Goal: Task Accomplishment & Management: Use online tool/utility

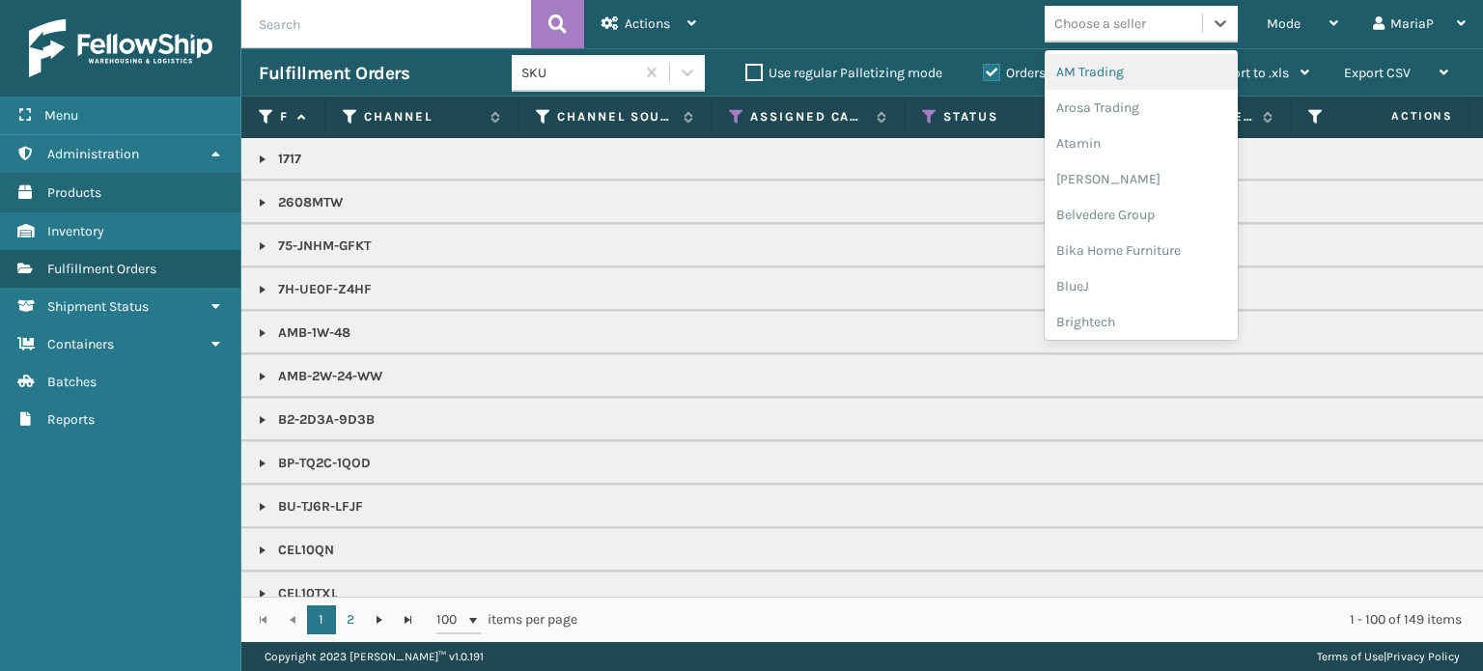
click at [1107, 30] on div "Choose a seller" at bounding box center [1101, 24] width 92 height 20
type input "LO"
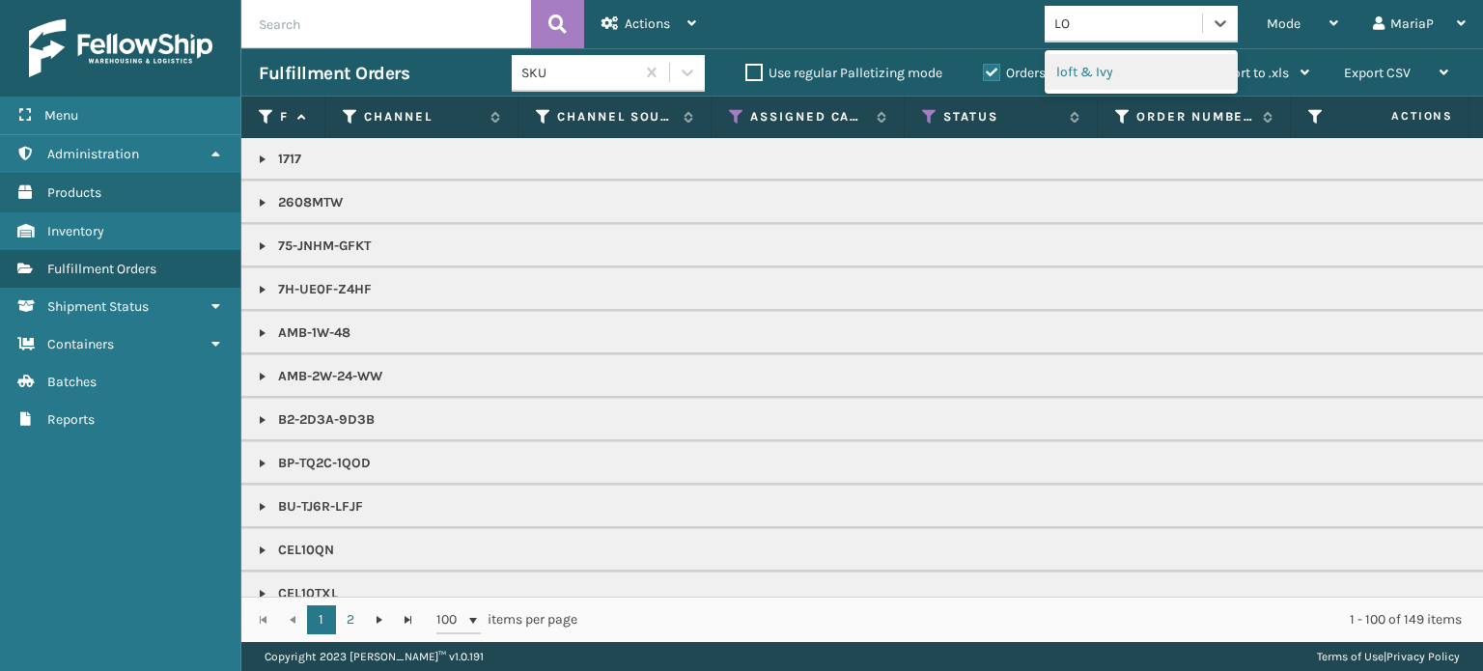
click at [1095, 69] on div "loft & Ivy" at bounding box center [1141, 72] width 193 height 36
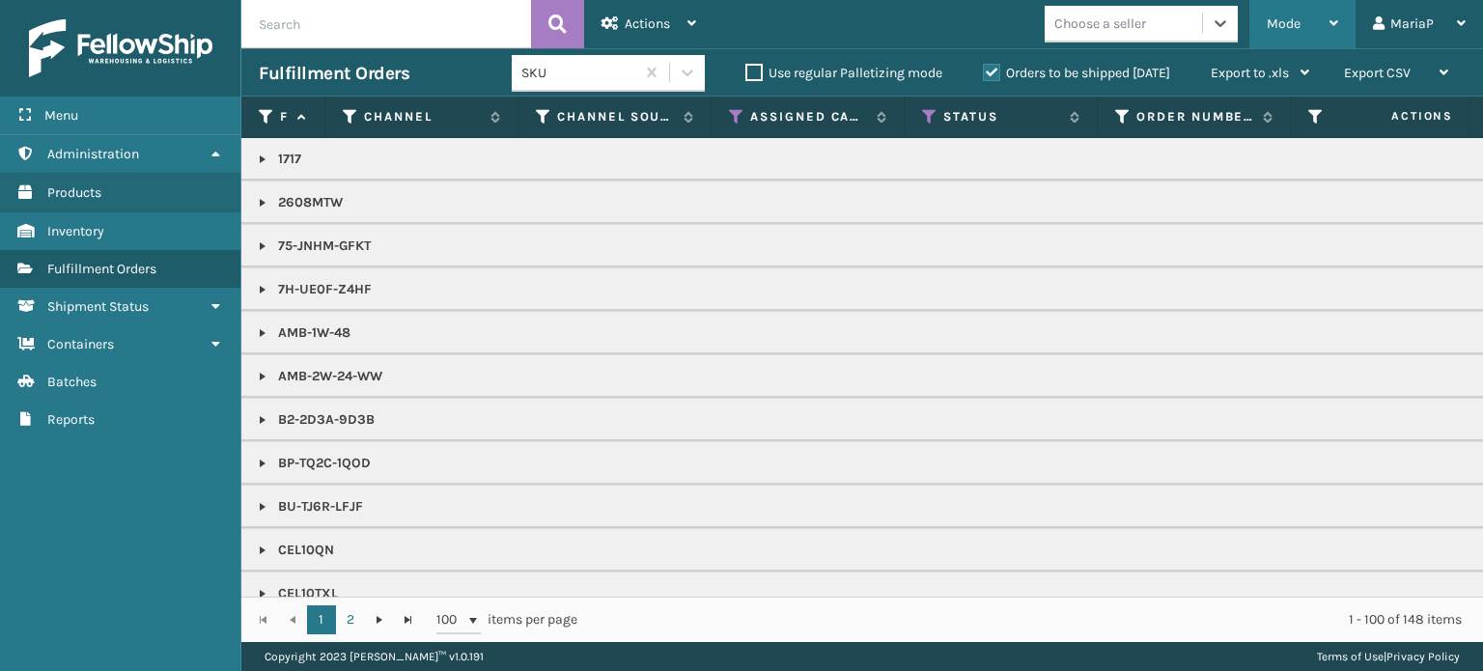
click at [1292, 33] on div "Mode" at bounding box center [1302, 24] width 71 height 48
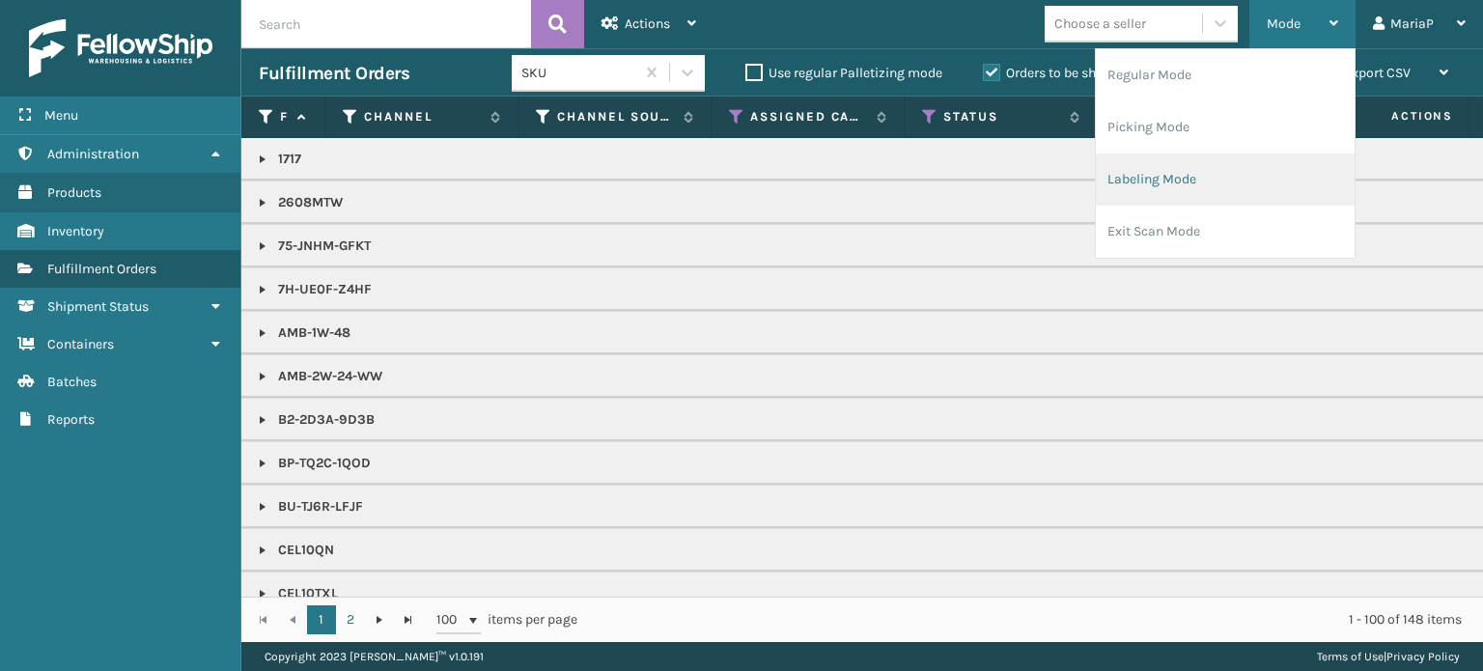
click at [1260, 184] on li "Labeling Mode" at bounding box center [1225, 180] width 259 height 52
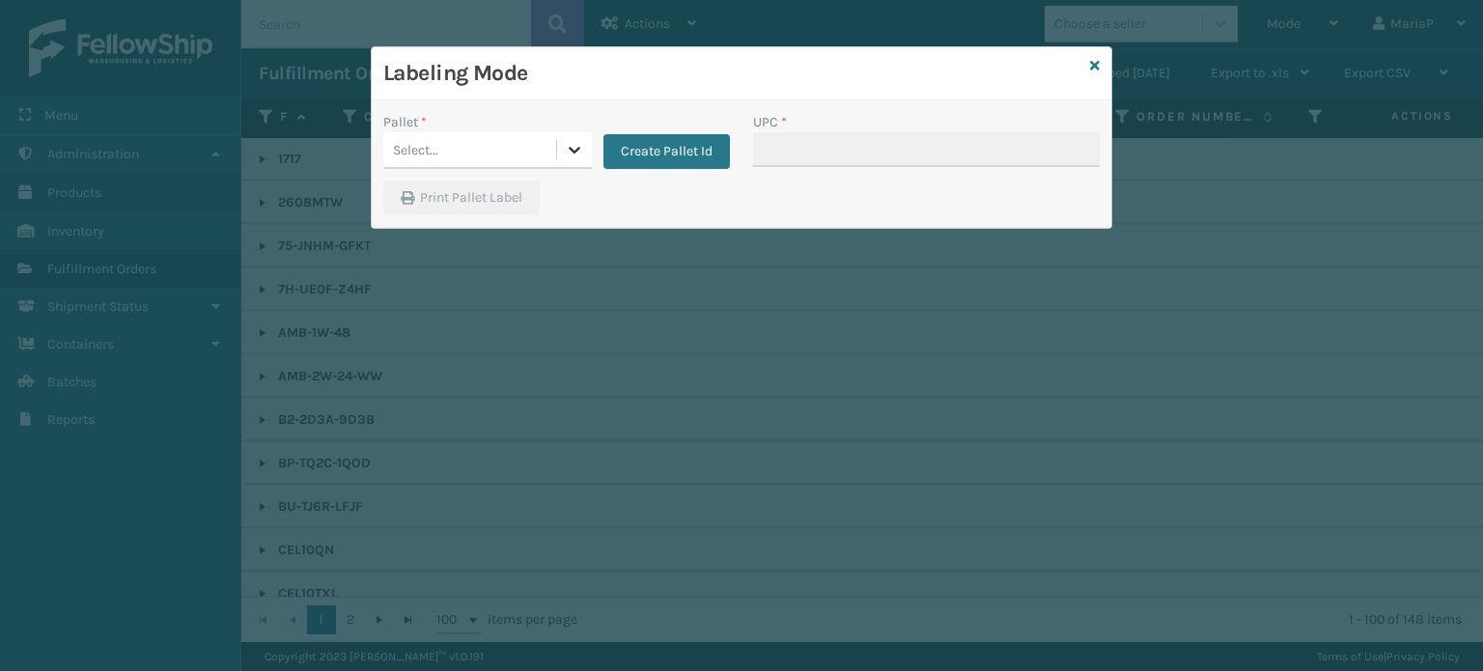
click at [567, 145] on icon at bounding box center [574, 149] width 19 height 19
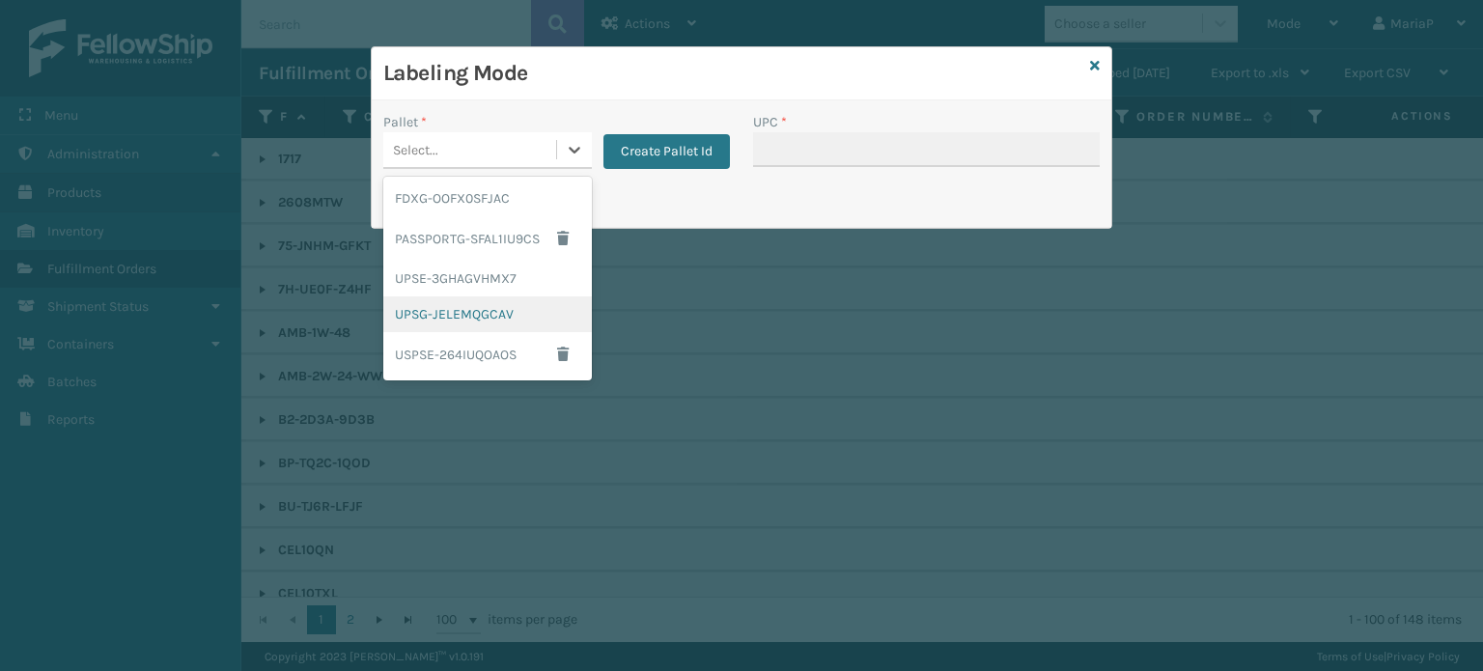
click at [442, 308] on div "UPSG-JELEMQGCAV" at bounding box center [487, 314] width 209 height 36
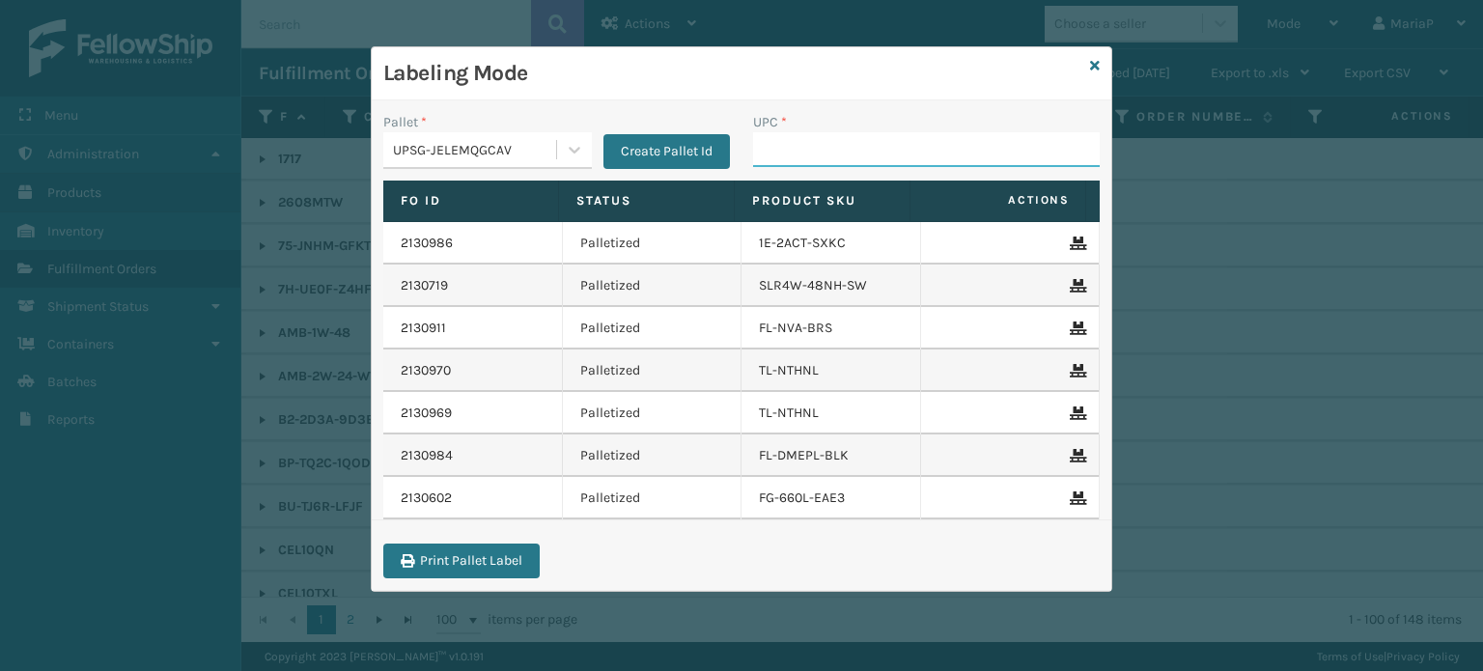
click at [812, 151] on input "UPC *" at bounding box center [926, 149] width 347 height 35
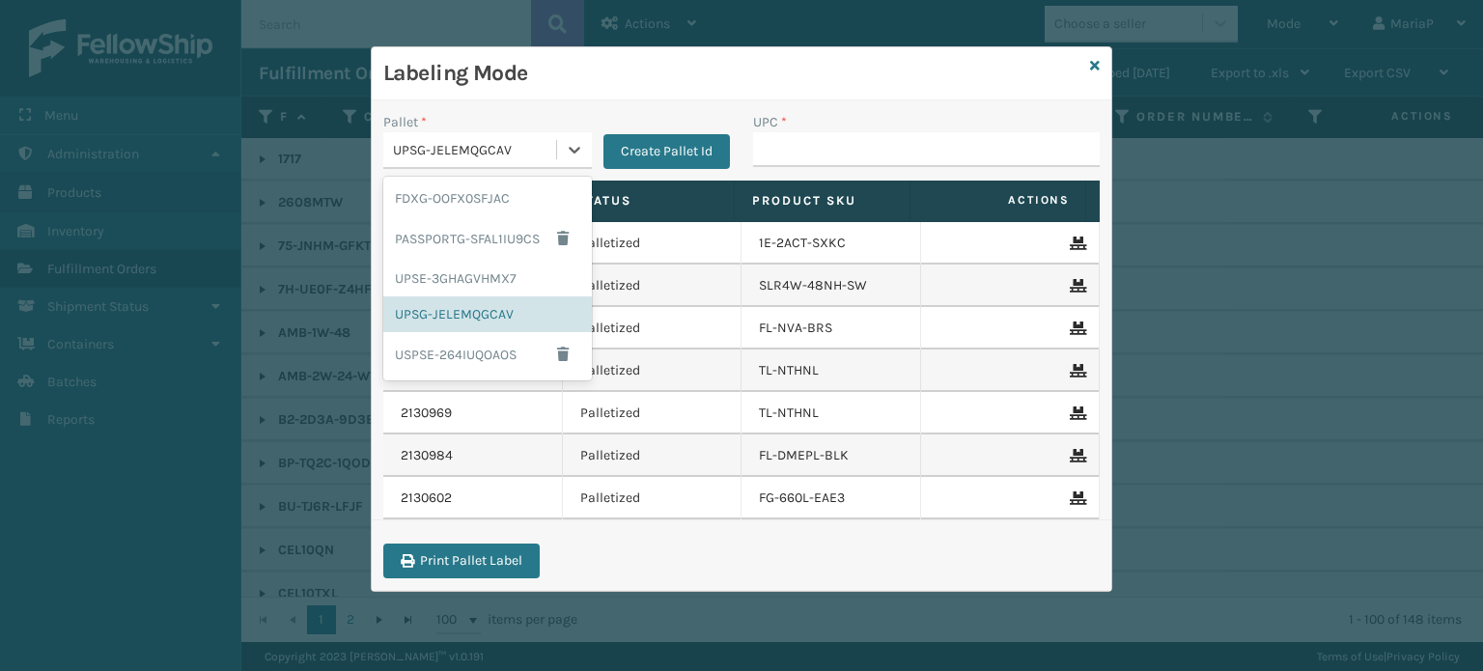
click at [452, 159] on div "UPSG-JELEMQGCAV" at bounding box center [469, 150] width 173 height 32
click at [464, 196] on div "FDXG-OOFX0SFJAC" at bounding box center [487, 199] width 209 height 36
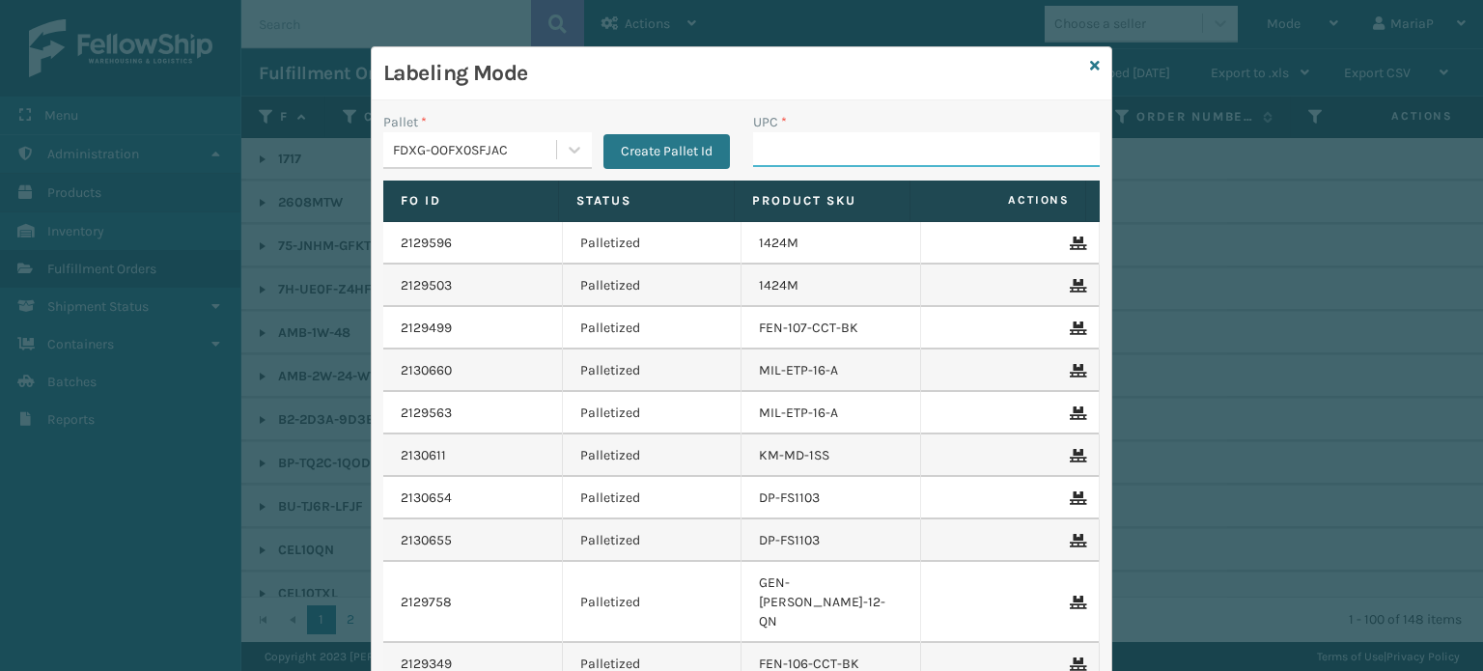
click at [802, 155] on input "UPC *" at bounding box center [926, 149] width 347 height 35
type input "8048794"
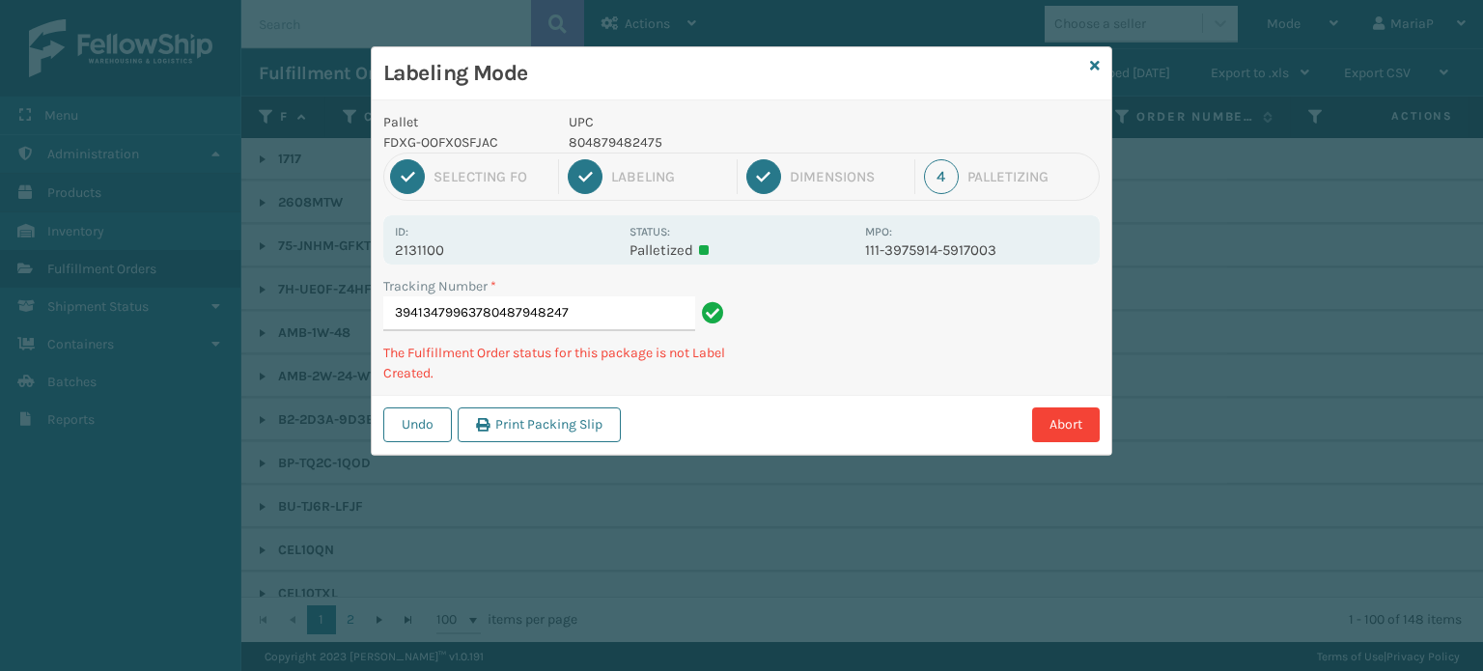
type input "394134799637804879482475"
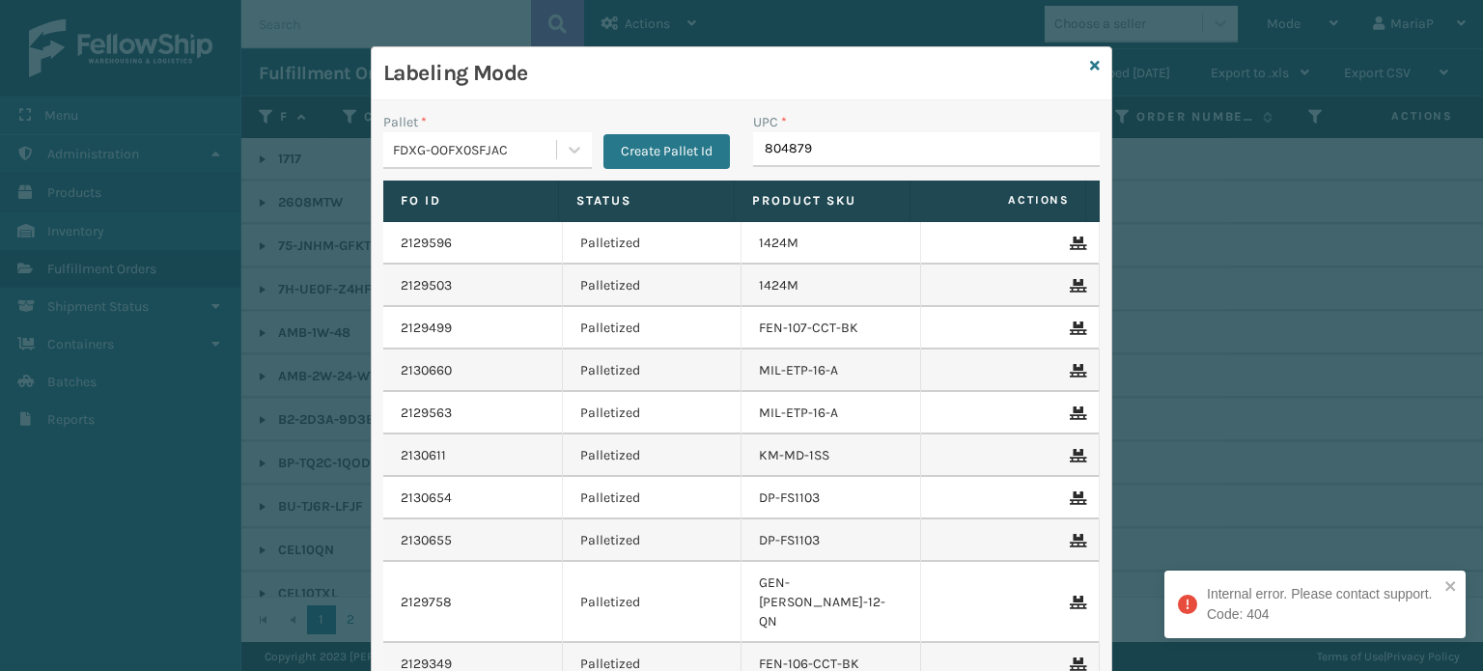
type input "8048794"
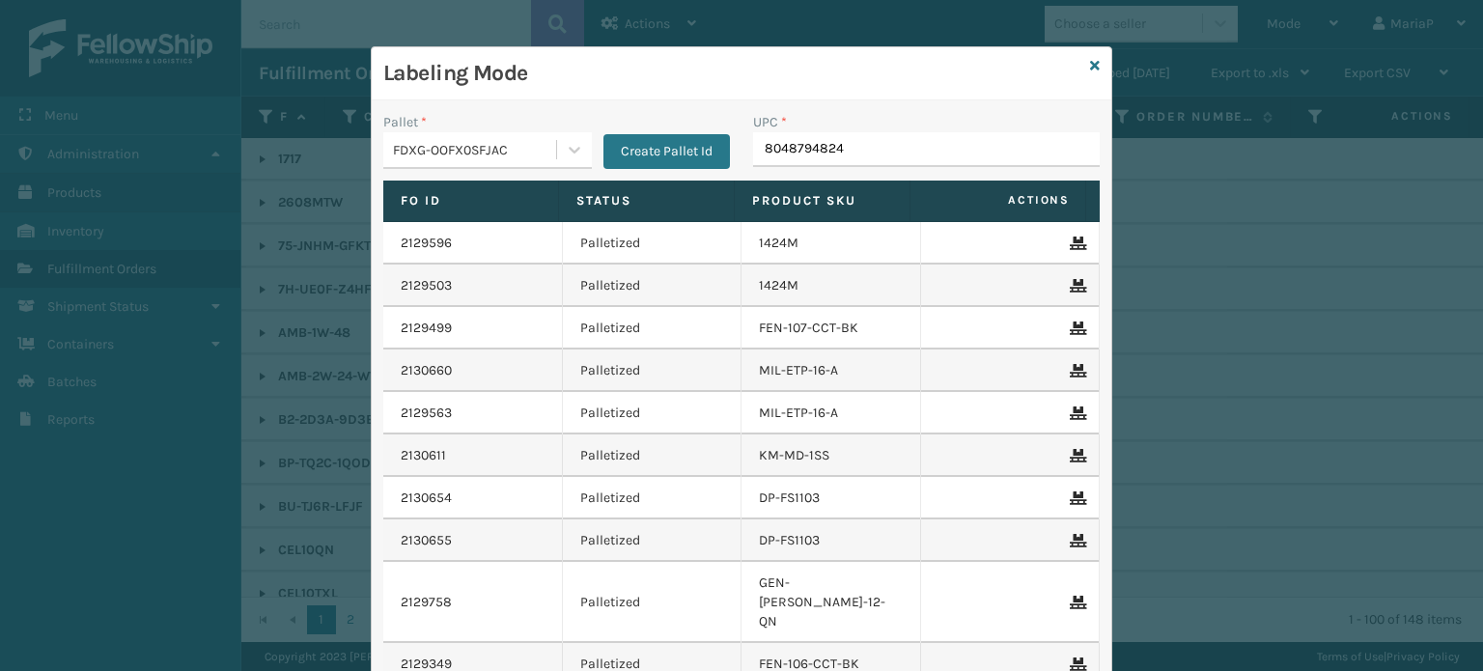
type input "80487948247"
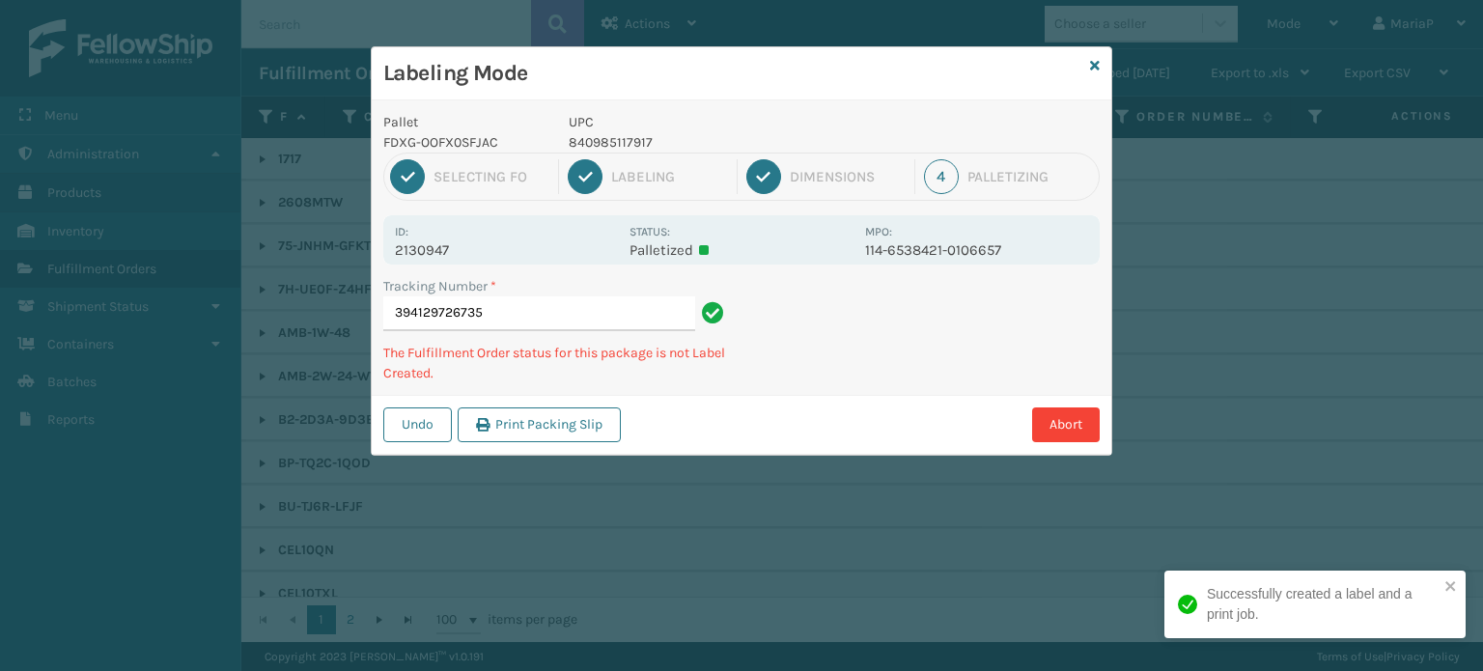
click at [633, 140] on p "840985117917" at bounding box center [711, 142] width 285 height 20
click at [630, 141] on p "840985117917" at bounding box center [711, 142] width 285 height 20
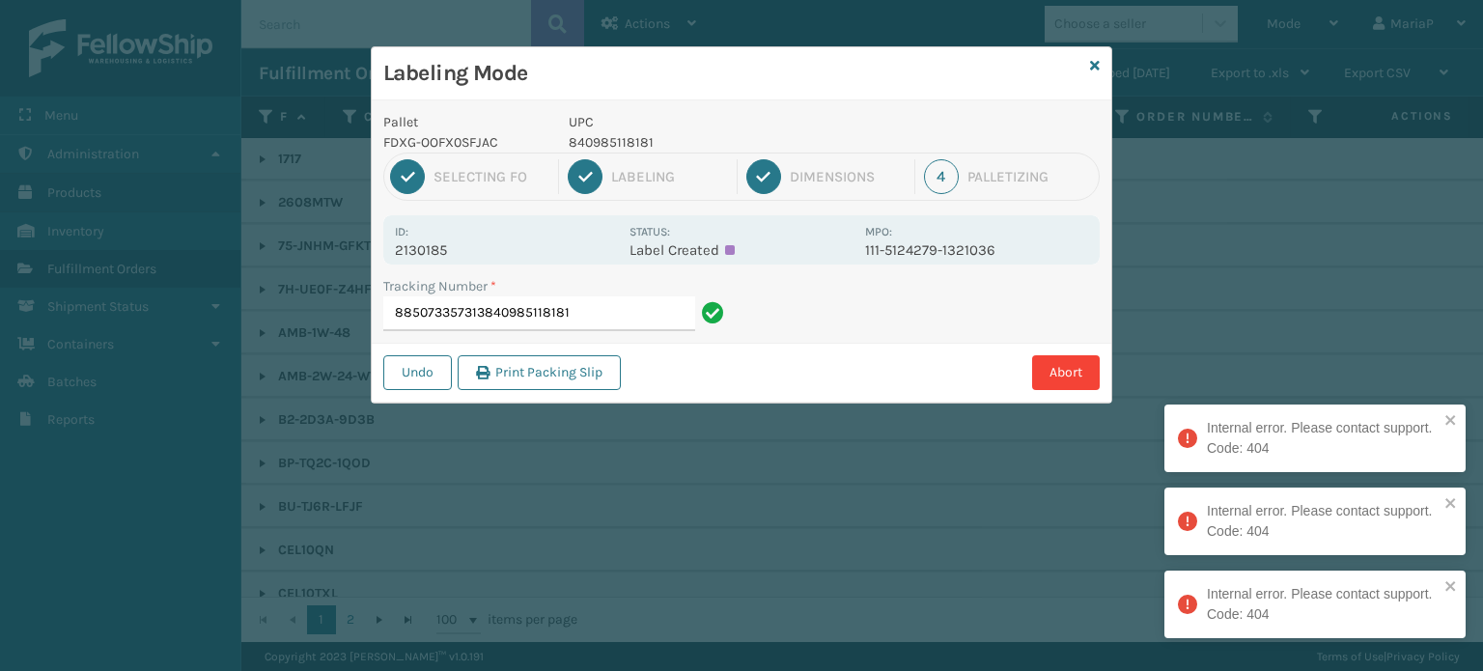
drag, startPoint x: 485, startPoint y: 323, endPoint x: 754, endPoint y: 377, distance: 274.8
click at [758, 381] on div "Pallet FDXG-OOFX0SFJAC UPC 840985118181 1 Selecting FO 2 Labeling 3 Dimensions …" at bounding box center [742, 251] width 740 height 302
type input "885073357313"
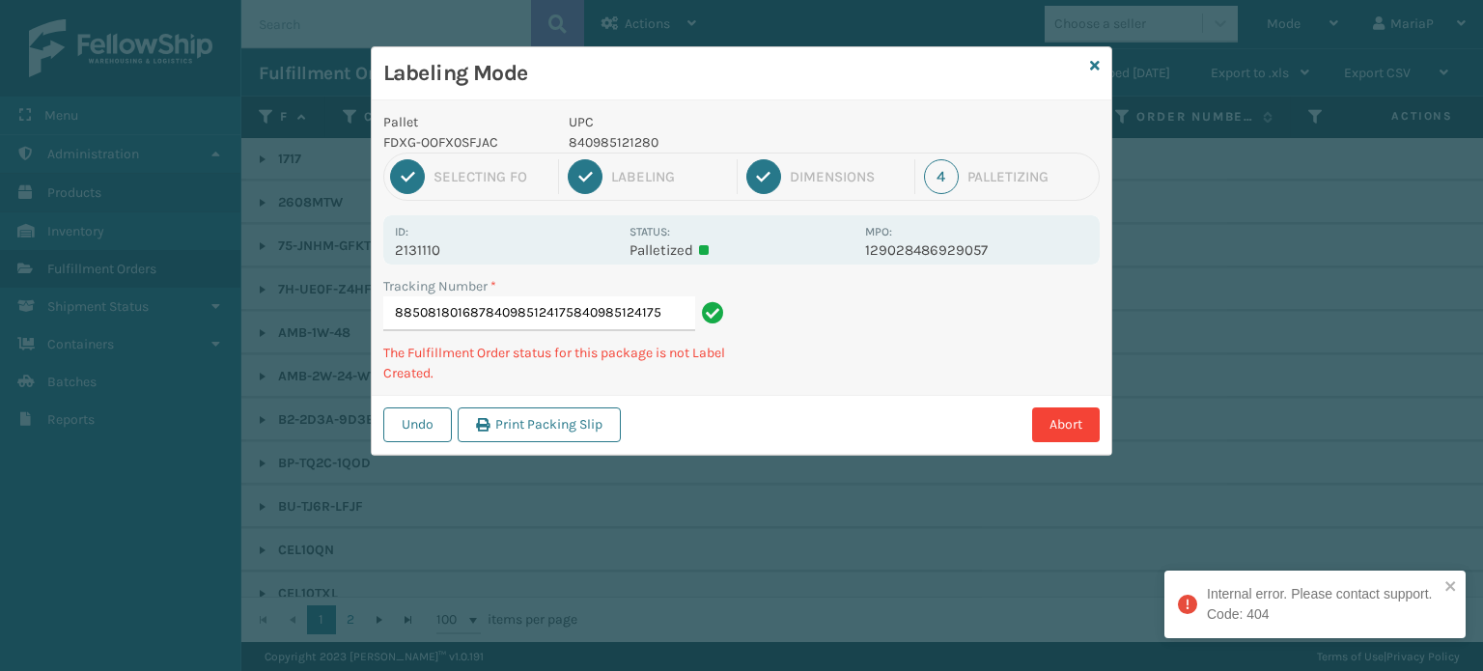
type input "885081801687840985124175840985124175"
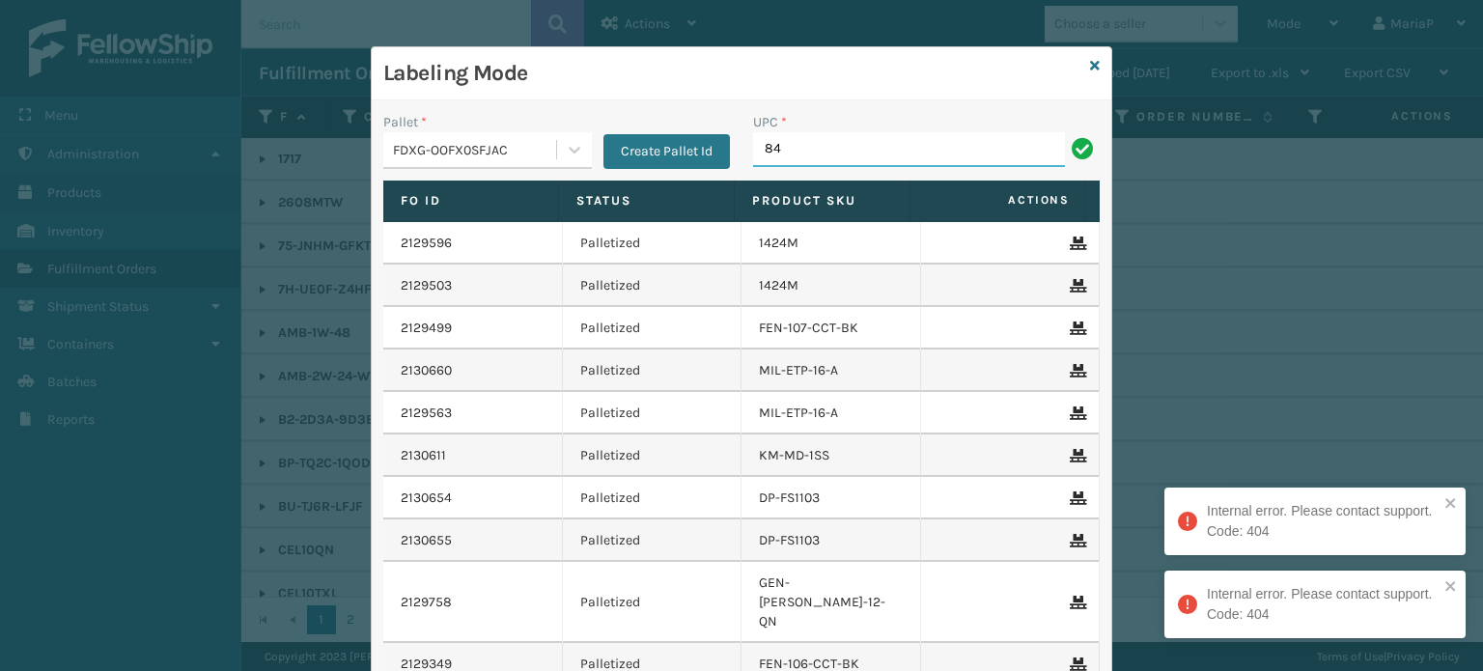
type input "8"
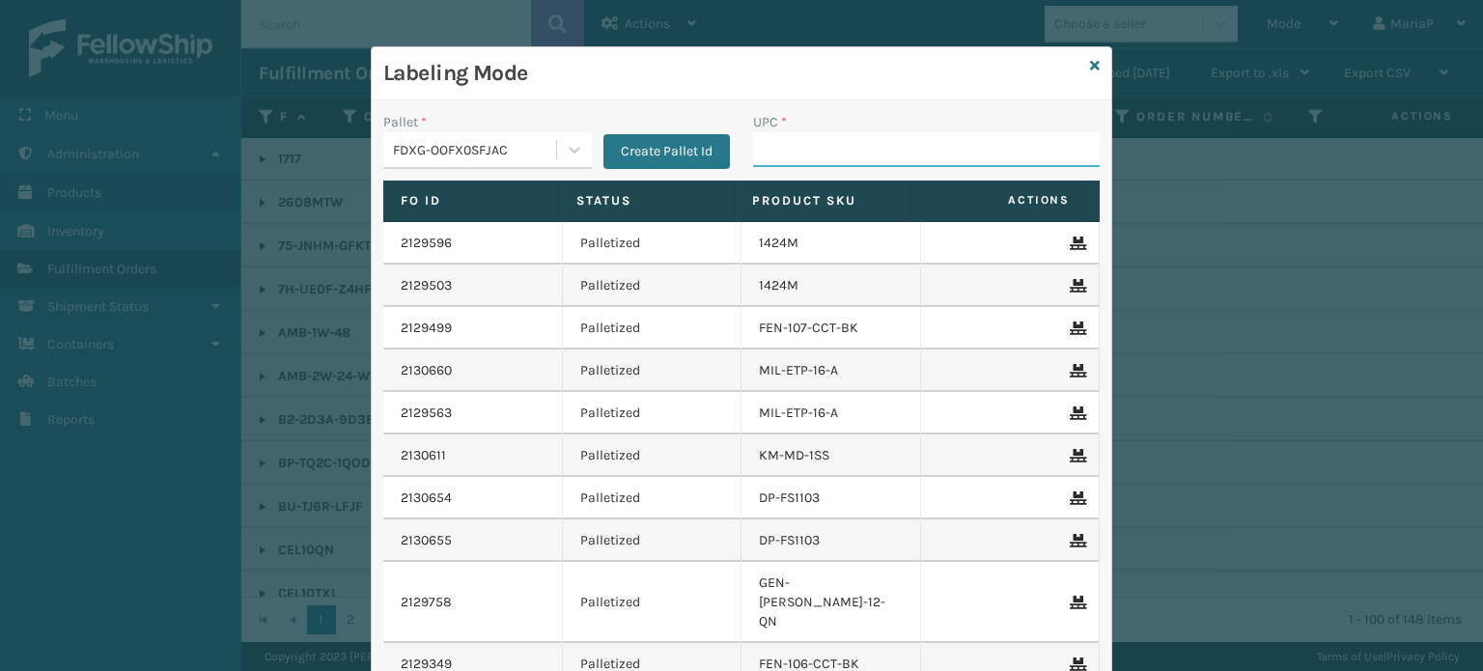
click at [843, 154] on input "UPC *" at bounding box center [926, 149] width 347 height 35
type input "850040667739"
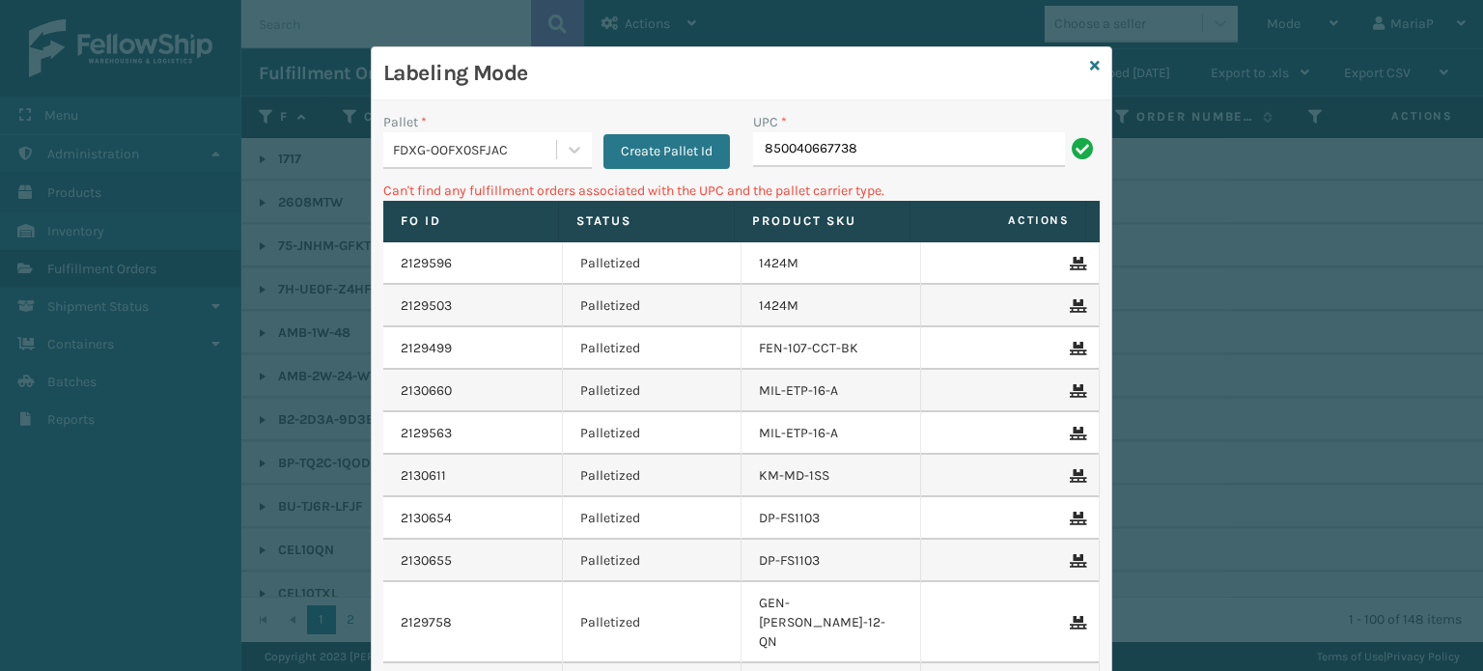
type input "850040667738"
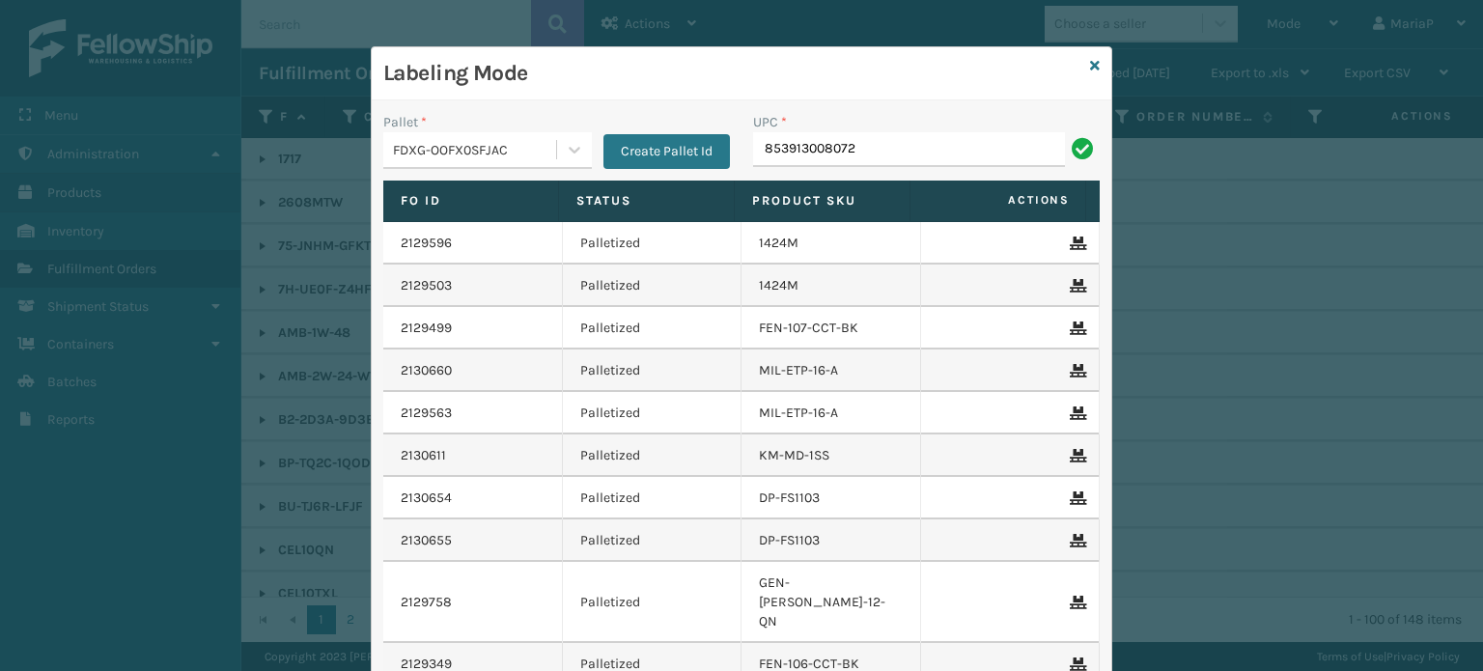
type input "853913008072"
type input "850012486312"
type input "8500406"
type input "8"
type input "858100007616"
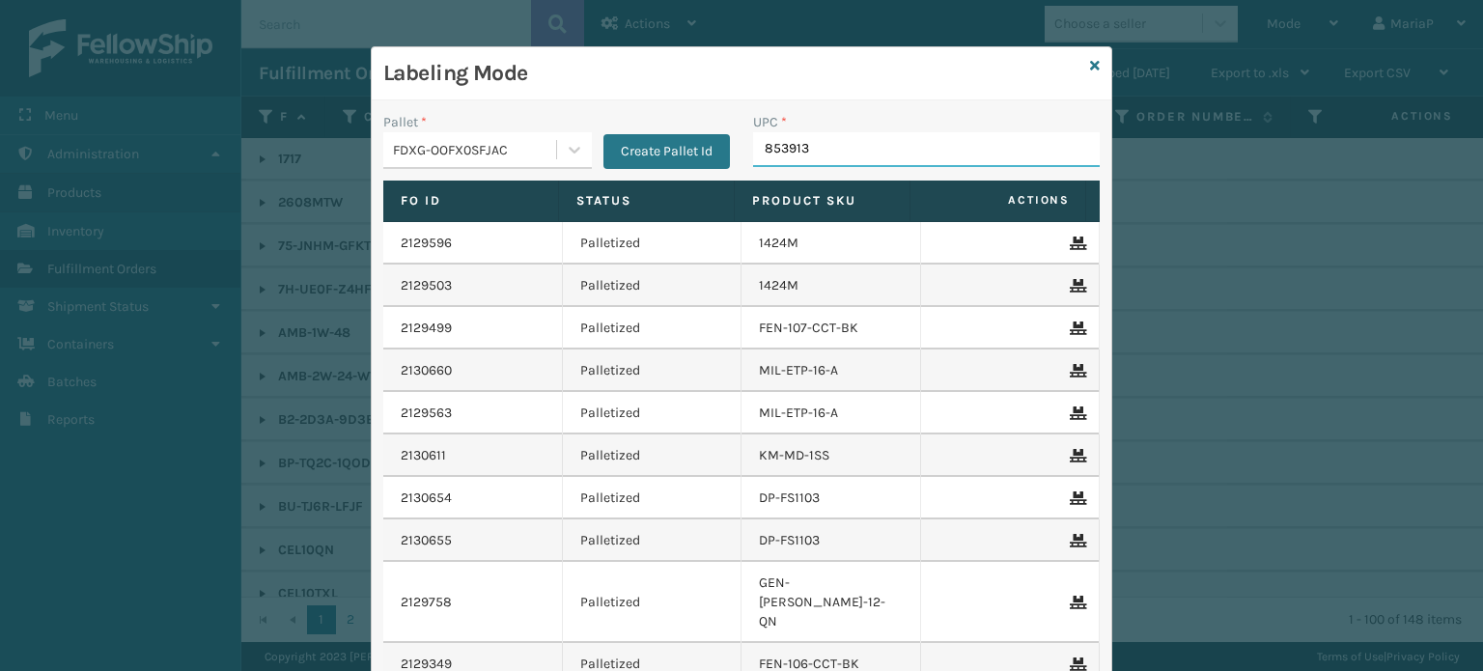
type input "8539130"
type input "858100007906"
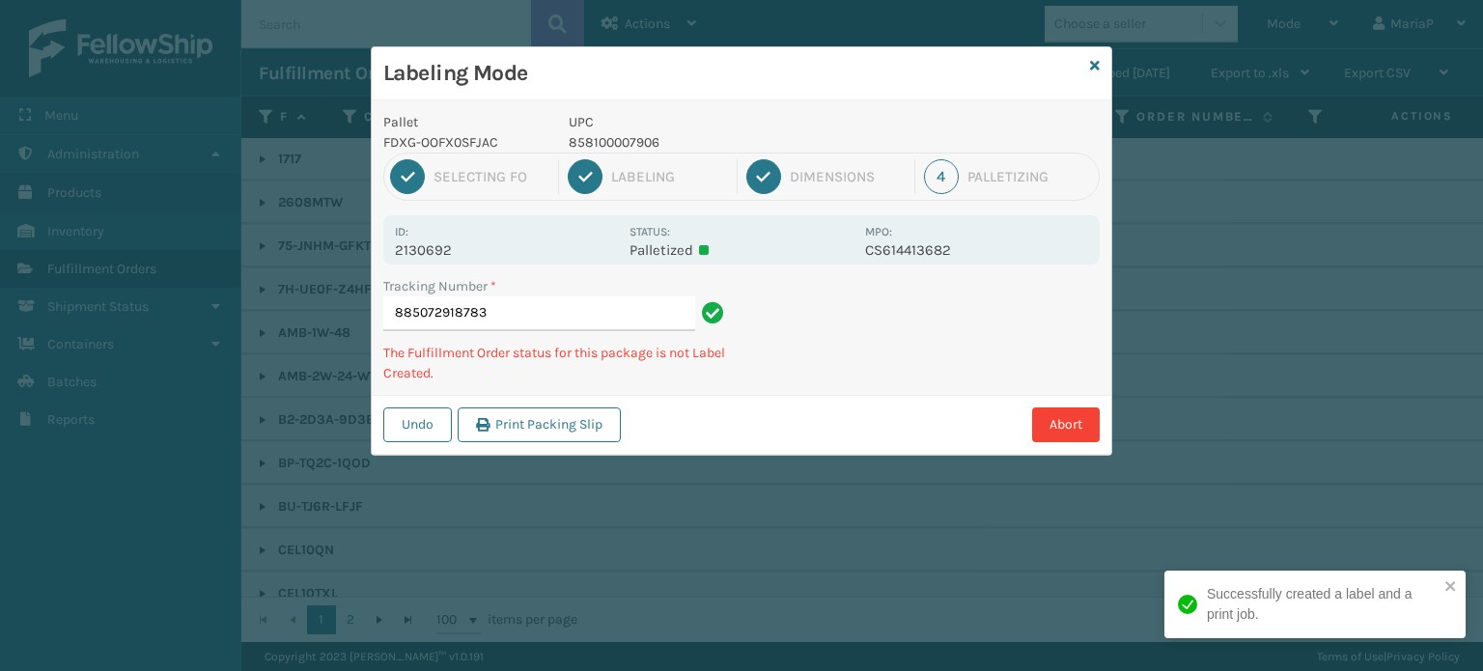
click at [645, 143] on p "858100007906" at bounding box center [711, 142] width 285 height 20
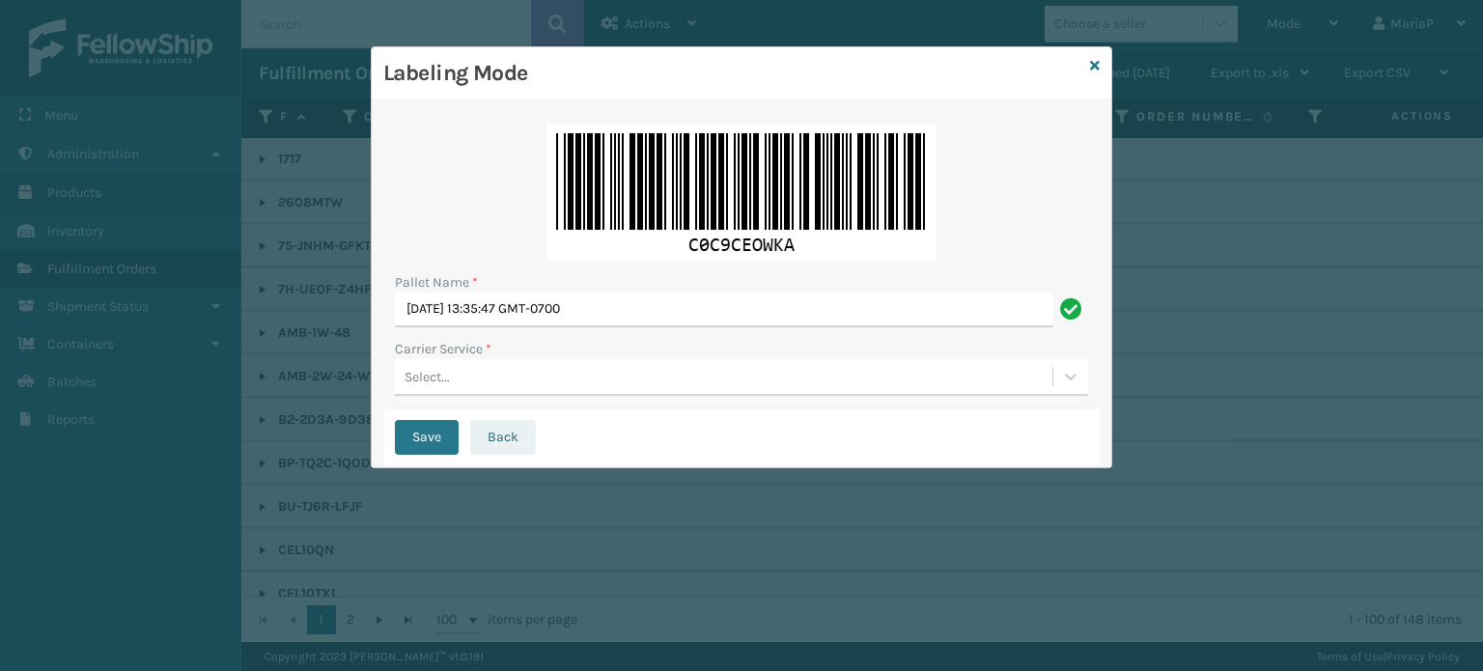
click at [489, 432] on button "Back" at bounding box center [503, 437] width 66 height 35
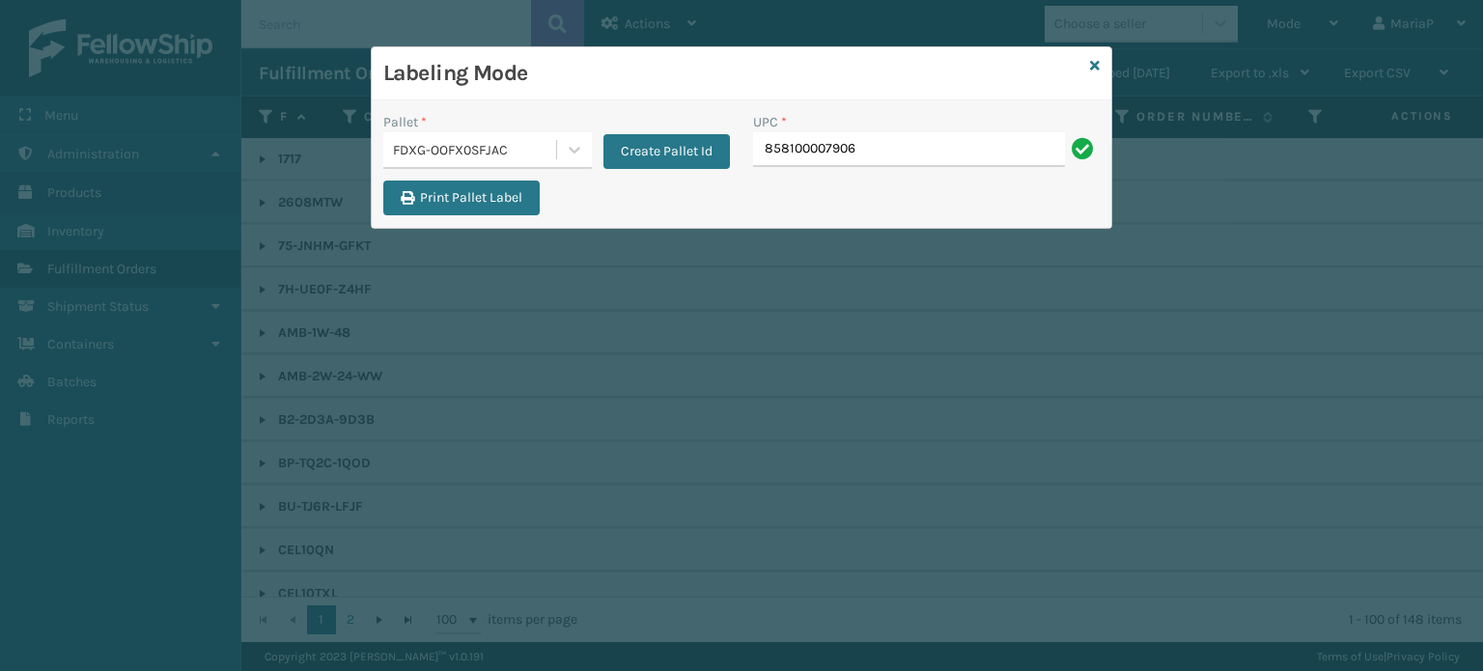
type input "858100007906"
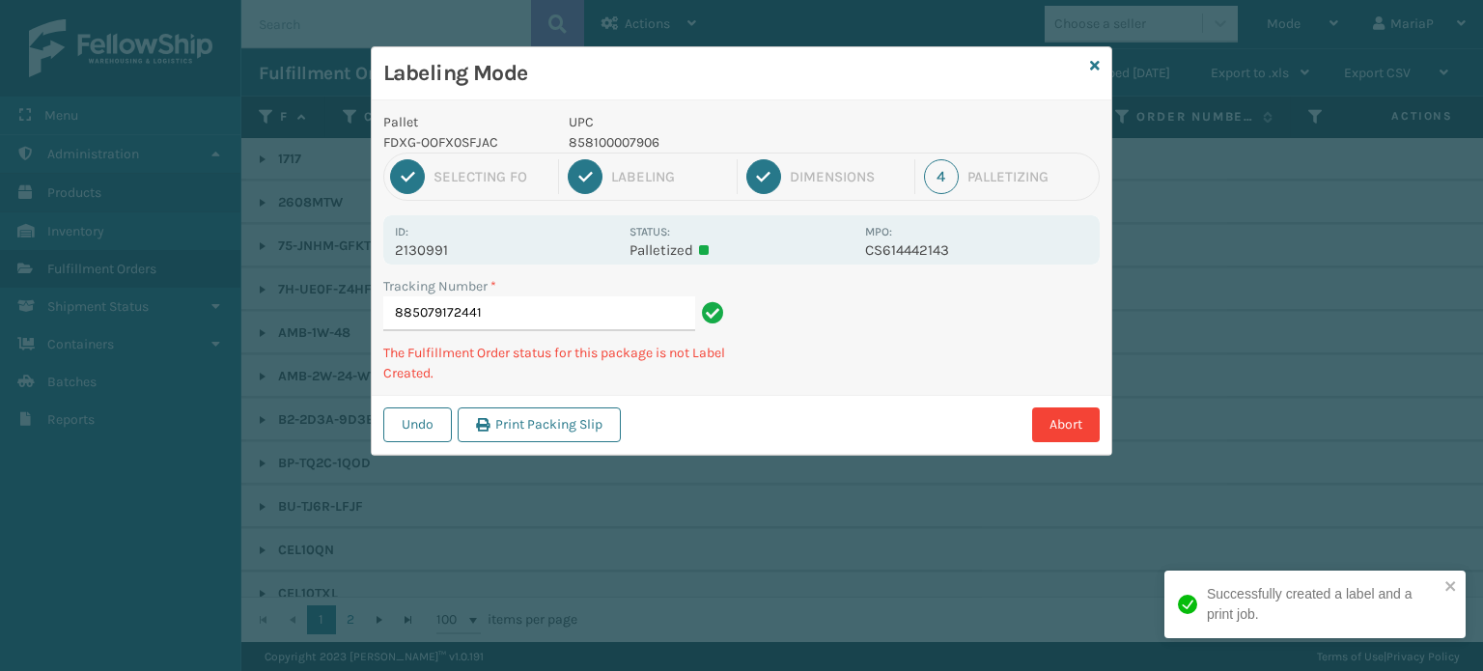
click at [608, 138] on p "858100007906" at bounding box center [711, 142] width 285 height 20
copy p "858100007906"
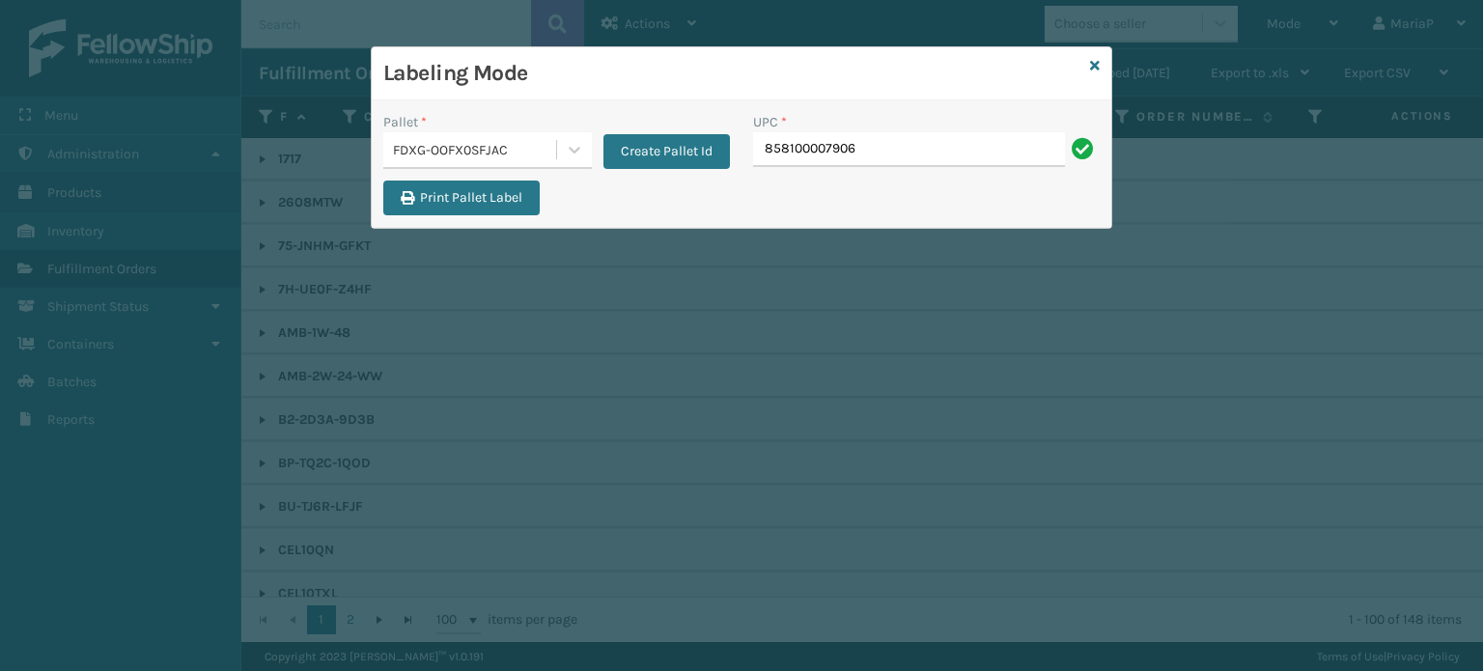
type input "858100007906"
type input "85810007906"
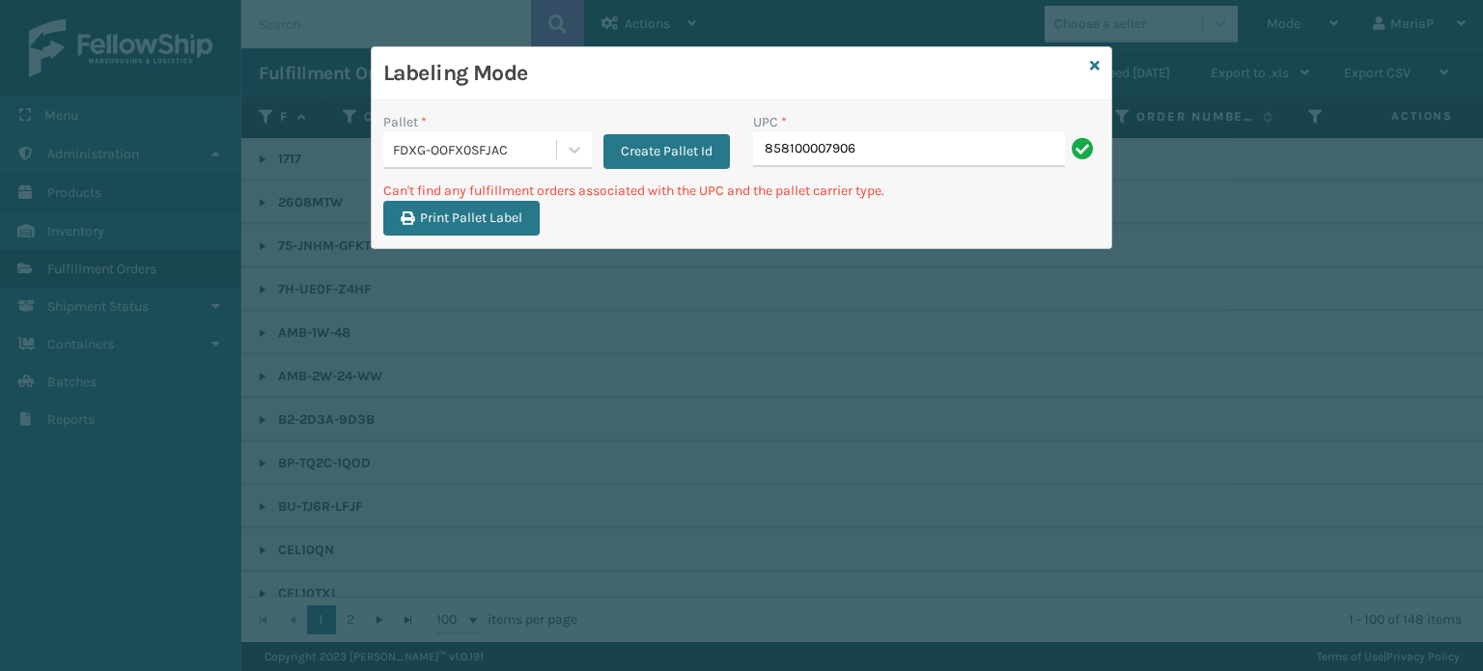
type input "858100007906"
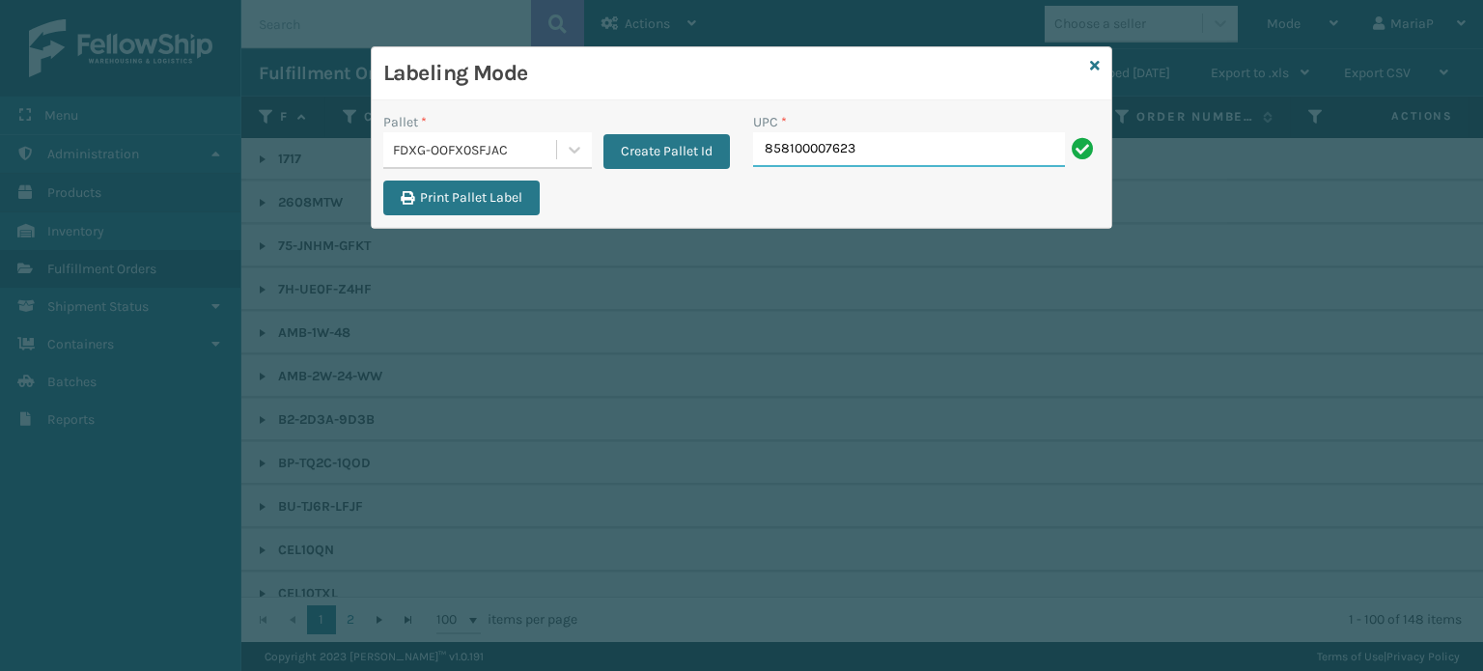
type input "858100007623"
type input "FL-OLVA-CRM"
type input "858100008119"
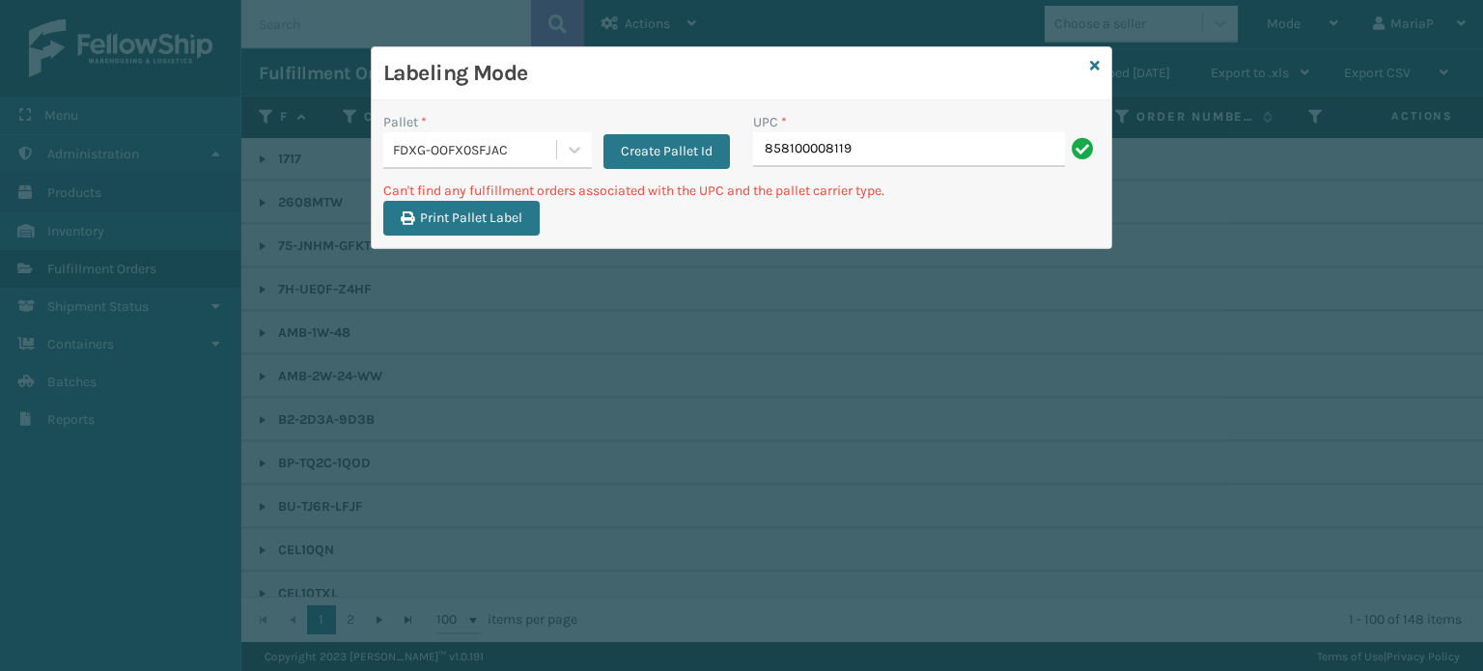
click at [808, 159] on input "858100008119" at bounding box center [909, 149] width 312 height 35
click at [489, 142] on div "FDXG-OOFX0SFJAC" at bounding box center [475, 150] width 165 height 20
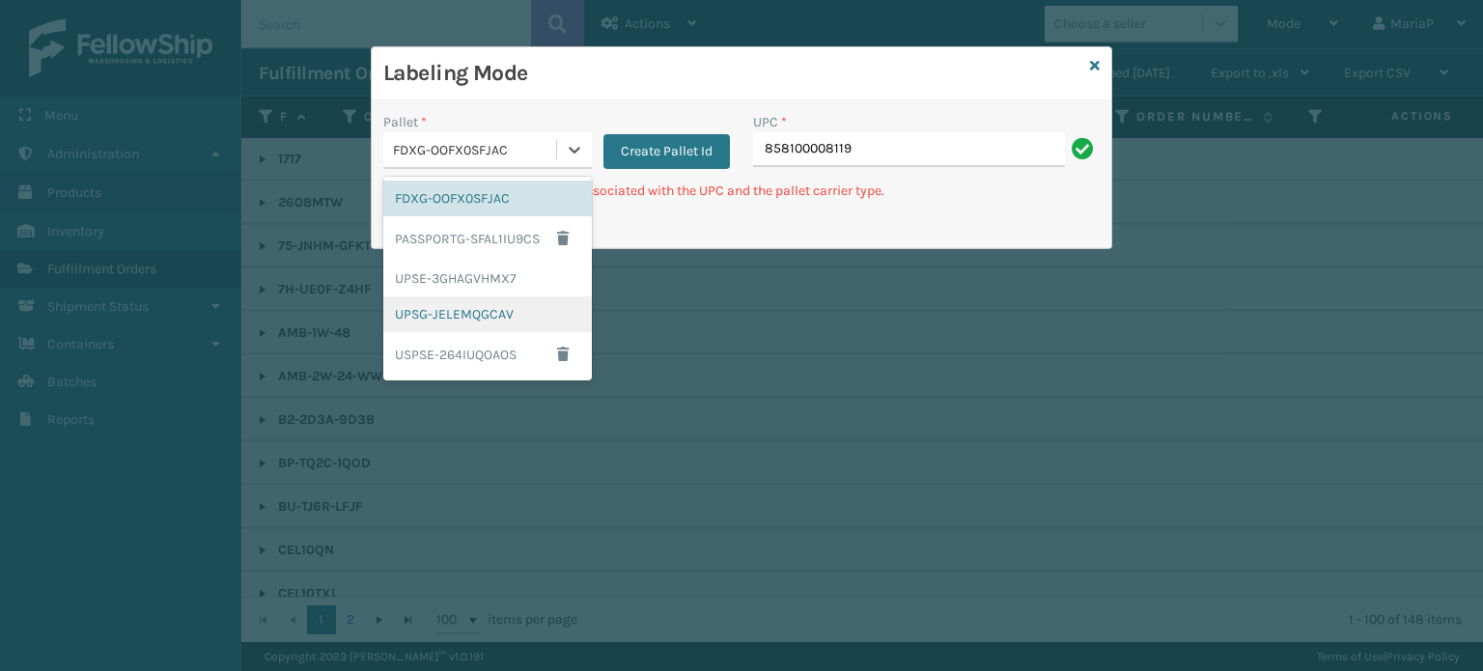
click at [534, 301] on div "UPSG-JELEMQGCAV" at bounding box center [487, 314] width 209 height 36
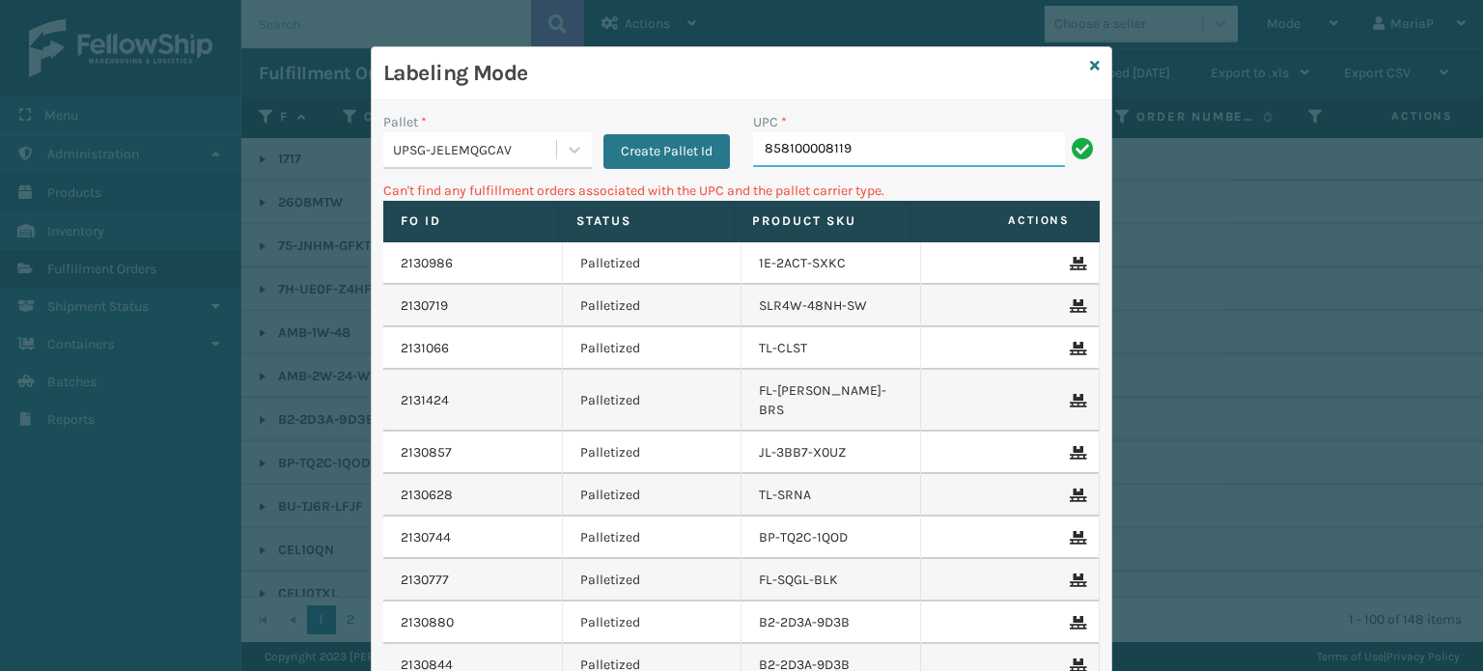
click at [837, 161] on input "858100008119" at bounding box center [909, 149] width 312 height 35
type input "8"
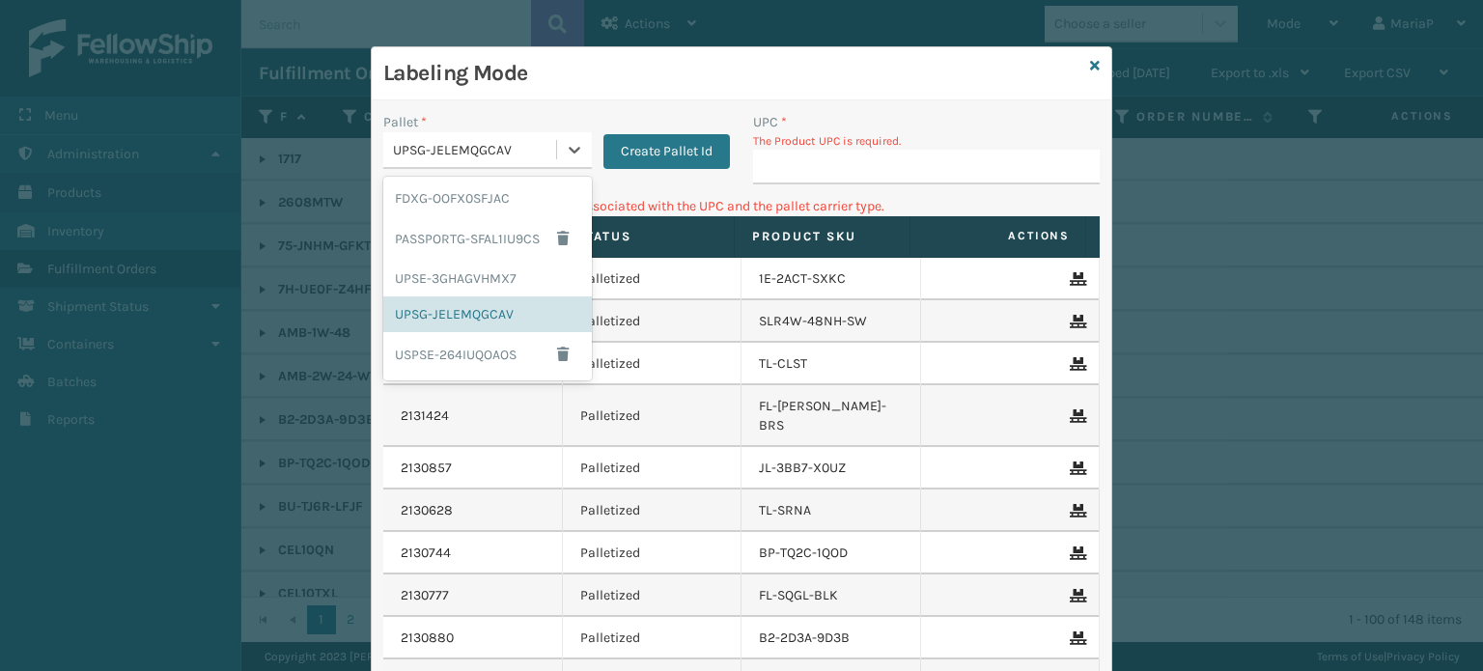
click at [525, 140] on div "UPSG-JELEMQGCAV" at bounding box center [475, 150] width 165 height 20
drag, startPoint x: 499, startPoint y: 202, endPoint x: 663, endPoint y: 198, distance: 164.2
click at [501, 201] on div "FDXG-OOFX0SFJAC" at bounding box center [487, 199] width 209 height 36
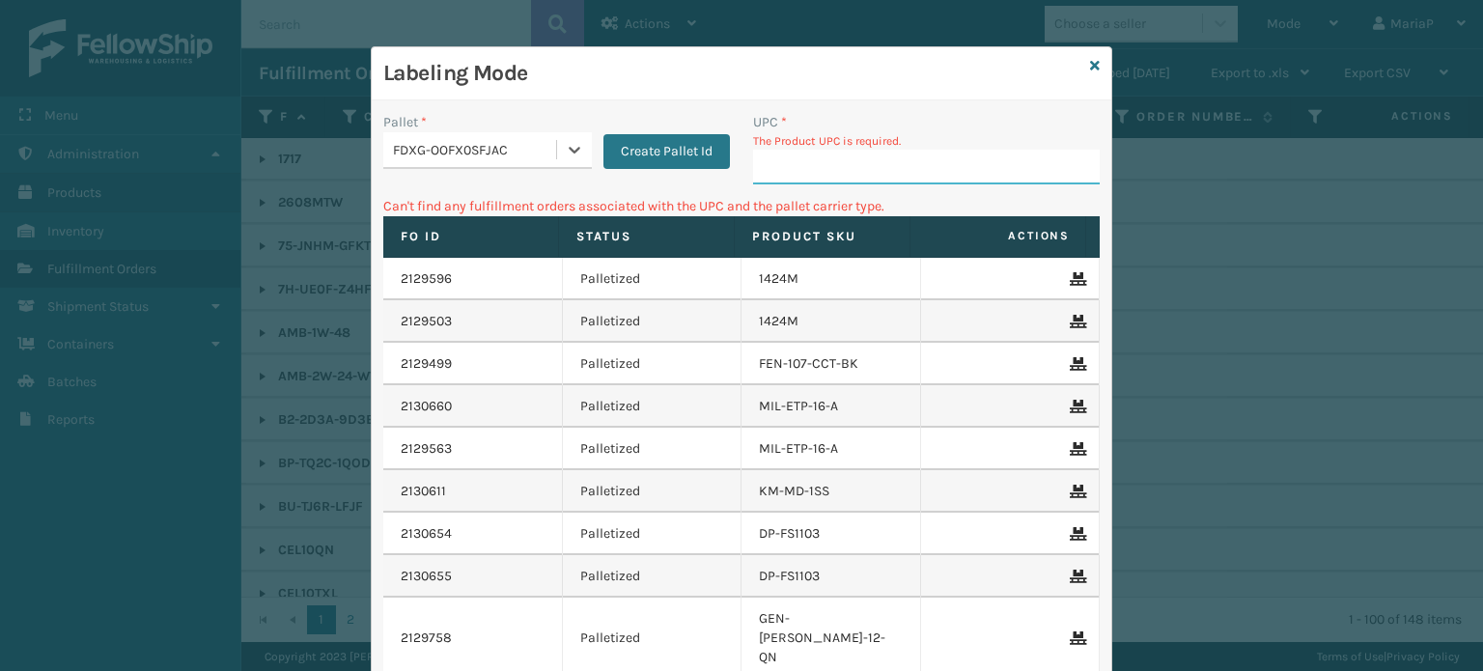
click at [875, 166] on input "UPC *" at bounding box center [926, 167] width 347 height 35
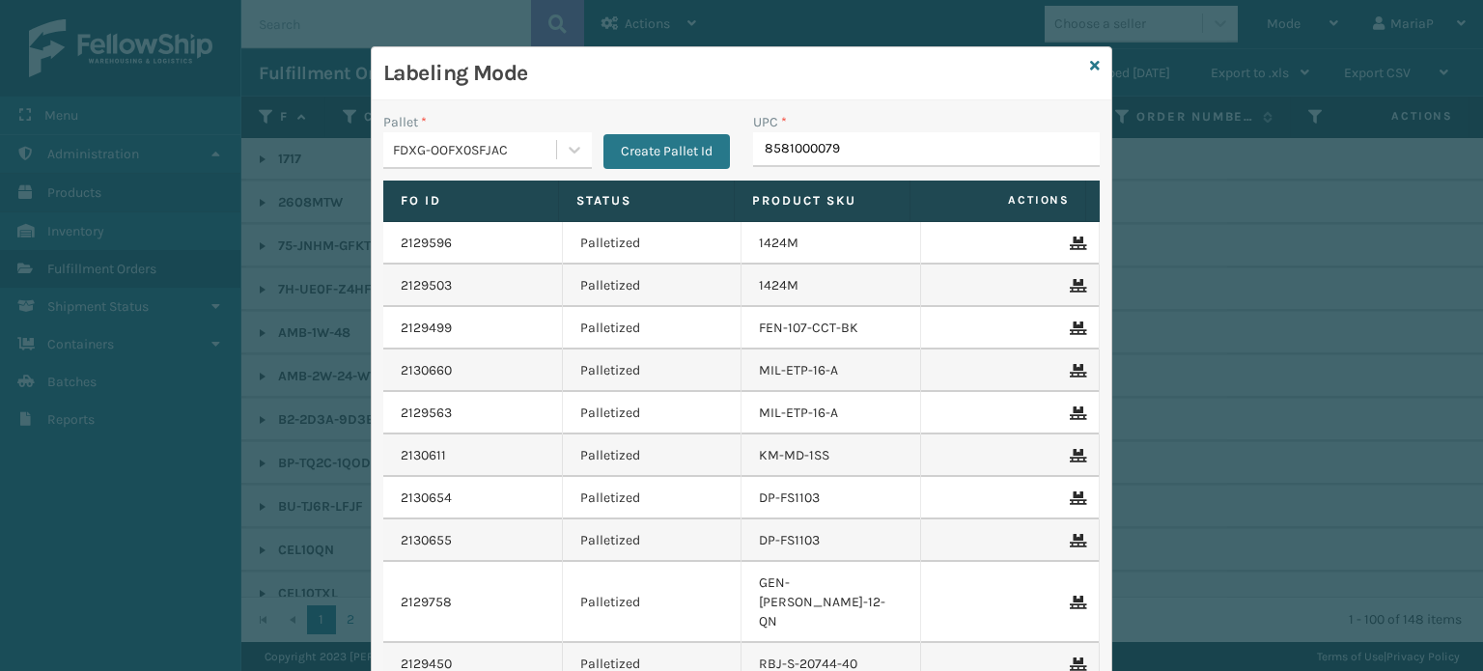
type input "85810000790"
type input "858100007906"
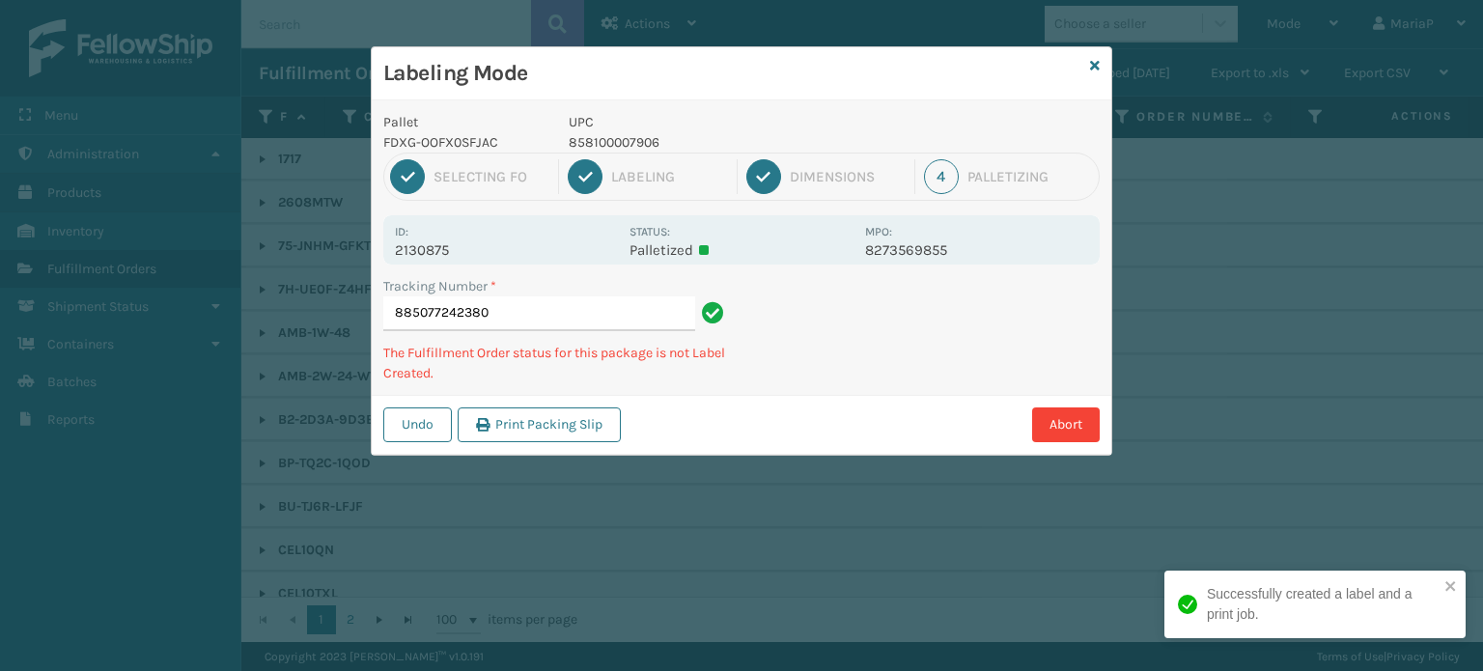
click at [583, 138] on p "858100007906" at bounding box center [711, 142] width 285 height 20
click at [584, 138] on p "858100007906" at bounding box center [711, 142] width 285 height 20
copy p "858100007906"
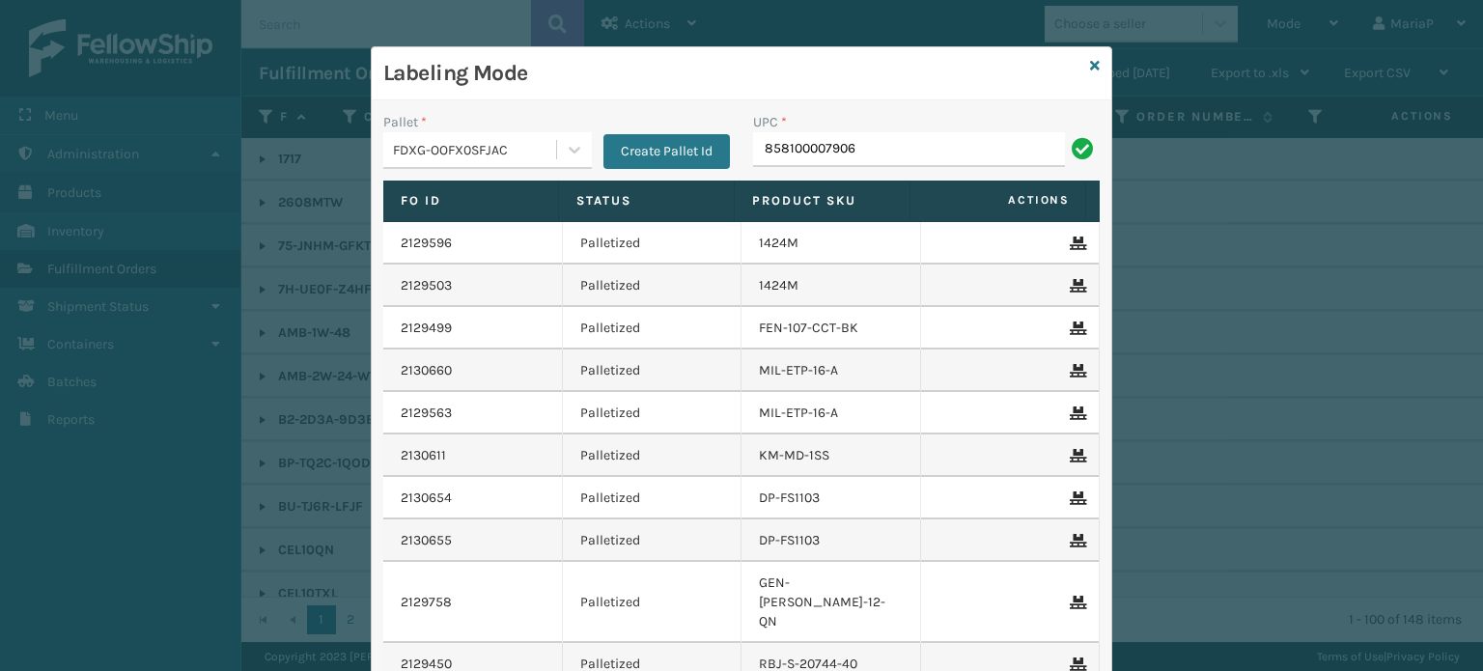
type input "858100007906"
click at [1091, 65] on icon at bounding box center [1095, 66] width 10 height 14
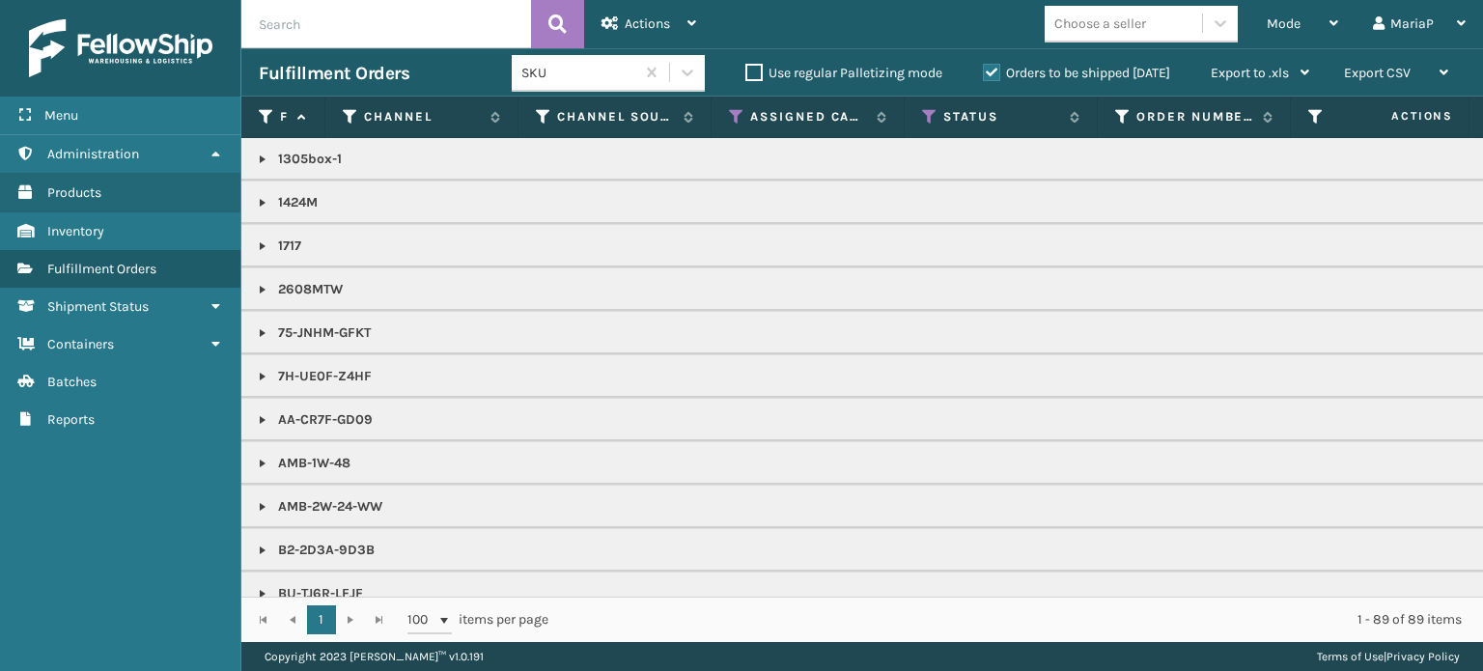
click at [1056, 30] on div "Choose a seller" at bounding box center [1101, 24] width 92 height 20
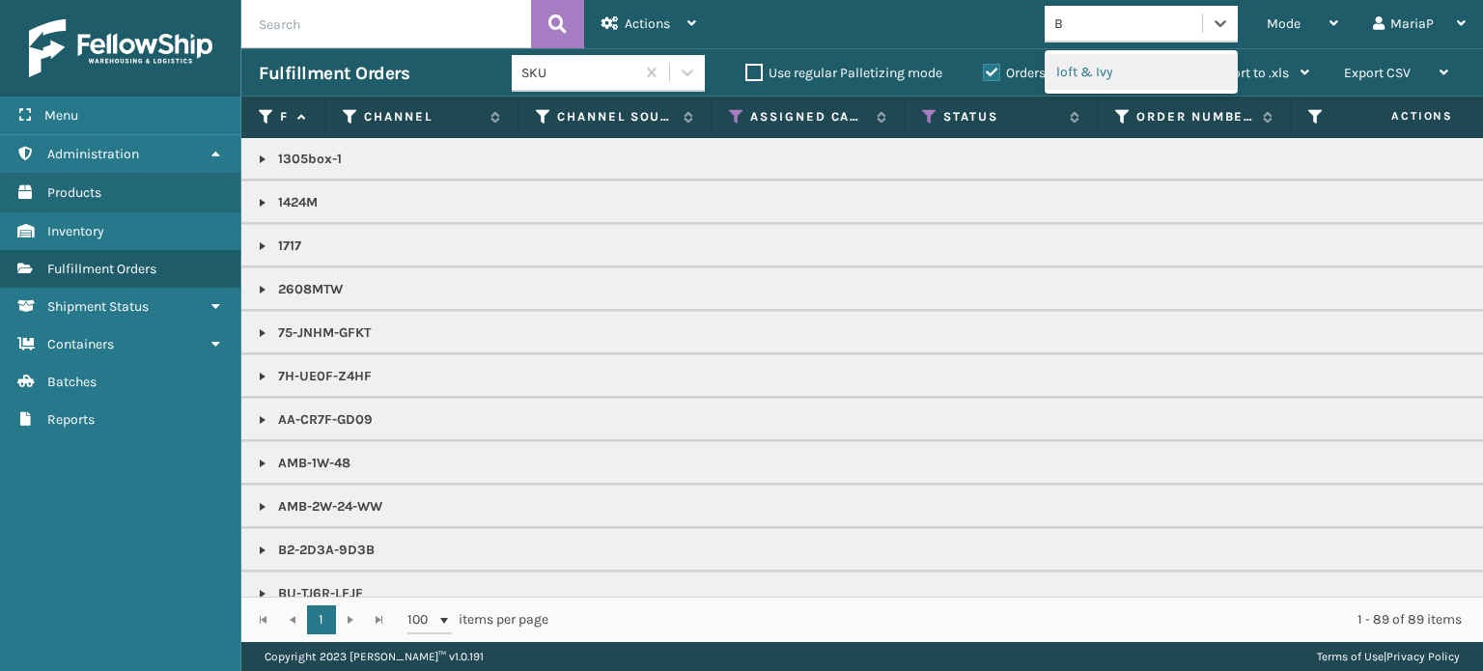
type input "BR"
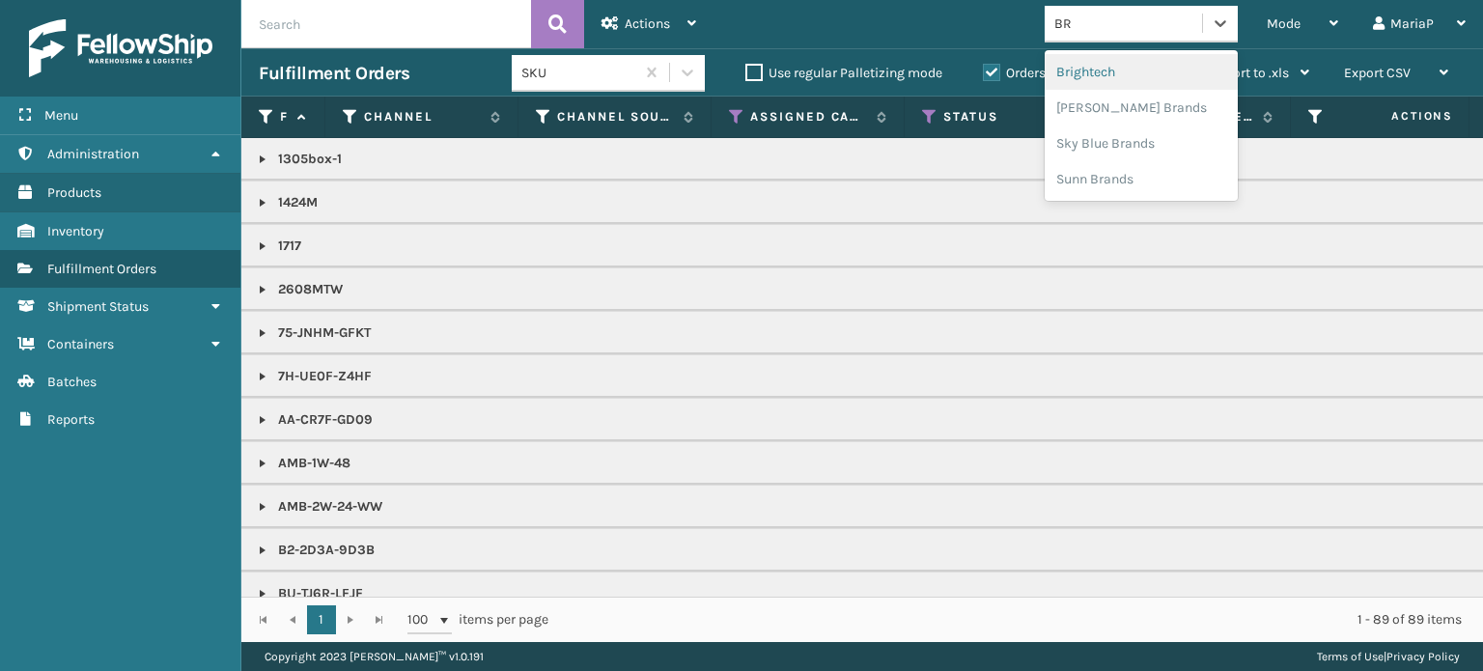
click at [1131, 69] on div "Brightech" at bounding box center [1141, 72] width 193 height 36
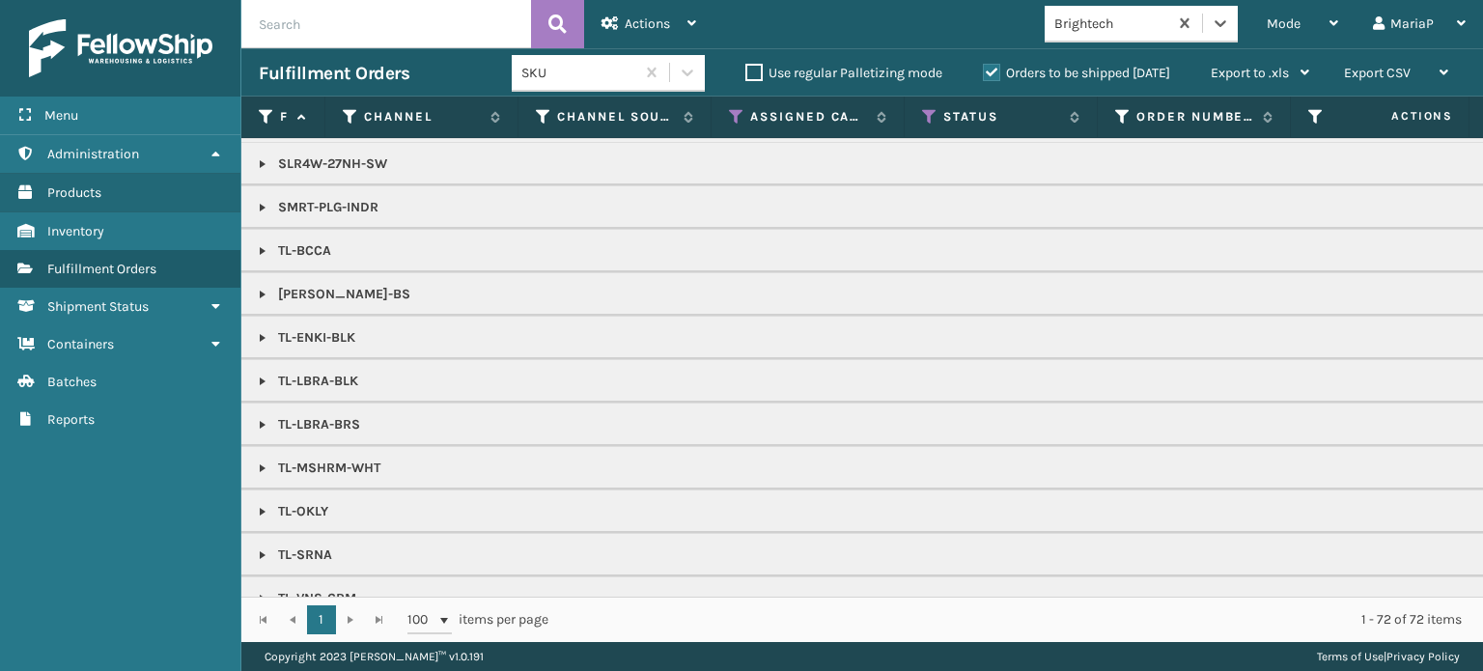
scroll to position [1588, 0]
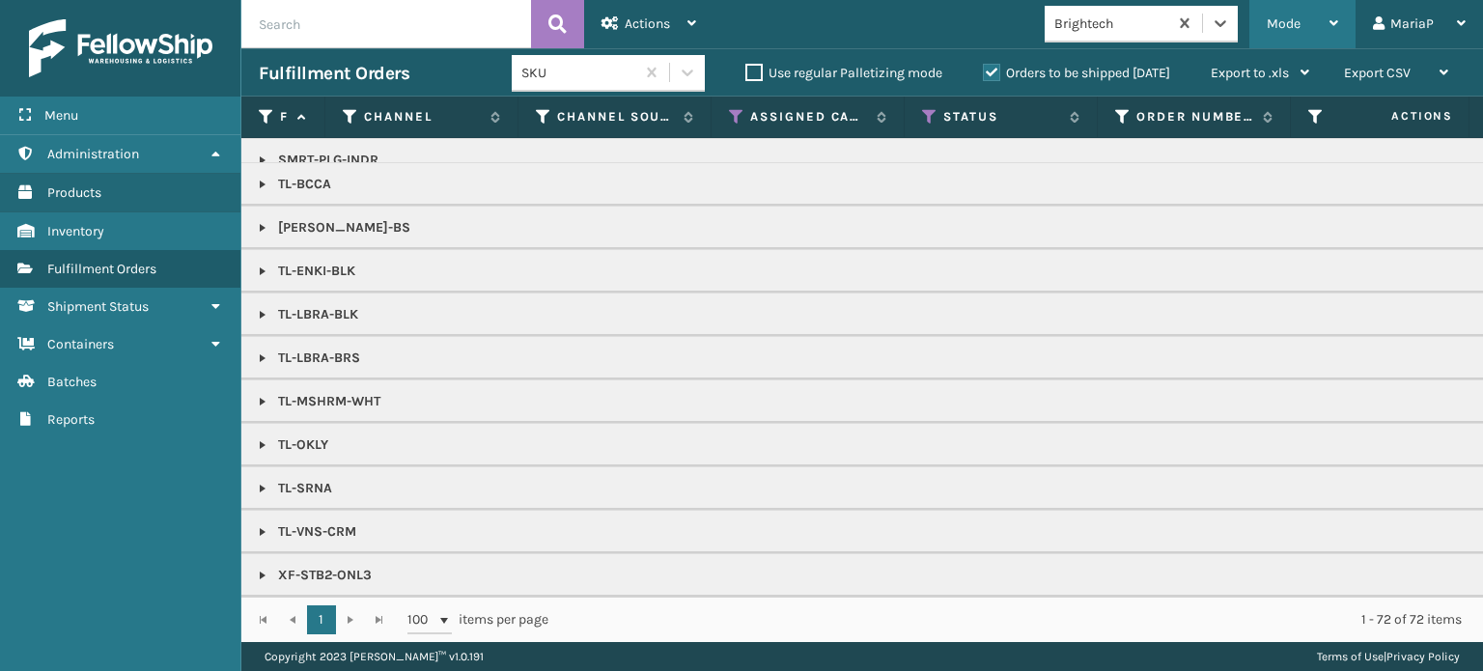
click at [1296, 13] on div "Mode" at bounding box center [1302, 24] width 71 height 48
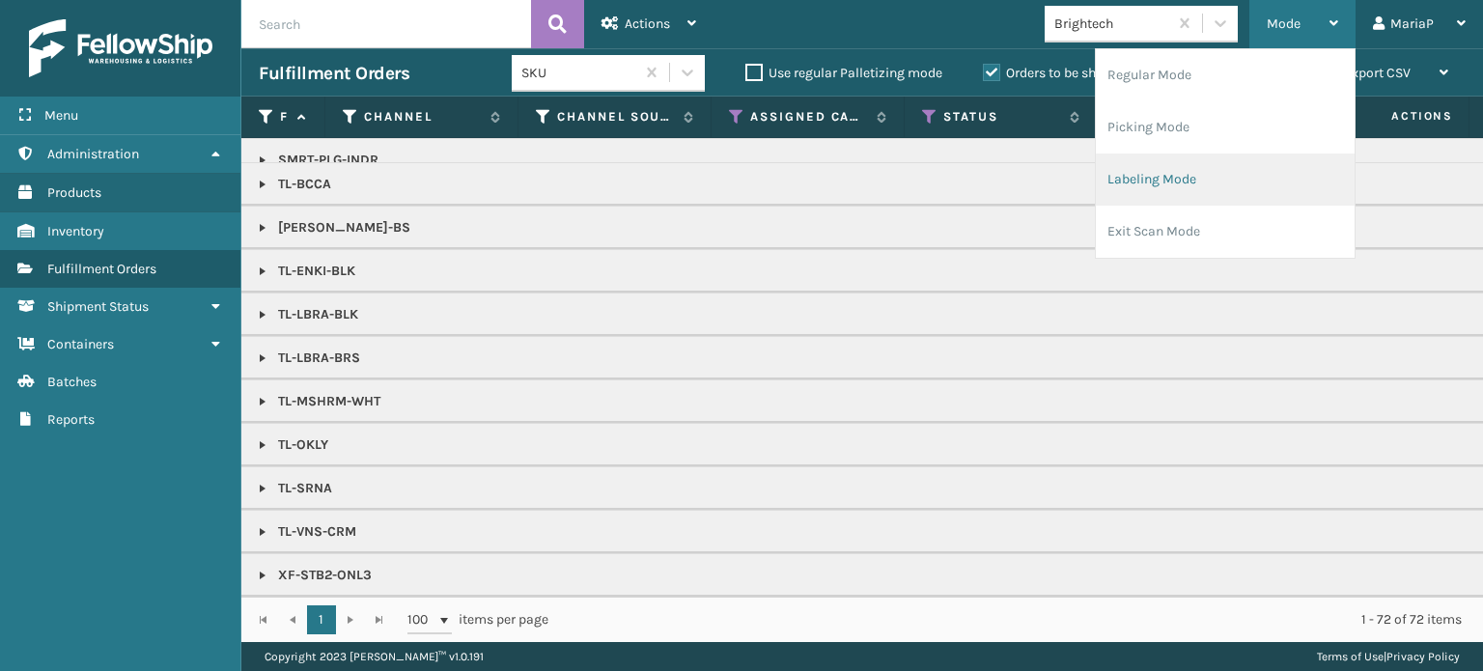
click at [1257, 188] on li "Labeling Mode" at bounding box center [1225, 180] width 259 height 52
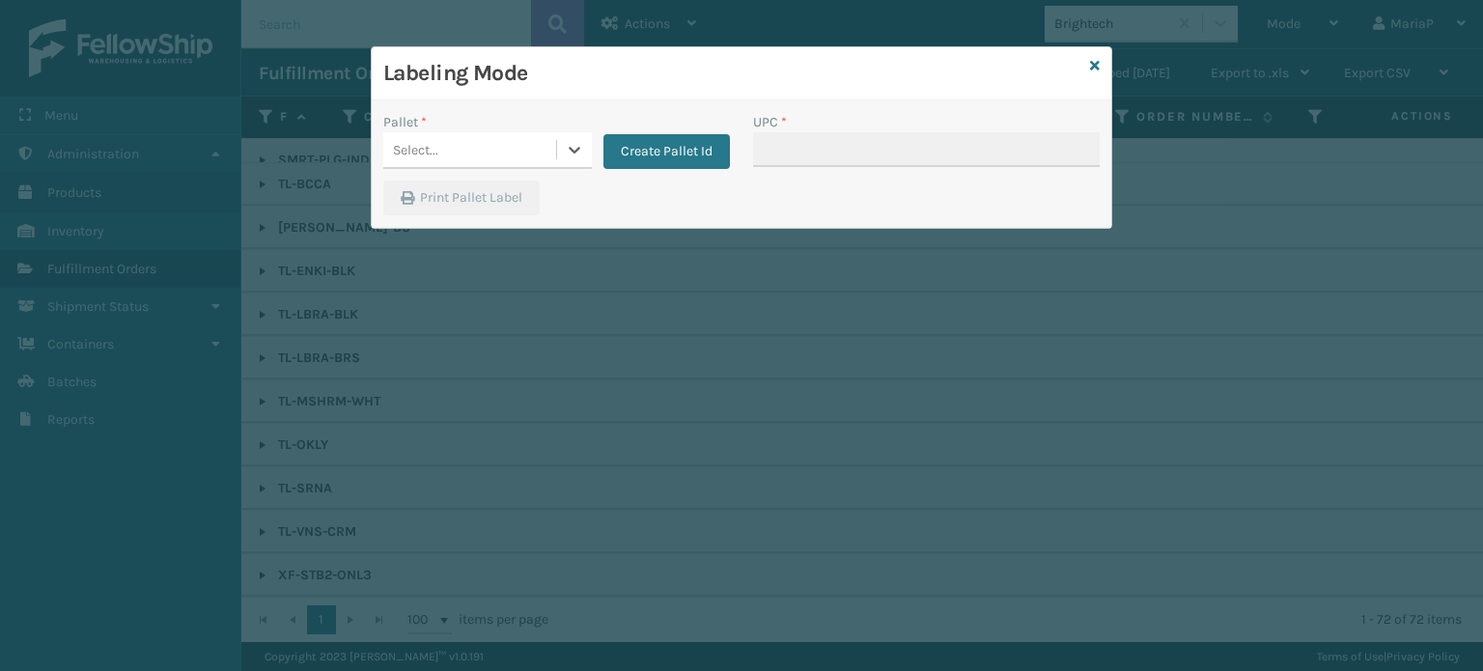
click at [453, 148] on div "Select..." at bounding box center [469, 150] width 173 height 32
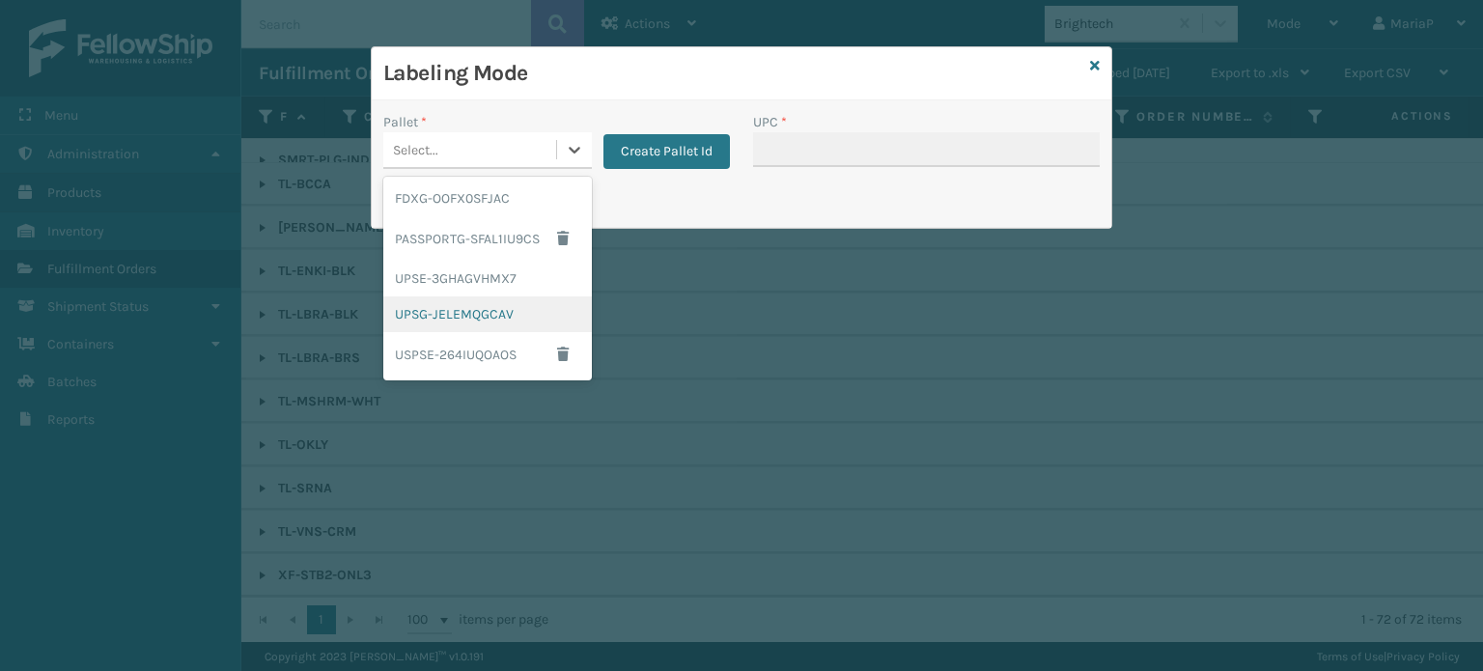
click at [481, 297] on div "UPSG-JELEMQGCAV" at bounding box center [487, 314] width 209 height 36
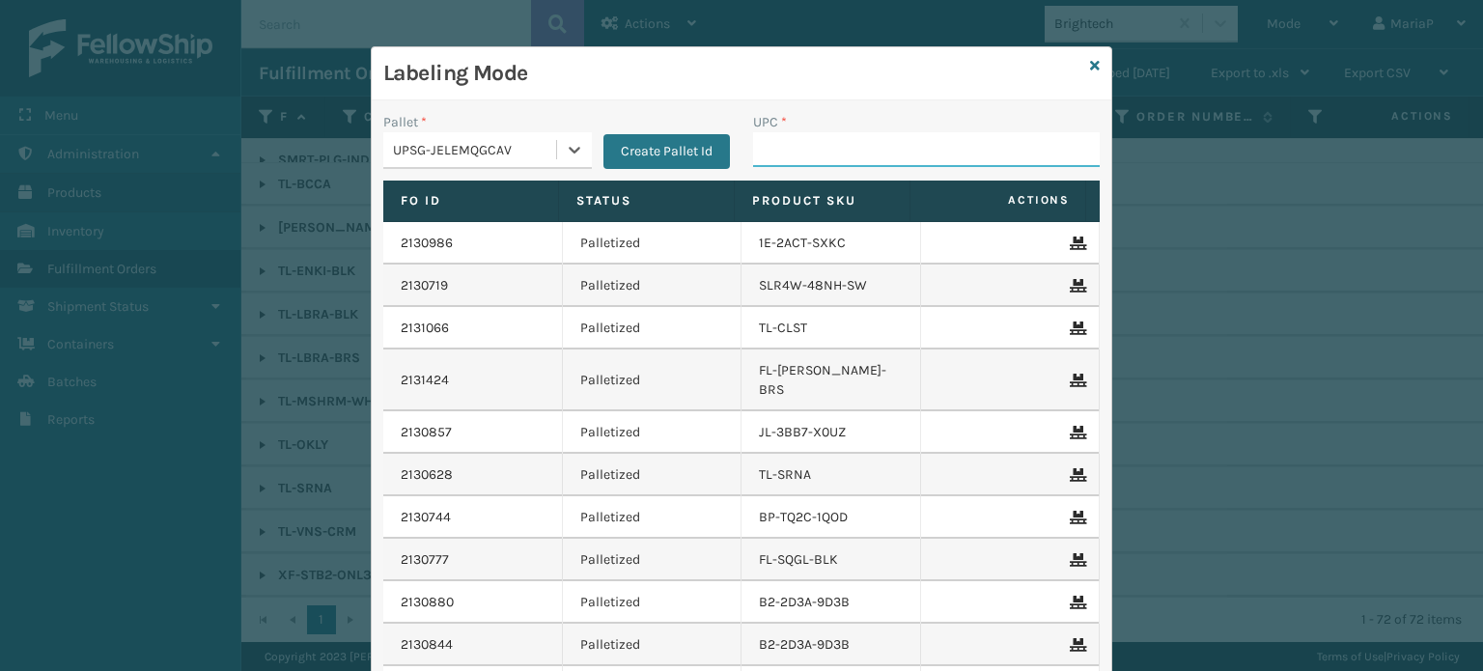
click at [798, 154] on input "UPC *" at bounding box center [926, 149] width 347 height 35
click at [525, 140] on div "UPSG-JELEMQGCAV" at bounding box center [475, 150] width 165 height 20
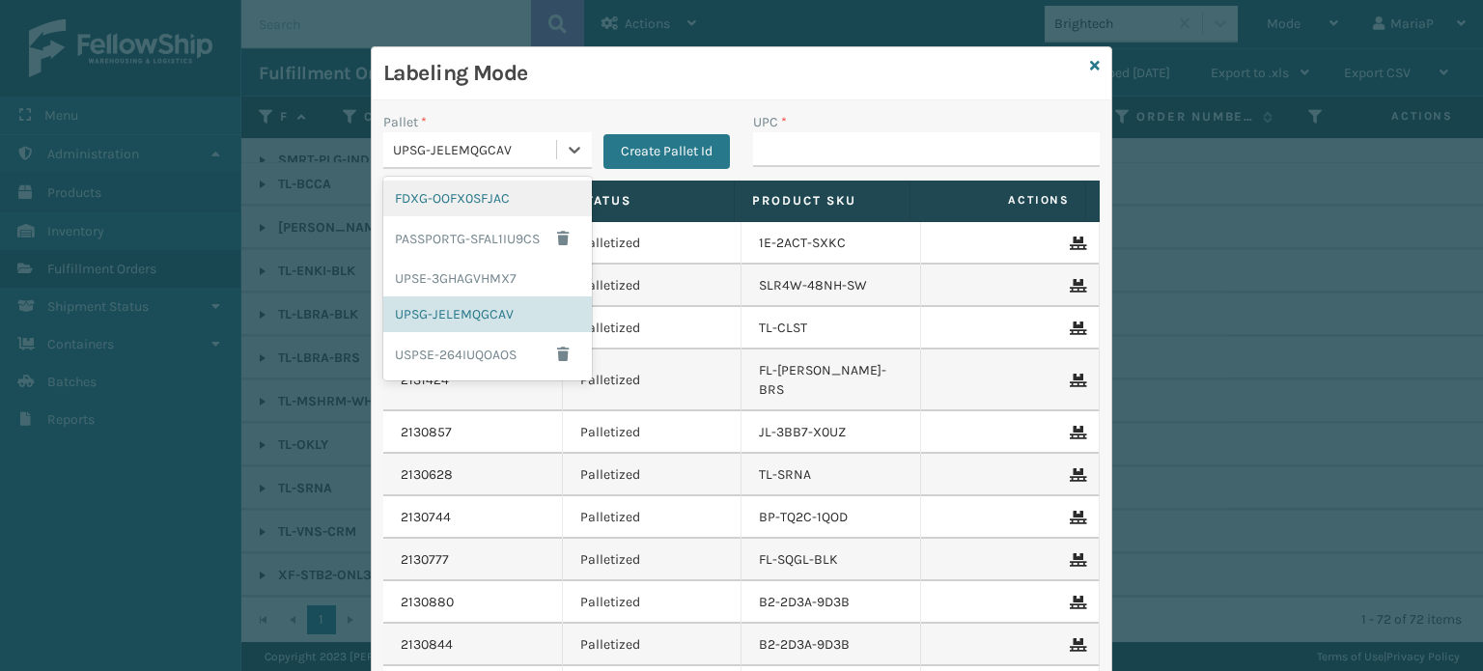
click at [482, 202] on div "FDXG-OOFX0SFJAC" at bounding box center [487, 199] width 209 height 36
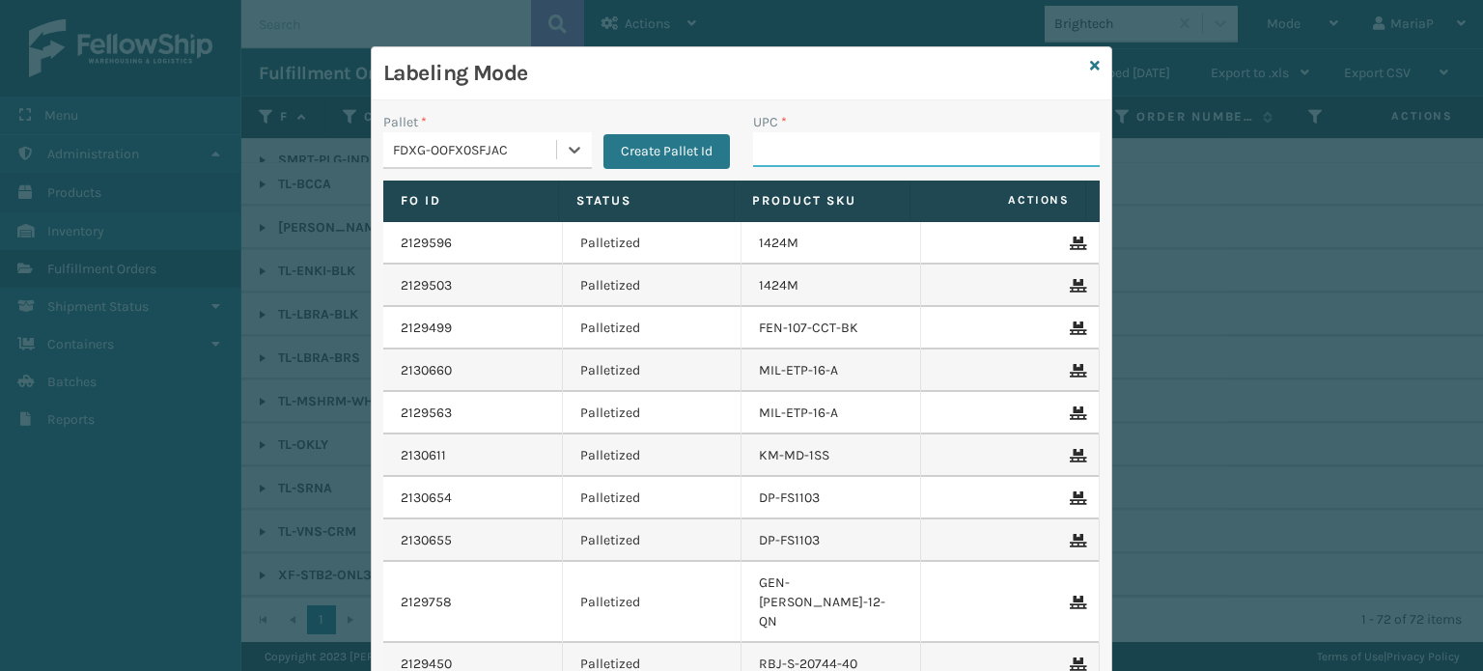
click at [816, 165] on input "UPC *" at bounding box center [926, 149] width 347 height 35
type input "850040667295"
type input "85810007920"
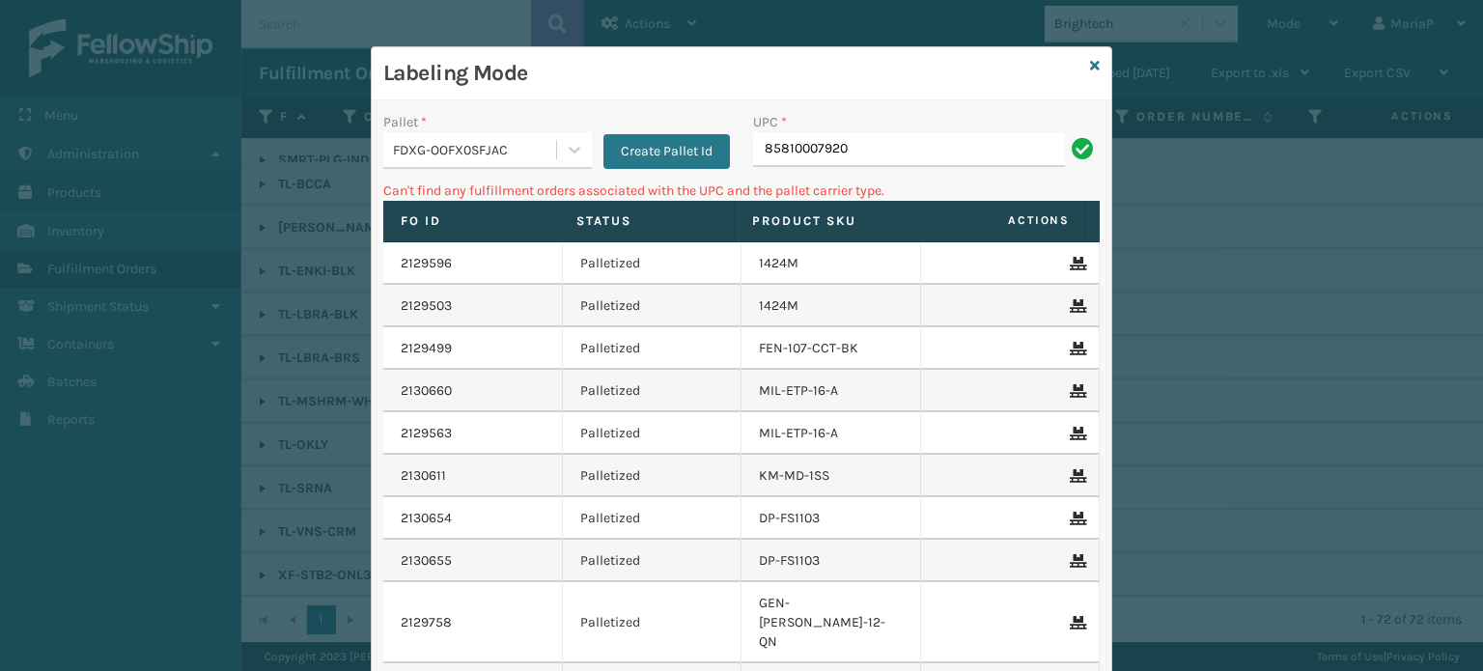
click at [809, 161] on input "85810007920" at bounding box center [909, 149] width 312 height 35
type input "858100007920"
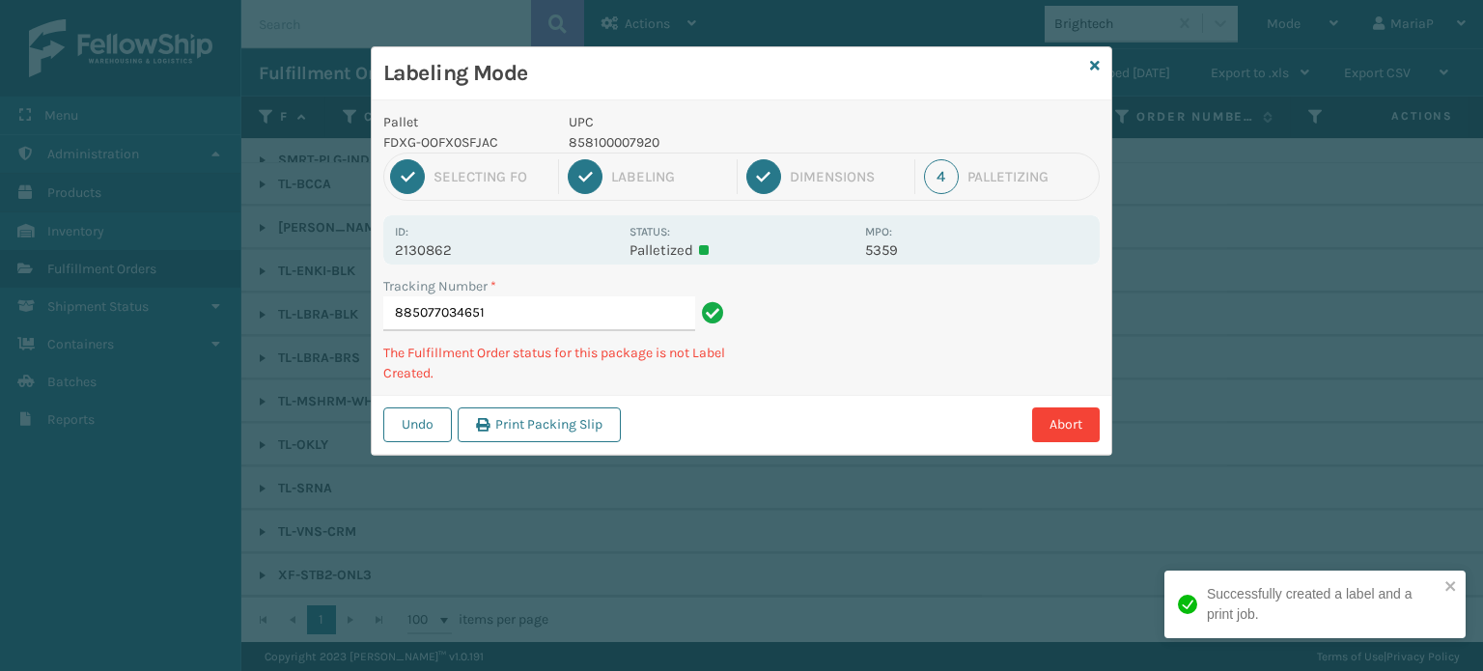
click at [637, 150] on p "858100007920" at bounding box center [711, 142] width 285 height 20
click at [637, 153] on div "Pallet FDXG-OOFX0SFJAC UPC 858100007920 1 Selecting FO 2 Labeling 3 Dimensions …" at bounding box center [742, 277] width 740 height 354
click at [638, 153] on div "1 Selecting FO 2 Labeling 3 Dimensions 4 Palletizing" at bounding box center [741, 177] width 717 height 48
click at [586, 146] on p "858100007920" at bounding box center [711, 142] width 285 height 20
click at [597, 145] on p "858100007920" at bounding box center [711, 142] width 285 height 20
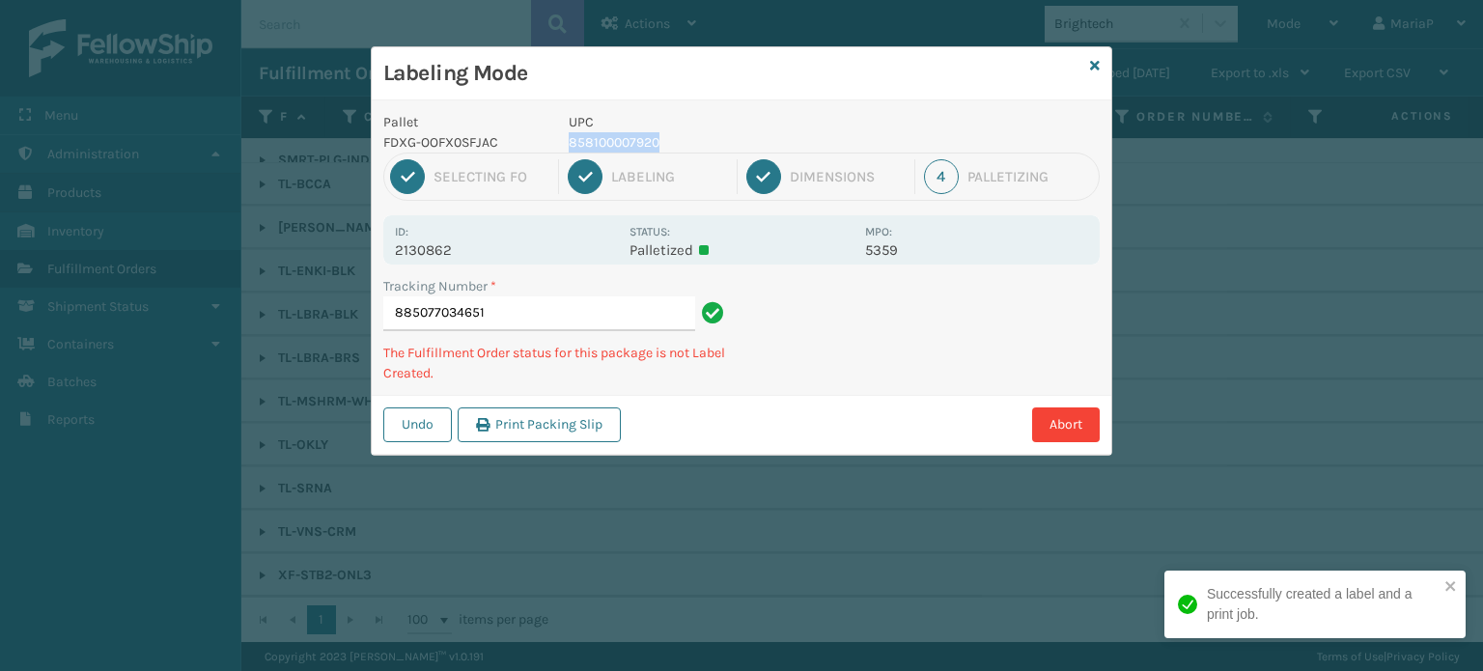
click at [599, 145] on p "858100007920" at bounding box center [711, 142] width 285 height 20
click at [601, 145] on p "858100007920" at bounding box center [711, 142] width 285 height 20
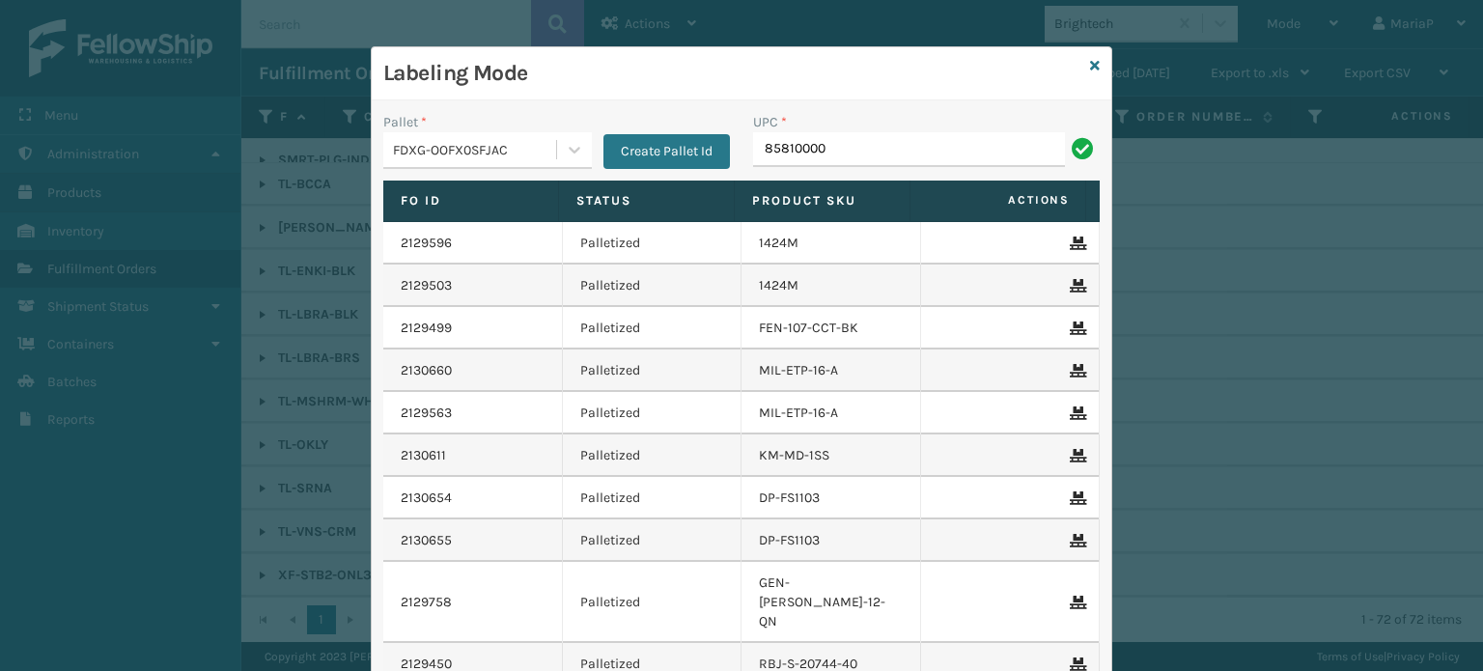
type input "858100007920"
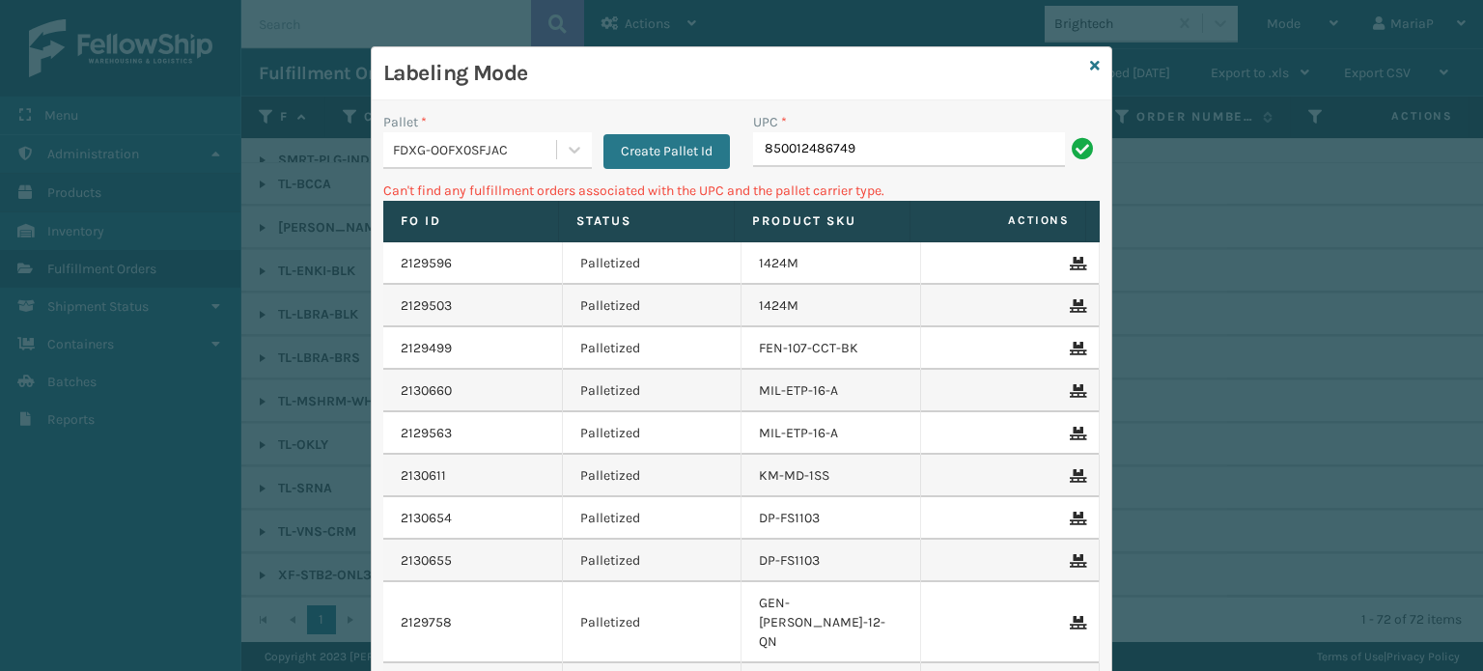
click at [506, 150] on div "FDXG-OOFX0SFJAC" at bounding box center [475, 150] width 165 height 20
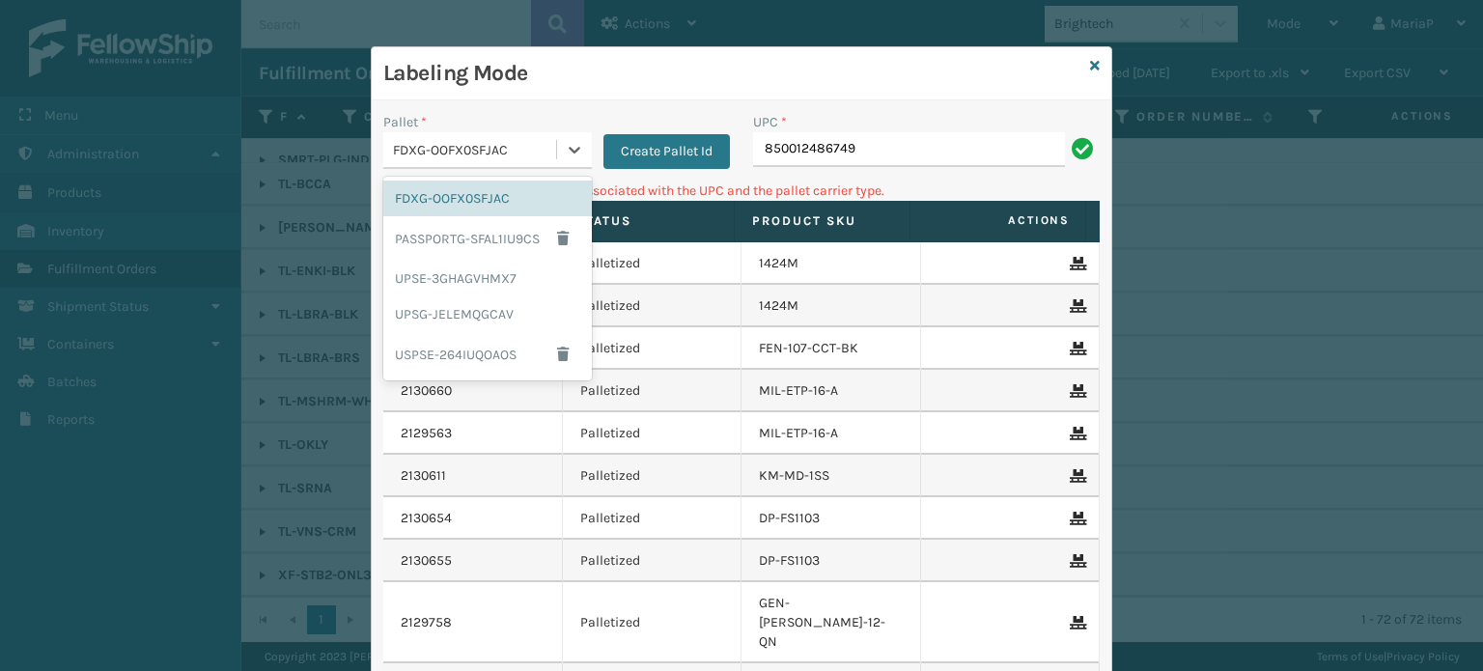
click at [470, 191] on div "FDXG-OOFX0SFJAC" at bounding box center [487, 199] width 209 height 36
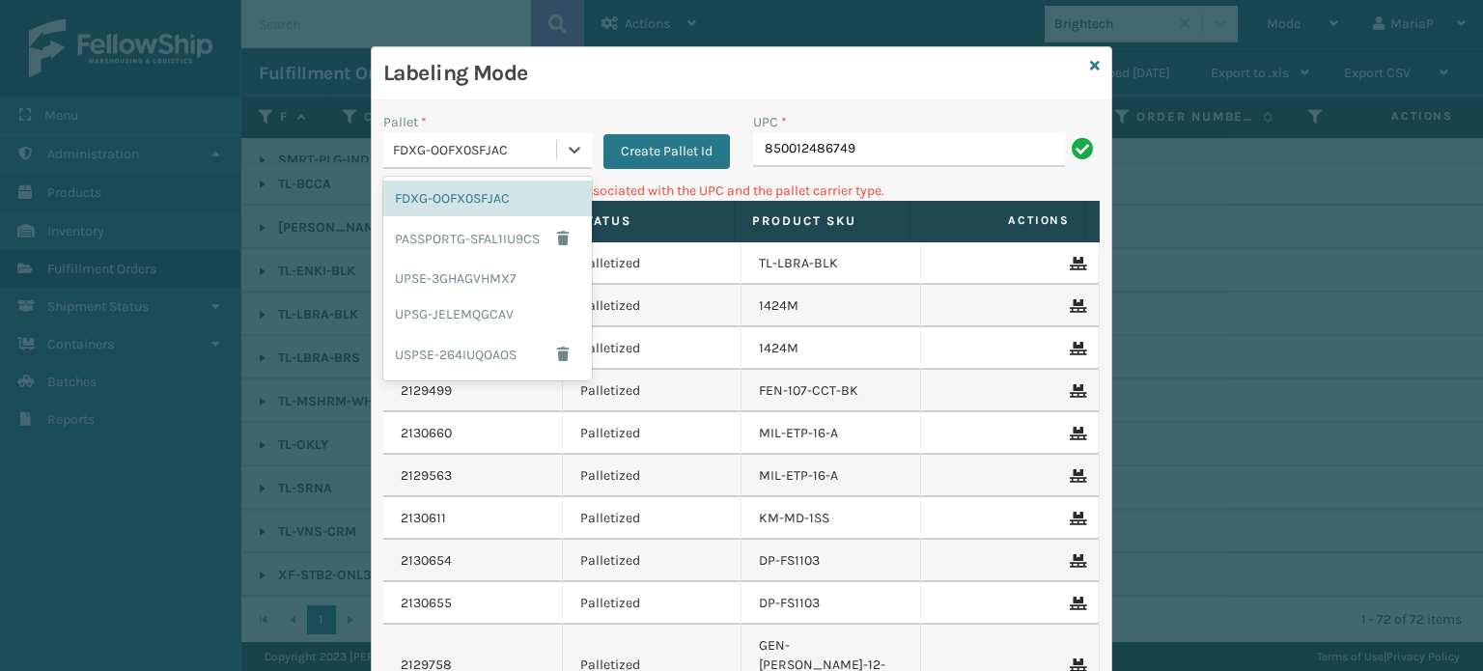
click at [491, 149] on div "FDXG-OOFX0SFJAC" at bounding box center [475, 150] width 165 height 20
click at [469, 300] on div "UPSG-JELEMQGCAV" at bounding box center [487, 314] width 209 height 36
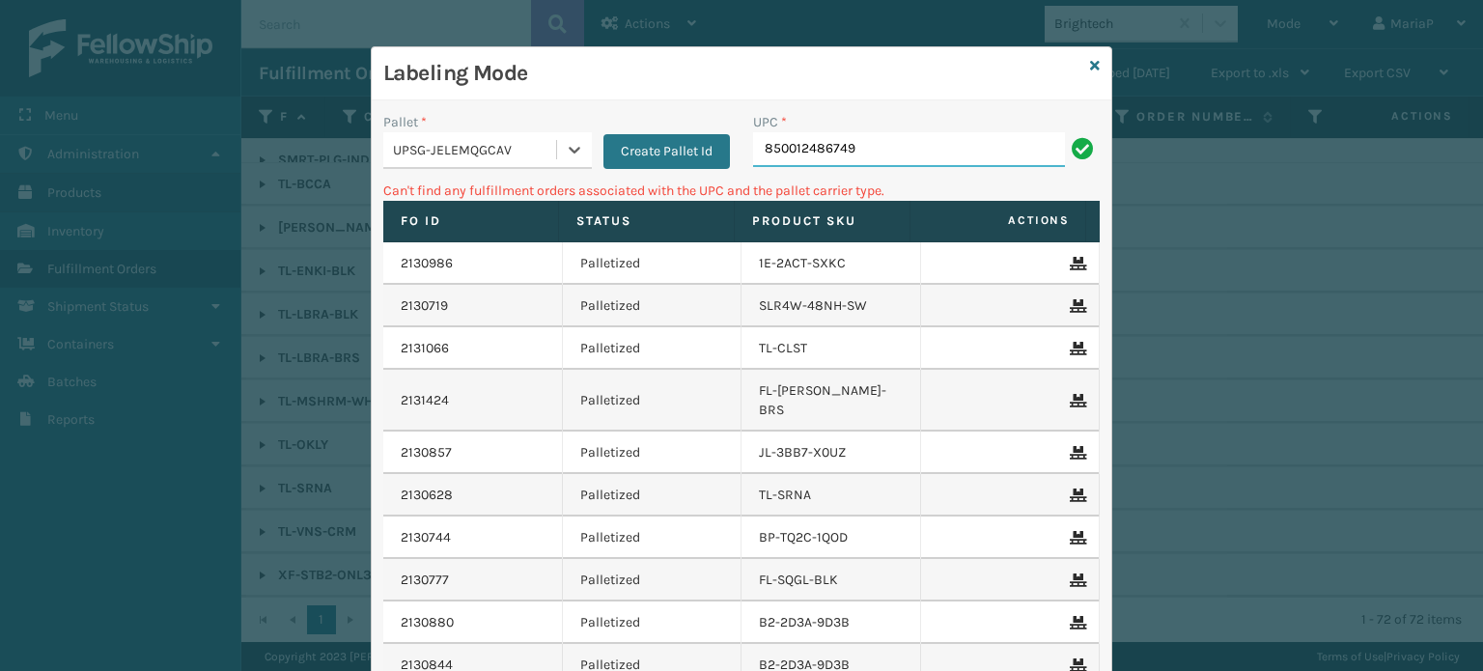
click at [892, 132] on input "850012486749" at bounding box center [909, 149] width 312 height 35
click at [490, 134] on div "UPSG-JELEMQGCAV" at bounding box center [469, 150] width 173 height 32
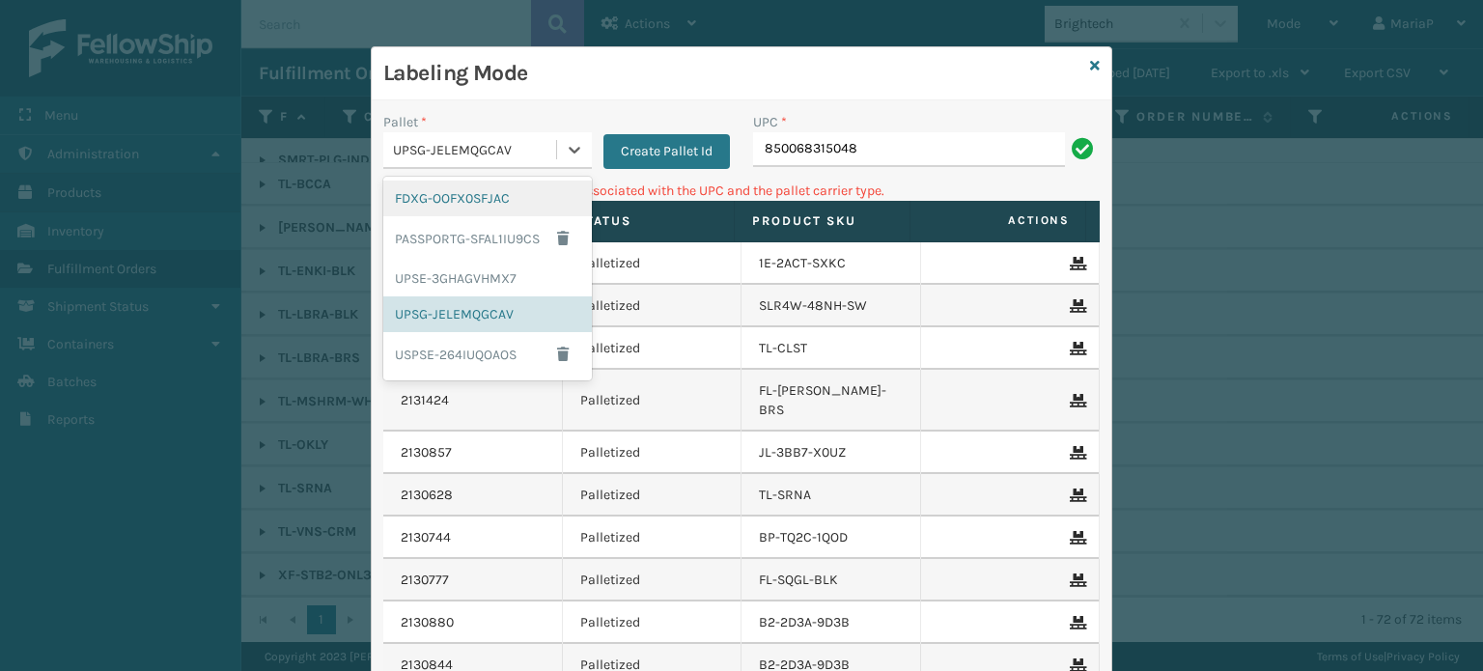
click at [507, 186] on div "FDXG-OOFX0SFJAC" at bounding box center [487, 199] width 209 height 36
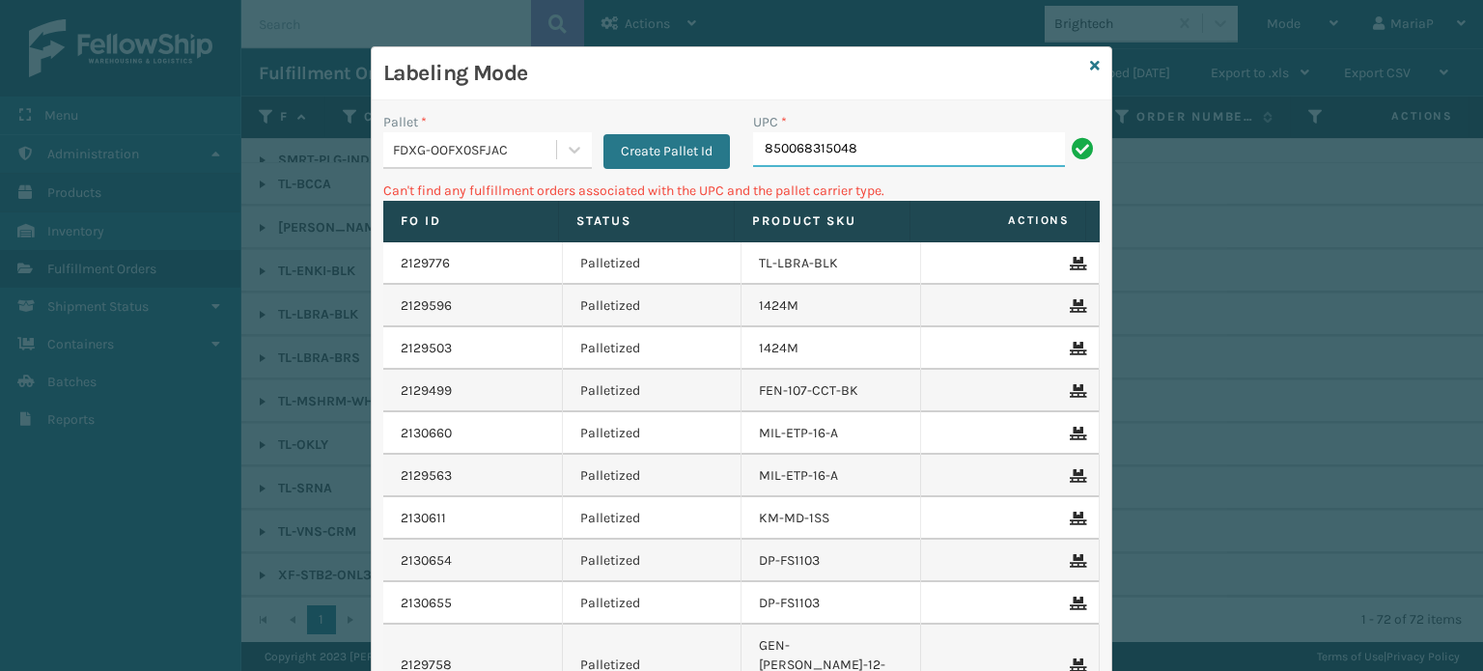
drag, startPoint x: 871, startPoint y: 149, endPoint x: 854, endPoint y: 134, distance: 22.6
click at [870, 149] on input "850068315048" at bounding box center [909, 149] width 312 height 35
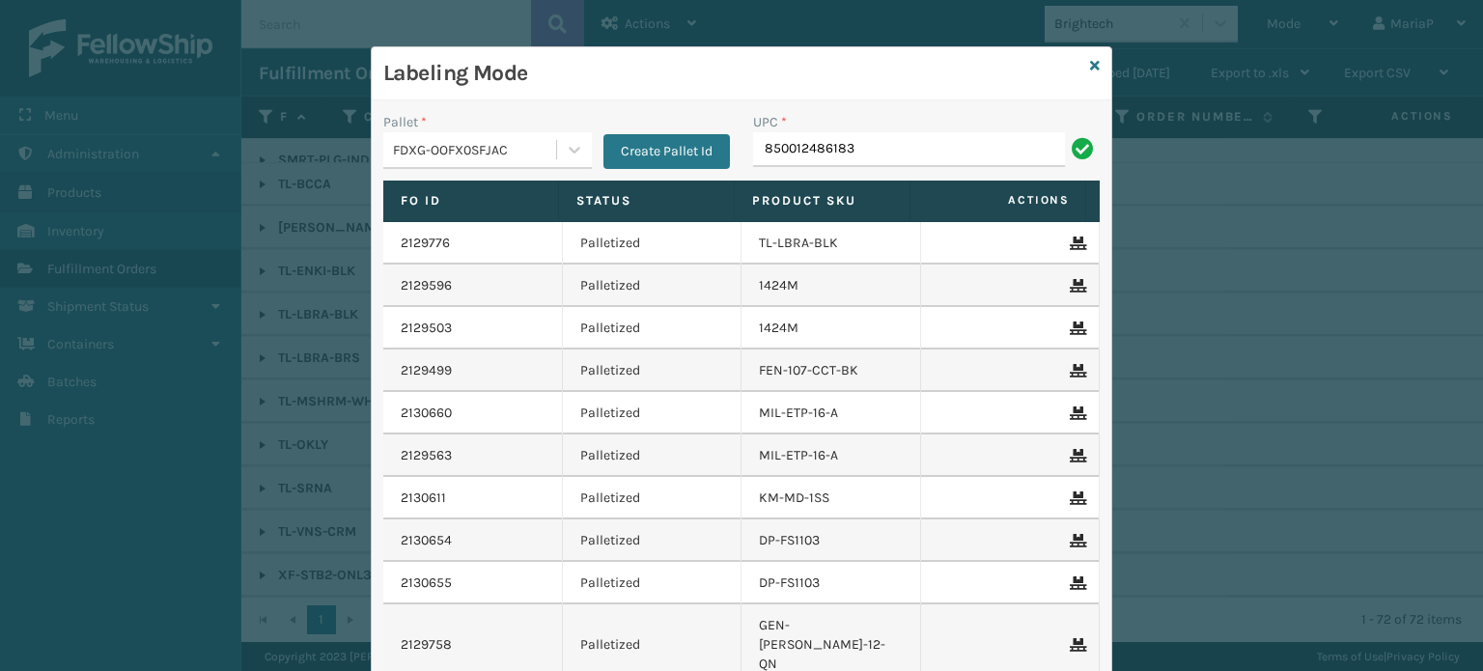
type input "850012486183"
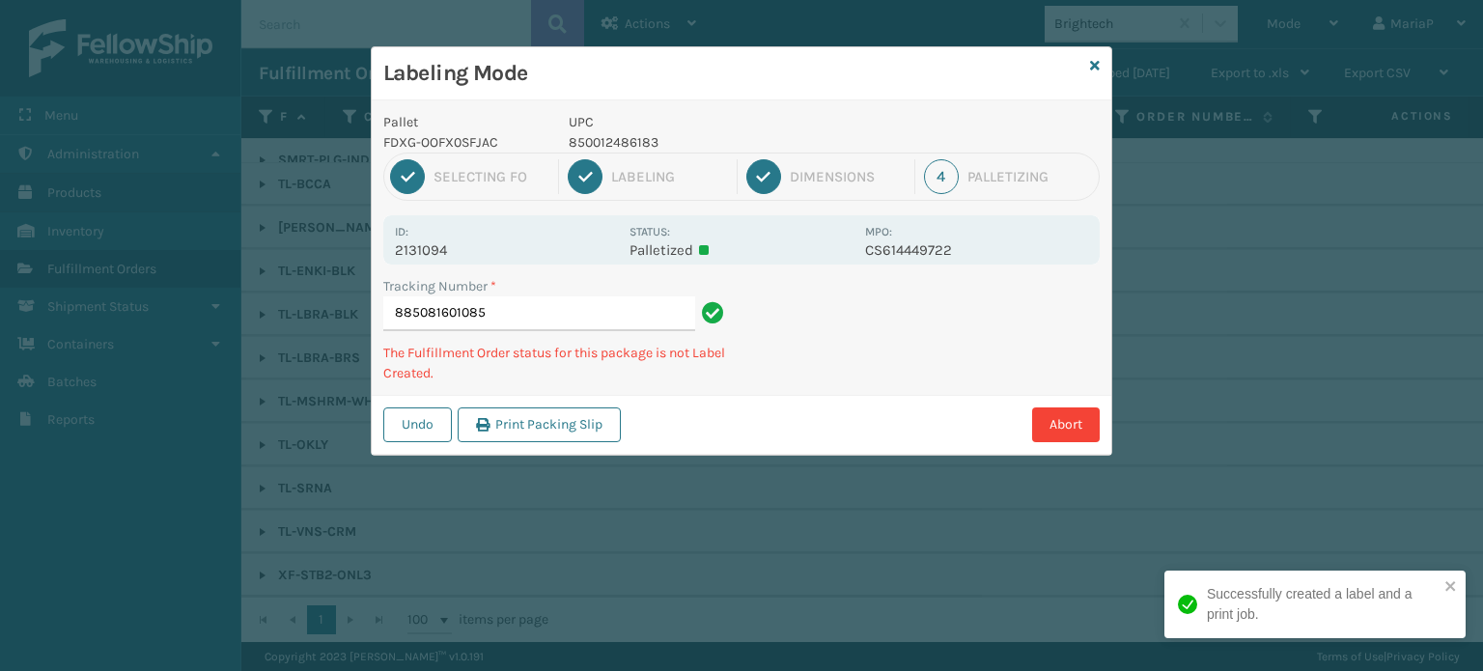
click at [585, 143] on p "850012486183" at bounding box center [711, 142] width 285 height 20
click at [588, 142] on p "850012486183" at bounding box center [711, 142] width 285 height 20
click at [589, 142] on p "850012486183" at bounding box center [711, 142] width 285 height 20
click at [589, 141] on p "850012486183" at bounding box center [711, 142] width 285 height 20
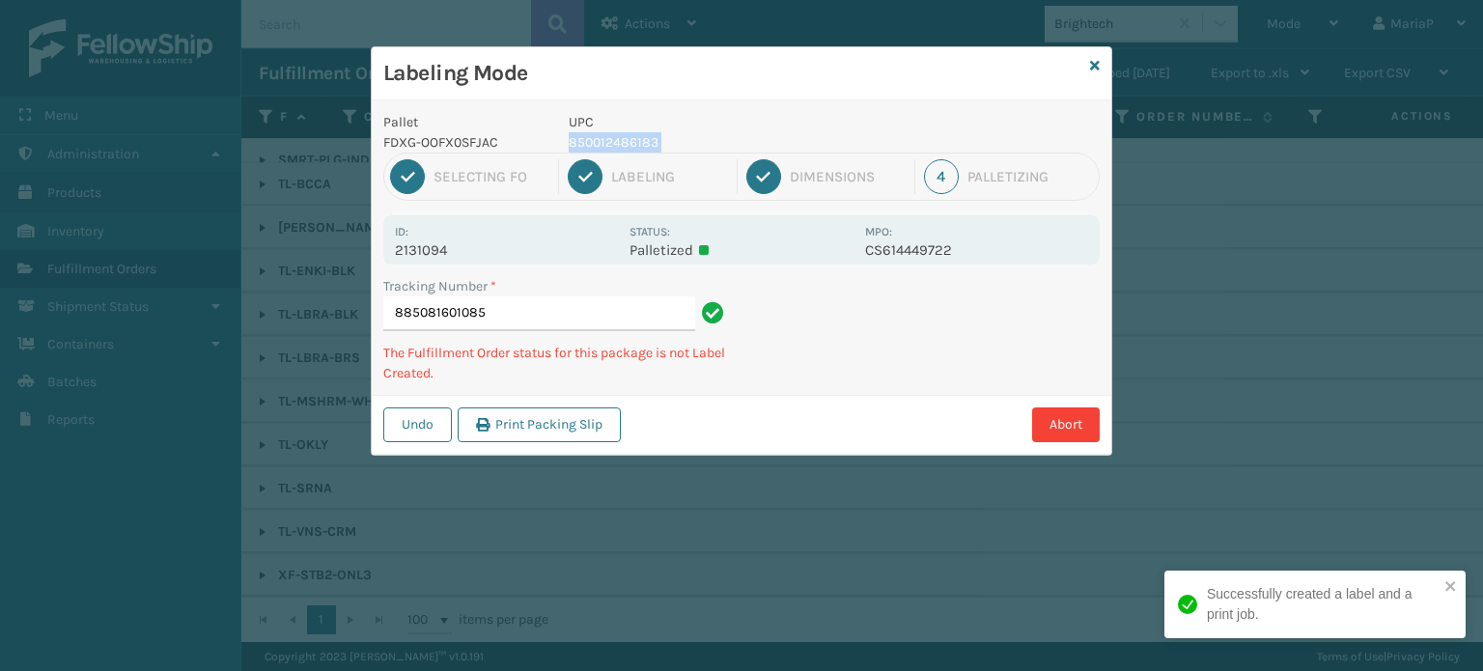
copy p "850012486183"
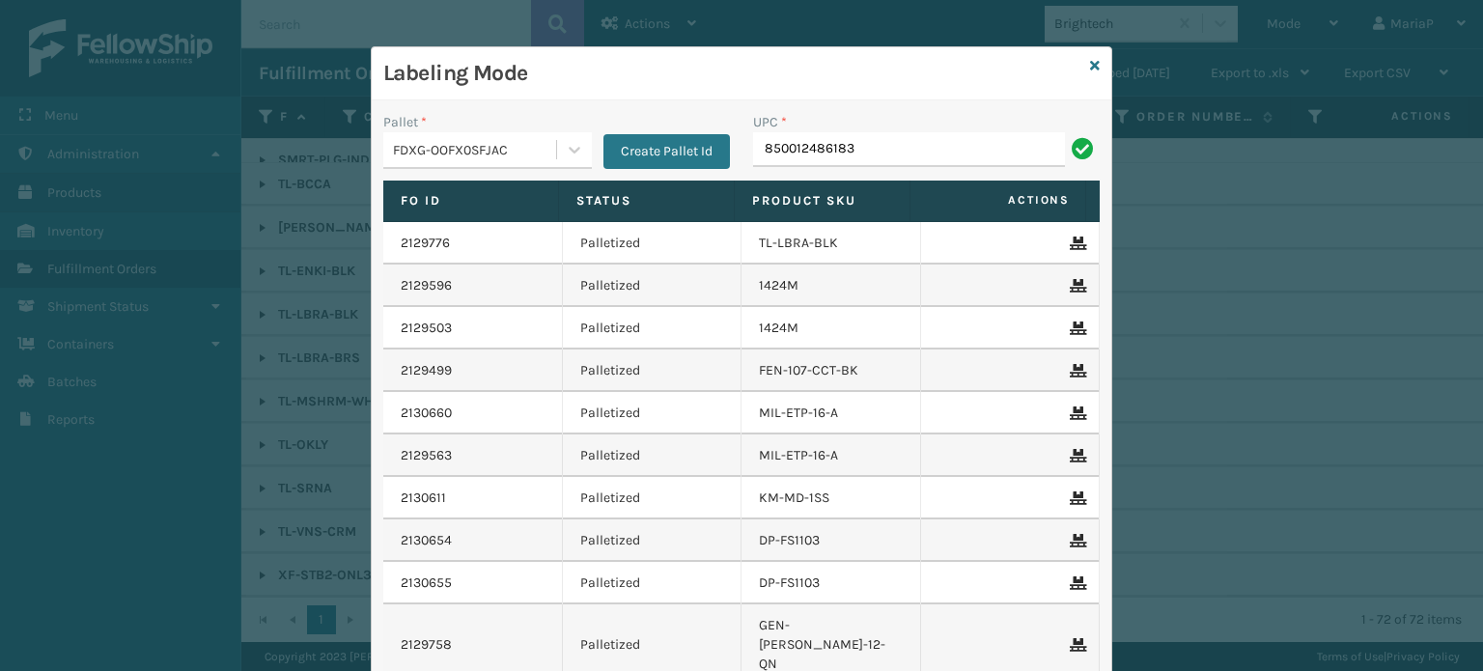
type input "850012486183"
type input "854403007087"
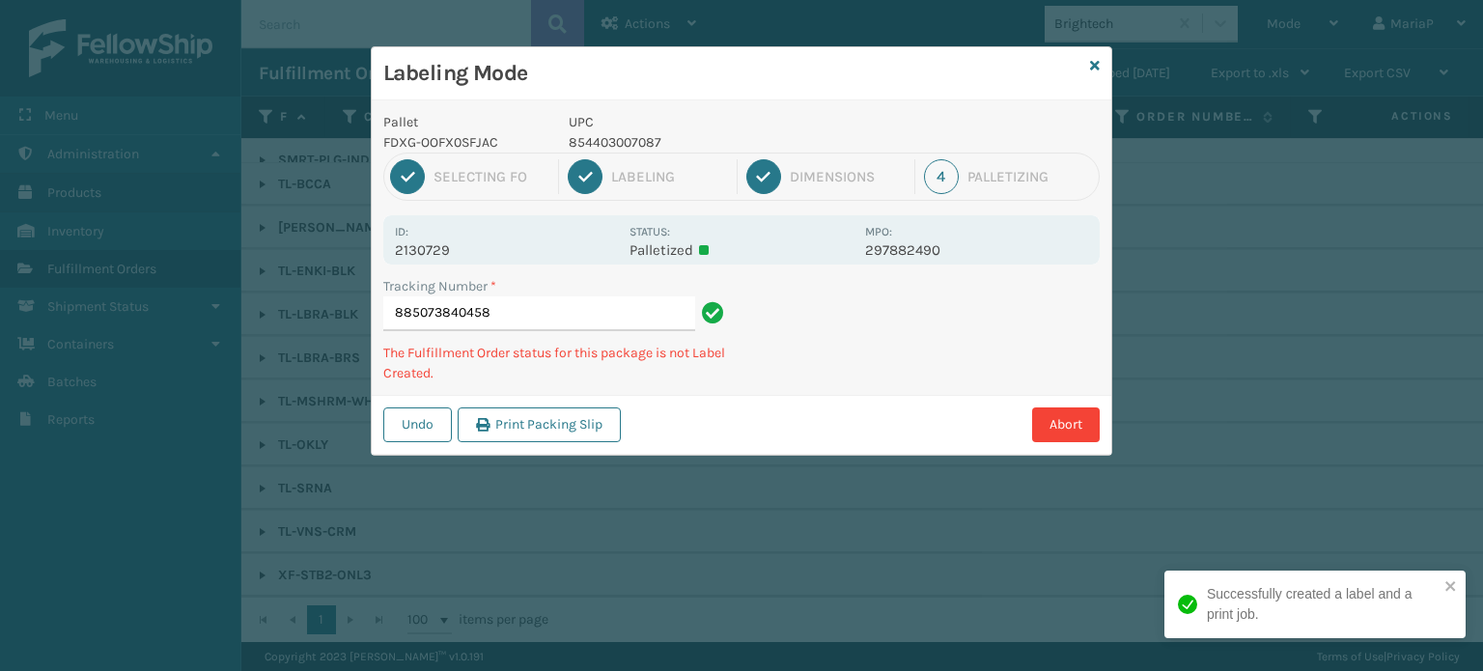
click at [577, 143] on p "854403007087" at bounding box center [711, 142] width 285 height 20
copy p "854403007087"
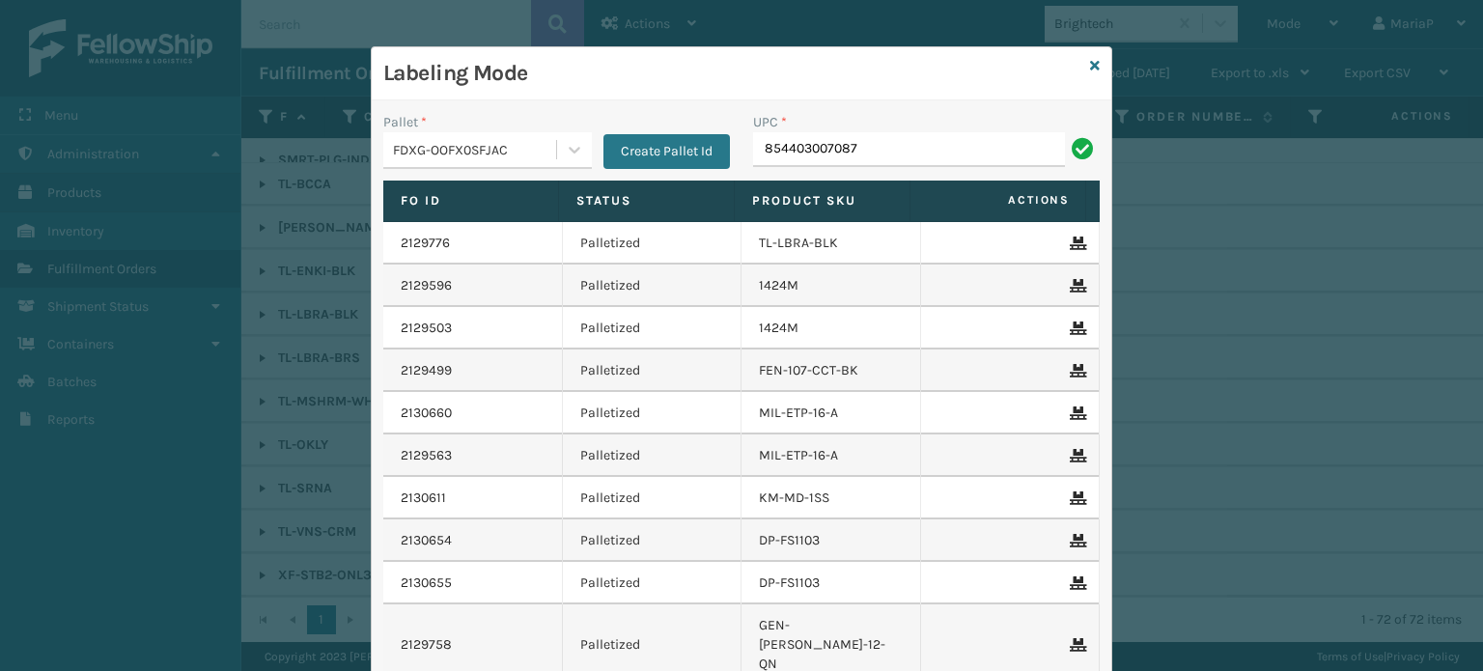
type input "854403007087"
type input "85001248646"
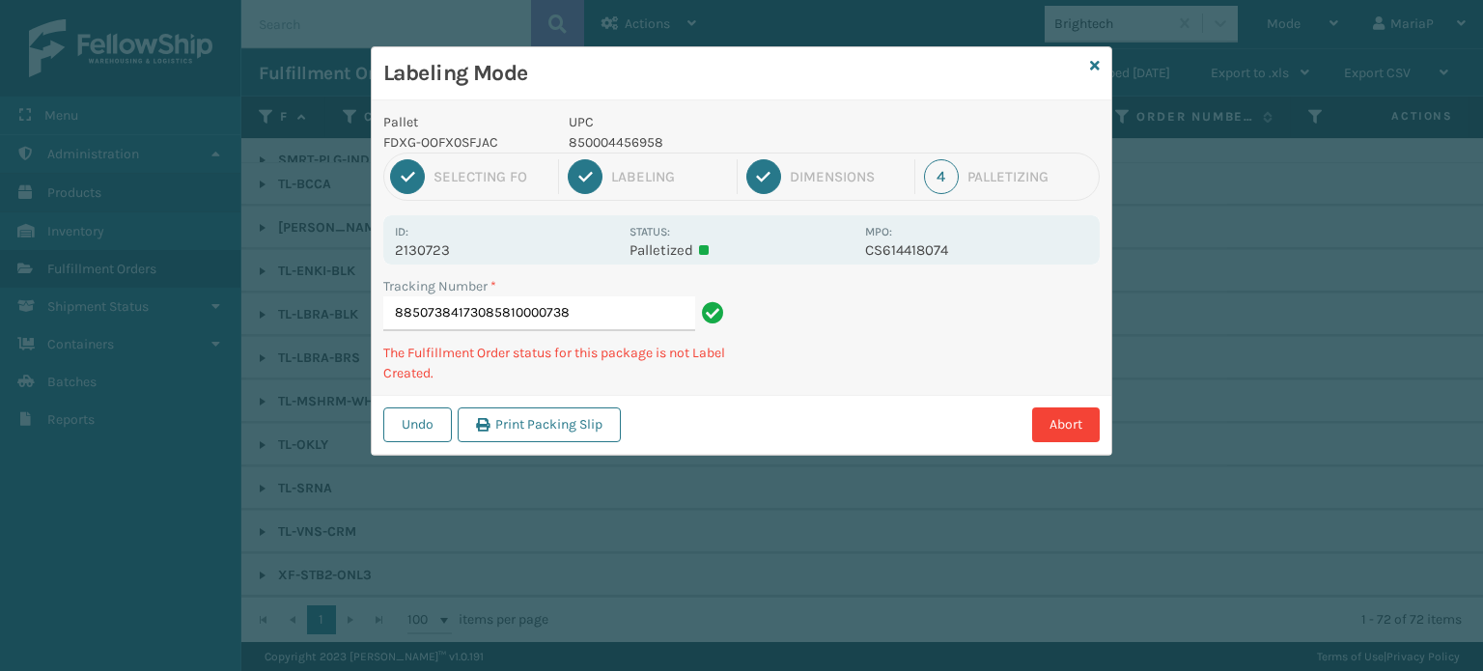
type input "885073841730858100007388"
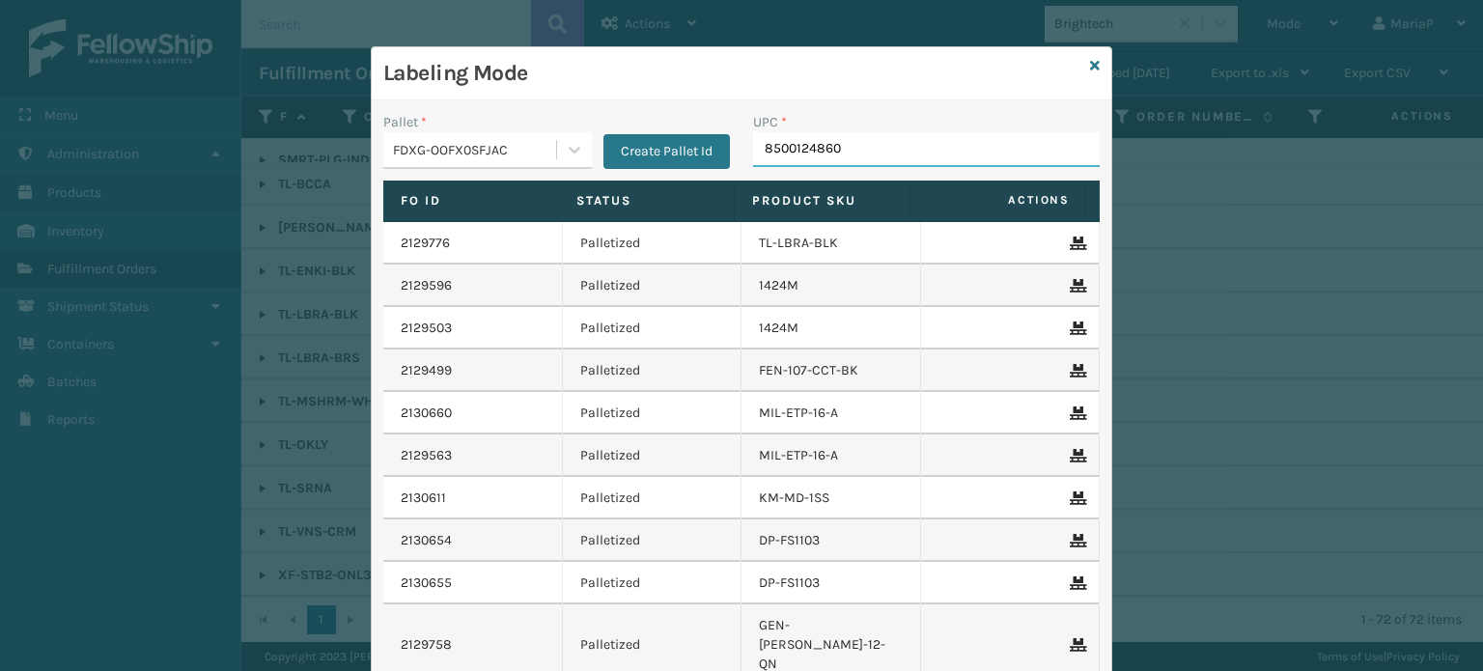
type input "85001248605"
type input "850012"
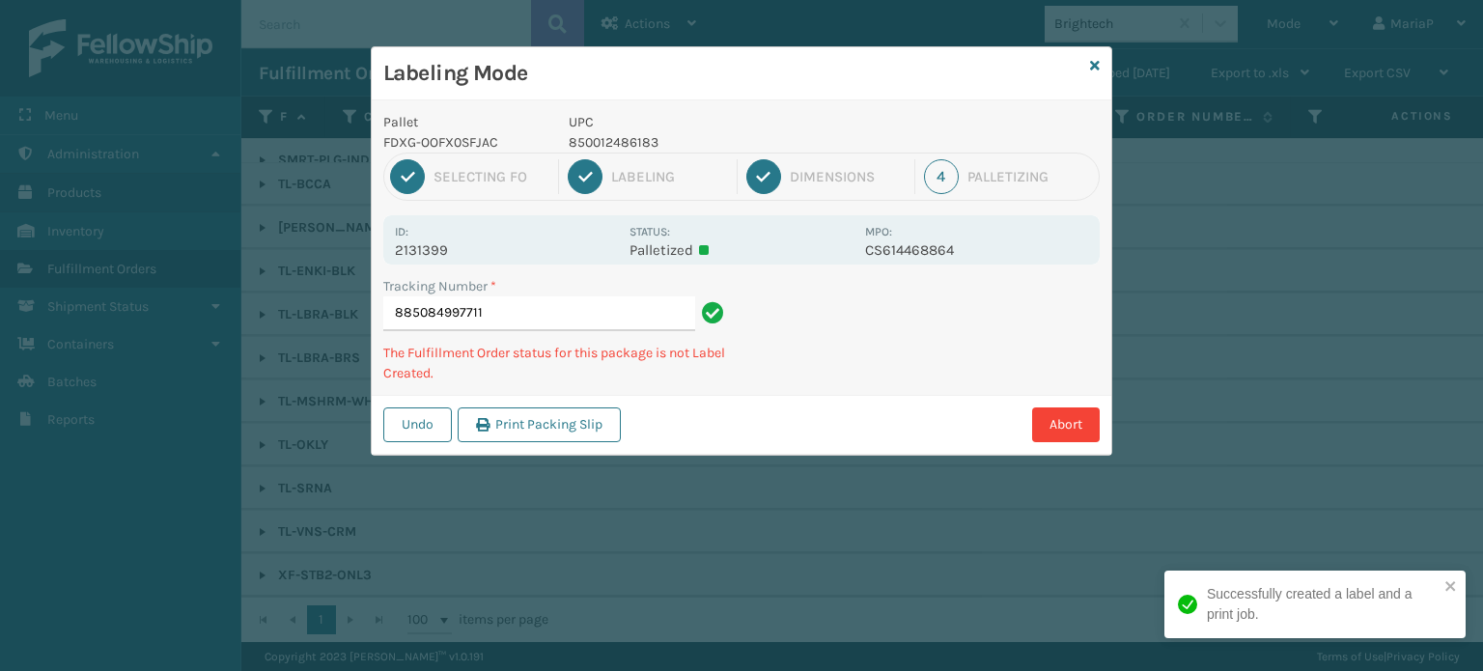
click at [600, 140] on p "850012486183" at bounding box center [711, 142] width 285 height 20
copy p "850012486183"
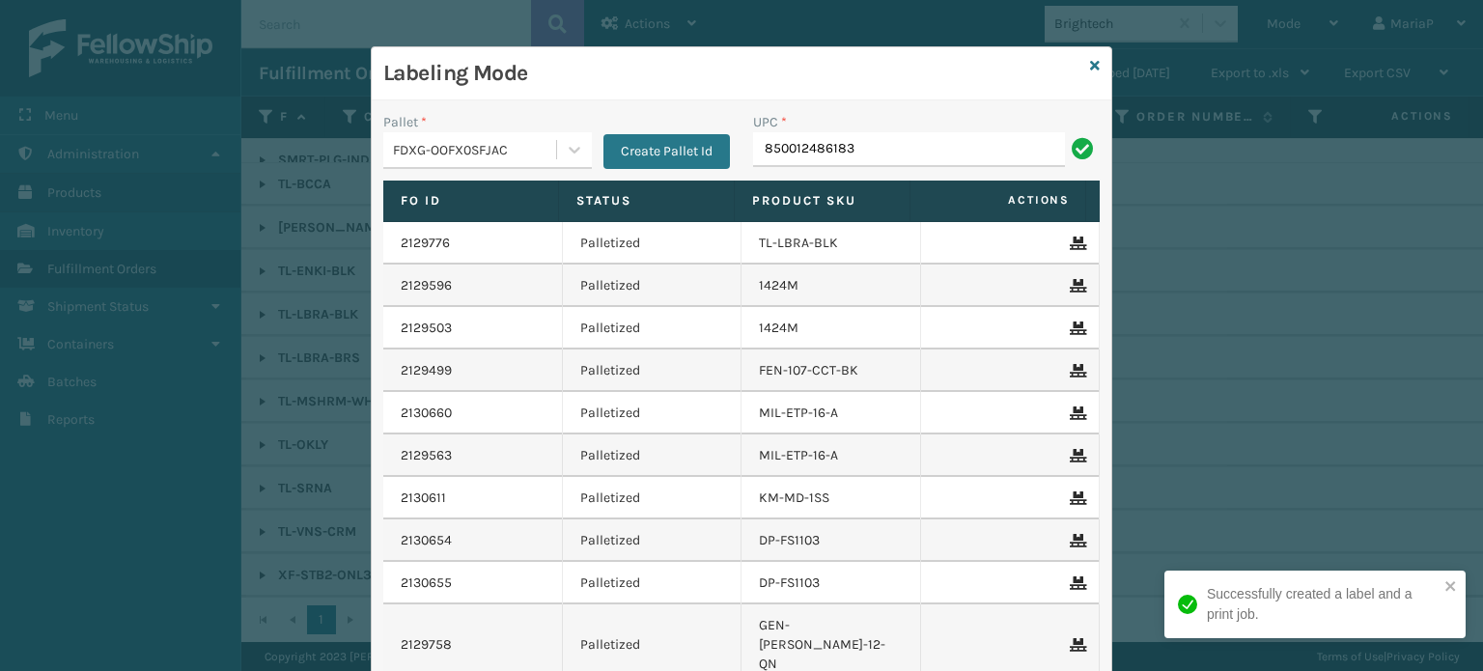
type input "850012486183"
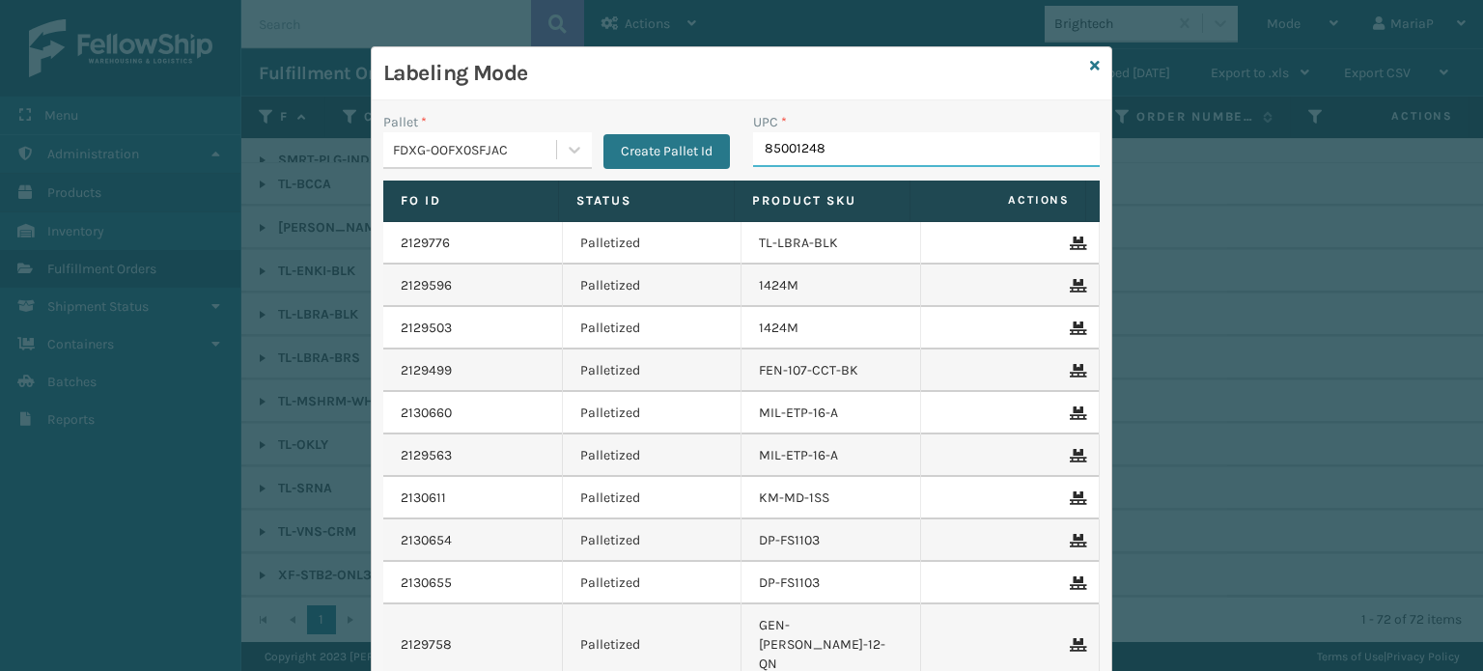
type input "850012486"
type input "8581000075555"
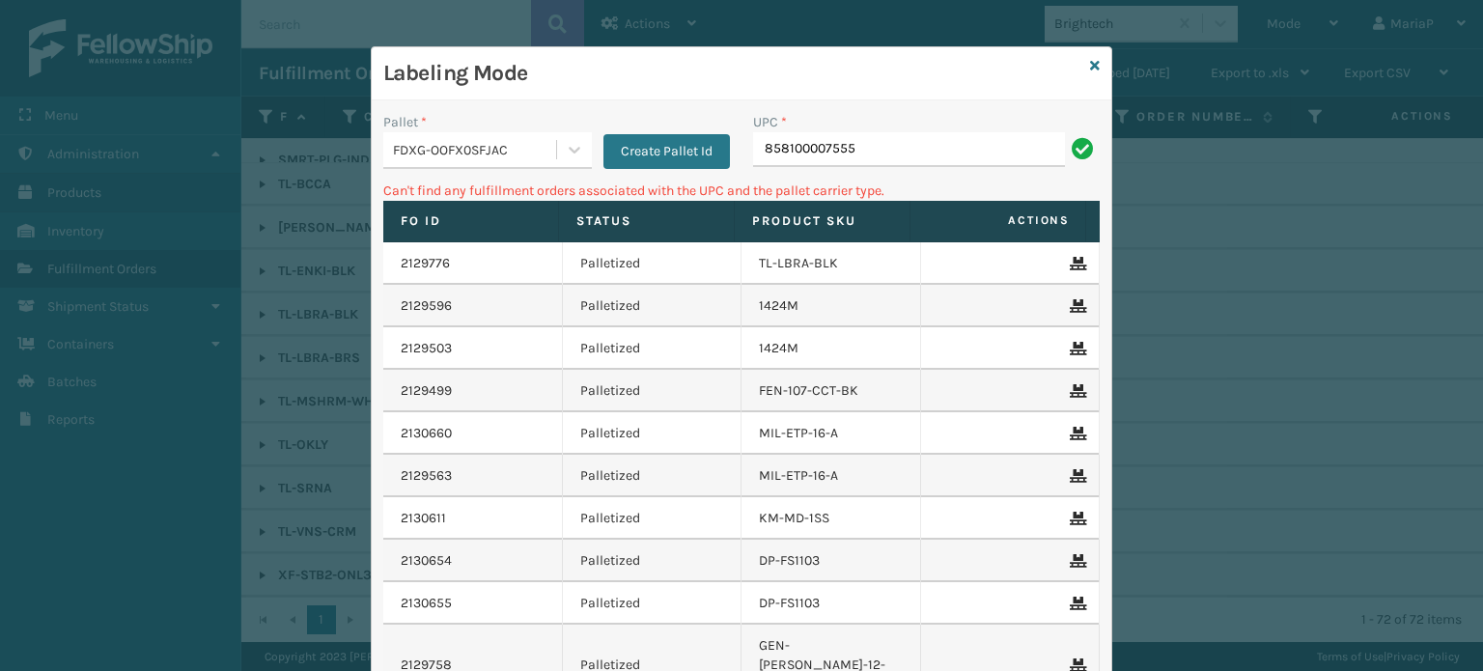
type input "858100007555"
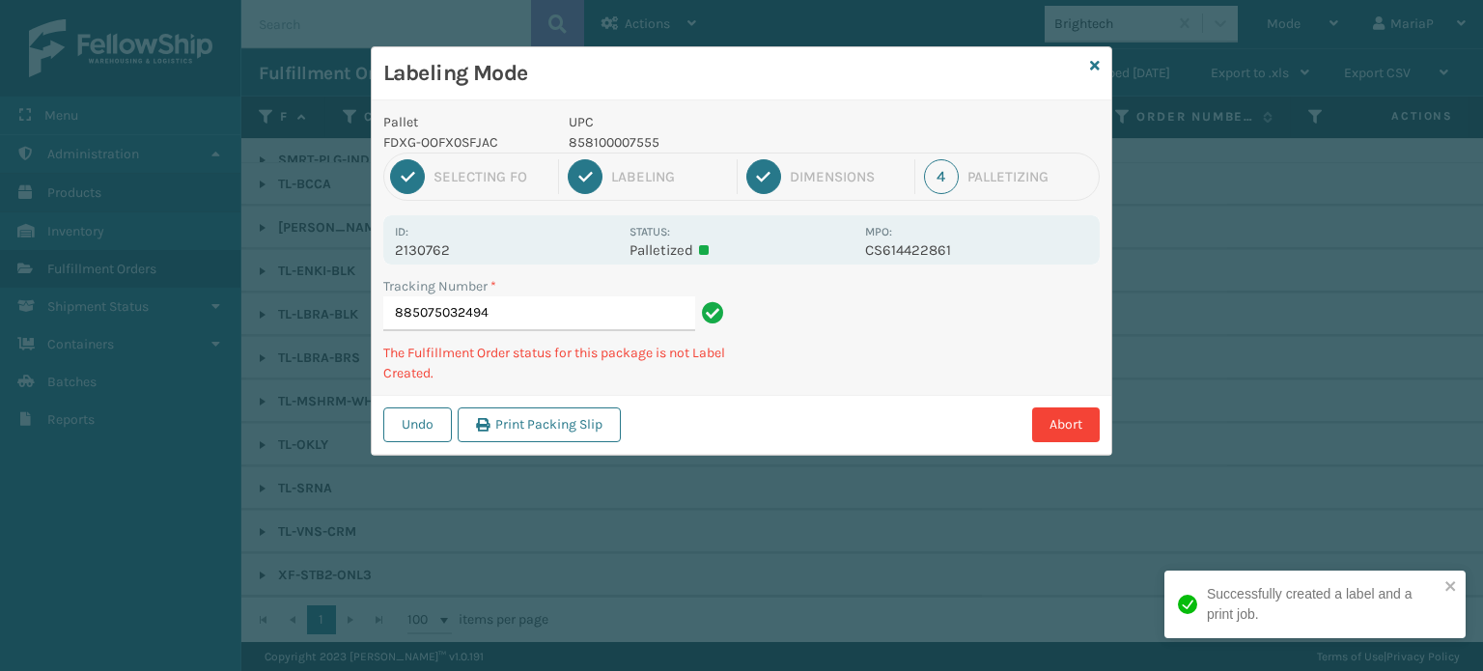
click at [593, 138] on p "858100007555" at bounding box center [711, 142] width 285 height 20
copy p "858100007555"
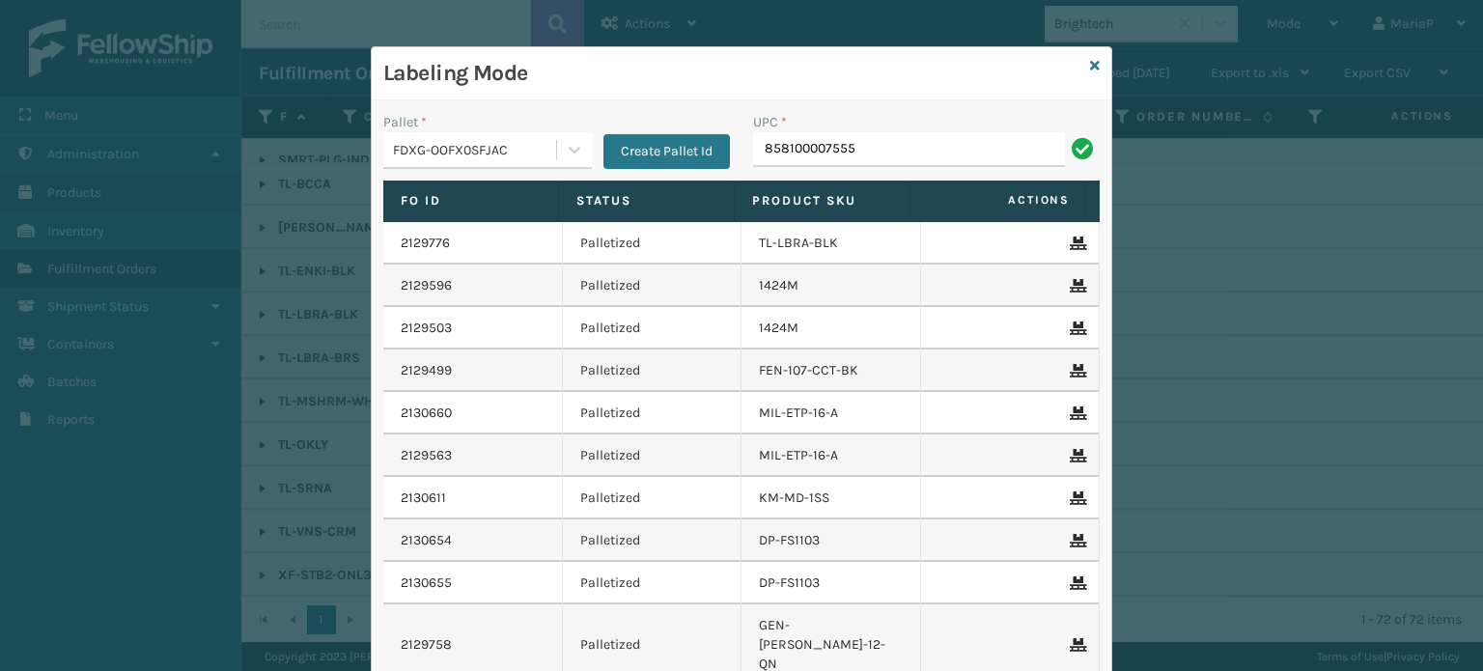
type input "858100007555"
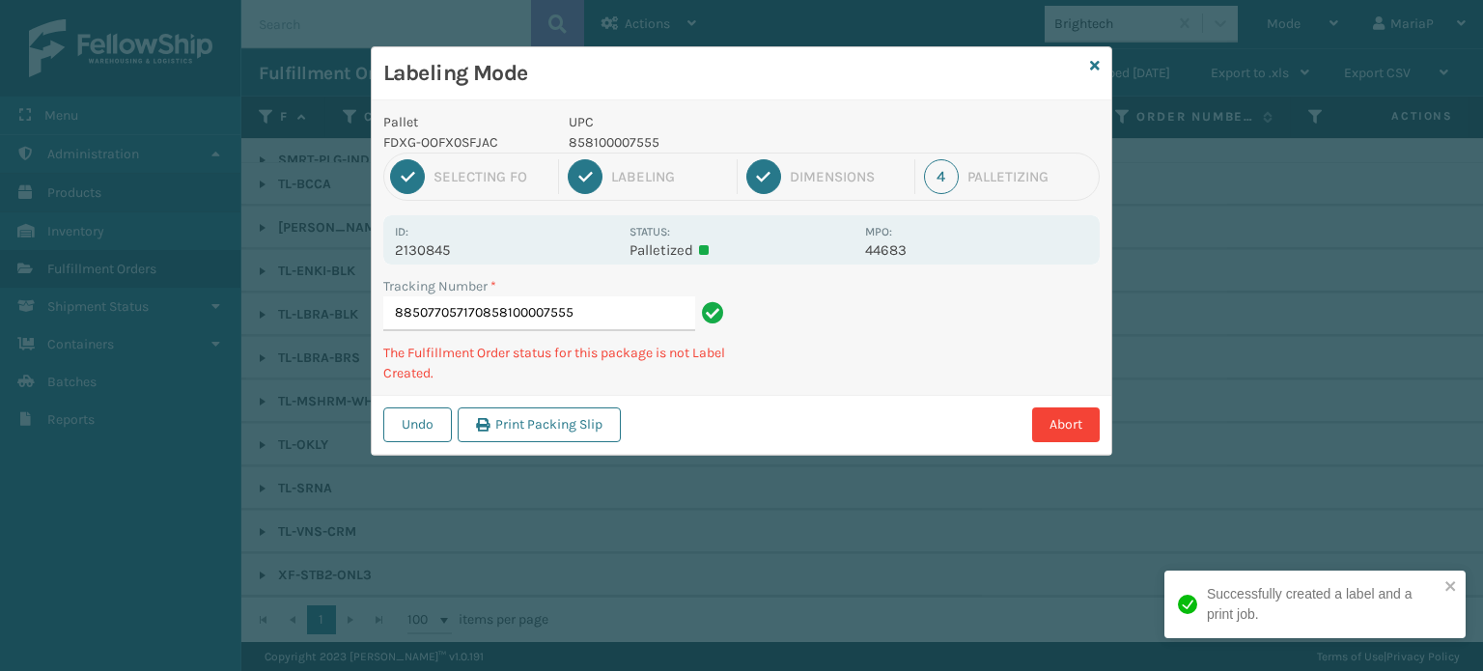
type input "885077057170858100007555858100007555"
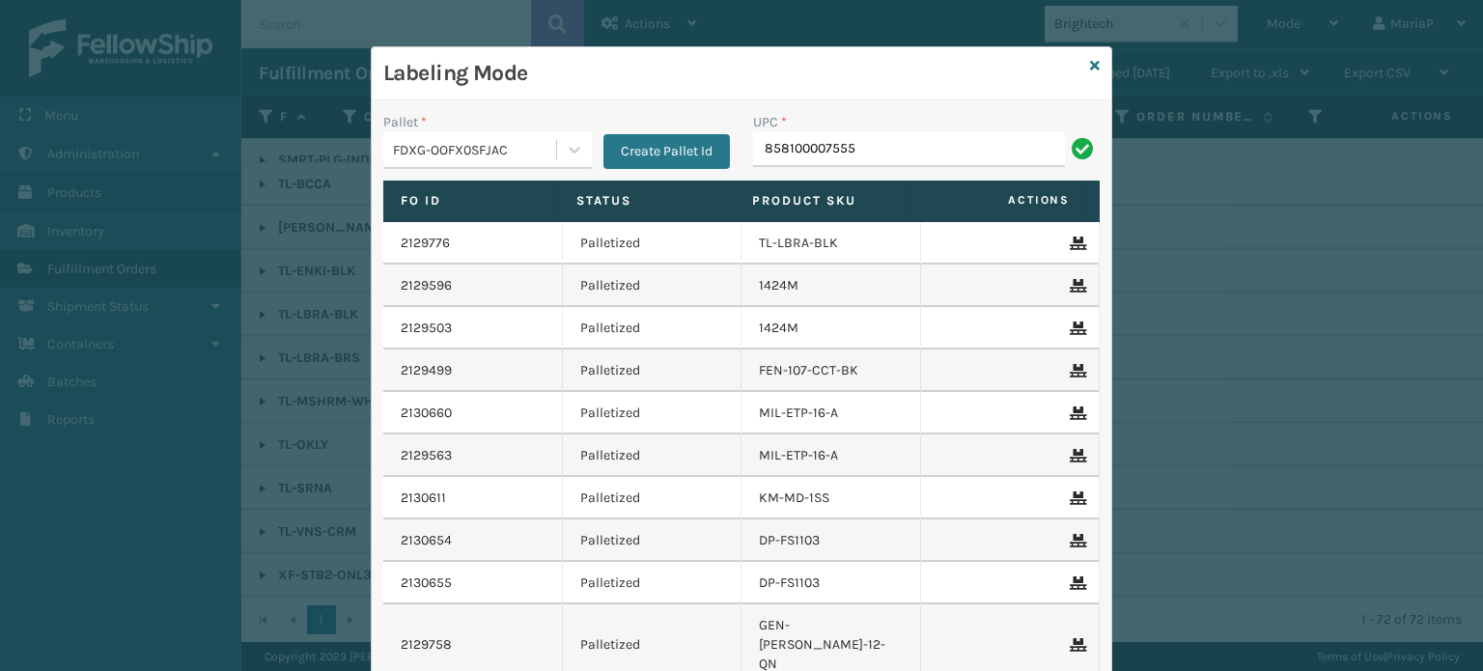
type input "858100007555"
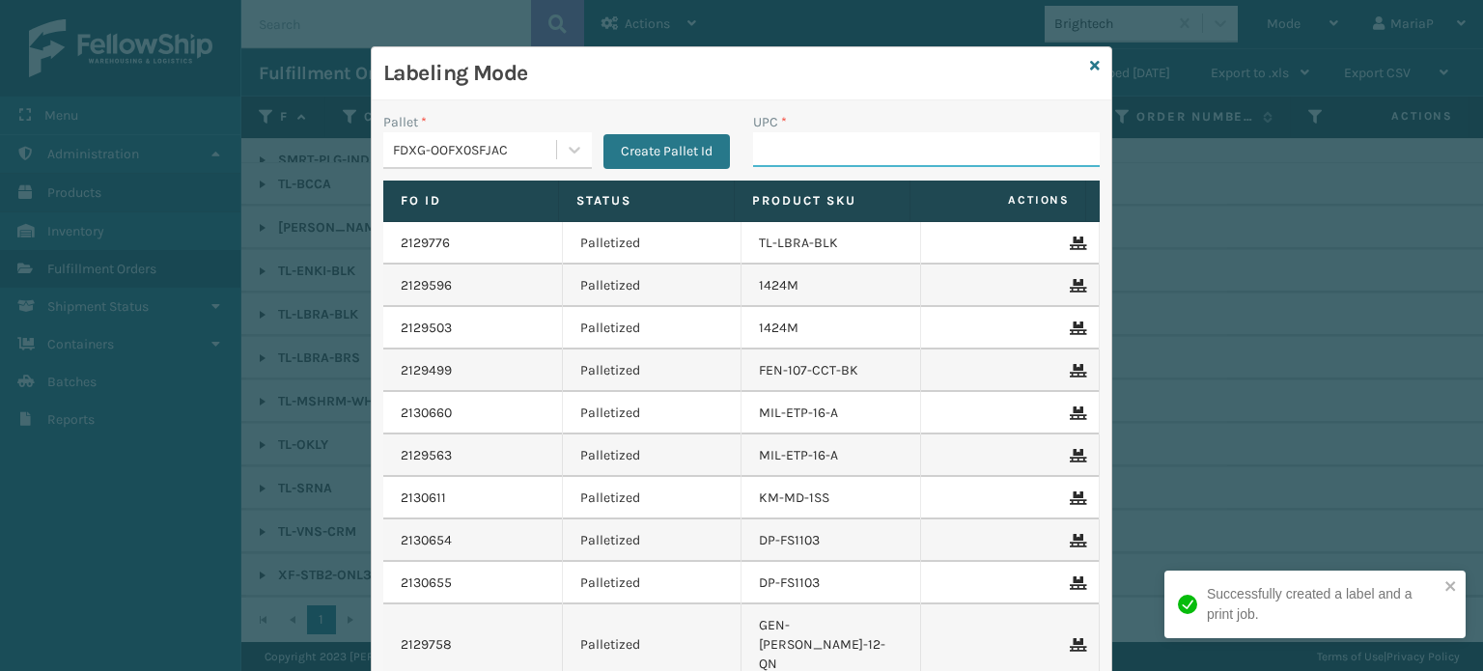
paste input "850012486046"
type input "850012486046"
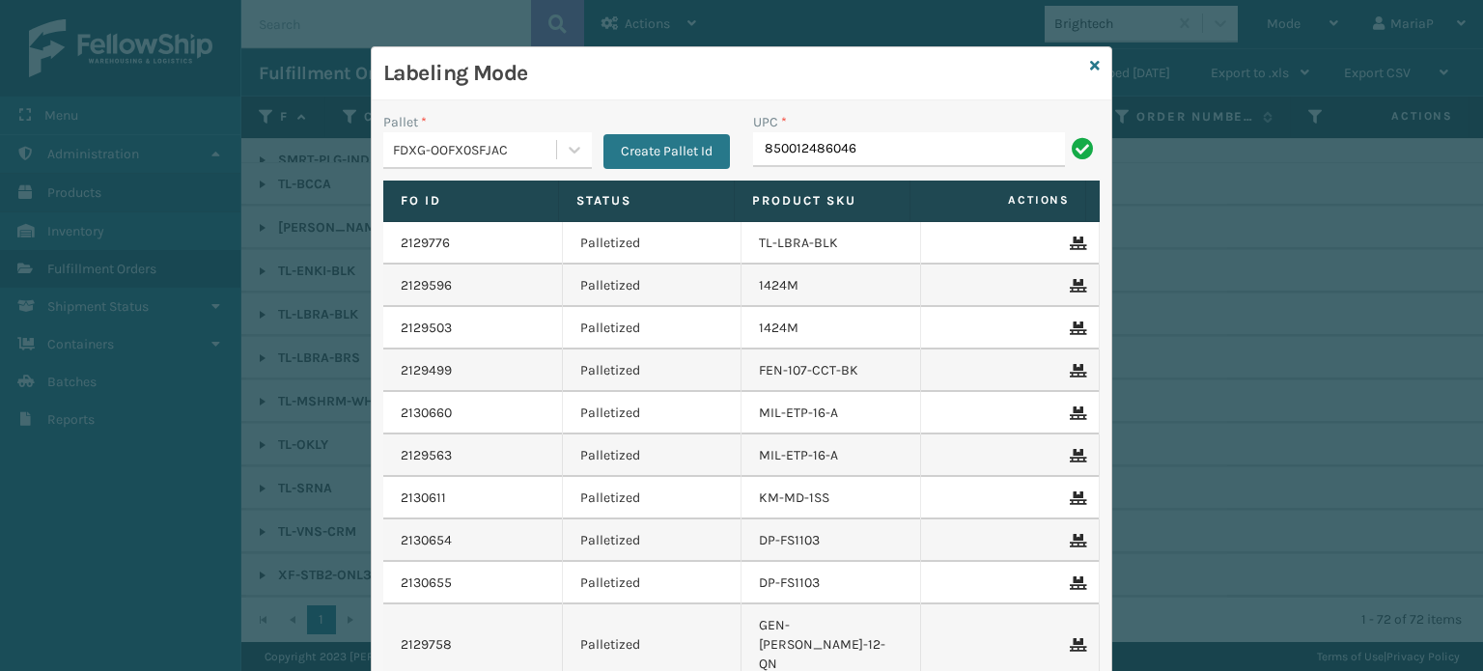
type input "850012486046"
type input "8581000"
type input "8500124"
type input "858100007906"
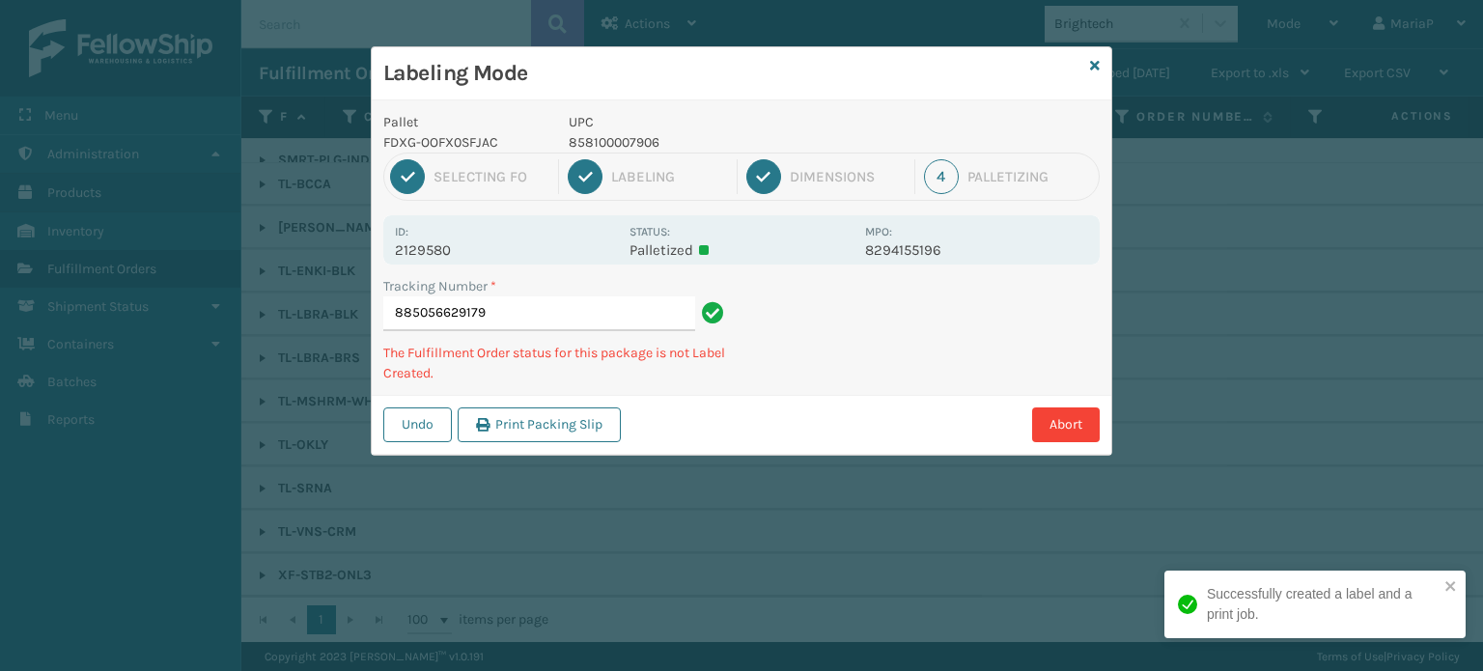
click at [596, 141] on p "858100007906" at bounding box center [711, 142] width 285 height 20
copy p "858100007906"
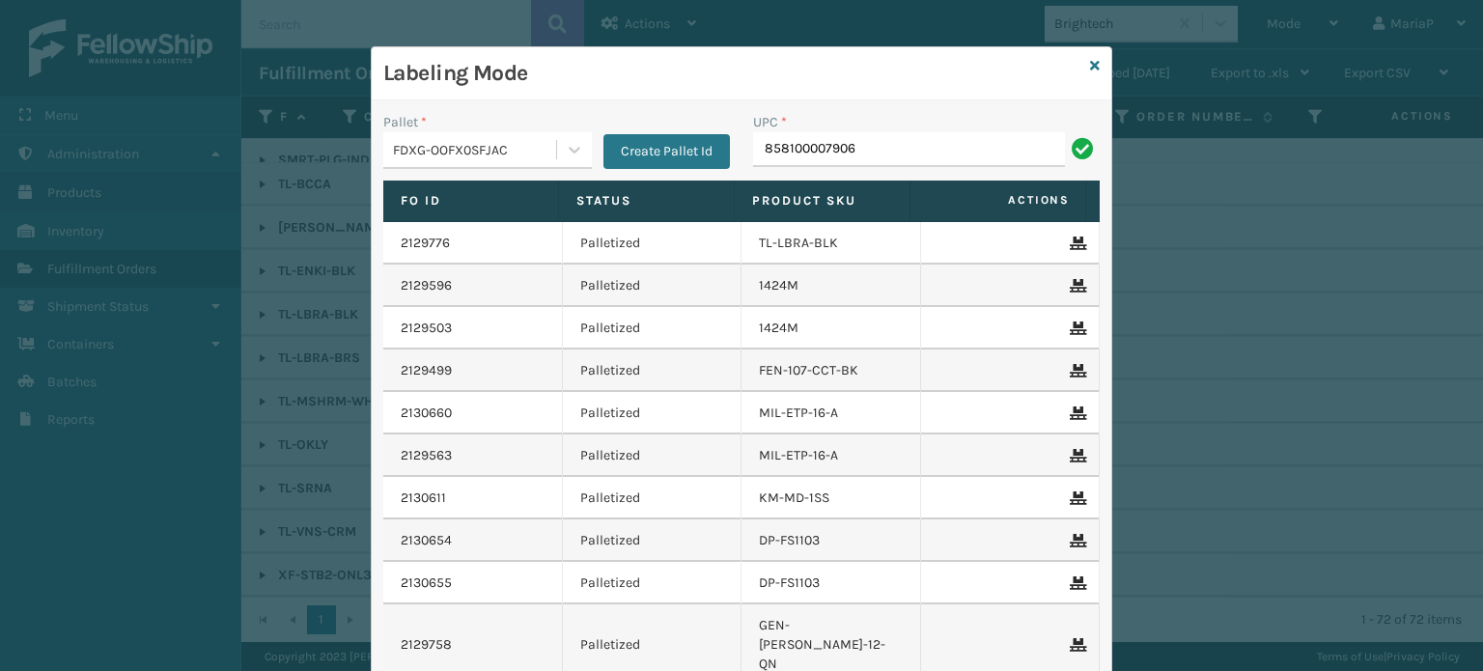
type input "858100007906"
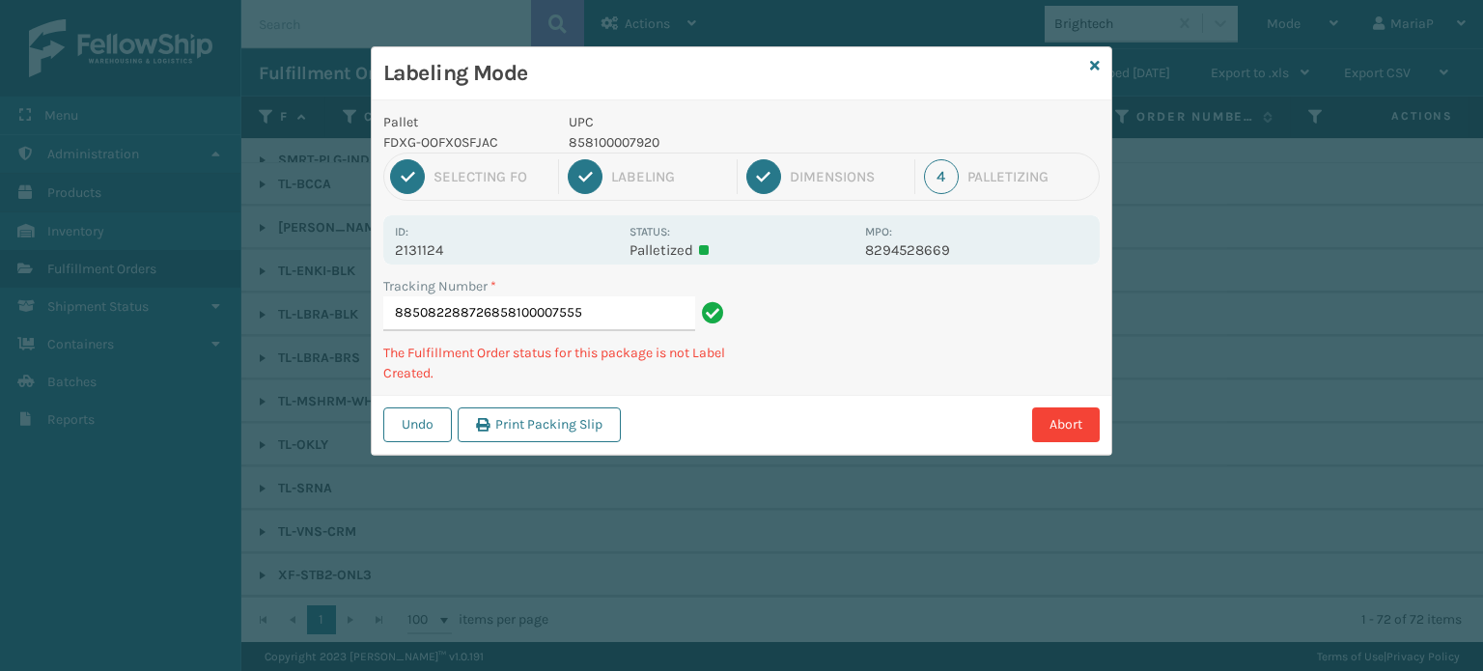
type input "885082288726858100007555"
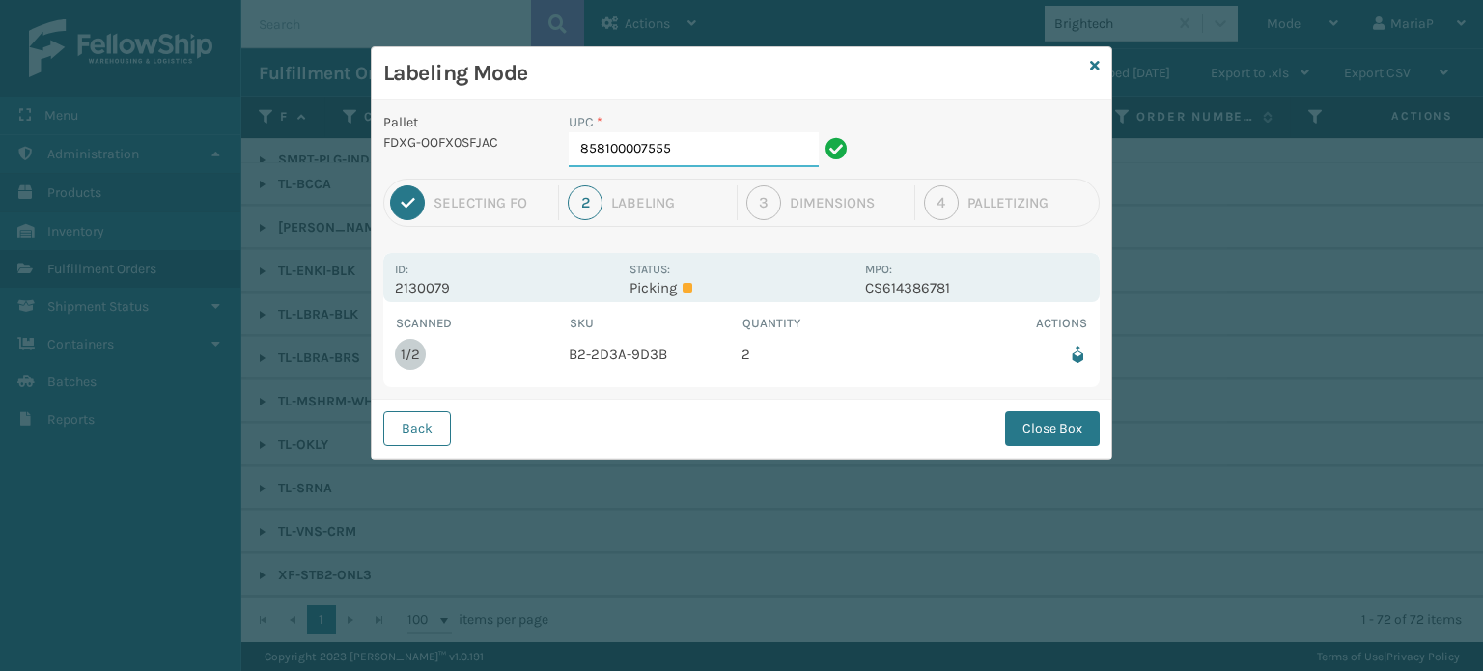
click at [716, 152] on input "858100007555" at bounding box center [694, 149] width 250 height 35
click at [1060, 424] on button "Close Box" at bounding box center [1052, 428] width 95 height 35
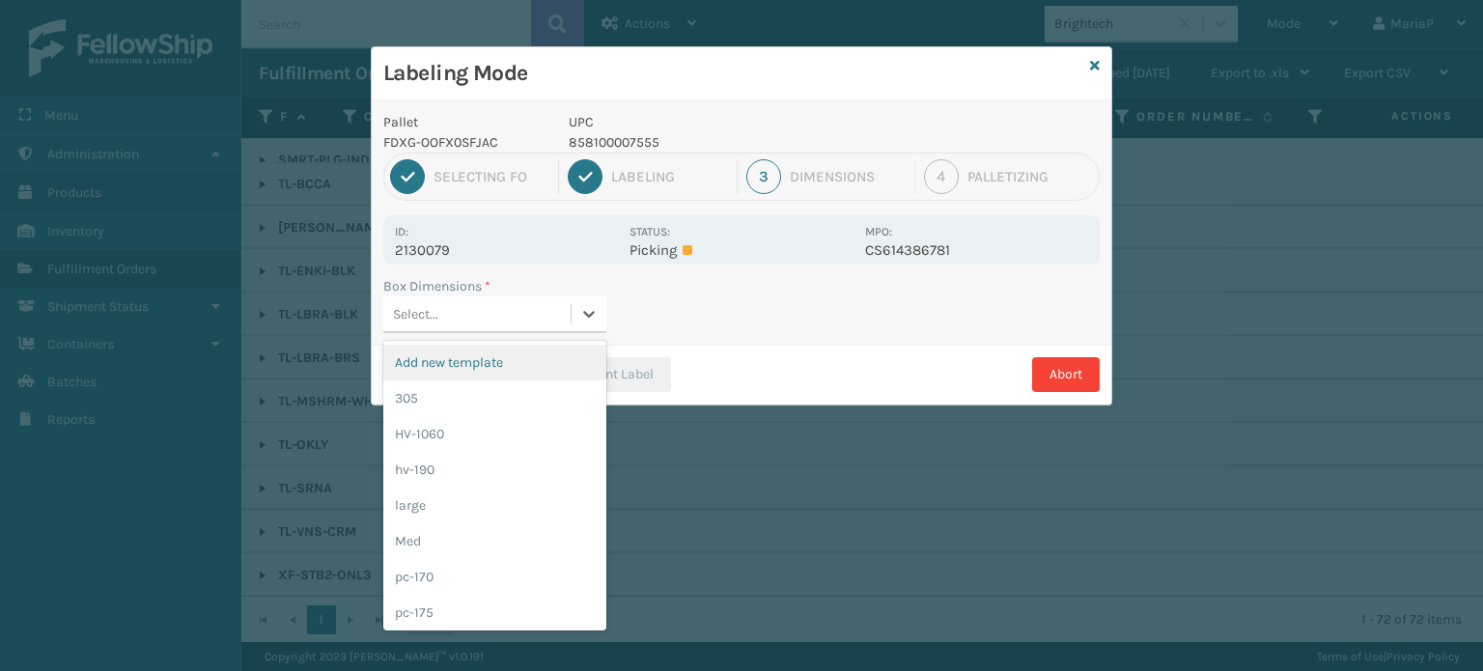
click at [463, 300] on div "Select..." at bounding box center [476, 314] width 187 height 32
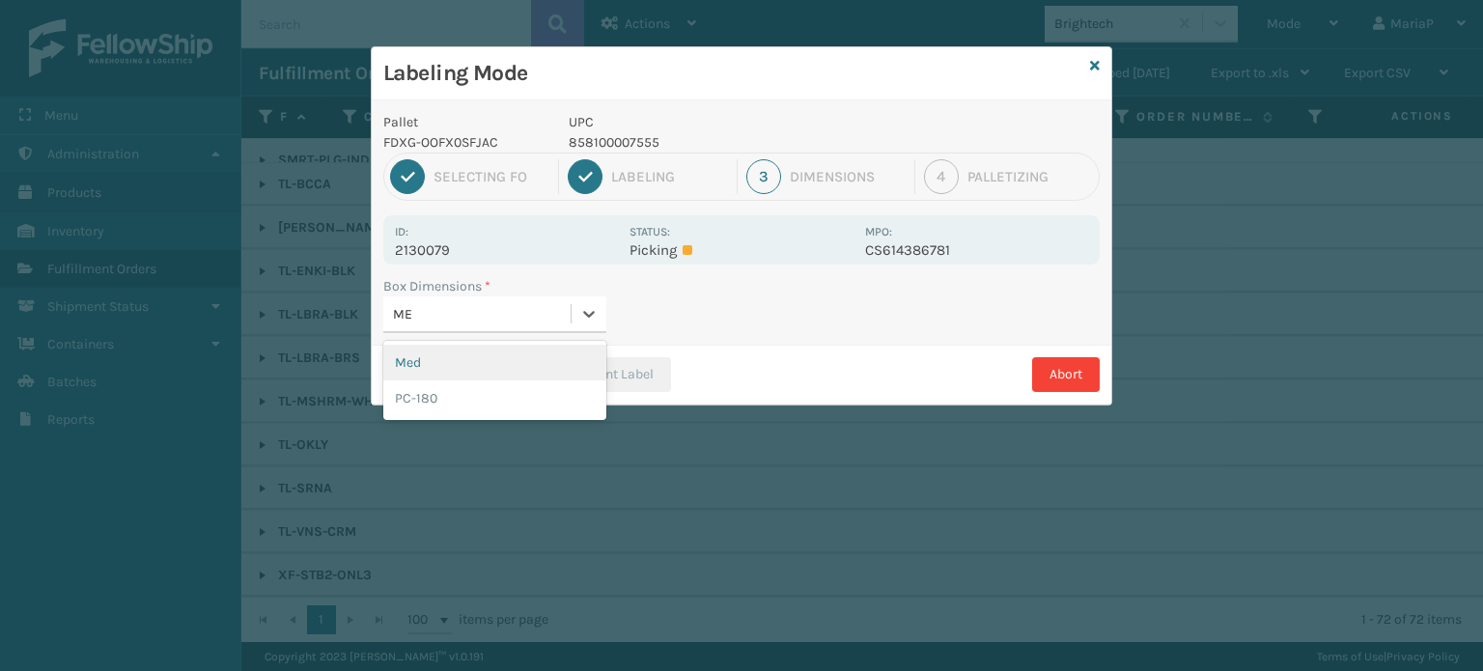
type input "MED"
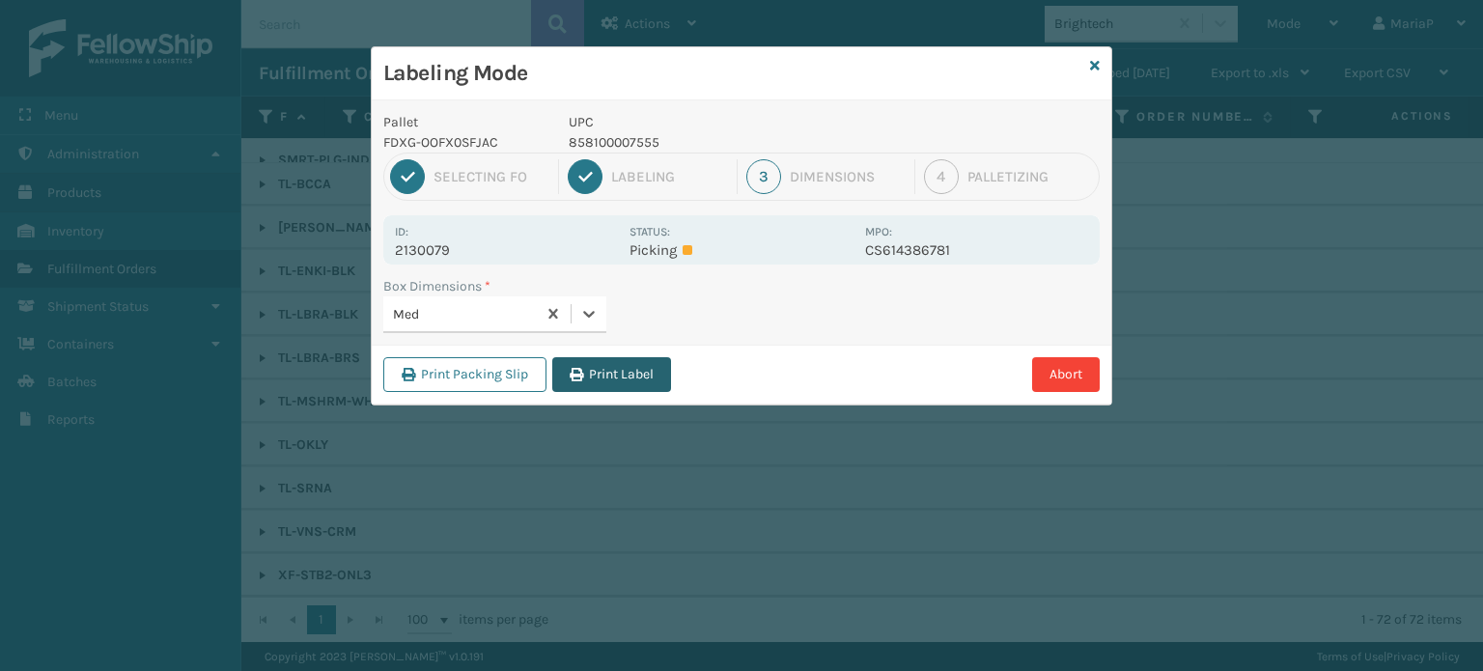
click at [630, 384] on button "Print Label" at bounding box center [611, 374] width 119 height 35
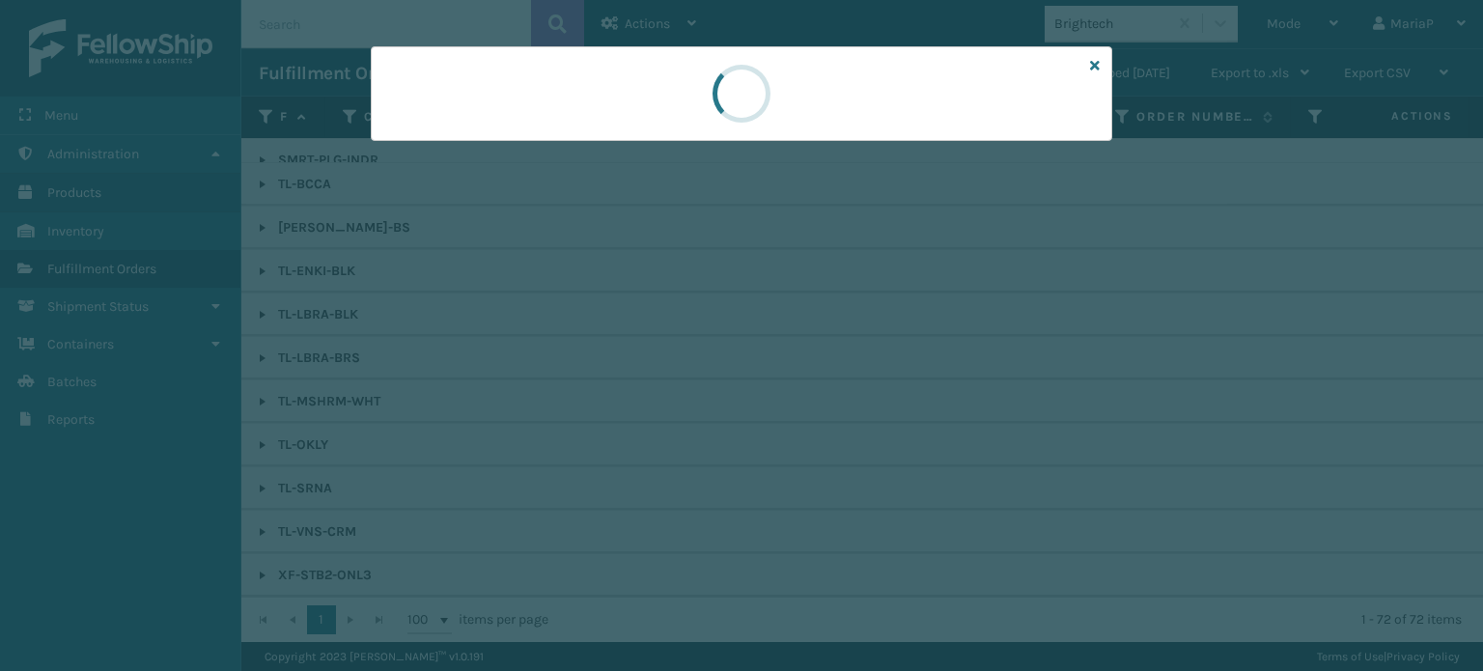
click at [630, 382] on div at bounding box center [741, 335] width 1483 height 671
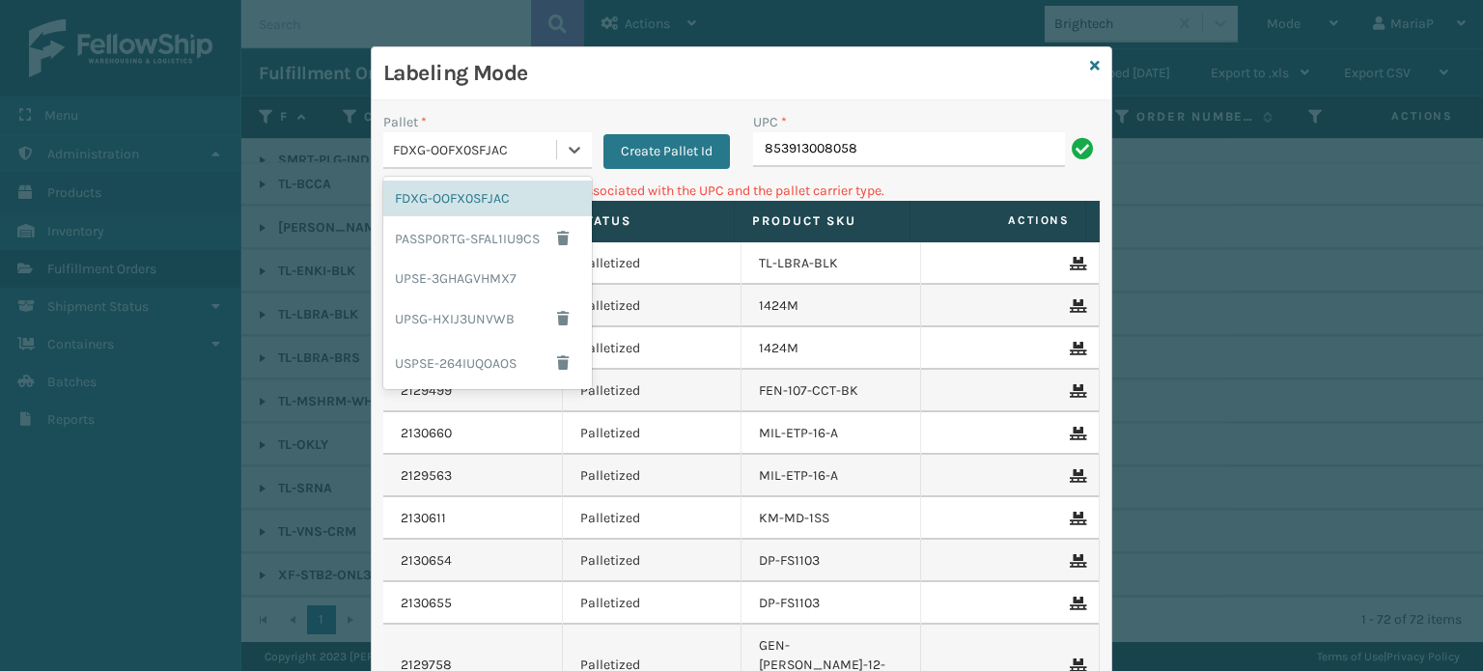
click at [535, 147] on div "FDXG-OOFX0SFJAC" at bounding box center [475, 150] width 165 height 20
click at [512, 312] on div "UPSG-HXIJ3UNVWB" at bounding box center [487, 318] width 209 height 44
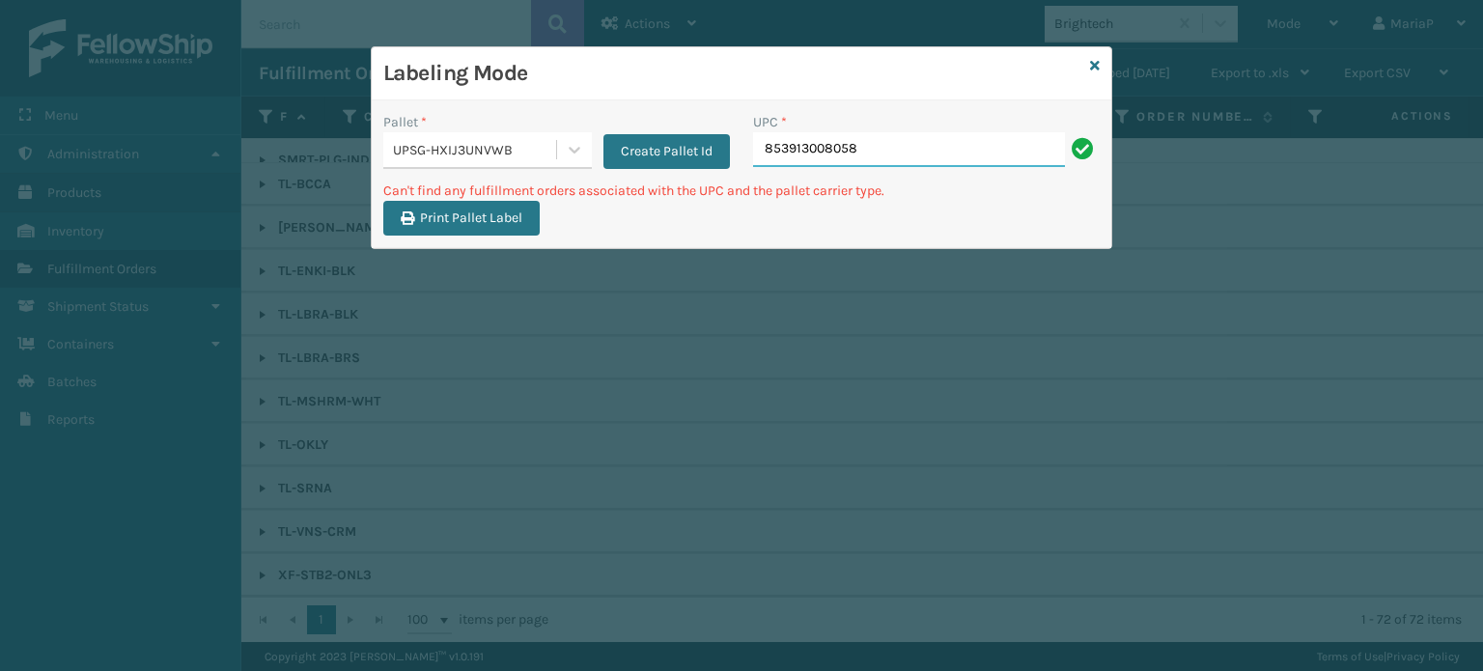
click at [911, 163] on input "853913008058" at bounding box center [909, 149] width 312 height 35
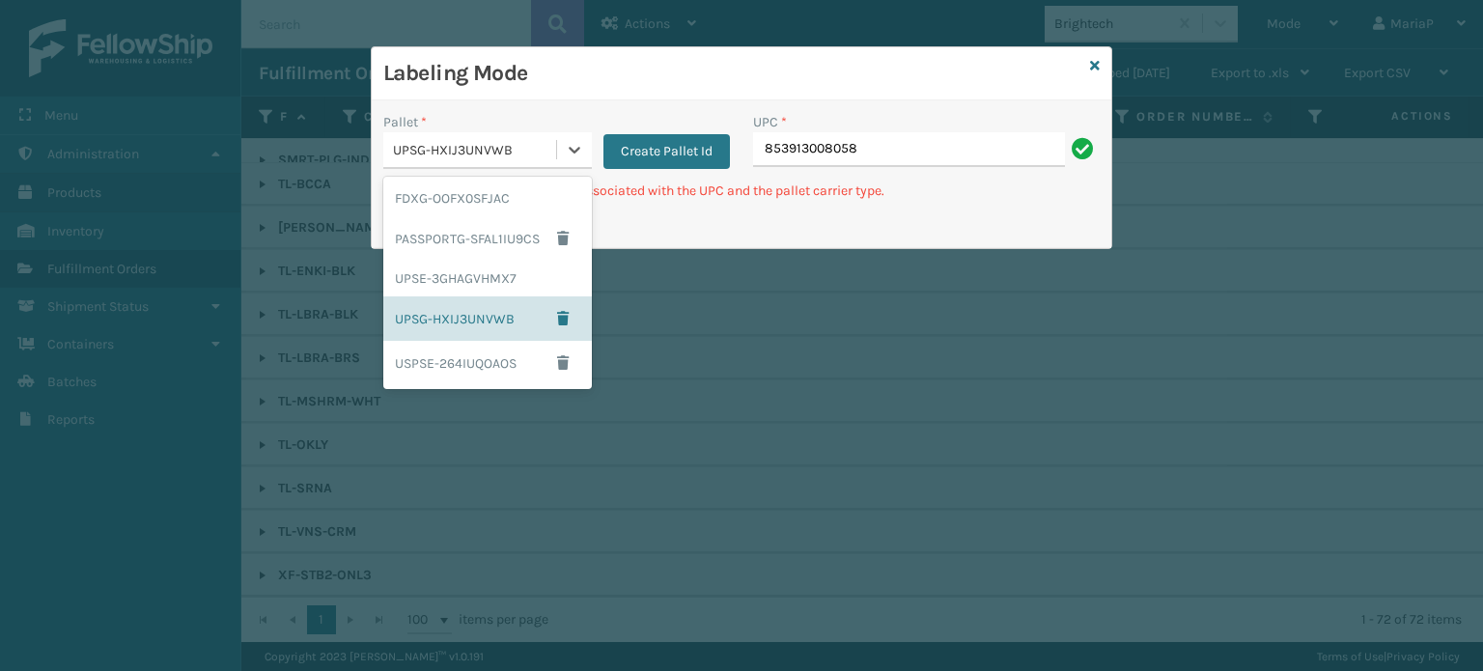
click at [486, 156] on div "UPSG-HXIJ3UNVWB" at bounding box center [475, 150] width 165 height 20
click at [457, 197] on div "FDXG-OOFX0SFJAC" at bounding box center [487, 199] width 209 height 36
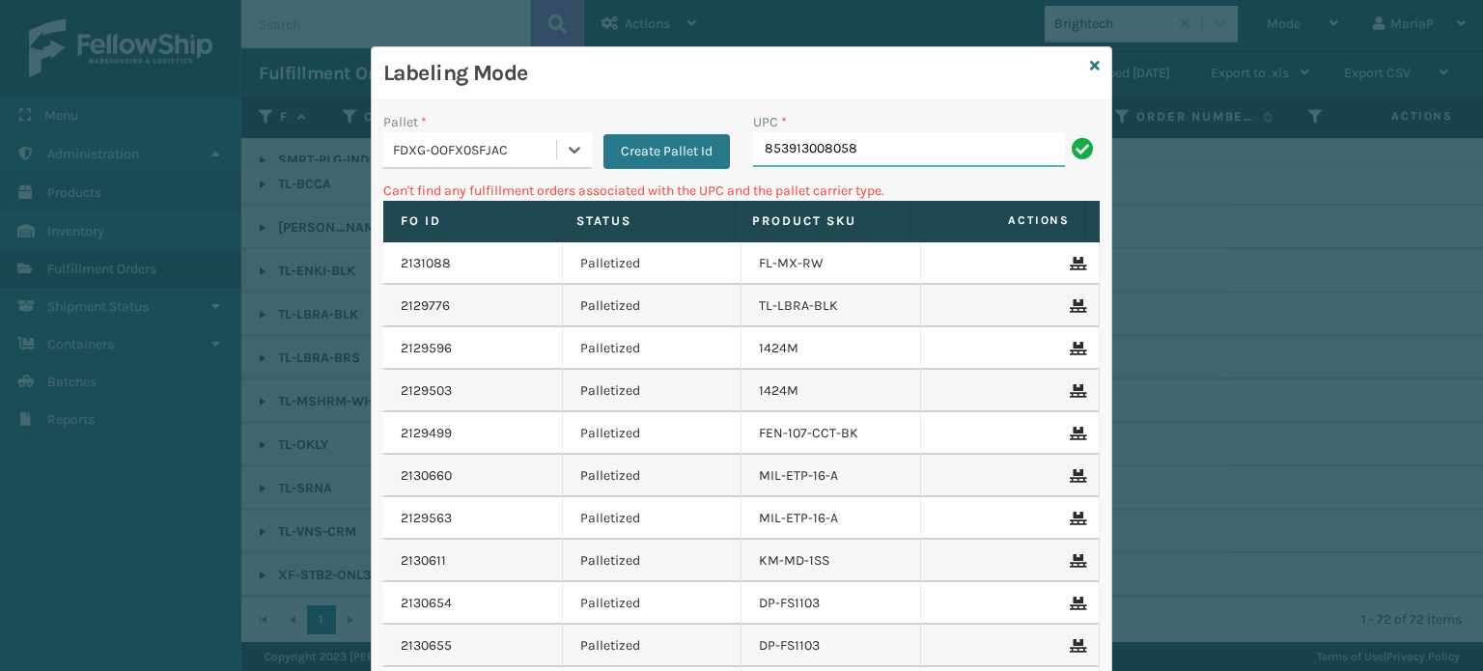
click at [856, 145] on input "853913008058" at bounding box center [909, 149] width 312 height 35
click at [862, 145] on input "853913008058" at bounding box center [909, 149] width 312 height 35
type input "850040667011"
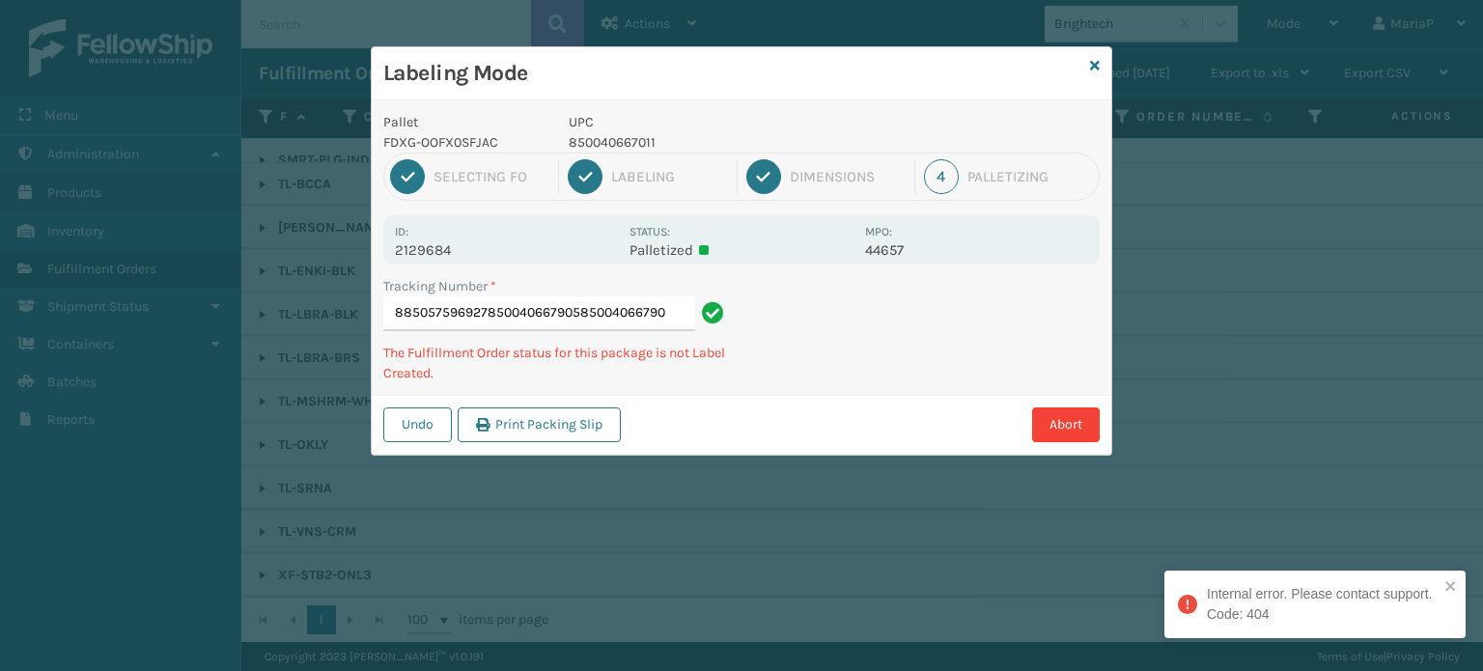
type input "885057596927850040667905850040667905"
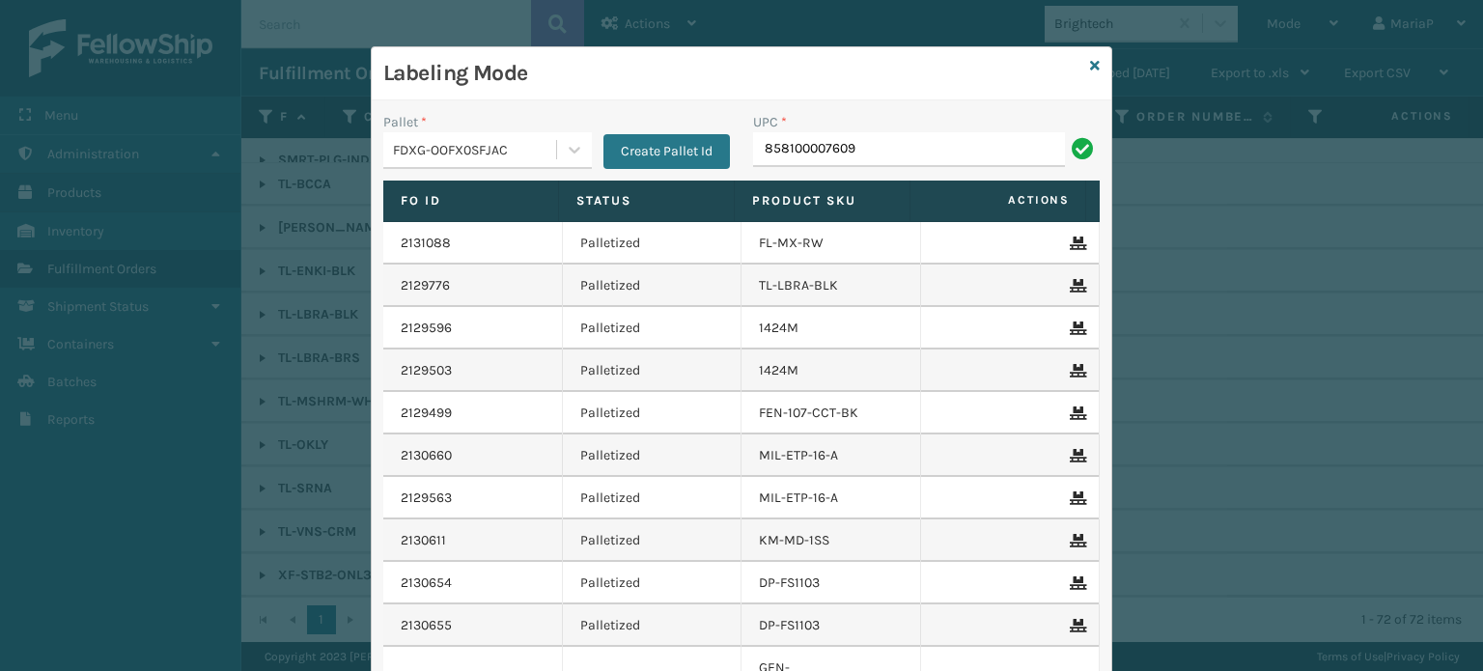
type input "858100007609"
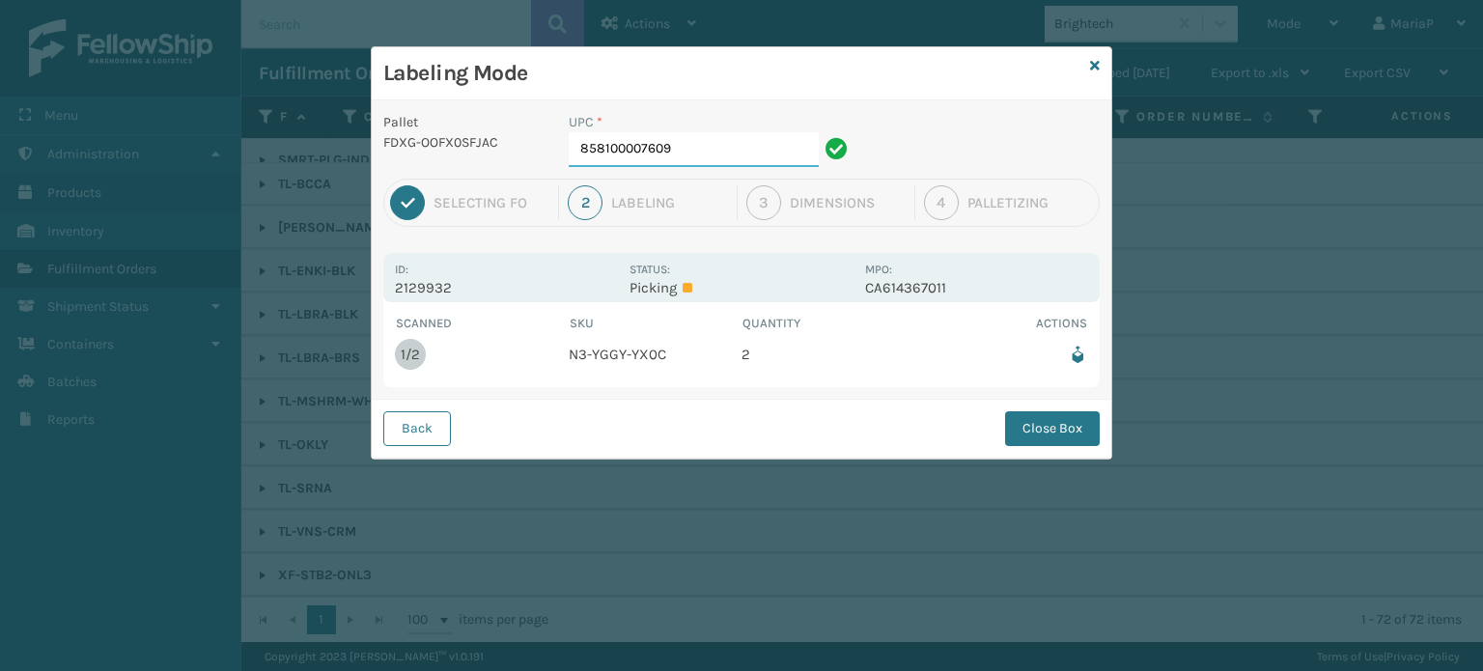
click at [726, 140] on input "858100007609" at bounding box center [694, 149] width 250 height 35
click at [1039, 436] on button "Close Box" at bounding box center [1052, 428] width 95 height 35
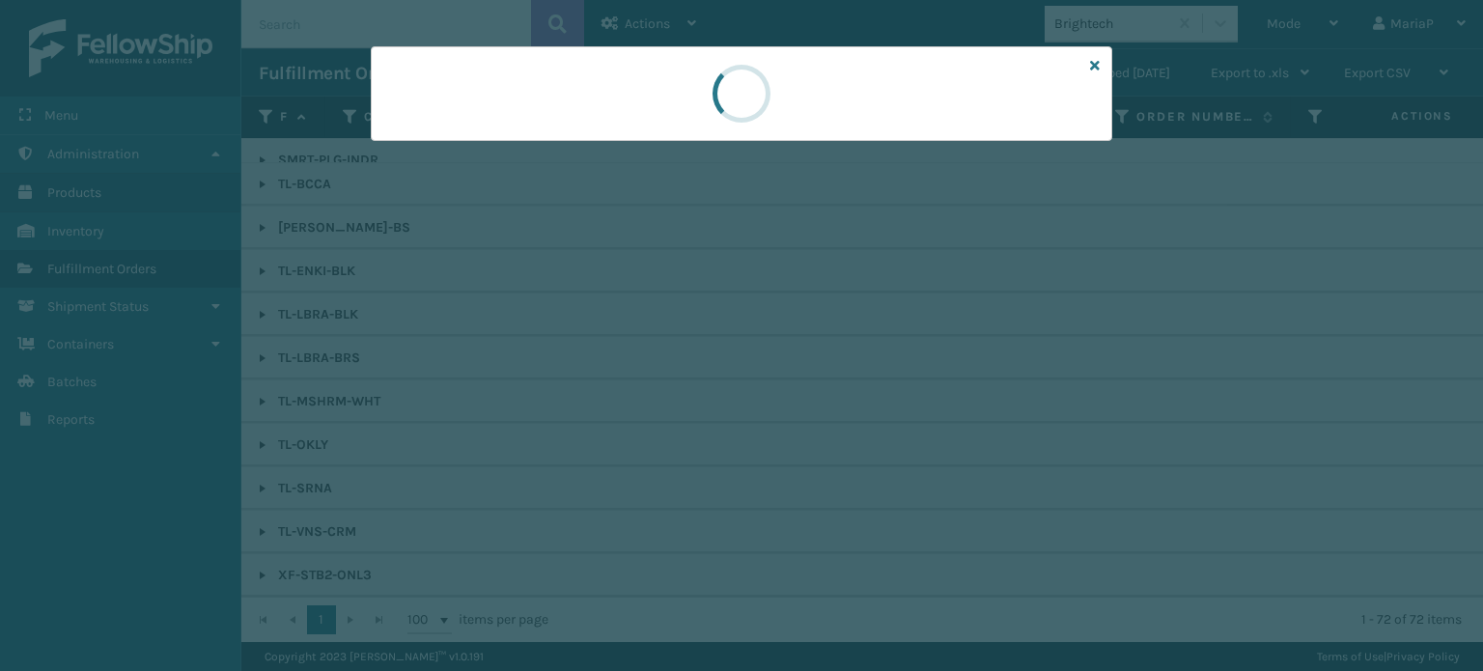
click at [1040, 436] on div at bounding box center [741, 335] width 1483 height 671
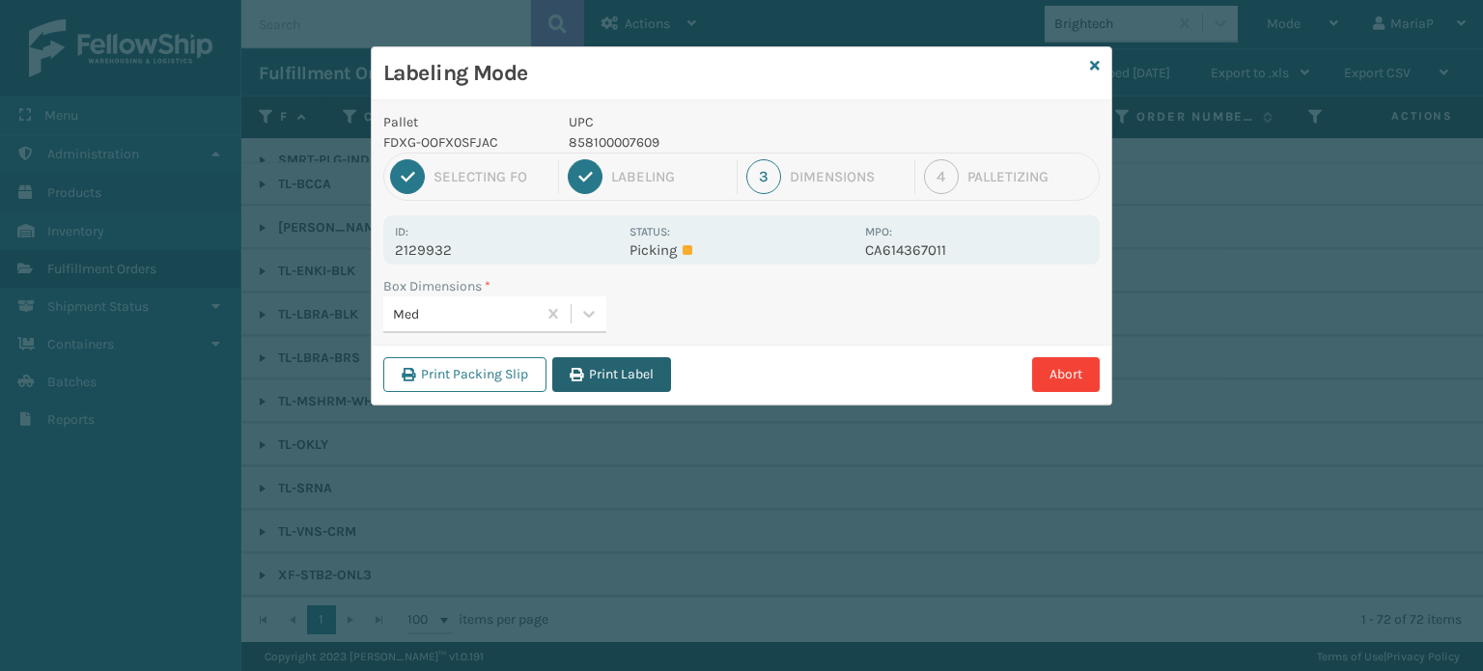
click at [569, 358] on button "Print Label" at bounding box center [611, 374] width 119 height 35
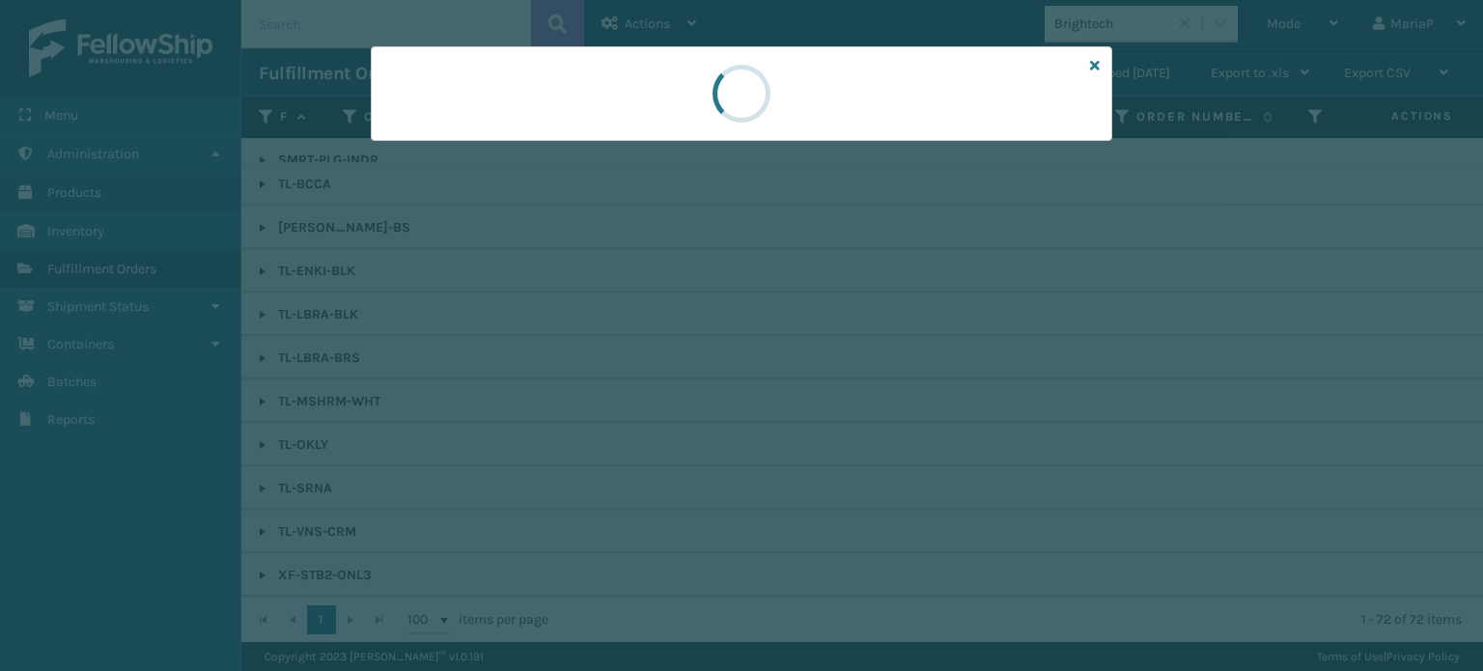
click at [569, 358] on div at bounding box center [741, 335] width 1483 height 671
click at [571, 359] on div at bounding box center [741, 335] width 1483 height 671
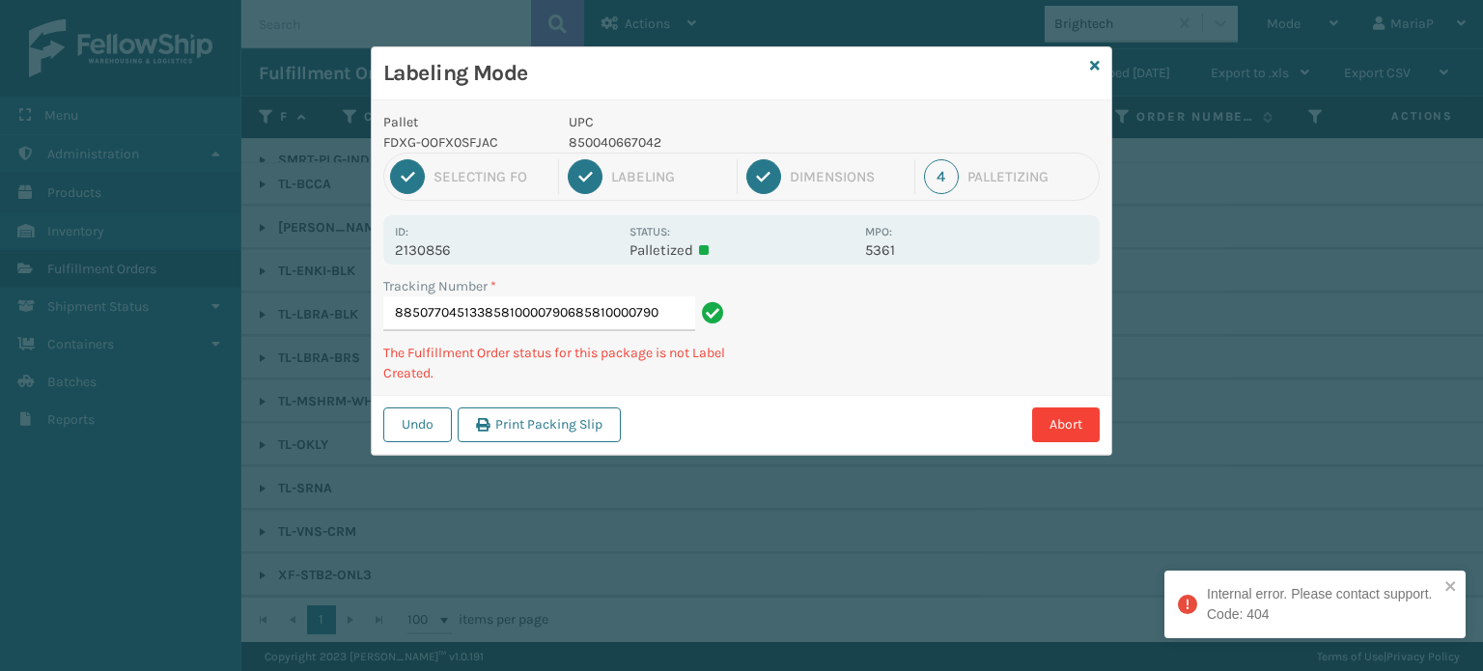
type input "885077045133858100007906858100007906"
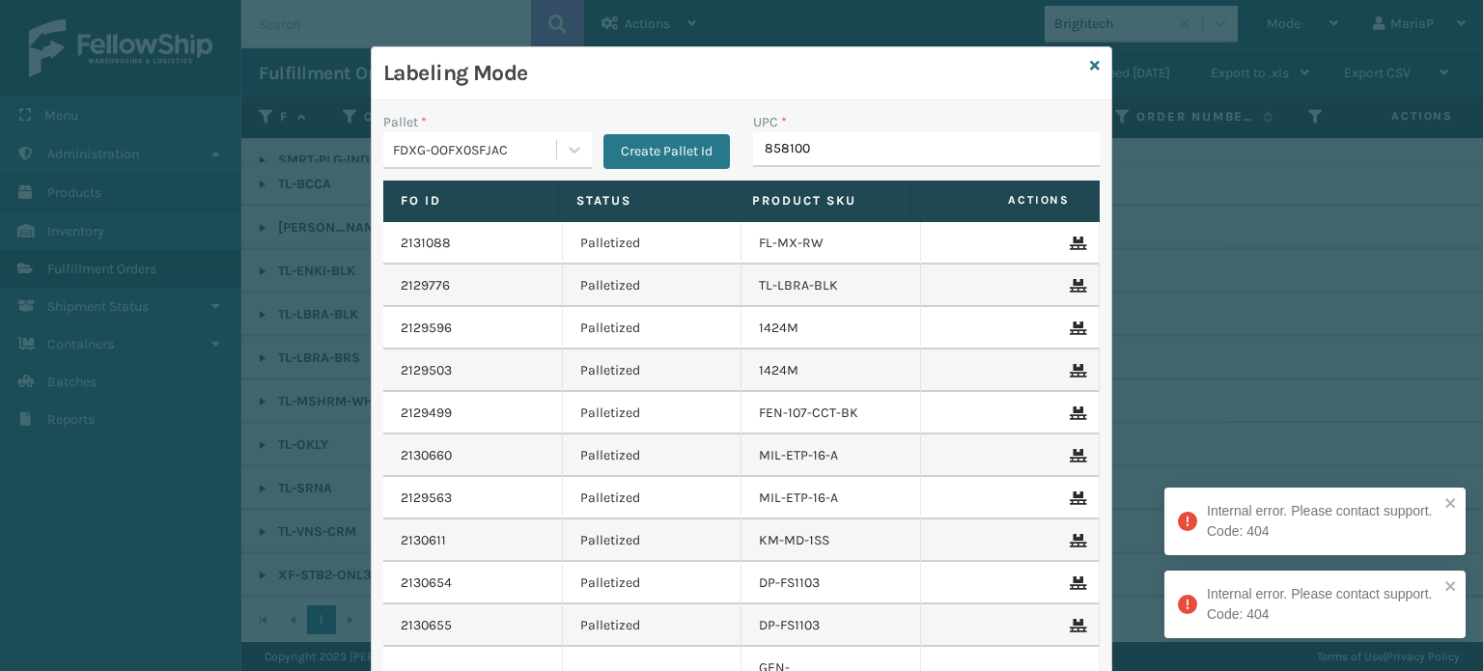
type input "8581000"
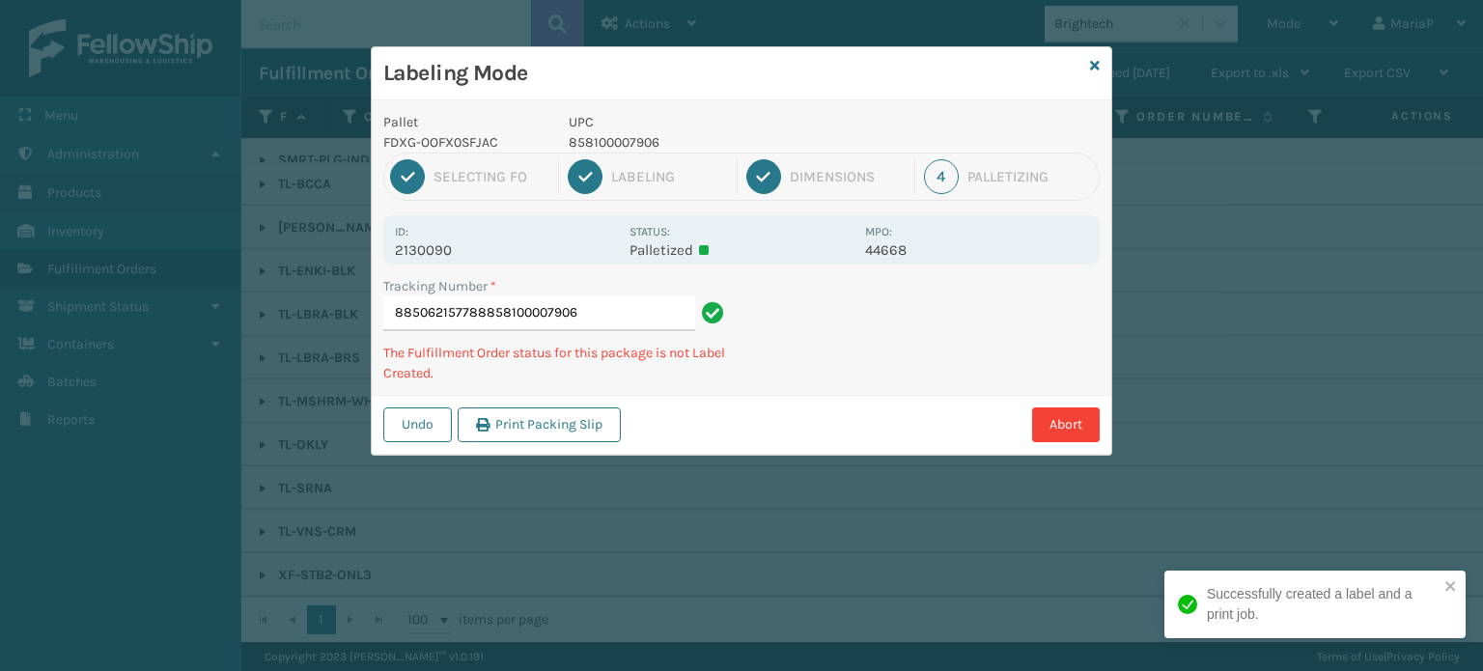
type input "885062157788858100007906"
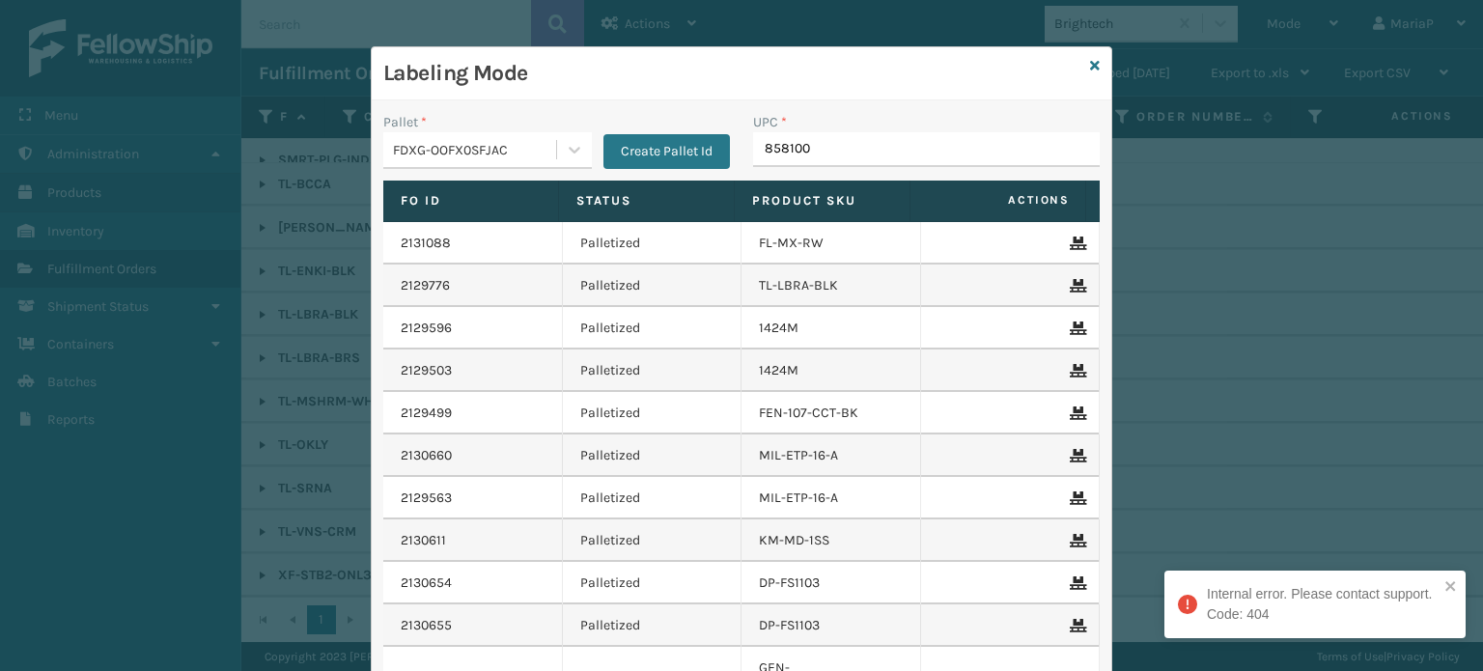
type input "8581000"
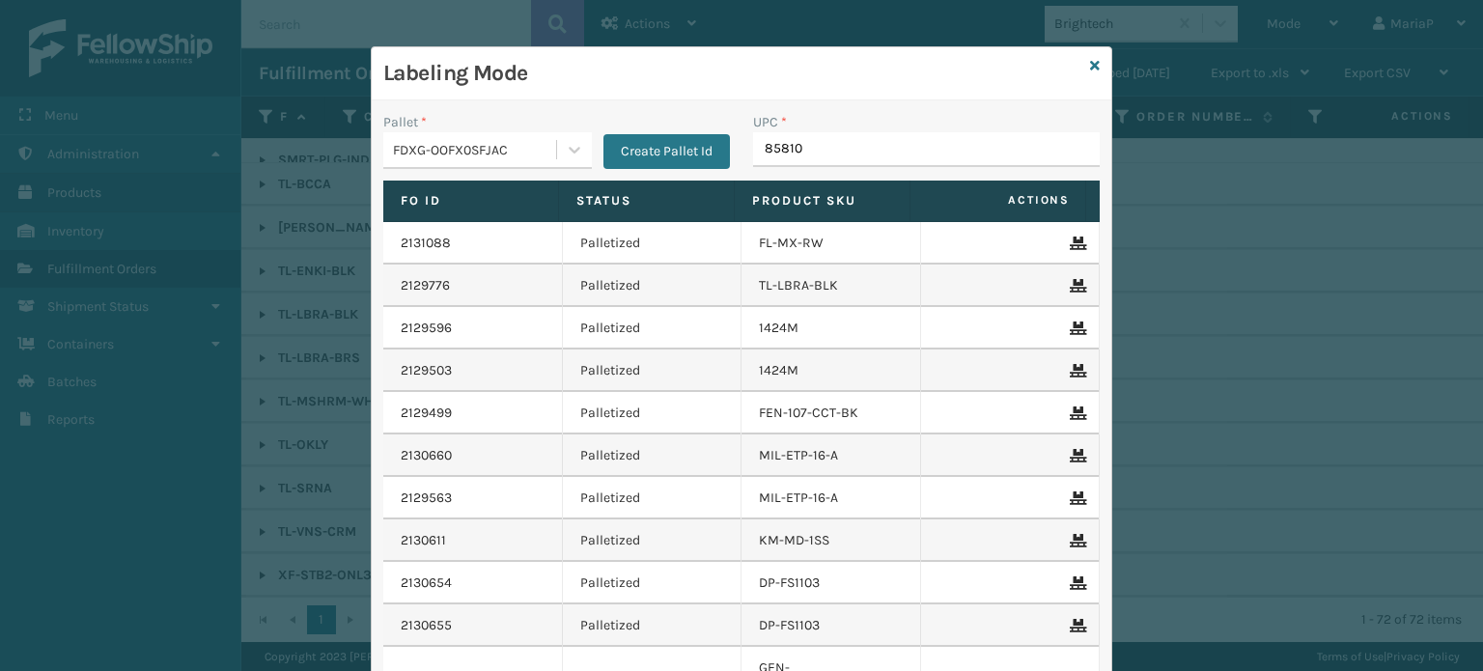
type input "858100"
type input "8500124"
click at [1090, 66] on icon at bounding box center [1095, 66] width 10 height 14
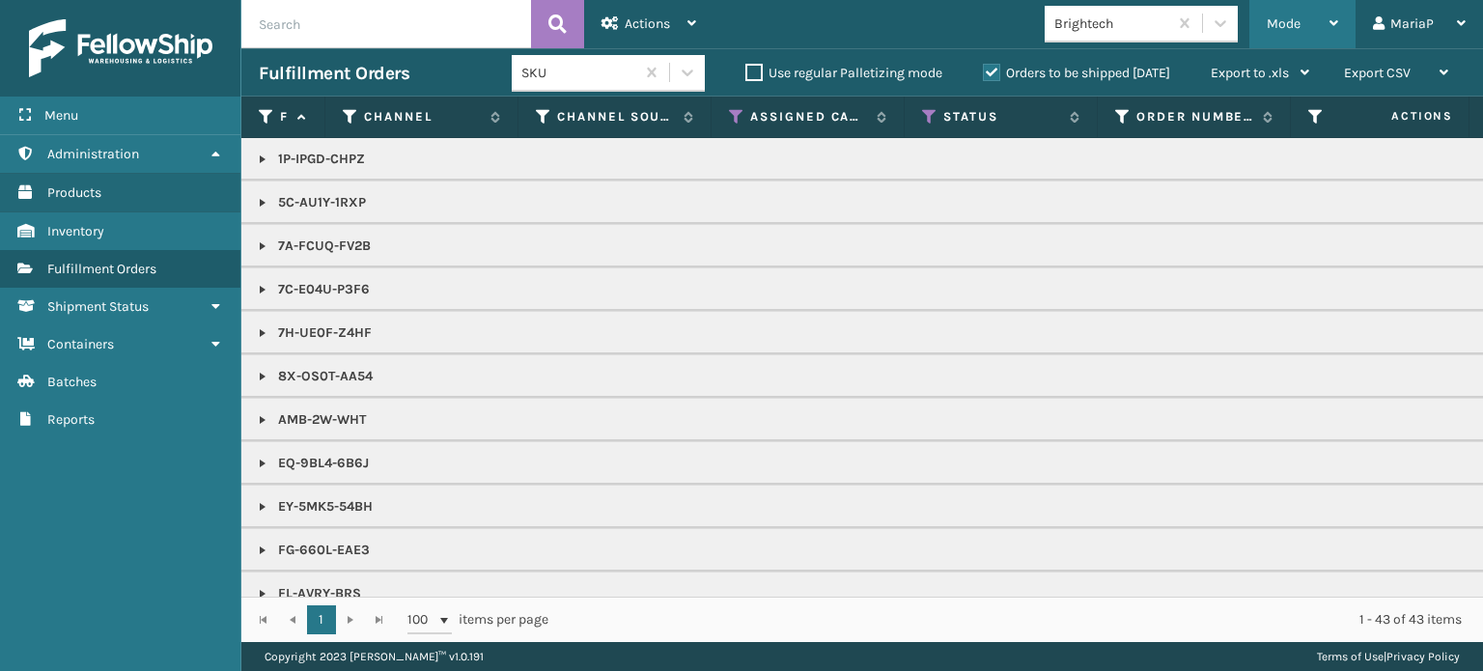
click at [1302, 8] on div "Mode" at bounding box center [1302, 24] width 71 height 48
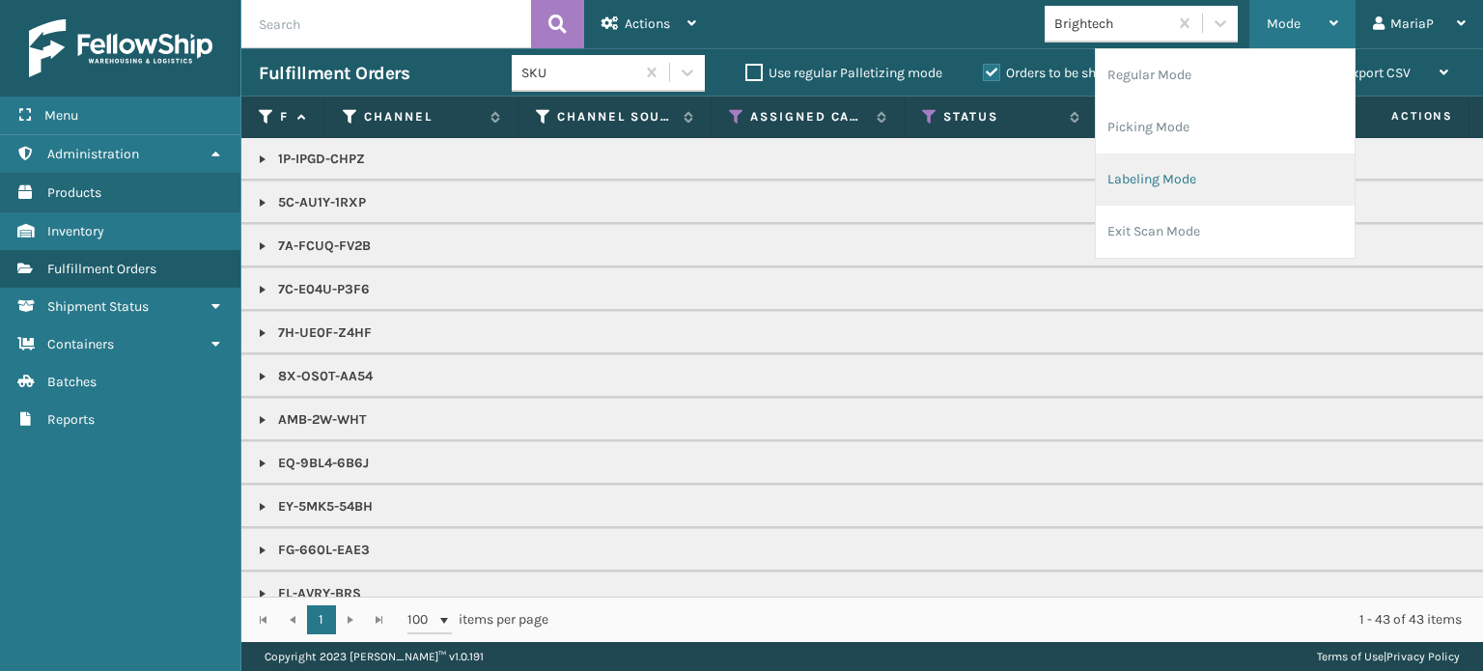
click at [1147, 181] on li "Labeling Mode" at bounding box center [1225, 180] width 259 height 52
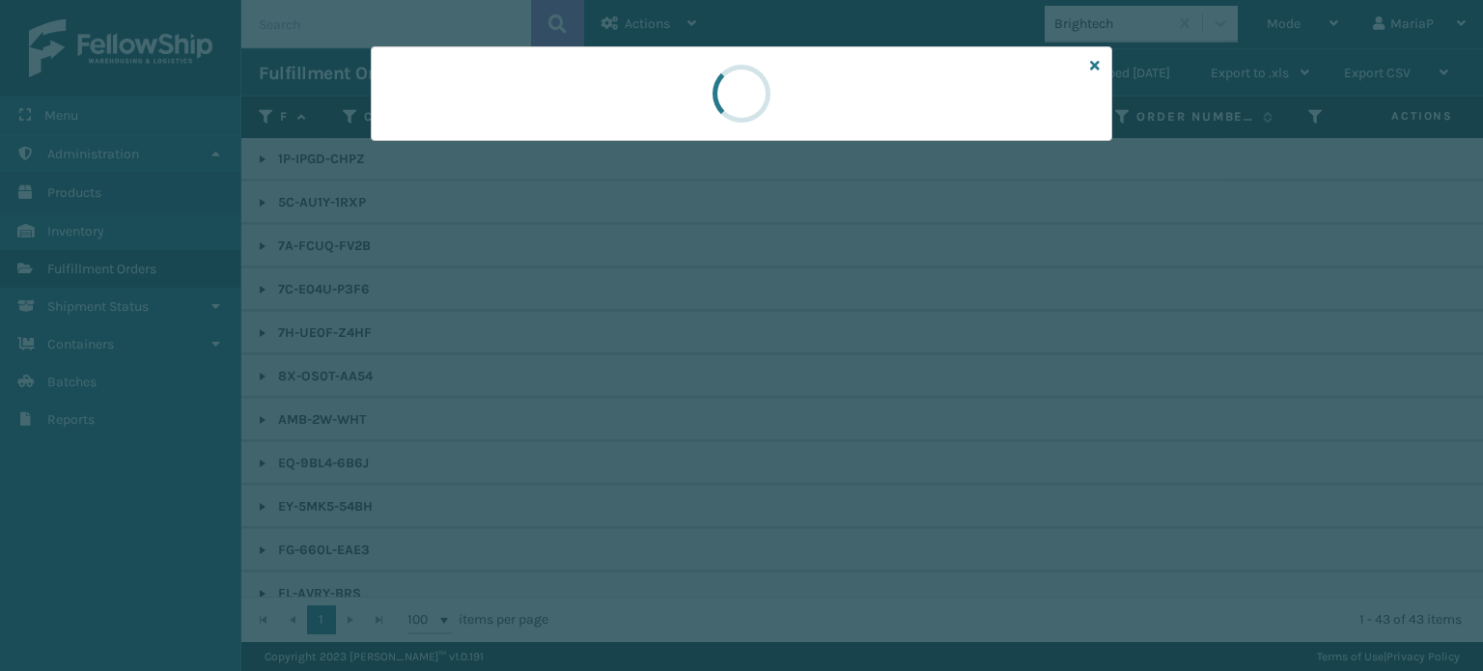
click at [465, 153] on div at bounding box center [741, 335] width 1483 height 671
click at [481, 141] on div at bounding box center [741, 335] width 1483 height 671
click at [484, 143] on div at bounding box center [741, 335] width 1483 height 671
click at [483, 144] on div at bounding box center [741, 335] width 1483 height 671
click at [483, 140] on div at bounding box center [741, 335] width 1483 height 671
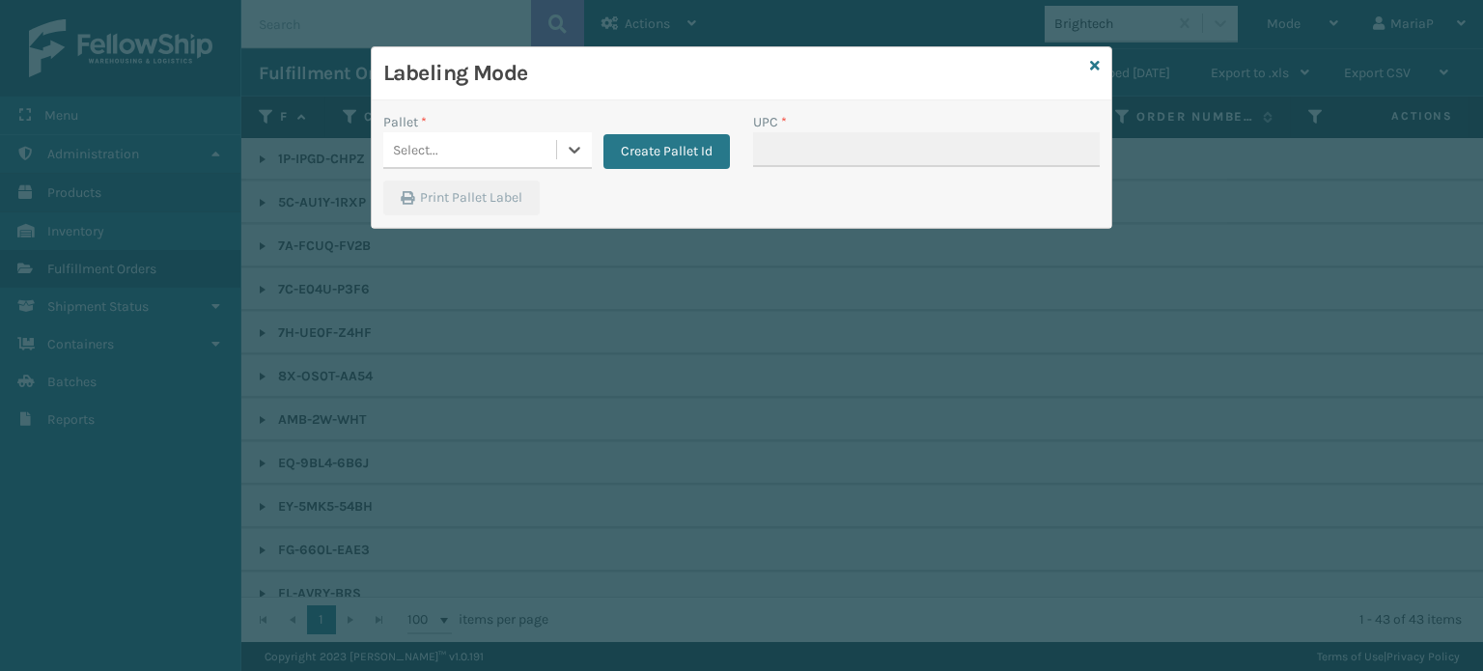
click at [487, 136] on div "Select..." at bounding box center [469, 150] width 173 height 32
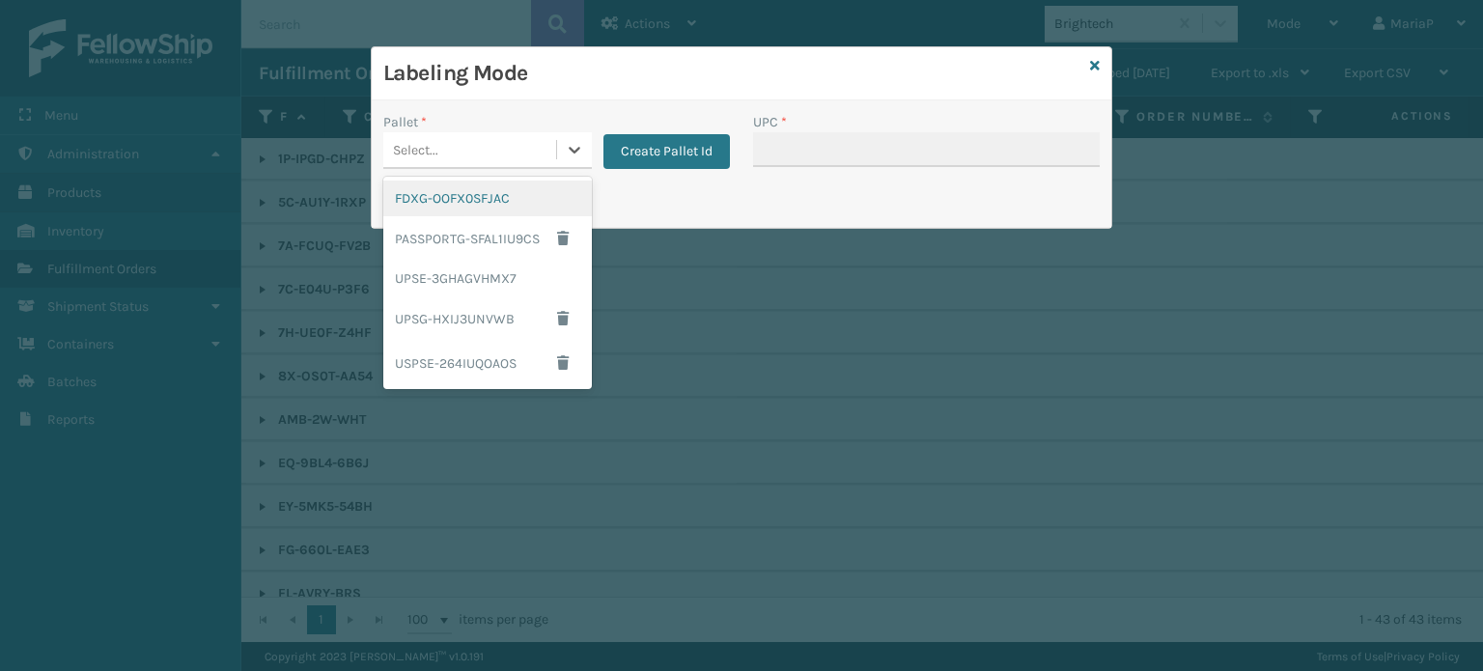
click at [477, 197] on div "FDXG-OOFX0SFJAC" at bounding box center [487, 199] width 209 height 36
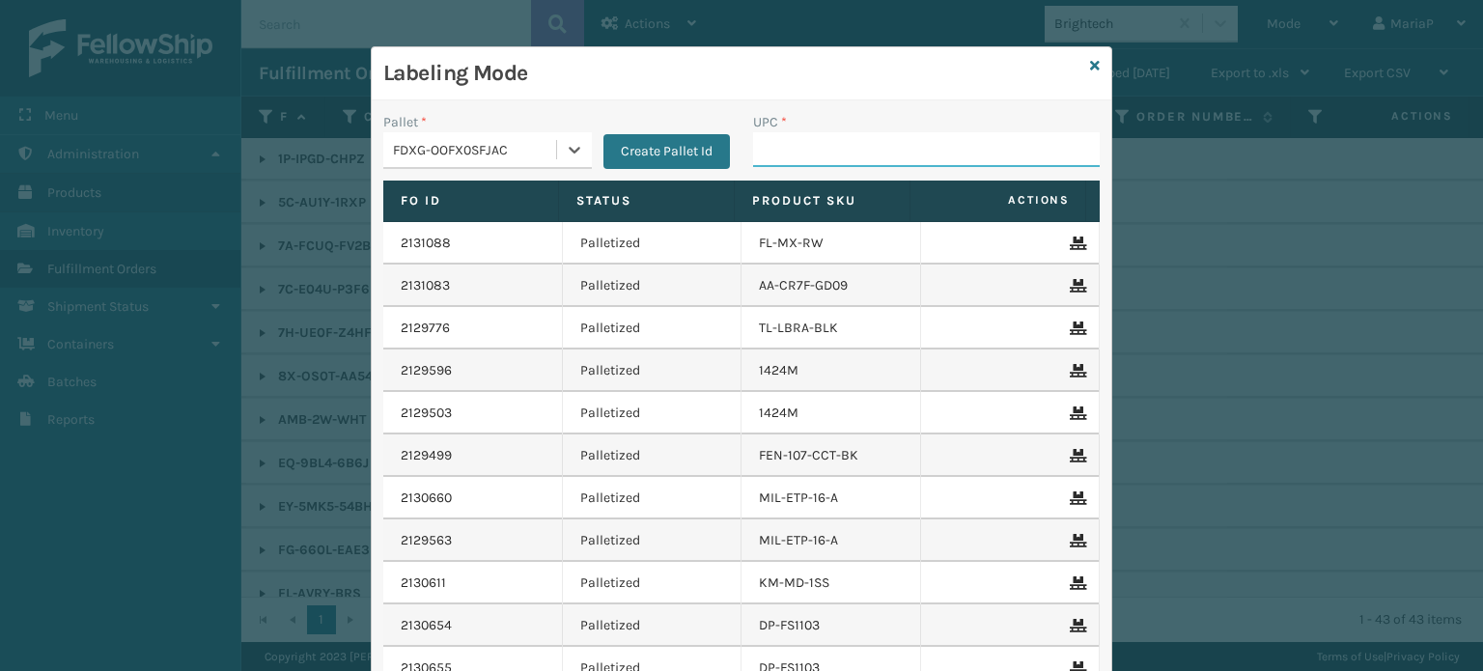
click at [753, 141] on input "UPC *" at bounding box center [926, 149] width 347 height 35
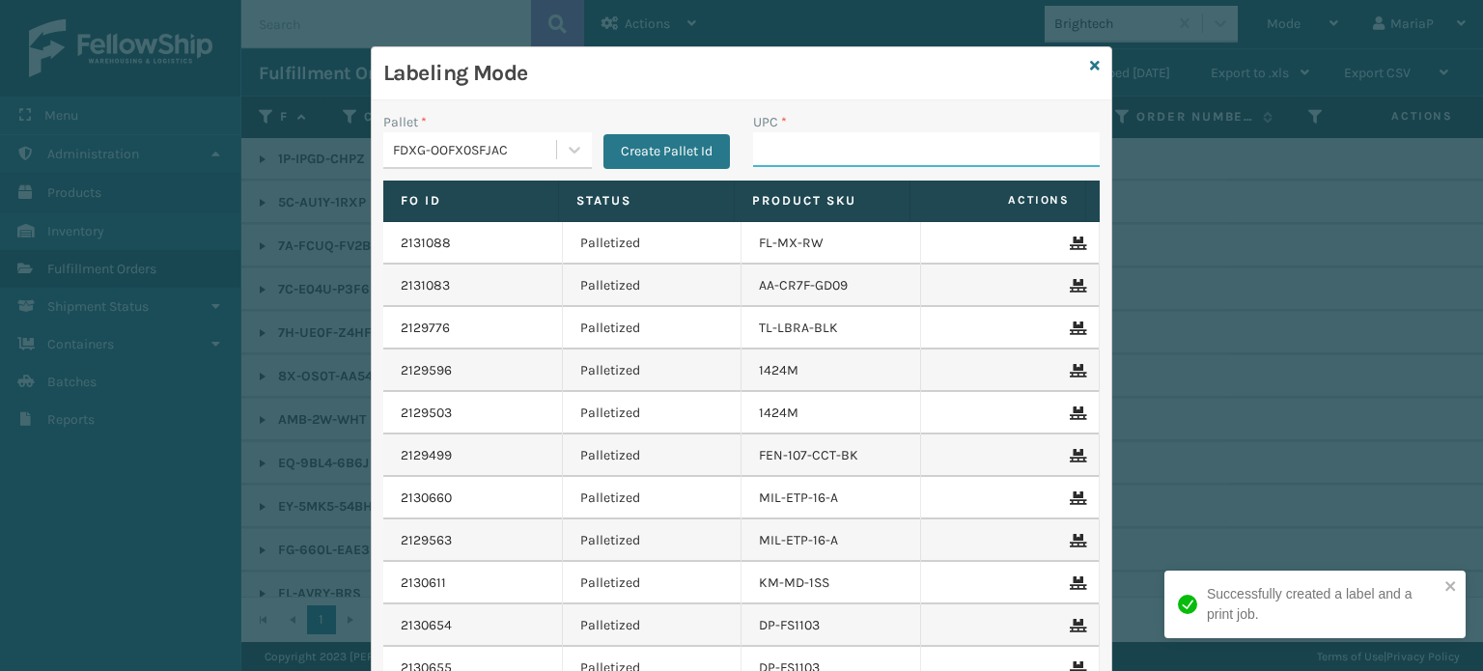
click at [899, 161] on input "UPC *" at bounding box center [926, 149] width 347 height 35
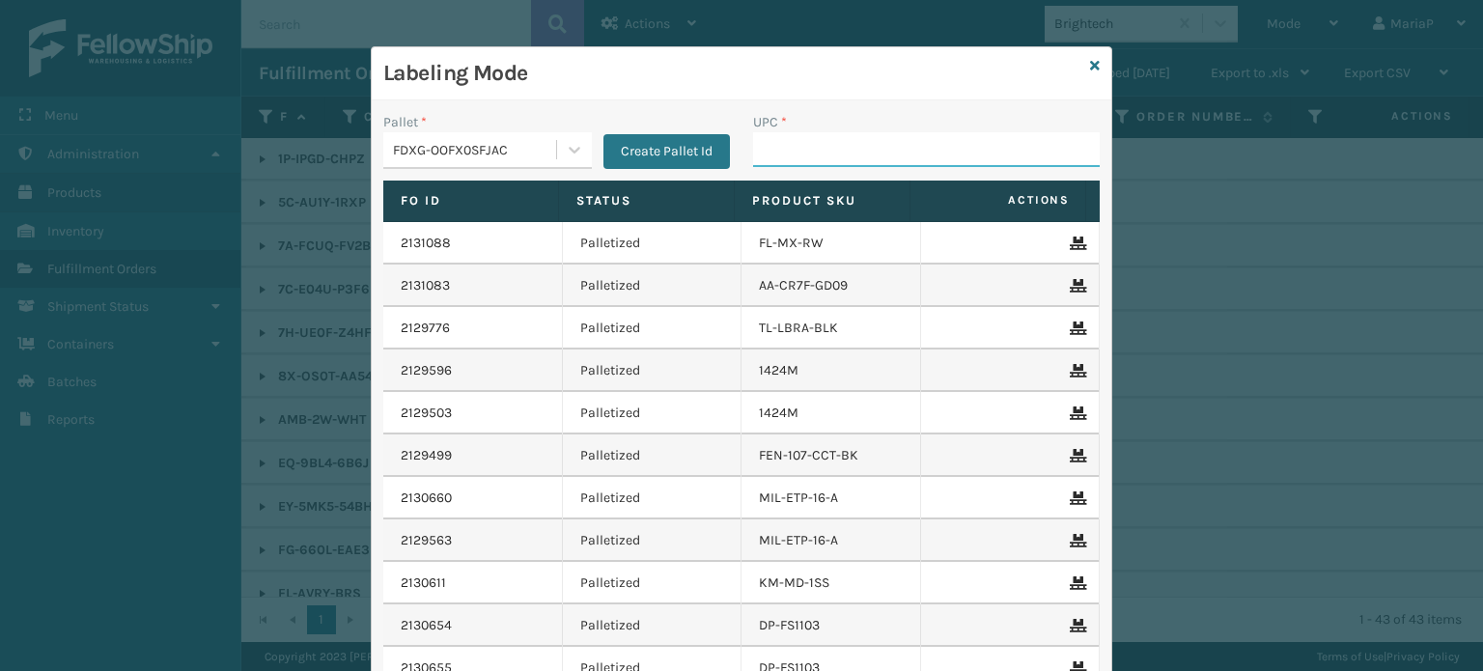
click at [872, 138] on input "UPC *" at bounding box center [926, 149] width 347 height 35
type input "85006452613"
type input "10080313026086"
type input "8500645"
type input "1305bo"
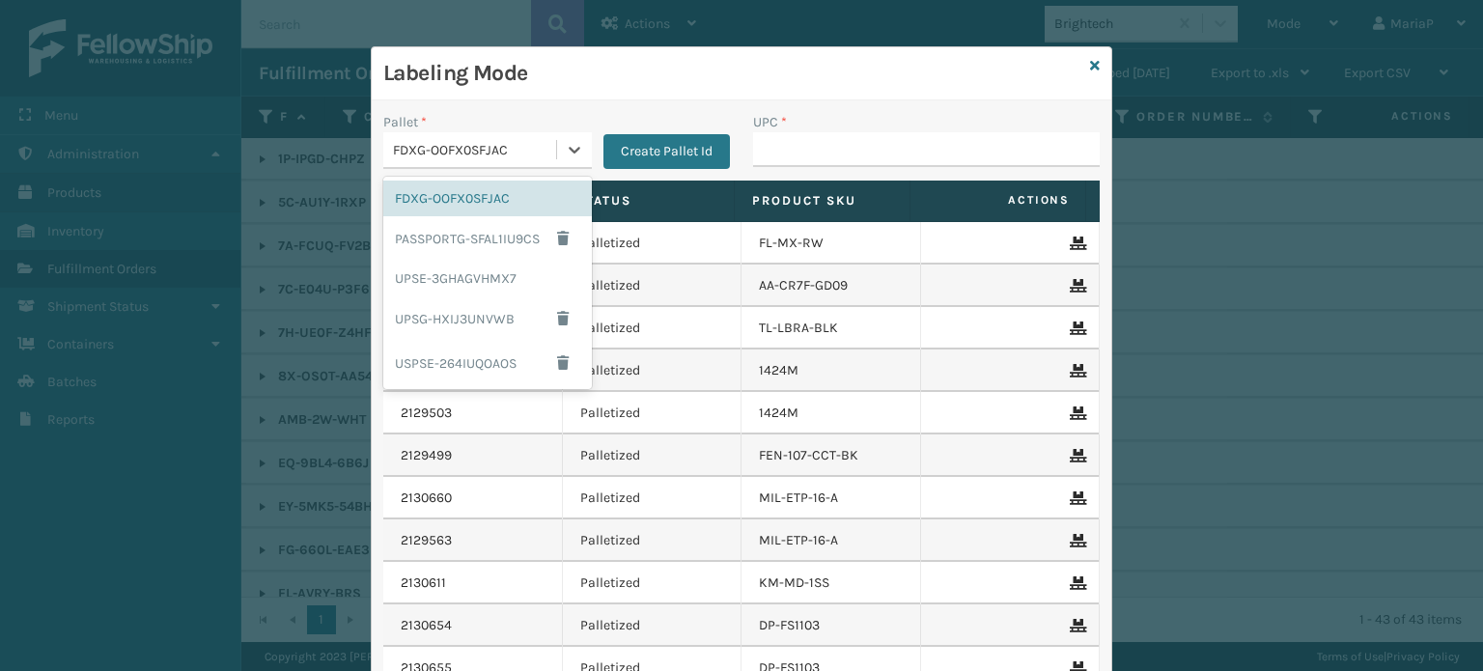
click at [478, 150] on div "FDXG-OOFX0SFJAC" at bounding box center [475, 150] width 165 height 20
drag, startPoint x: 503, startPoint y: 282, endPoint x: 567, endPoint y: 218, distance: 90.1
click at [503, 281] on div "UPSE-3GHAGVHMX7" at bounding box center [487, 279] width 209 height 36
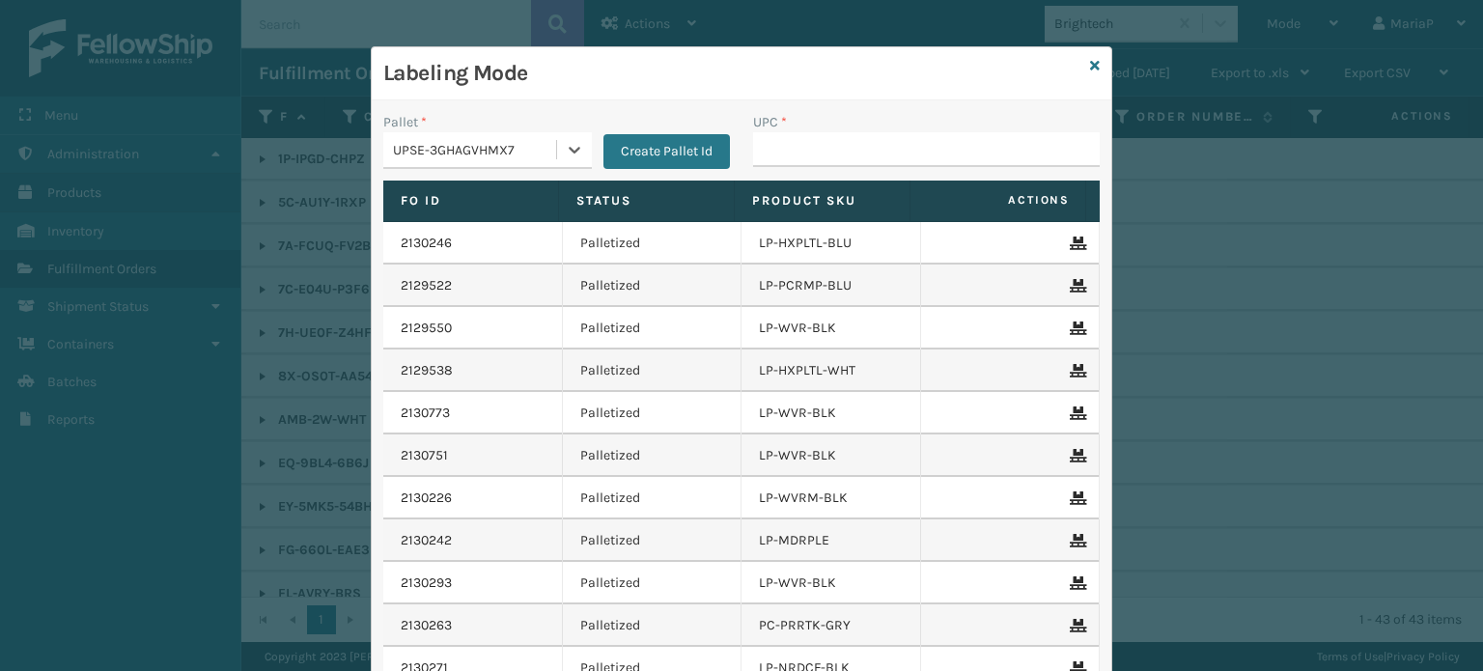
click at [468, 154] on div "UPSE-3GHAGVHMX7" at bounding box center [475, 150] width 165 height 20
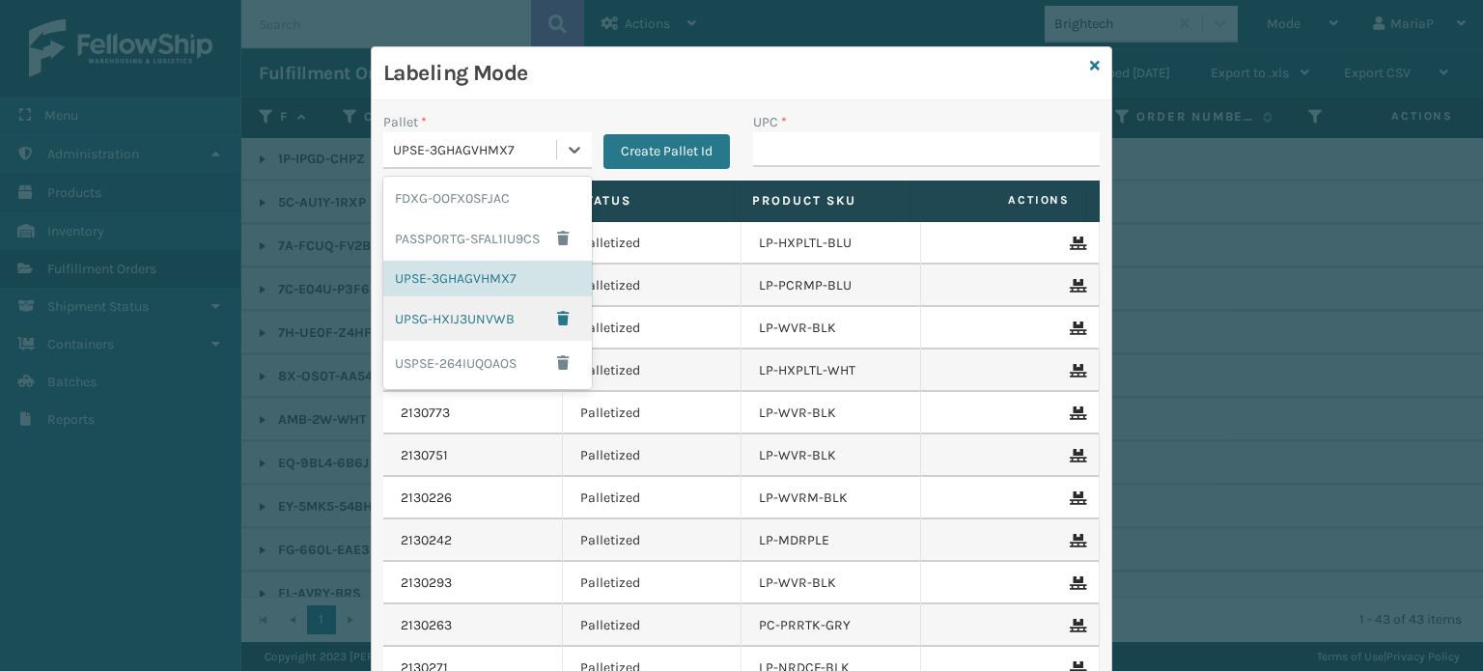
click at [475, 319] on div "UPSG-HXIJ3UNVWB" at bounding box center [487, 318] width 209 height 44
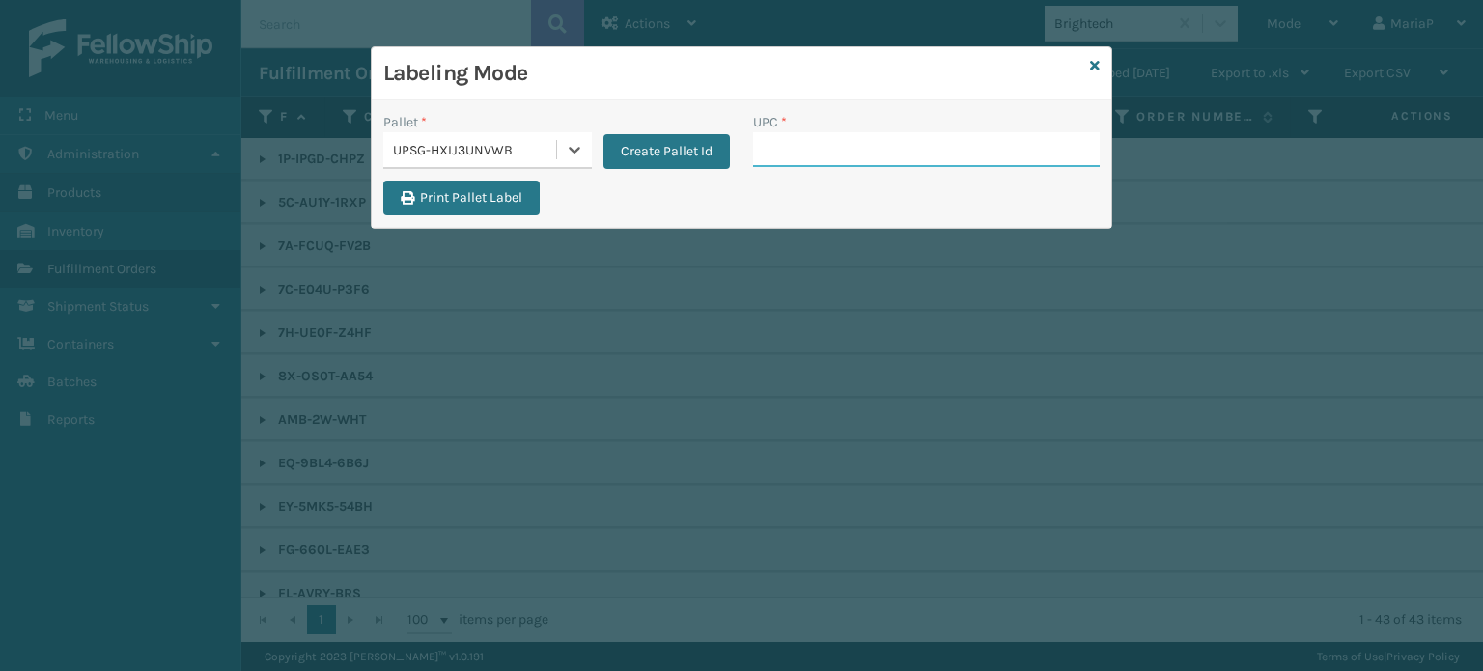
click at [763, 143] on input "UPC *" at bounding box center [926, 149] width 347 height 35
type input "8428931"
type input "8101613324"
type input "LP-WVR-RED"
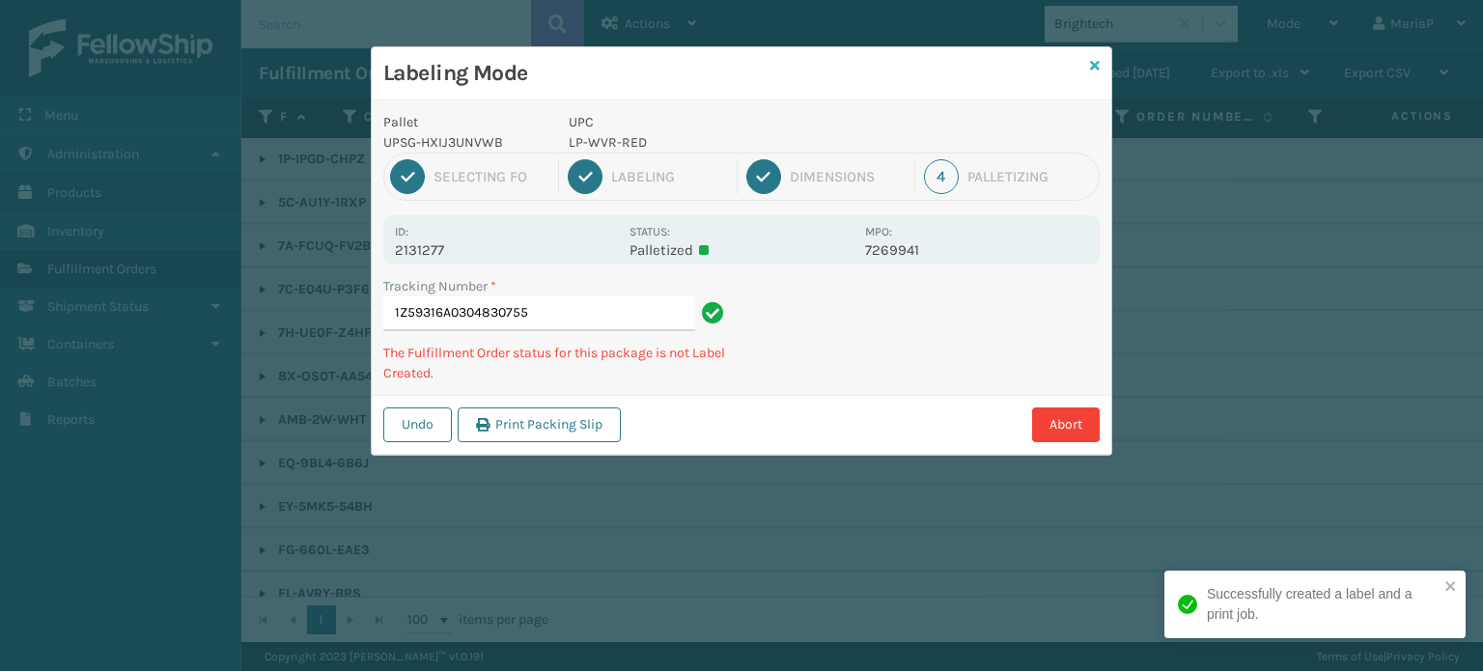
click at [1091, 65] on icon at bounding box center [1095, 66] width 10 height 14
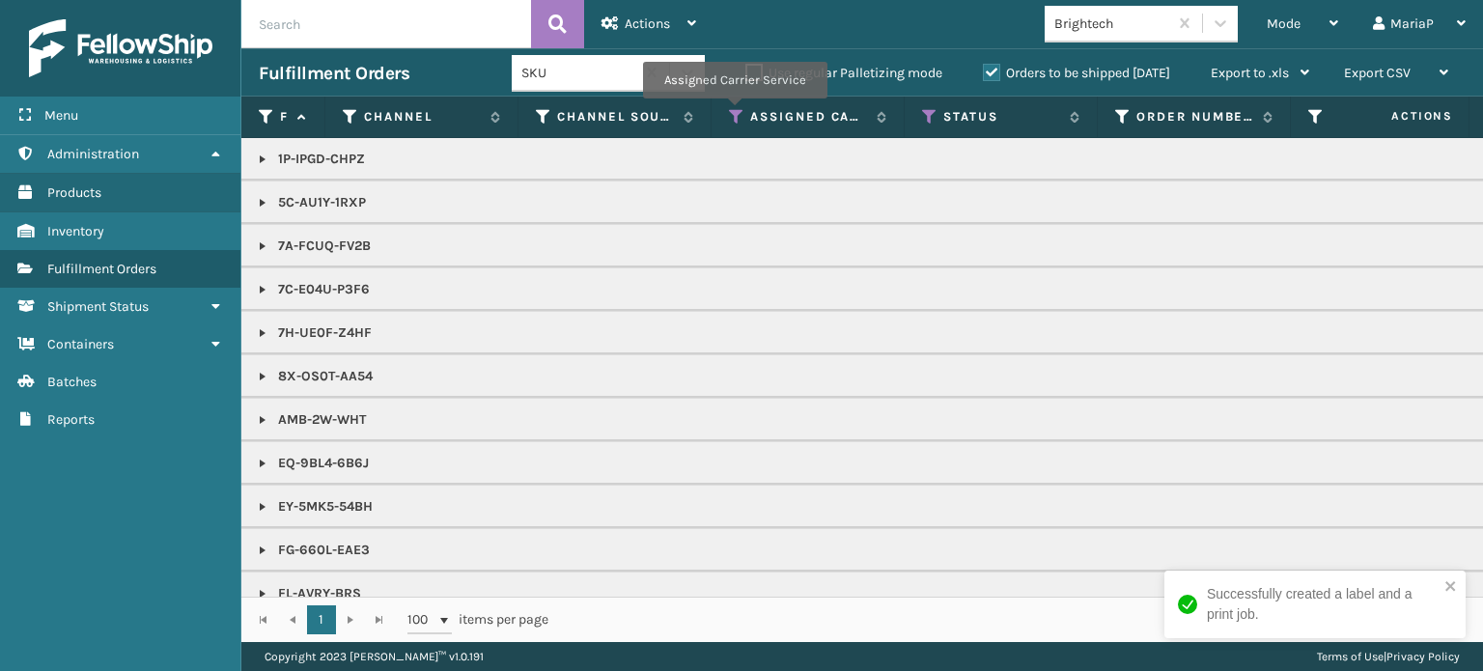
click at [734, 111] on icon at bounding box center [736, 116] width 15 height 17
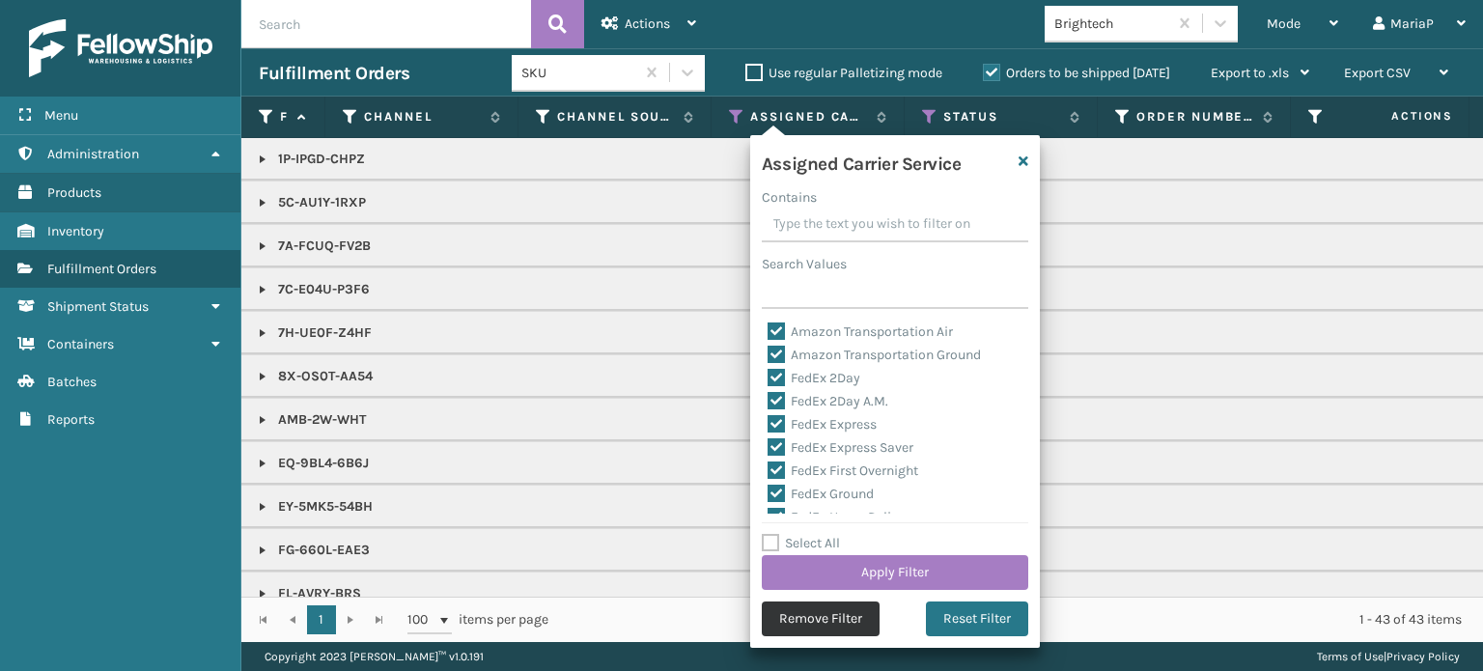
click at [821, 625] on button "Remove Filter" at bounding box center [821, 619] width 118 height 35
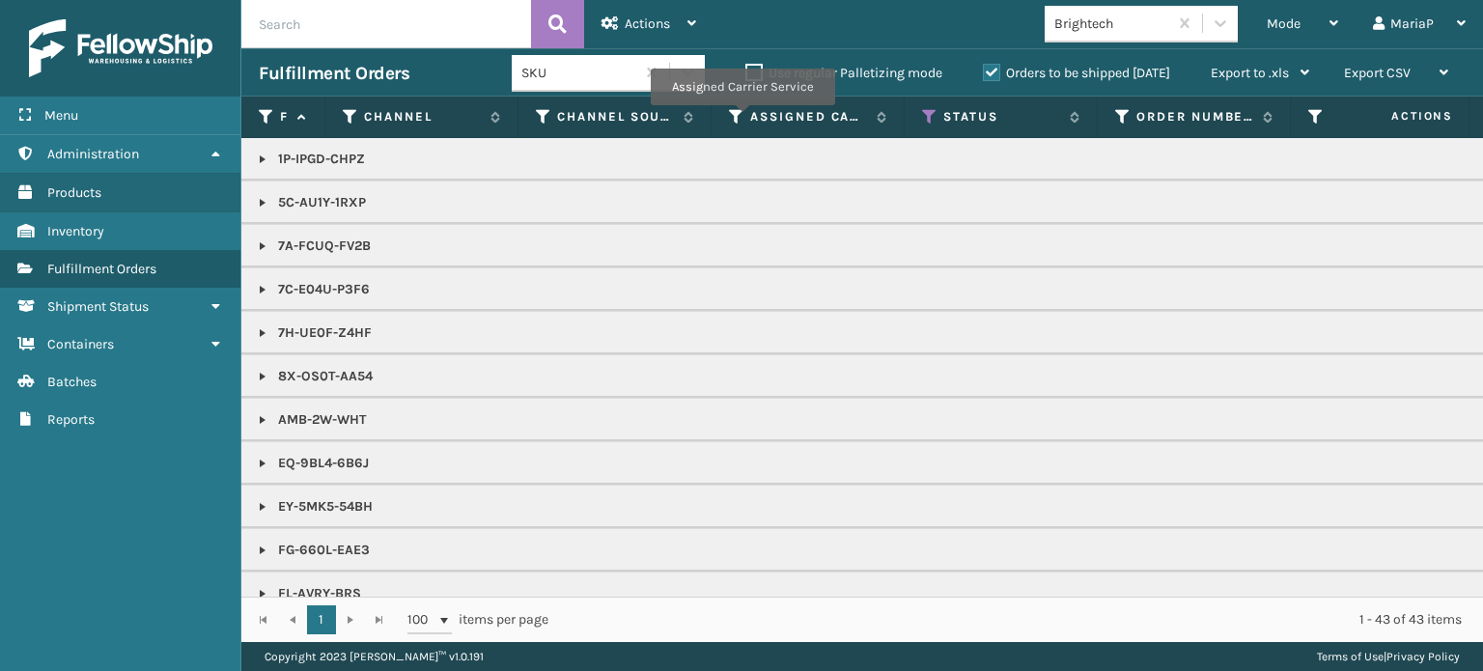
click at [741, 118] on icon at bounding box center [736, 116] width 15 height 17
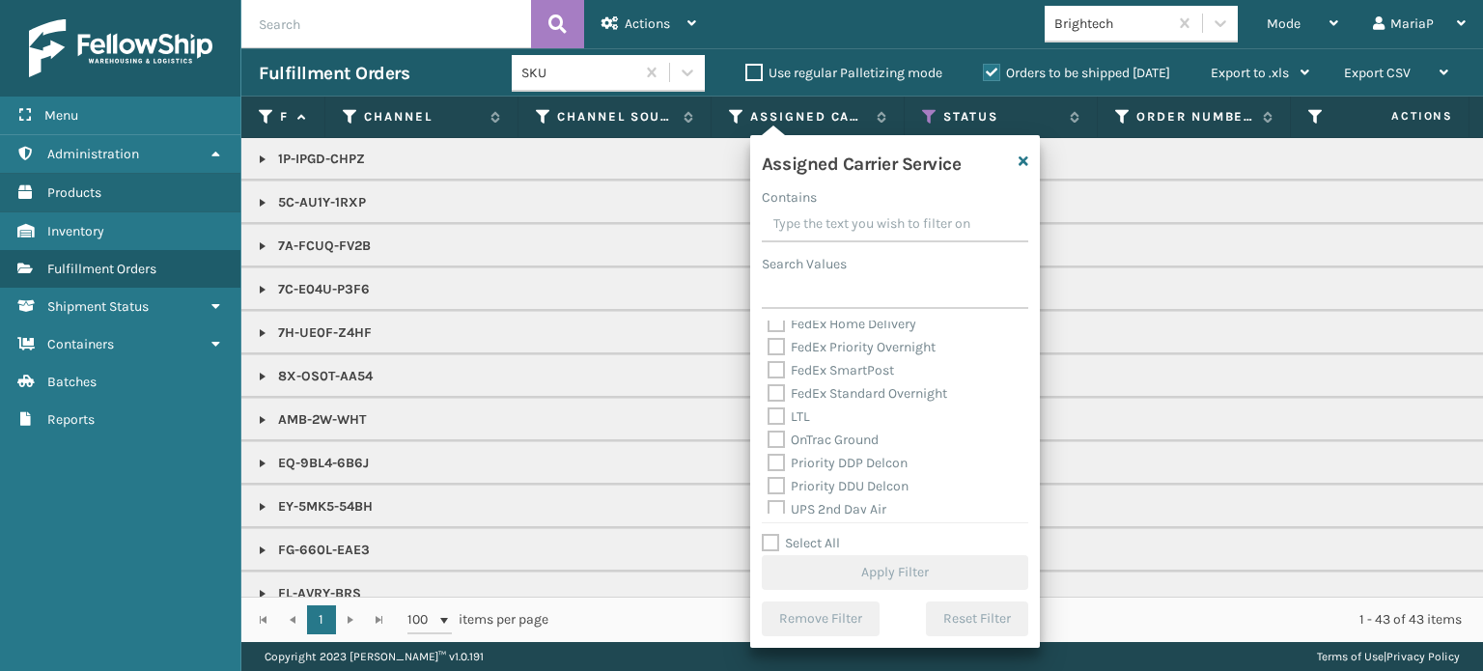
scroll to position [386, 0]
click at [770, 410] on label "UPS Ground" at bounding box center [815, 409] width 95 height 16
click at [769, 410] on input "UPS Ground" at bounding box center [768, 404] width 1 height 13
checkbox input "true"
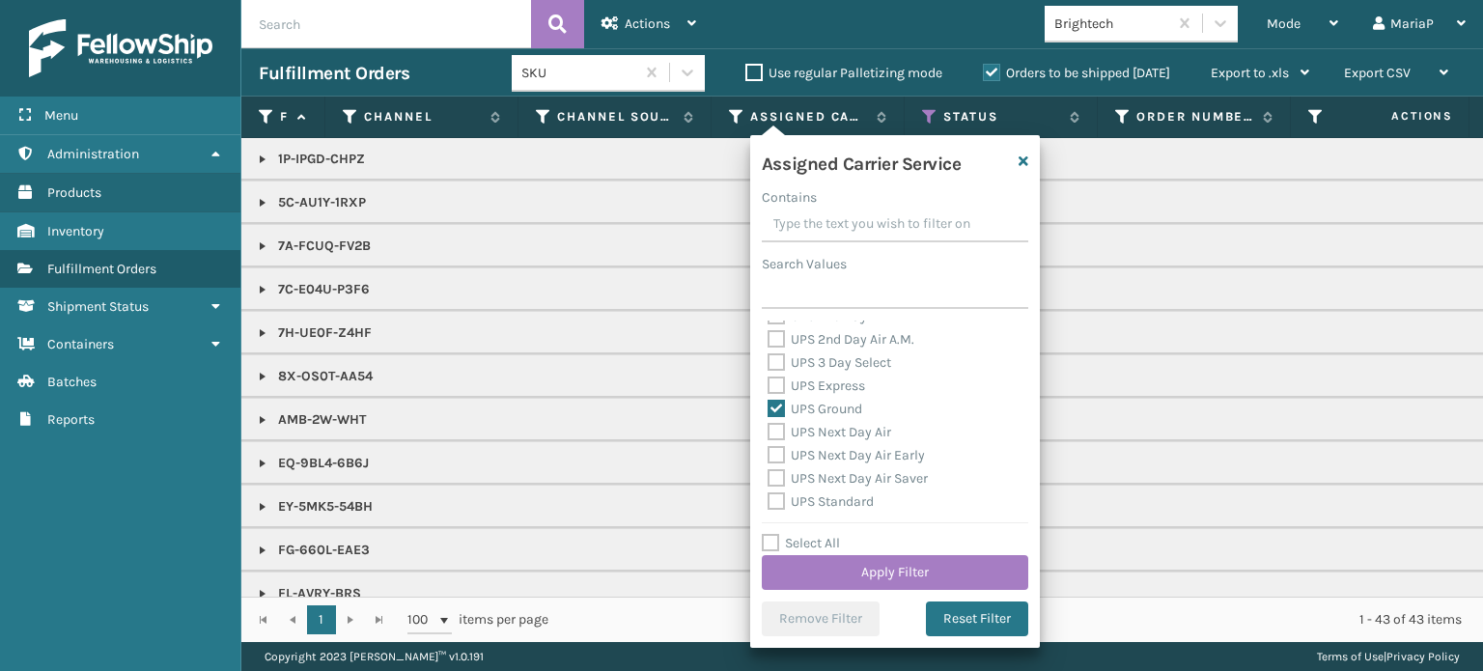
click at [781, 498] on label "UPS Standard" at bounding box center [821, 501] width 106 height 16
click at [769, 498] on input "UPS Standard" at bounding box center [768, 497] width 1 height 13
checkbox input "true"
click at [917, 563] on button "Apply Filter" at bounding box center [895, 572] width 267 height 35
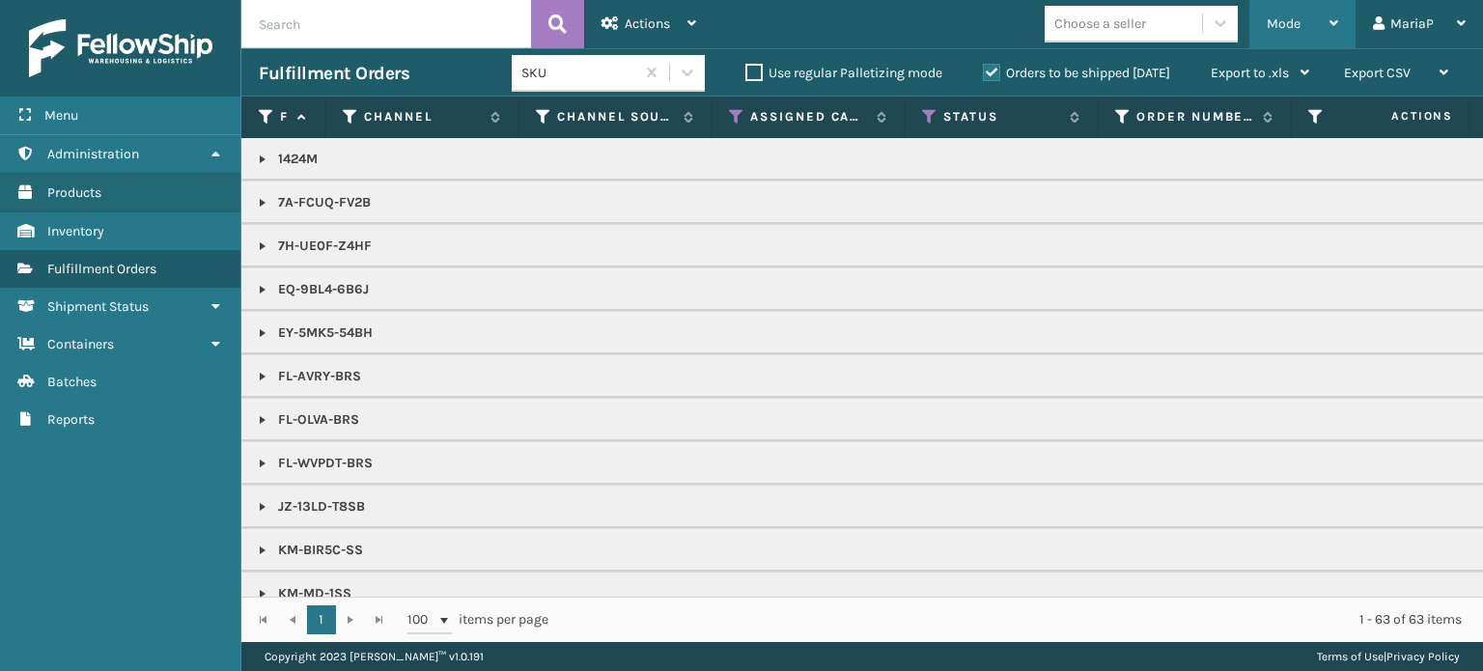
click at [1277, 40] on div "Mode" at bounding box center [1302, 24] width 71 height 48
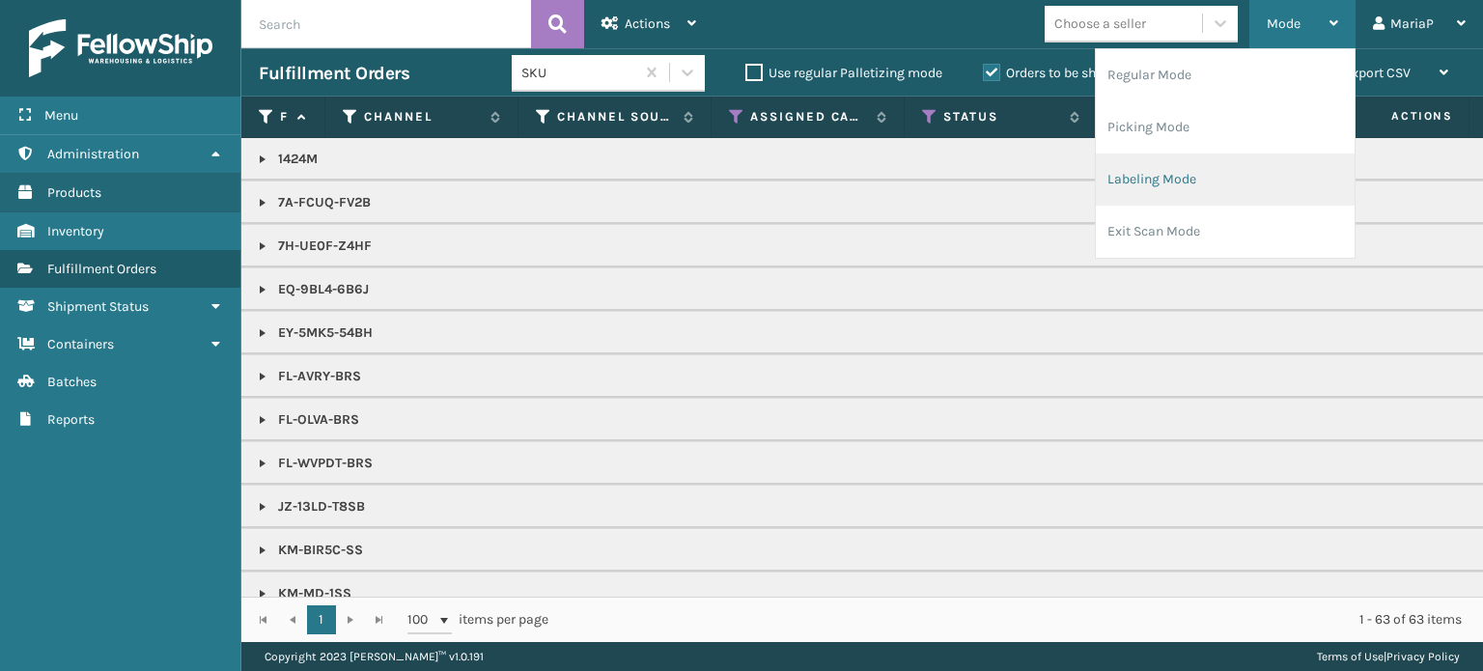
drag, startPoint x: 1176, startPoint y: 173, endPoint x: 1163, endPoint y: 172, distance: 13.6
click at [1163, 172] on li "Labeling Mode" at bounding box center [1225, 180] width 259 height 52
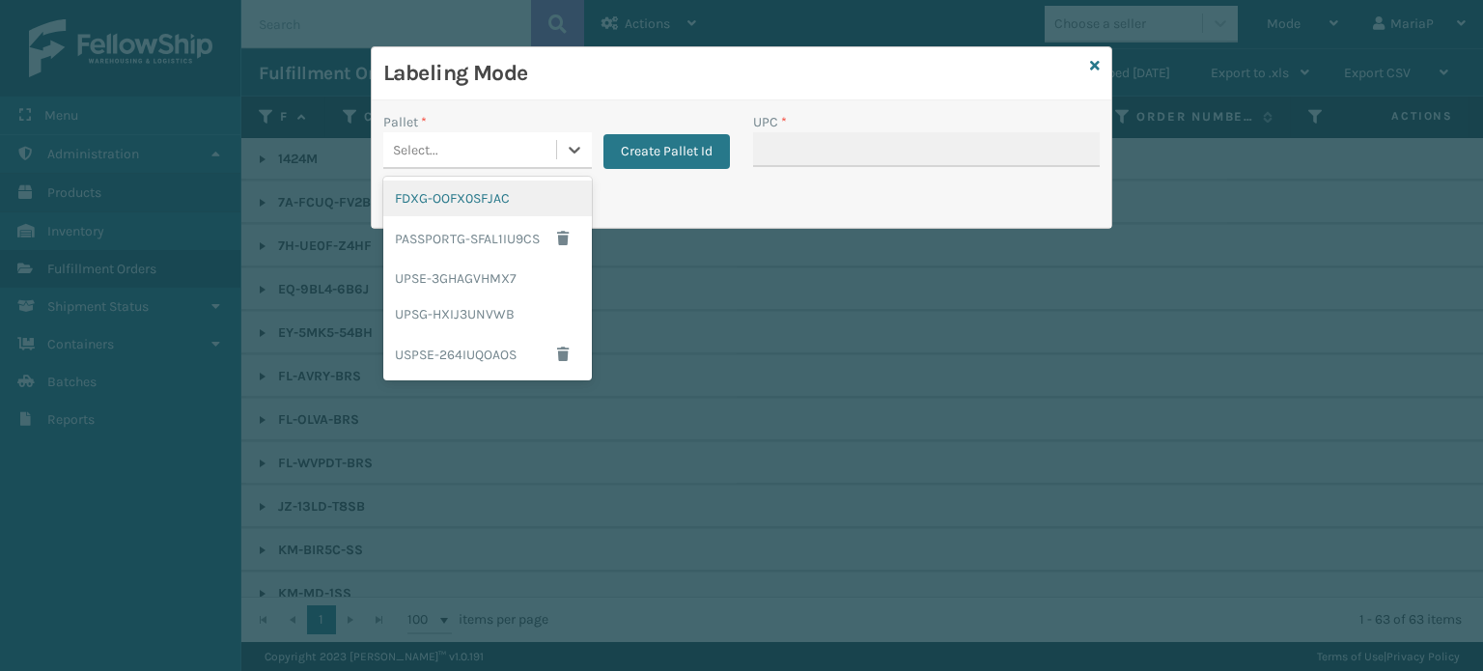
click at [501, 135] on div "Select..." at bounding box center [469, 150] width 173 height 32
click at [476, 312] on div "UPSG-HXIJ3UNVWB" at bounding box center [487, 314] width 209 height 36
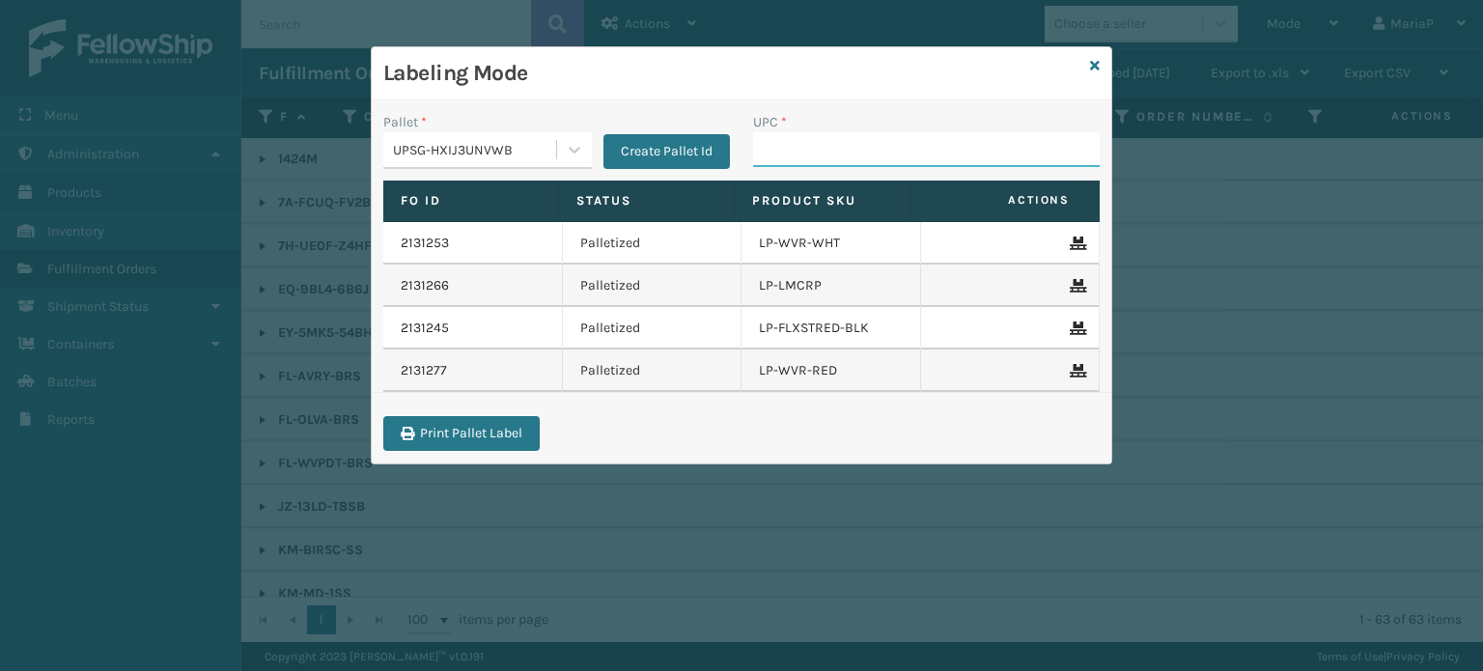
click at [834, 146] on input "UPC *" at bounding box center [926, 149] width 347 height 35
type input "LP-WVR-RED"
type input "8100909"
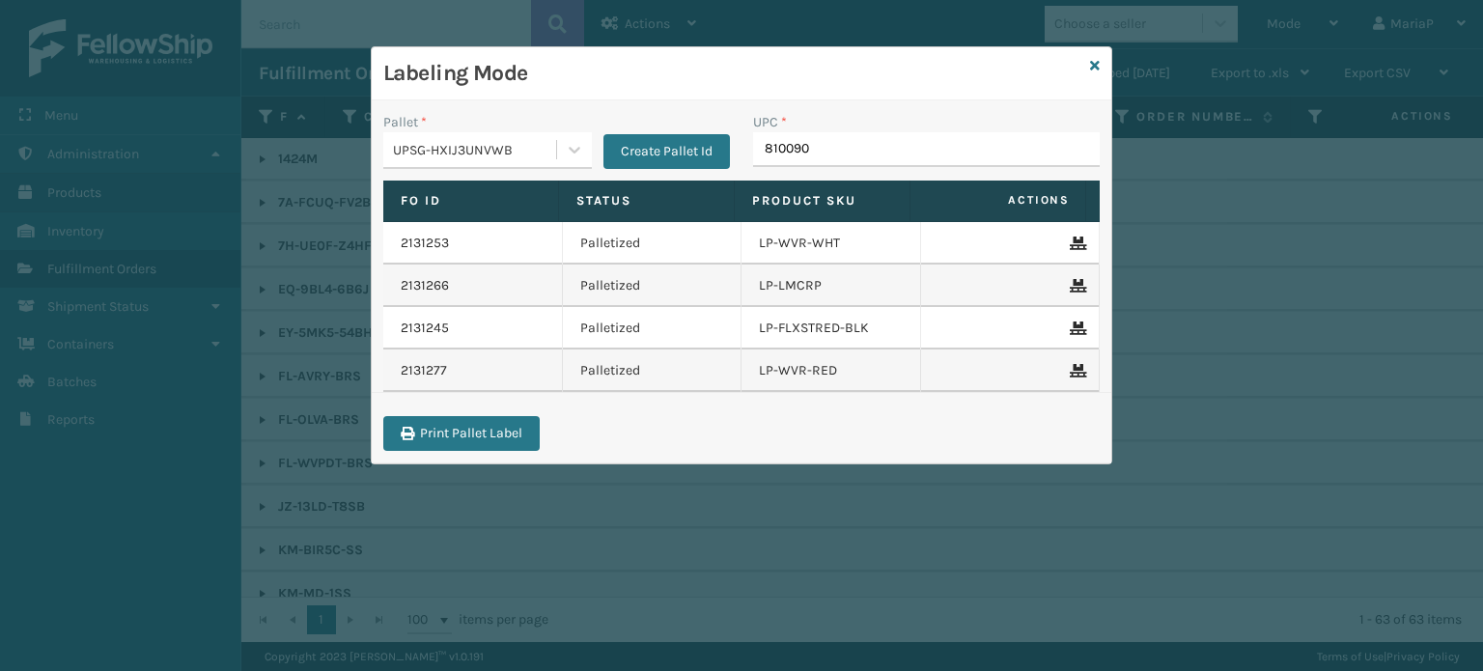
type input "8100909"
type input "LP-RMXPLS-BLk"
type input "8101613324"
type input "0688880"
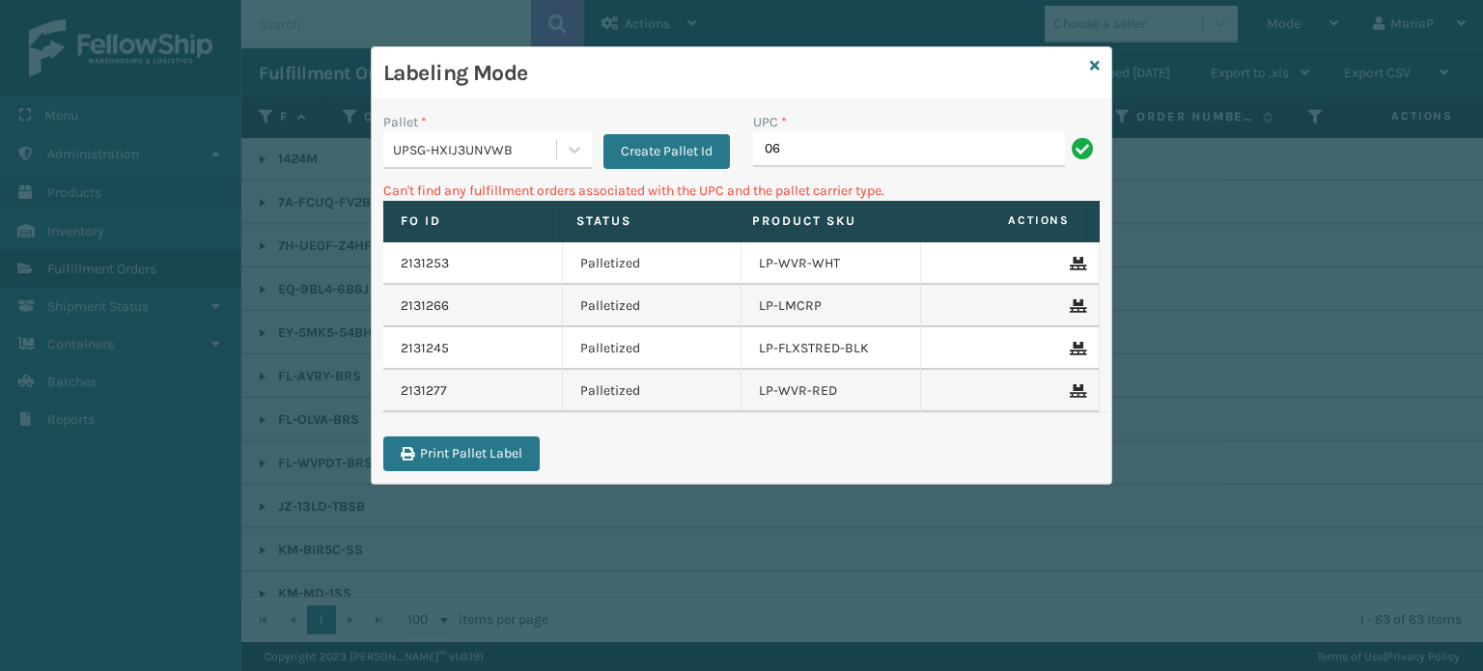
type input "0"
type input "LP-RMXPRO-BLU"
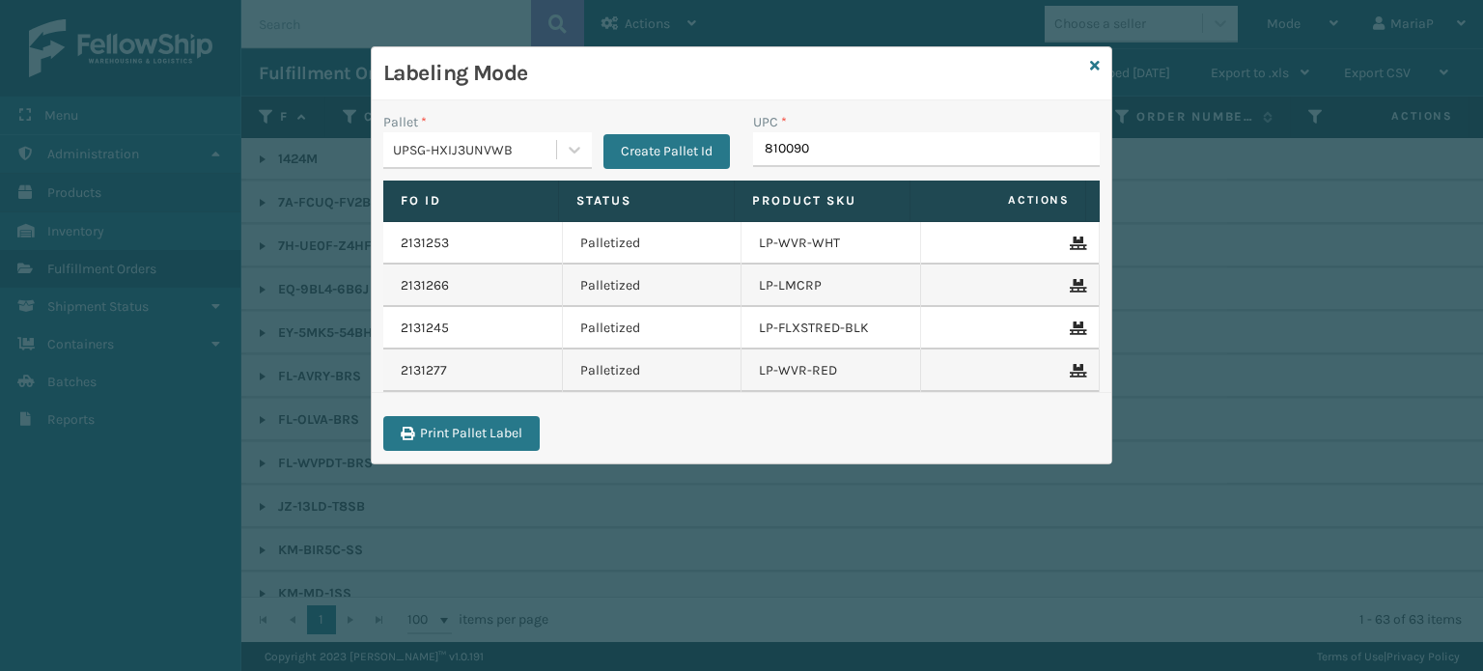
type input "8100909"
type input "LP-HVT-BLK"
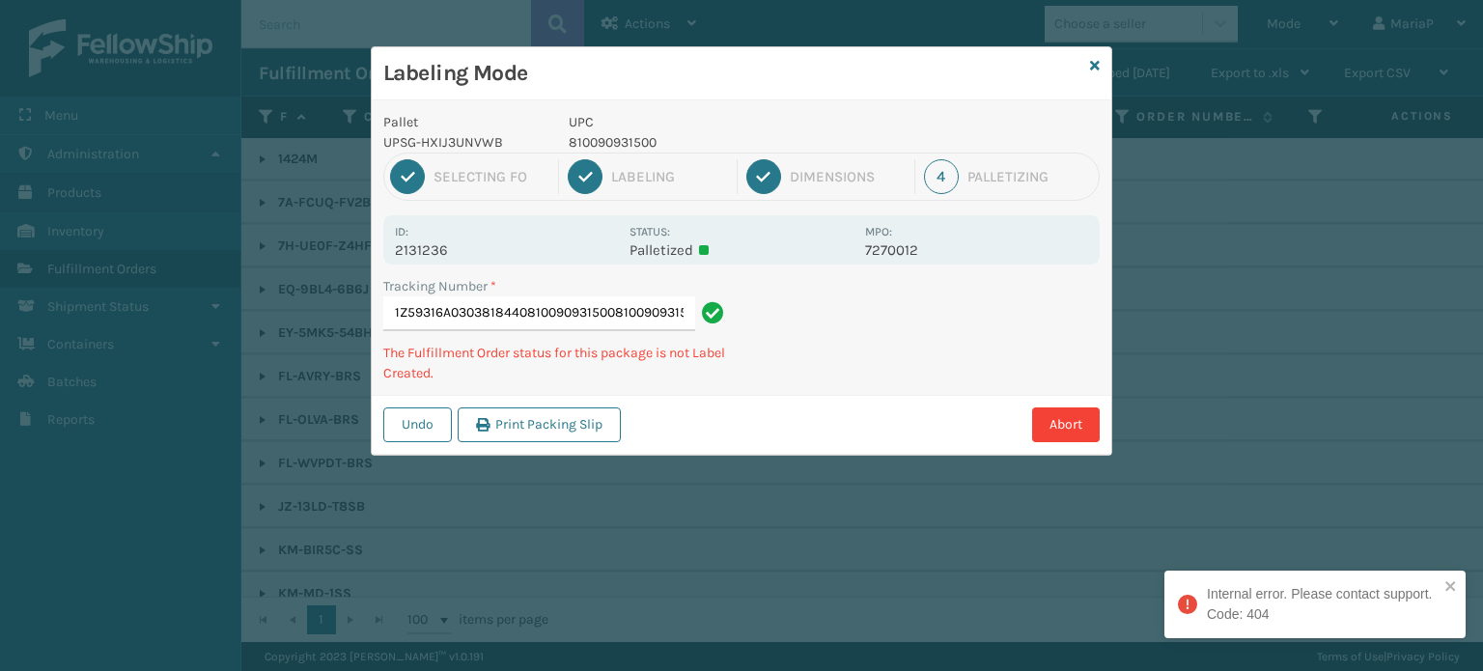
type input "1Z59316A0303818440810090931500810090931500"
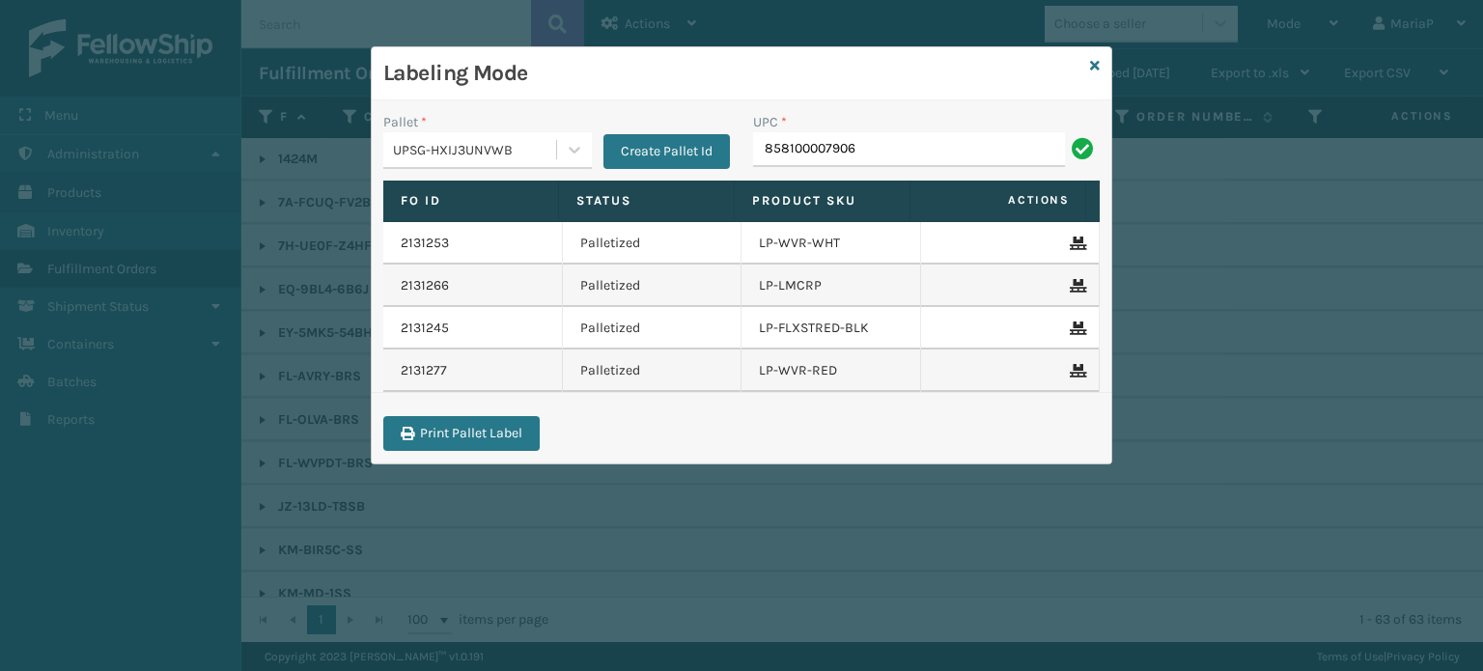
type input "858100007906"
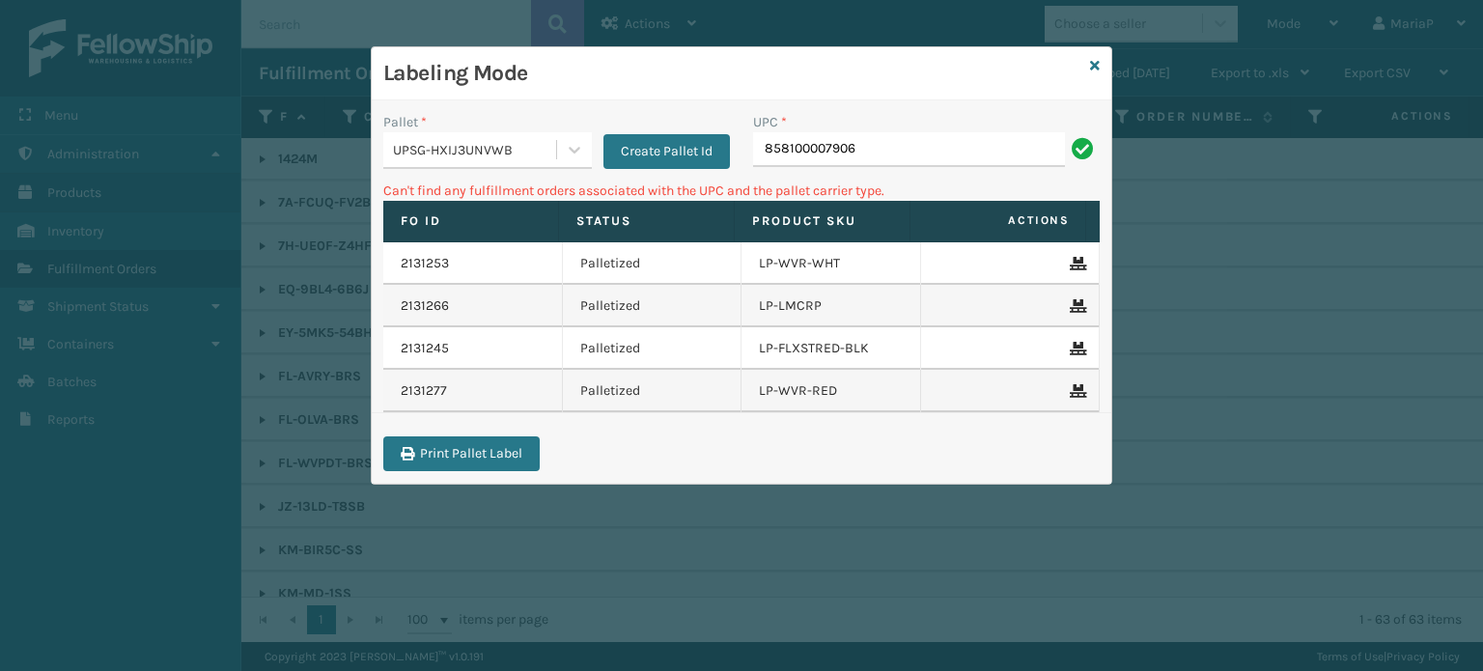
click at [510, 150] on div "UPSG-HXIJ3UNVWB" at bounding box center [475, 150] width 165 height 20
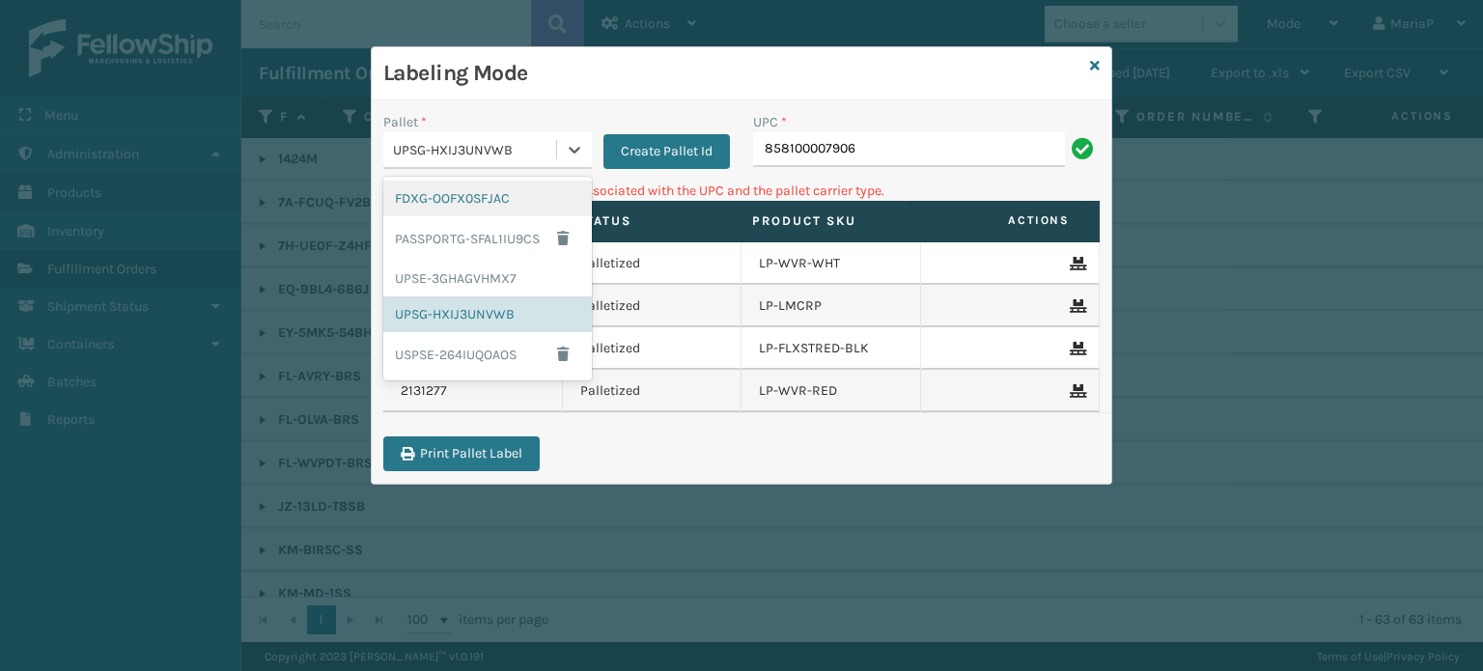
drag, startPoint x: 475, startPoint y: 205, endPoint x: 694, endPoint y: 179, distance: 220.8
click at [477, 204] on div "FDXG-OOFX0SFJAC" at bounding box center [487, 199] width 209 height 36
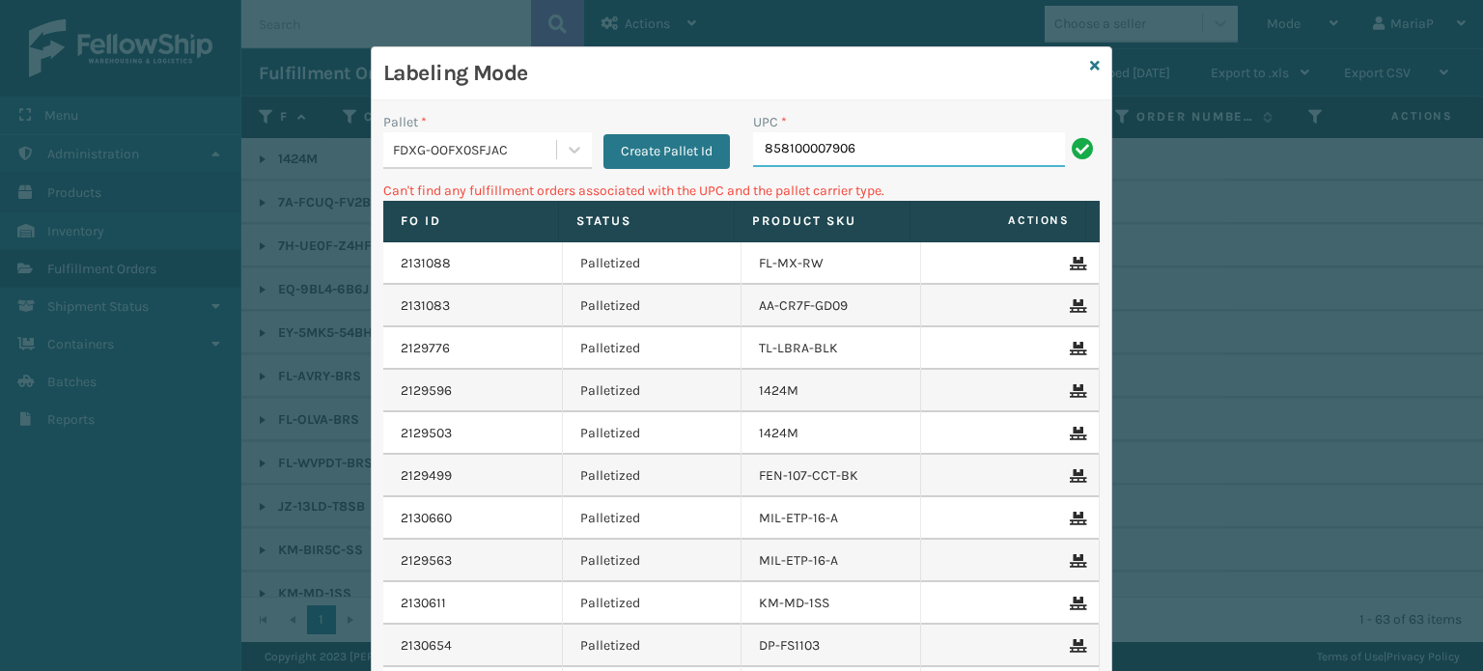
click at [871, 155] on input "858100007906" at bounding box center [909, 149] width 312 height 35
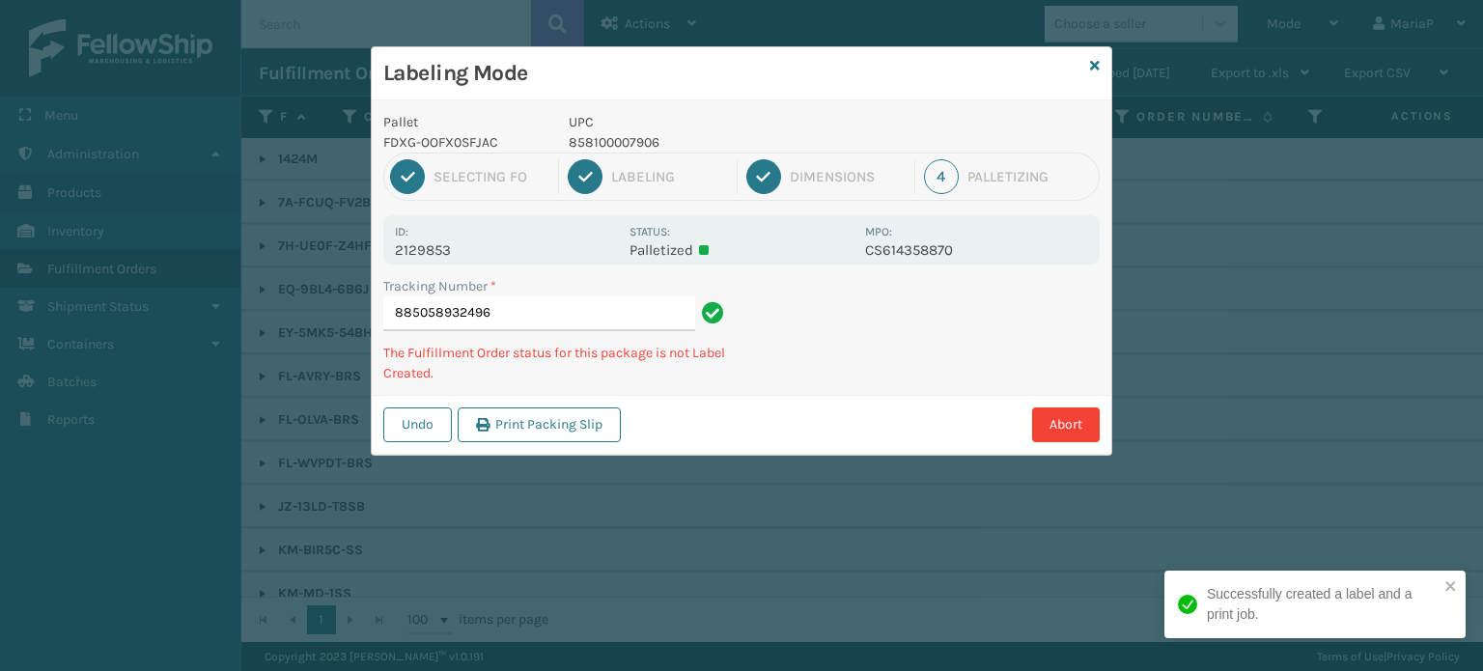
click at [599, 142] on p "858100007906" at bounding box center [711, 142] width 285 height 20
click at [600, 142] on p "858100007906" at bounding box center [711, 142] width 285 height 20
copy p "858100007906"
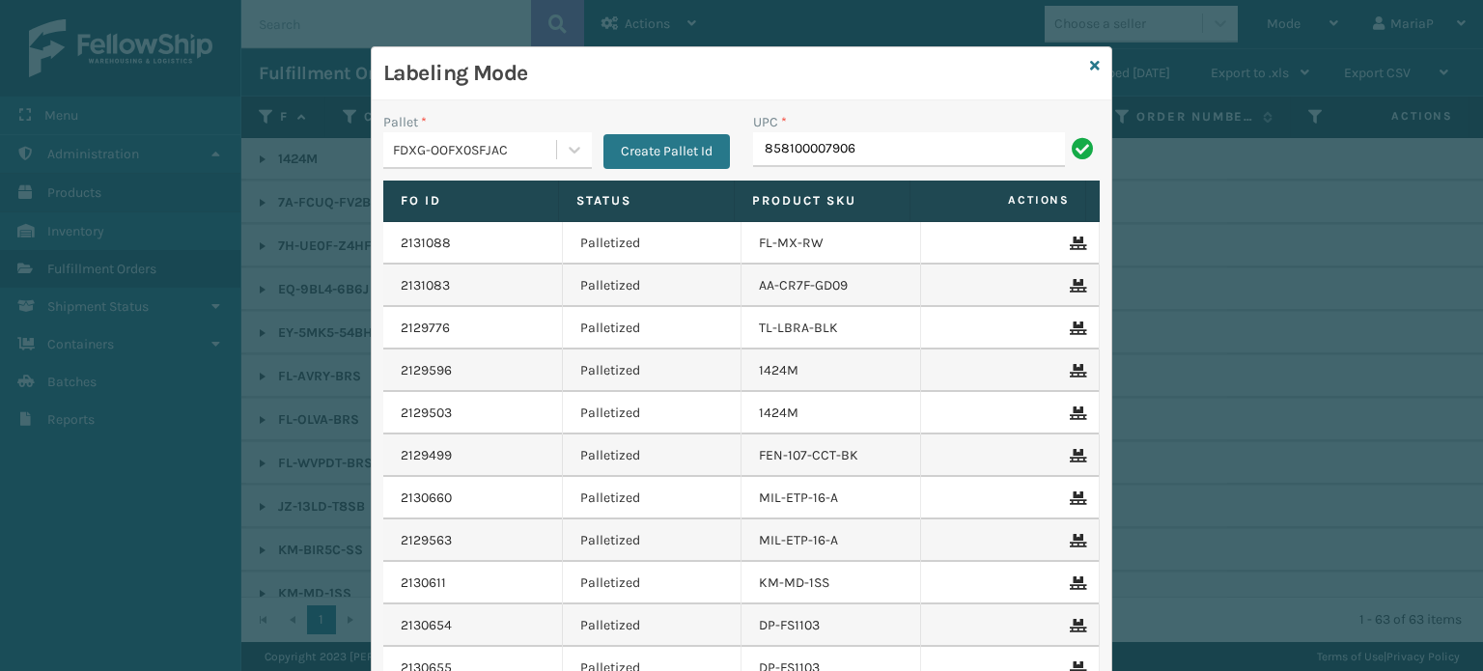
type input "858100007906"
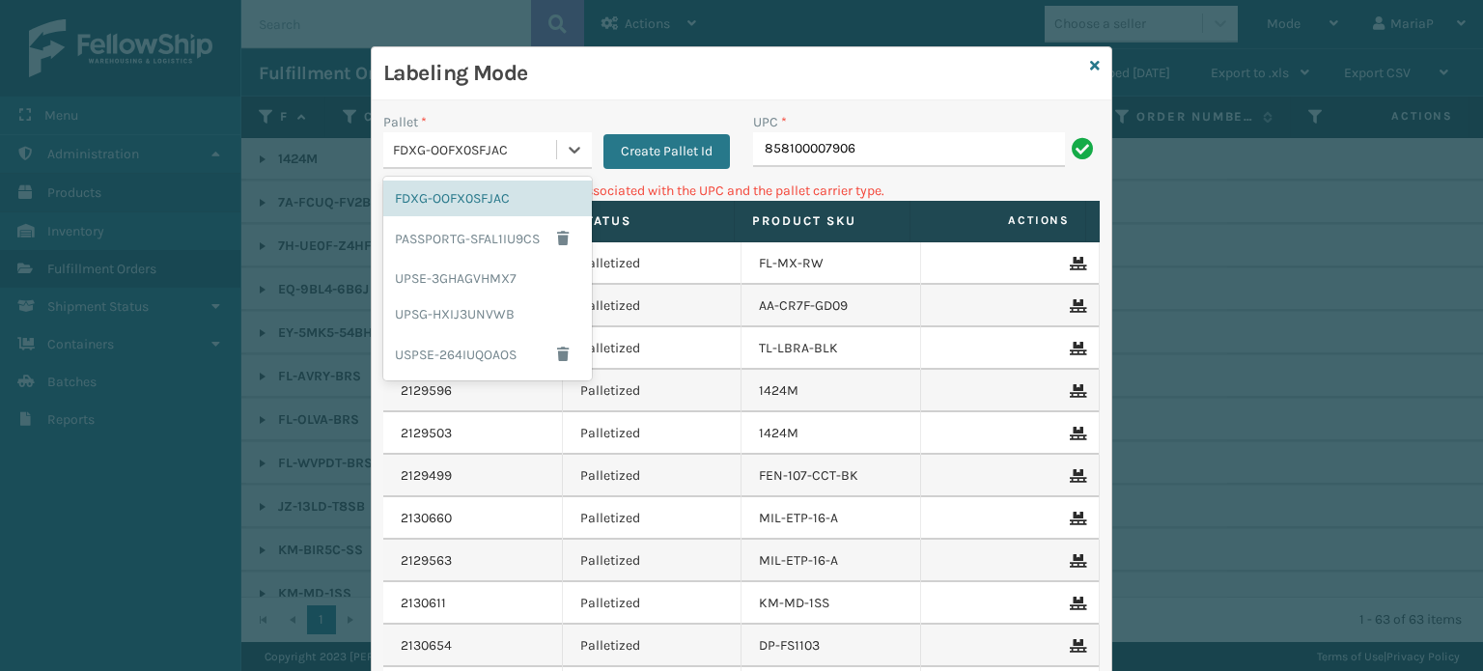
click at [500, 142] on div "FDXG-OOFX0SFJAC" at bounding box center [475, 150] width 165 height 20
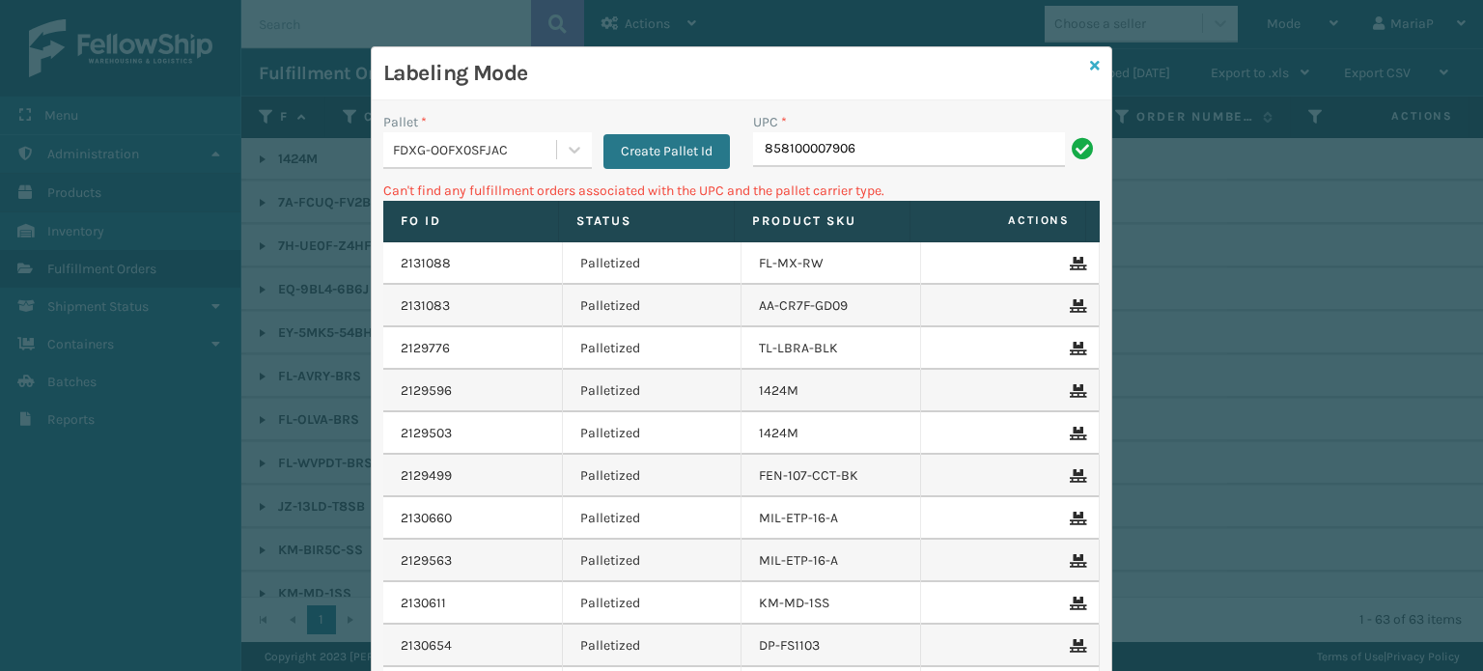
click at [1090, 67] on icon at bounding box center [1095, 66] width 10 height 14
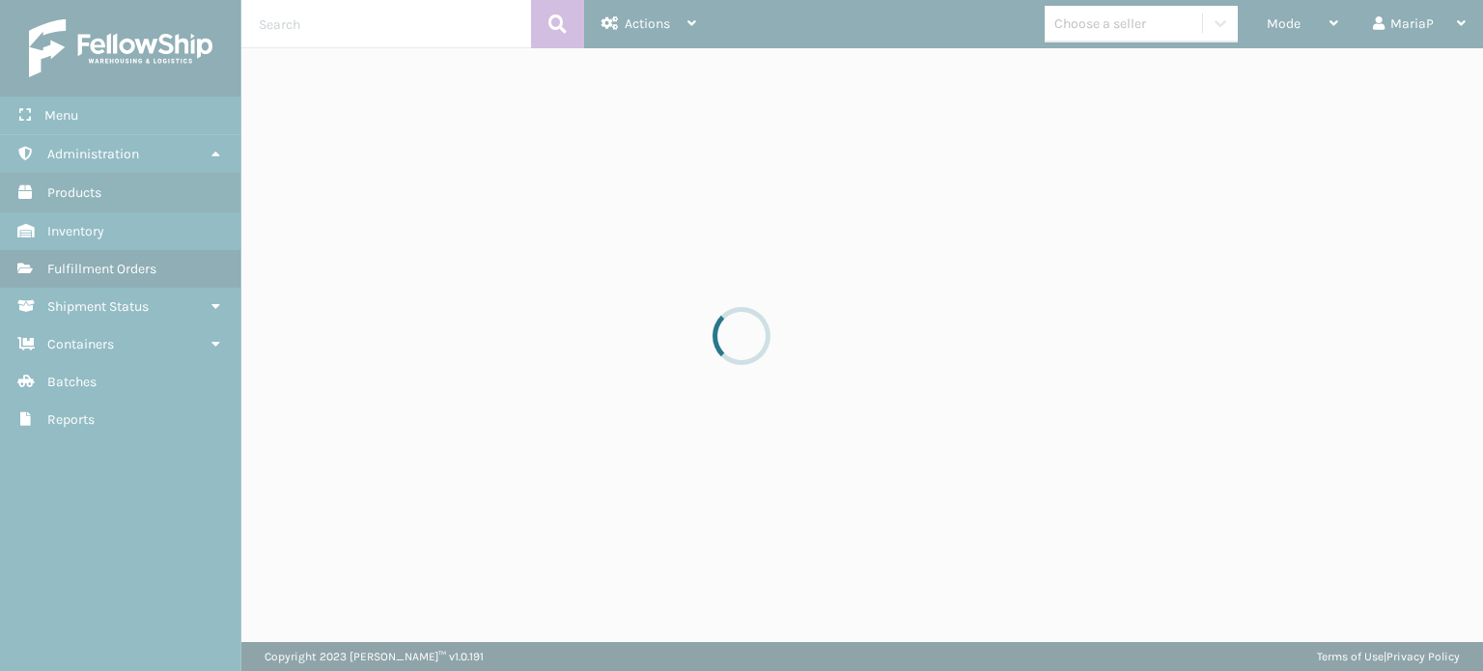
click at [1091, 38] on div at bounding box center [741, 335] width 1483 height 671
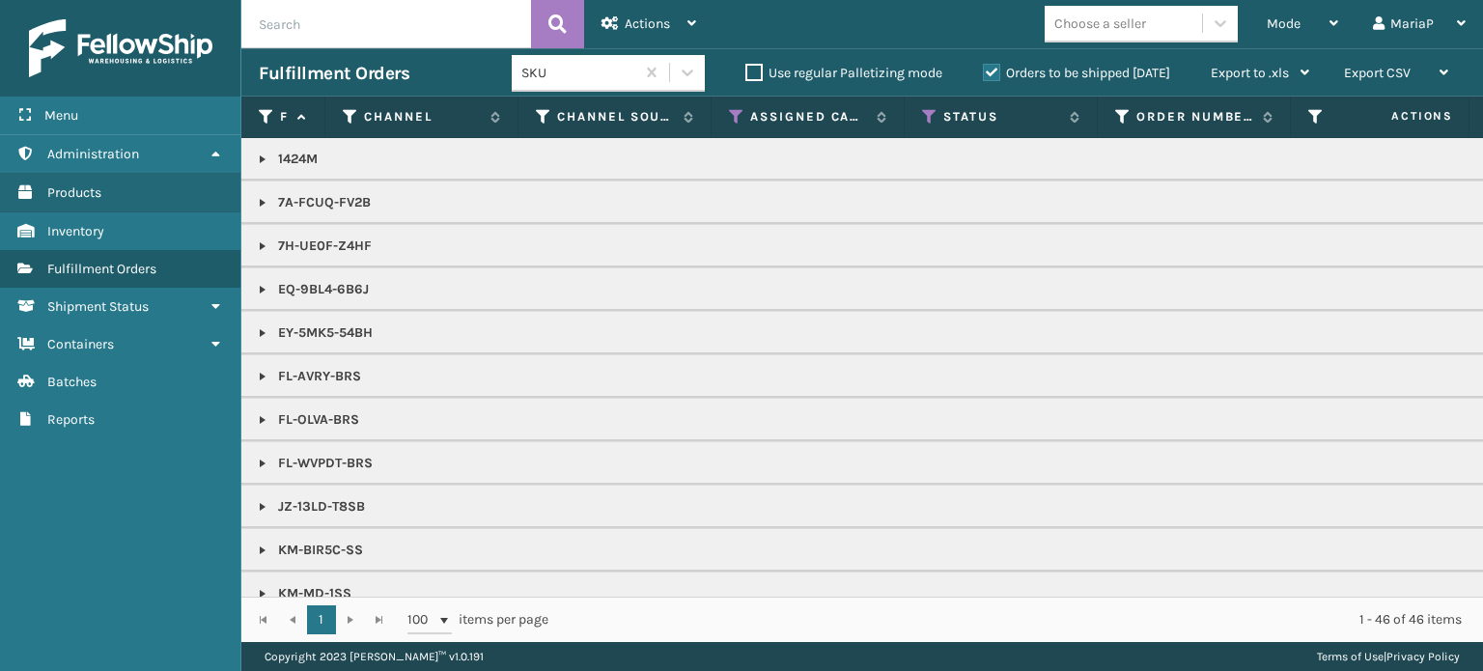
click at [1093, 32] on div "Choose a seller" at bounding box center [1101, 24] width 92 height 20
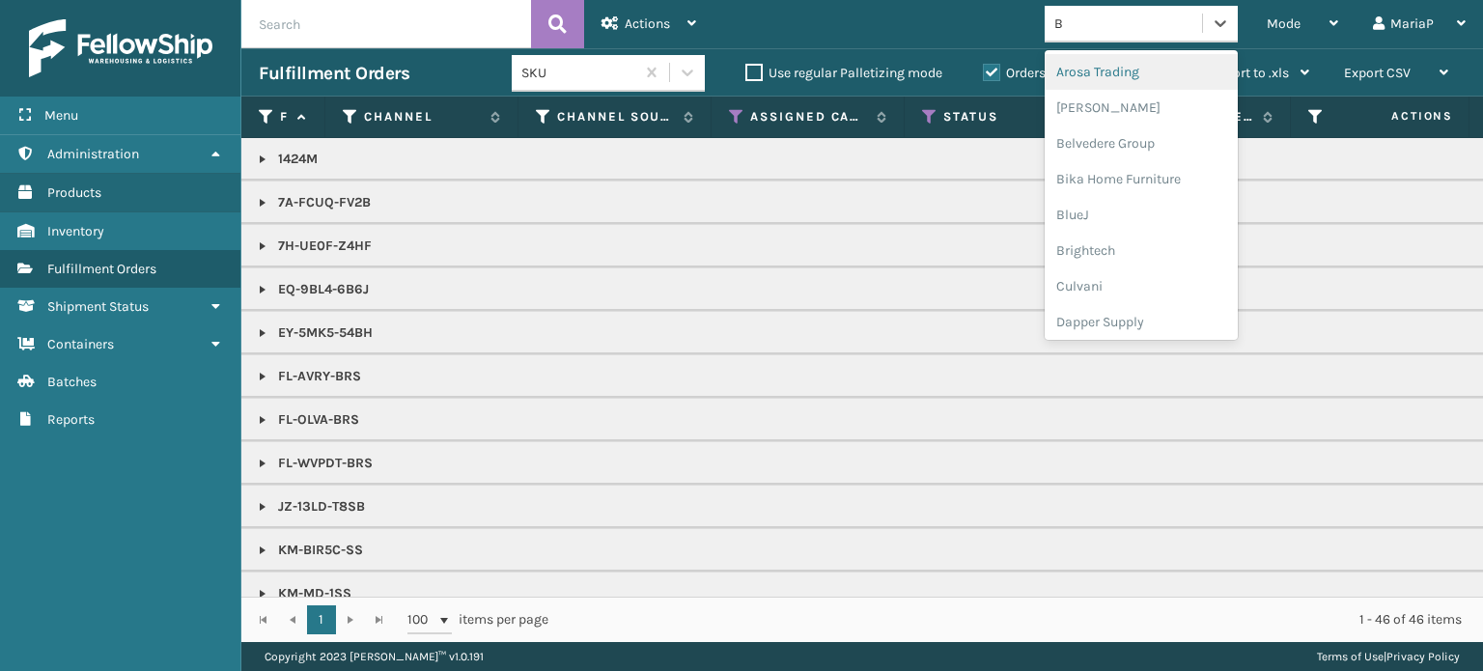
type input "BR"
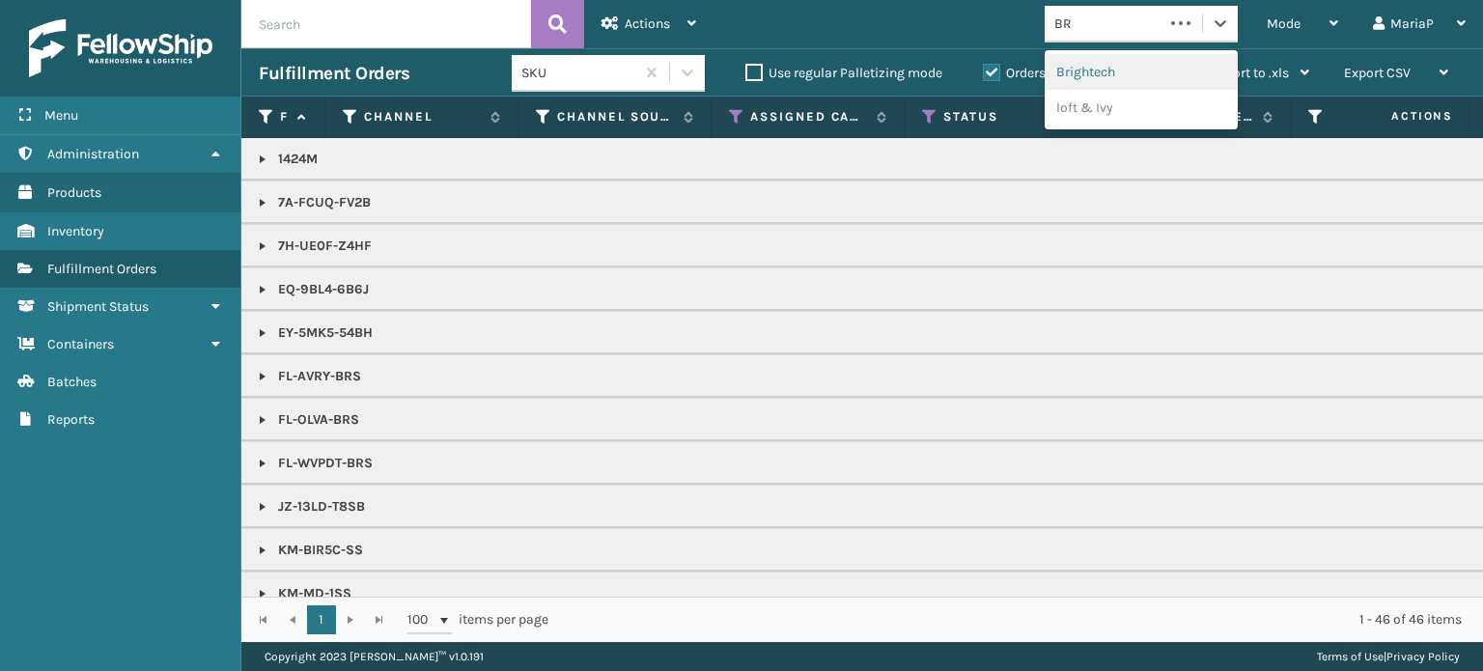
click at [1099, 77] on div "Brightech" at bounding box center [1141, 72] width 193 height 36
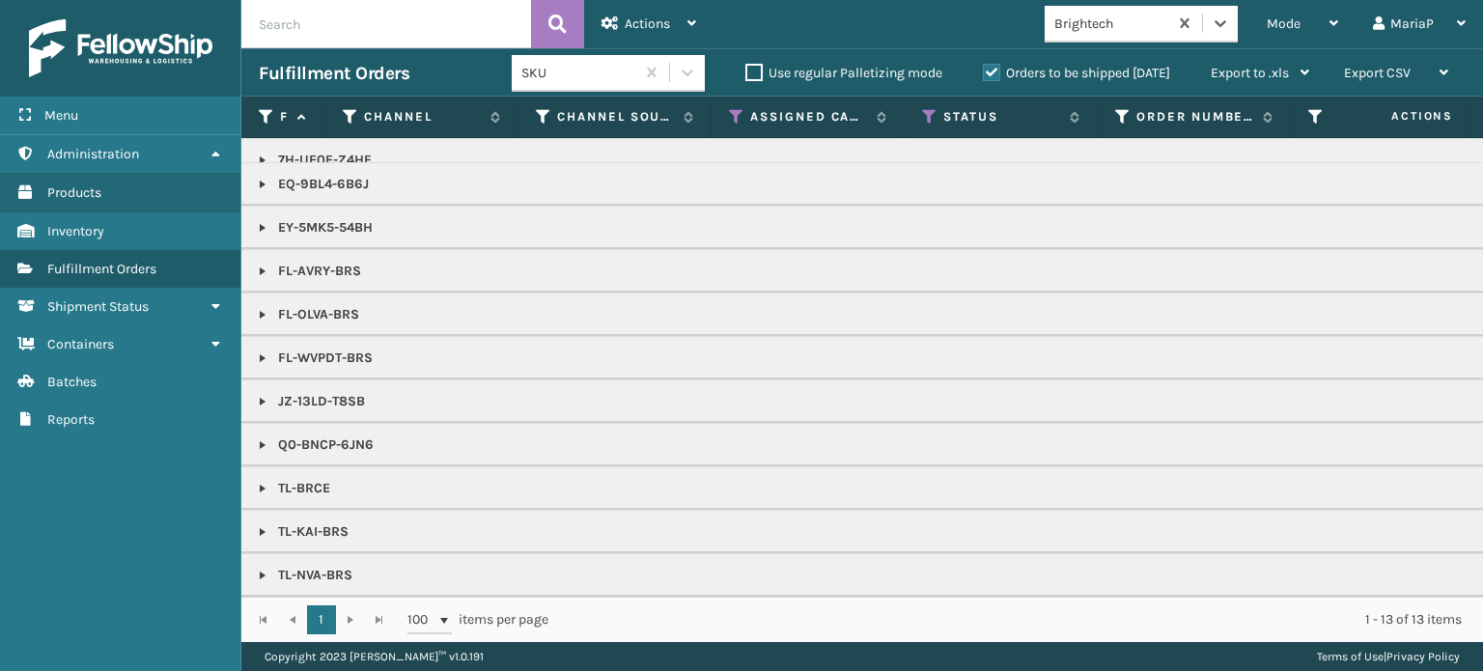
scroll to position [0, 0]
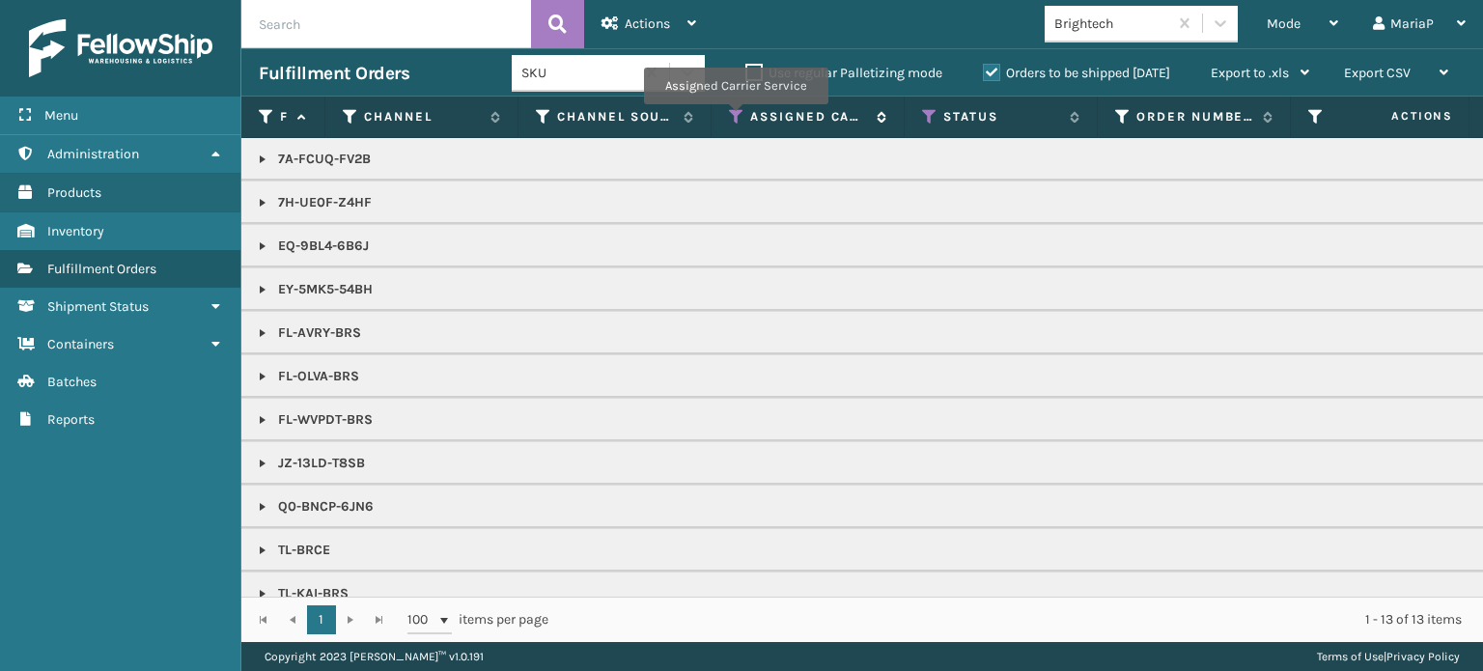
click at [735, 118] on icon at bounding box center [736, 116] width 15 height 17
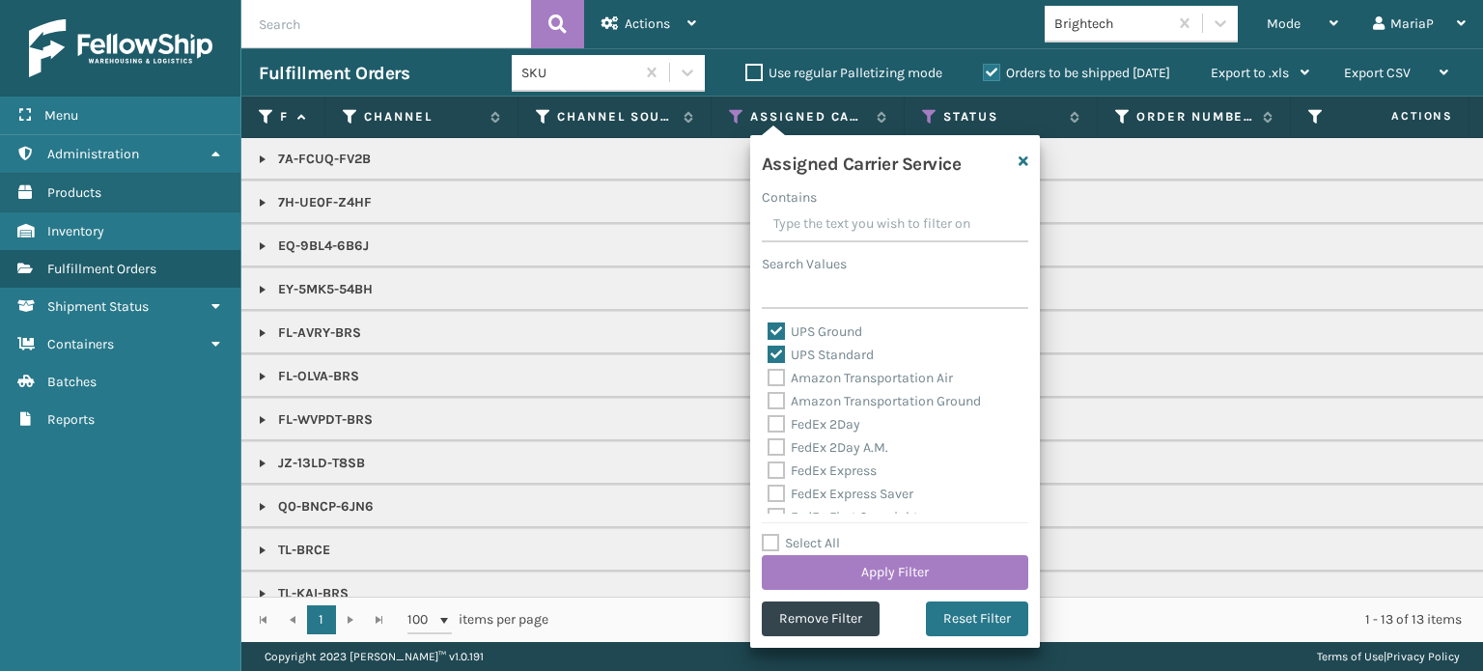
click at [774, 544] on label "Select All" at bounding box center [801, 543] width 78 height 16
click at [774, 534] on input "Select All" at bounding box center [907, 533] width 290 height 2
checkbox input "true"
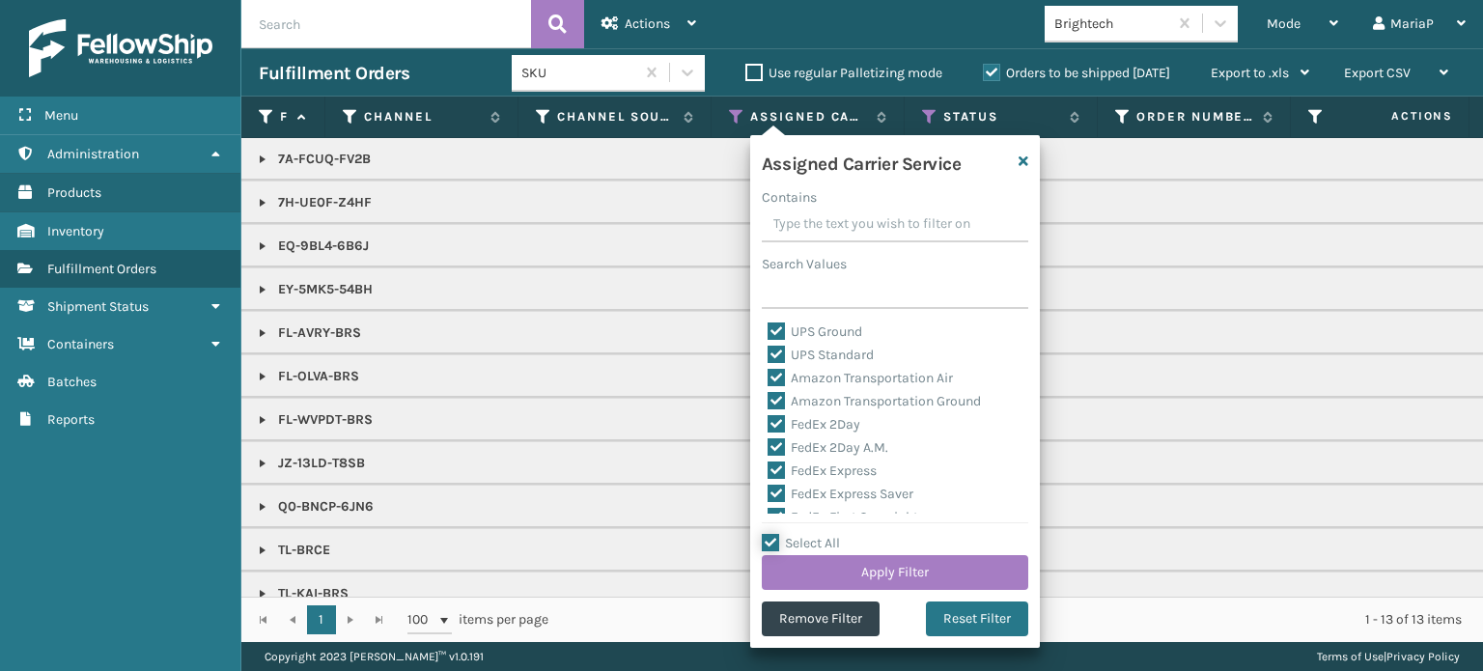
checkbox input "true"
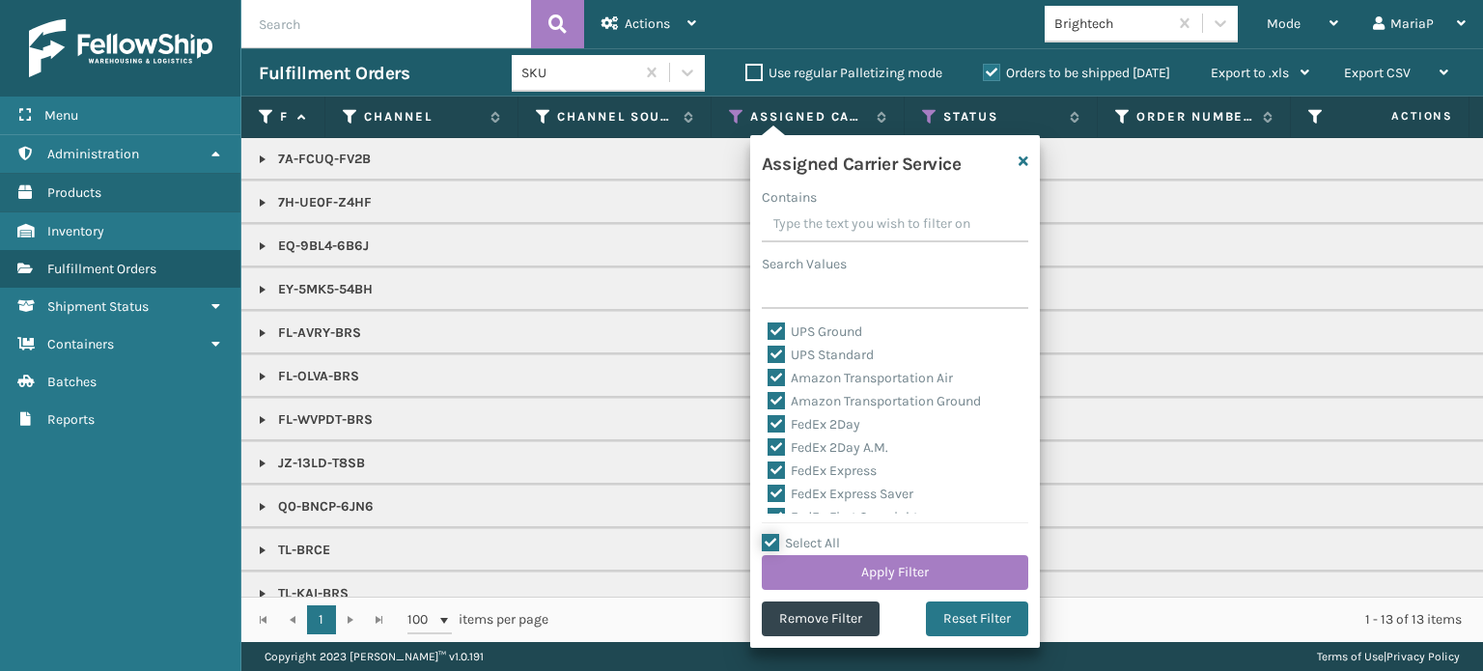
checkbox input "true"
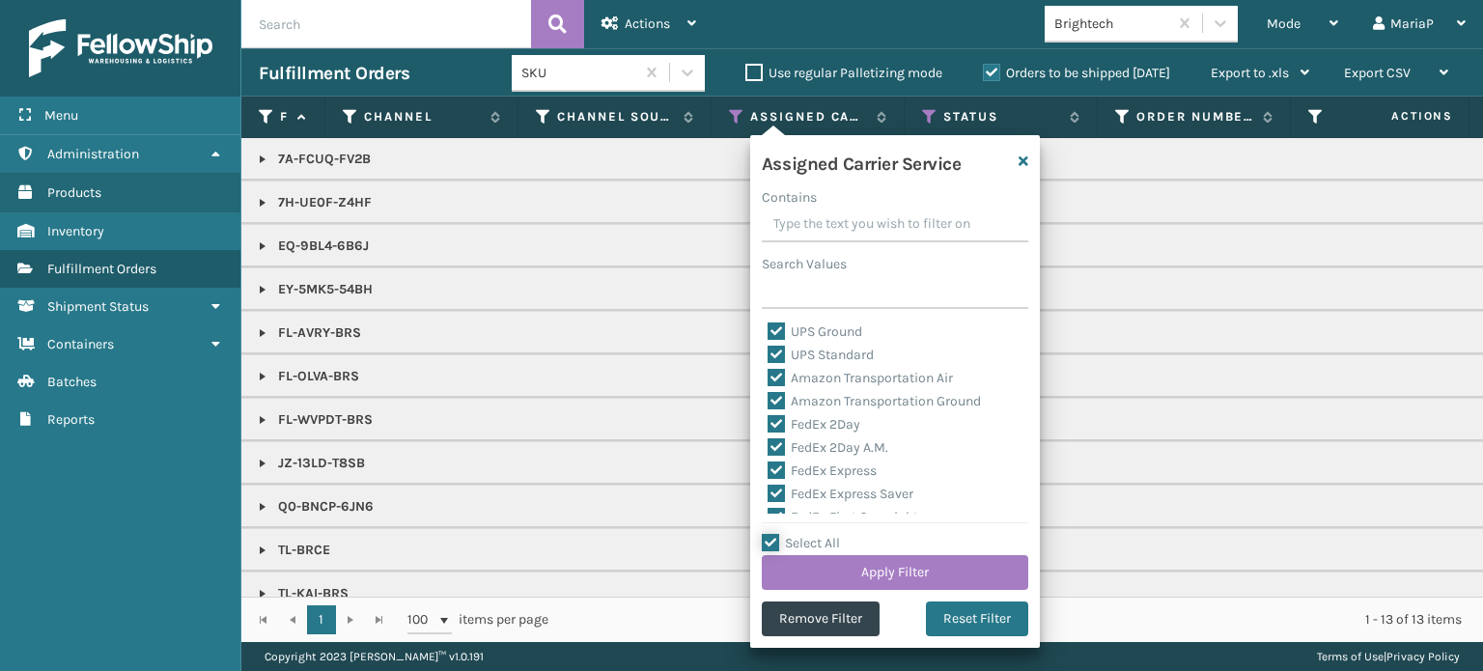
checkbox input "true"
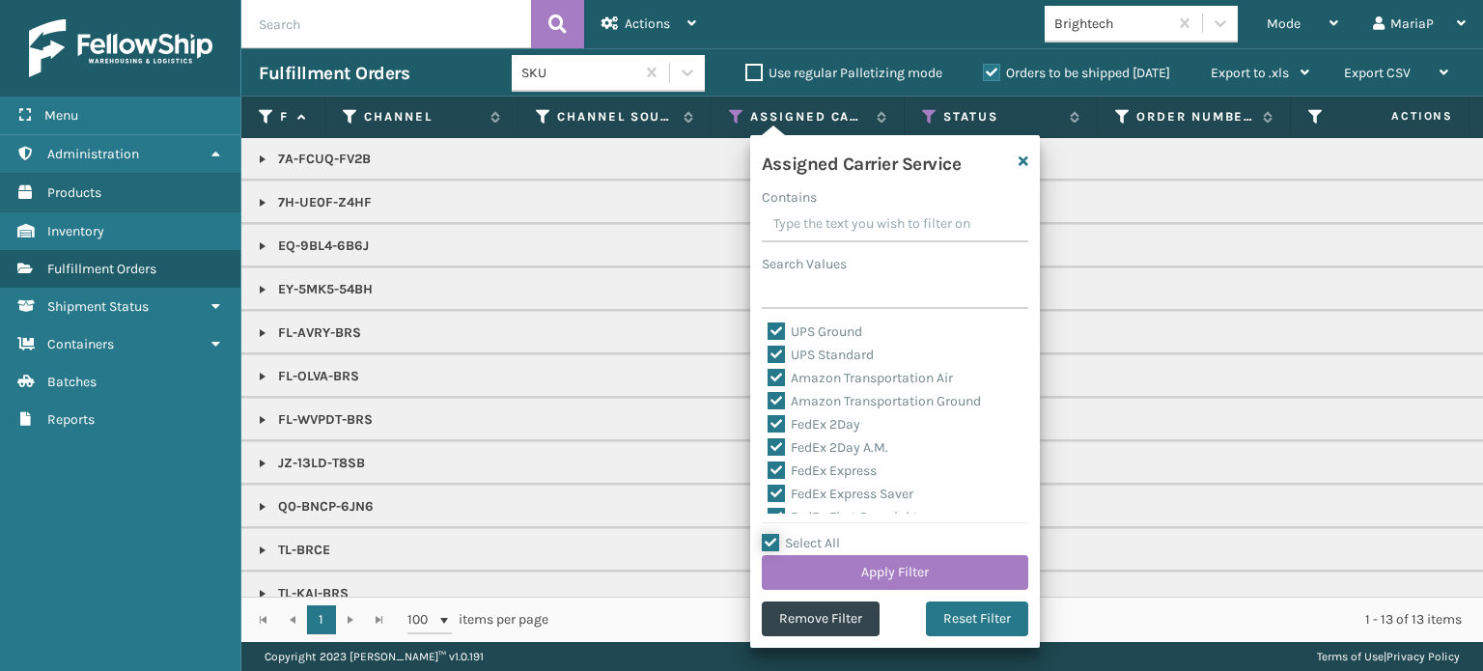
checkbox input "true"
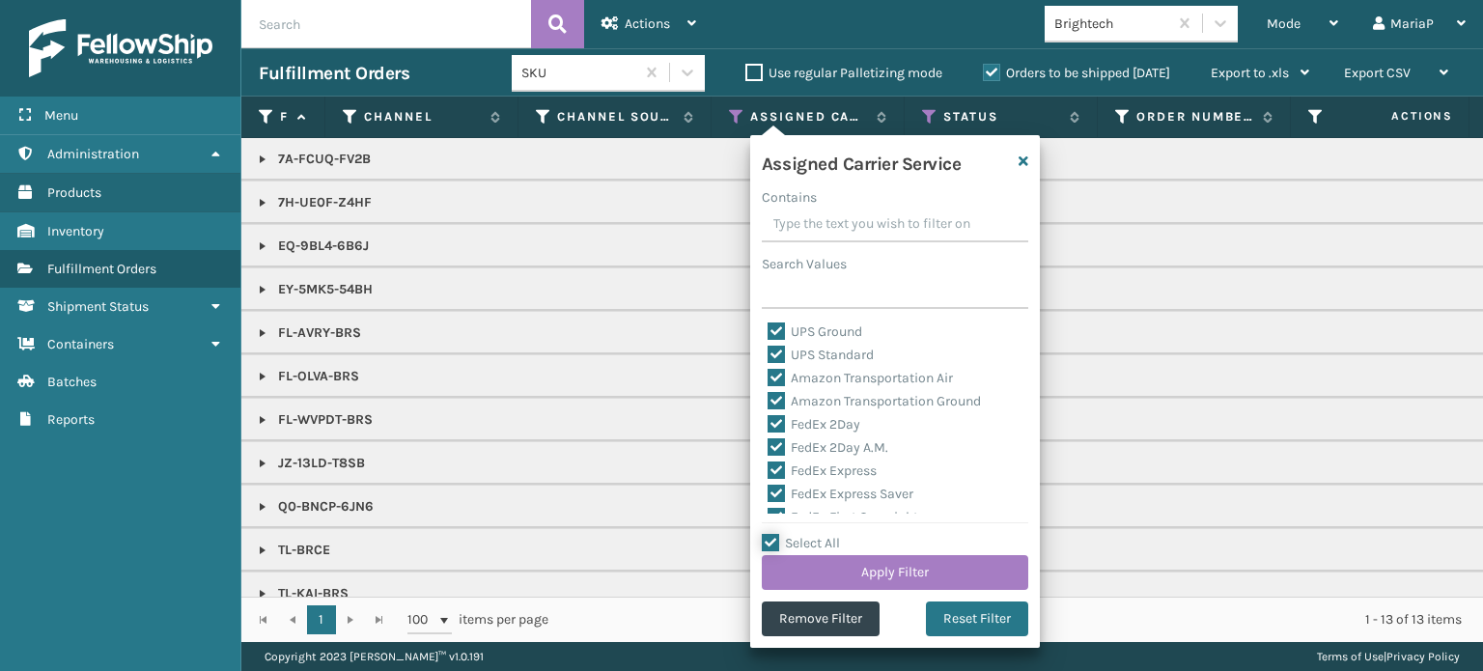
checkbox input "true"
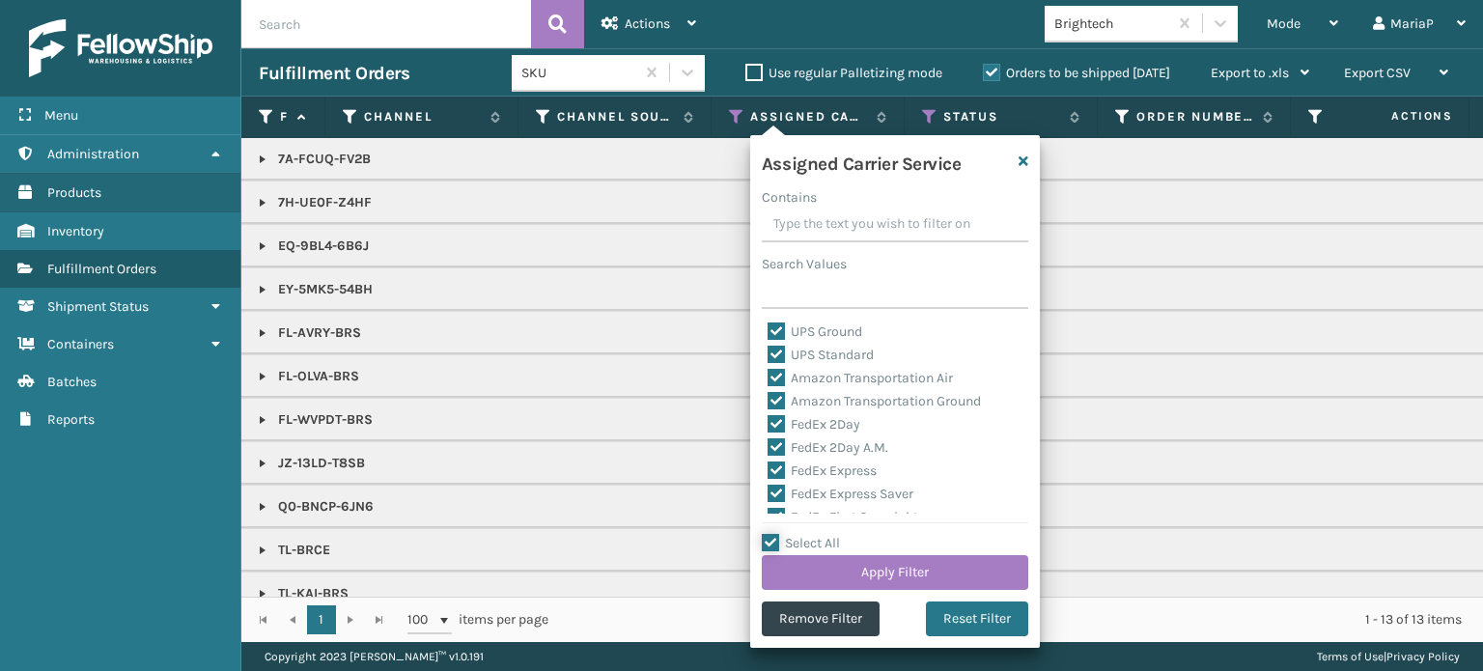
checkbox input "true"
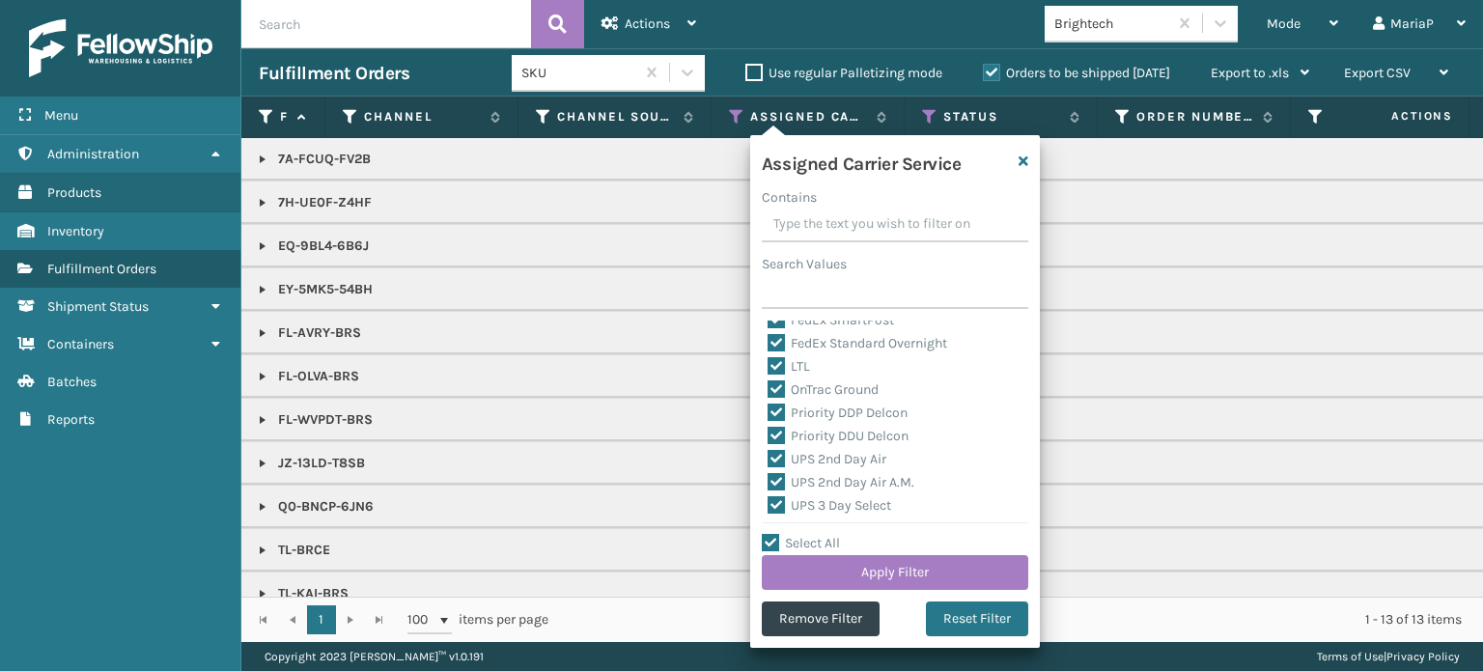
click at [773, 362] on label "LTL" at bounding box center [789, 366] width 42 height 16
click at [769, 362] on input "LTL" at bounding box center [768, 361] width 1 height 13
checkbox input "false"
click at [966, 566] on button "Apply Filter" at bounding box center [895, 572] width 267 height 35
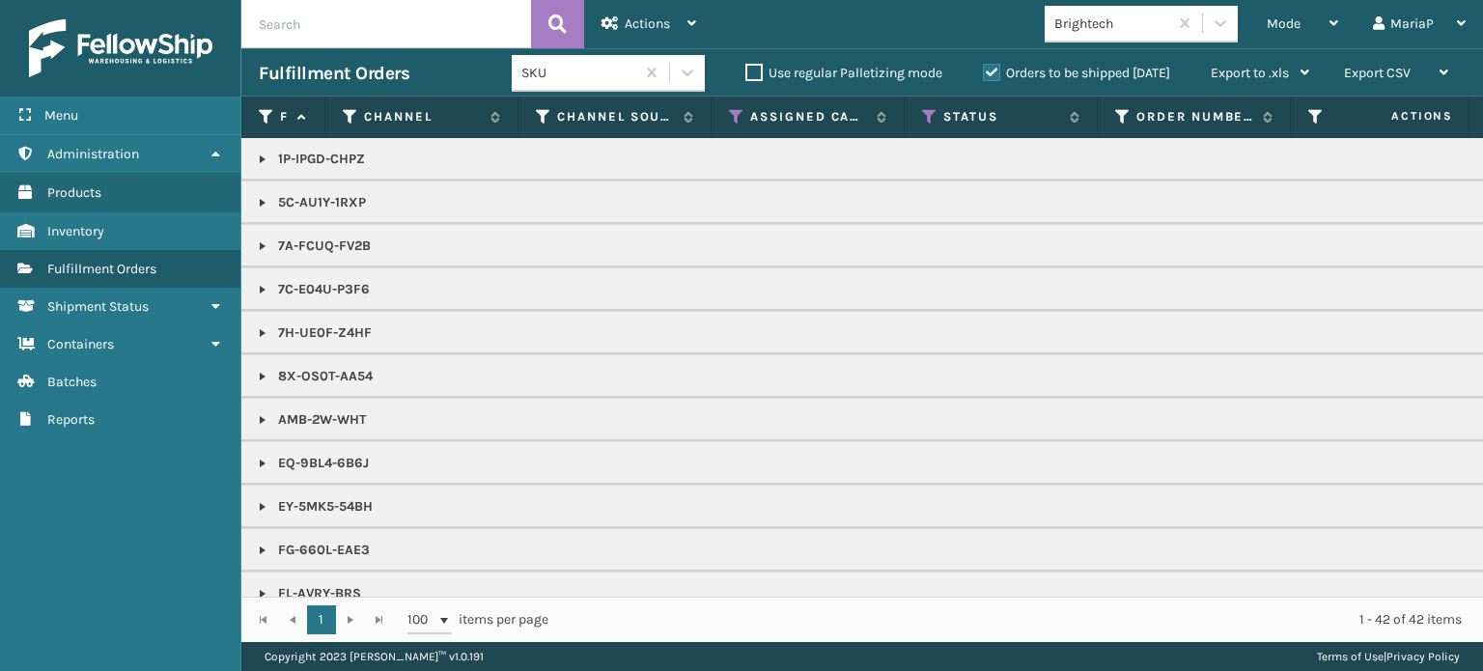
scroll to position [97, 0]
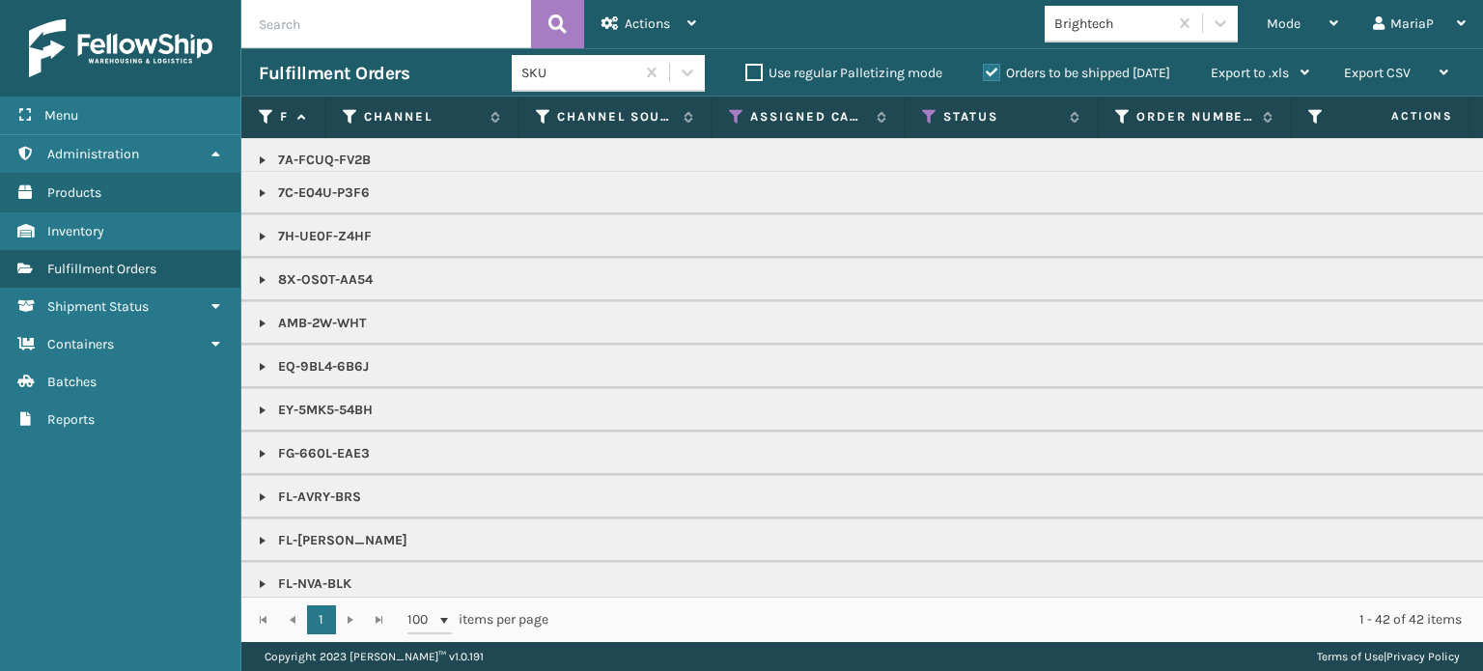
click at [263, 449] on link at bounding box center [262, 453] width 15 height 15
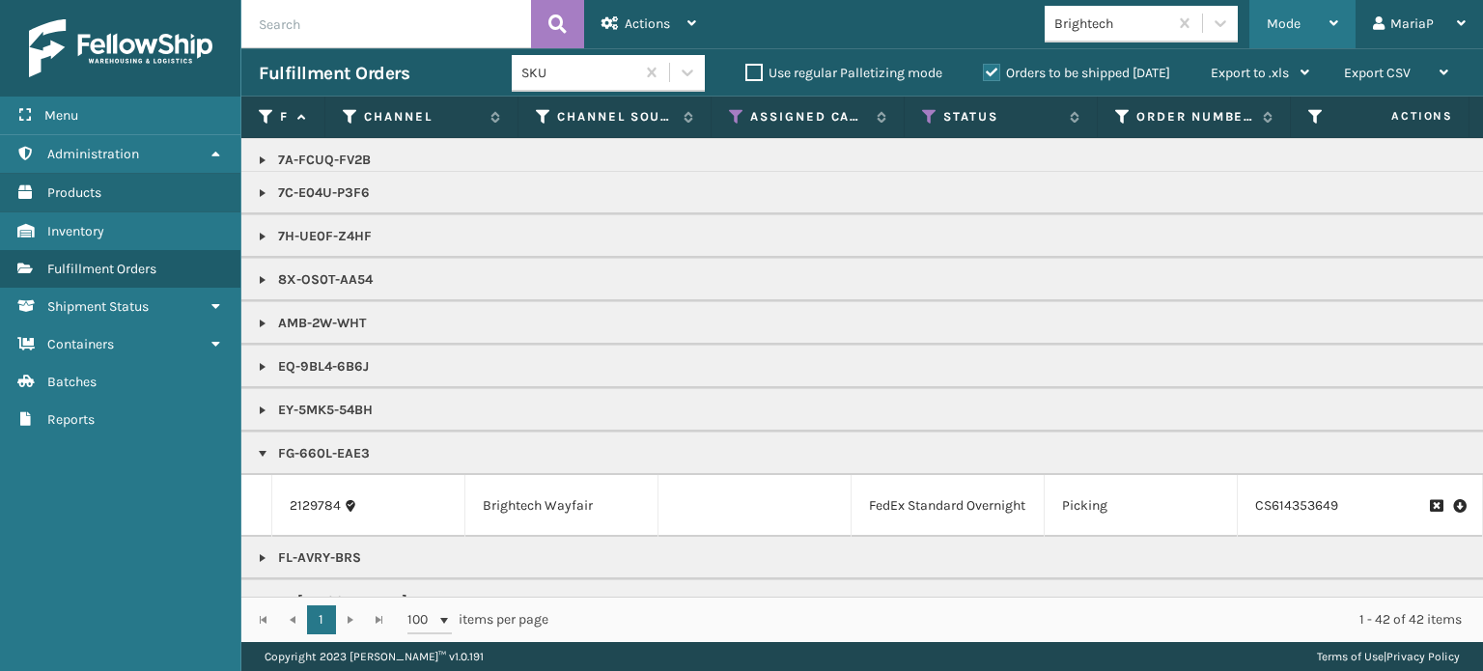
click at [1266, 18] on div "Mode Regular Mode Picking Mode Labeling Mode Exit Scan Mode" at bounding box center [1303, 24] width 106 height 48
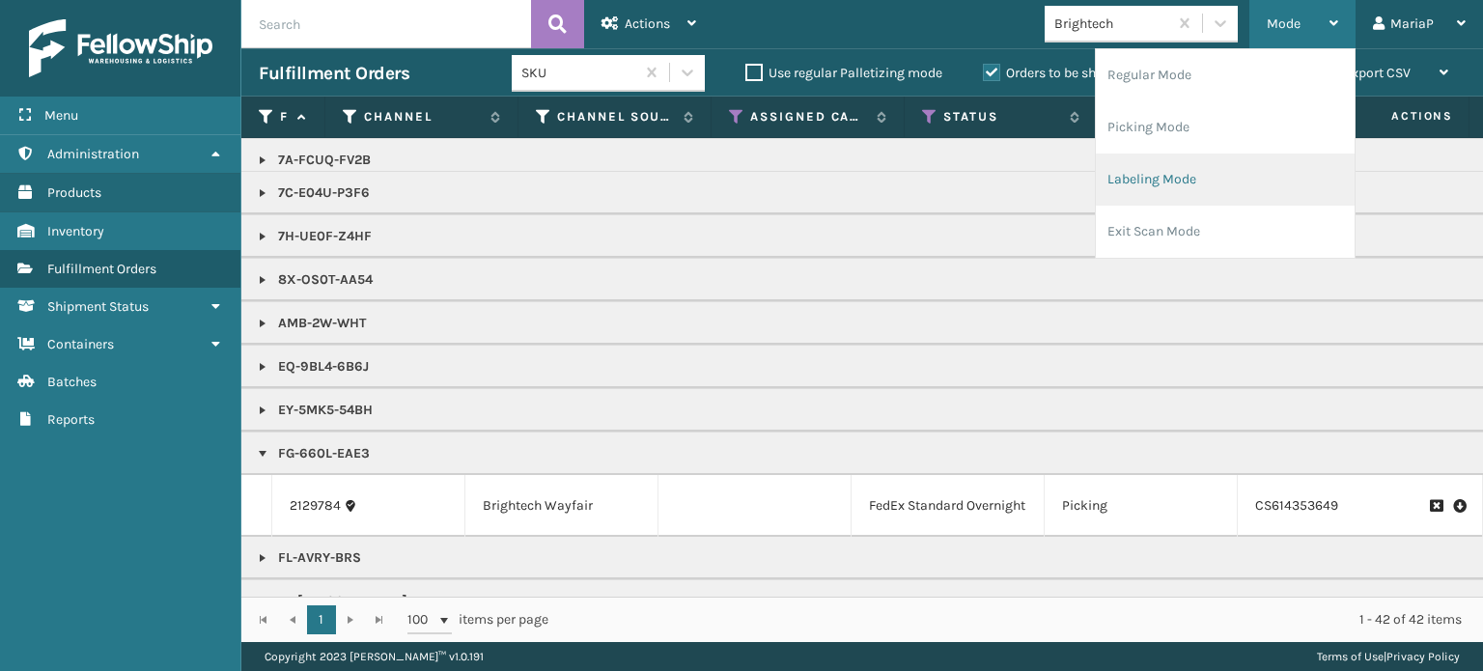
drag, startPoint x: 1228, startPoint y: 151, endPoint x: 1217, endPoint y: 173, distance: 25.1
click at [1228, 155] on ul "Regular Mode Picking Mode Labeling Mode Exit Scan Mode" at bounding box center [1225, 153] width 259 height 209
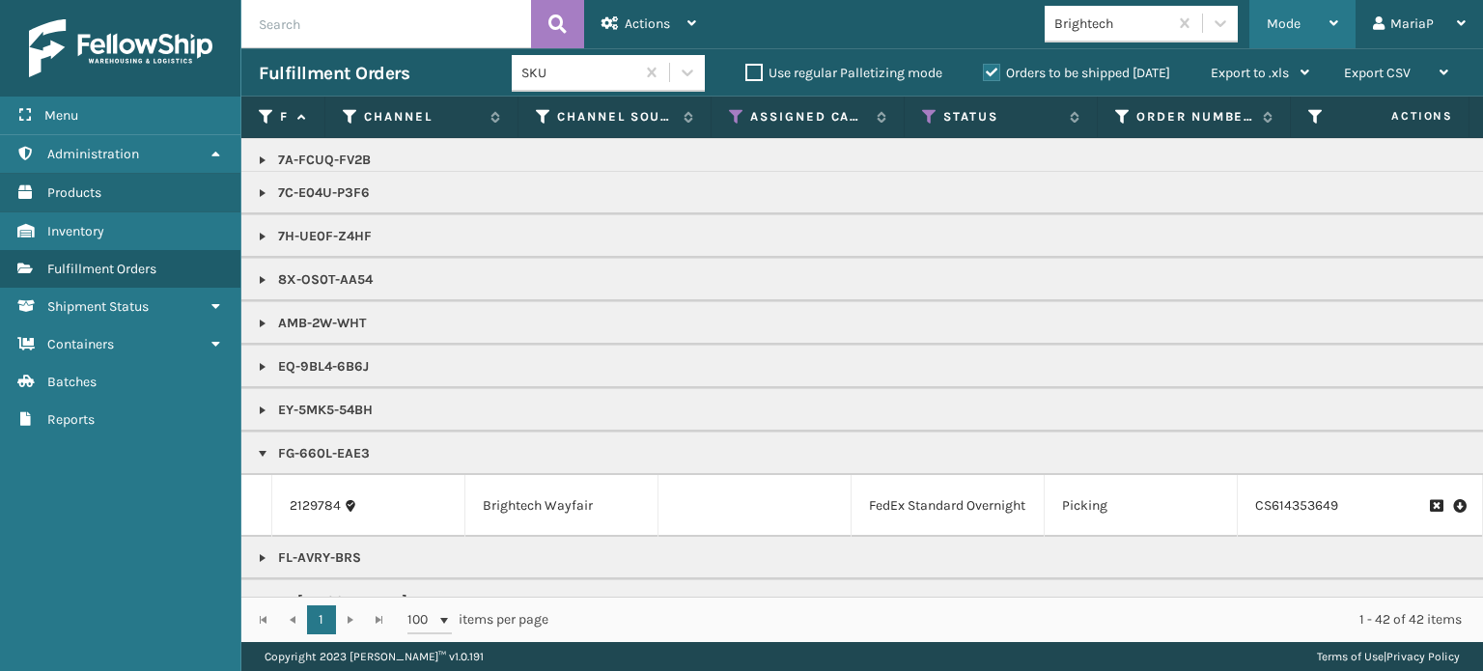
drag, startPoint x: 1282, startPoint y: 16, endPoint x: 1300, endPoint y: 108, distance: 93.4
click at [1283, 16] on span "Mode" at bounding box center [1284, 23] width 34 height 16
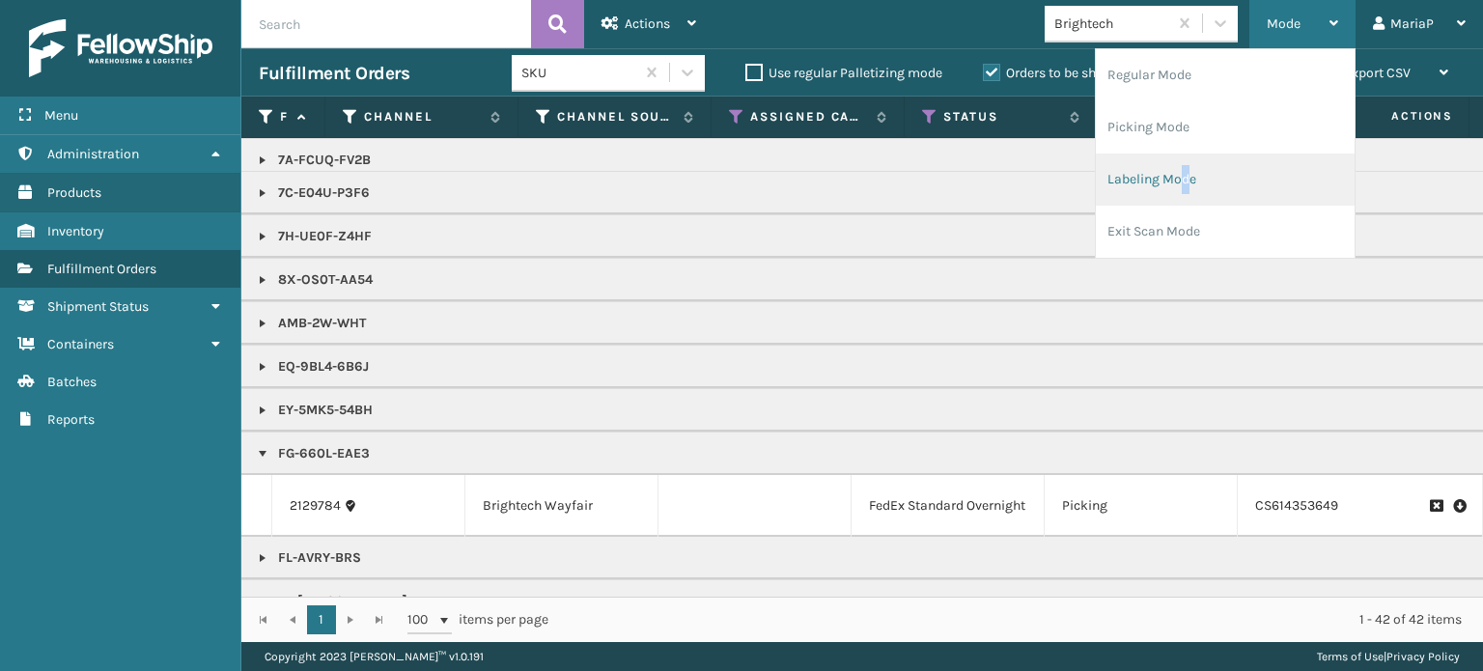
click at [1179, 192] on li "Labeling Mode" at bounding box center [1225, 180] width 259 height 52
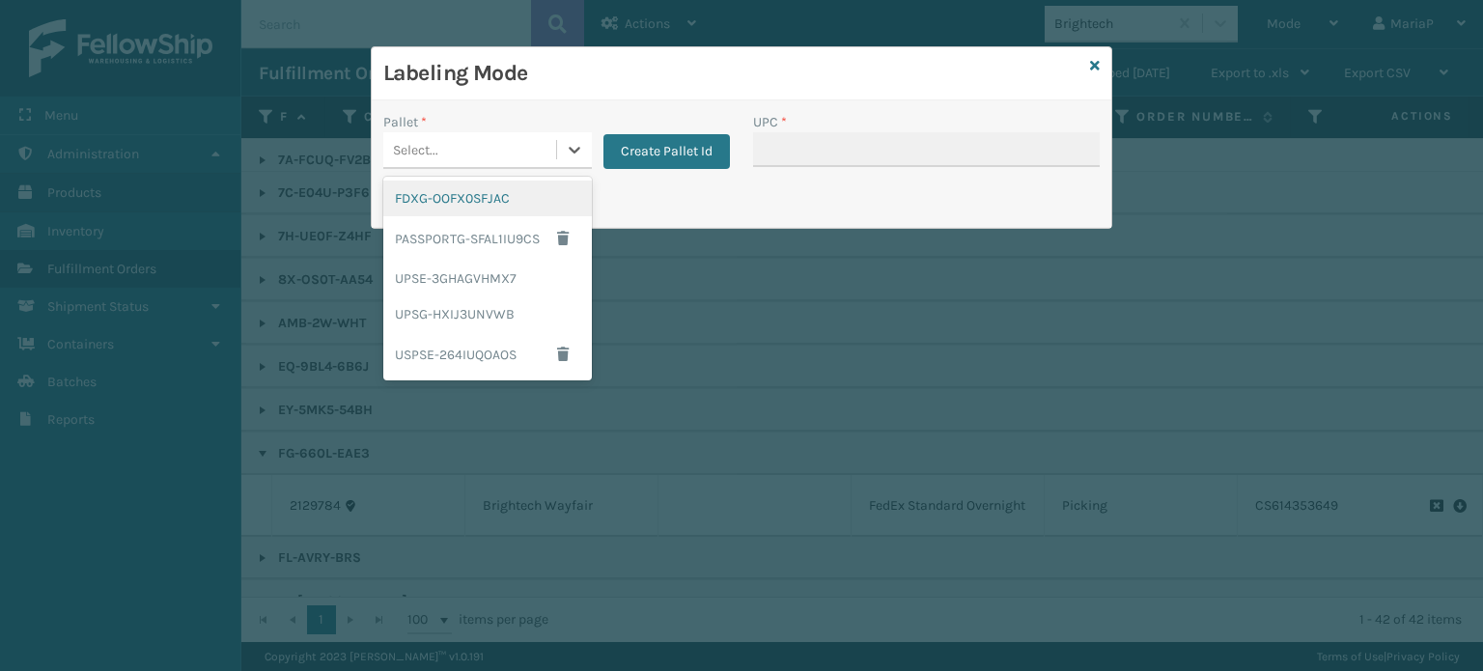
click at [494, 142] on div "Select..." at bounding box center [469, 150] width 173 height 32
click at [632, 154] on button "Create Pallet Id" at bounding box center [667, 151] width 127 height 35
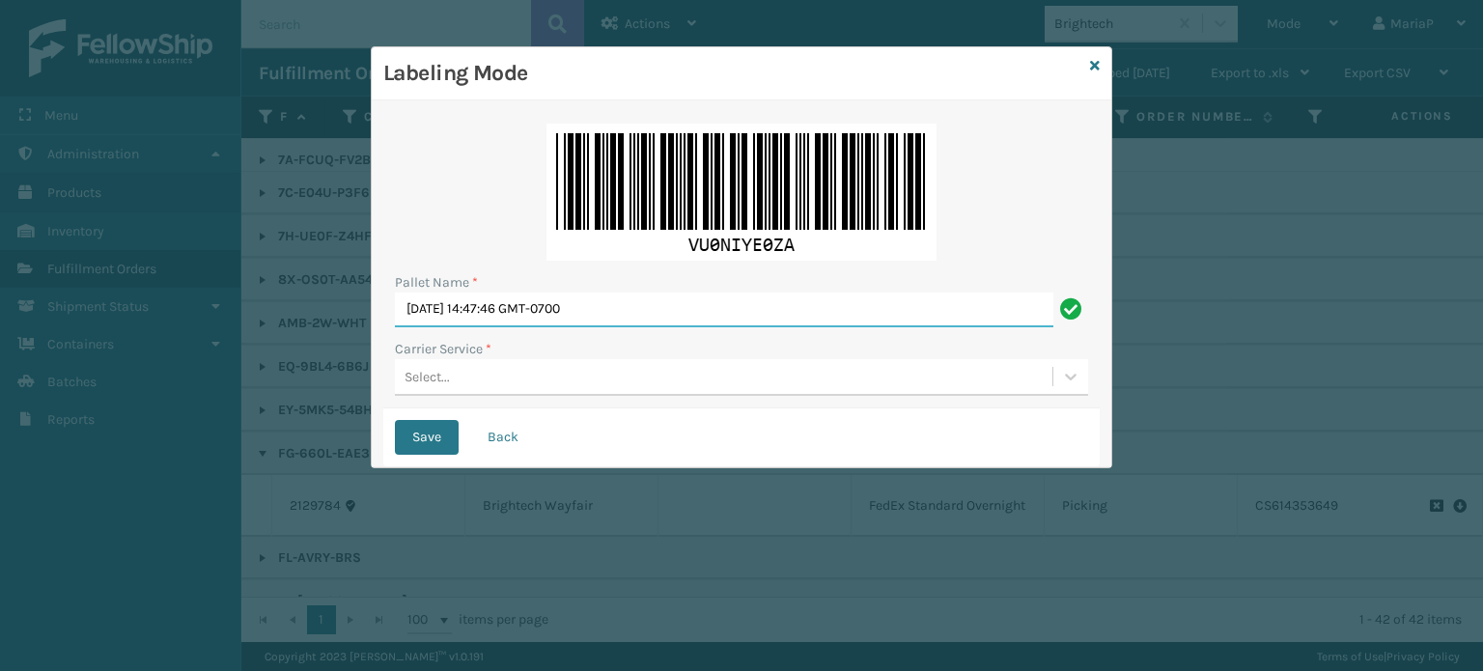
click at [632, 296] on input "[DATE] 14:47:46 GMT-0700" at bounding box center [724, 310] width 659 height 35
type input "BOX TRUCK"
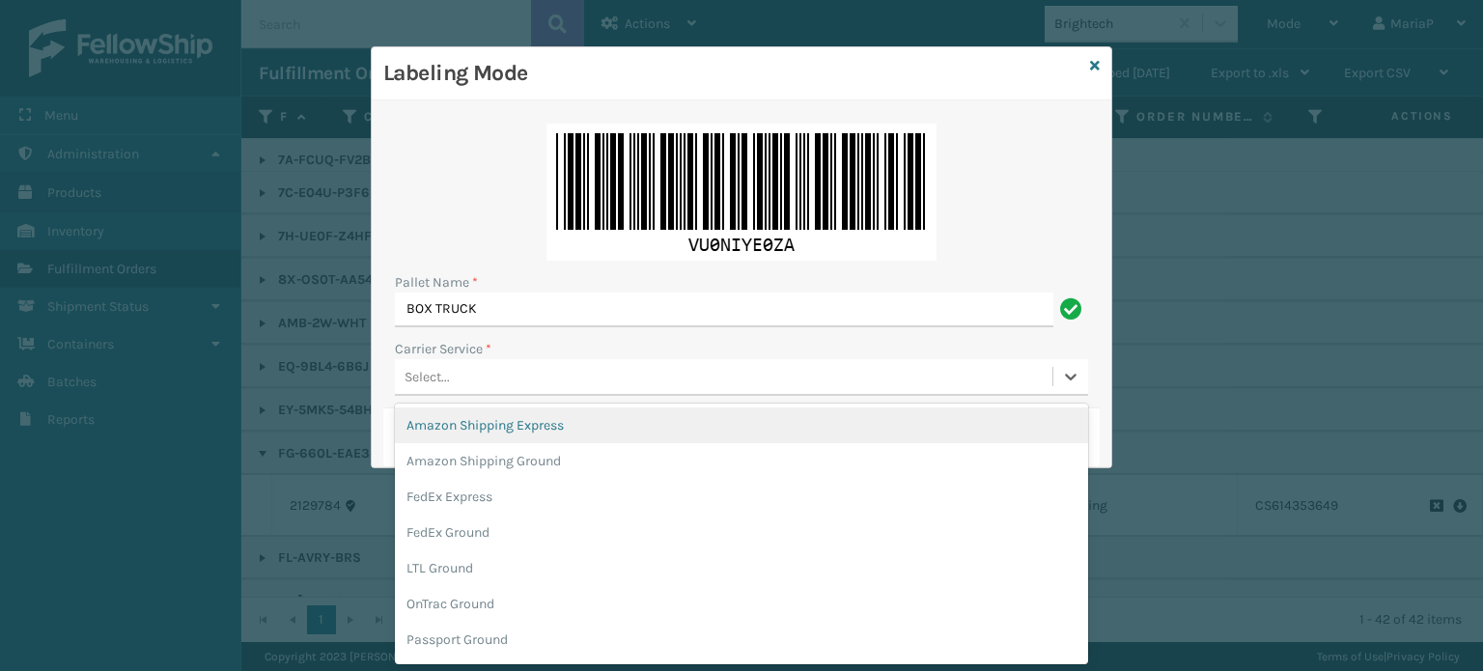
click at [435, 368] on div "Select..." at bounding box center [427, 377] width 45 height 20
type input "FED"
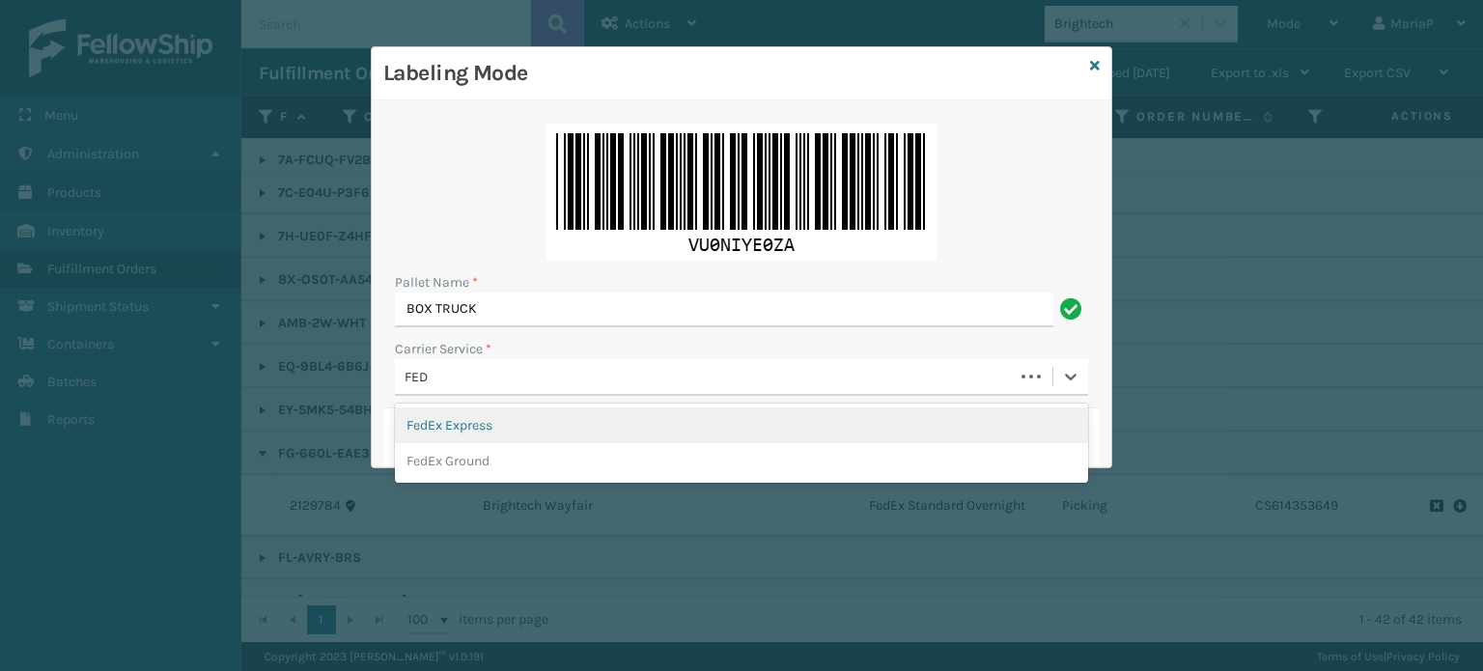
drag, startPoint x: 466, startPoint y: 422, endPoint x: 458, endPoint y: 412, distance: 13.0
click at [465, 422] on div "FedEx Express" at bounding box center [741, 426] width 693 height 36
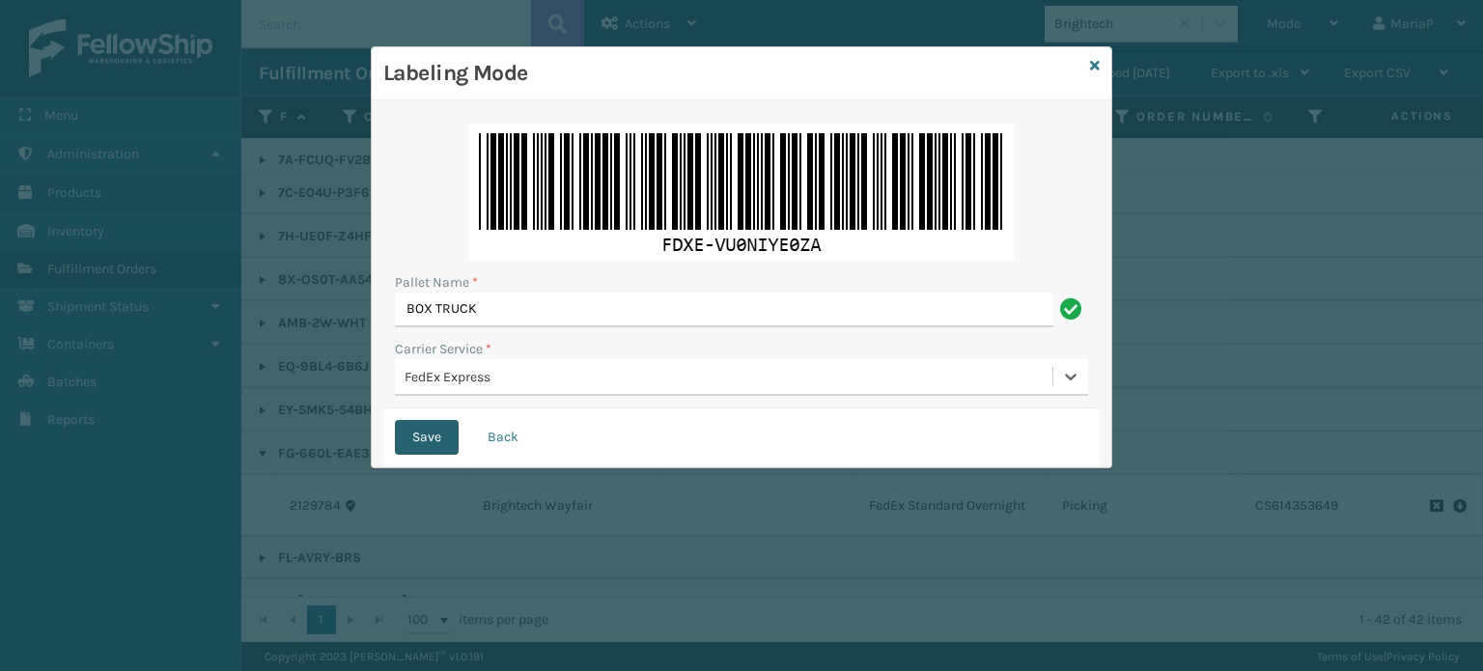
click at [425, 434] on button "Save" at bounding box center [427, 437] width 64 height 35
click at [395, 420] on button "Save" at bounding box center [427, 437] width 64 height 35
click button "Save" at bounding box center [427, 437] width 64 height 35
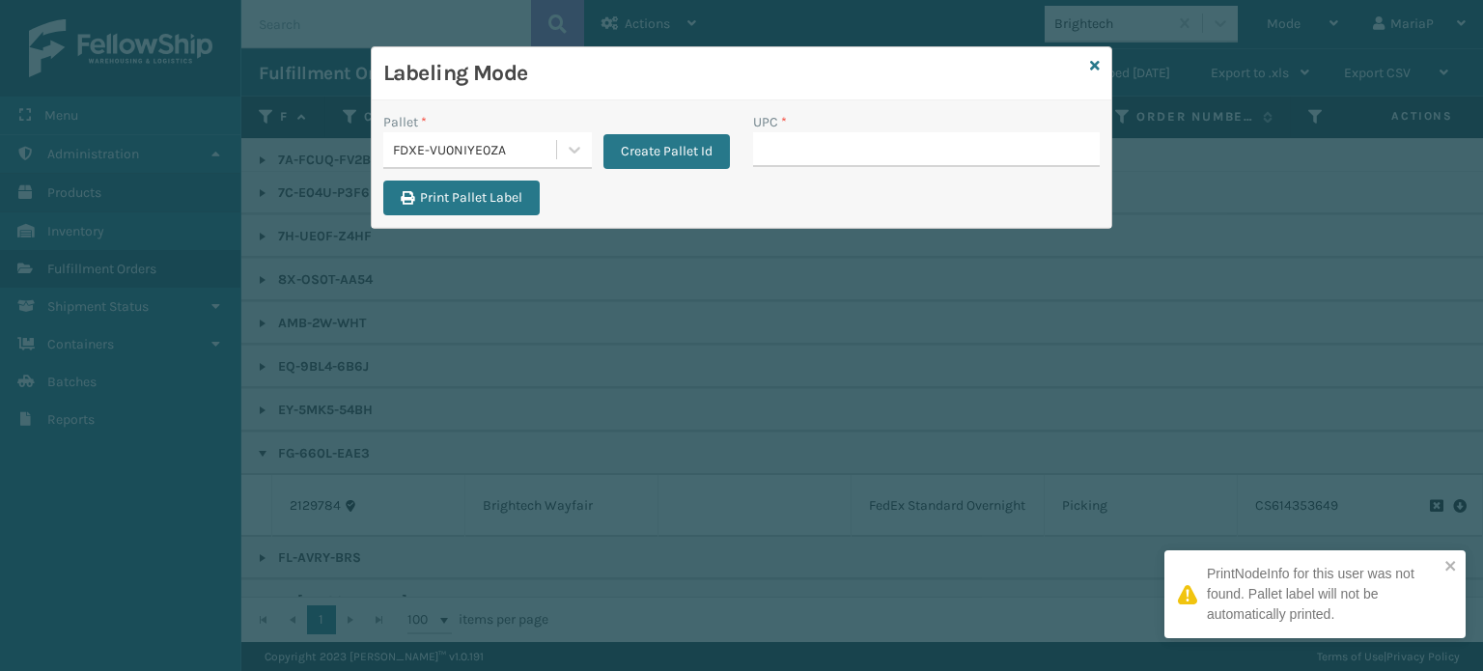
click at [854, 137] on input "UPC *" at bounding box center [926, 149] width 347 height 35
type input "858100007906"
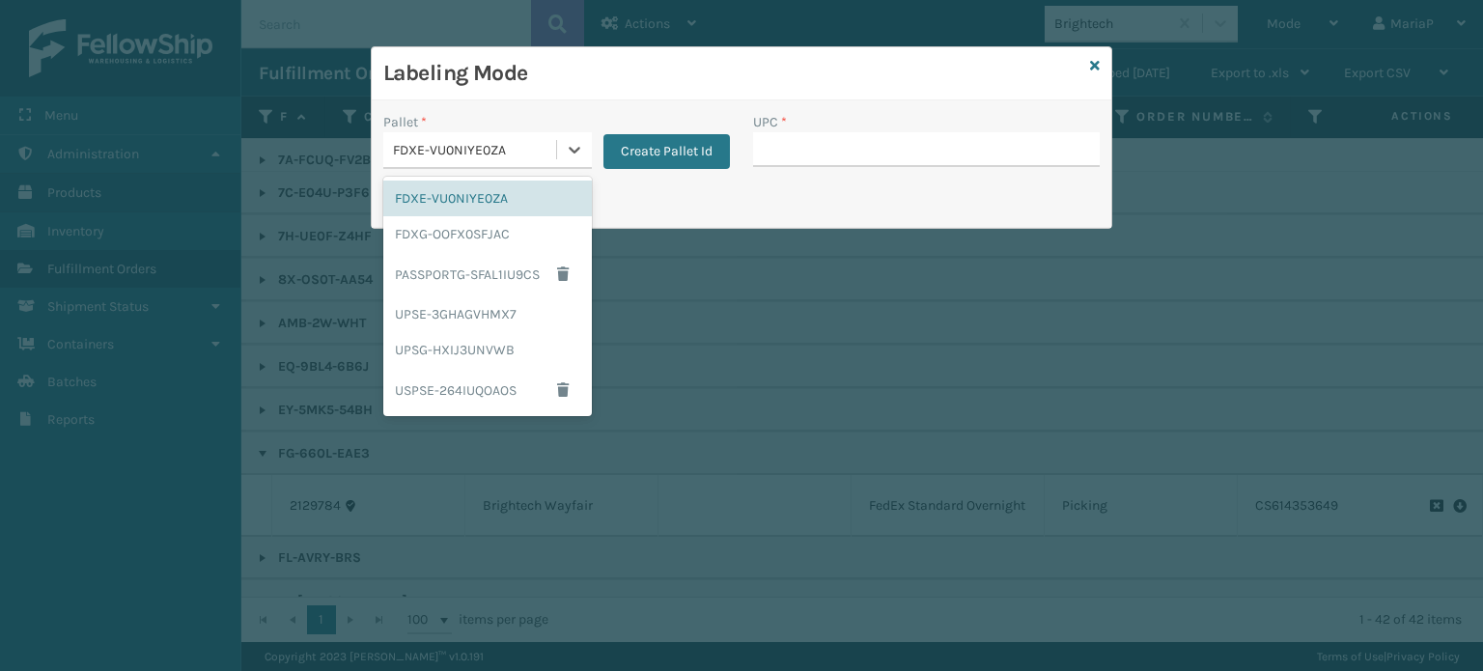
click at [531, 146] on div "FDXE-VU0NIYE0ZA" at bounding box center [475, 150] width 165 height 20
click at [507, 226] on div "FDXG-OOFX0SFJAC" at bounding box center [487, 234] width 209 height 36
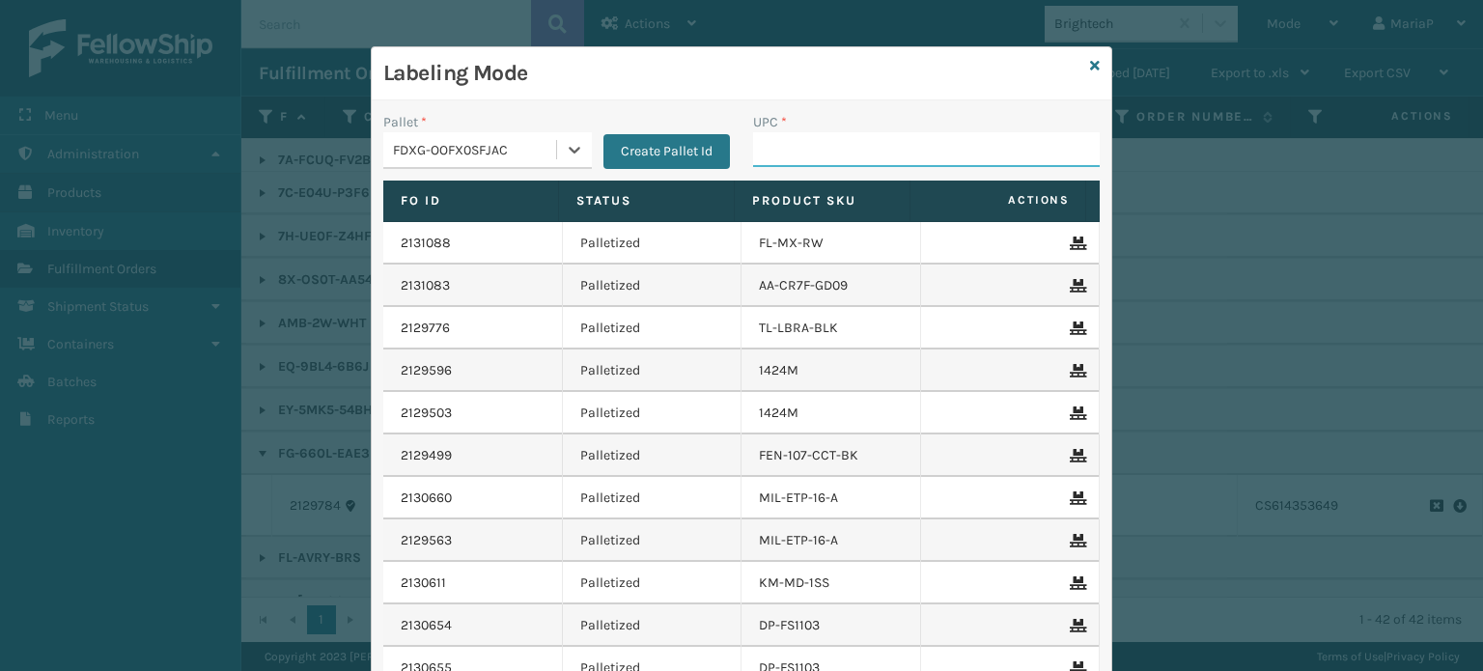
click at [779, 161] on input "UPC *" at bounding box center [926, 149] width 347 height 35
type input "853913008"
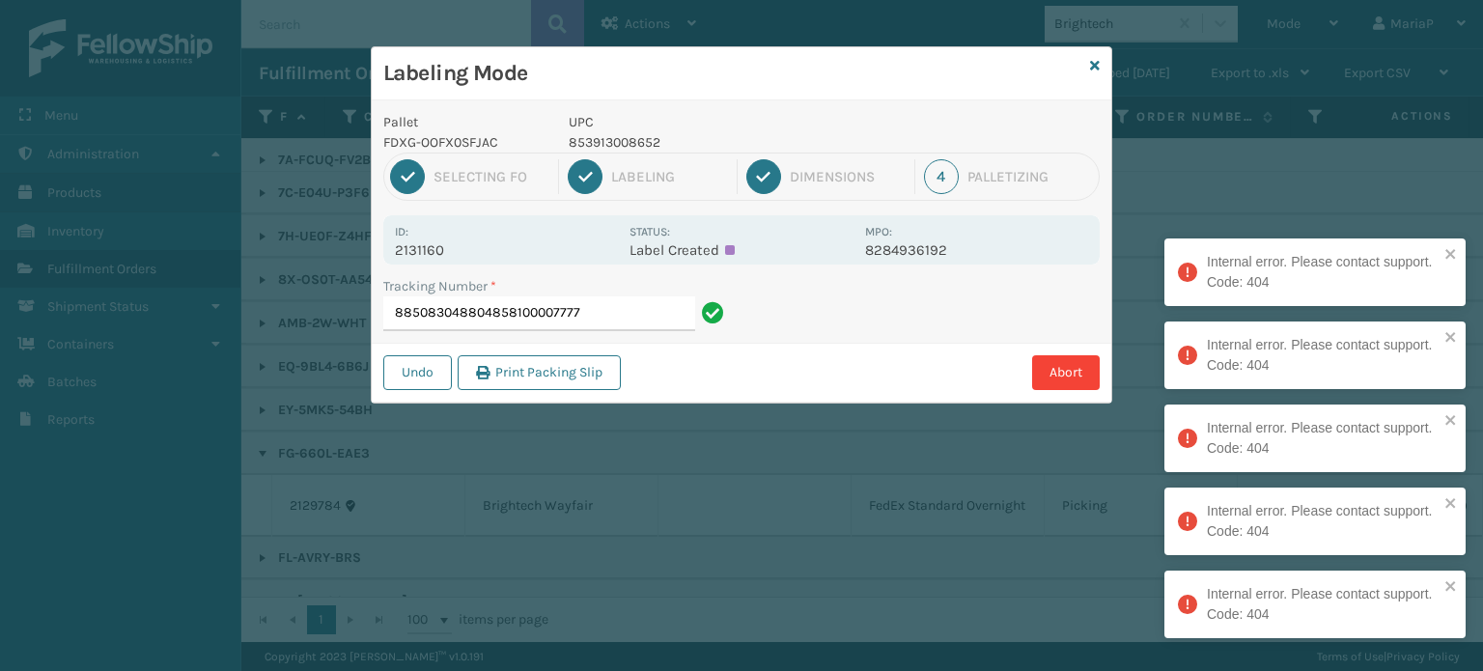
drag, startPoint x: 506, startPoint y: 312, endPoint x: 706, endPoint y: 332, distance: 200.9
click at [706, 332] on div "Tracking Number * 885083048804858100007777" at bounding box center [557, 309] width 370 height 67
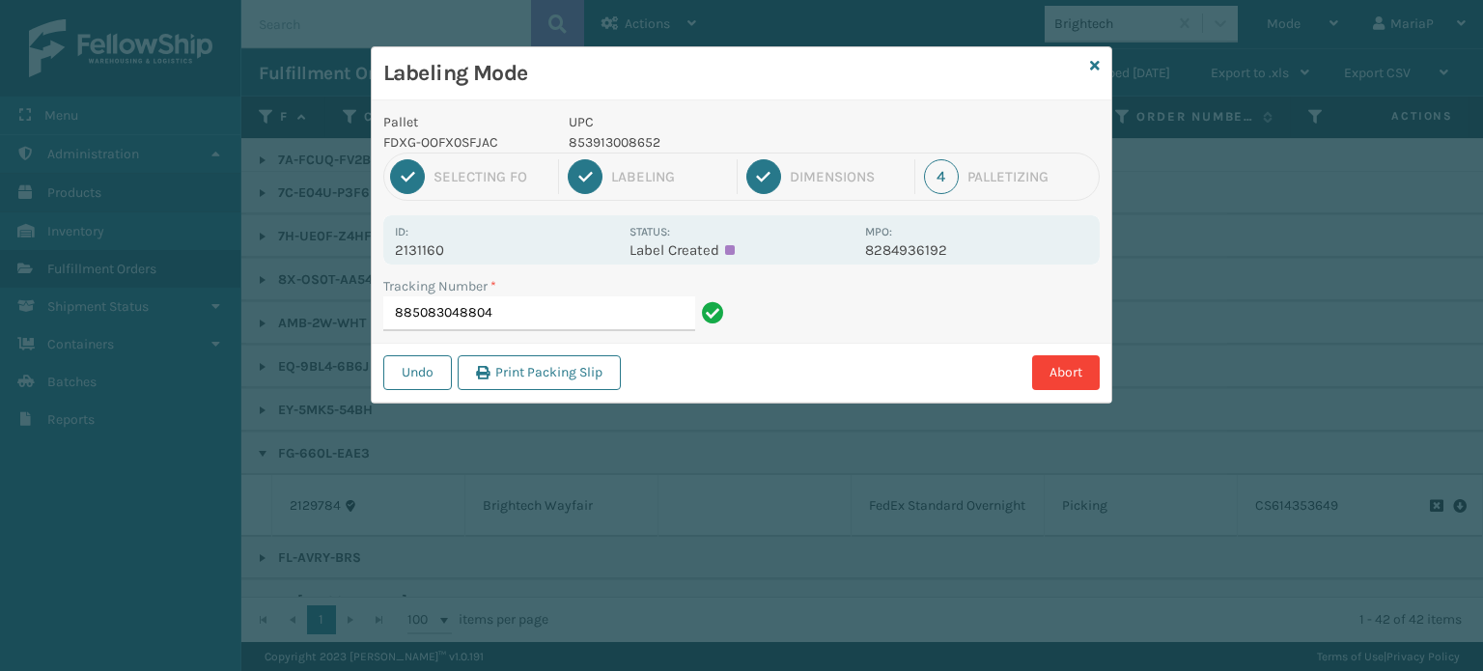
type input "885083048804"
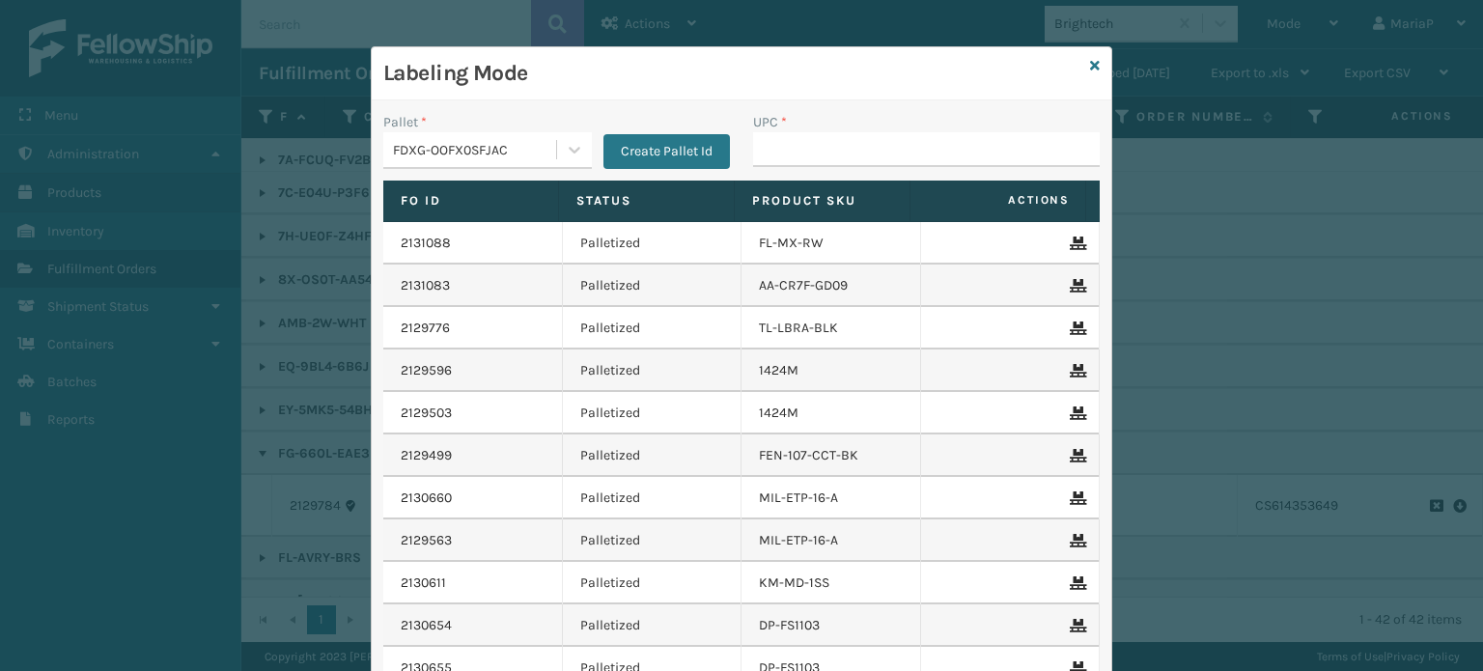
click at [754, 150] on input "UPC *" at bounding box center [926, 149] width 347 height 35
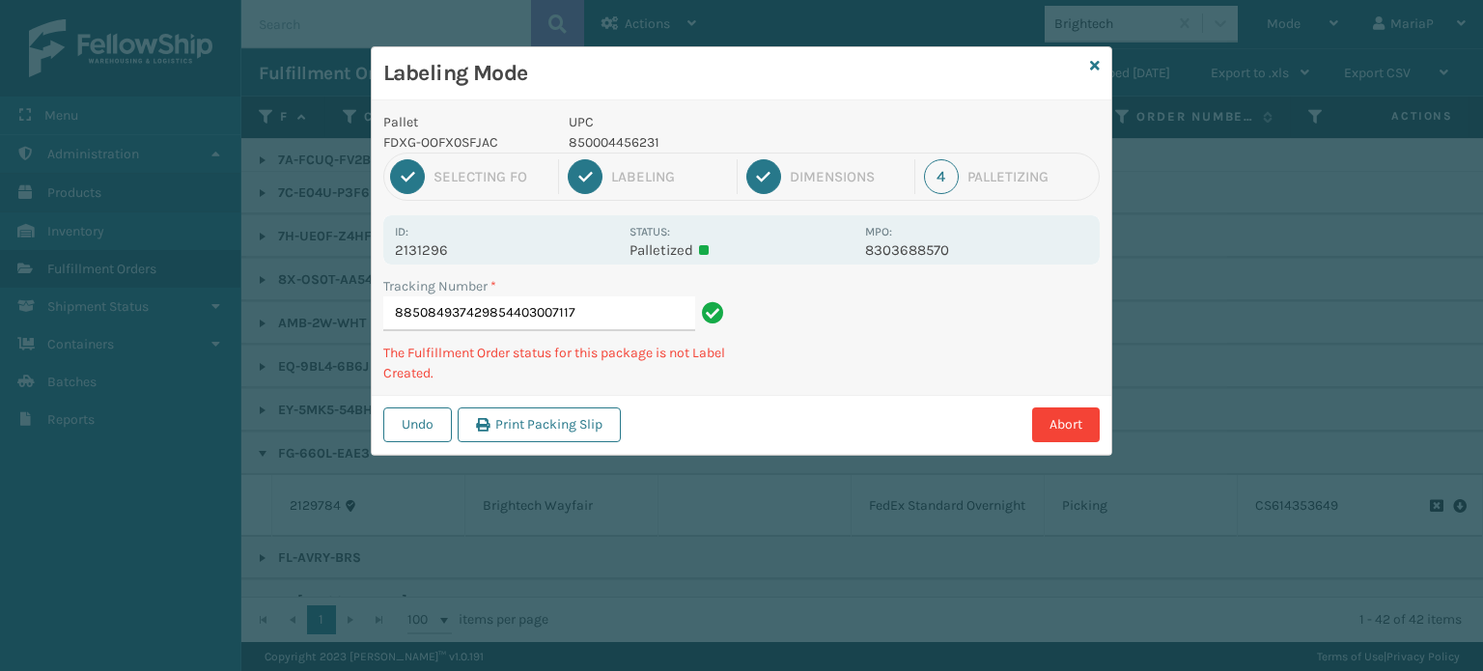
type input "885084937429854403007117"
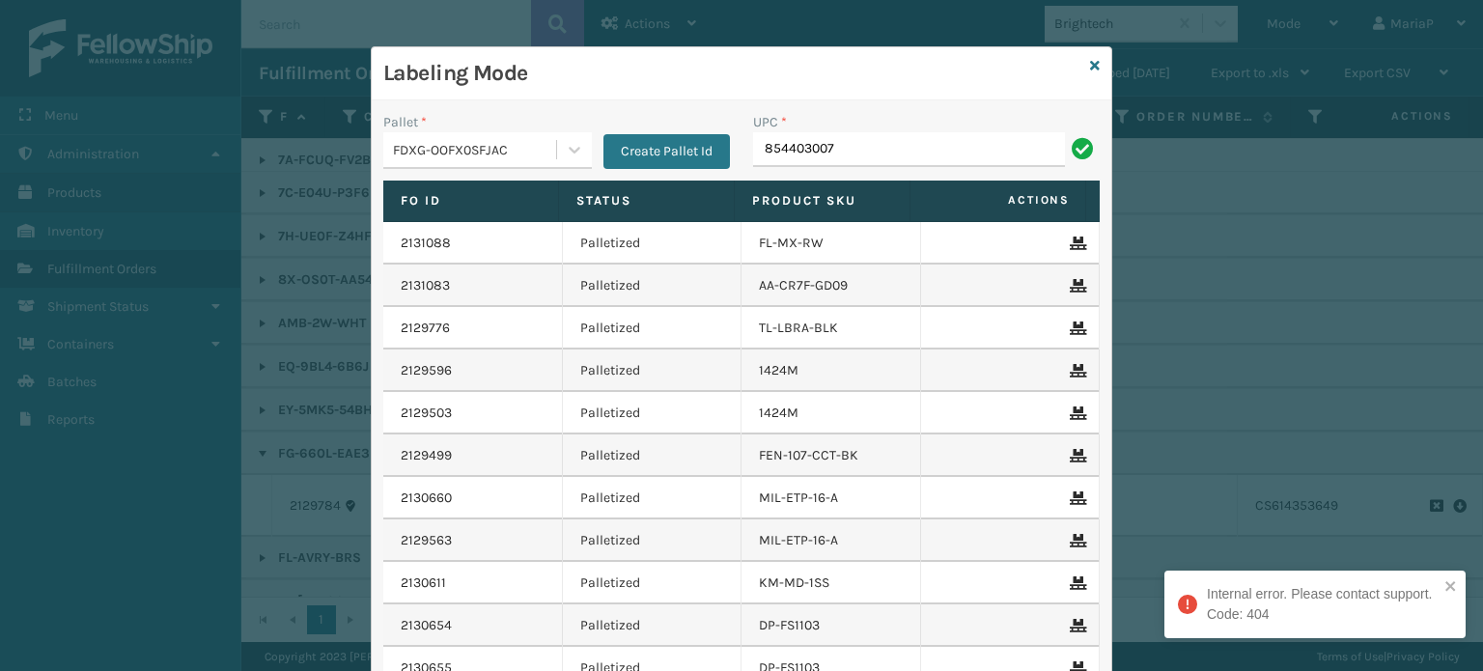
type input "8544030071"
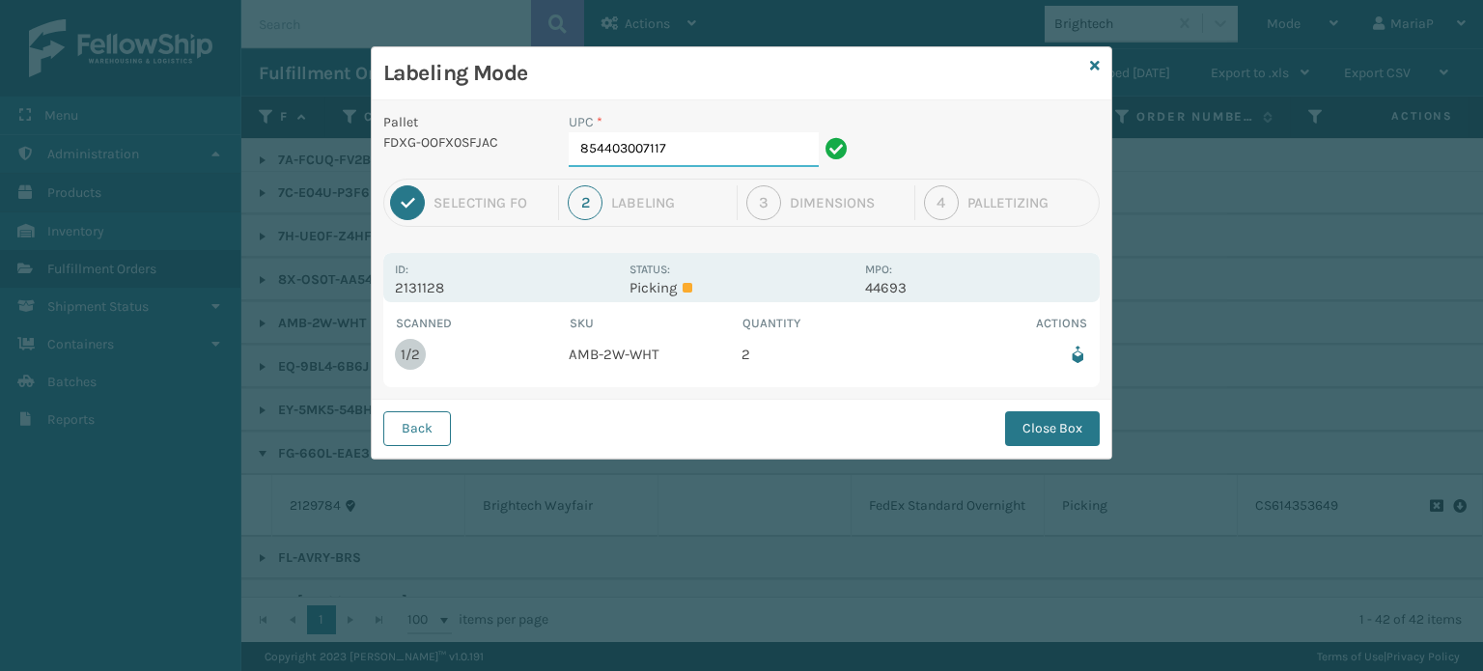
drag, startPoint x: 741, startPoint y: 149, endPoint x: 975, endPoint y: 229, distance: 248.0
click at [931, 208] on div "Pallet FDXG-OOFX0SFJAC UPC * 854403007117 1 Selecting FO 2 Labeling 3 Dimension…" at bounding box center [742, 279] width 740 height 358
click at [1055, 450] on div "Back Close Box" at bounding box center [742, 428] width 740 height 59
click at [1062, 441] on button "Close Box" at bounding box center [1052, 428] width 95 height 35
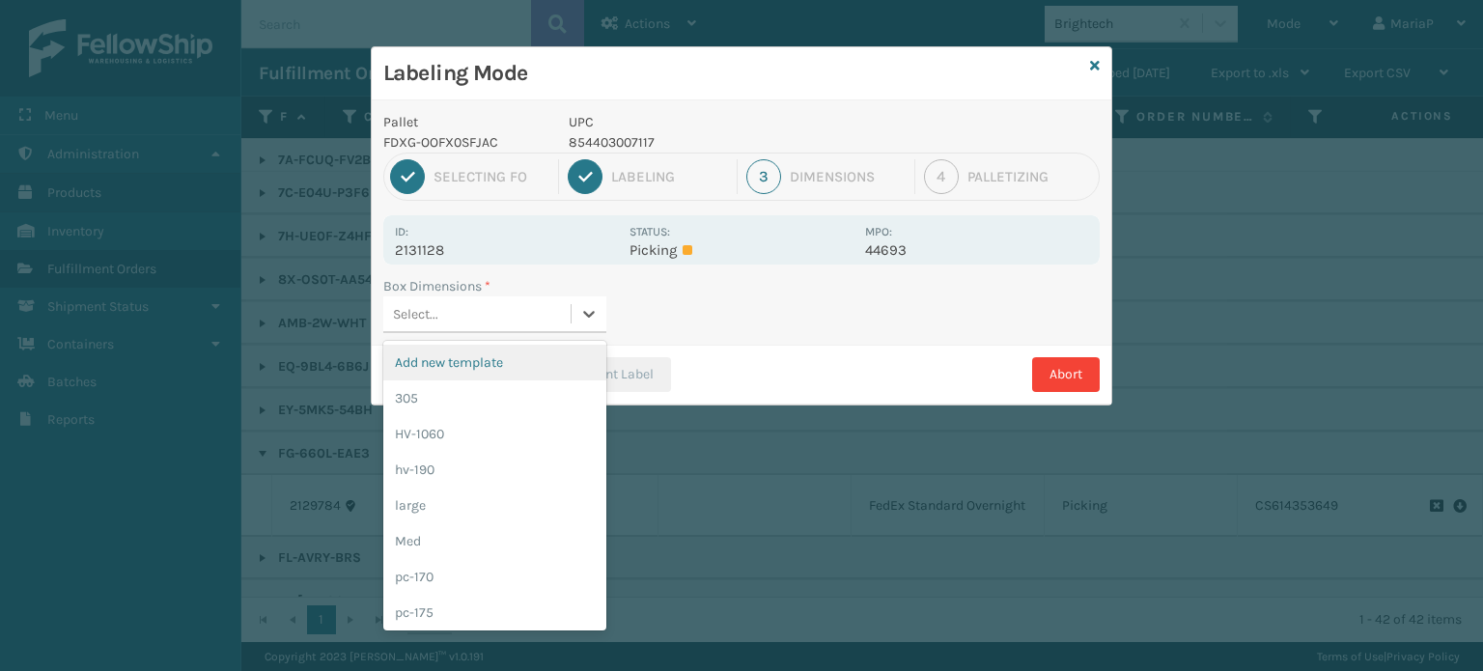
click at [557, 302] on div "Select..." at bounding box center [476, 314] width 187 height 32
type input "MED"
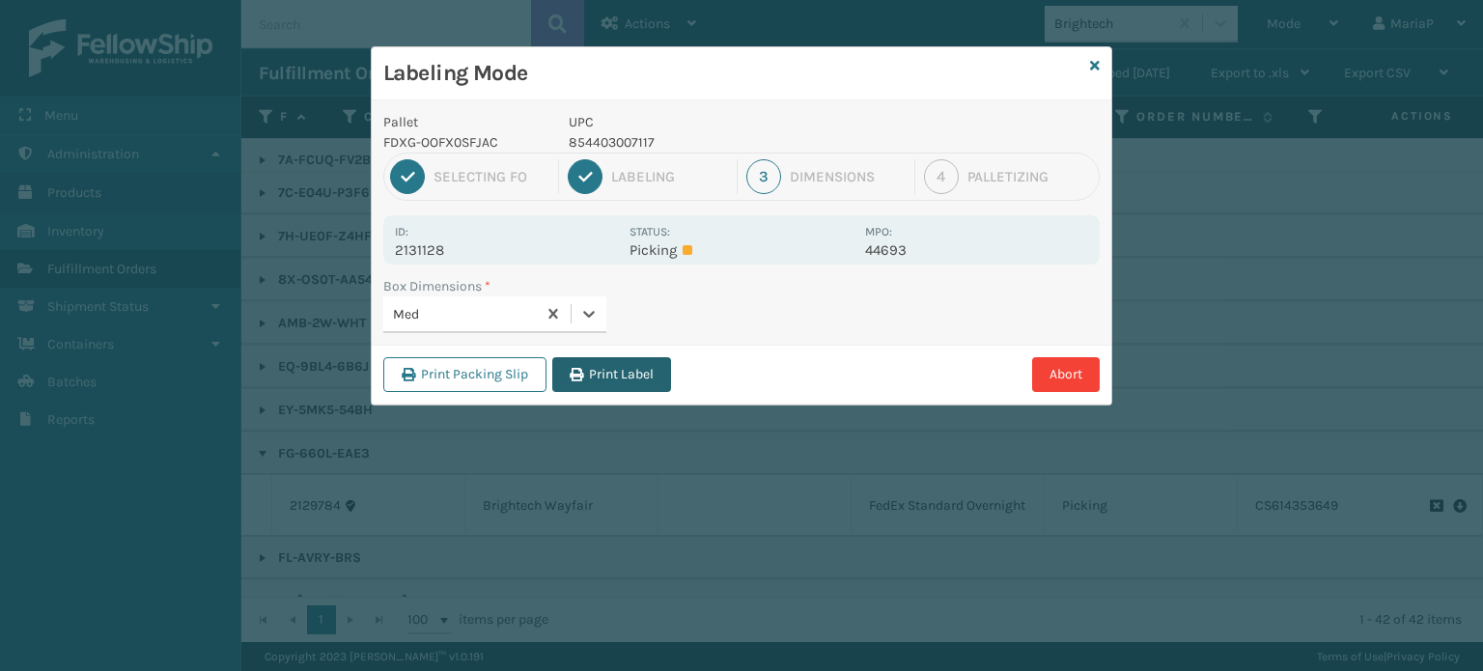
click at [616, 360] on button "Print Label" at bounding box center [611, 374] width 119 height 35
click at [616, 360] on div "Labeling Mode Pallet FDXG-OOFX0SFJAC UPC 854403007117 1 Selecting FO 2 Labeling…" at bounding box center [741, 335] width 1483 height 671
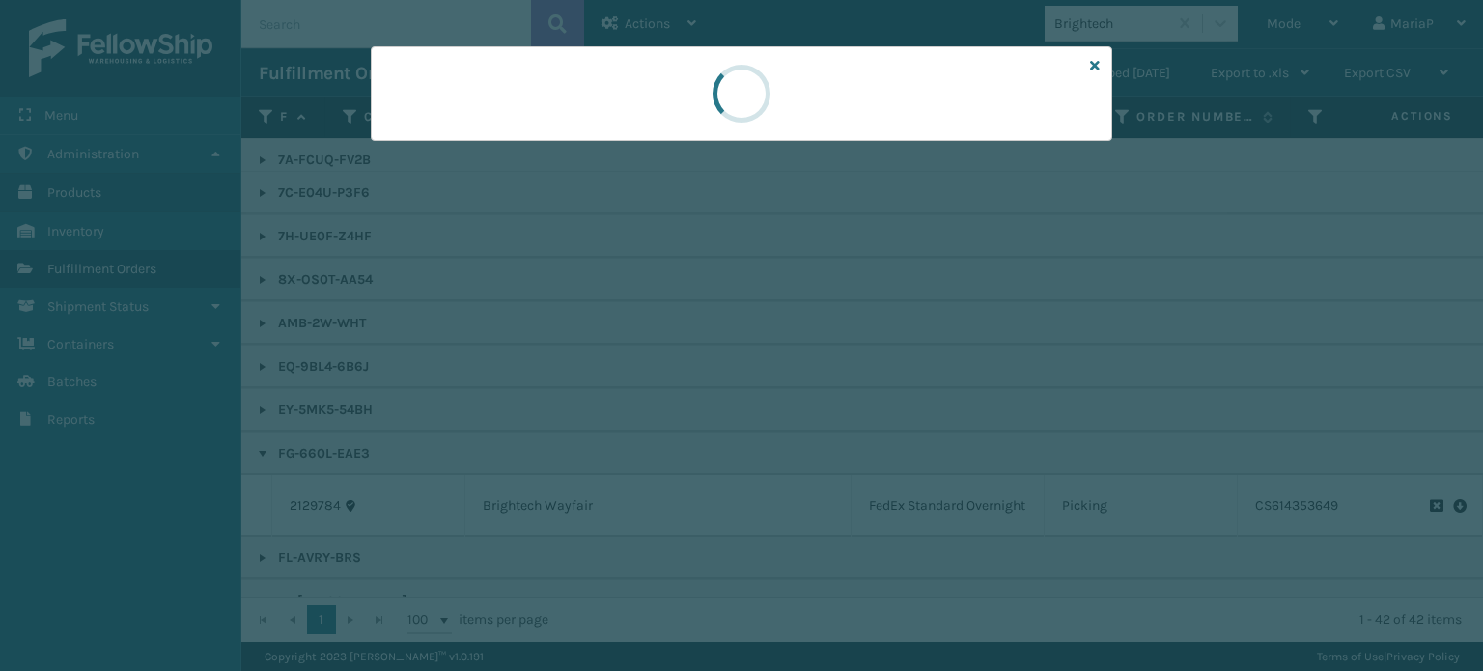
click at [616, 360] on div at bounding box center [741, 335] width 1483 height 671
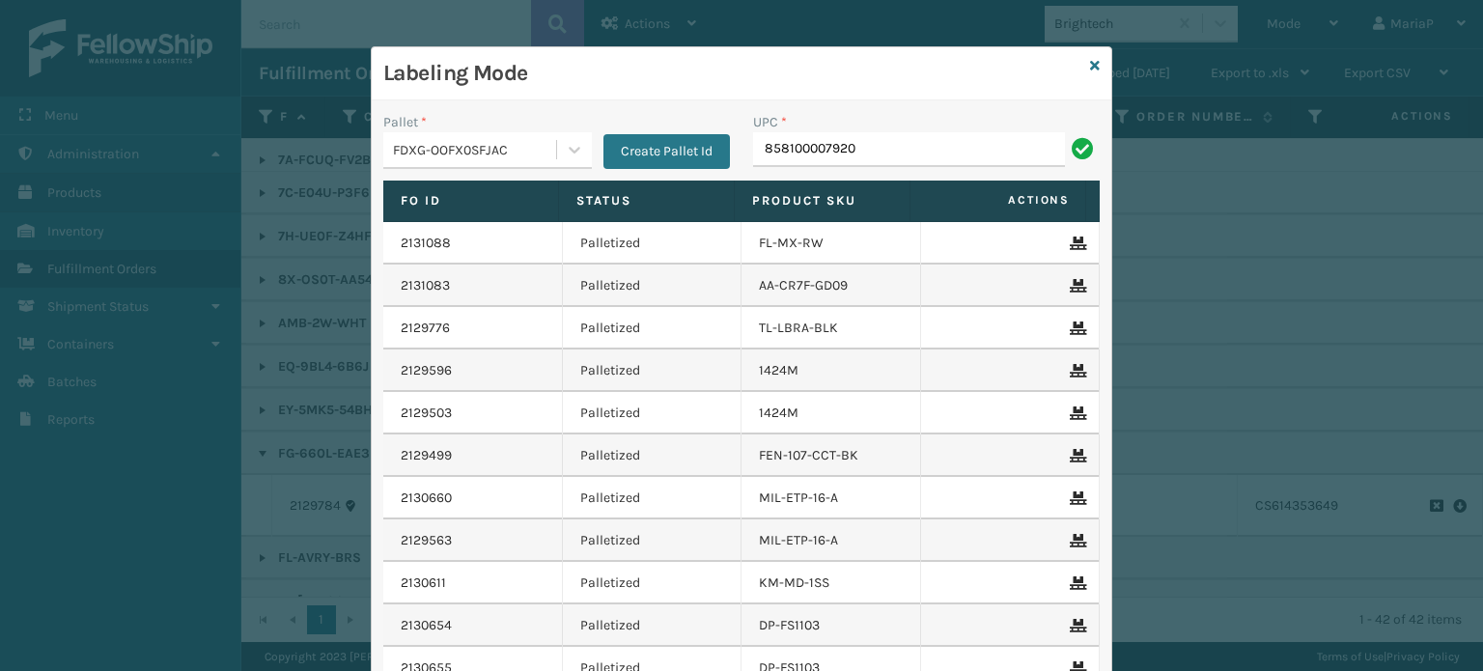
type input "858100007920"
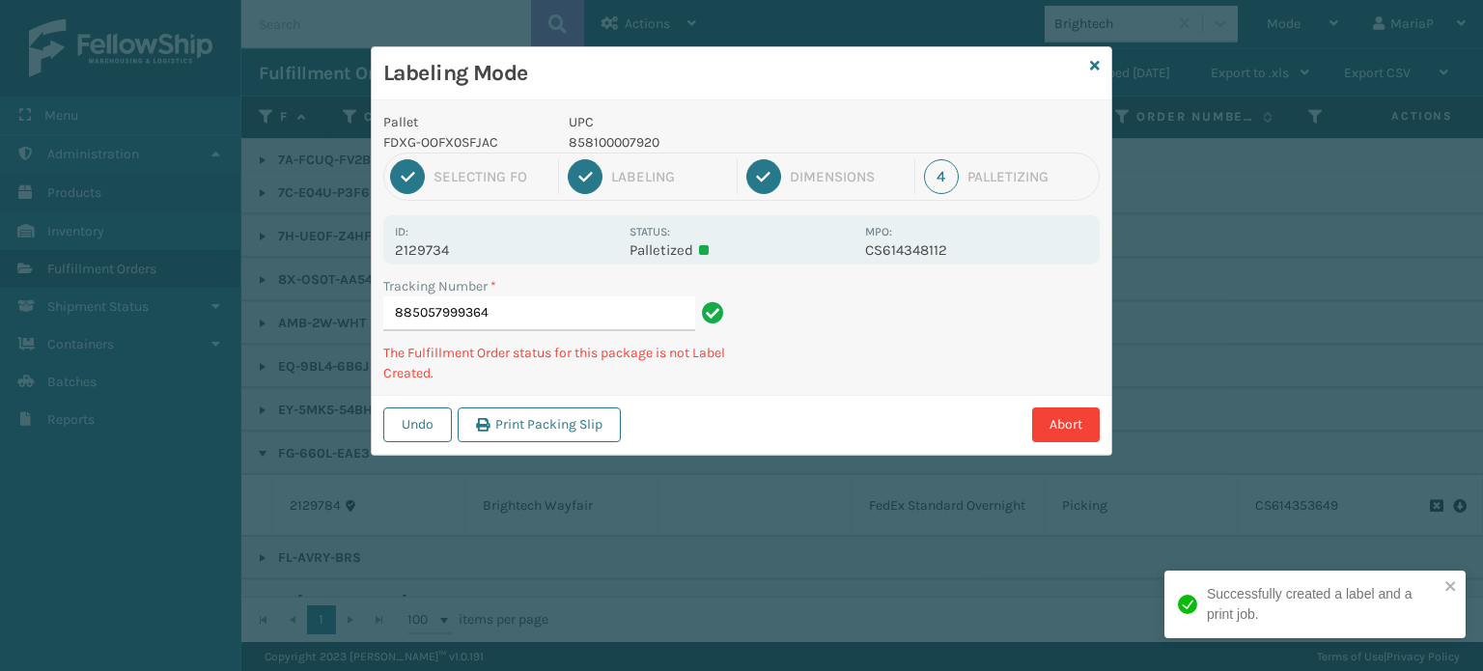
click at [598, 142] on p "858100007920" at bounding box center [711, 142] width 285 height 20
click at [600, 140] on p "858100007920" at bounding box center [711, 142] width 285 height 20
copy p "858100007920"
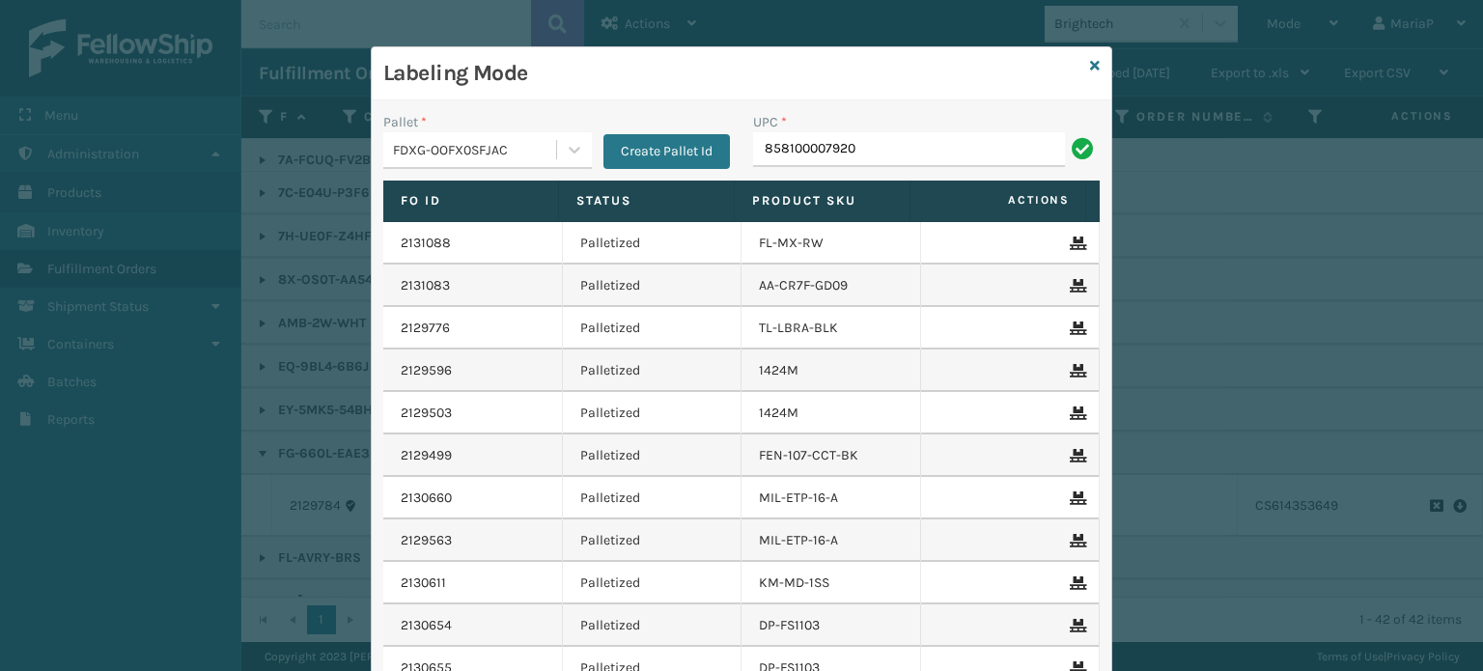
type input "858100007920"
click at [776, 148] on input "UPC *" at bounding box center [926, 149] width 347 height 35
type input "FL-OLVA-CRM"
type input "850012486312"
type input "853913008119"
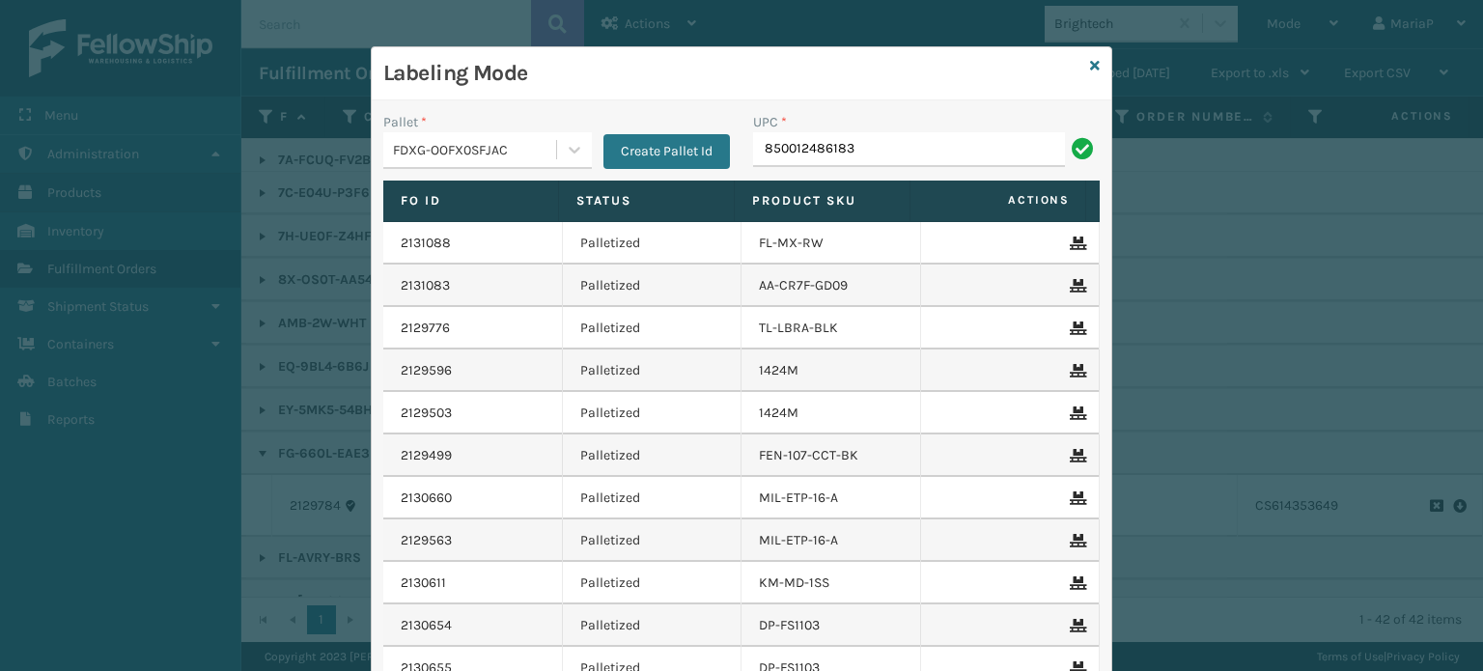
type input "850012486183"
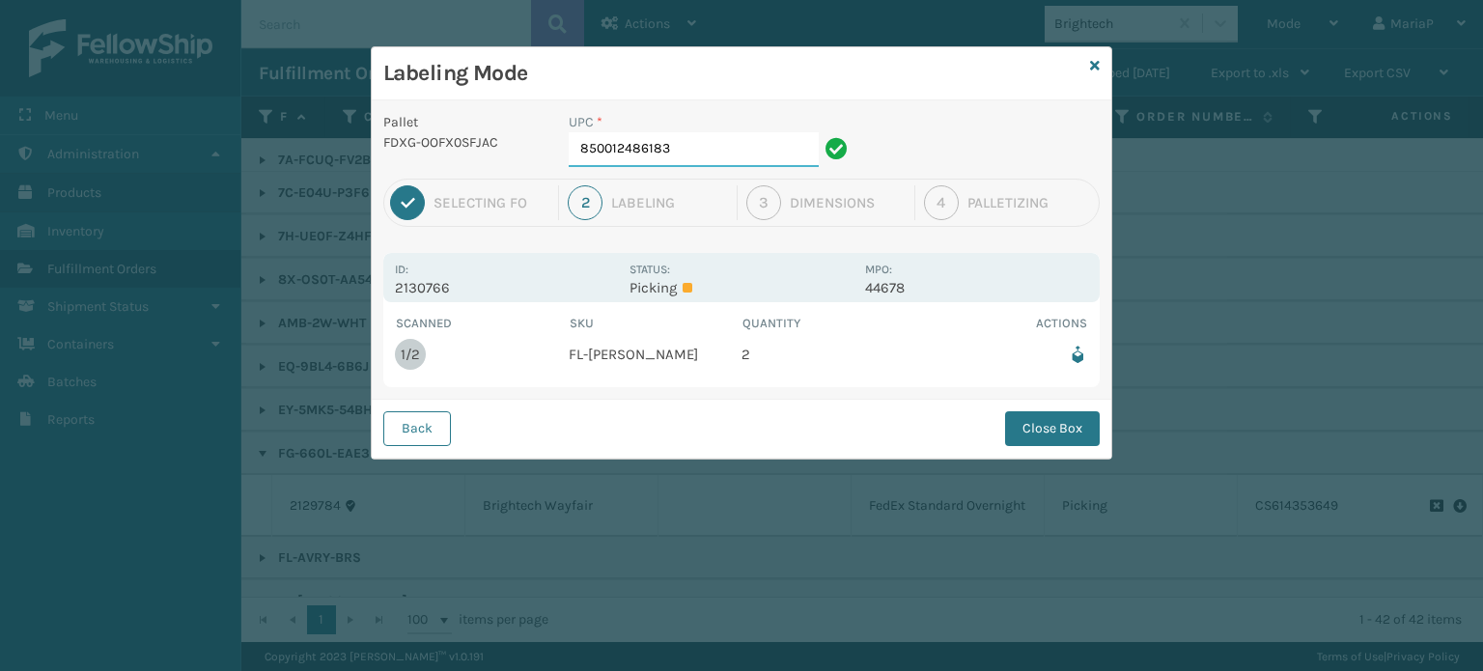
click at [684, 132] on input "850012486183" at bounding box center [694, 149] width 250 height 35
click at [1051, 440] on button "Close Box" at bounding box center [1052, 428] width 95 height 35
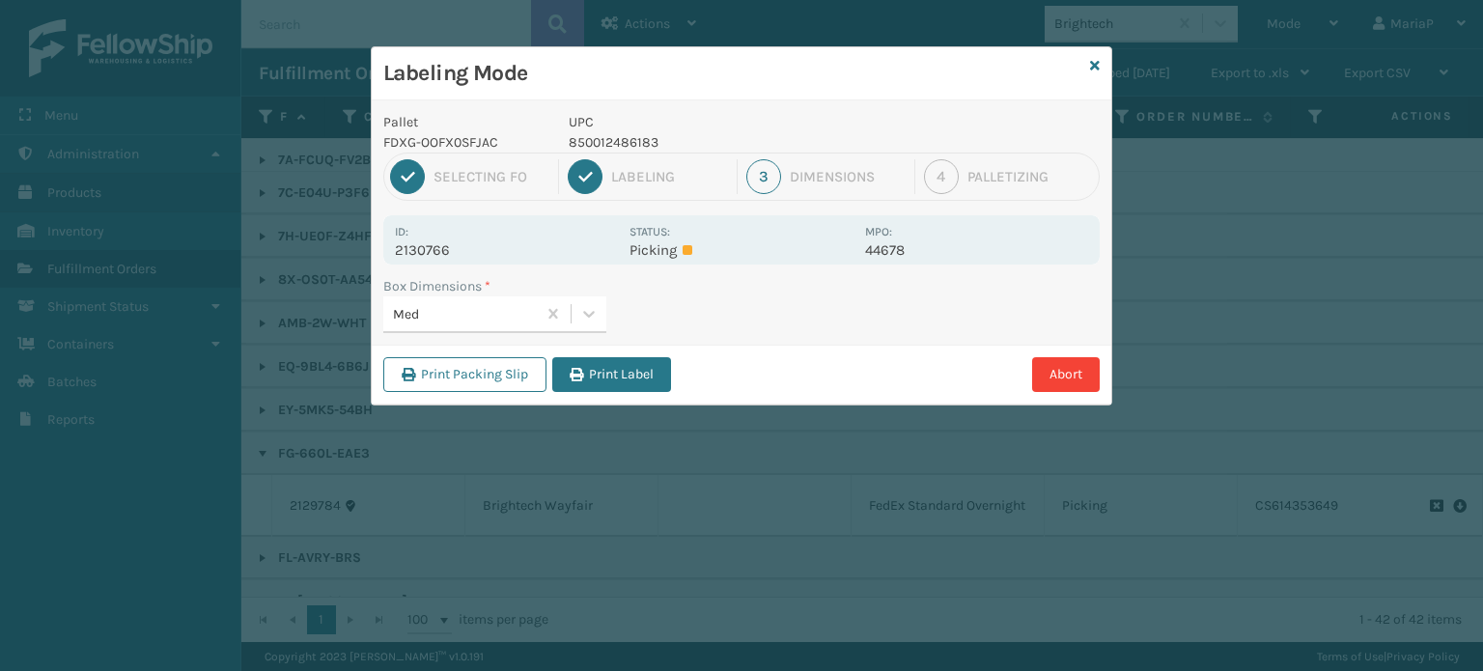
click at [586, 379] on button "Print Label" at bounding box center [611, 374] width 119 height 35
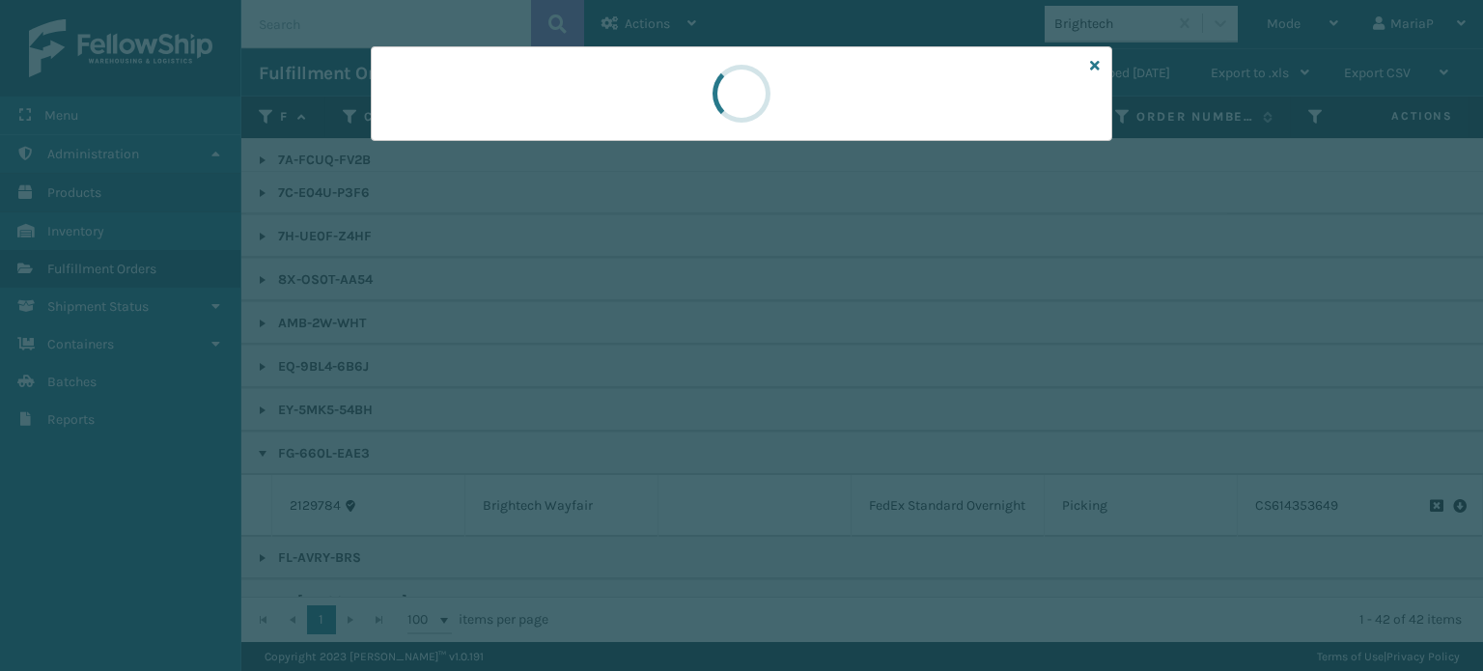
click at [587, 378] on div at bounding box center [741, 335] width 1483 height 671
click at [589, 378] on div at bounding box center [741, 335] width 1483 height 671
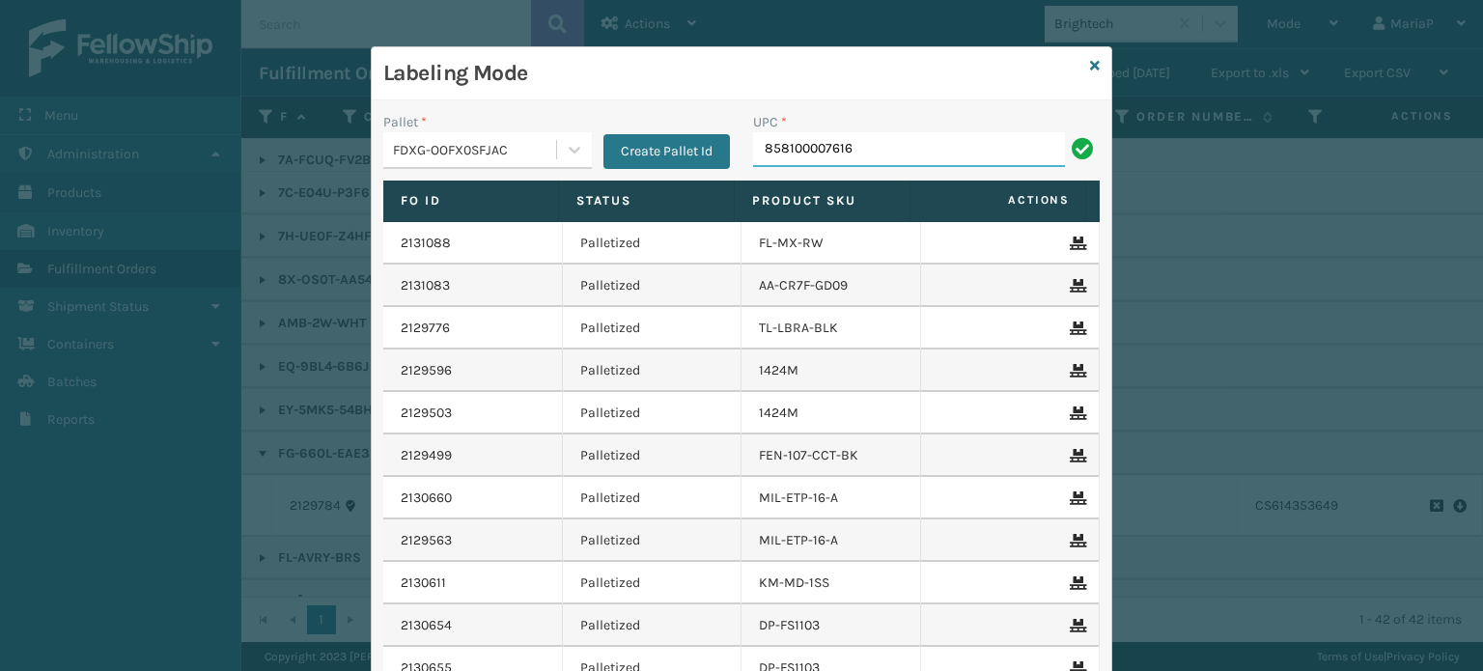
type input "858100007616"
click at [1096, 70] on div "Labeling Mode" at bounding box center [742, 73] width 740 height 53
click at [1090, 64] on icon at bounding box center [1095, 66] width 10 height 14
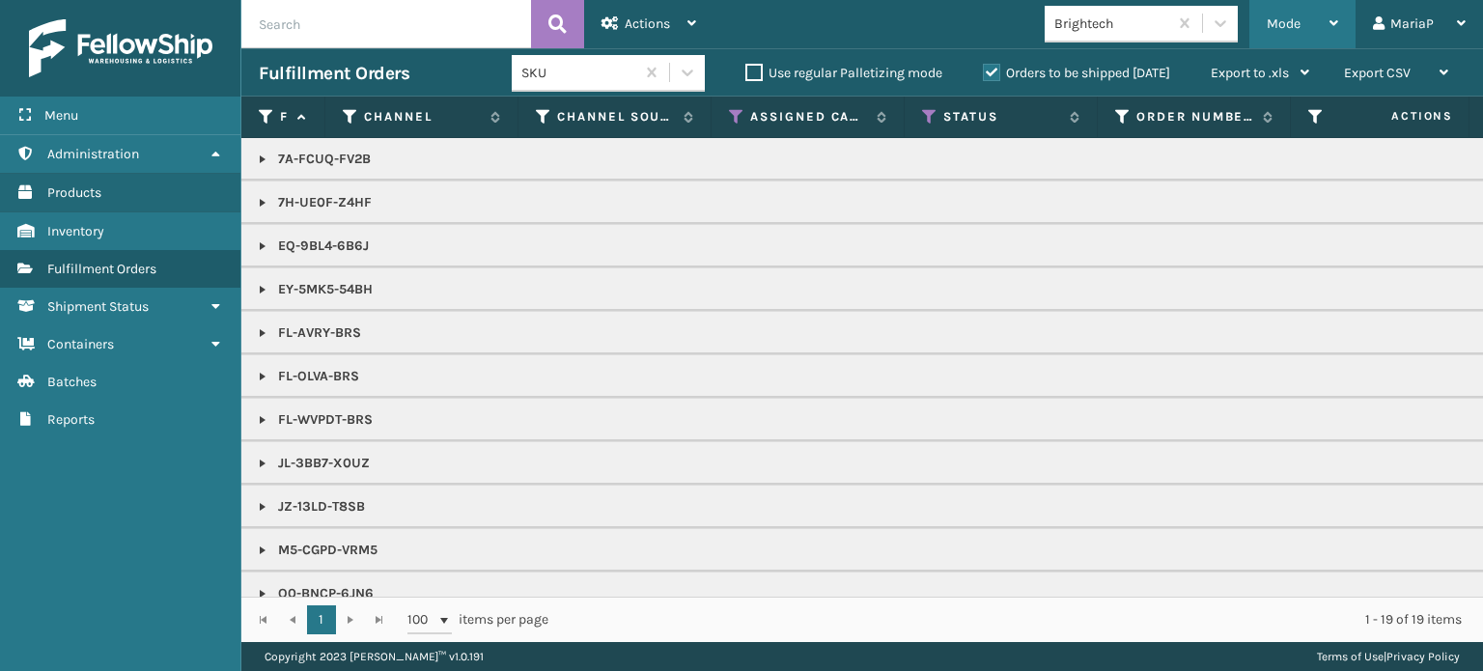
drag, startPoint x: 1275, startPoint y: 18, endPoint x: 1279, endPoint y: 40, distance: 21.6
click at [1274, 26] on span "Mode" at bounding box center [1284, 23] width 34 height 16
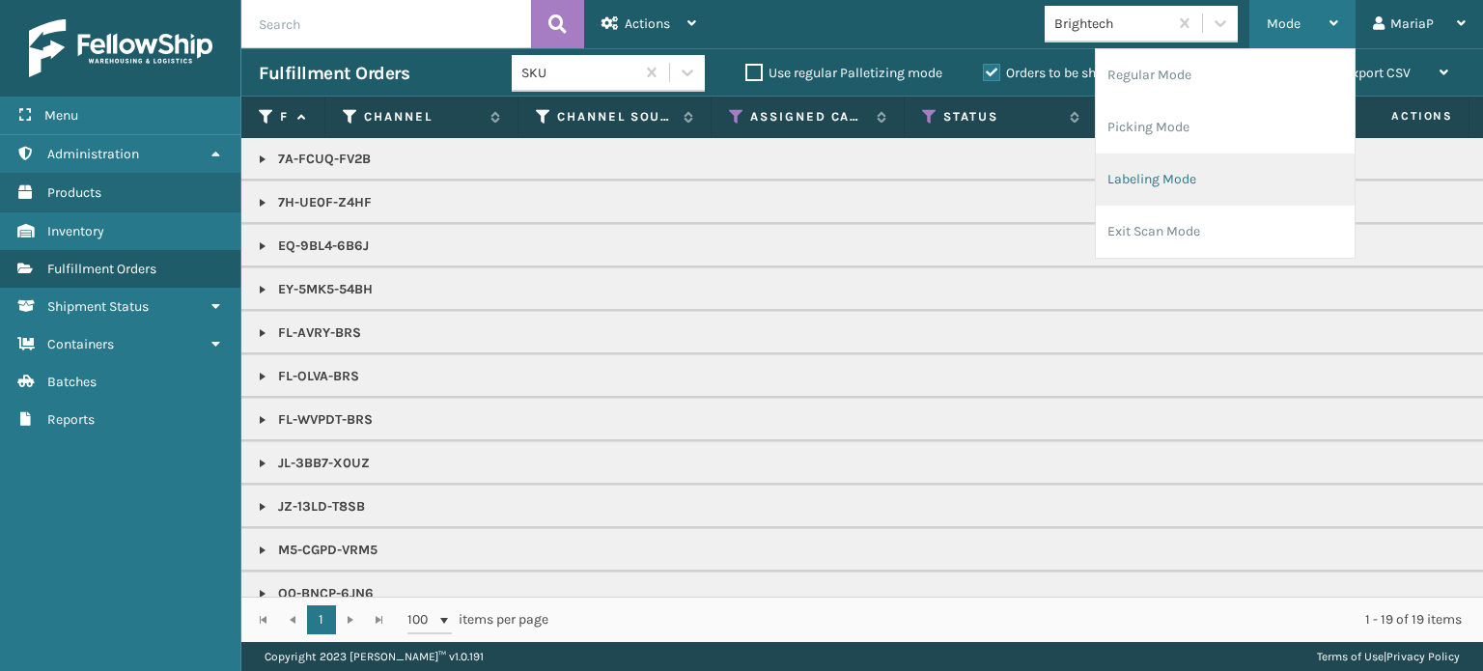
click at [1151, 162] on li "Labeling Mode" at bounding box center [1225, 180] width 259 height 52
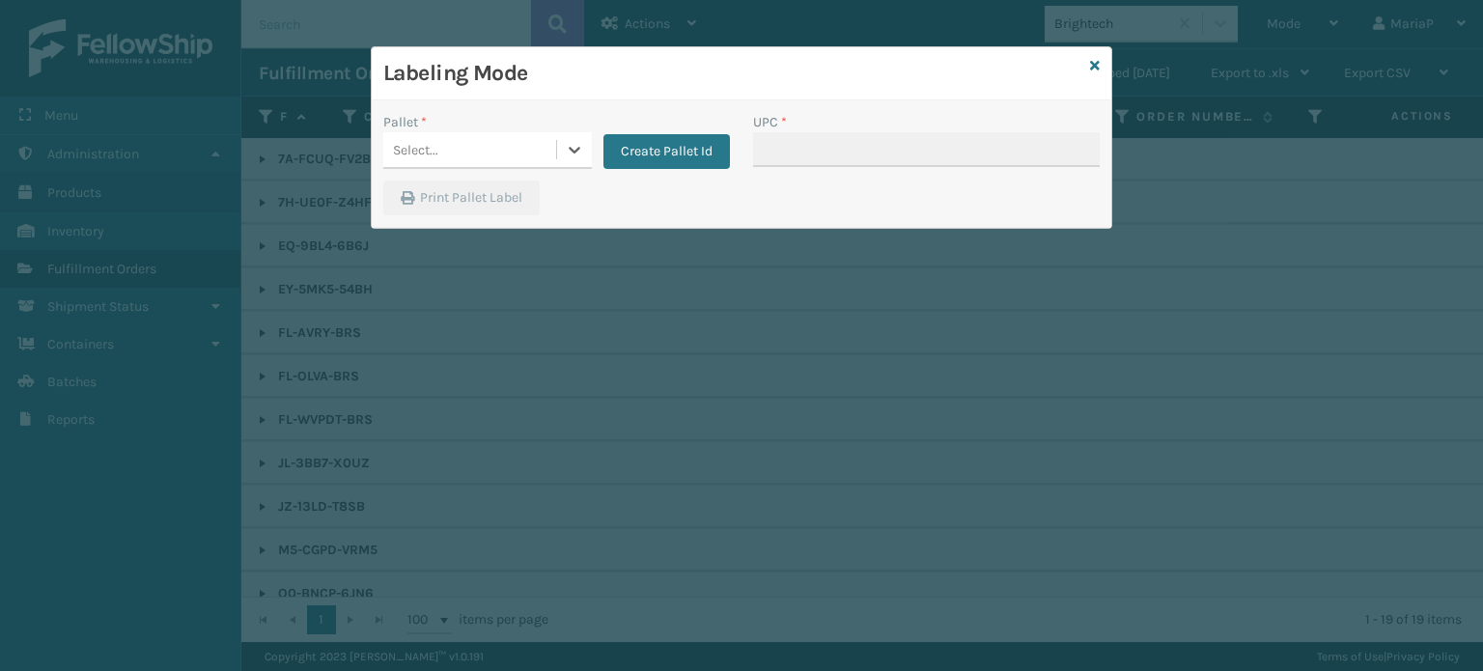
click at [479, 150] on div "Select..." at bounding box center [469, 150] width 173 height 32
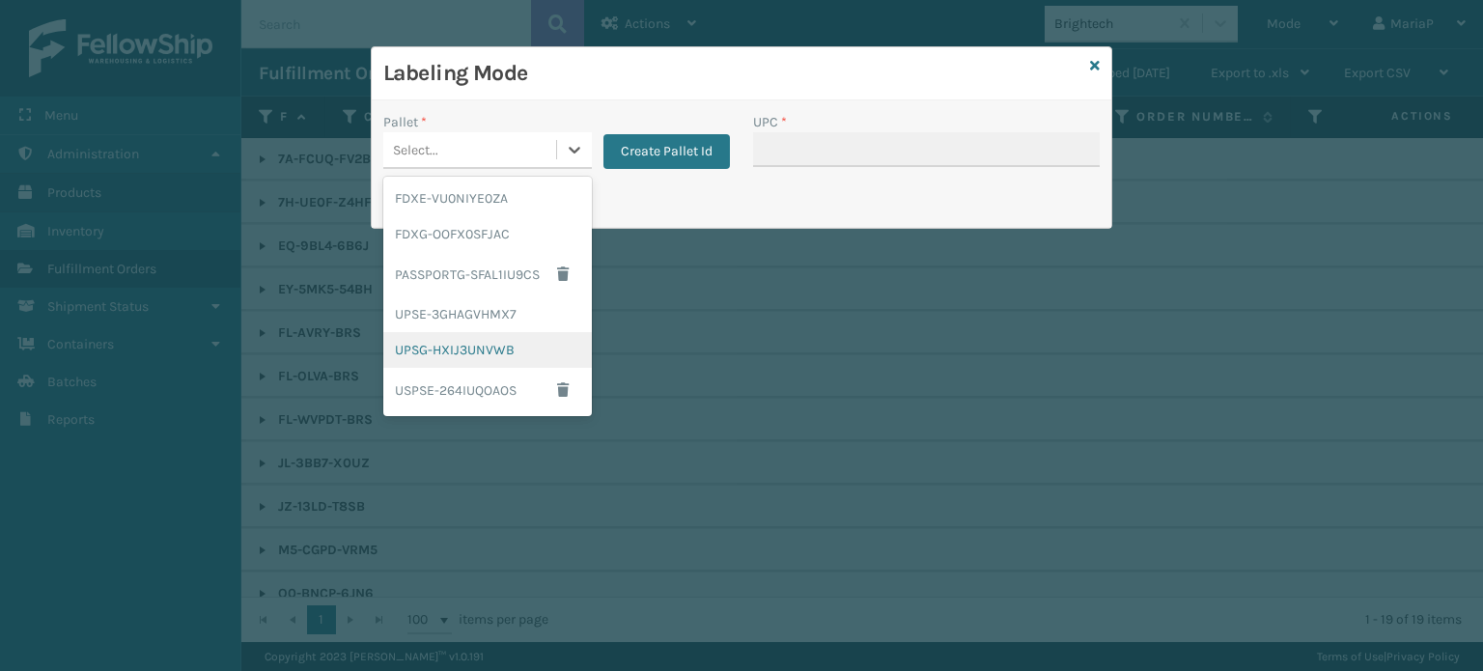
click at [502, 351] on div "UPSG-HXIJ3UNVWB" at bounding box center [487, 350] width 209 height 36
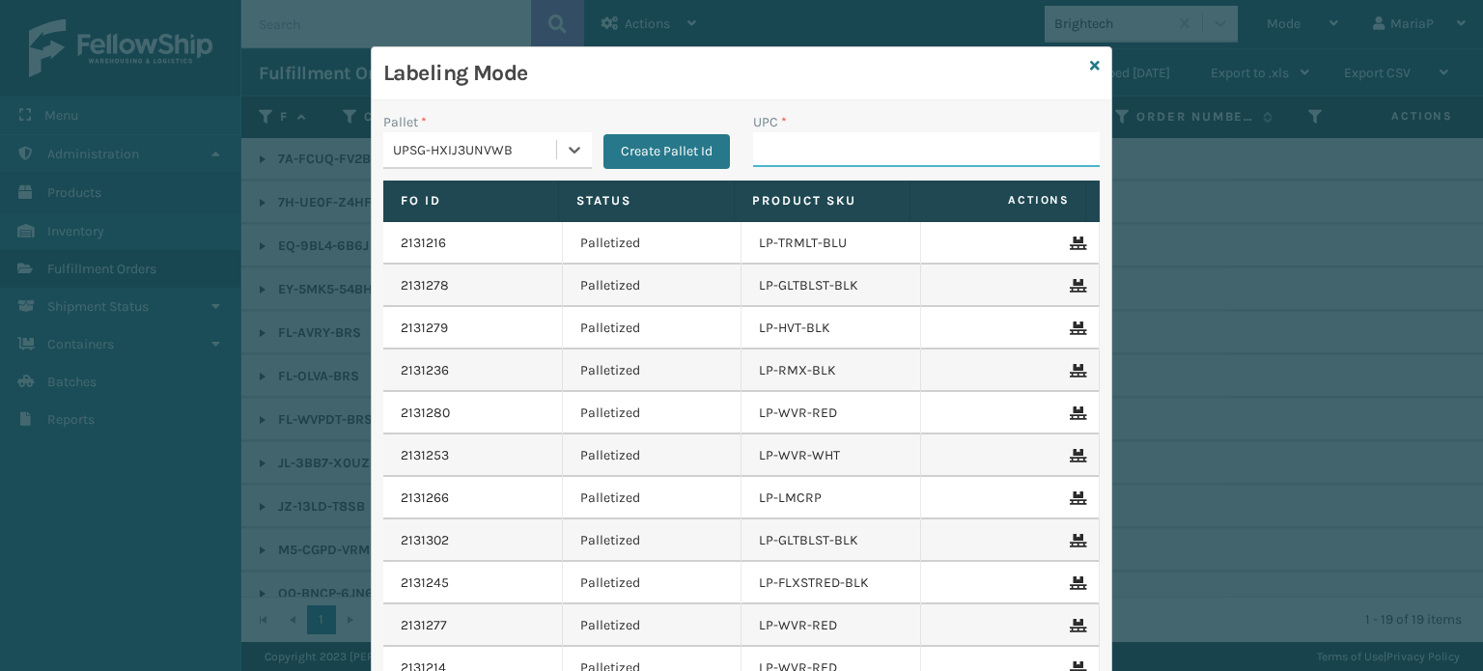
click at [830, 155] on input "UPC *" at bounding box center [926, 149] width 347 height 35
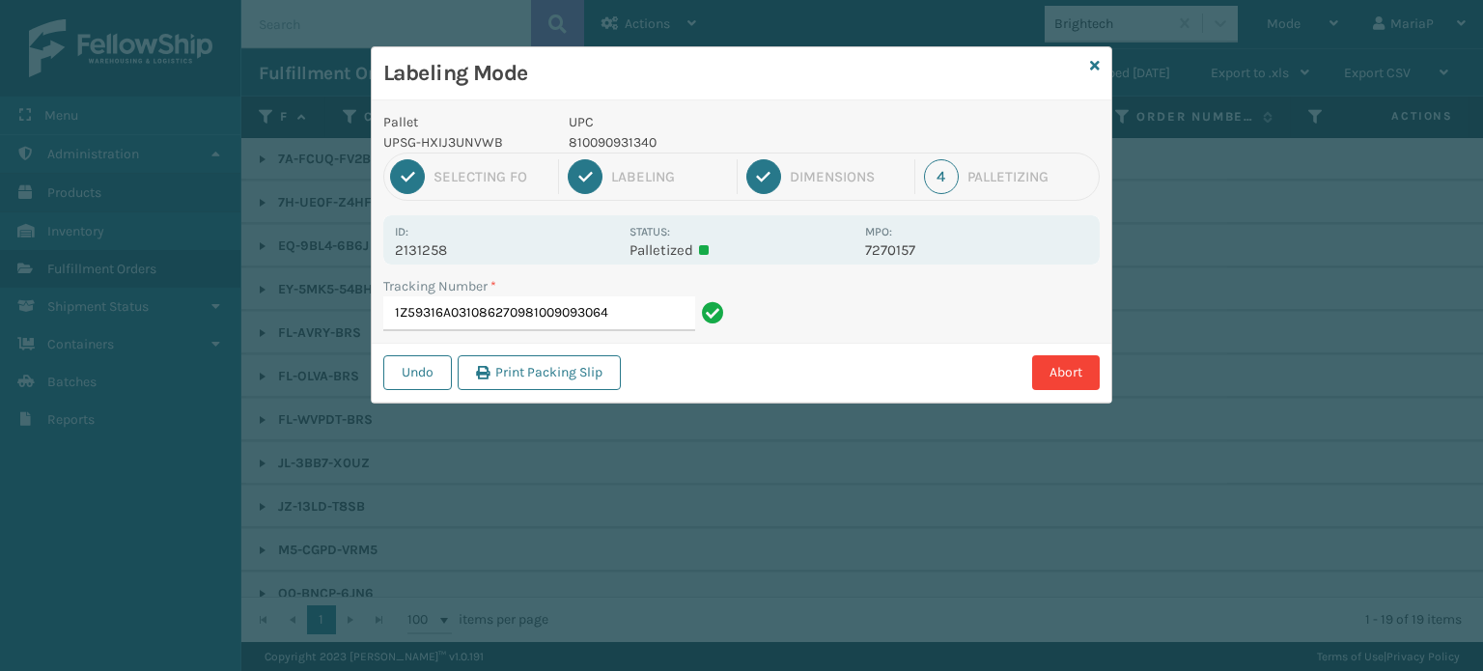
type input "1Z59316A0310862709810090930640"
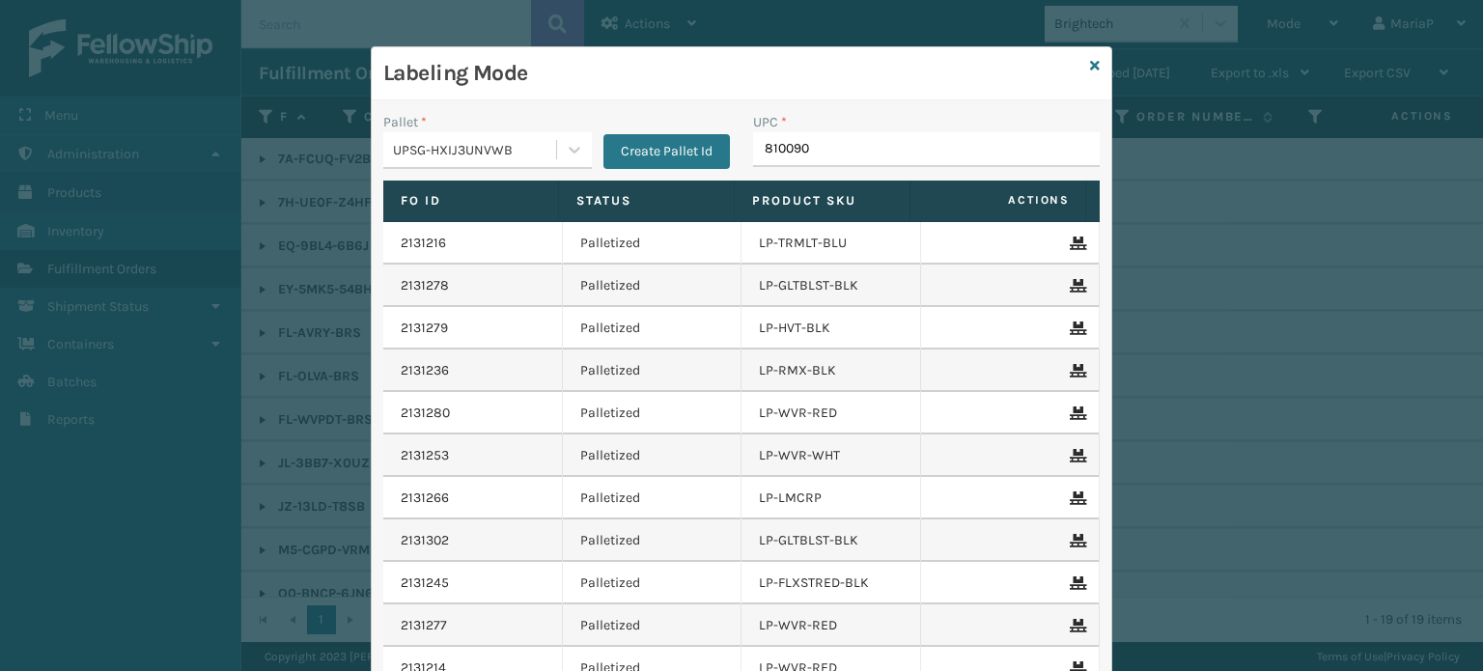
type input "8100909"
type input "0688880114"
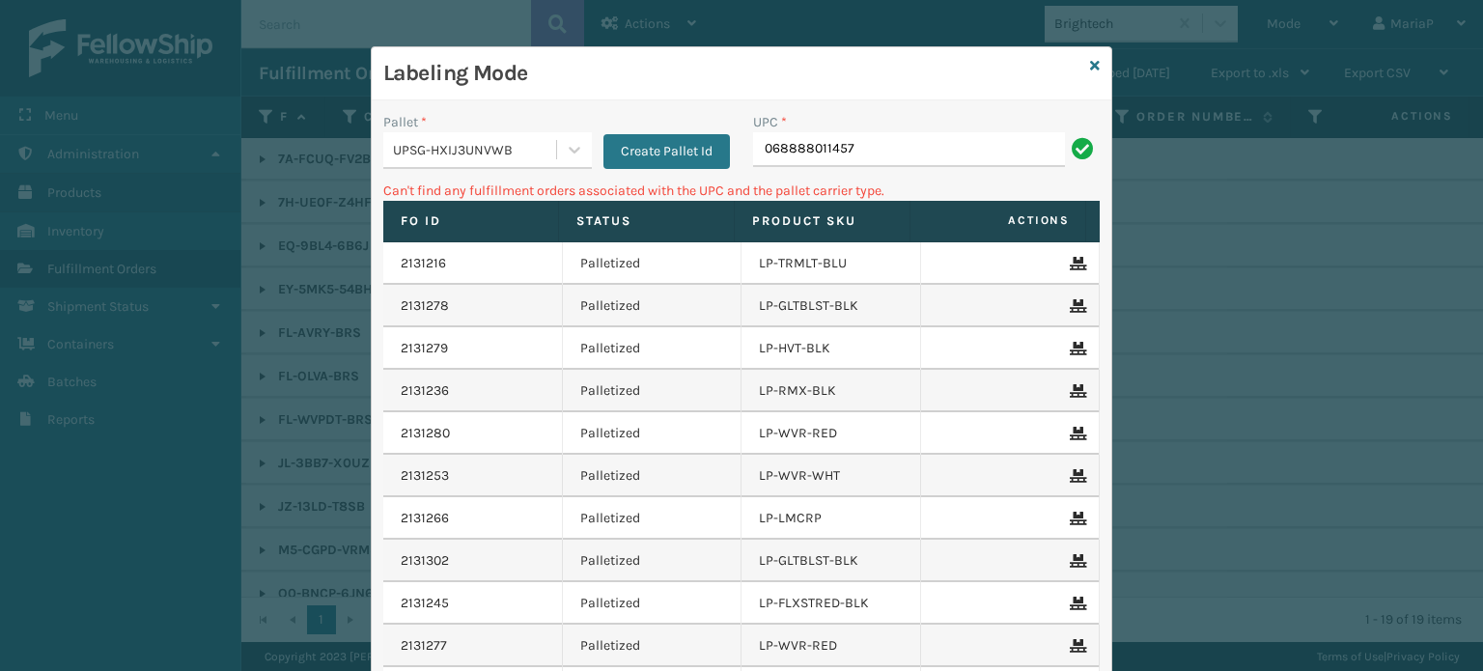
click at [769, 141] on input "068888011457" at bounding box center [909, 149] width 312 height 35
click at [768, 156] on input "068888011457" at bounding box center [909, 149] width 312 height 35
type input "68888011457"
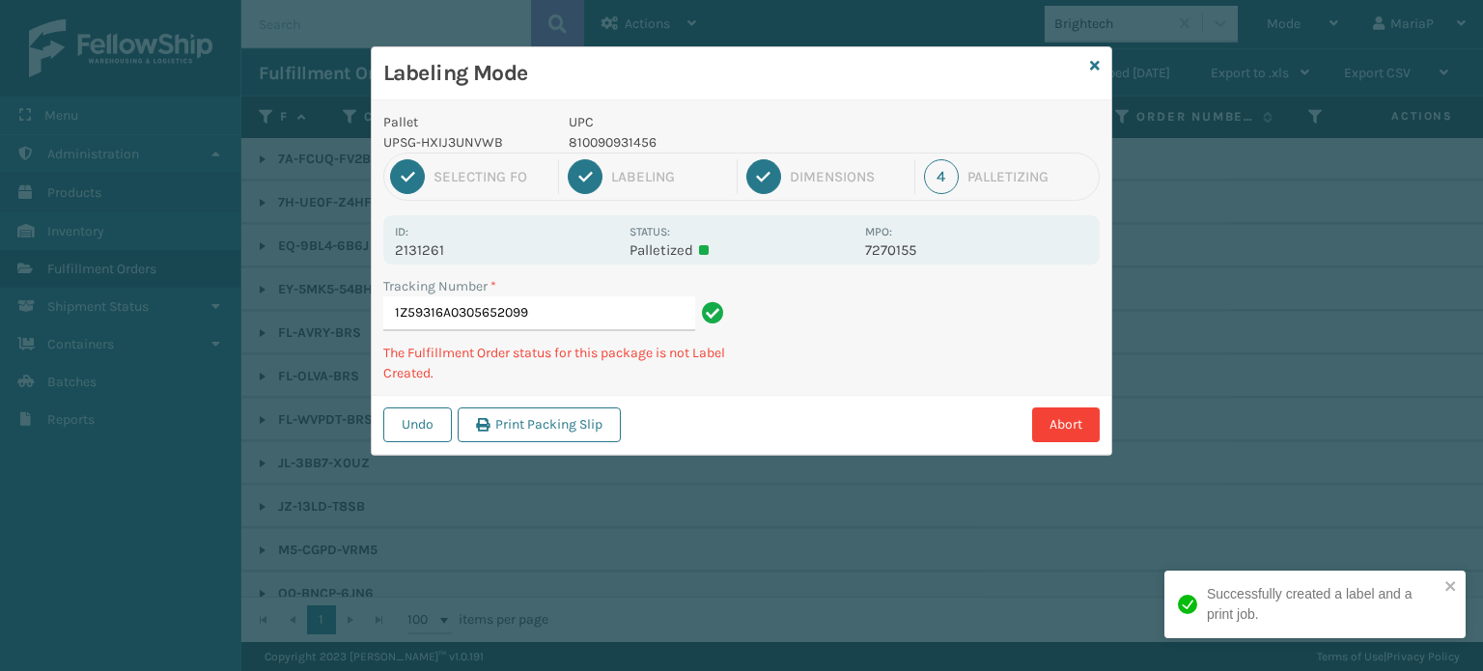
click at [602, 149] on p "810090931456" at bounding box center [711, 142] width 285 height 20
copy p "810090931456"
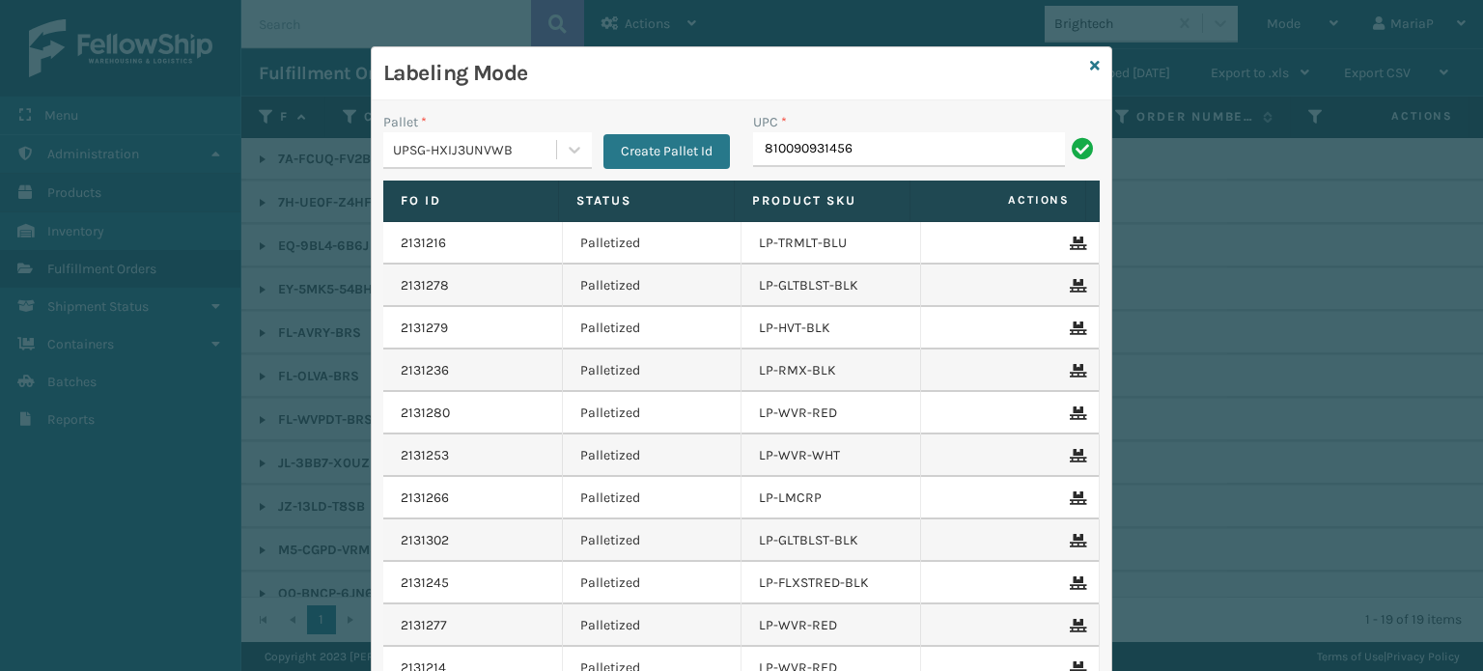
type input "810090931456"
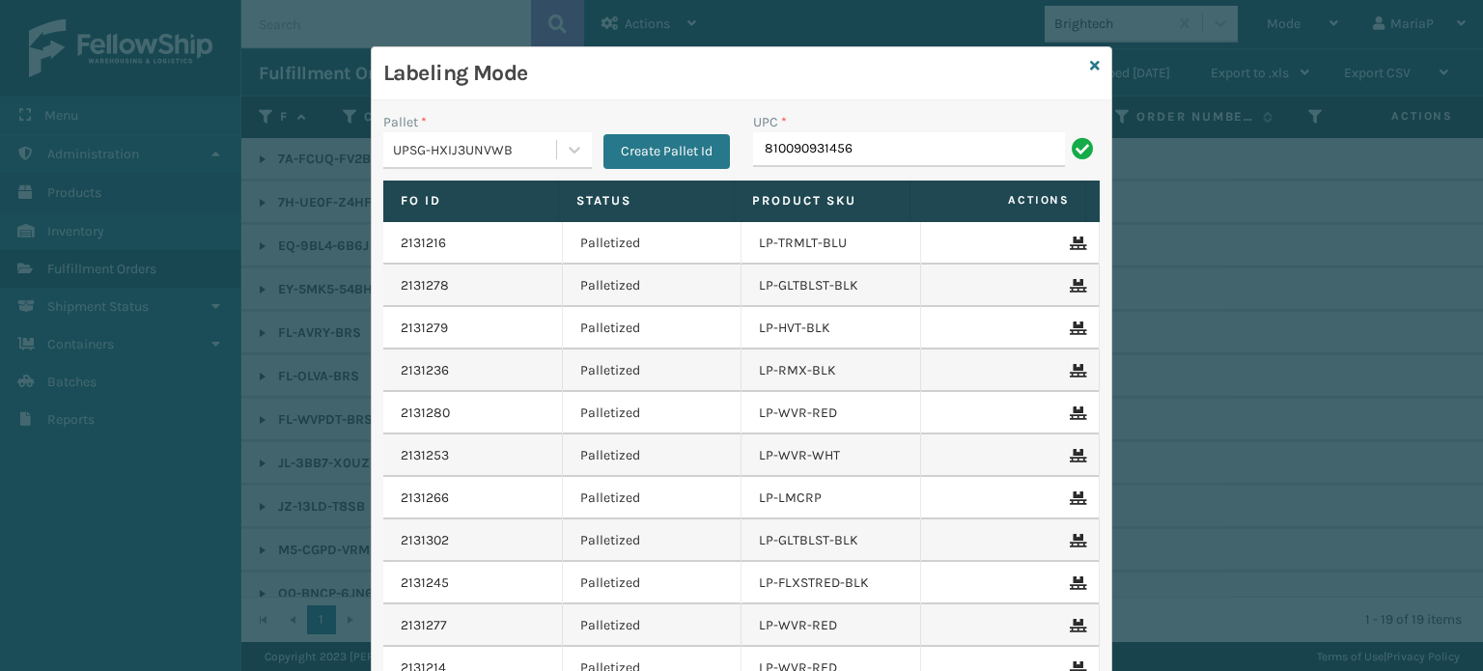
type input "810090931456"
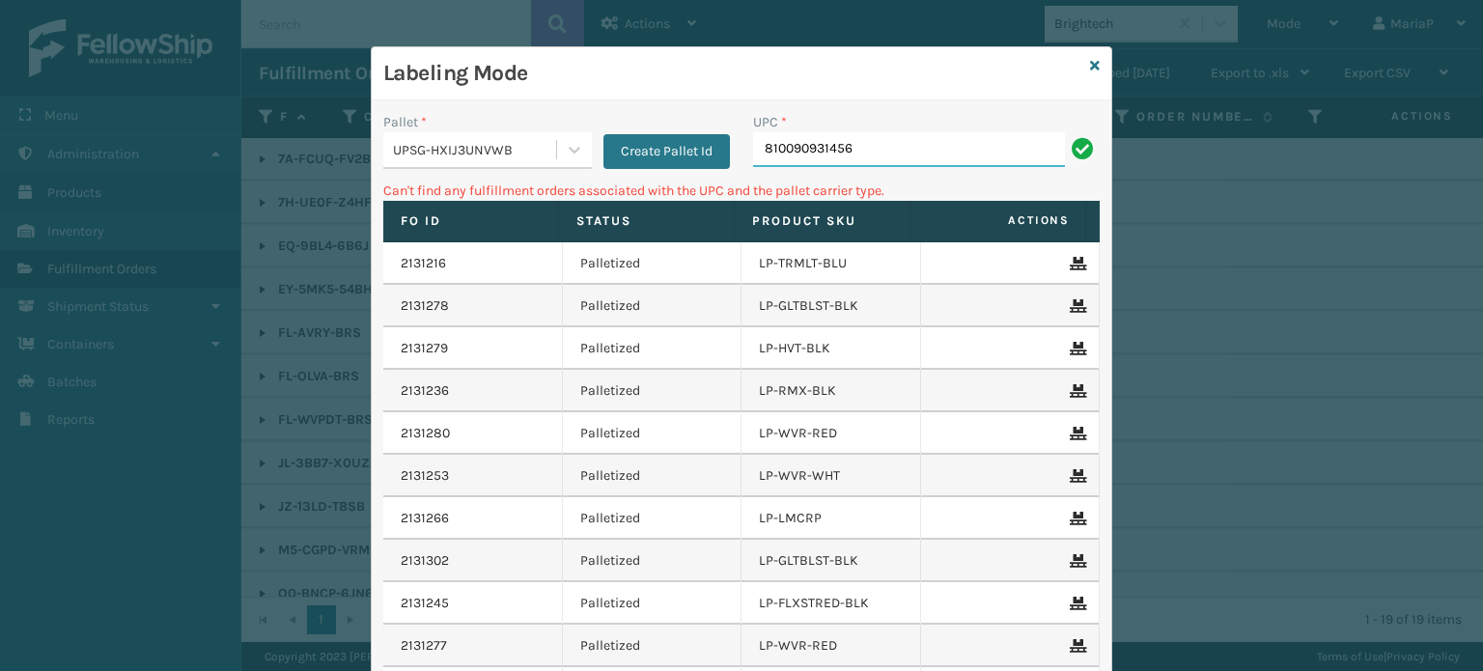
click at [895, 155] on input "810090931456" at bounding box center [909, 149] width 312 height 35
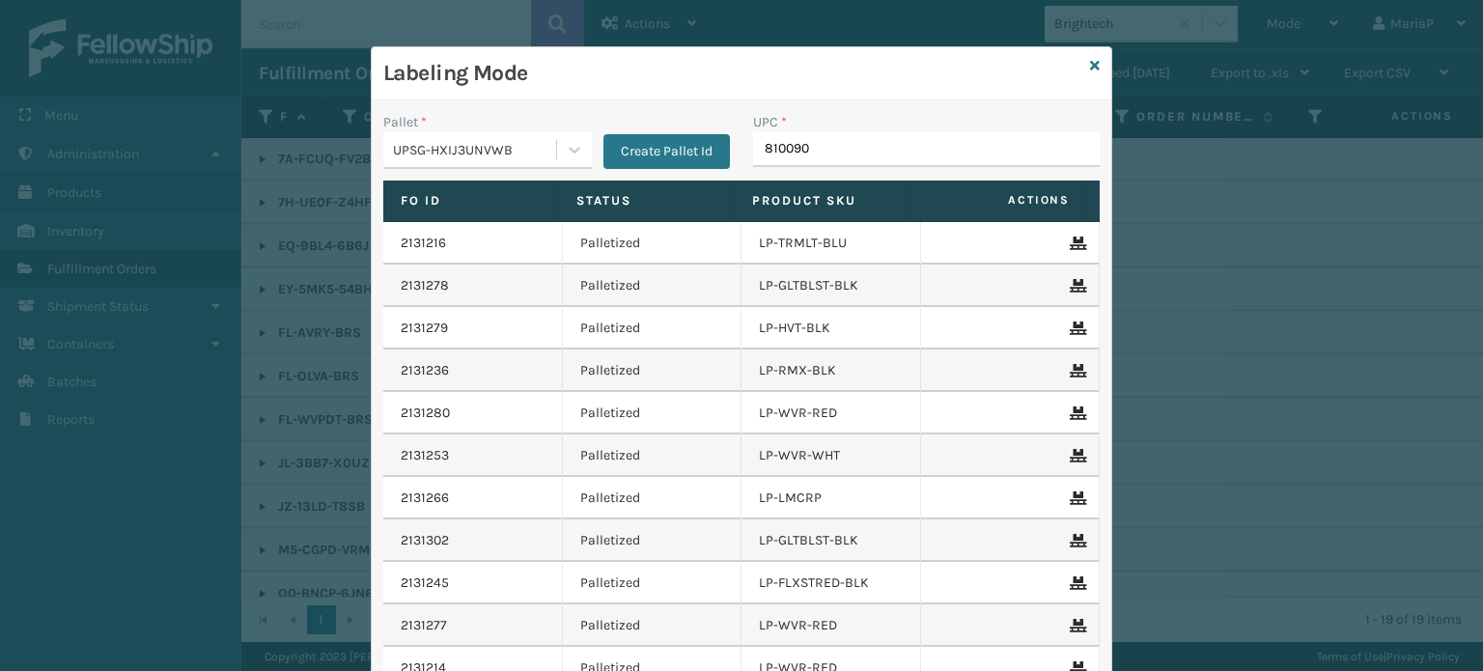
type input "8100909"
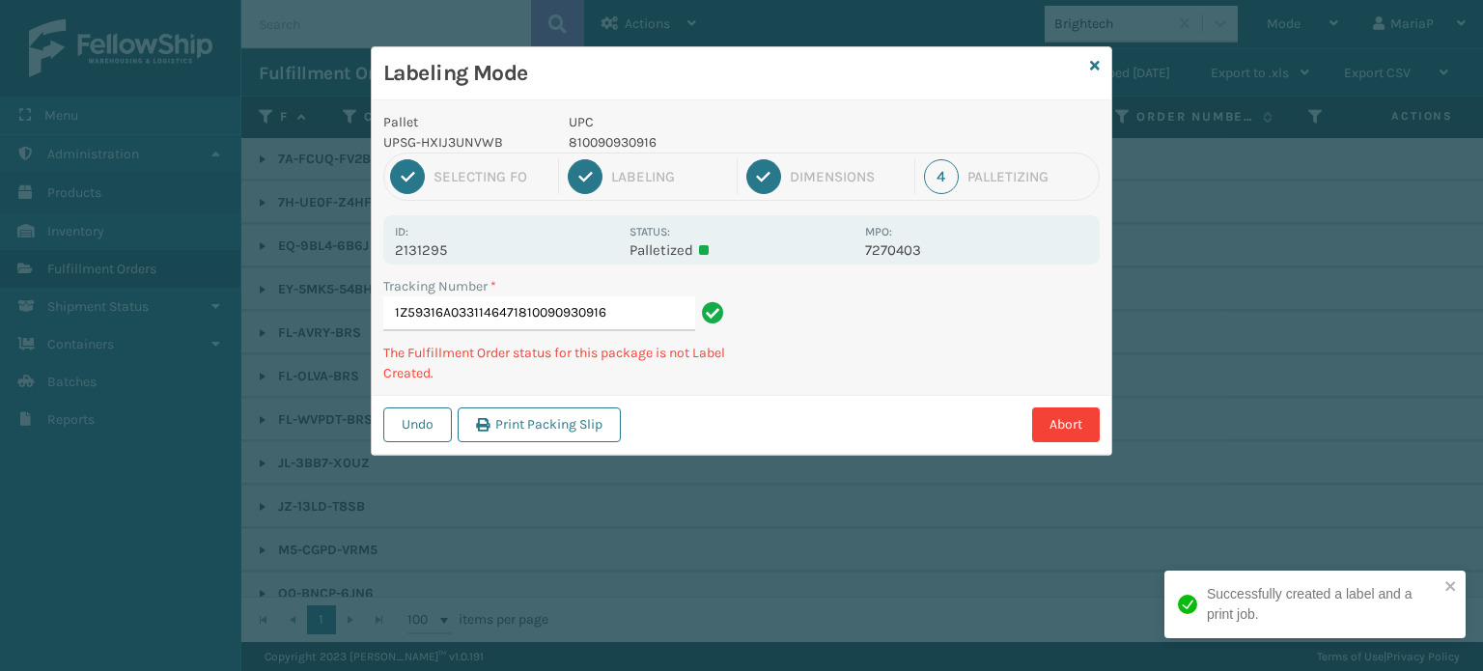
type input "1Z59316A0331146471810090930916"
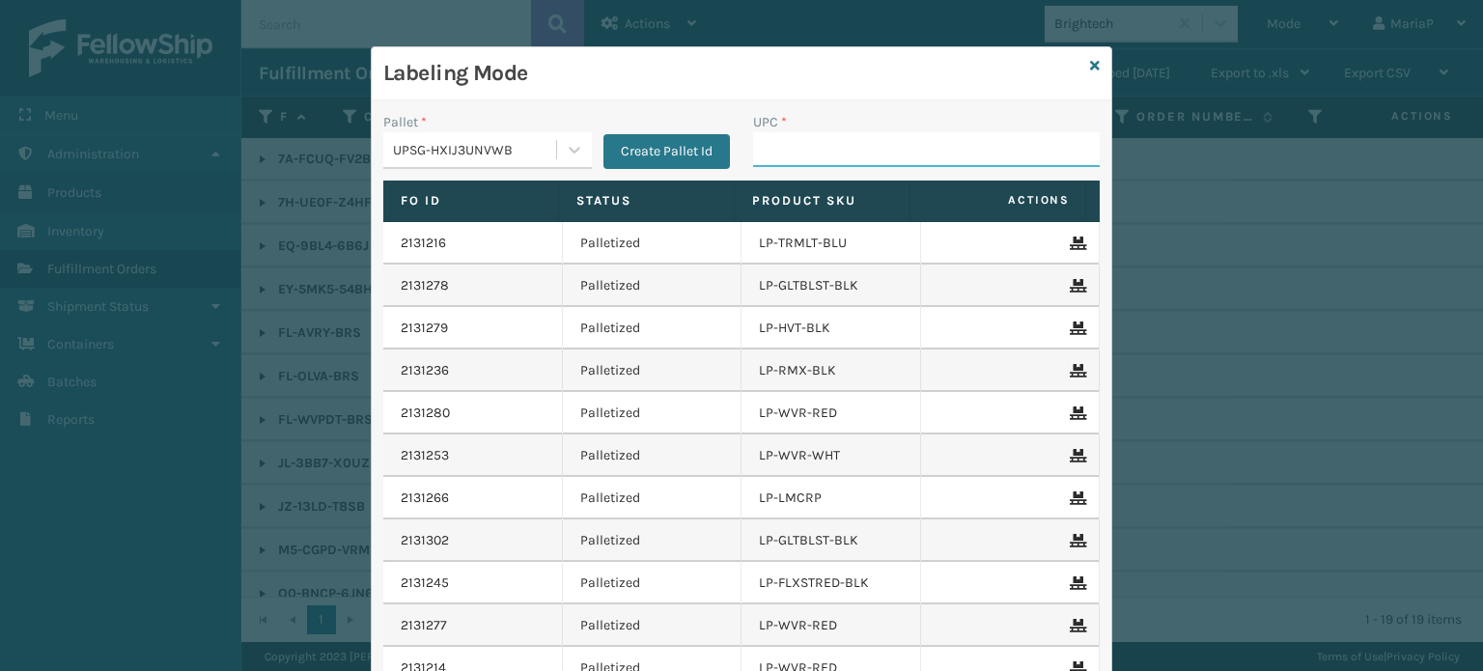
paste input "810090931456"
type input "810090931456"
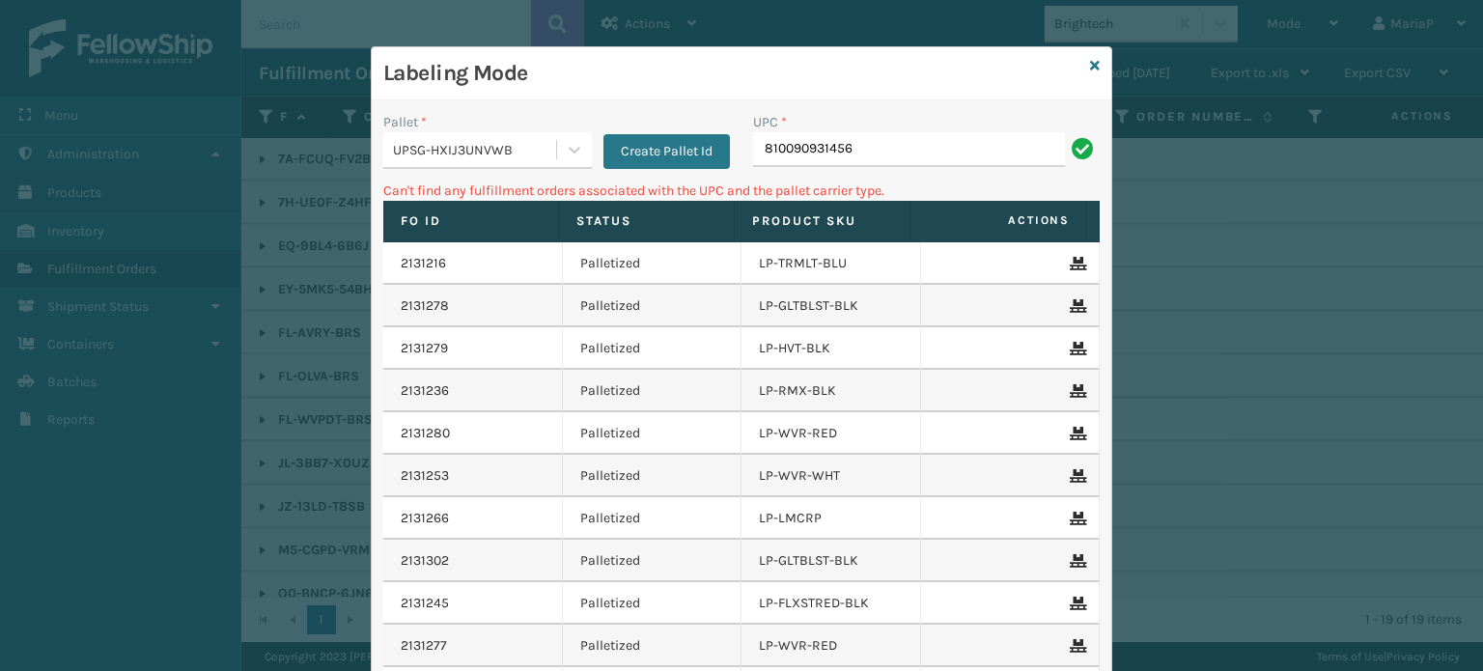
click at [869, 135] on input "810090931456" at bounding box center [909, 149] width 312 height 35
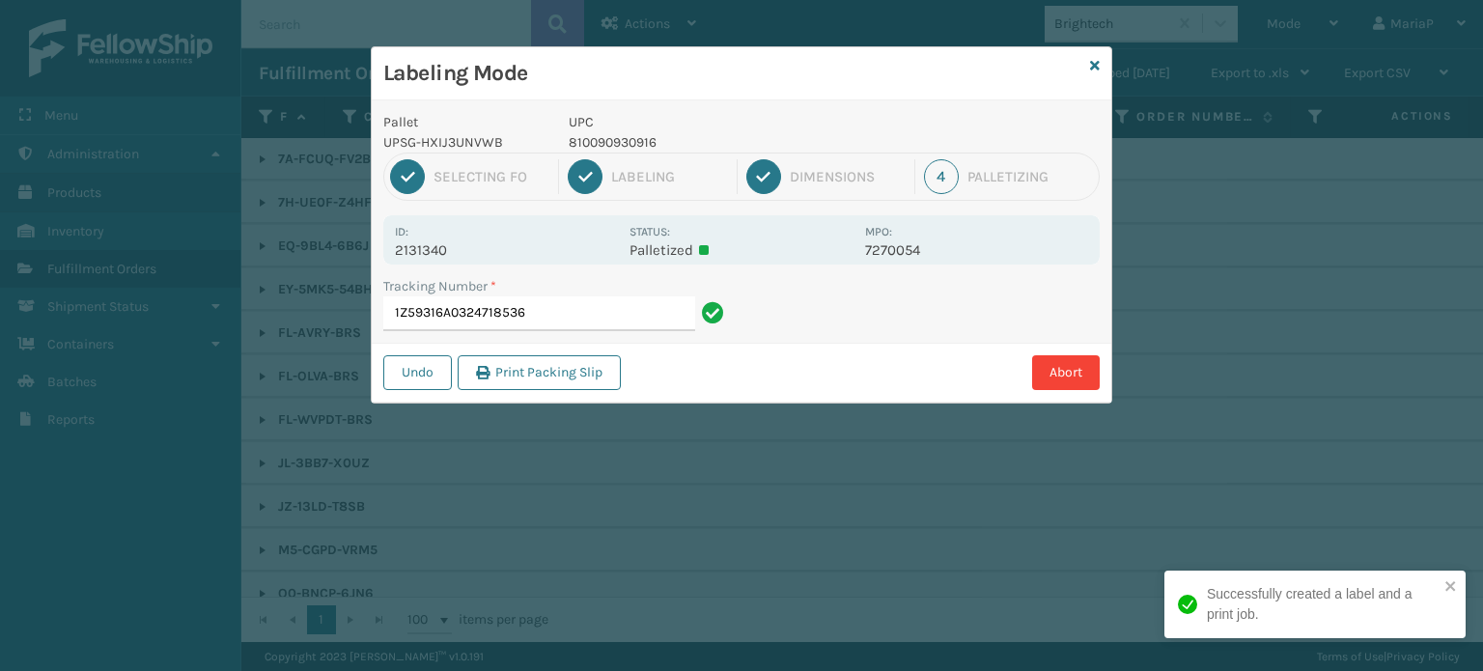
click at [614, 134] on p "810090930916" at bounding box center [711, 142] width 285 height 20
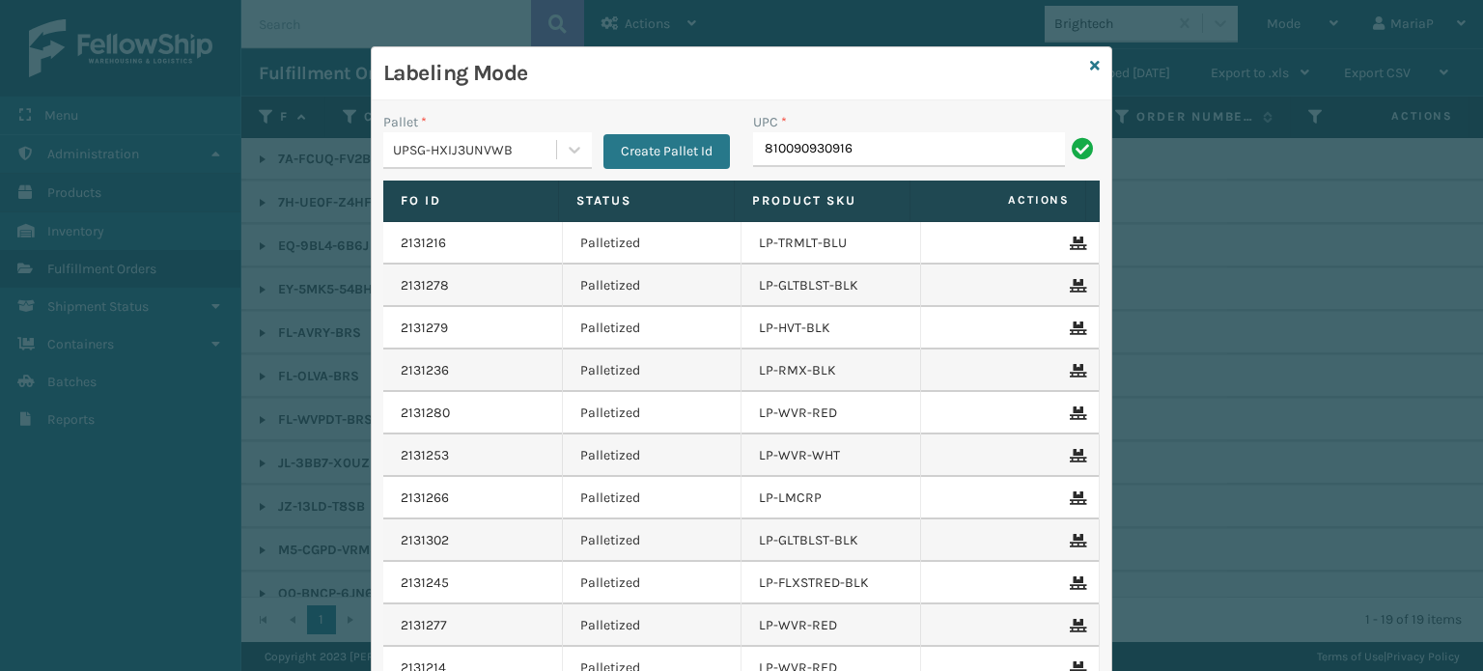
type input "810090930916"
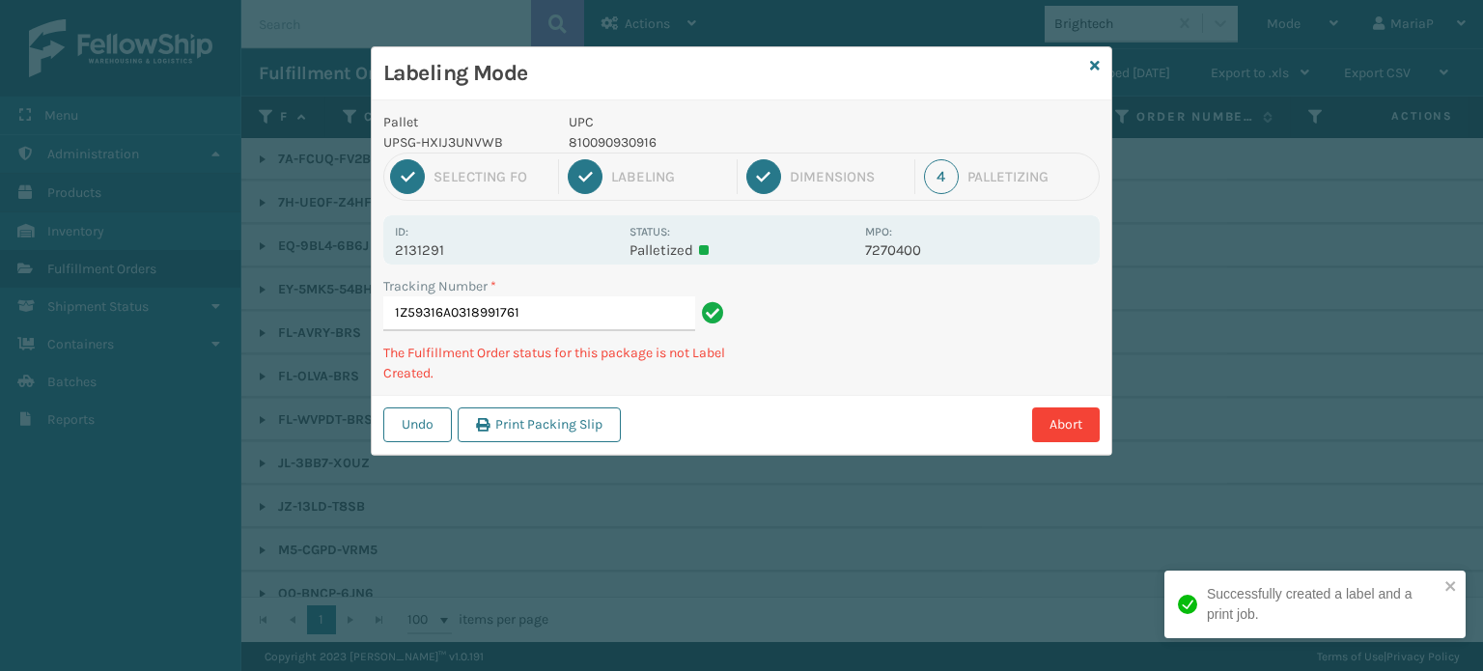
type input "1Z59316A0318991761810090930916"
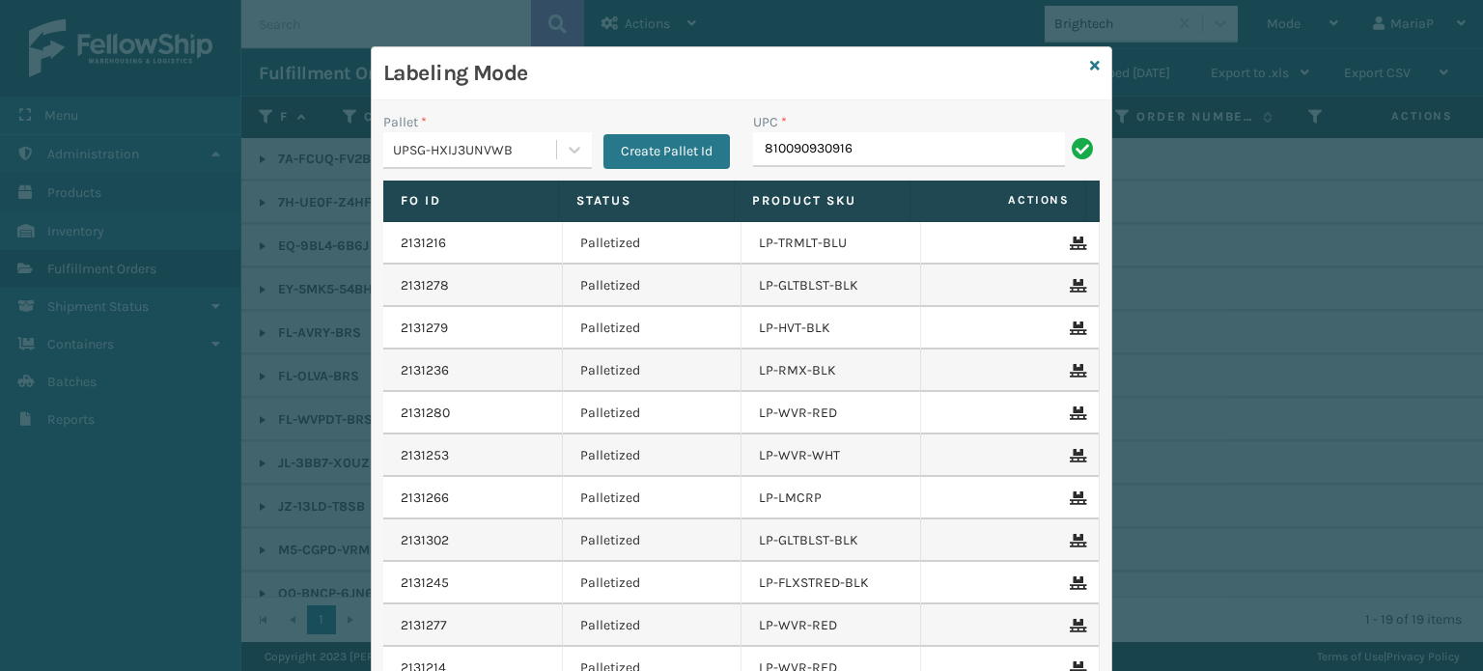
type input "810090930916"
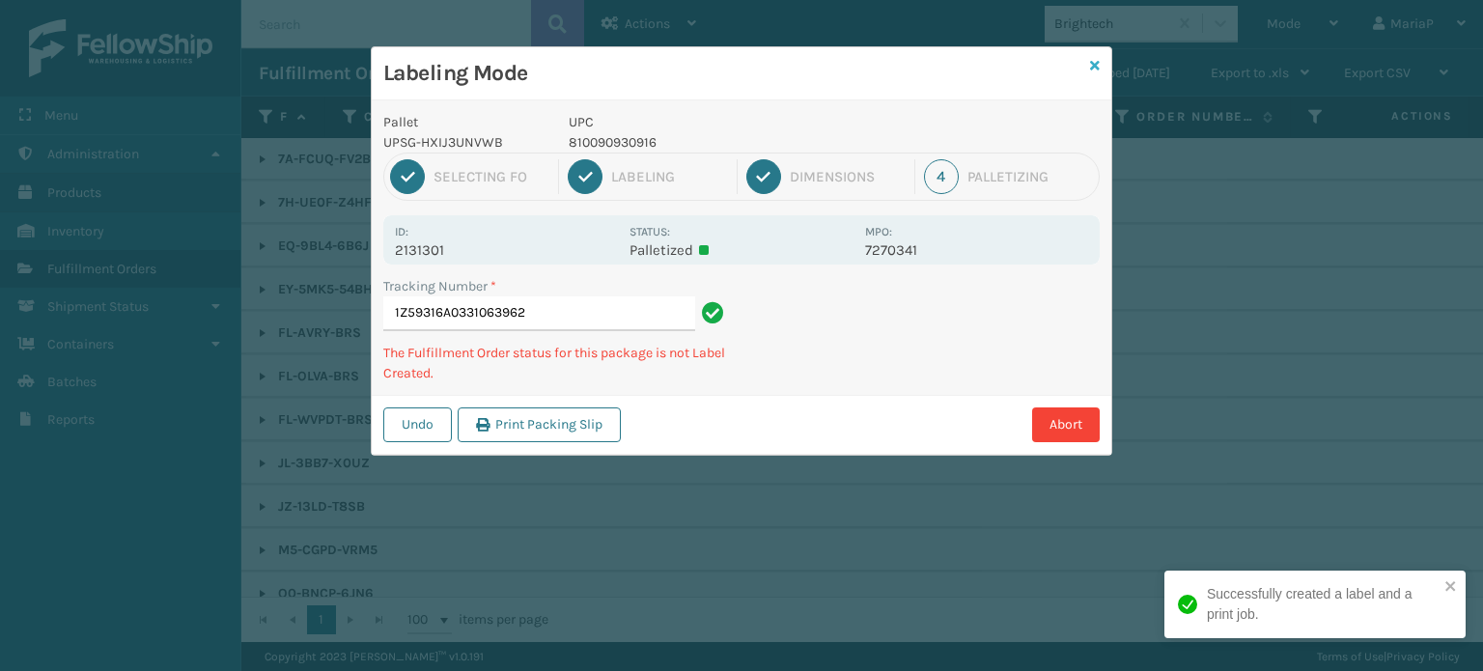
click at [1092, 65] on icon at bounding box center [1095, 66] width 10 height 14
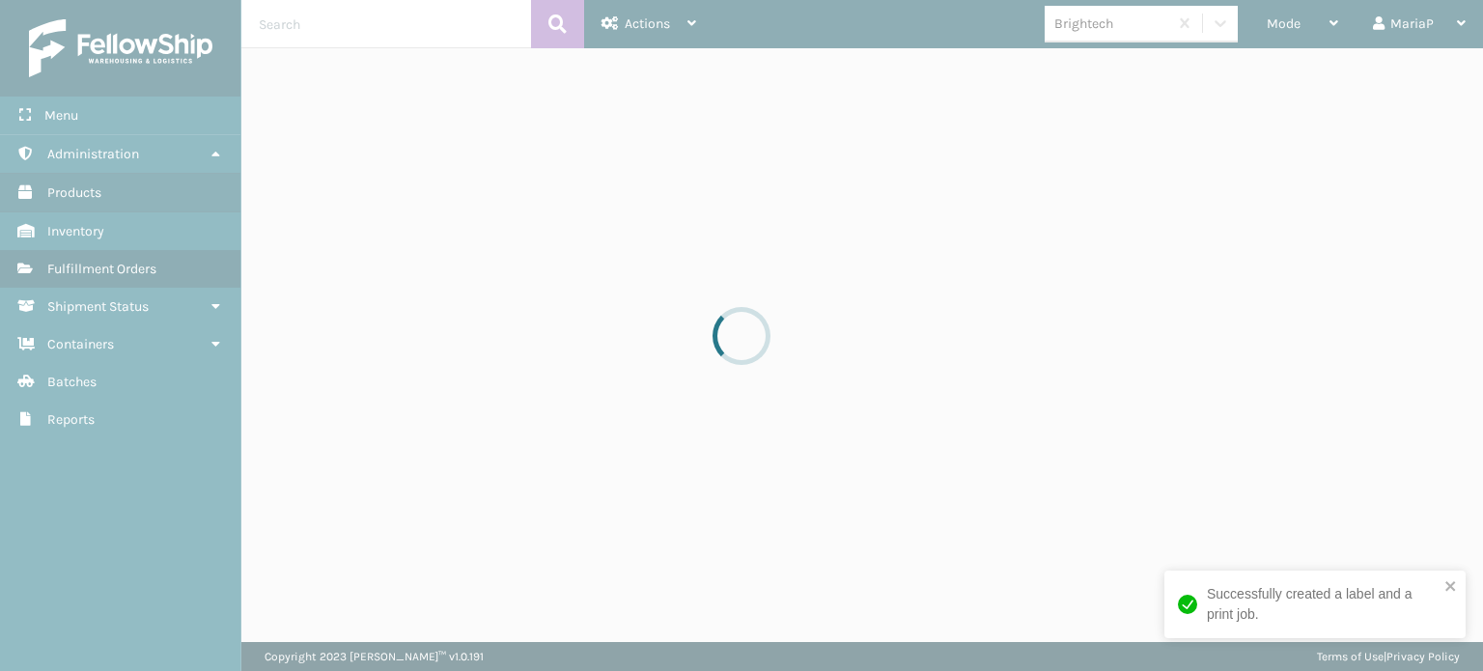
click at [1105, 38] on div at bounding box center [741, 335] width 1483 height 671
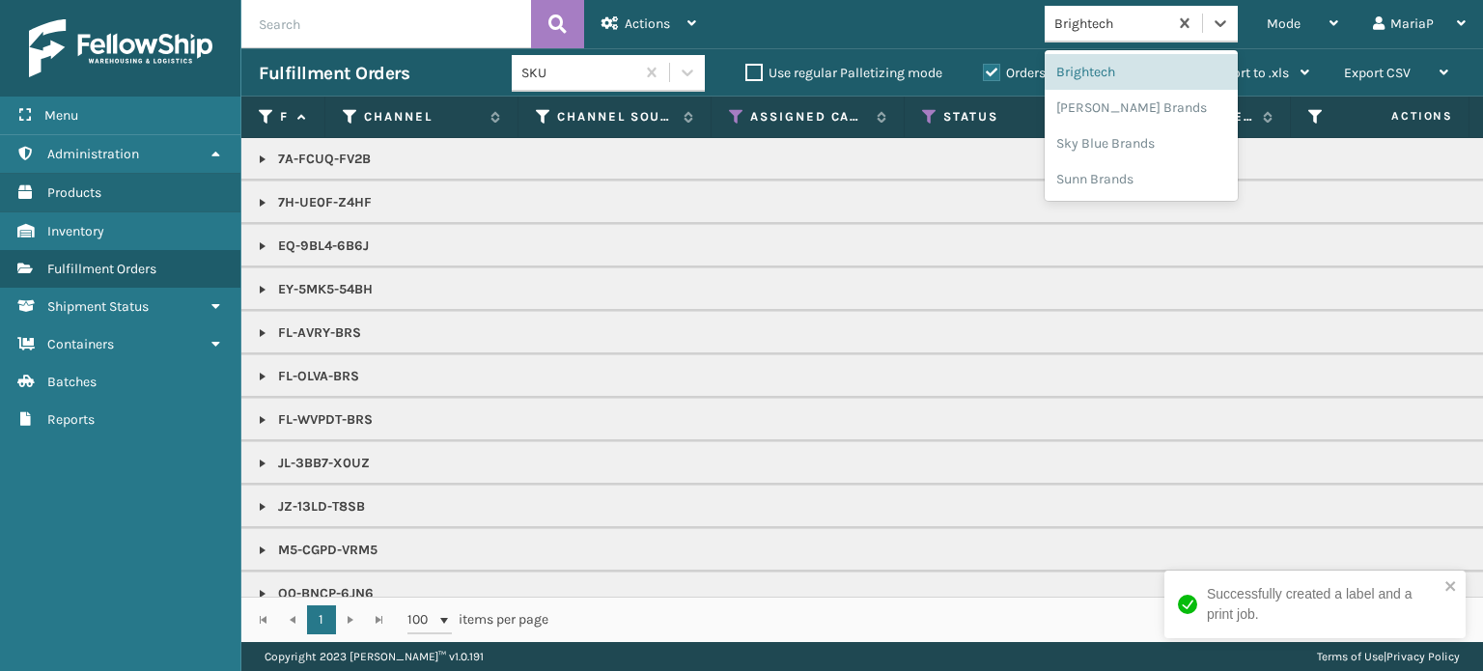
click at [1107, 32] on div "Brightech" at bounding box center [1112, 24] width 115 height 20
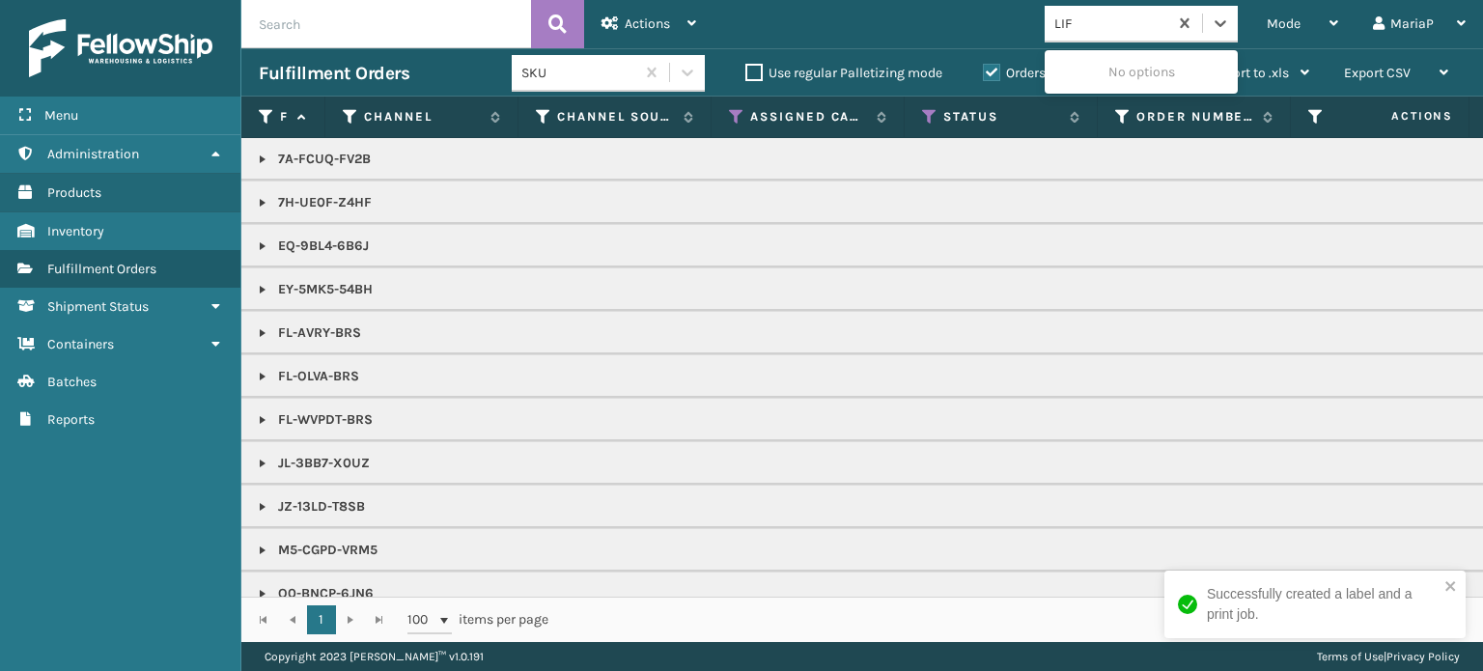
type input "LIFE"
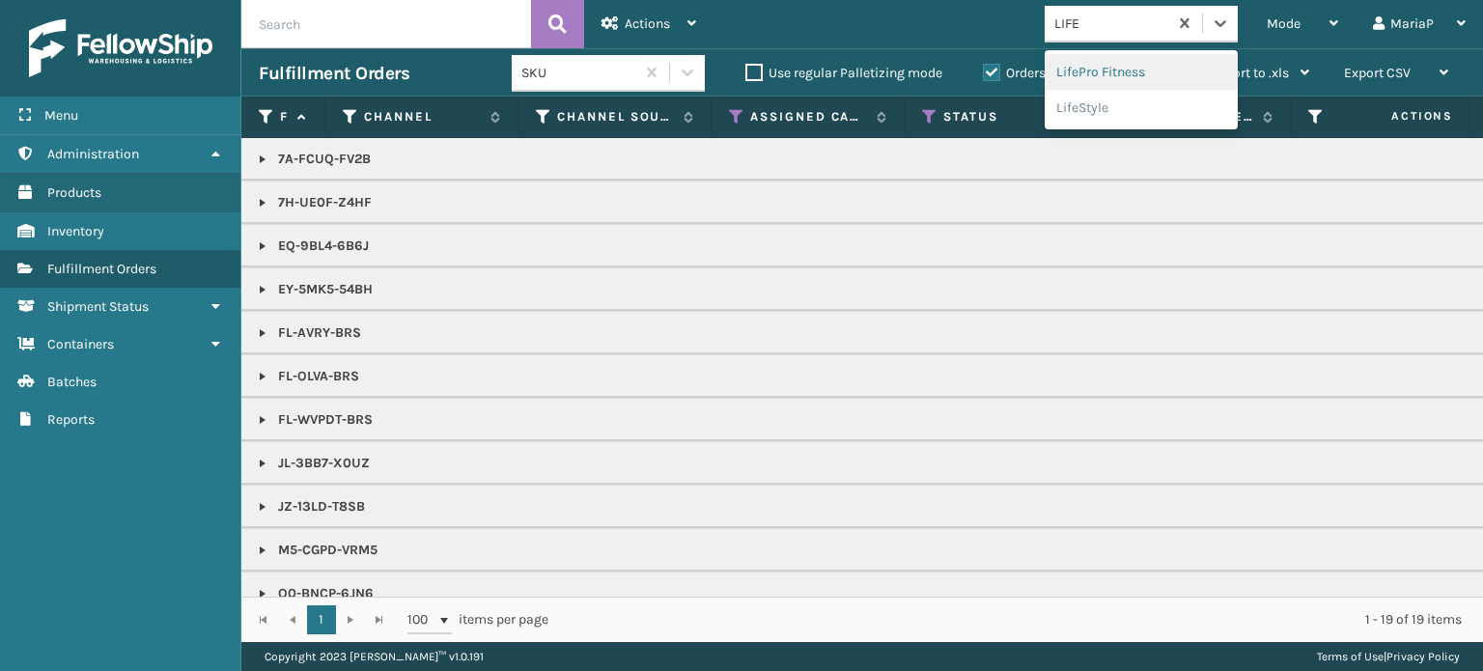
click at [1111, 76] on div "LifePro Fitness" at bounding box center [1141, 72] width 193 height 36
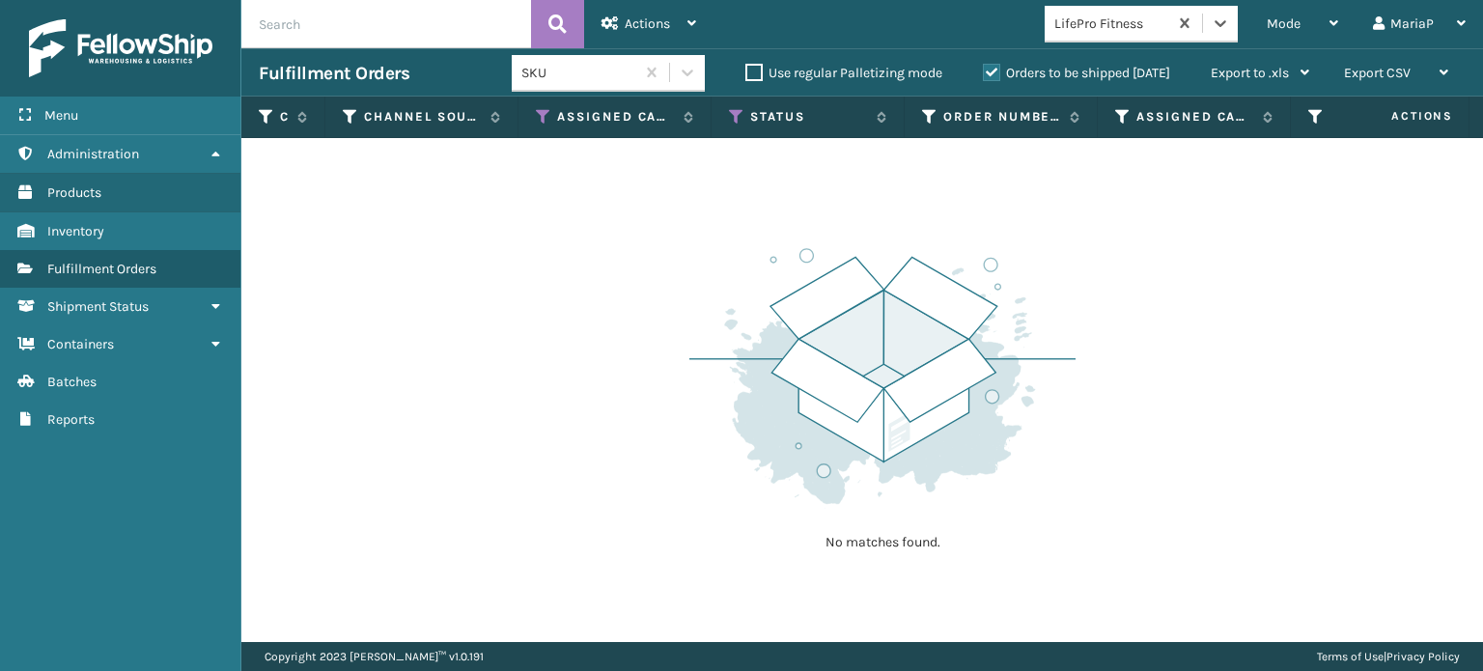
click at [1117, 27] on div "LifePro Fitness" at bounding box center [1112, 24] width 115 height 20
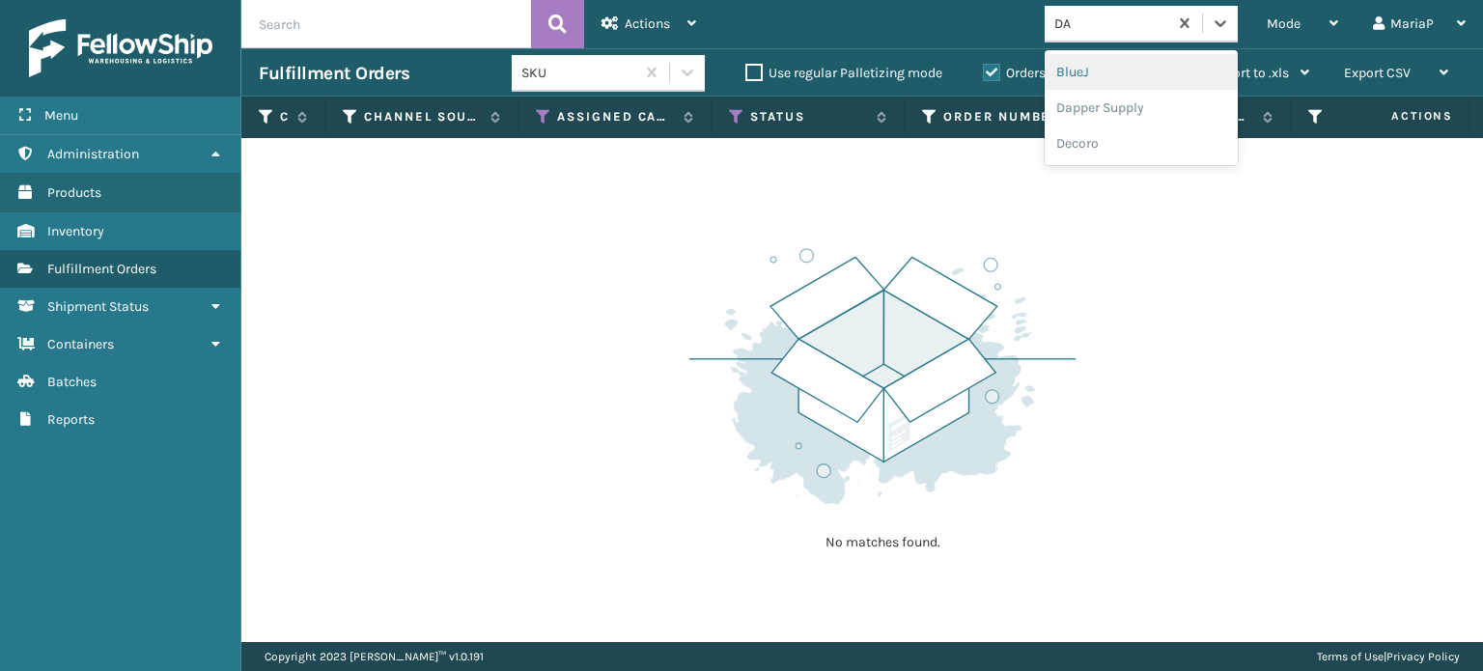
type input "DAP"
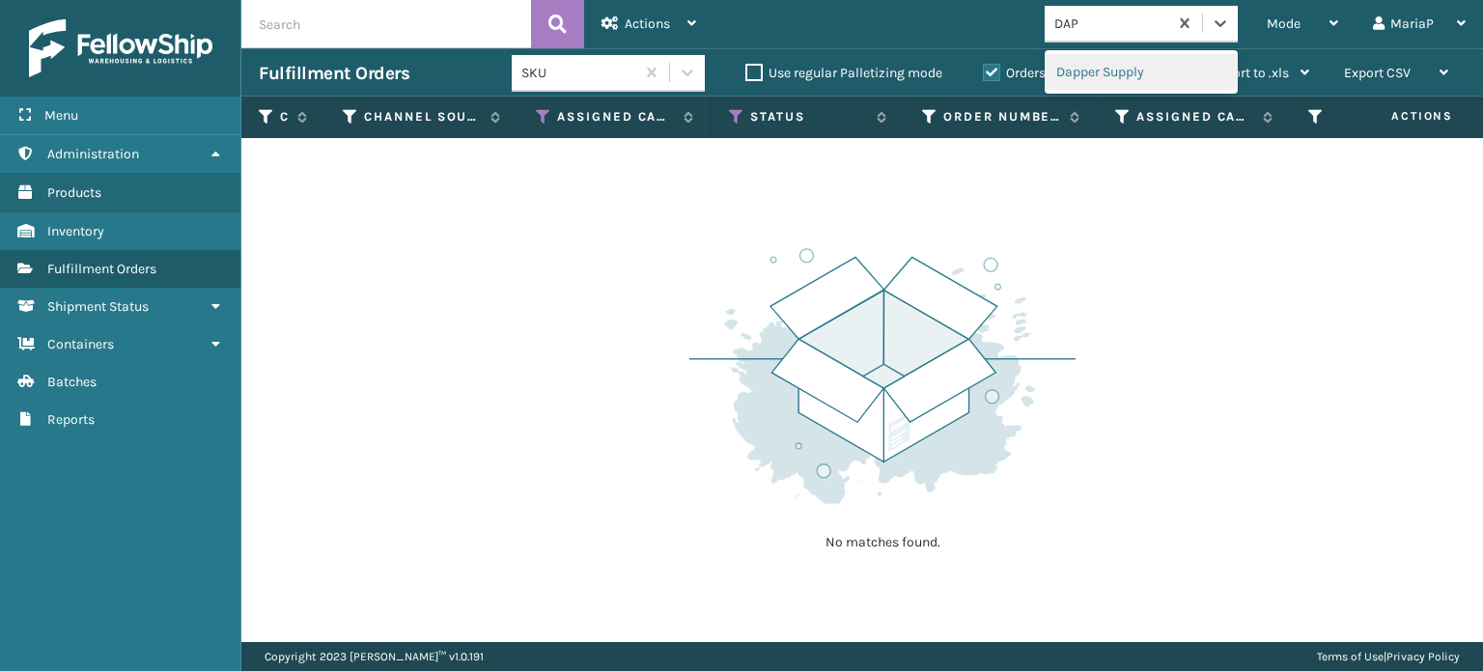
click at [1125, 66] on div "Dapper Supply" at bounding box center [1141, 72] width 193 height 36
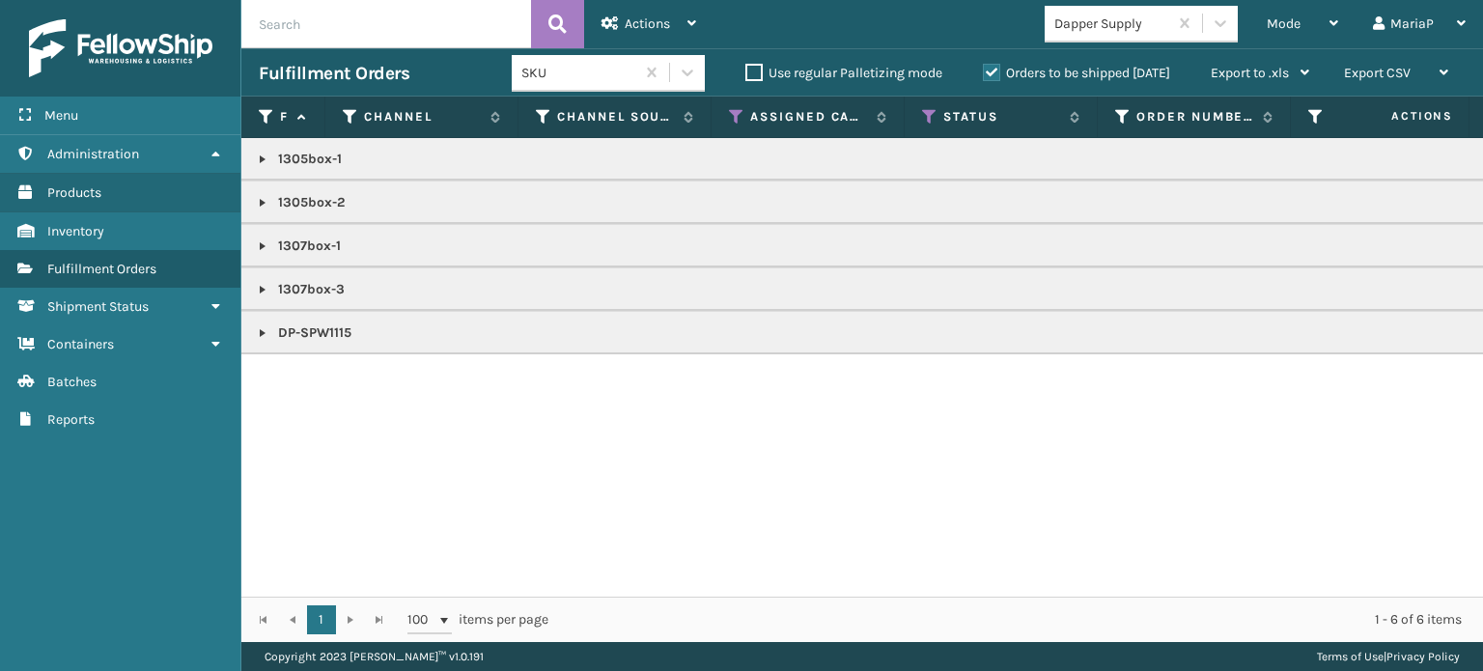
click at [265, 290] on link at bounding box center [262, 289] width 15 height 15
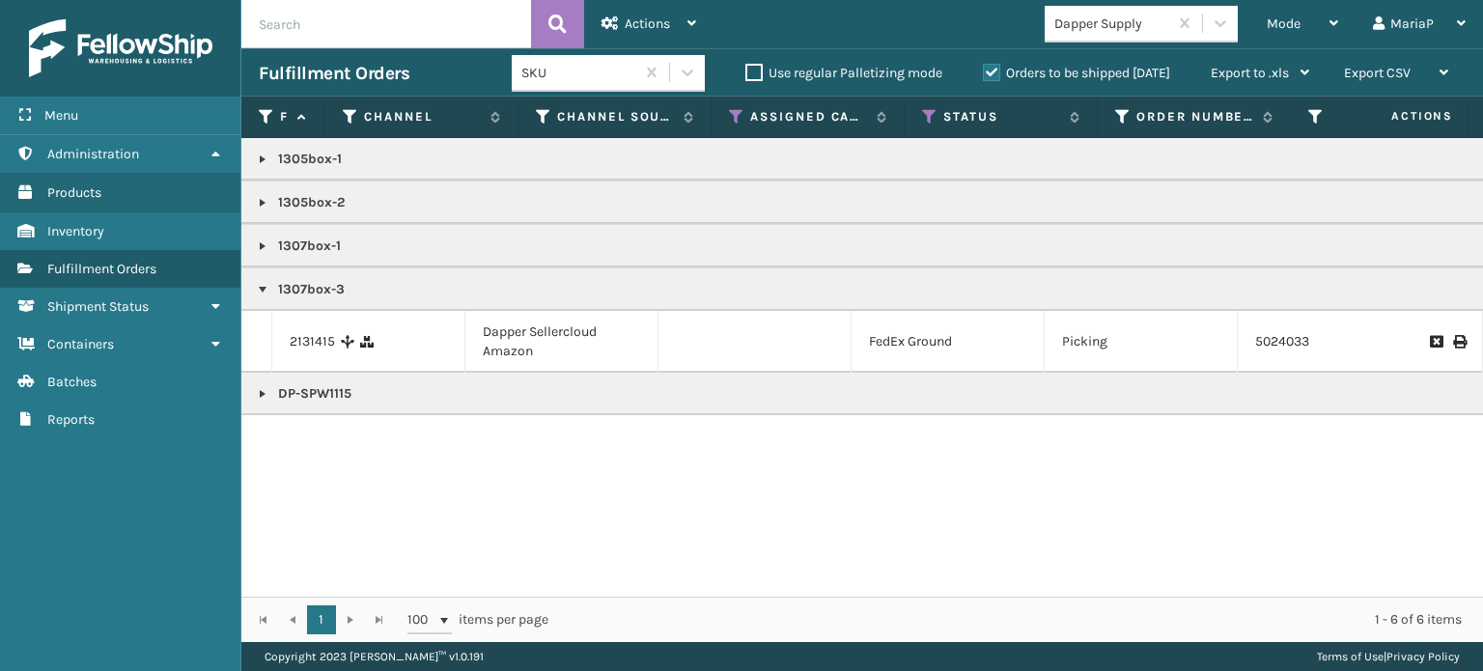
click at [262, 250] on link at bounding box center [262, 246] width 15 height 15
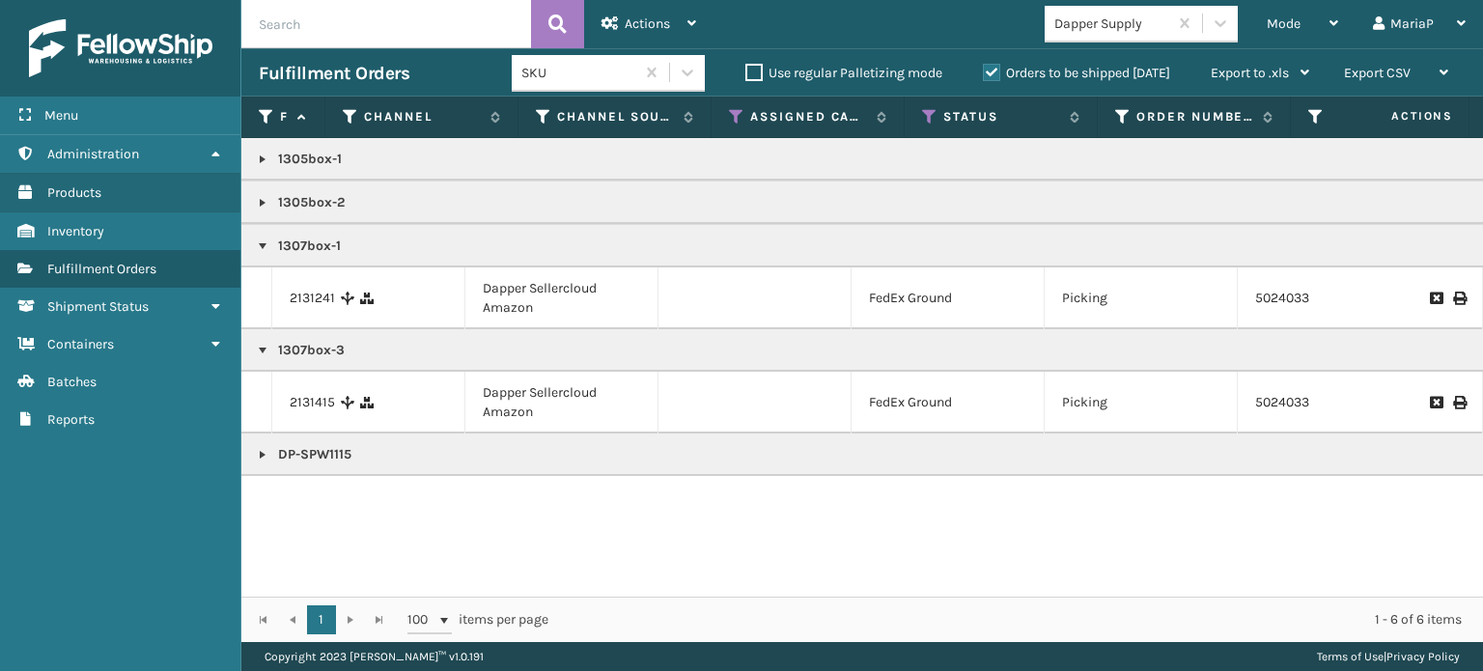
click at [262, 198] on link at bounding box center [262, 202] width 15 height 15
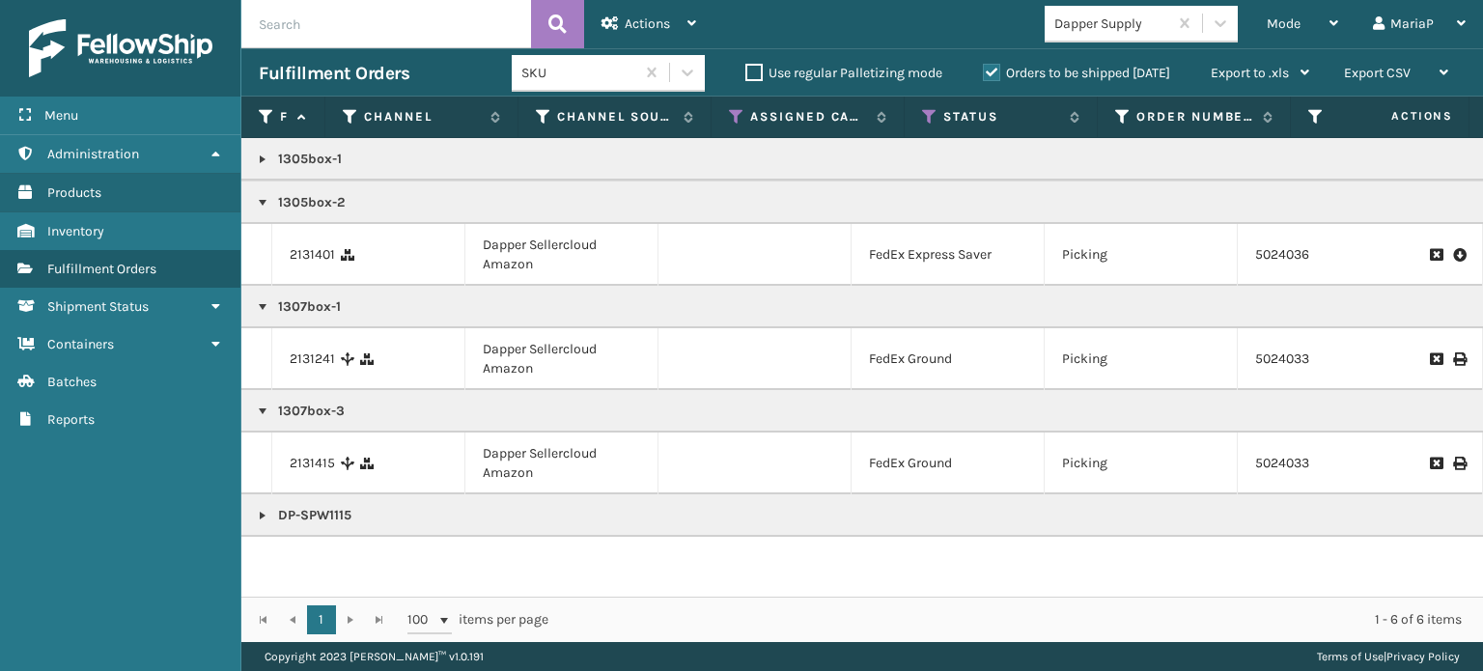
click at [258, 161] on link at bounding box center [262, 159] width 15 height 15
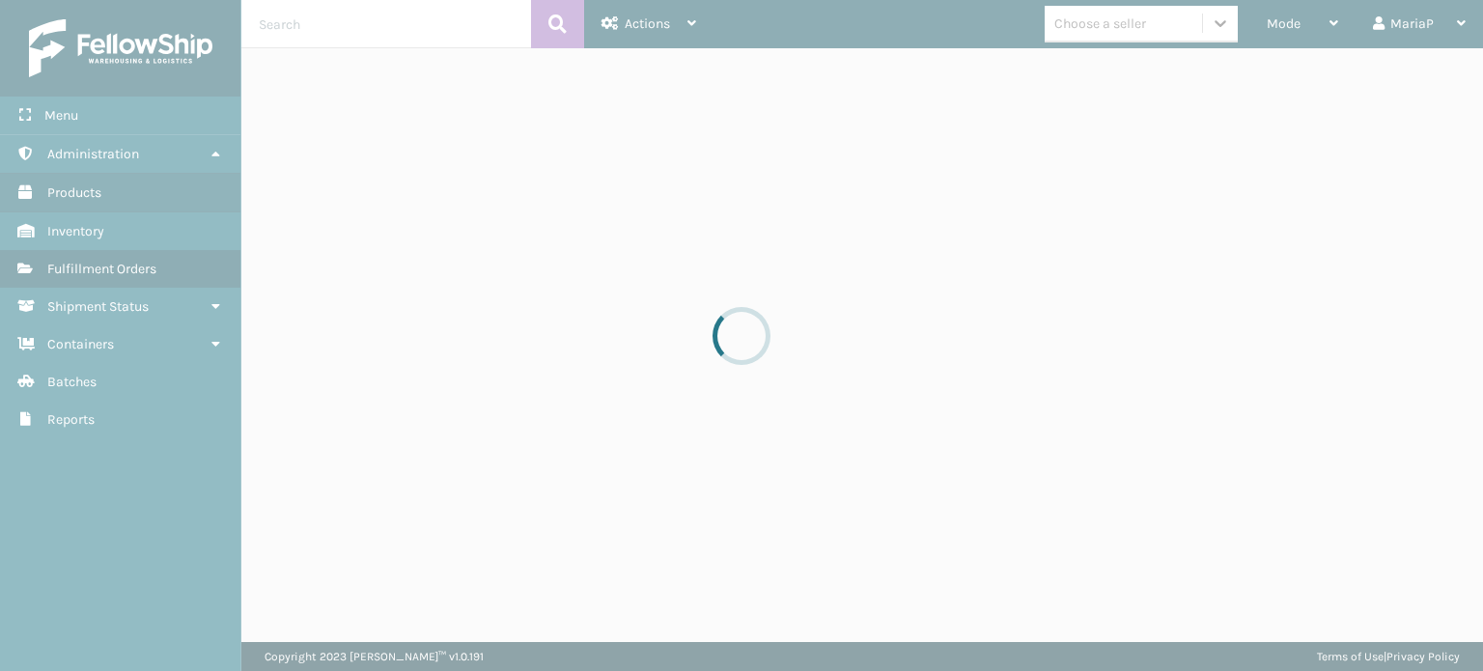
click at [1122, 26] on div at bounding box center [741, 335] width 1483 height 671
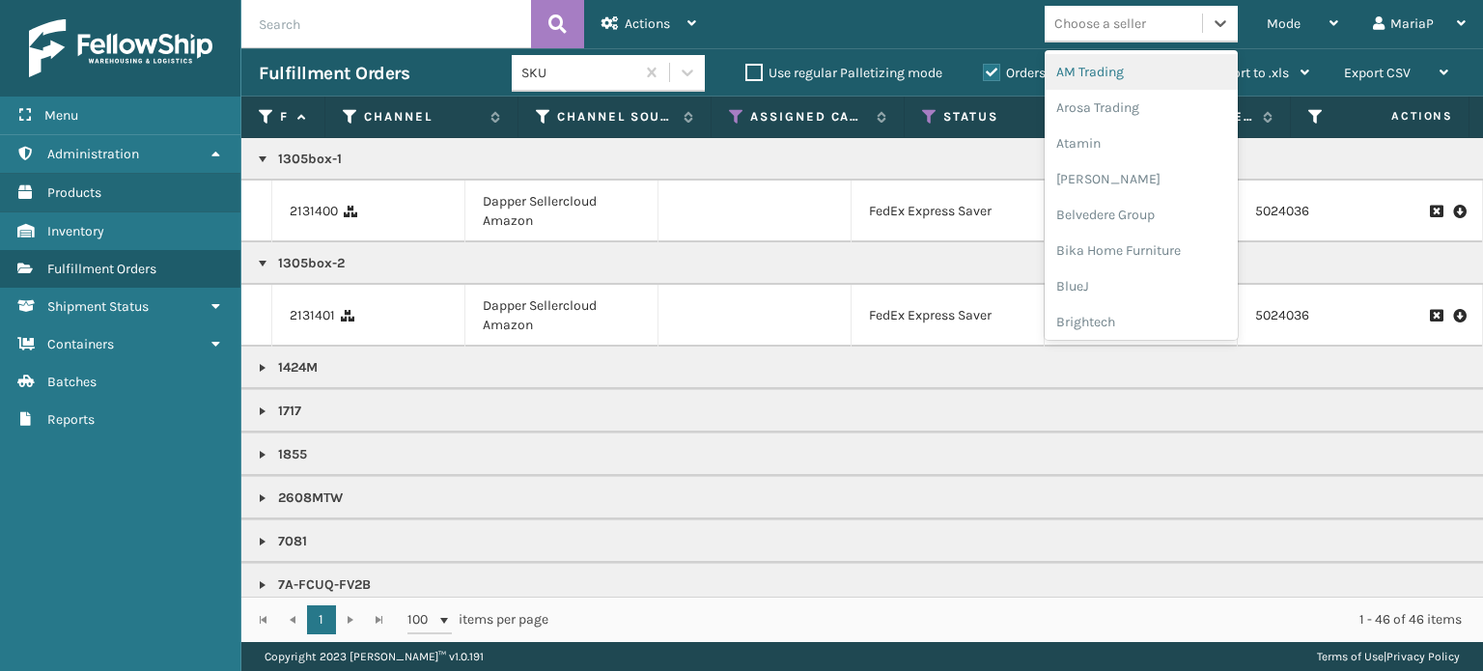
click at [1122, 26] on div "Choose a seller" at bounding box center [1101, 24] width 92 height 20
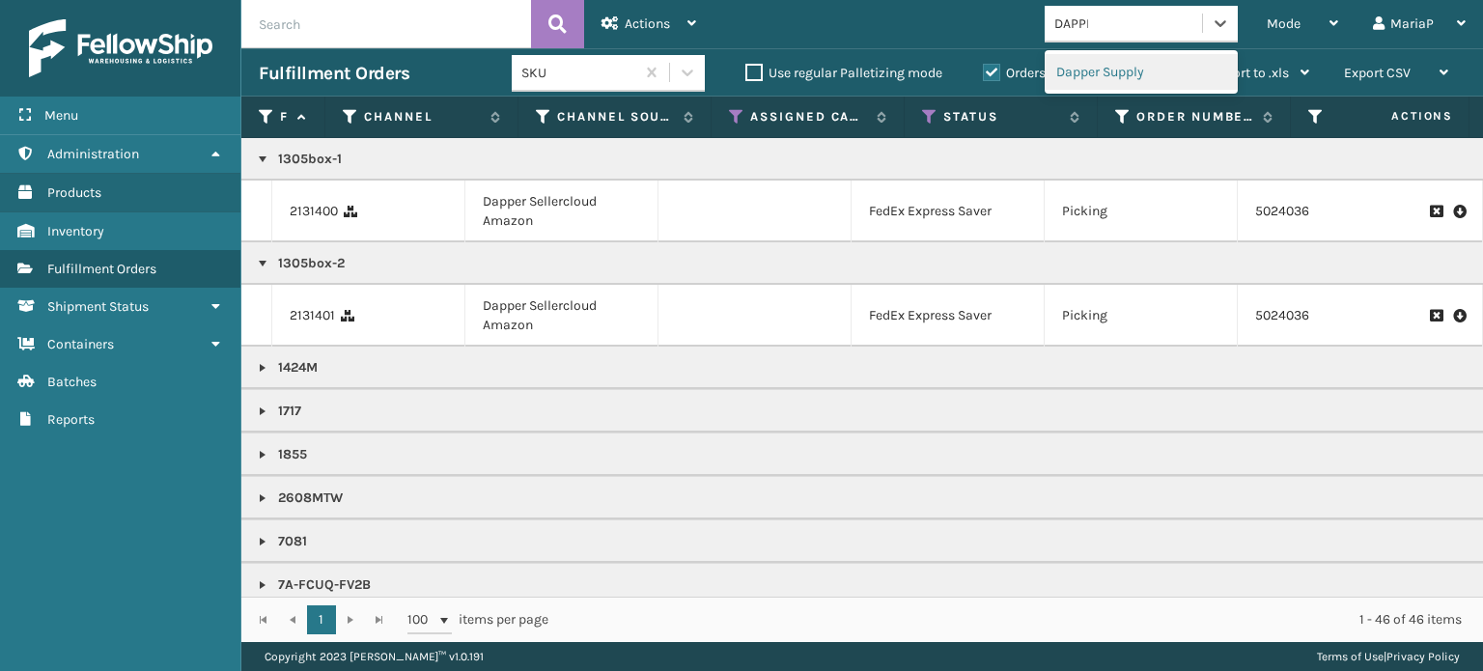
type input "DAPPER"
click at [1112, 74] on div "Dapper Supply" at bounding box center [1141, 72] width 193 height 36
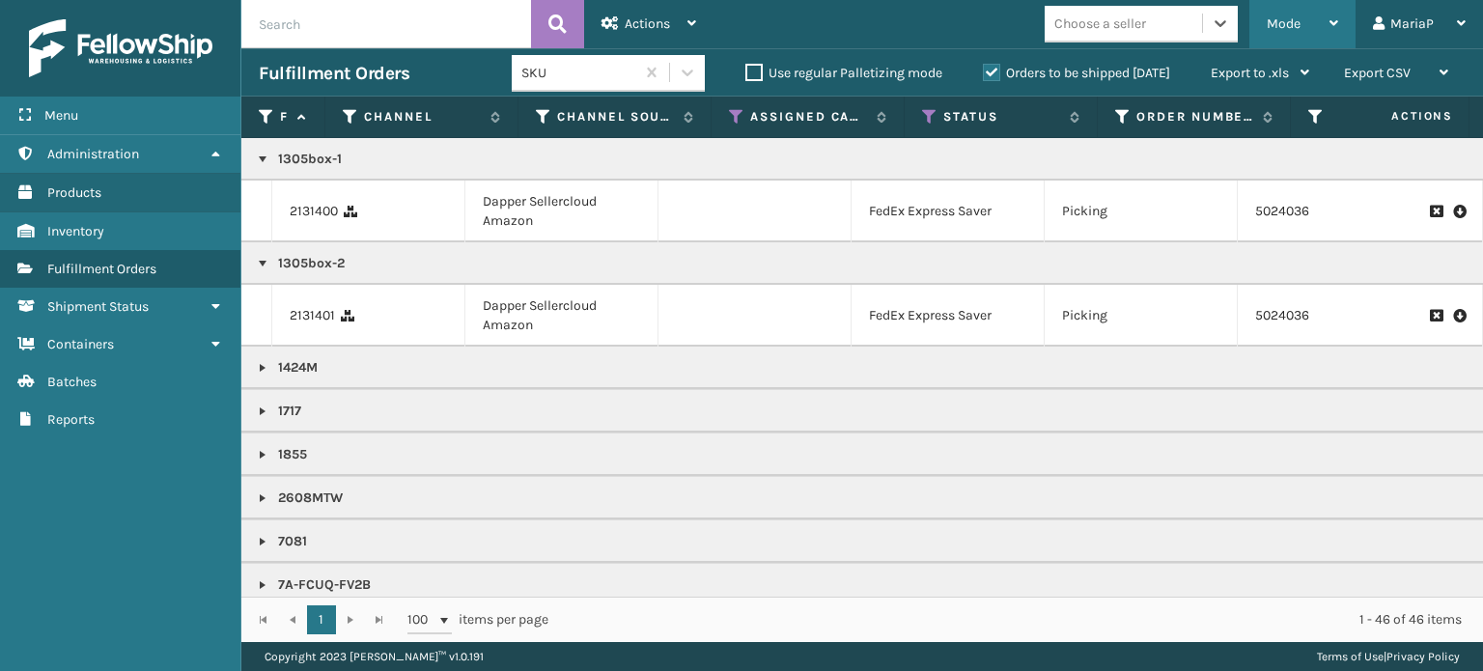
click at [1267, 30] on div "Mode Regular Mode Picking Mode Labeling Mode Exit Scan Mode" at bounding box center [1303, 24] width 106 height 48
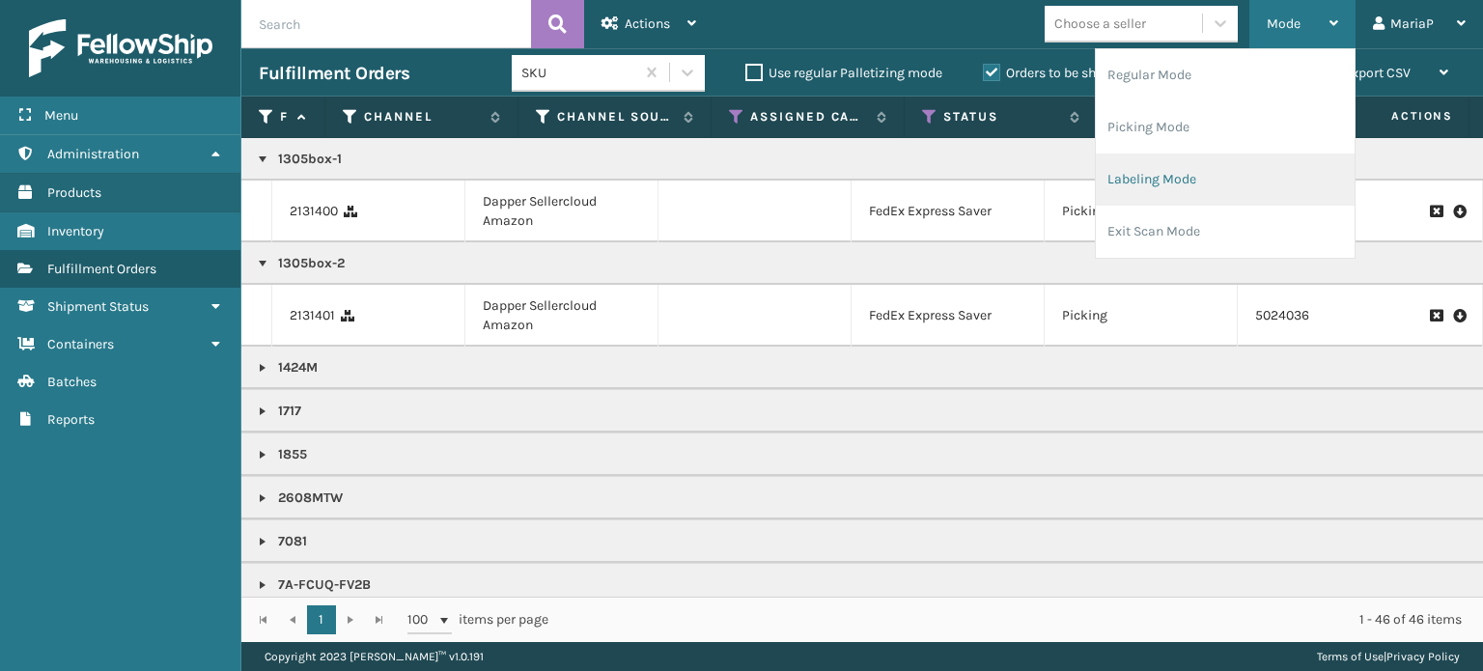
click at [1215, 170] on li "Labeling Mode" at bounding box center [1225, 180] width 259 height 52
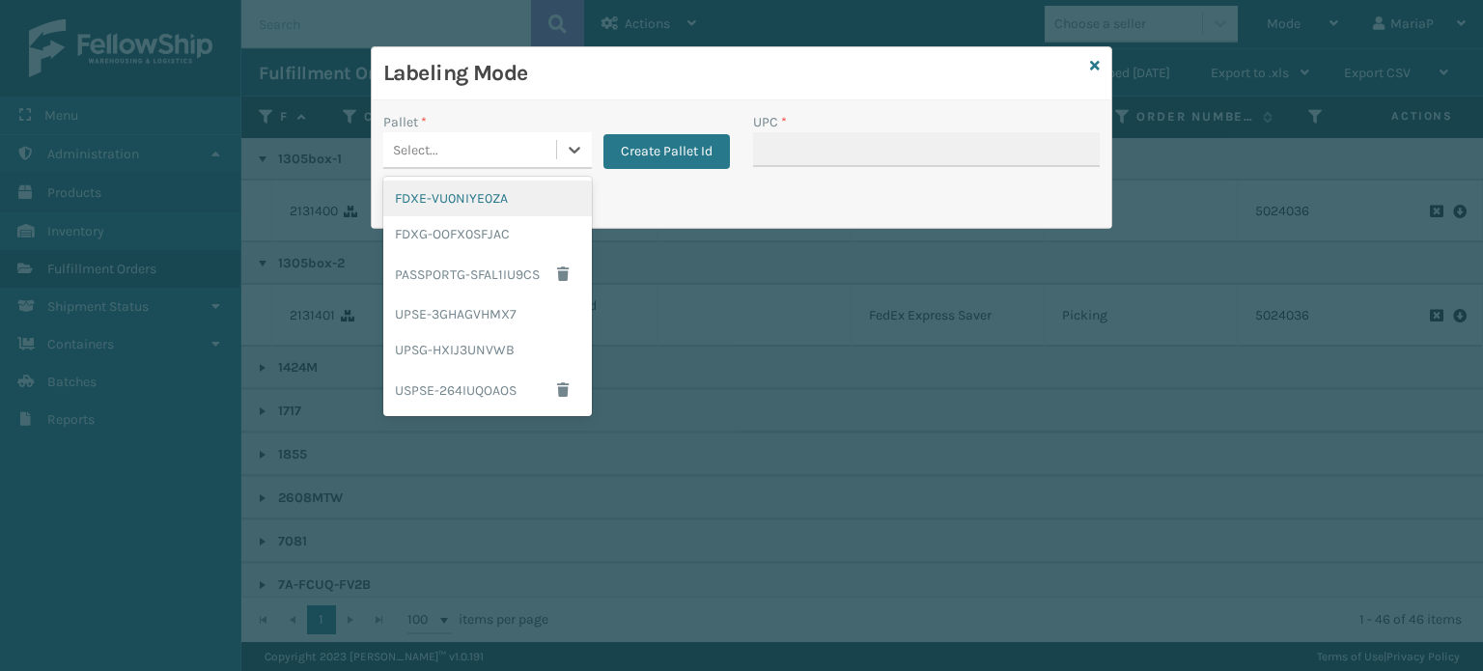
click at [514, 151] on div "Select..." at bounding box center [469, 150] width 173 height 32
click at [491, 226] on div "FDXG-OOFX0SFJAC" at bounding box center [487, 234] width 209 height 36
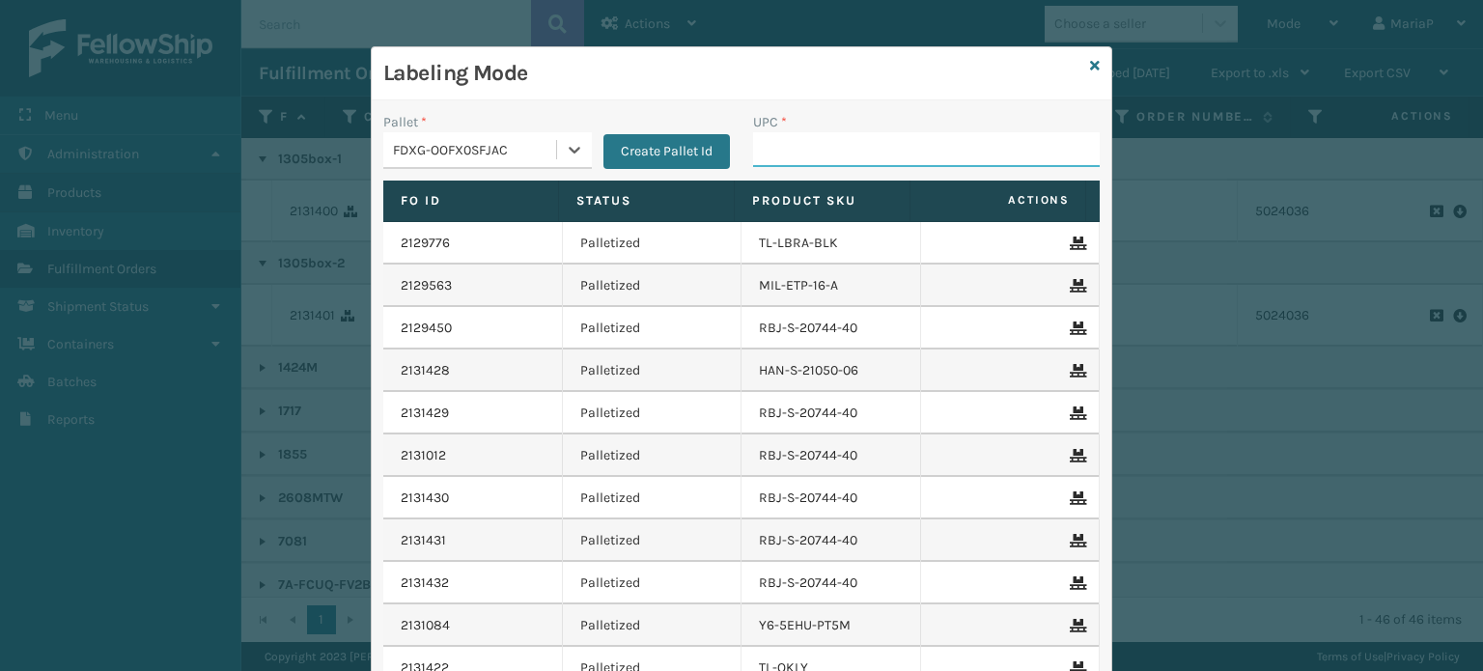
click at [818, 155] on input "UPC *" at bounding box center [926, 149] width 347 height 35
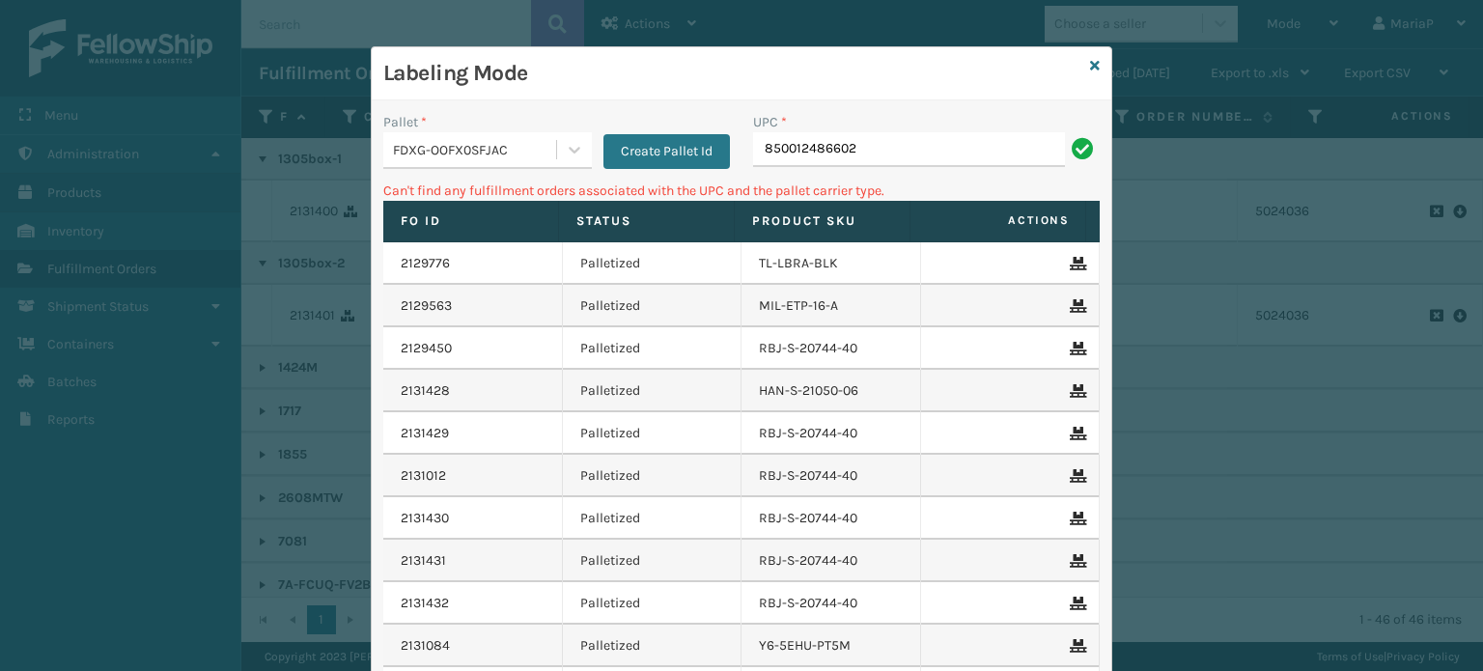
drag, startPoint x: 444, startPoint y: 155, endPoint x: 451, endPoint y: 173, distance: 18.7
click at [445, 155] on div "FDXG-OOFX0SFJAC" at bounding box center [475, 150] width 165 height 20
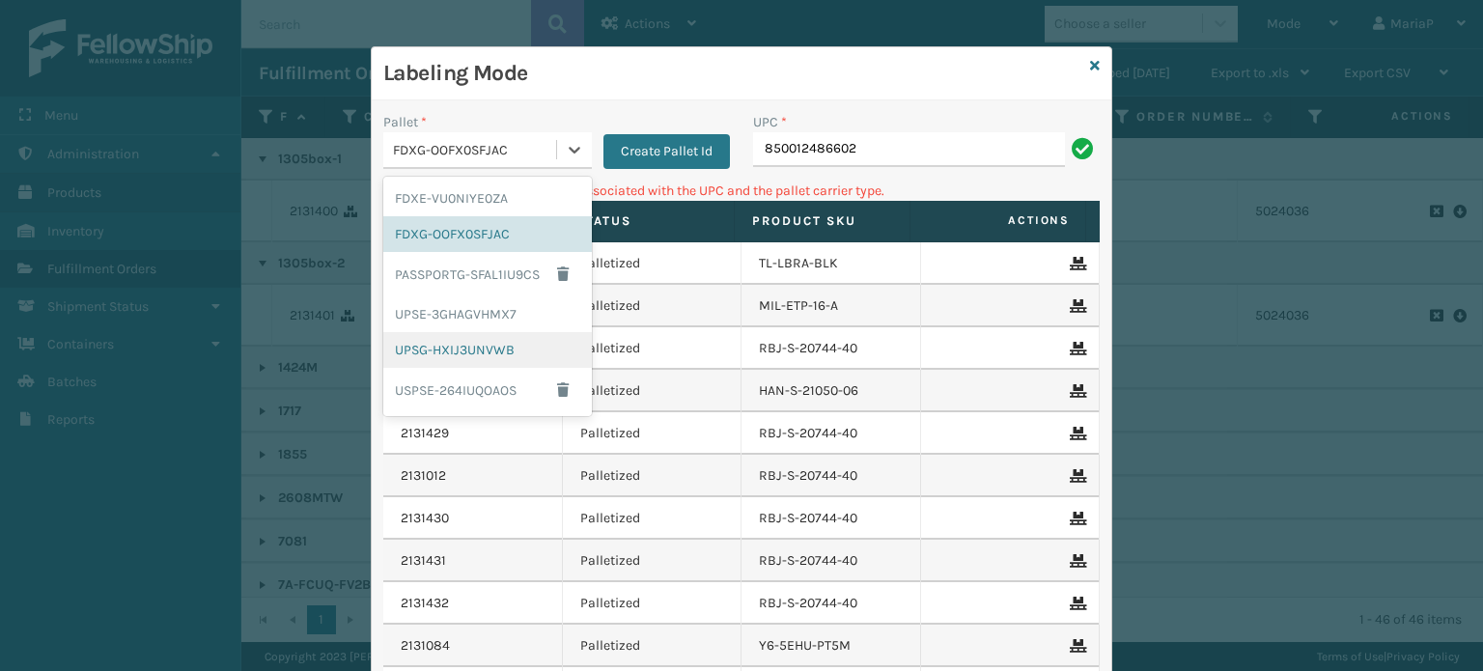
drag, startPoint x: 479, startPoint y: 344, endPoint x: 572, endPoint y: 310, distance: 98.7
click at [479, 345] on div "UPSG-HXIJ3UNVWB" at bounding box center [487, 350] width 209 height 36
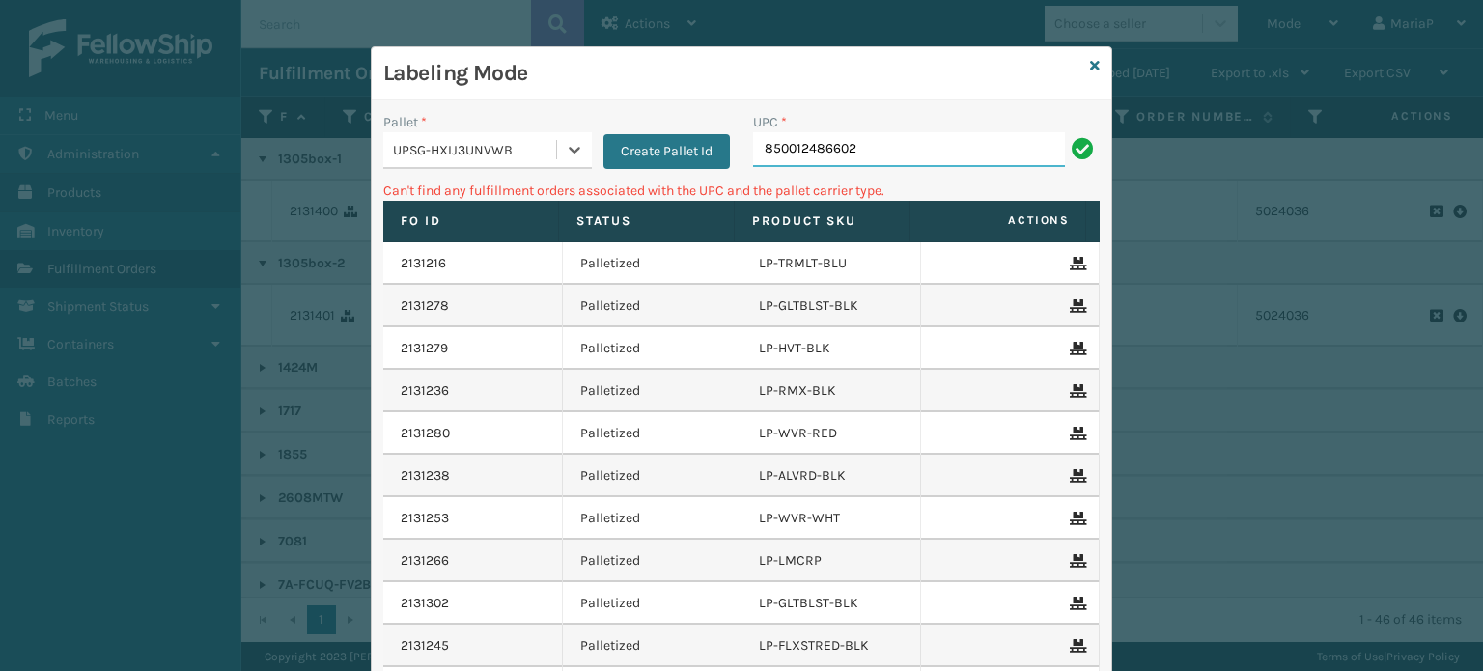
click at [920, 150] on input "850012486602" at bounding box center [909, 149] width 312 height 35
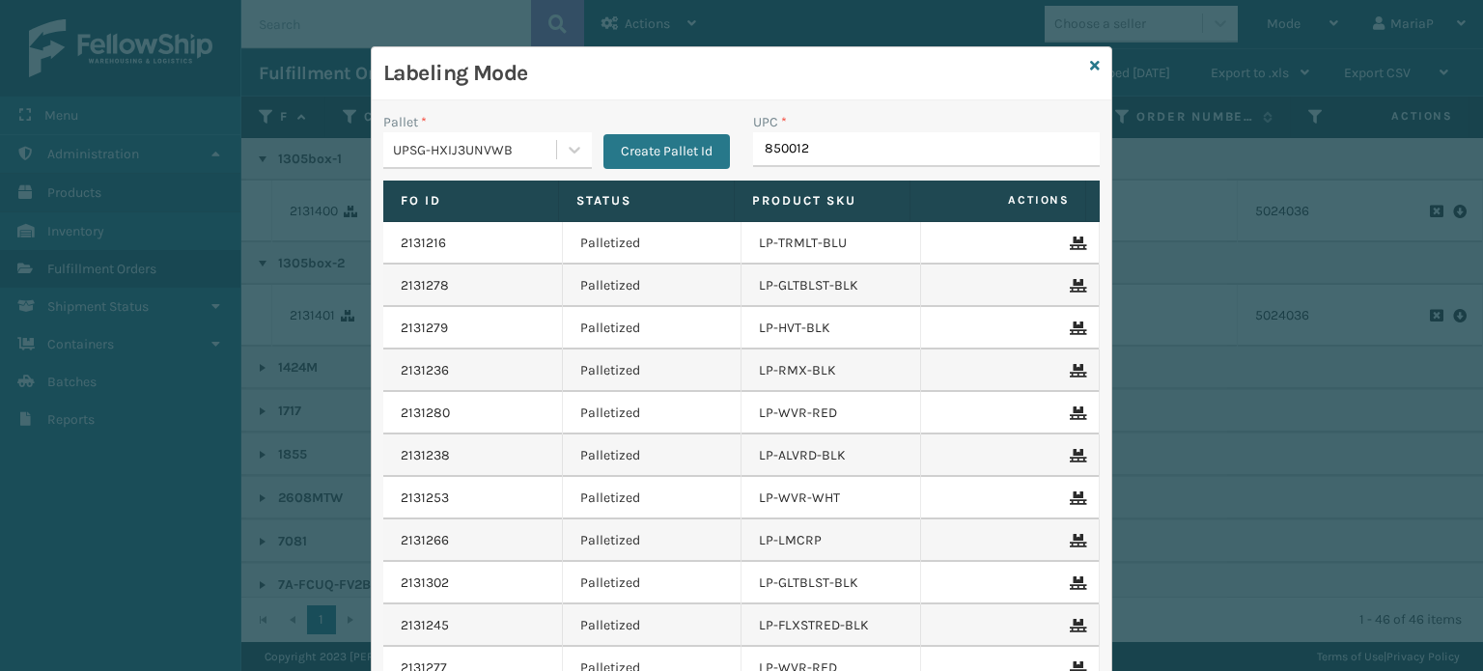
type input "8500124"
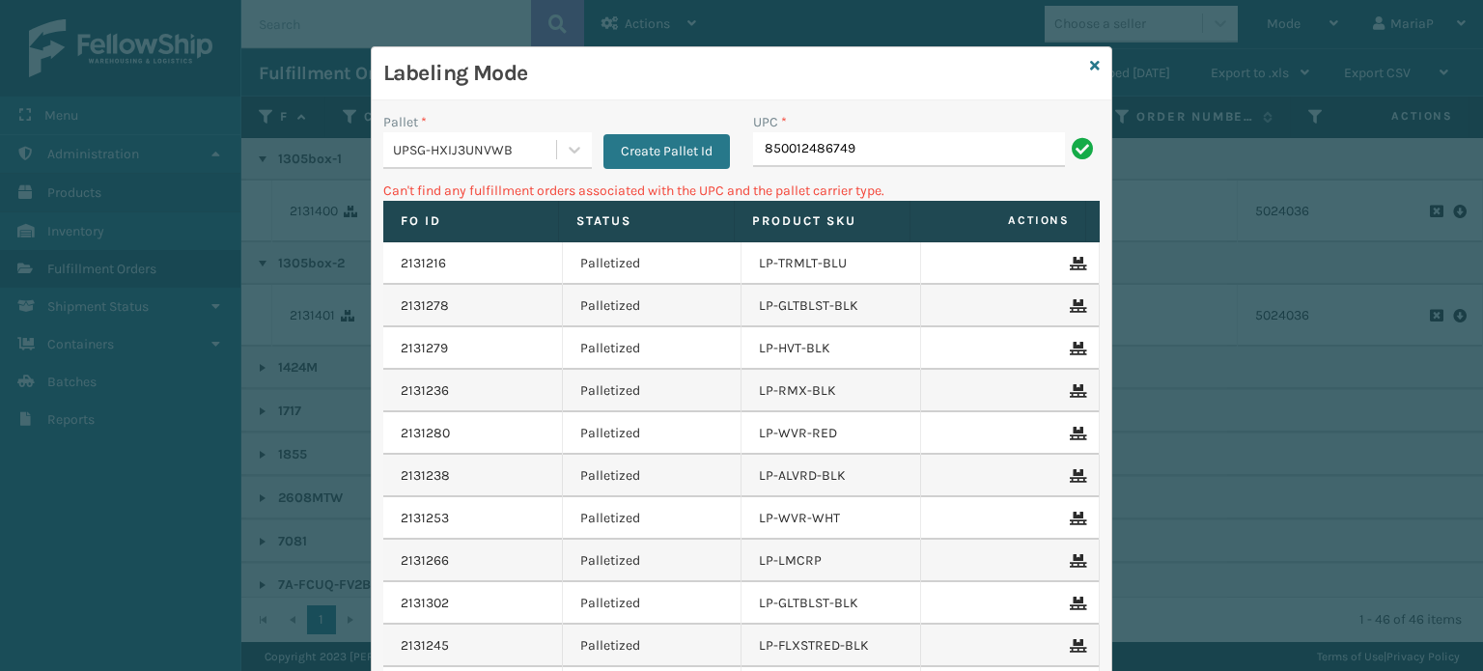
drag, startPoint x: 549, startPoint y: 148, endPoint x: 531, endPoint y: 175, distance: 32.7
click at [557, 147] on div at bounding box center [574, 149] width 35 height 35
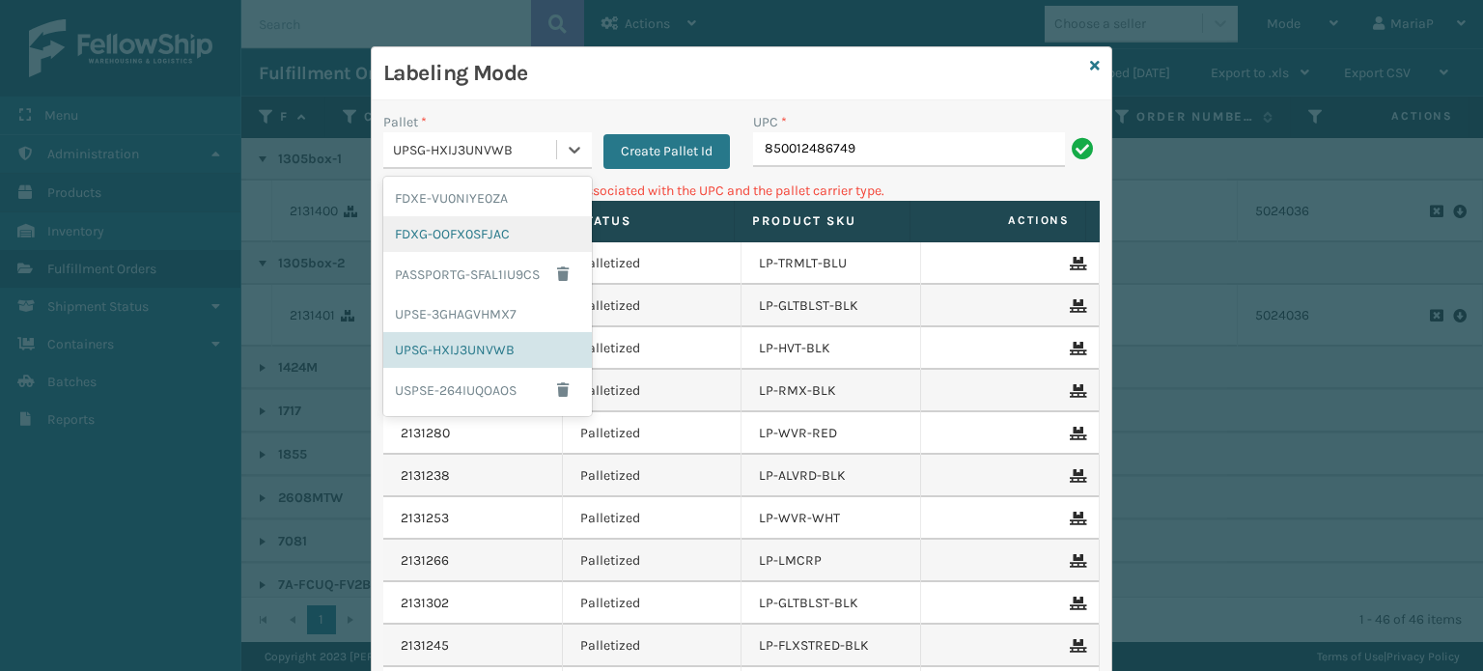
click at [460, 216] on div "FDXG-OOFX0SFJAC" at bounding box center [487, 234] width 209 height 36
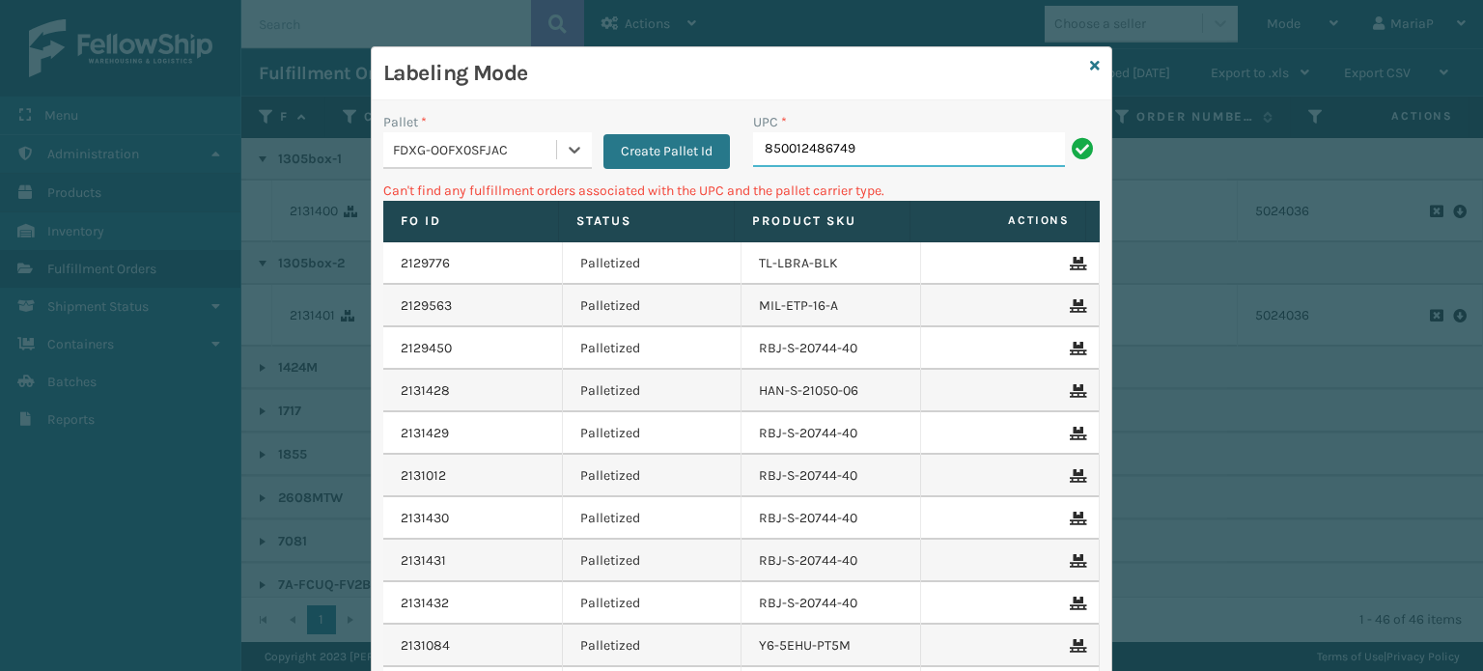
click at [881, 160] on input "850012486749" at bounding box center [909, 149] width 312 height 35
click at [471, 169] on div "Pallet * FDXG-OOFX0SFJAC Create Pallet Id" at bounding box center [557, 146] width 370 height 69
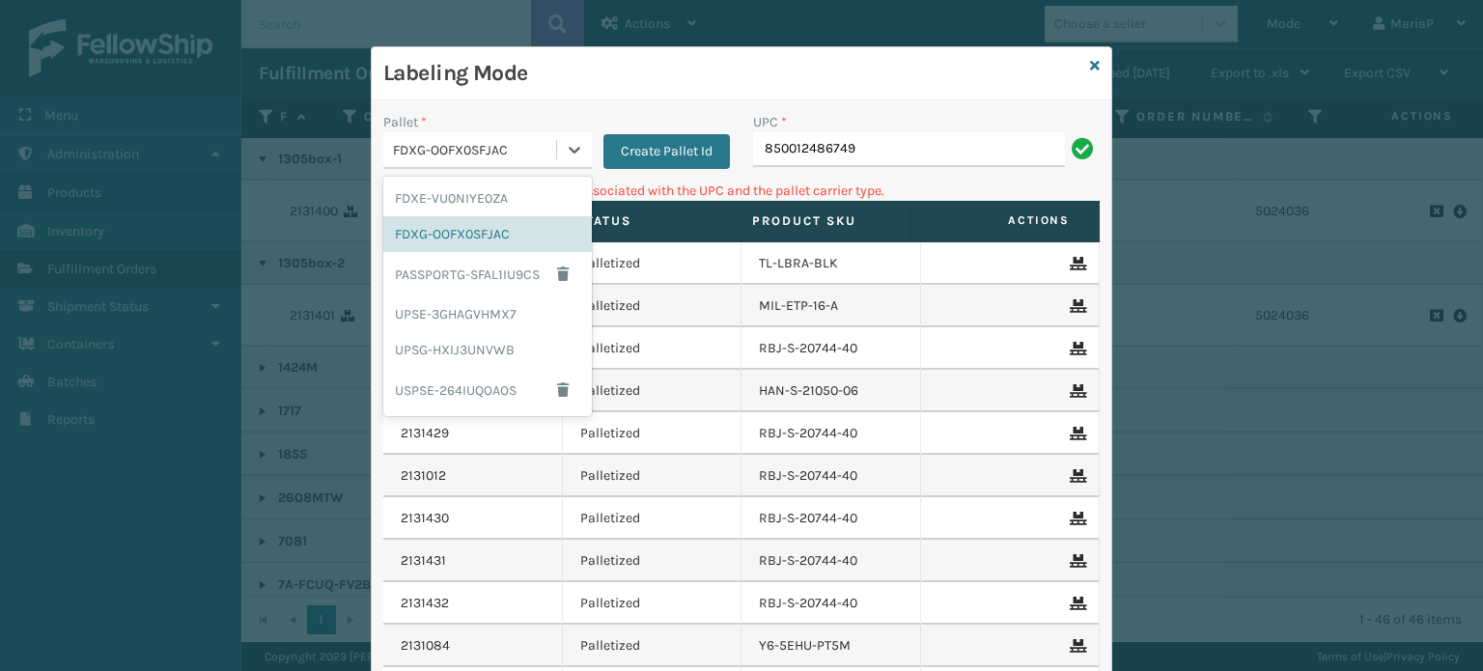
click at [487, 149] on div "FDXG-OOFX0SFJAC" at bounding box center [475, 150] width 165 height 20
click at [442, 347] on div "UPSG-HXIJ3UNVWB" at bounding box center [487, 350] width 209 height 36
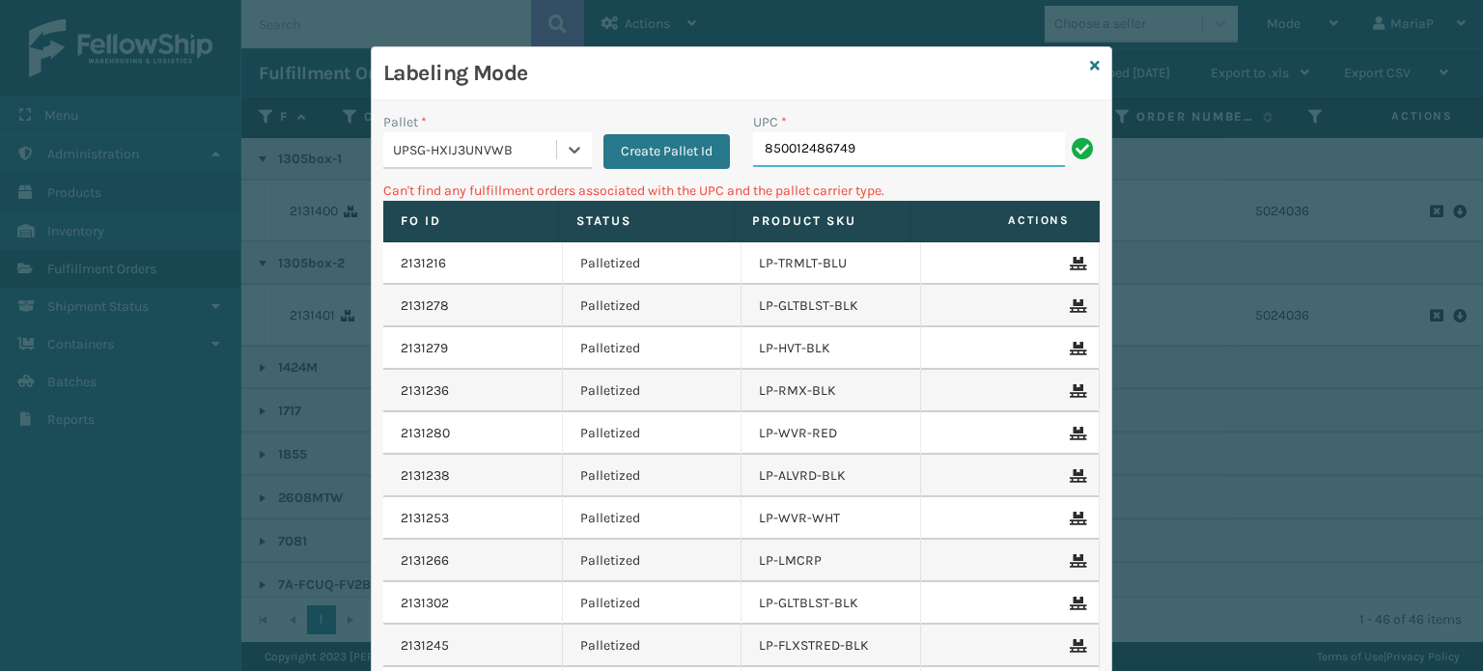
click at [885, 155] on input "850012486749" at bounding box center [909, 149] width 312 height 35
type input "85000"
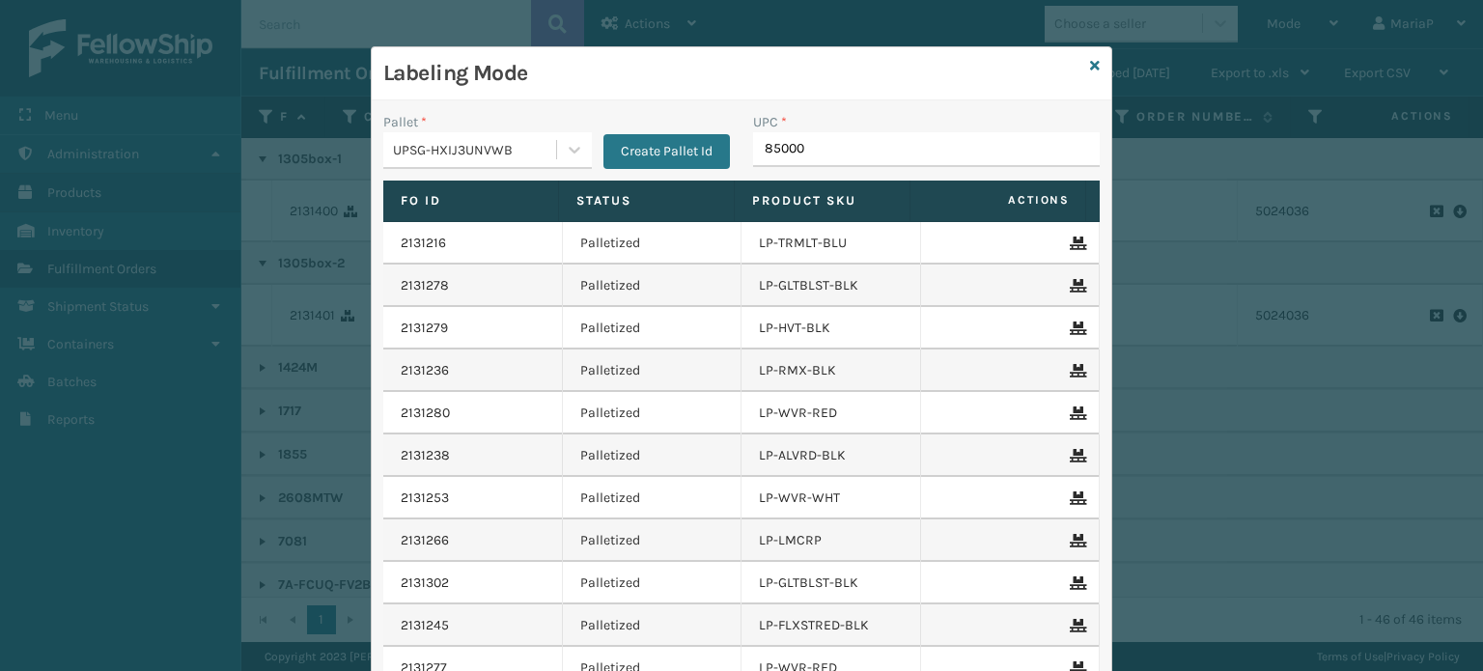
type input "850004"
type input "853913008515"
type input "860040667530"
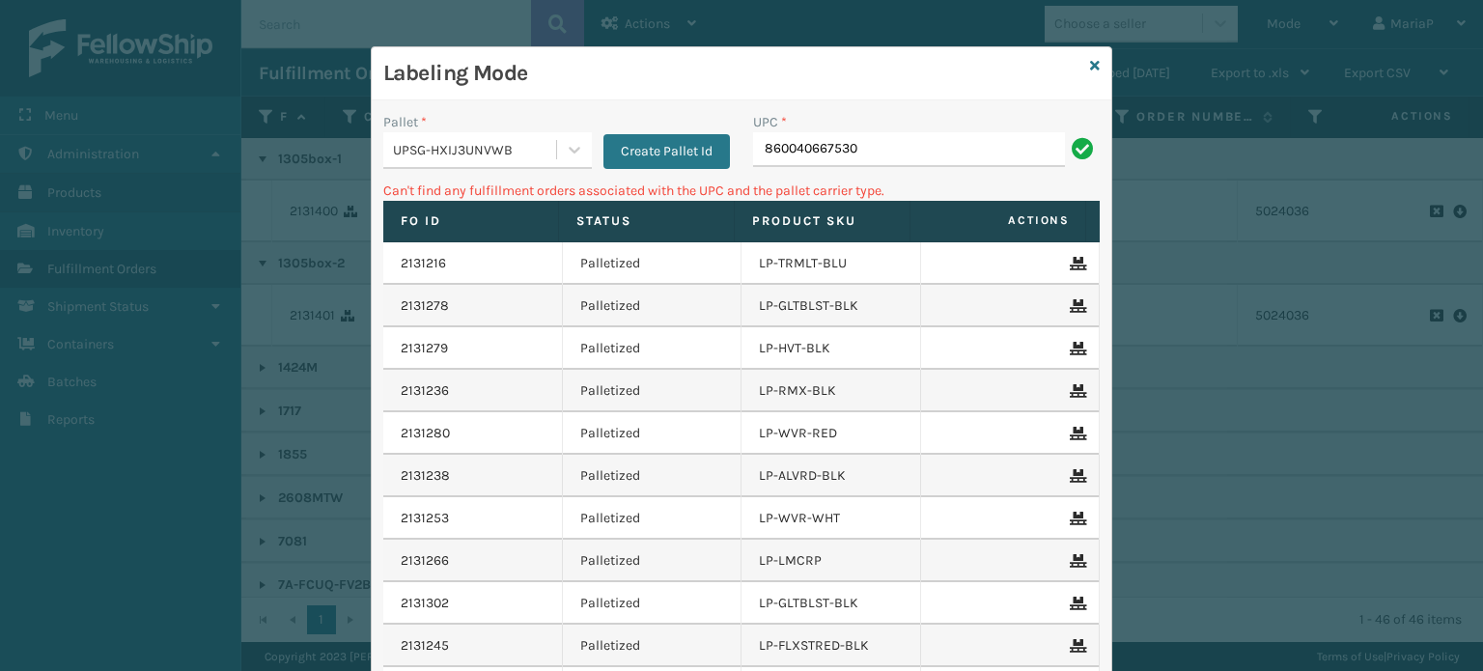
click at [774, 158] on input "860040667530" at bounding box center [909, 149] width 312 height 35
type input "850040667530"
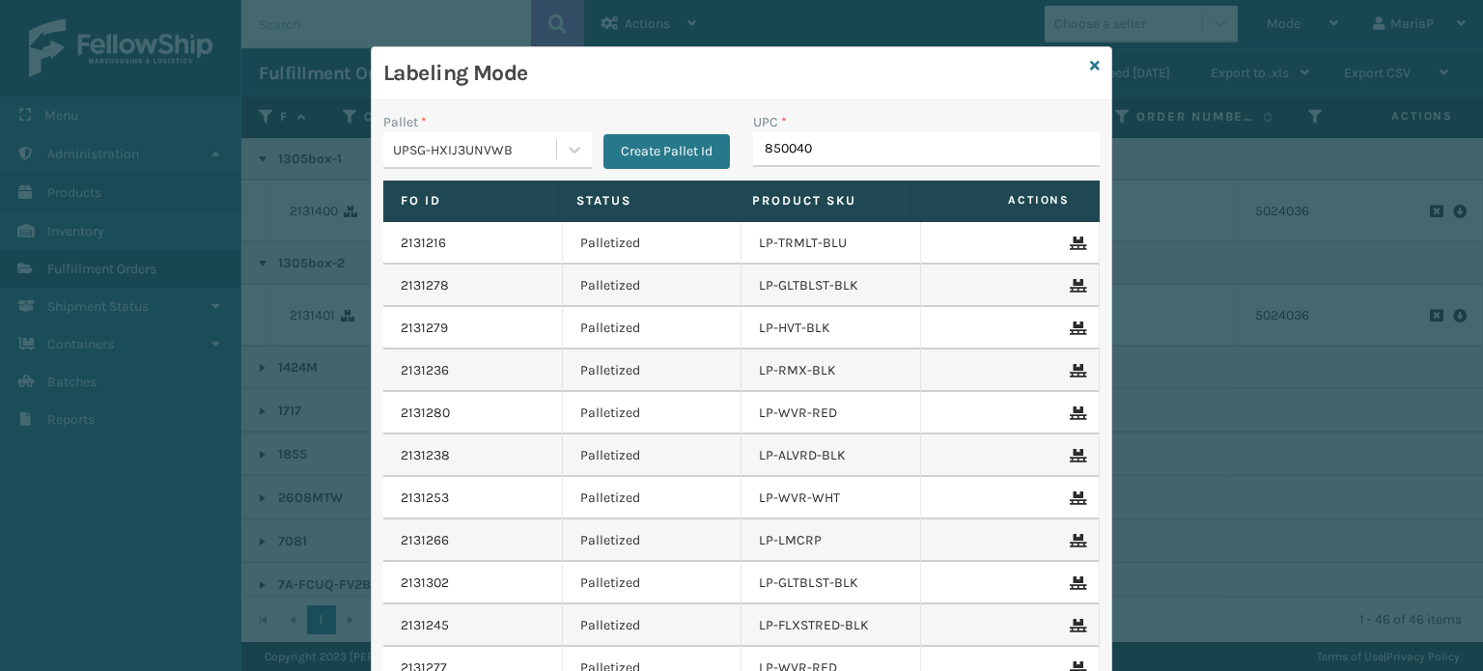
type input "8500406"
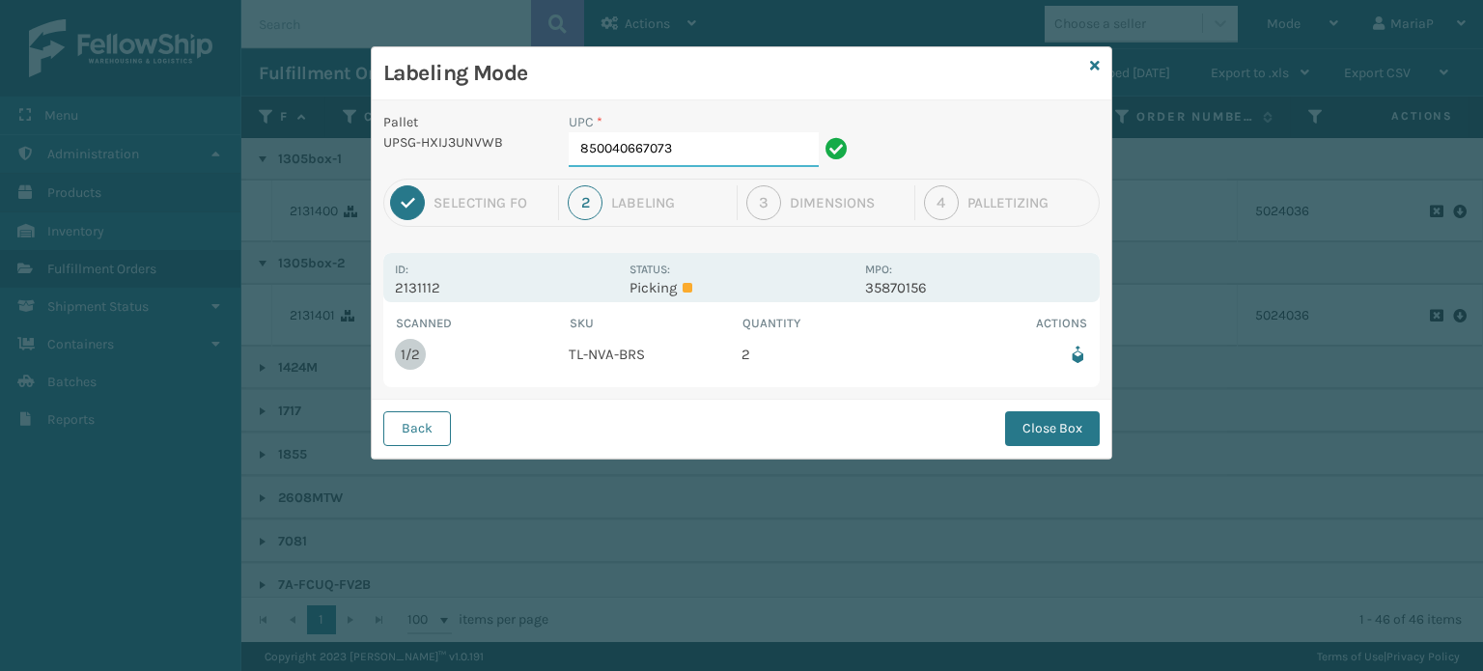
click at [736, 157] on input "850040667073" at bounding box center [694, 149] width 250 height 35
drag, startPoint x: 1033, startPoint y: 427, endPoint x: 1019, endPoint y: 416, distance: 18.0
click at [1032, 424] on button "Close Box" at bounding box center [1052, 428] width 95 height 35
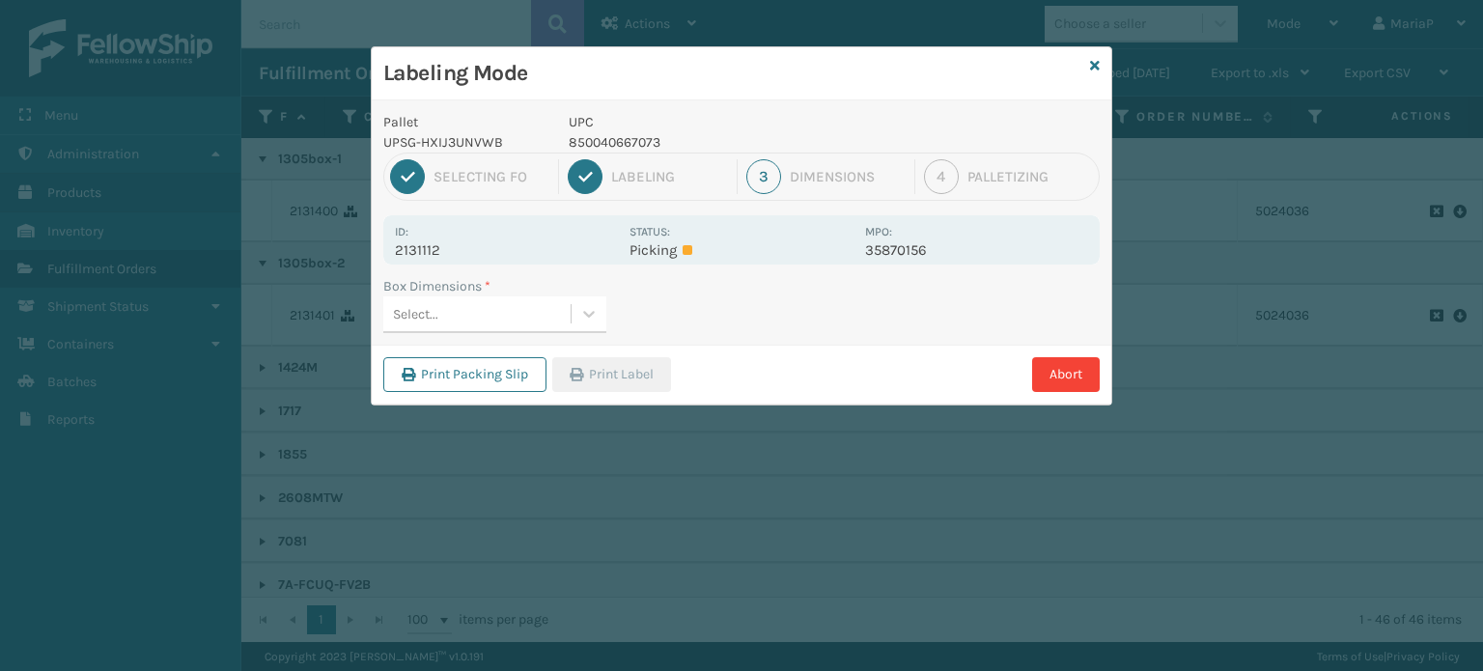
click at [533, 313] on div "Select..." at bounding box center [476, 314] width 187 height 32
type input "MRD"
click at [471, 303] on div "MRD" at bounding box center [476, 314] width 187 height 32
click at [471, 303] on div "Select..." at bounding box center [476, 314] width 187 height 32
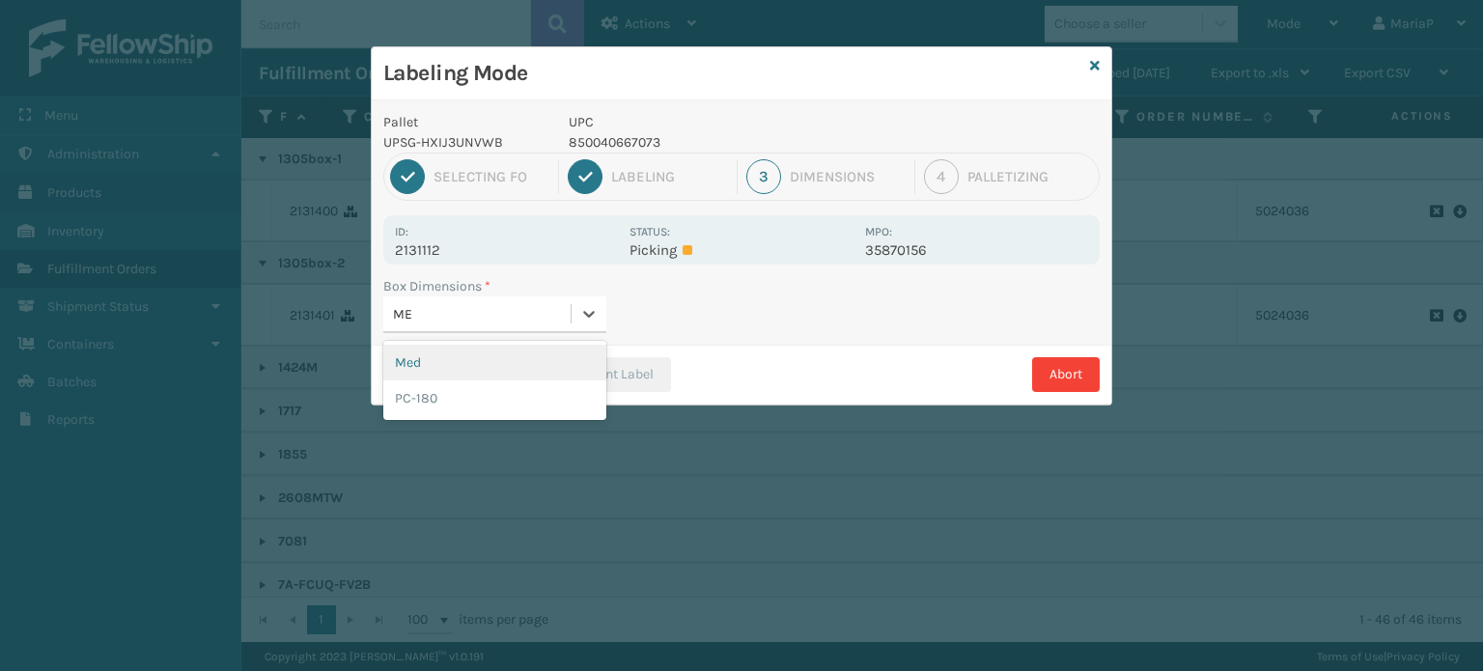
type input "MED"
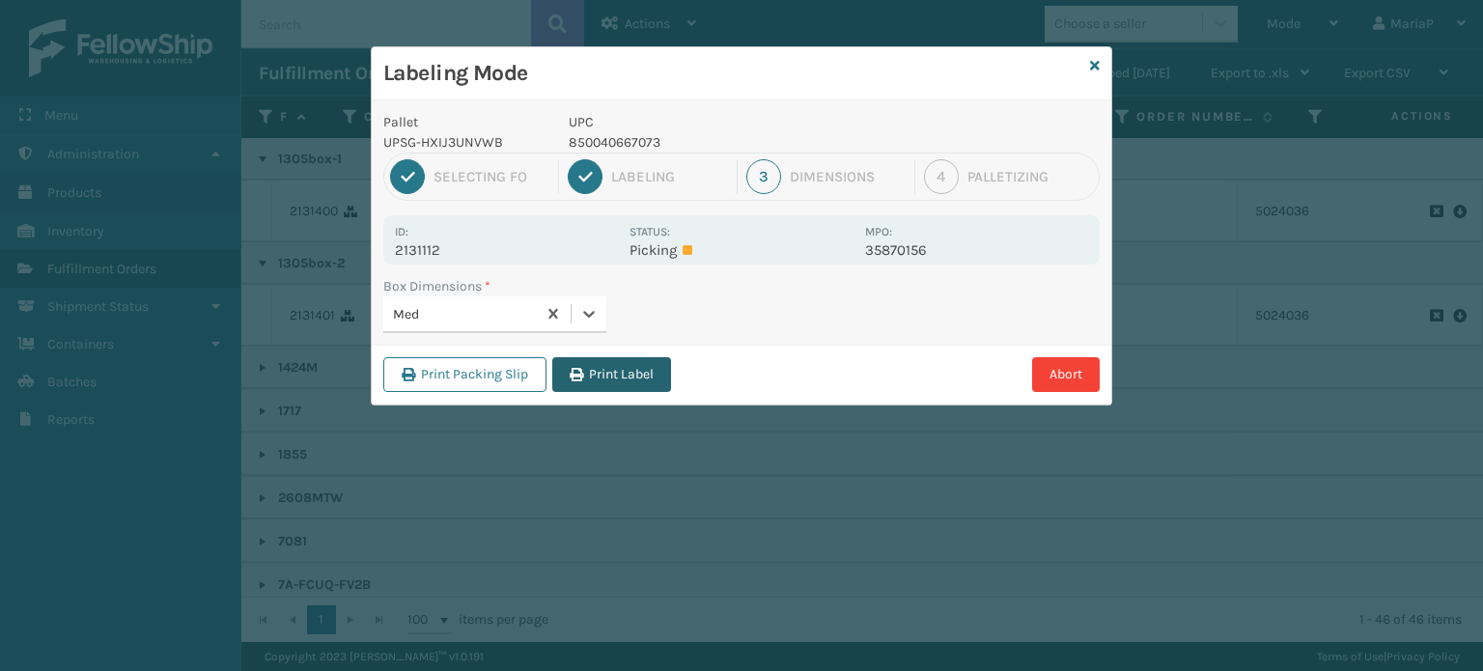
click at [592, 358] on button "Print Label" at bounding box center [611, 374] width 119 height 35
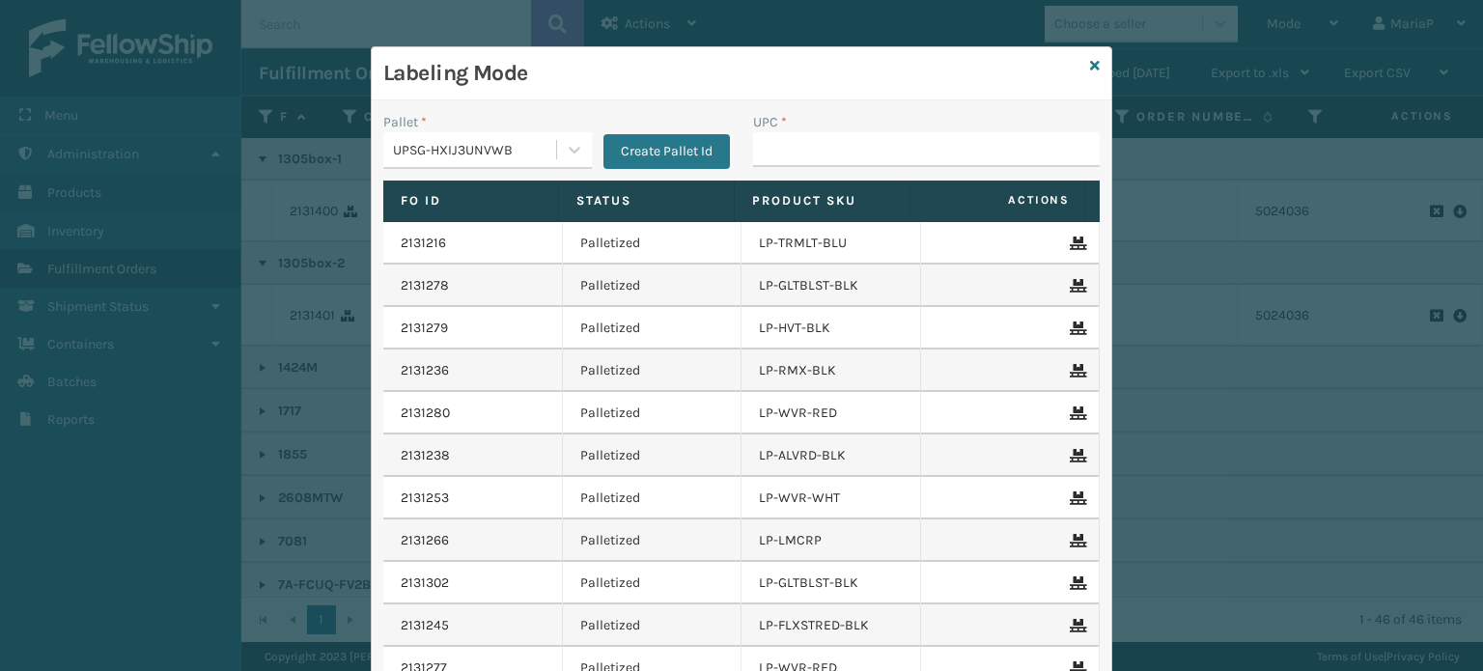
click at [1093, 60] on div "Labeling Mode" at bounding box center [742, 73] width 740 height 53
click at [1090, 71] on icon at bounding box center [1095, 66] width 10 height 14
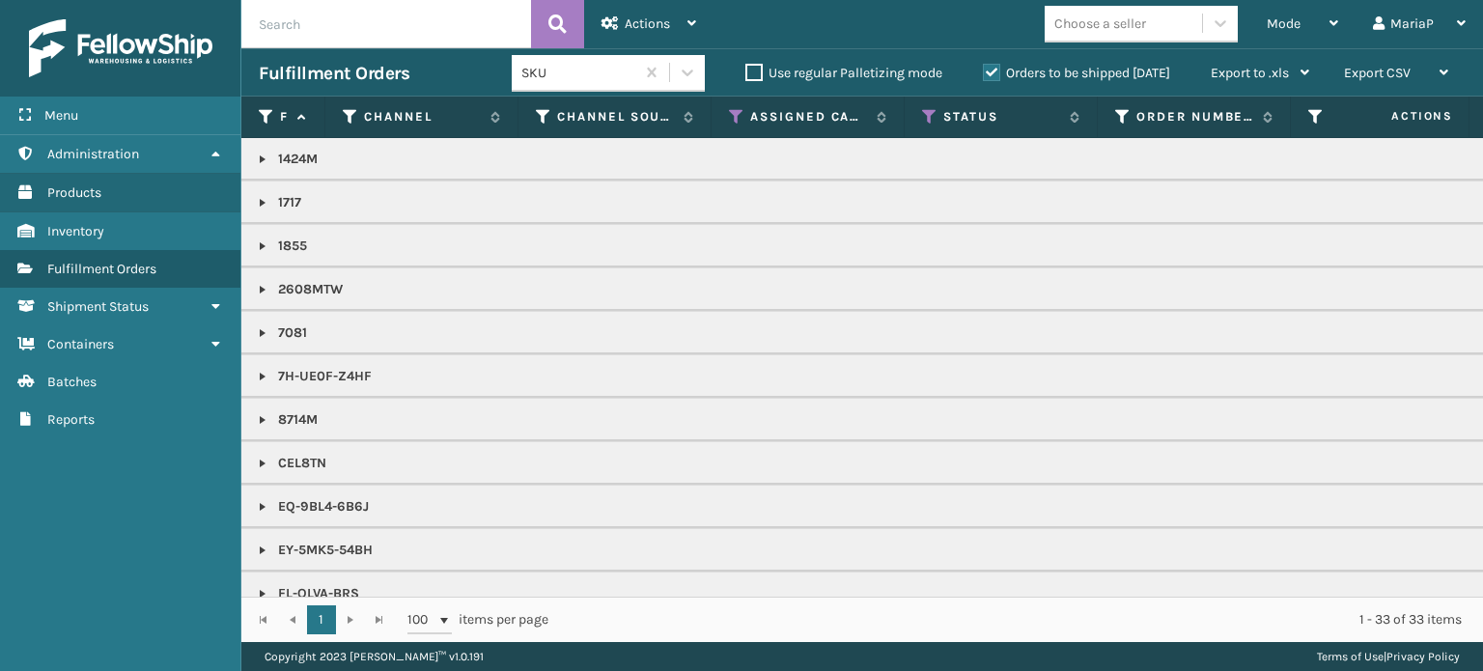
click at [991, 76] on label "Orders to be shipped [DATE]" at bounding box center [1076, 73] width 187 height 16
click at [984, 74] on input "Orders to be shipped [DATE]" at bounding box center [983, 68] width 1 height 13
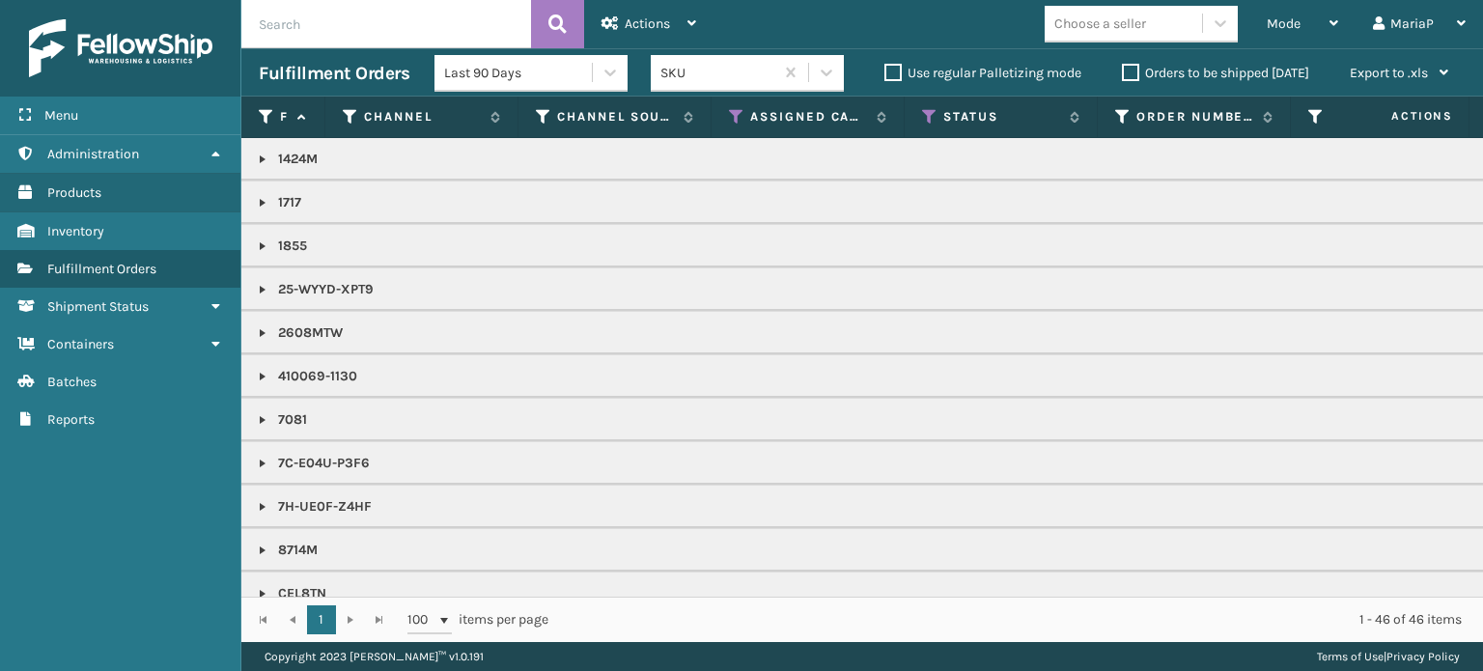
click at [1128, 68] on label "Orders to be shipped [DATE]" at bounding box center [1215, 73] width 187 height 16
click at [1123, 68] on input "Orders to be shipped [DATE]" at bounding box center [1122, 68] width 1 height 13
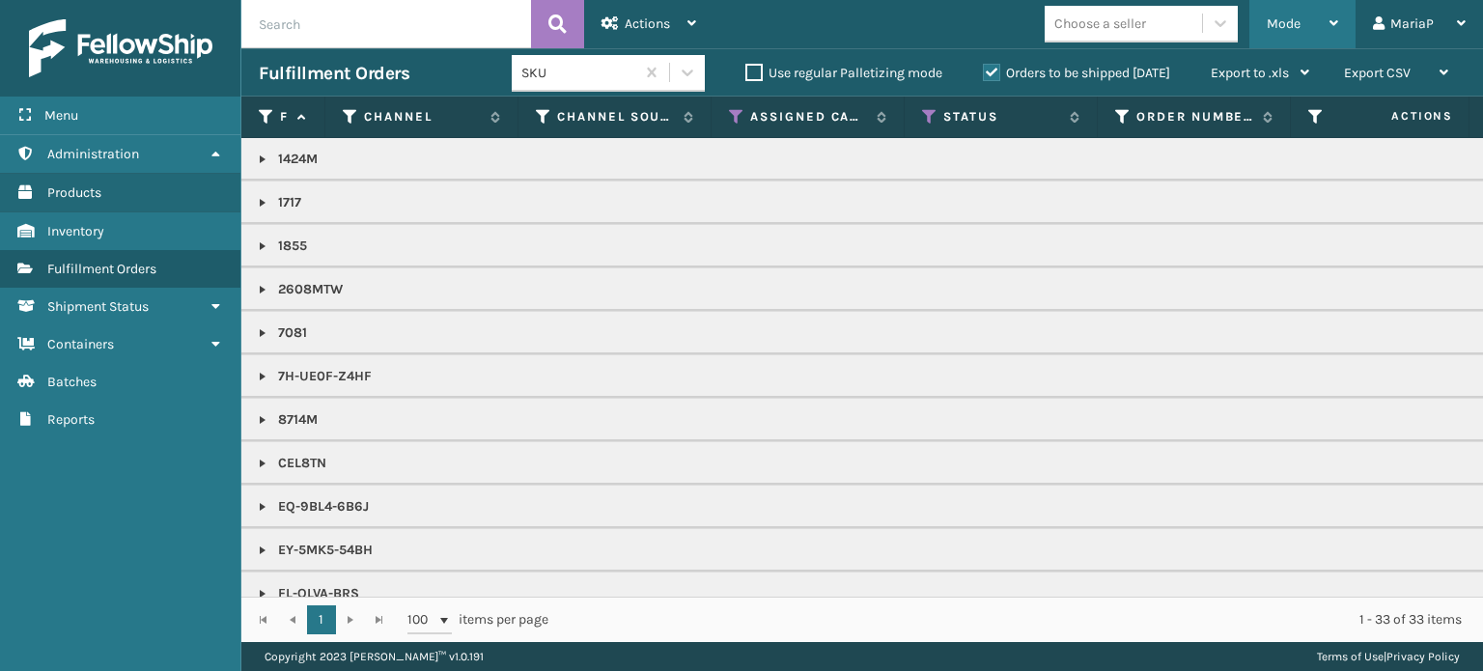
click at [1283, 29] on span "Mode" at bounding box center [1284, 23] width 34 height 16
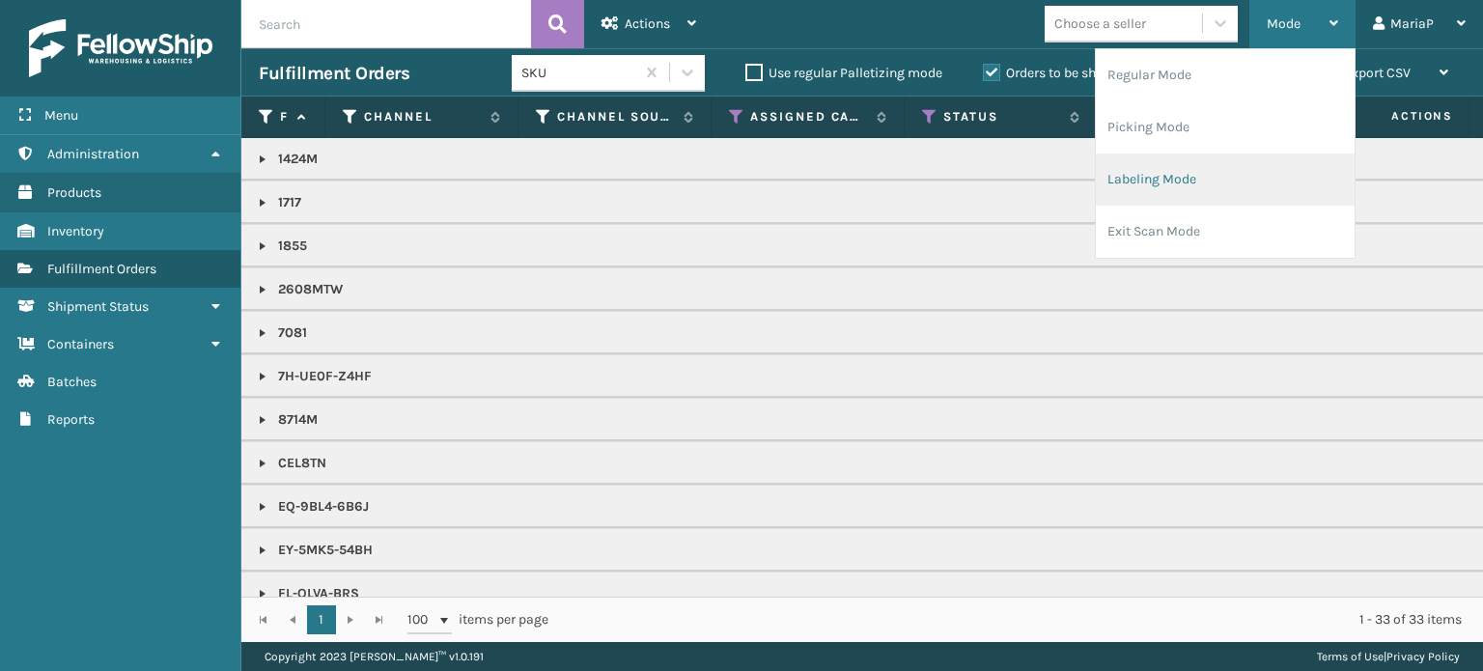
click at [1197, 184] on li "Labeling Mode" at bounding box center [1225, 180] width 259 height 52
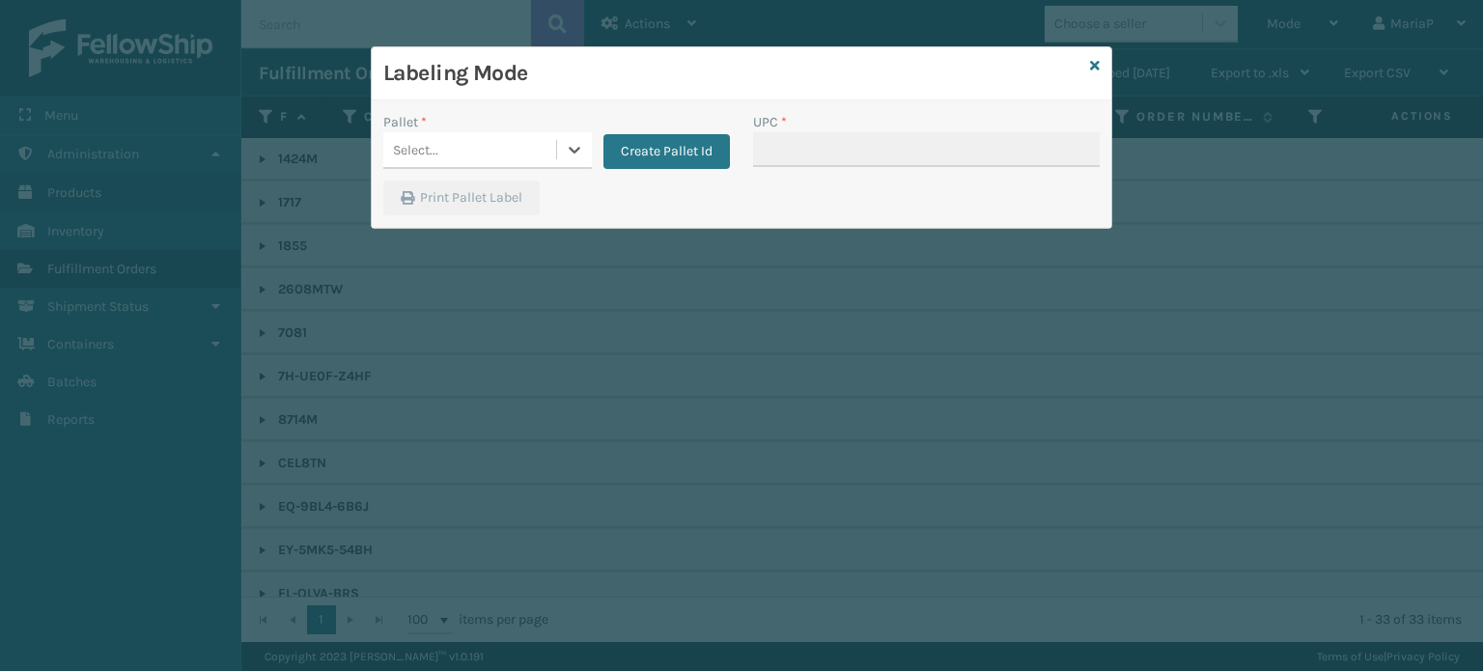
click at [474, 152] on div "Select..." at bounding box center [469, 150] width 173 height 32
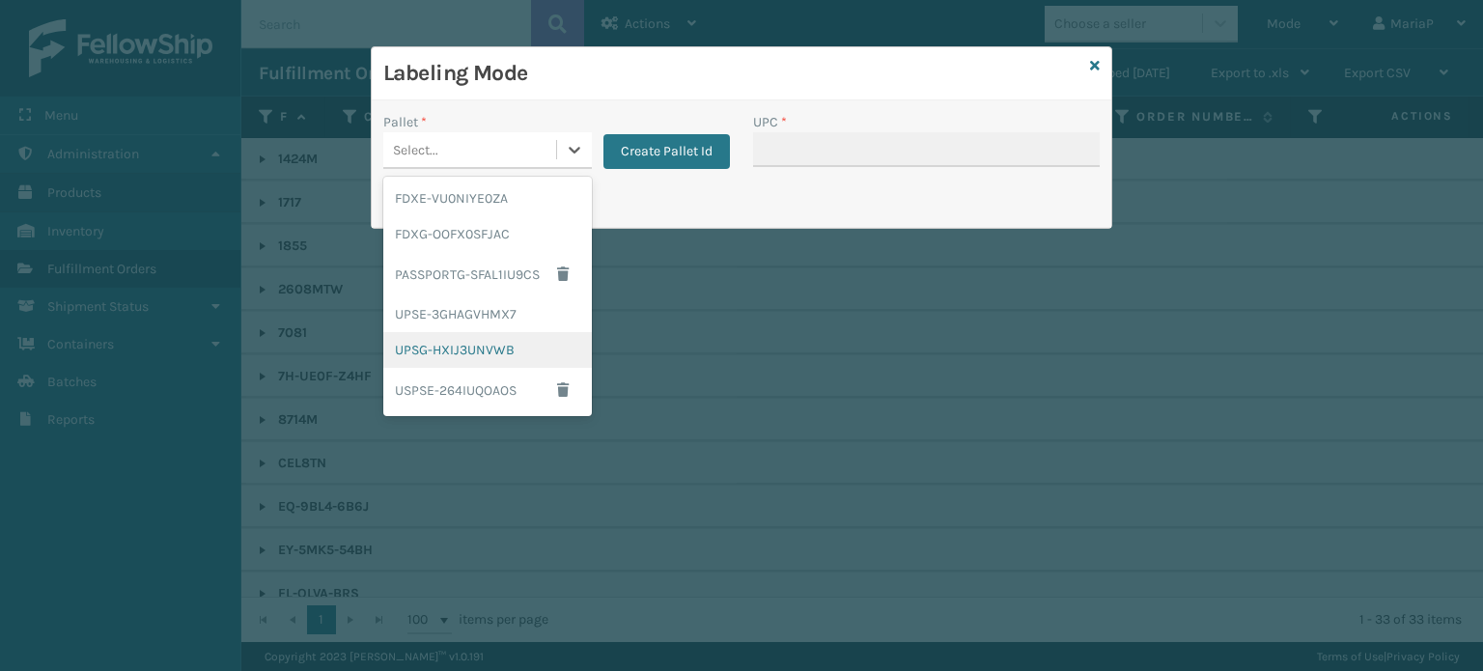
click at [464, 353] on div "UPSG-HXIJ3UNVWB" at bounding box center [487, 350] width 209 height 36
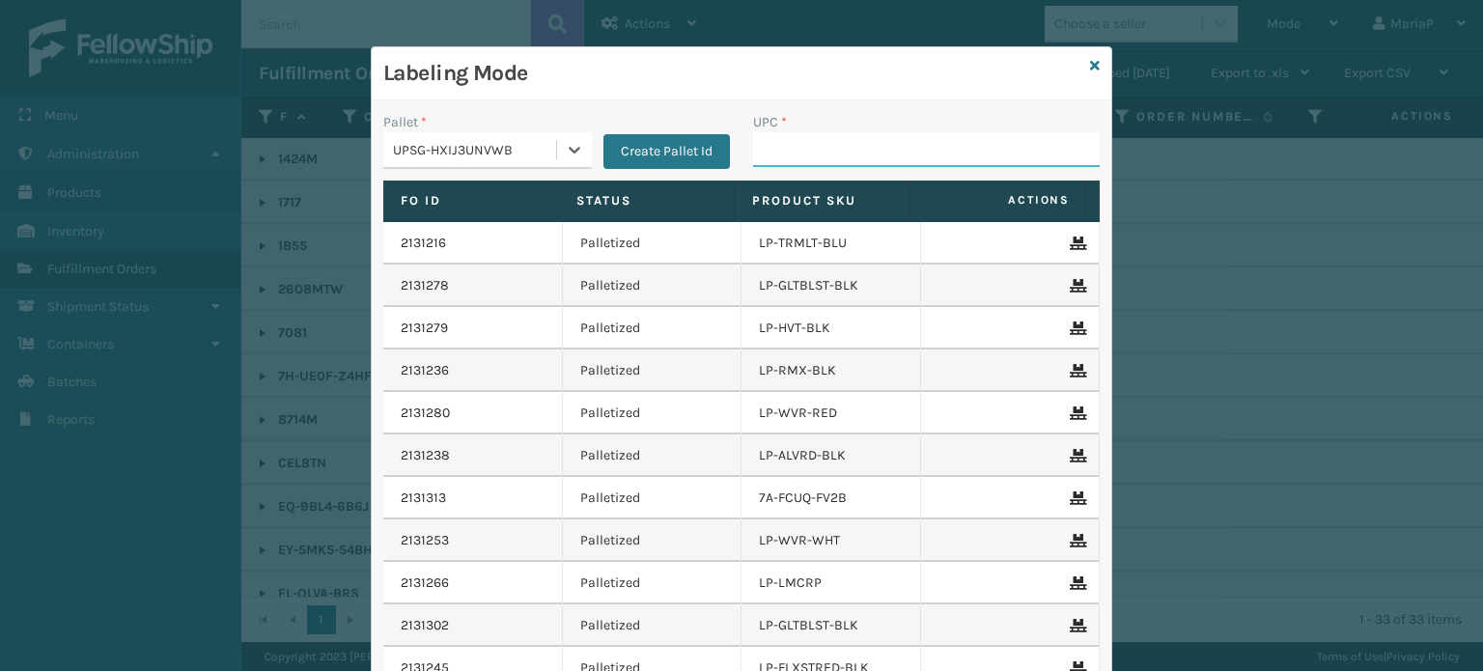
click at [812, 143] on input "UPC *" at bounding box center [926, 149] width 347 height 35
type input "858100007920"
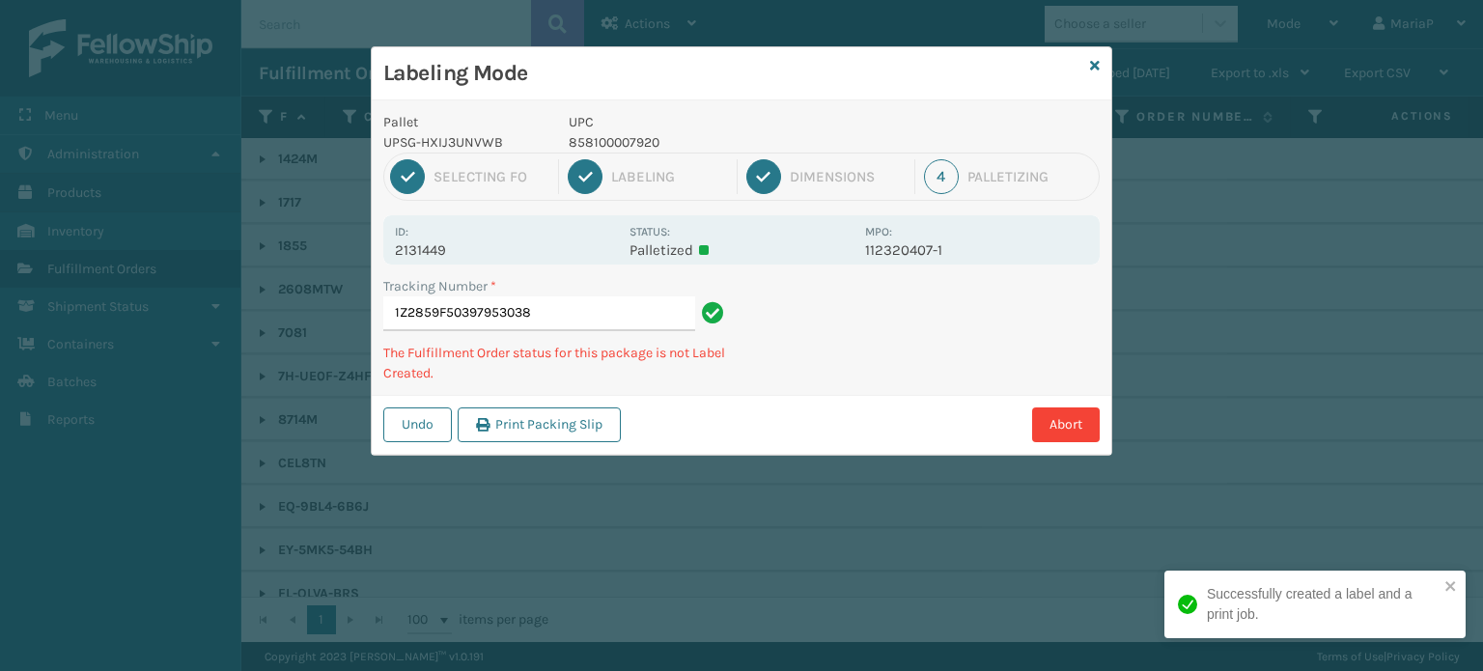
click at [608, 138] on p "858100007920" at bounding box center [711, 142] width 285 height 20
click at [609, 138] on p "858100007920" at bounding box center [711, 142] width 285 height 20
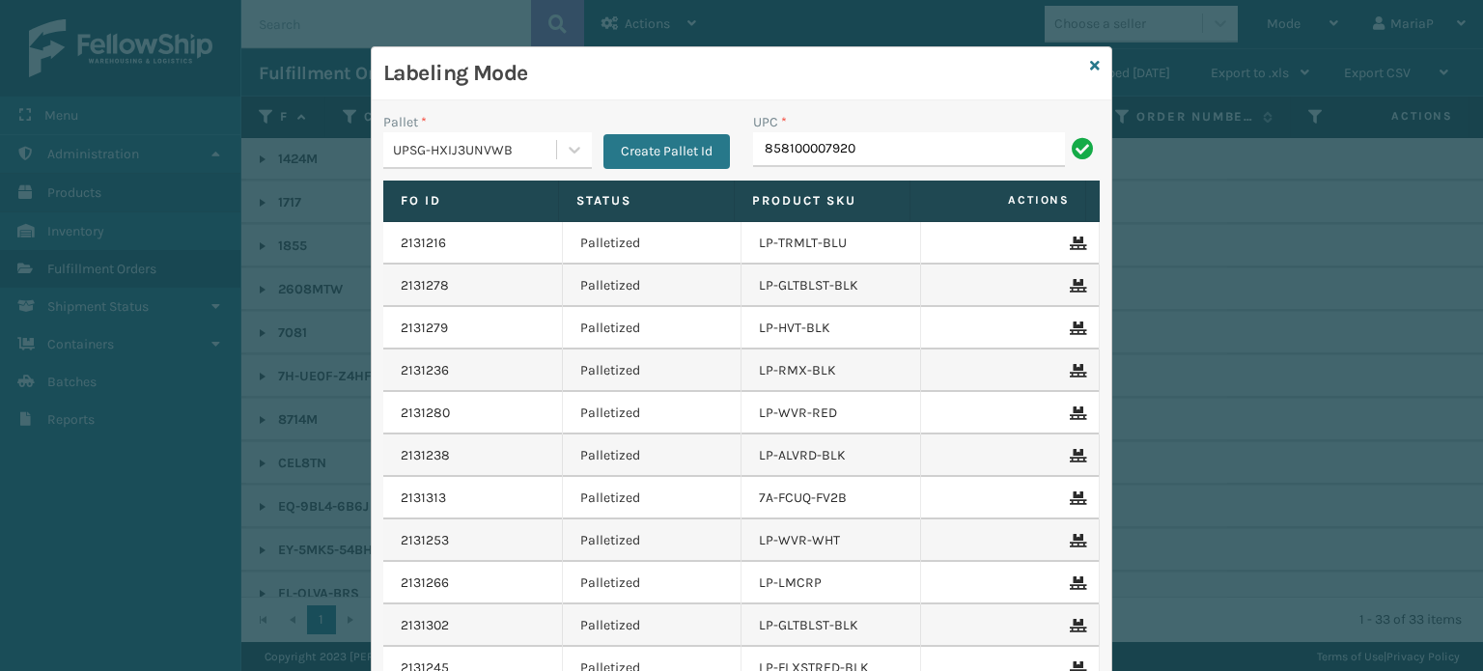
type input "858100007920"
type input "85810006312"
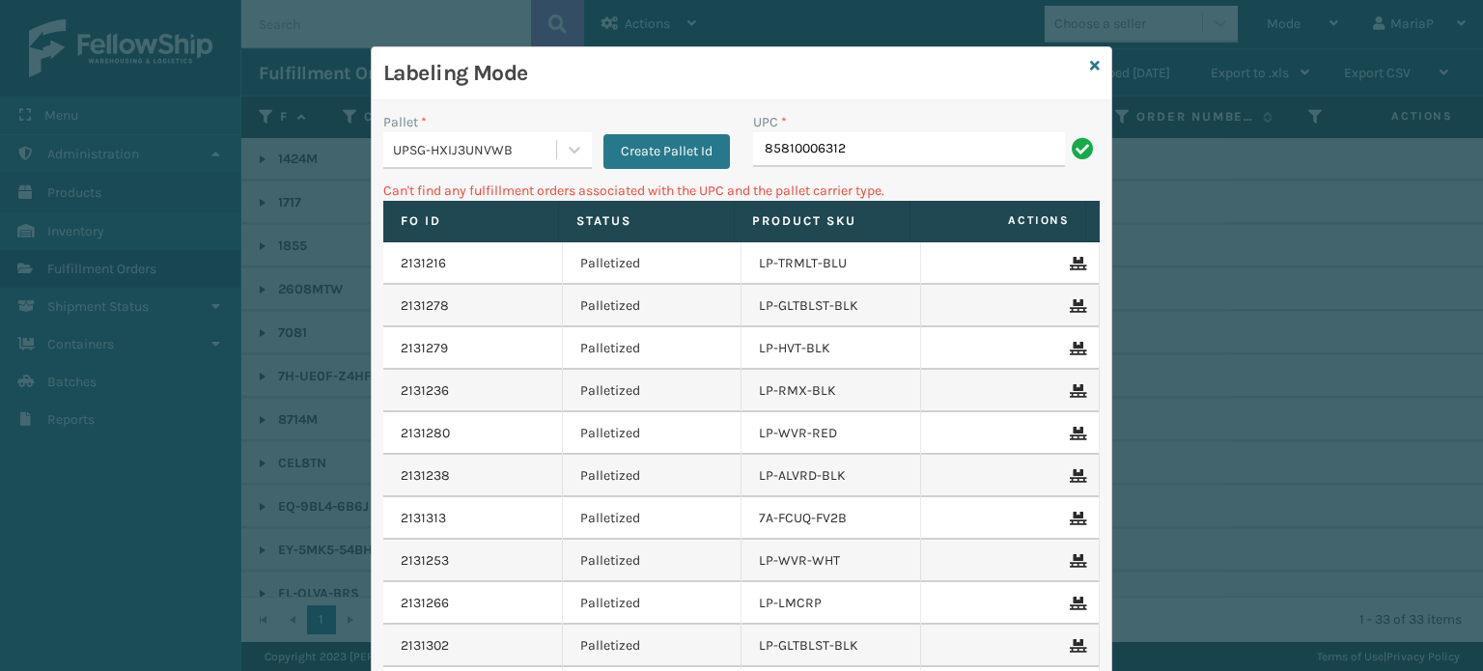
click at [798, 155] on input "85810006312" at bounding box center [909, 149] width 312 height 35
type input "0"
type input "850012486312"
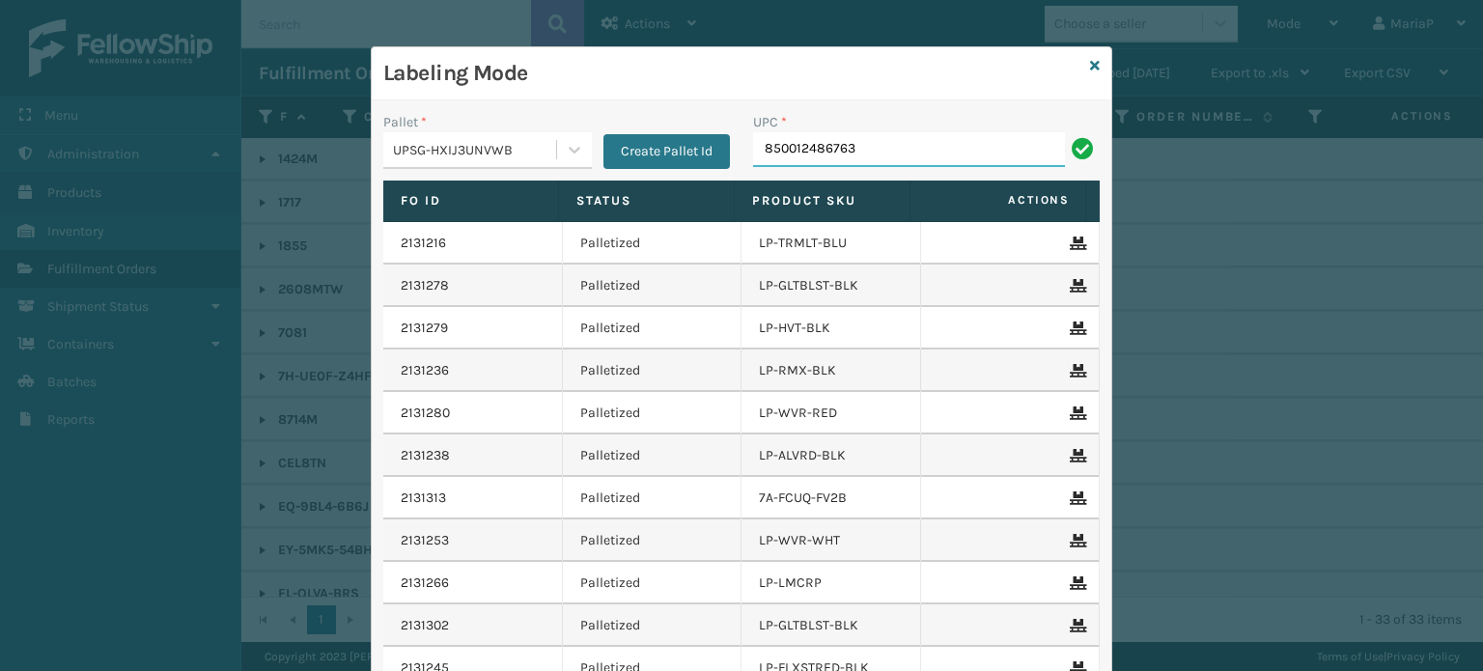
type input "850012486763"
type input "8539130"
click at [1084, 66] on div "Labeling Mode Pallet * UPSG-HXIJ3UNVWB Create Pallet Id UPC * Fo Id Status Prod…" at bounding box center [742, 422] width 742 height 752
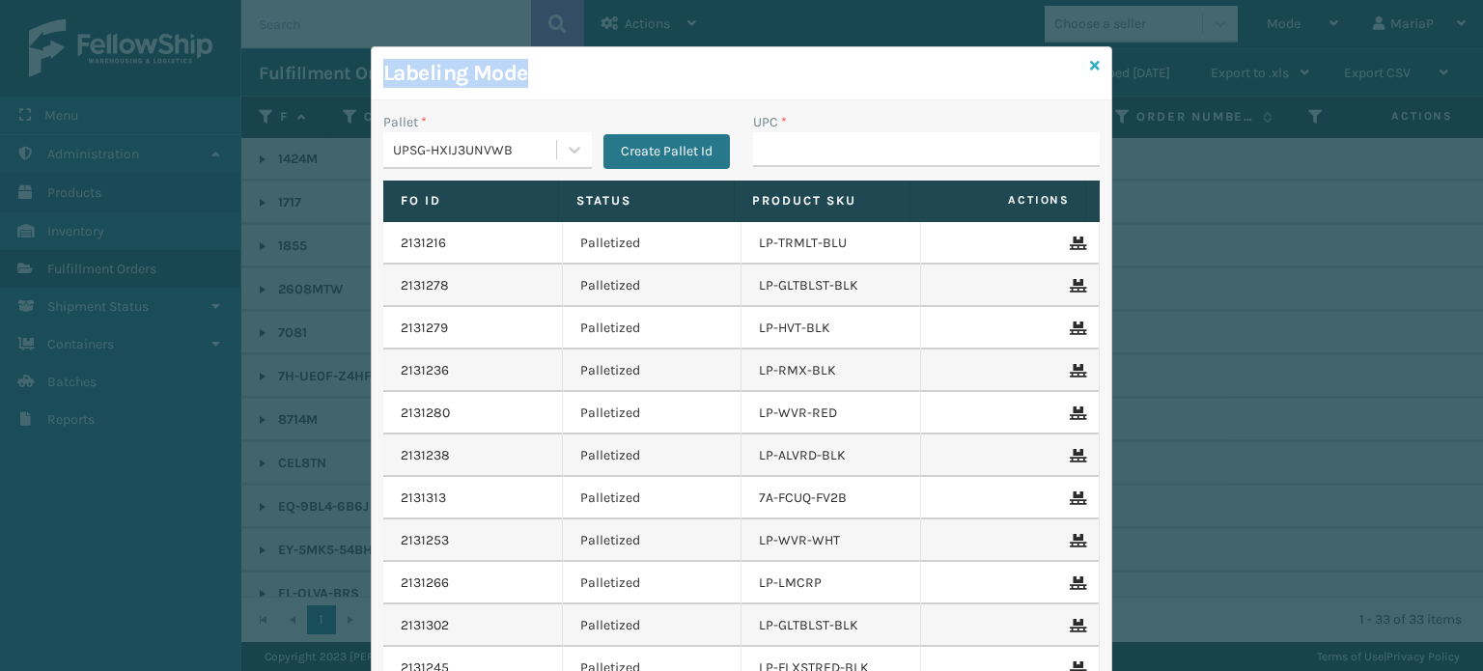
click at [1090, 65] on icon at bounding box center [1095, 66] width 10 height 14
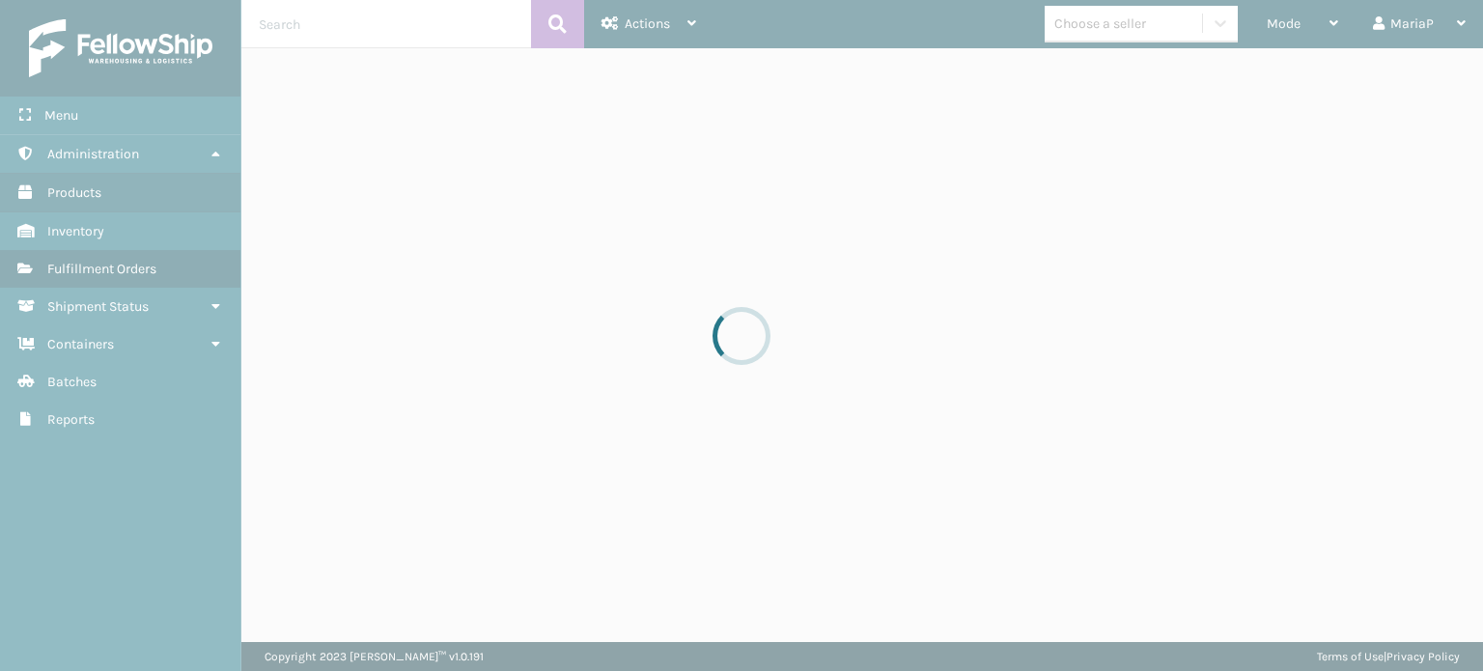
click at [1100, 30] on div at bounding box center [741, 335] width 1483 height 671
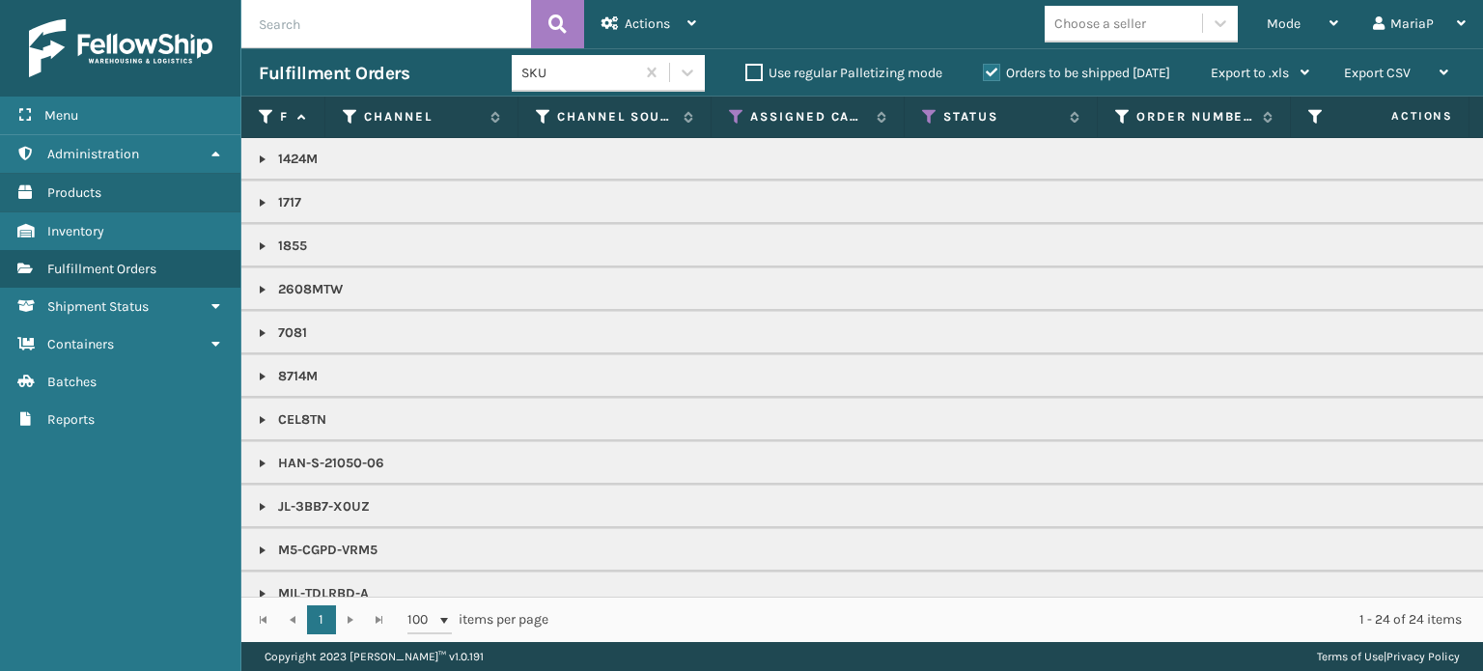
click at [1100, 30] on div "Choose a seller" at bounding box center [1101, 24] width 92 height 20
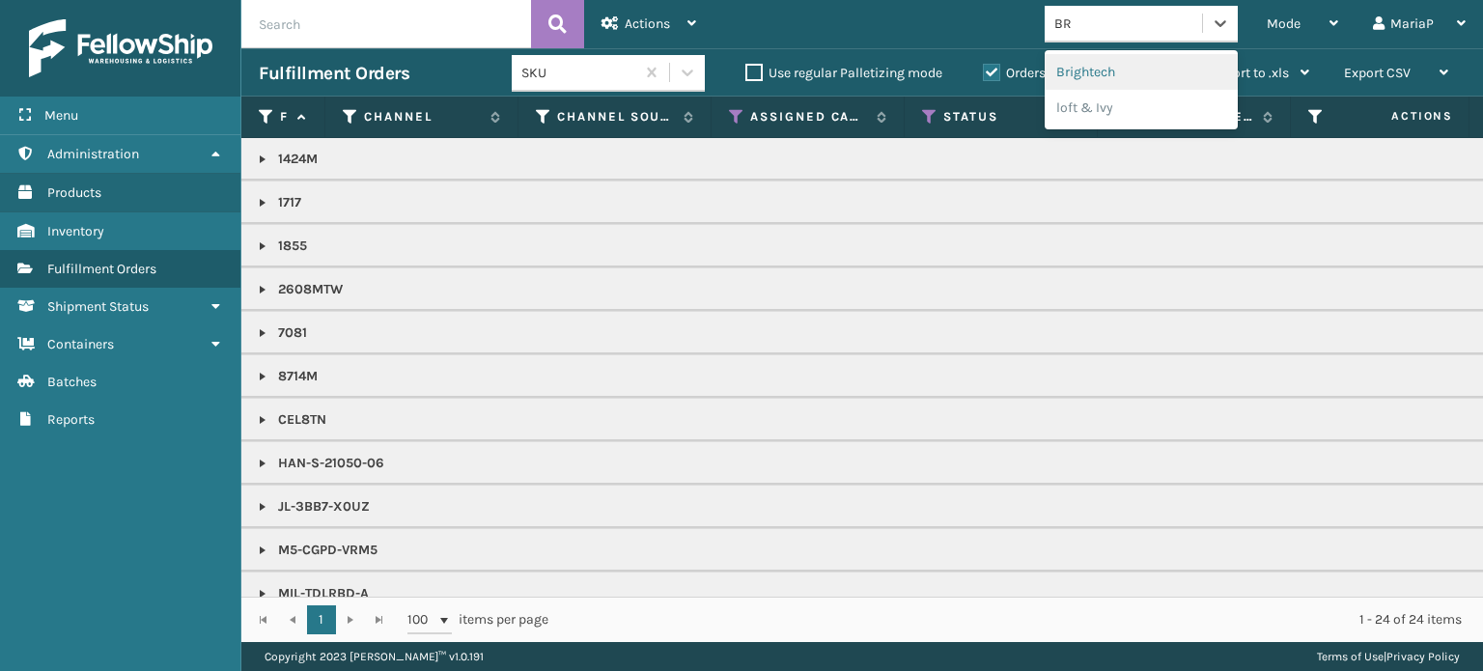
type input "BRI"
click at [1105, 66] on div "Brightech" at bounding box center [1141, 72] width 193 height 36
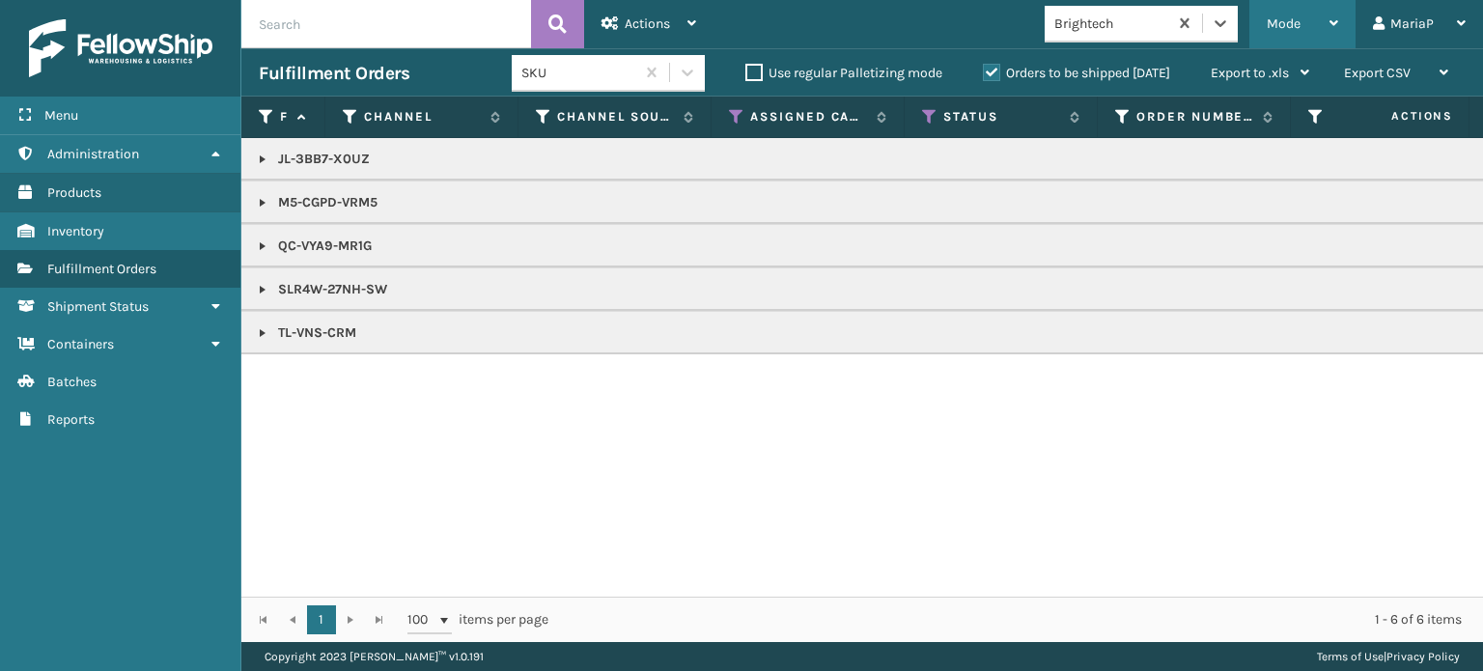
click at [1279, 14] on div "Mode" at bounding box center [1302, 24] width 71 height 48
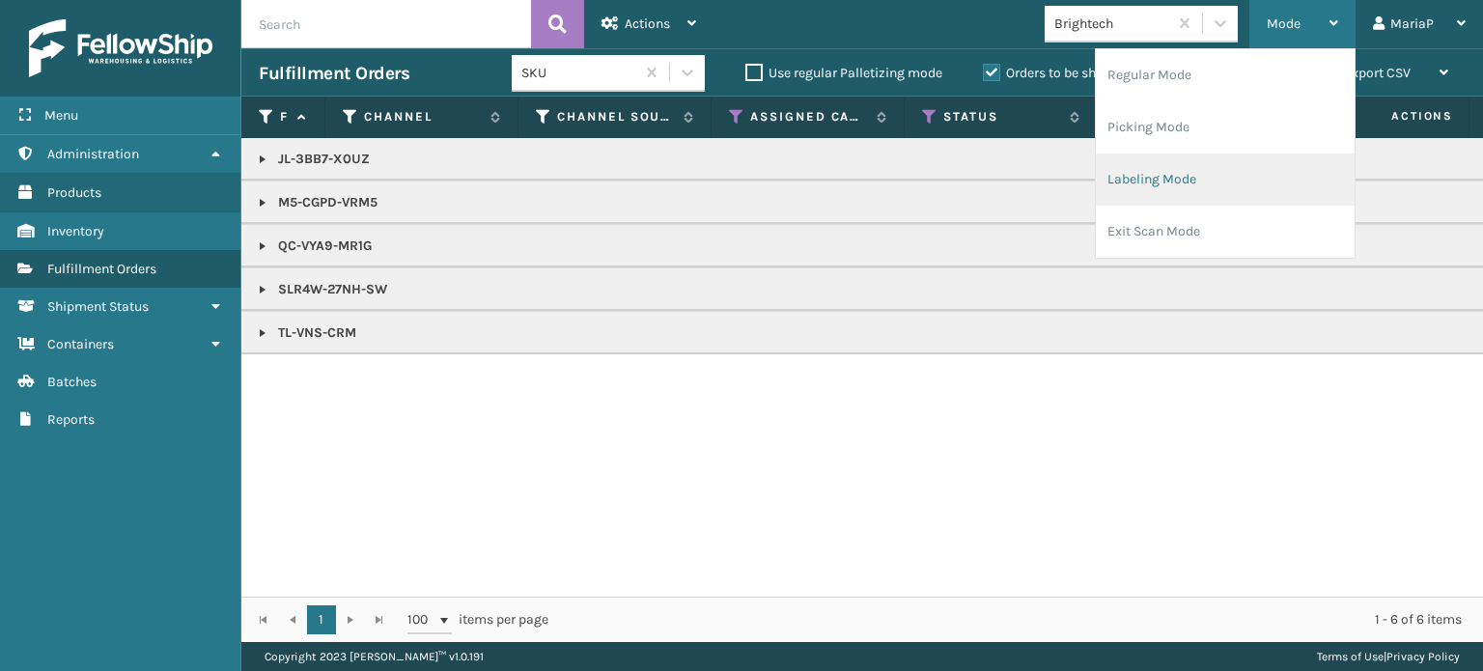
click at [1149, 186] on li "Labeling Mode" at bounding box center [1225, 180] width 259 height 52
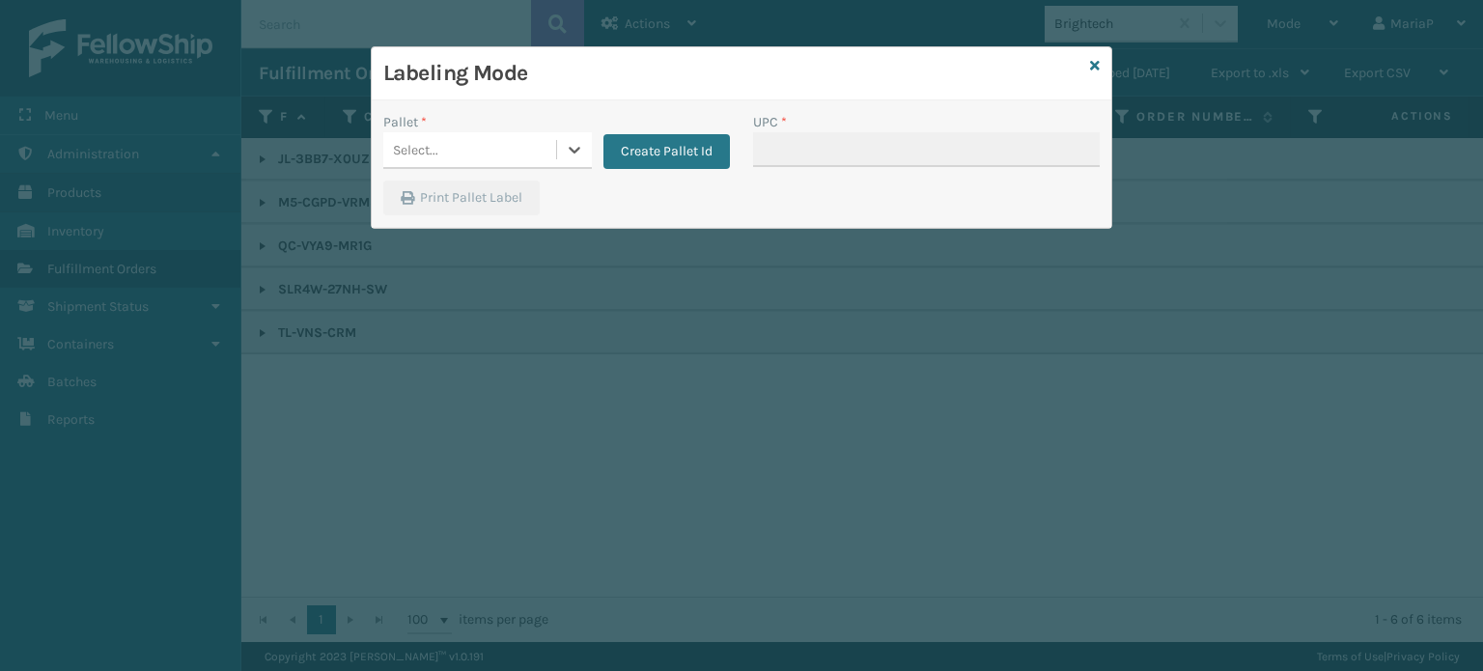
click at [517, 149] on div "Select..." at bounding box center [469, 150] width 173 height 32
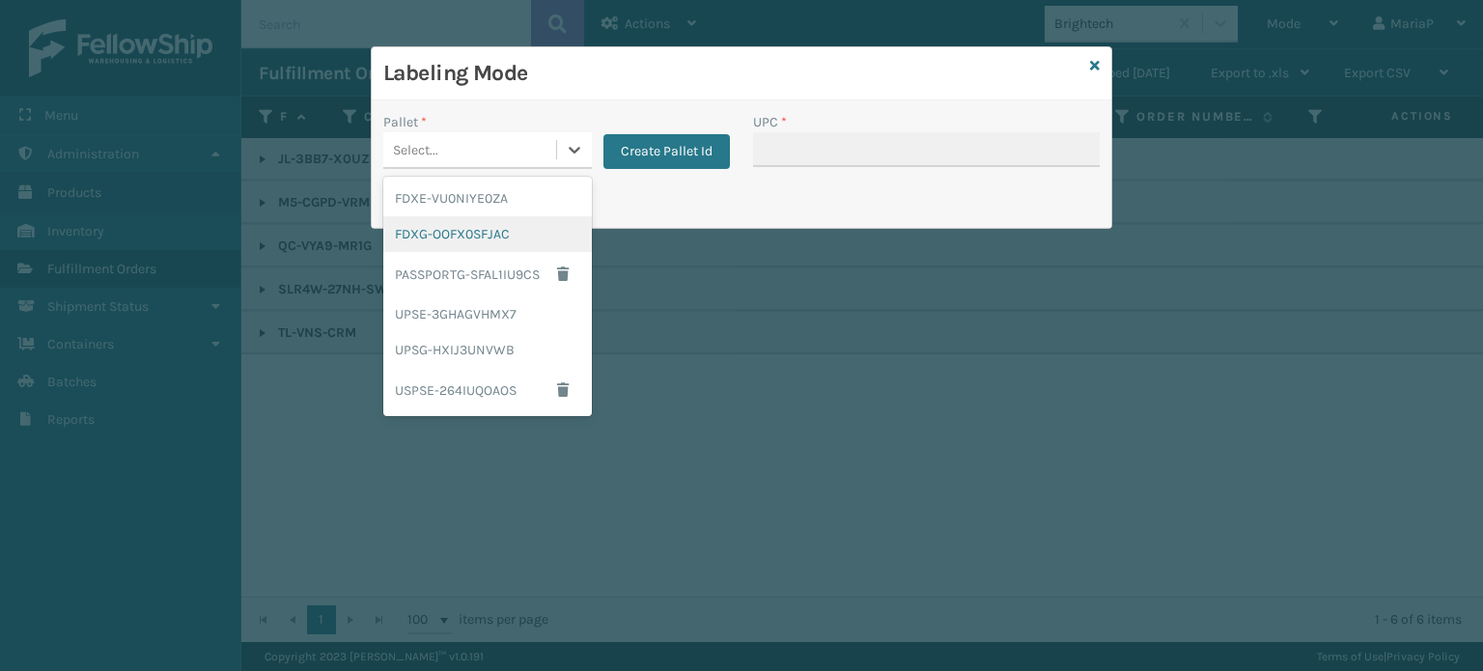
click at [454, 232] on div "FDXG-OOFX0SFJAC" at bounding box center [487, 234] width 209 height 36
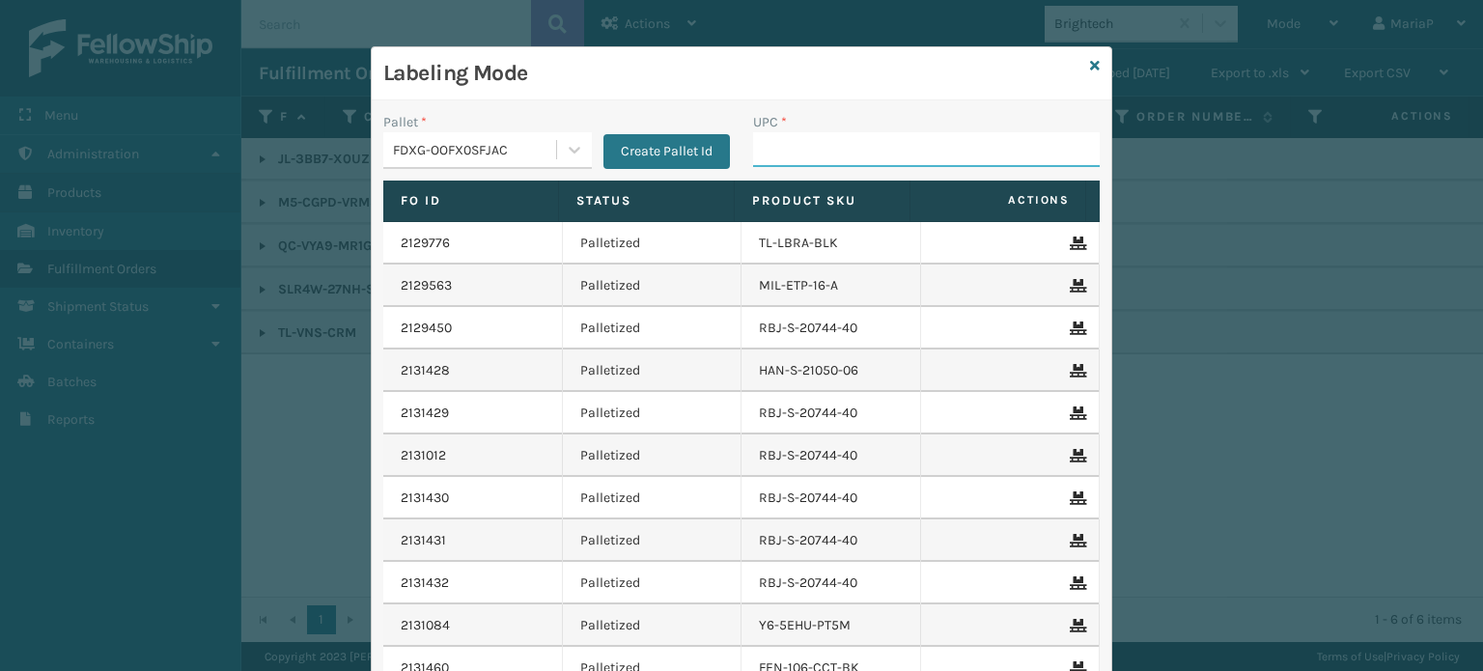
click at [823, 150] on input "UPC *" at bounding box center [926, 149] width 347 height 35
type input "8500012486763"
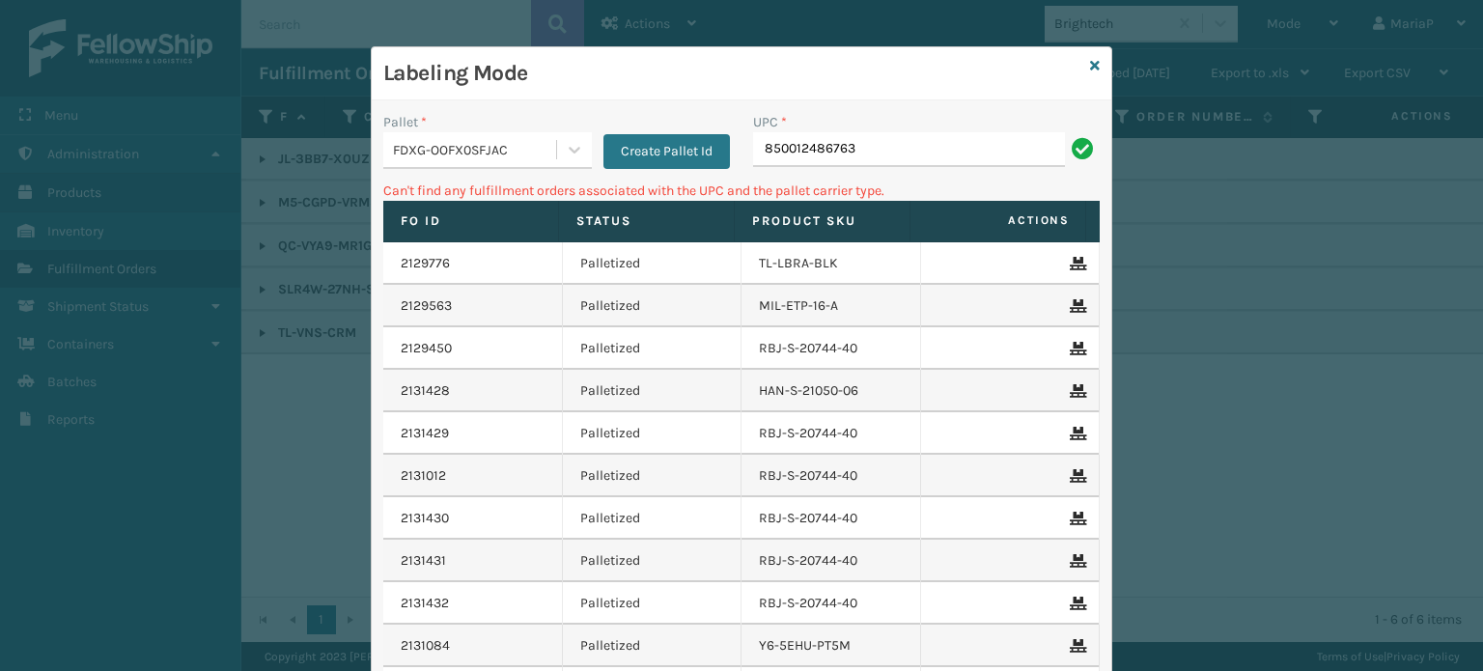
type input "850012486763"
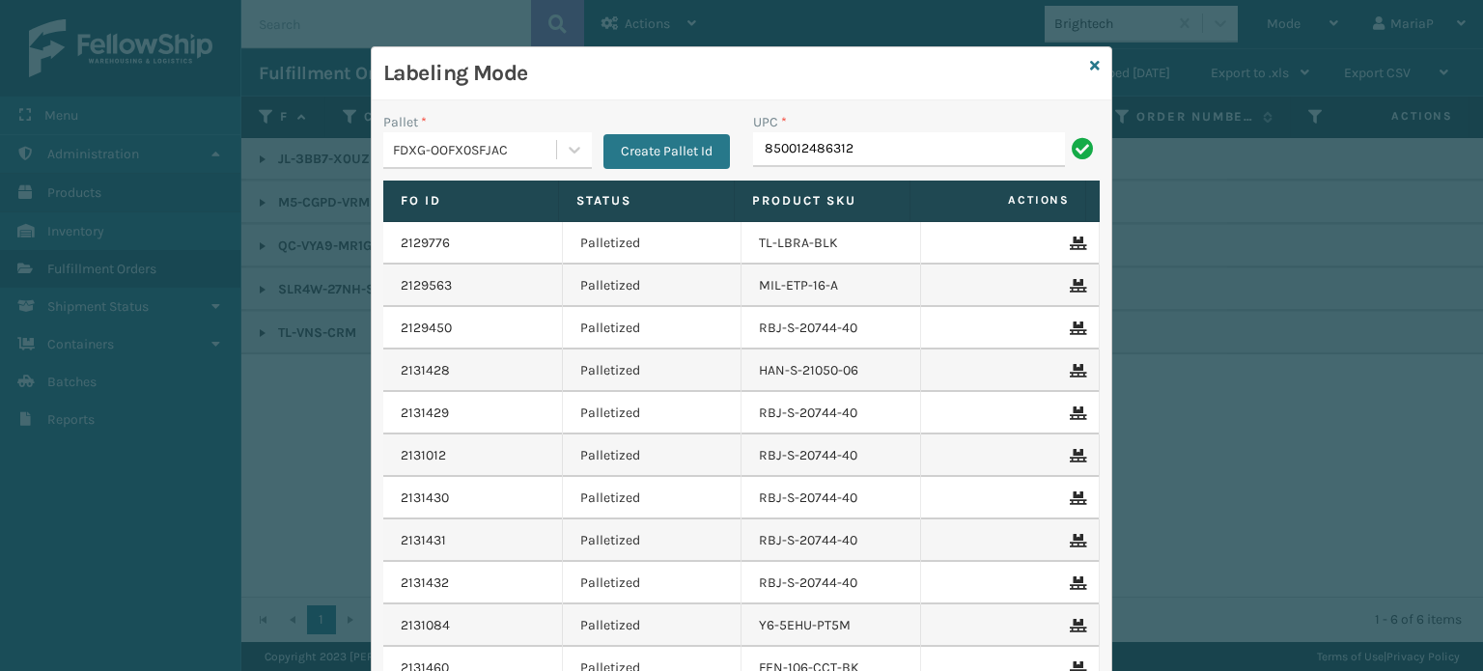
type input "850012486312"
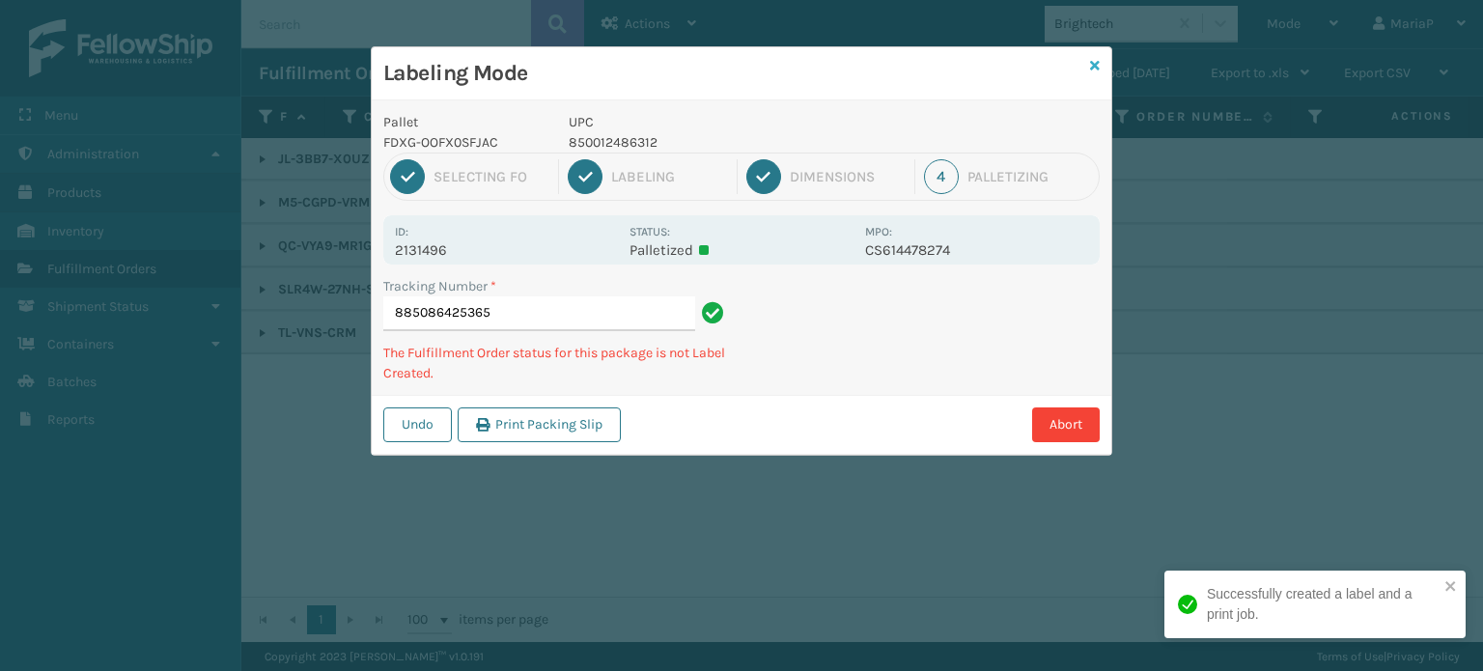
click at [1092, 63] on icon at bounding box center [1095, 66] width 10 height 14
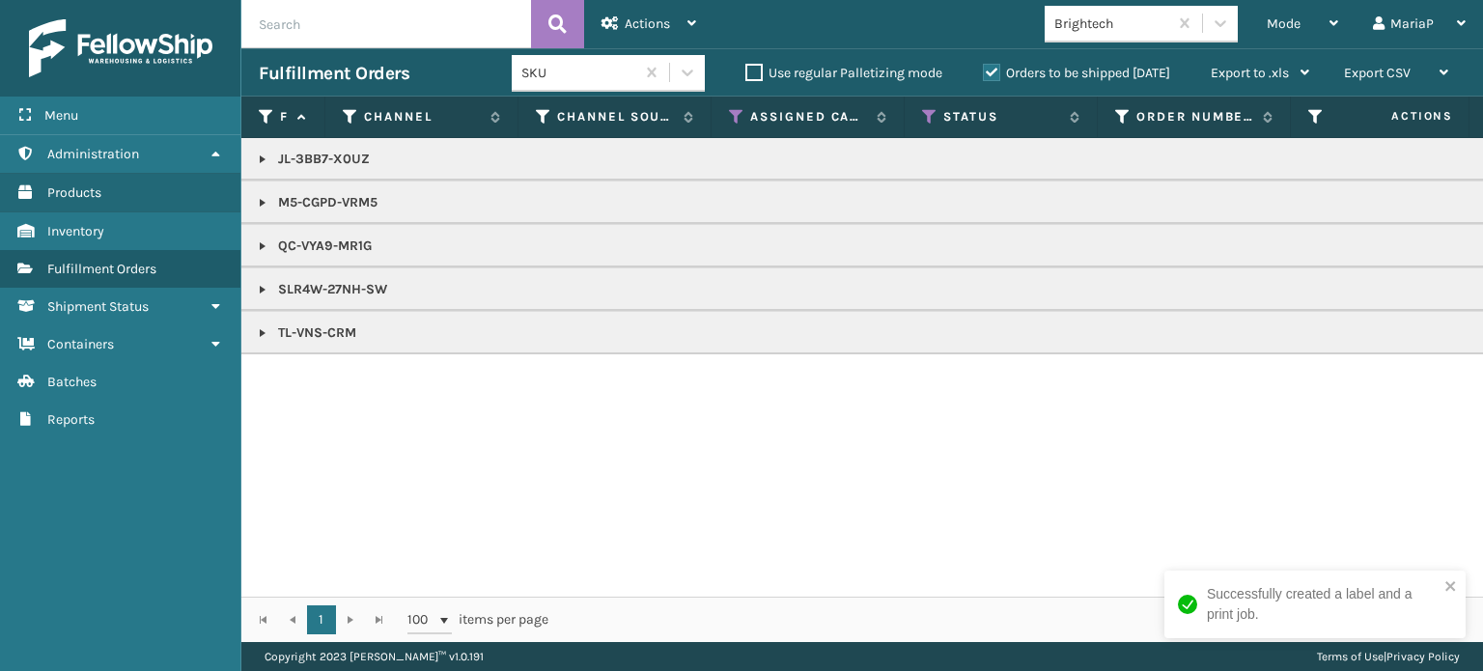
click at [996, 74] on label "Orders to be shipped [DATE]" at bounding box center [1076, 73] width 187 height 16
click at [984, 74] on input "Orders to be shipped [DATE]" at bounding box center [983, 68] width 1 height 13
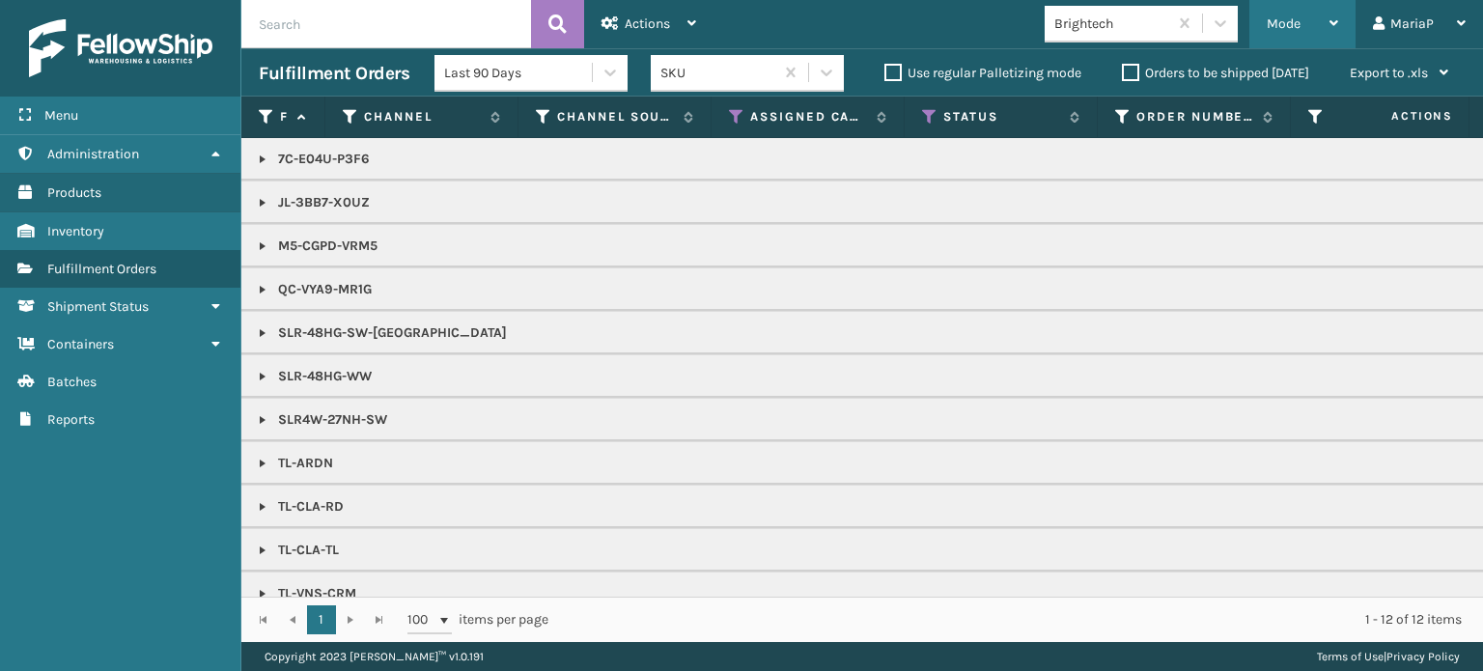
click at [1275, 18] on span "Mode" at bounding box center [1284, 23] width 34 height 16
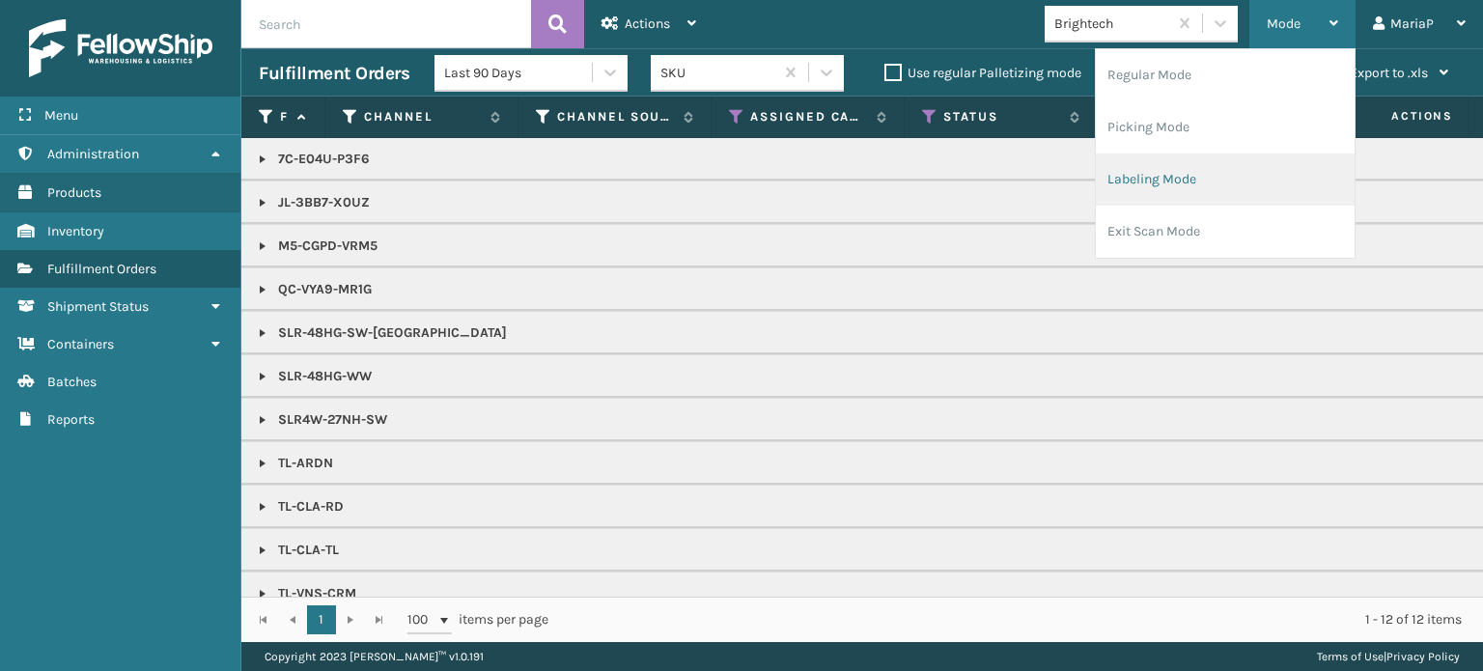
click at [1178, 195] on li "Labeling Mode" at bounding box center [1225, 180] width 259 height 52
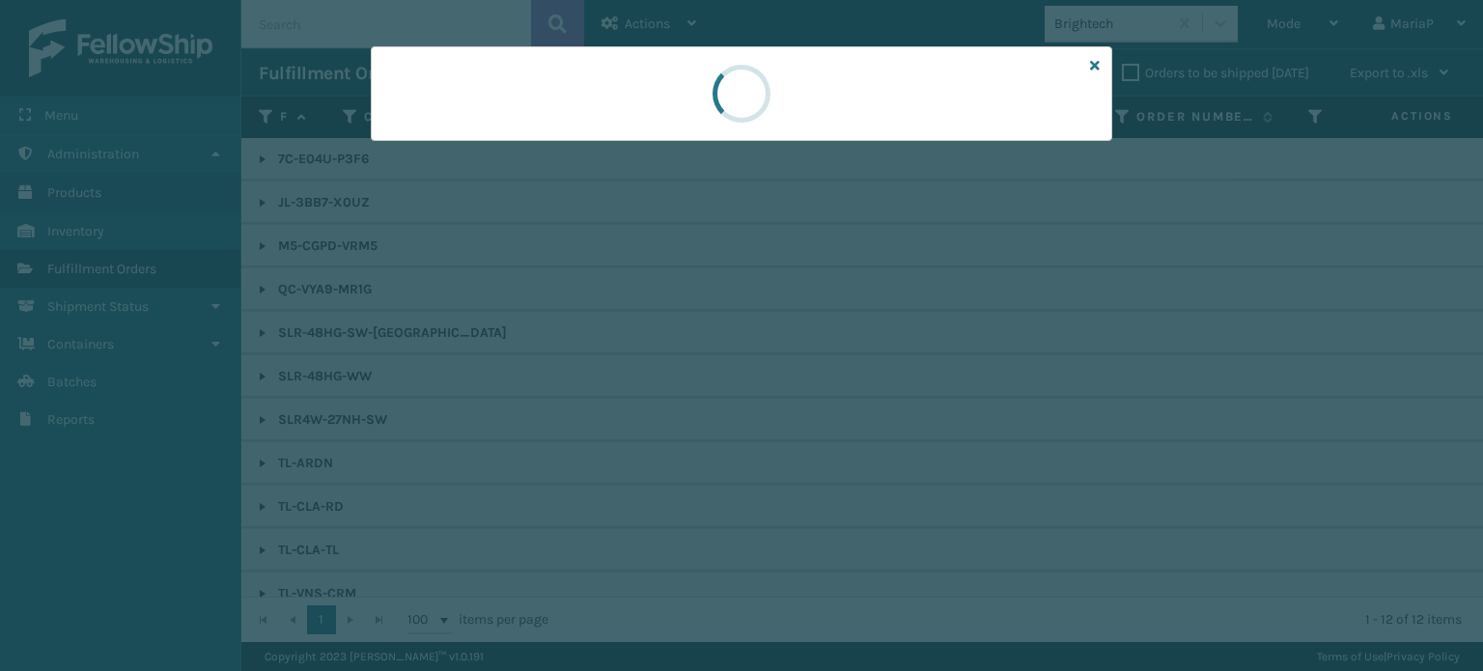
click at [483, 145] on div at bounding box center [741, 335] width 1483 height 671
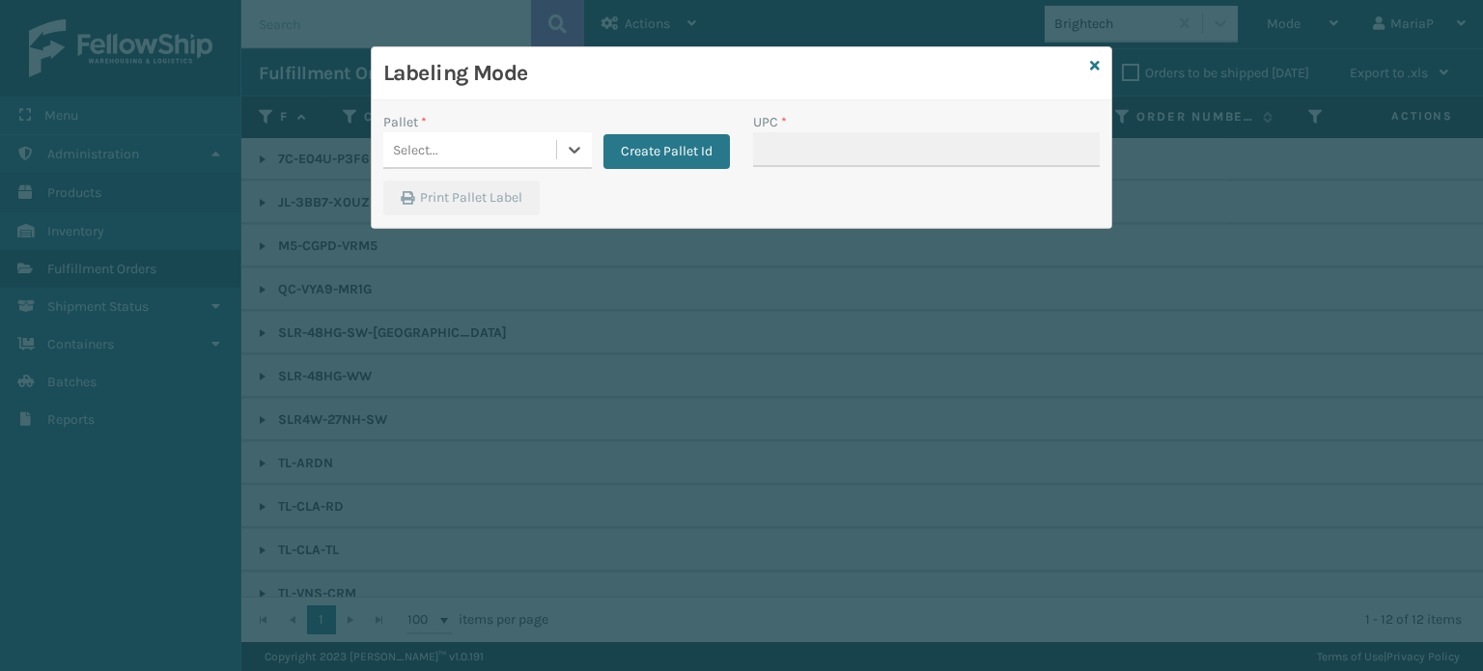
click at [485, 146] on div "Select..." at bounding box center [469, 150] width 173 height 32
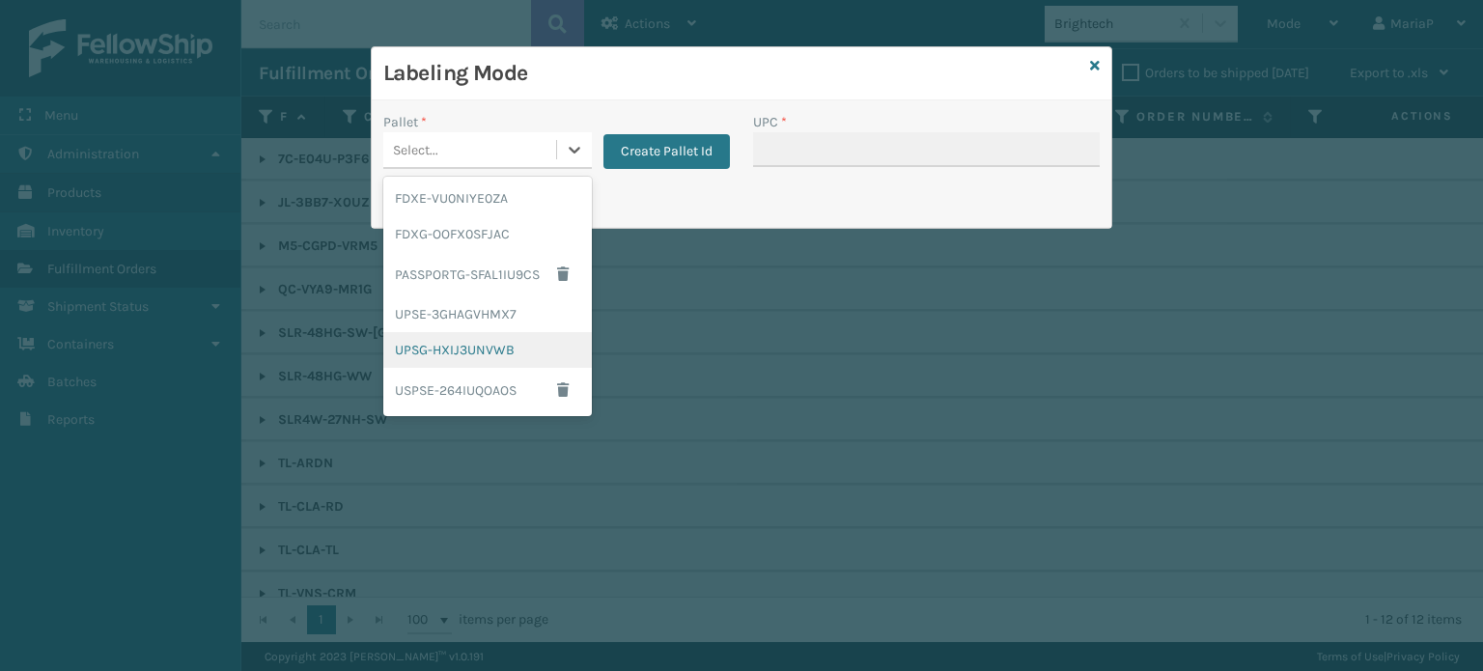
click at [460, 339] on div "UPSG-HXIJ3UNVWB" at bounding box center [487, 350] width 209 height 36
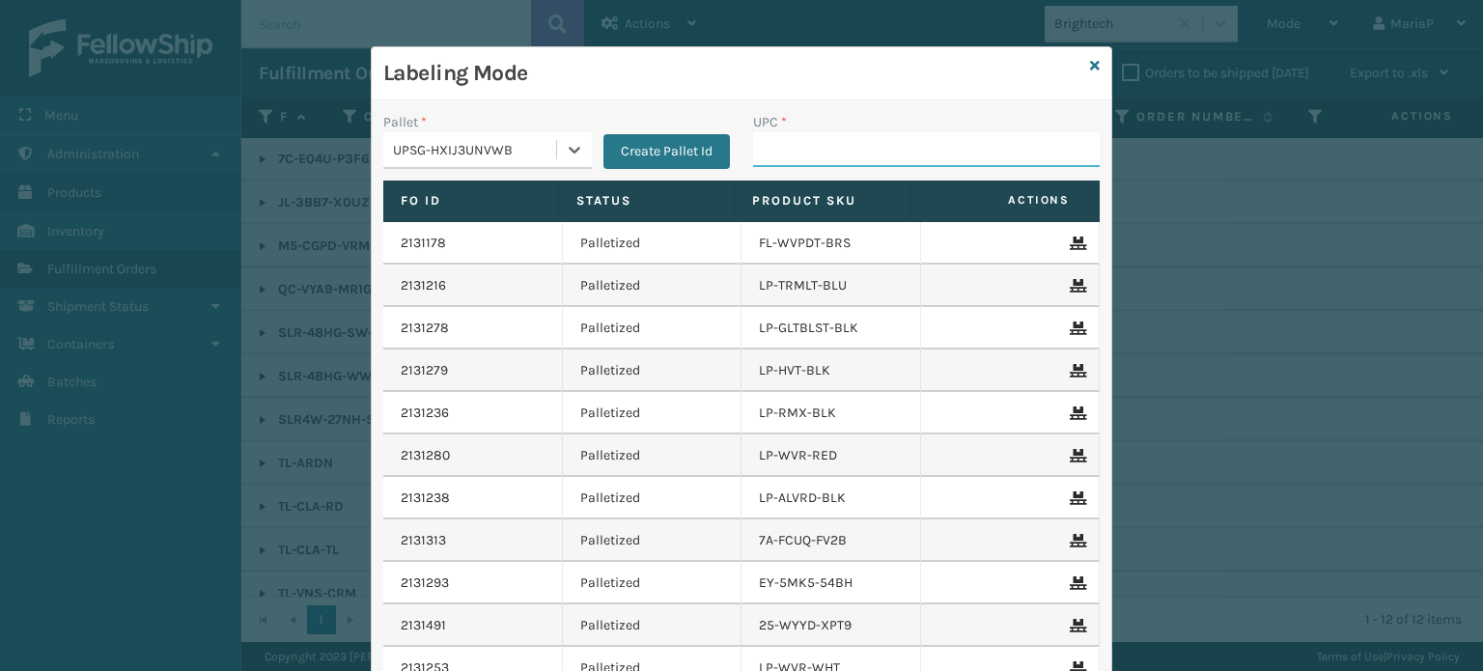
click at [837, 151] on input "UPC *" at bounding box center [926, 149] width 347 height 35
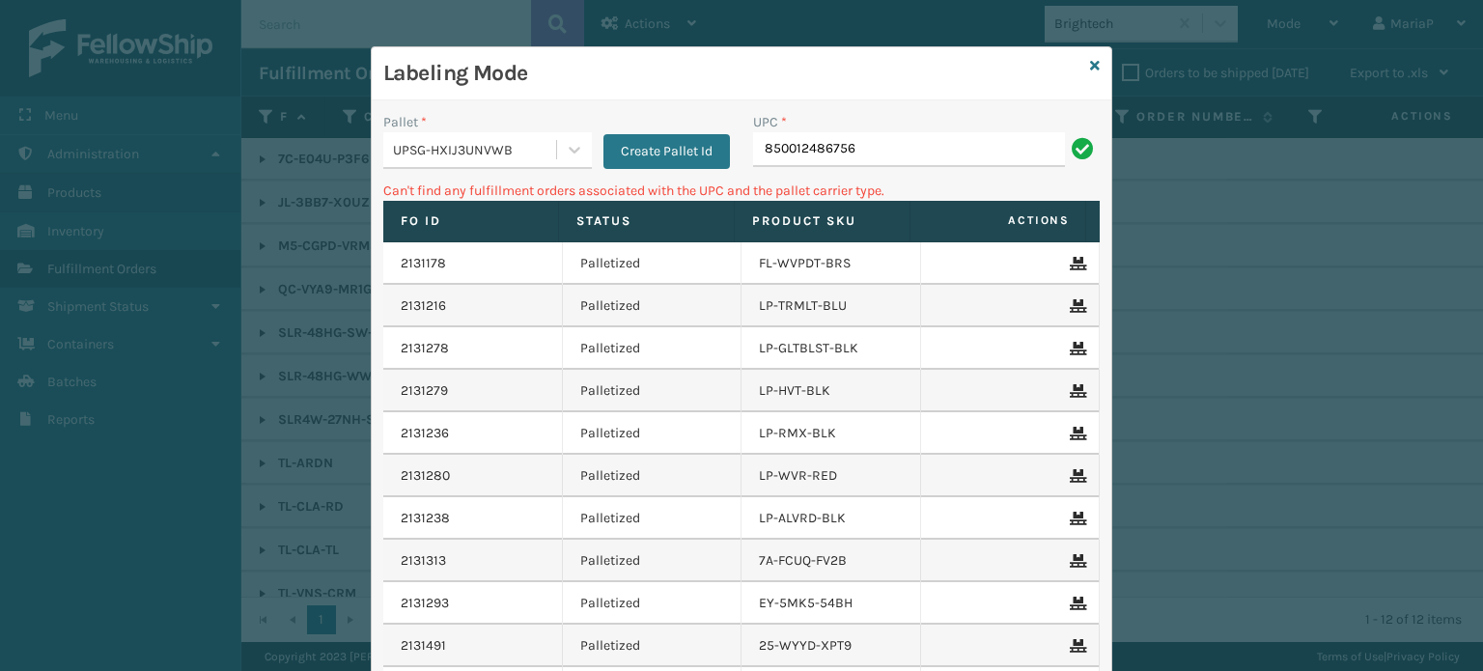
click at [414, 153] on div "UPSG-HXIJ3UNVWB" at bounding box center [475, 150] width 165 height 20
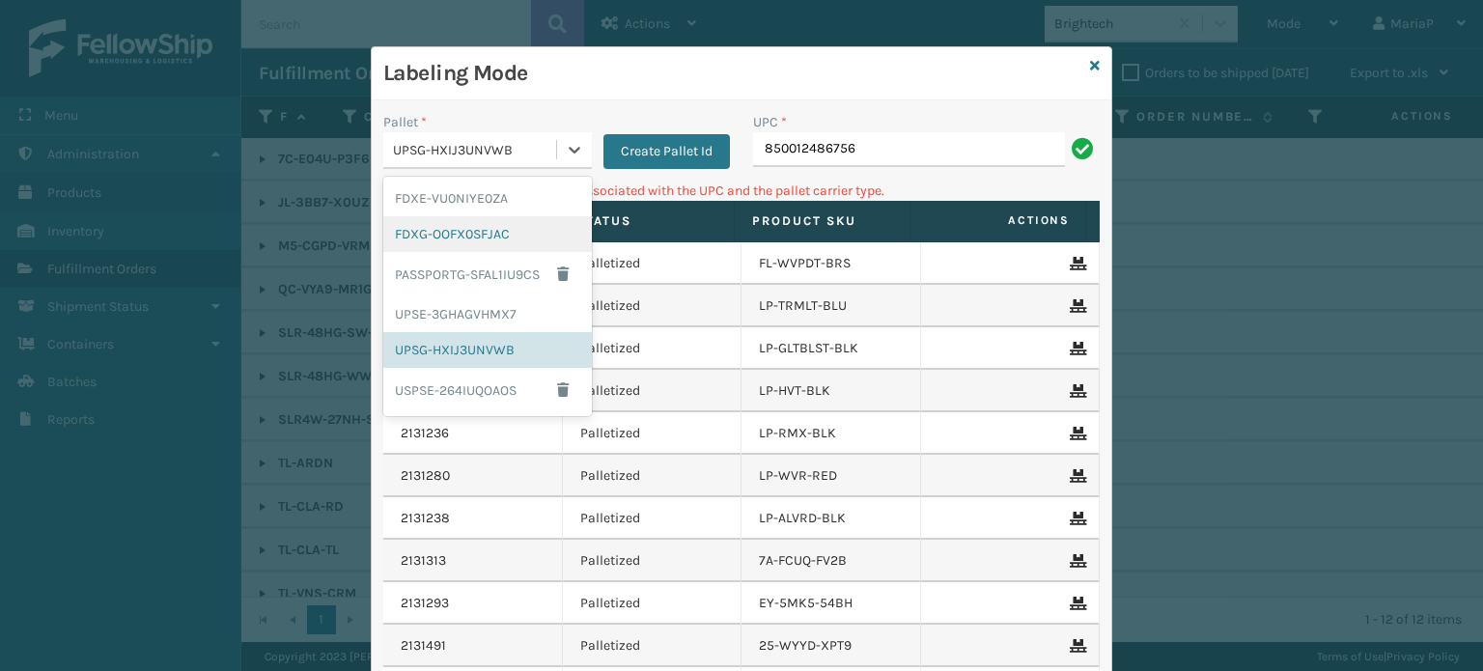
click at [432, 235] on div "FDXG-OOFX0SFJAC" at bounding box center [487, 234] width 209 height 36
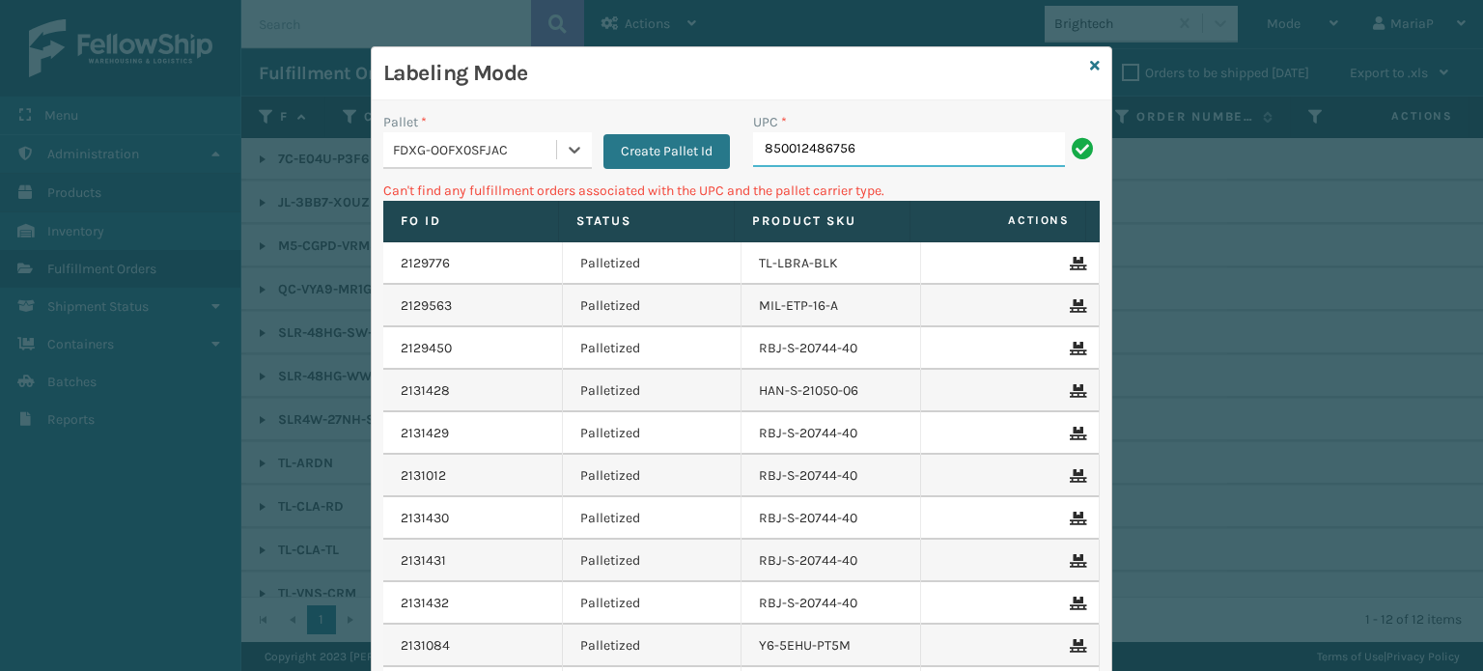
click at [881, 142] on input "850012486756" at bounding box center [909, 149] width 312 height 35
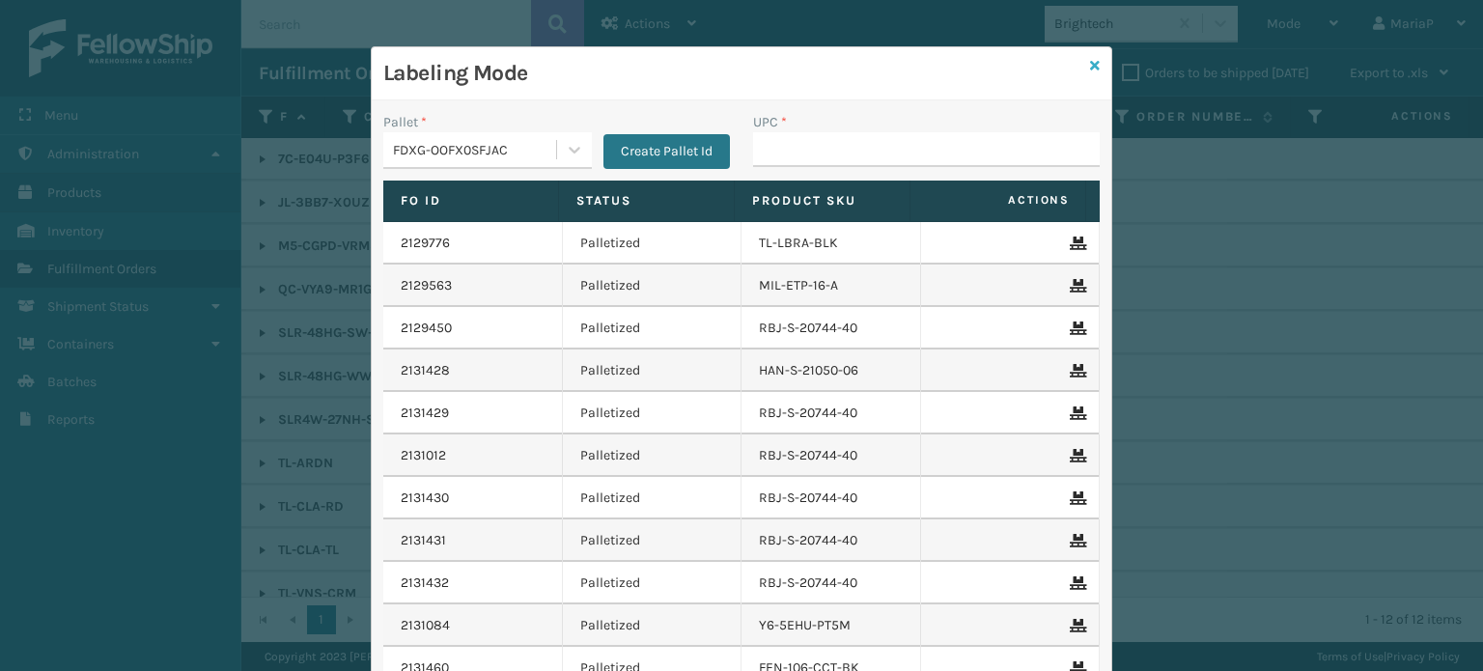
click at [1090, 72] on link at bounding box center [1095, 66] width 10 height 20
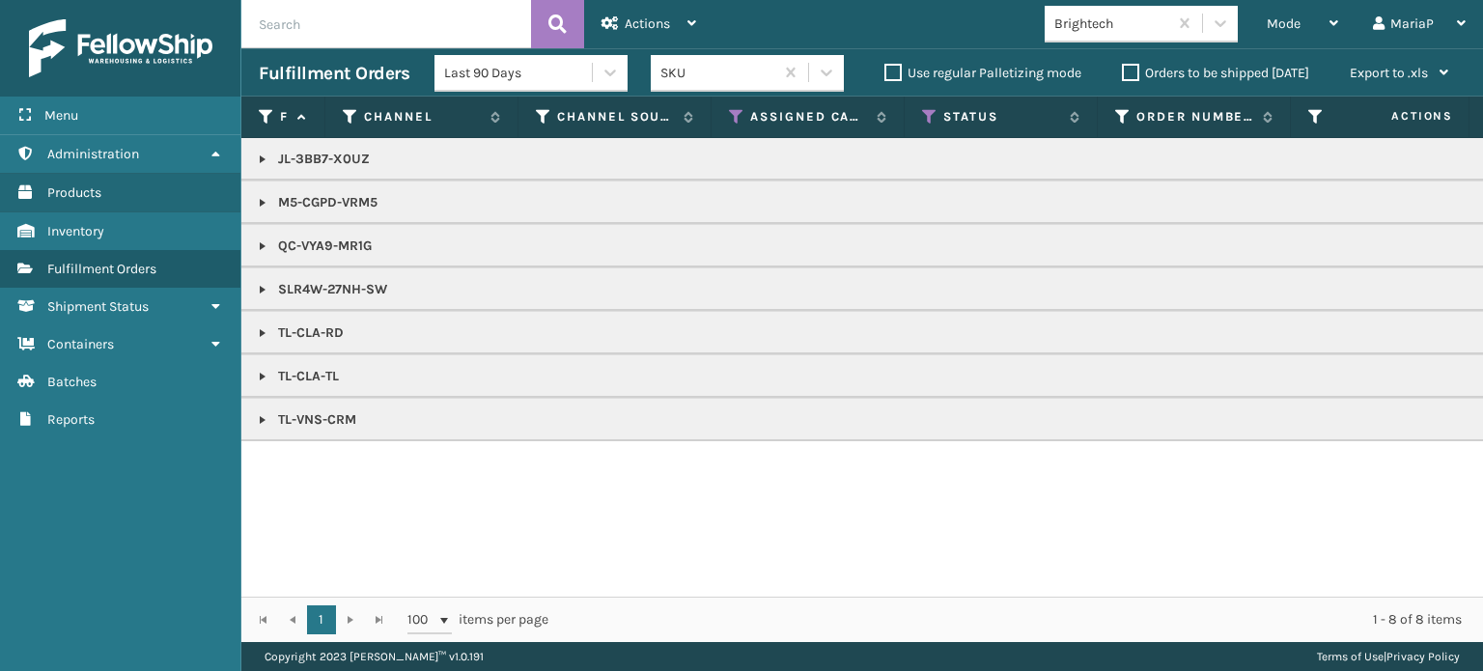
click at [265, 424] on link at bounding box center [262, 419] width 15 height 15
click at [269, 373] on link at bounding box center [262, 376] width 15 height 15
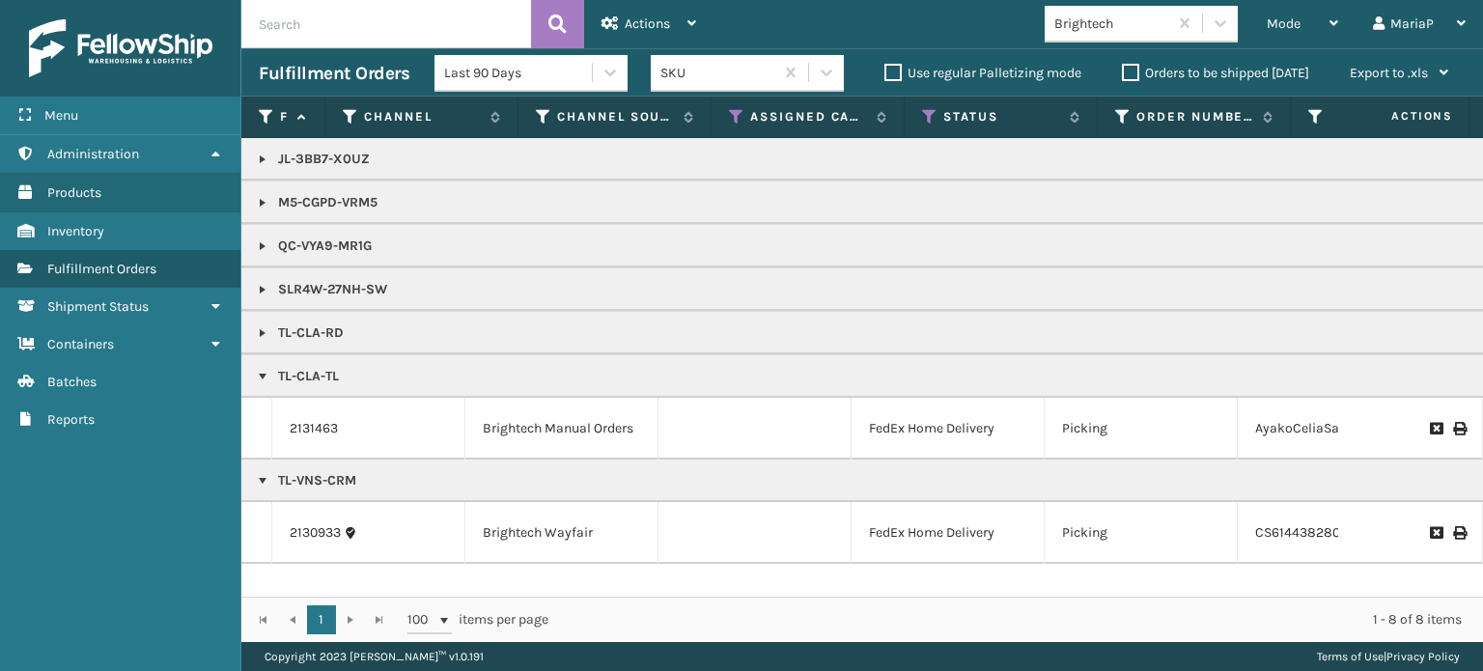
click at [263, 331] on link at bounding box center [262, 332] width 15 height 15
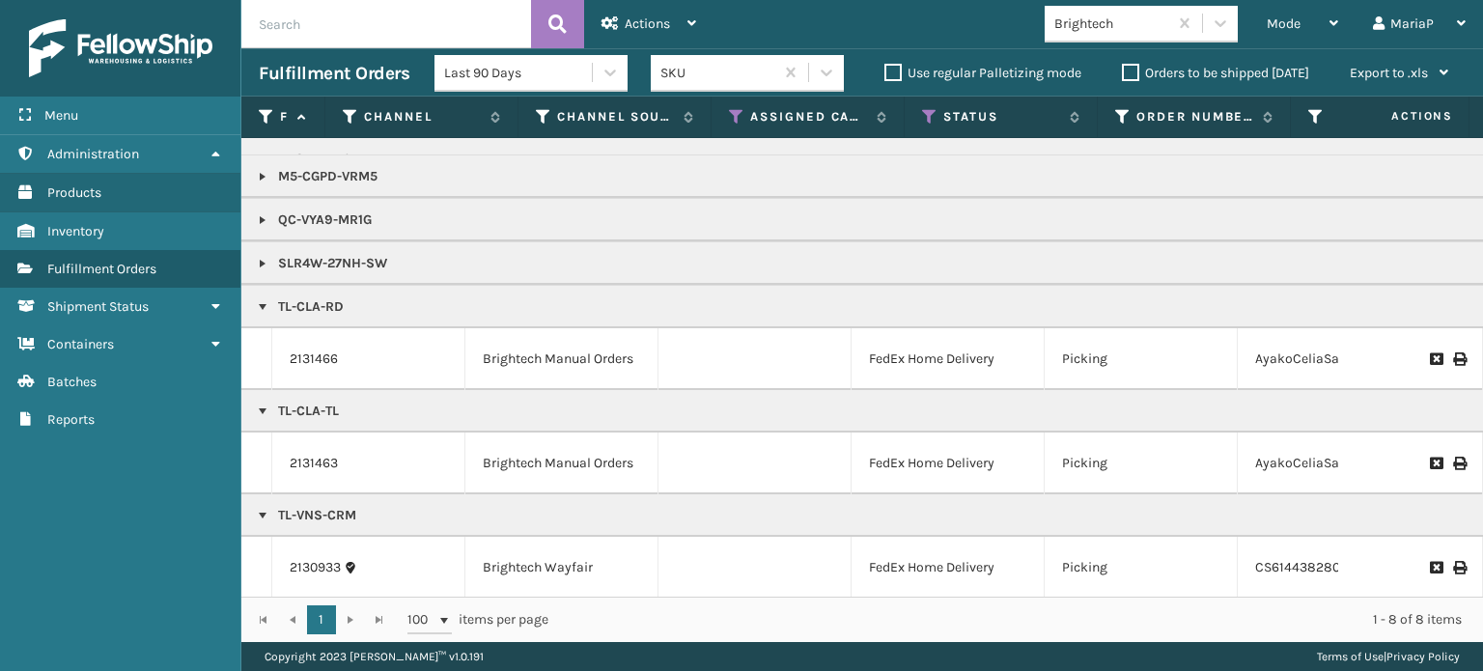
scroll to position [41, 0]
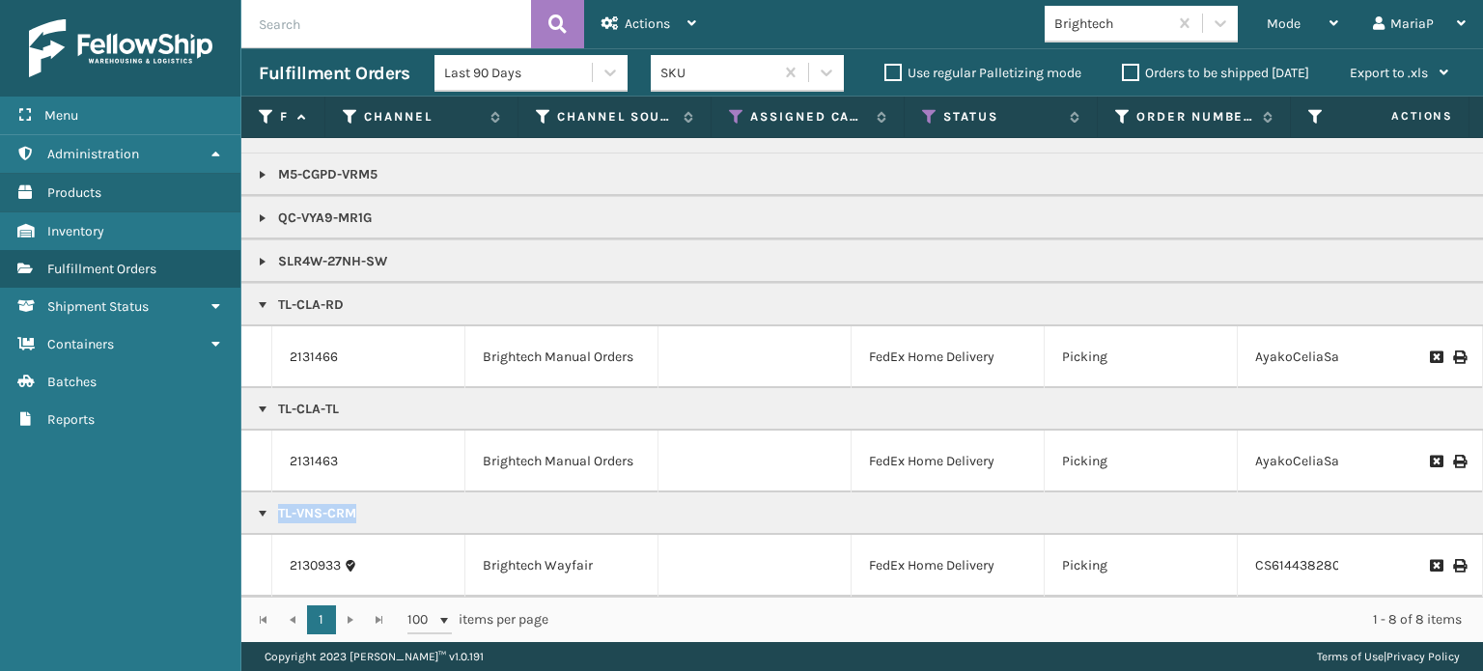
click at [262, 506] on link at bounding box center [262, 513] width 15 height 15
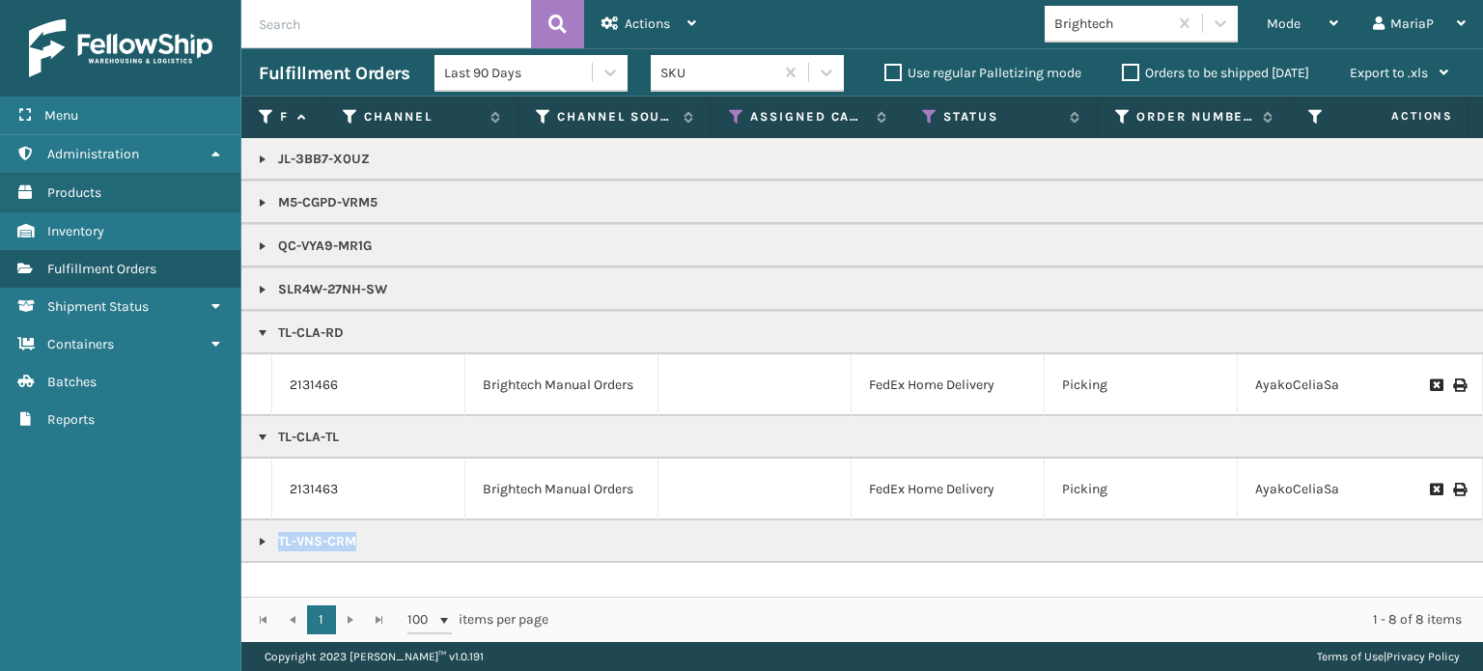
click at [259, 537] on link at bounding box center [262, 541] width 15 height 15
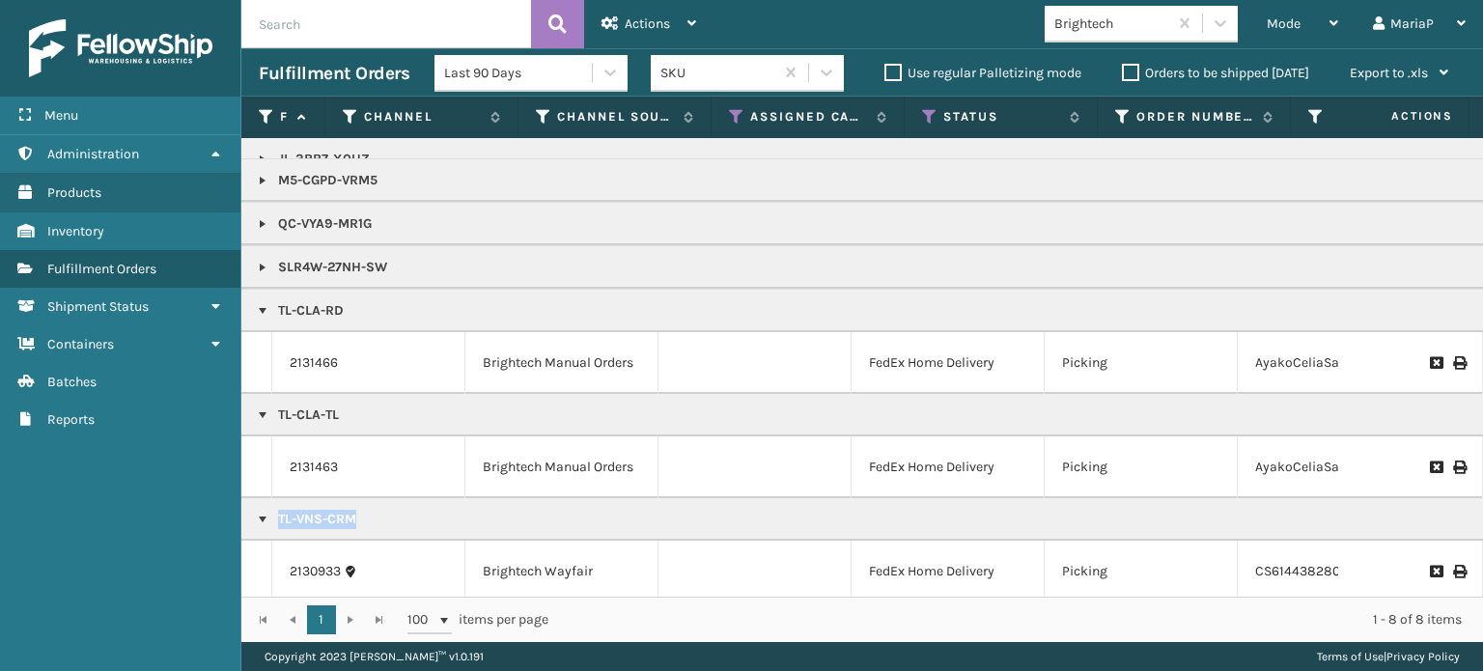
scroll to position [41, 0]
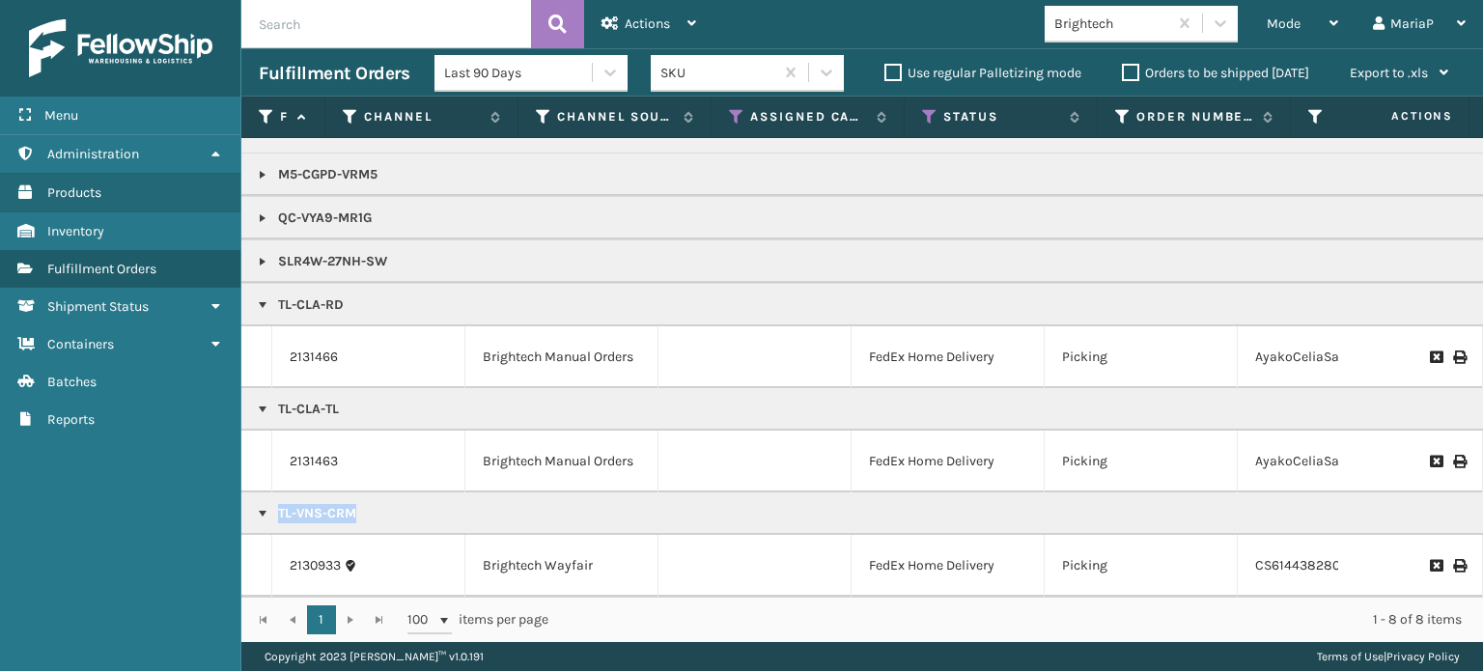
drag, startPoint x: 260, startPoint y: 497, endPoint x: 261, endPoint y: 488, distance: 9.7
click at [261, 506] on link at bounding box center [262, 513] width 15 height 15
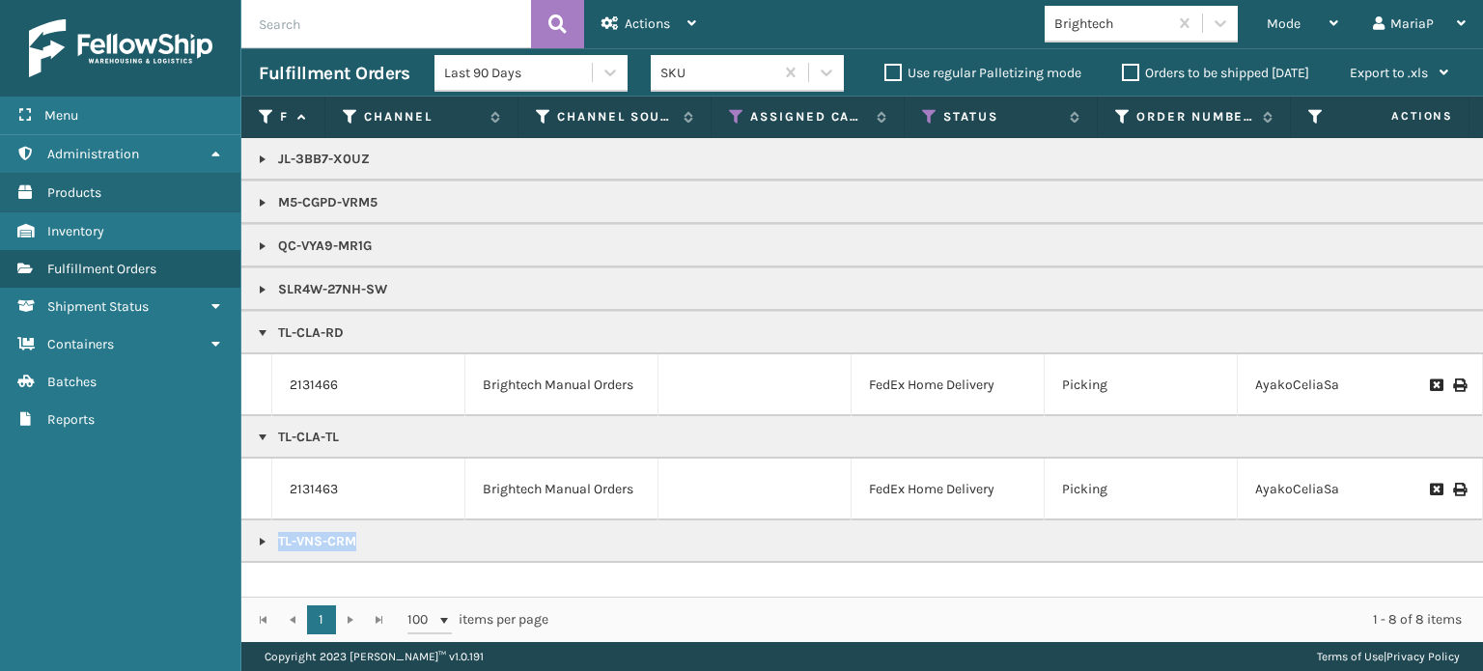
scroll to position [0, 0]
click at [264, 436] on link at bounding box center [262, 437] width 15 height 15
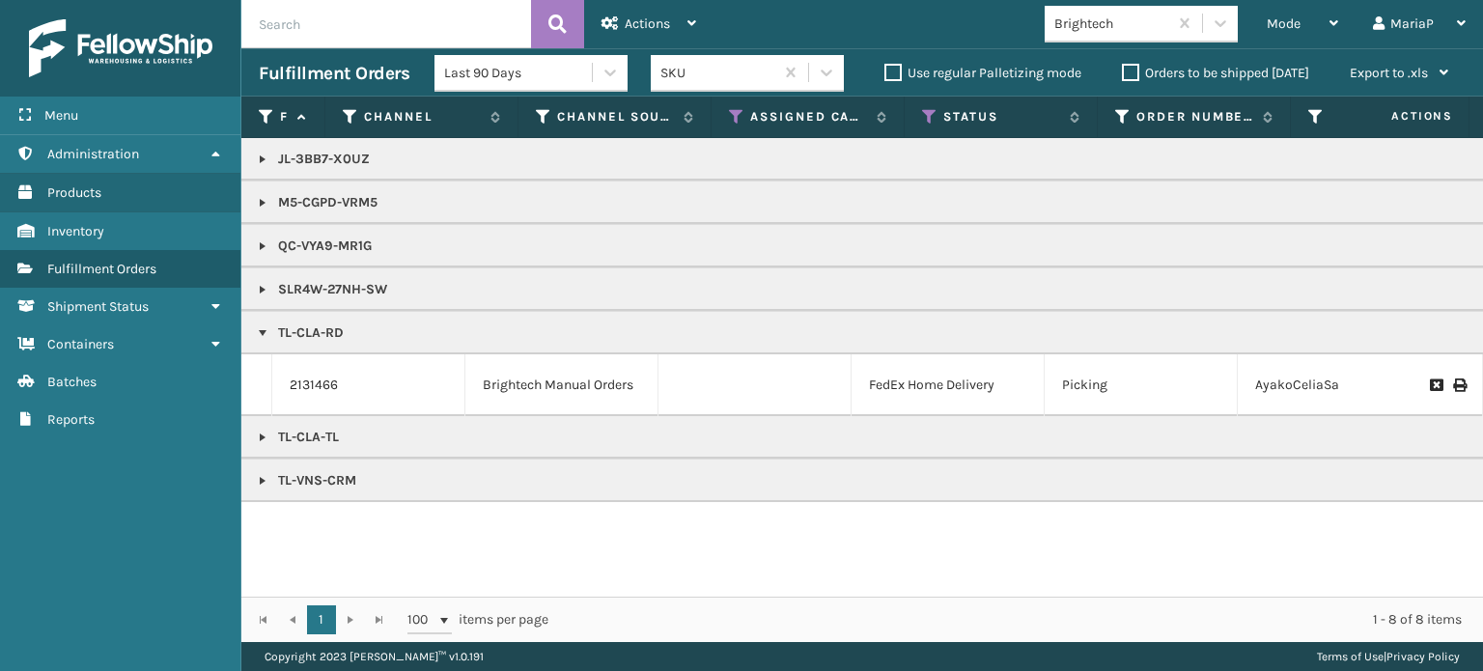
drag, startPoint x: 262, startPoint y: 469, endPoint x: 264, endPoint y: 483, distance: 13.7
click at [265, 484] on link at bounding box center [262, 480] width 15 height 15
drag, startPoint x: 267, startPoint y: 482, endPoint x: 265, endPoint y: 472, distance: 9.8
click at [267, 480] on link at bounding box center [262, 480] width 15 height 15
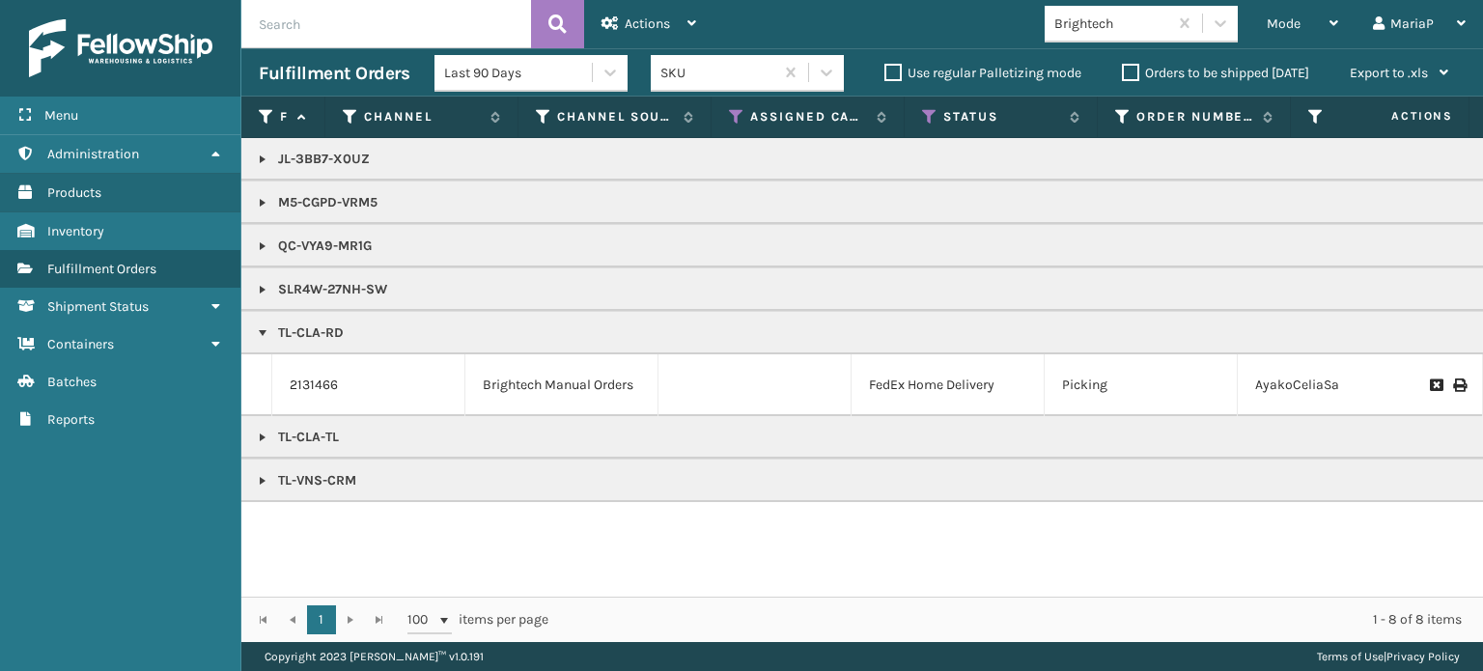
click at [266, 435] on link at bounding box center [262, 437] width 15 height 15
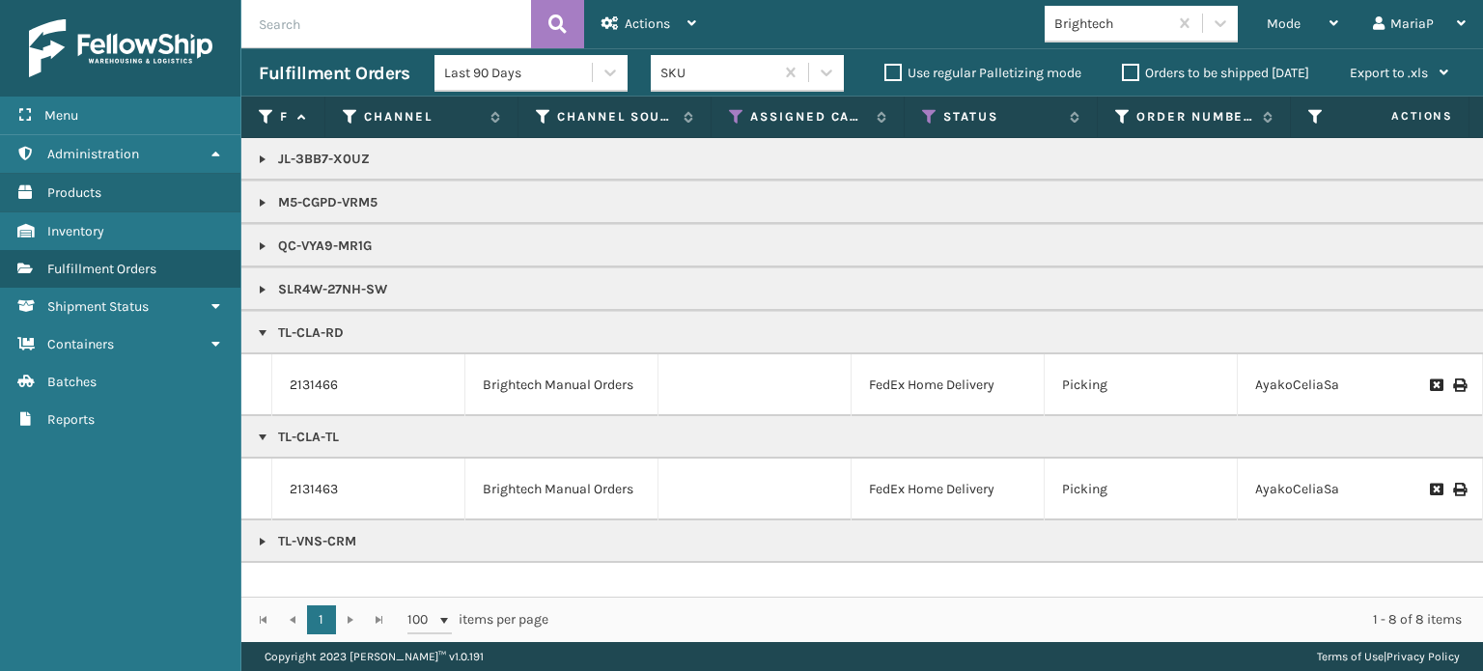
click at [264, 542] on link at bounding box center [262, 541] width 15 height 15
click at [265, 441] on link at bounding box center [262, 437] width 15 height 15
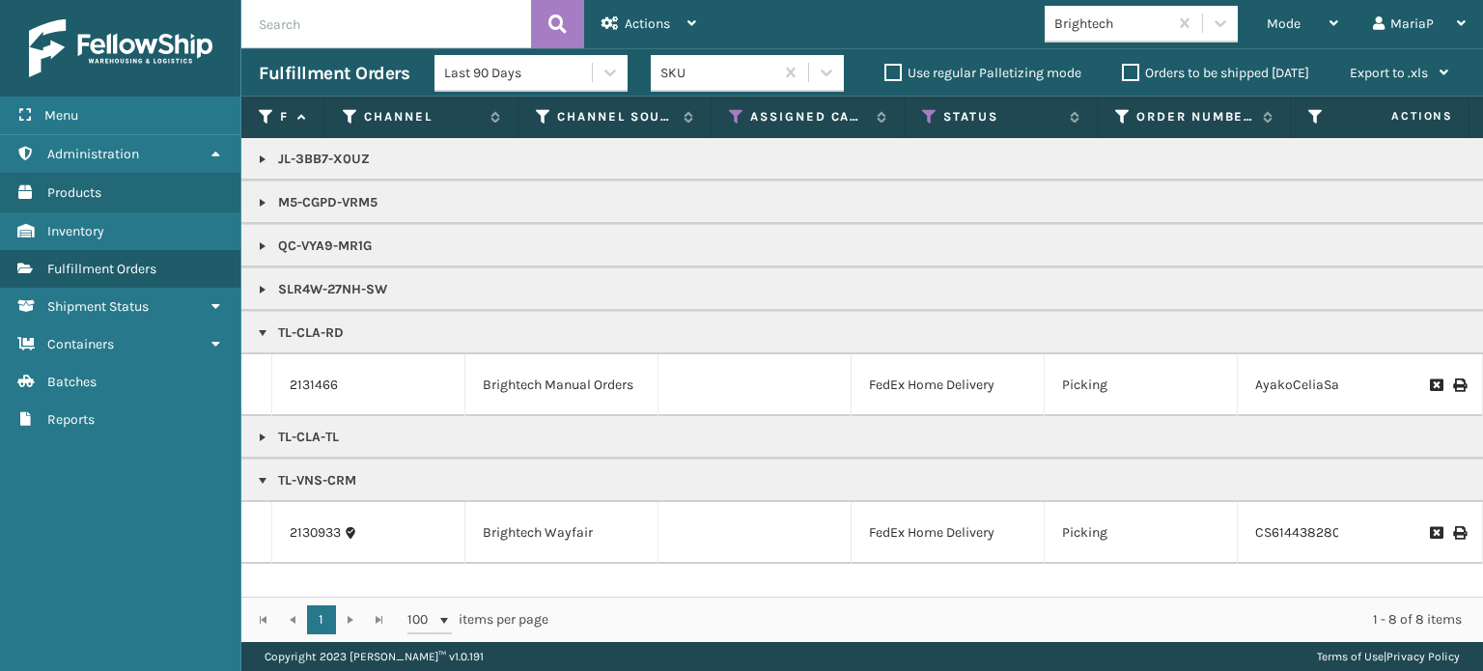
click at [263, 335] on link at bounding box center [262, 332] width 15 height 15
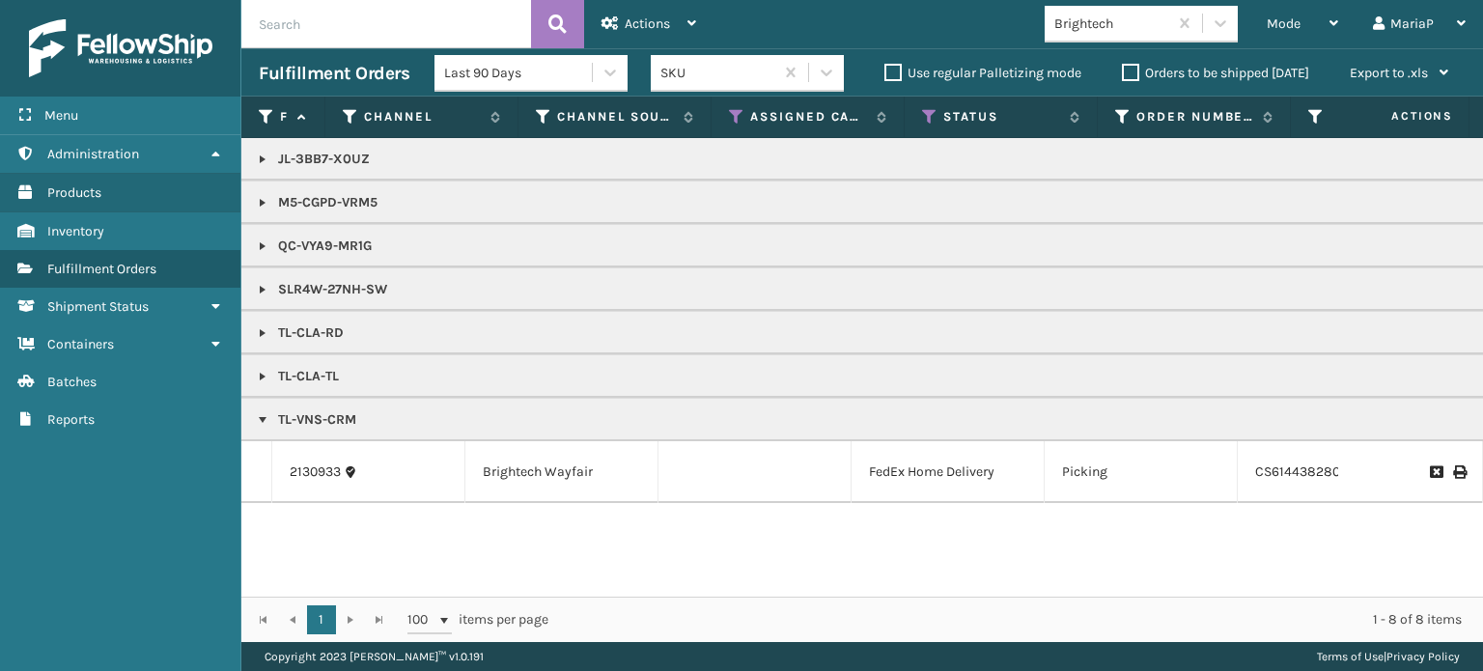
click at [262, 423] on link at bounding box center [262, 419] width 15 height 15
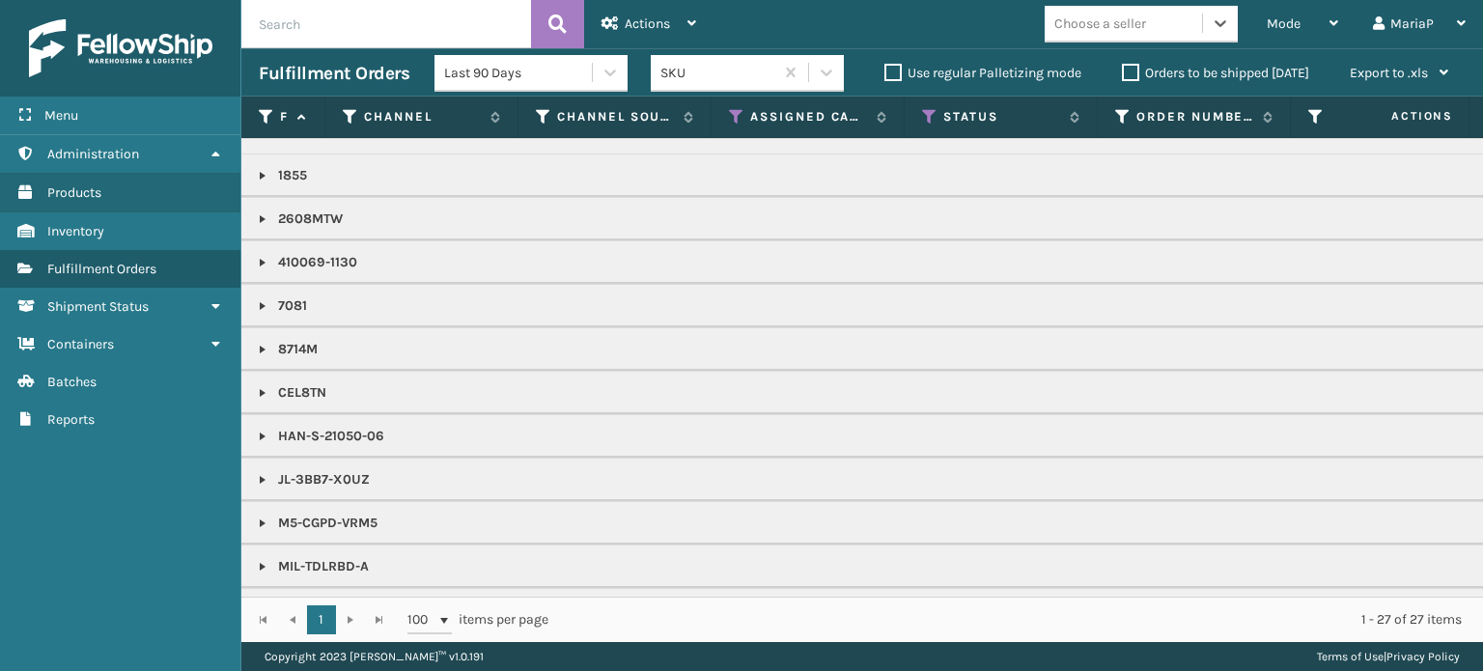
scroll to position [23, 0]
click at [262, 304] on link at bounding box center [262, 309] width 15 height 15
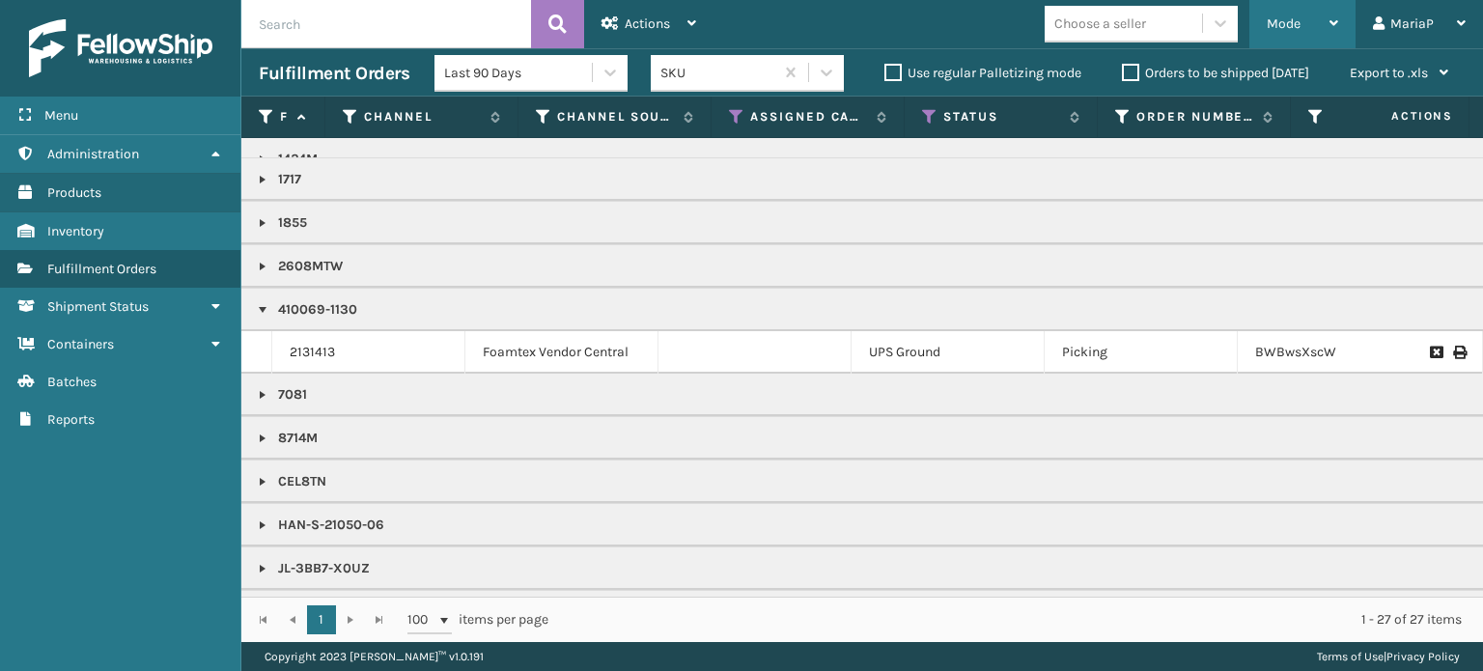
click at [1286, 19] on span "Mode" at bounding box center [1284, 23] width 34 height 16
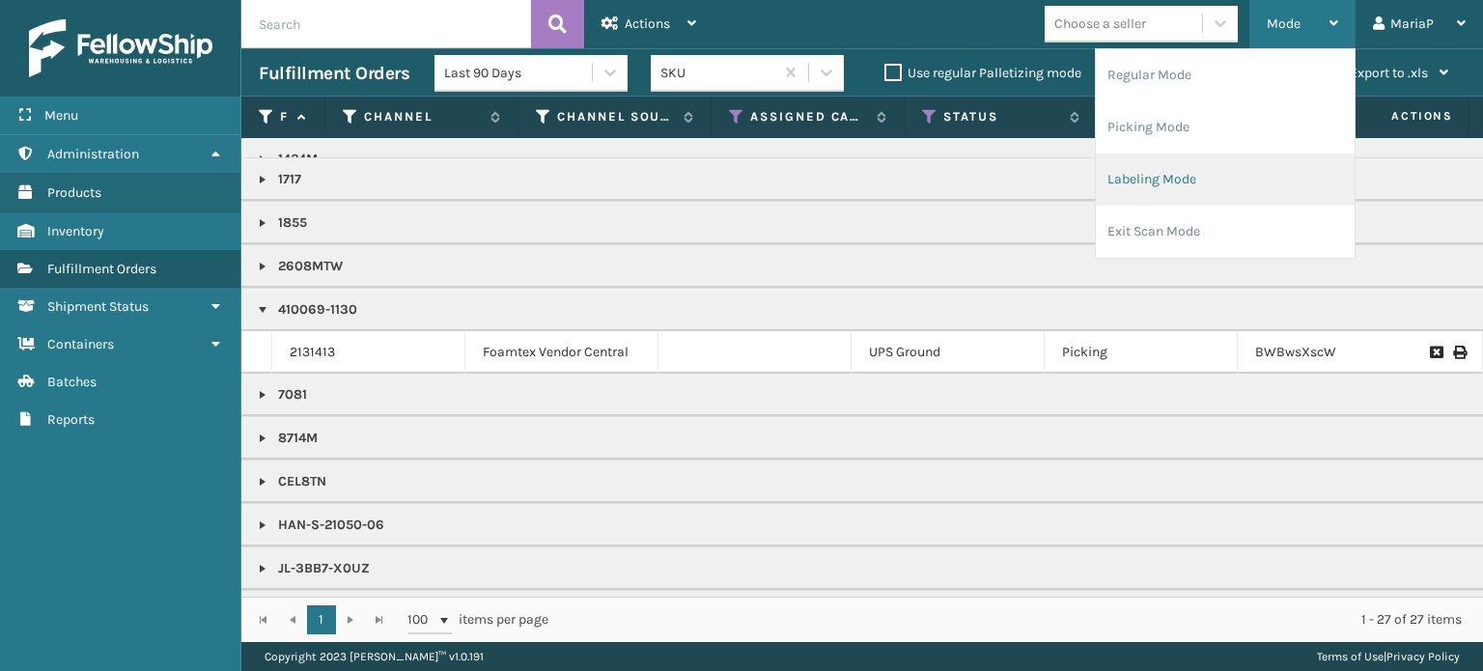
click at [1175, 178] on li "Labeling Mode" at bounding box center [1225, 180] width 259 height 52
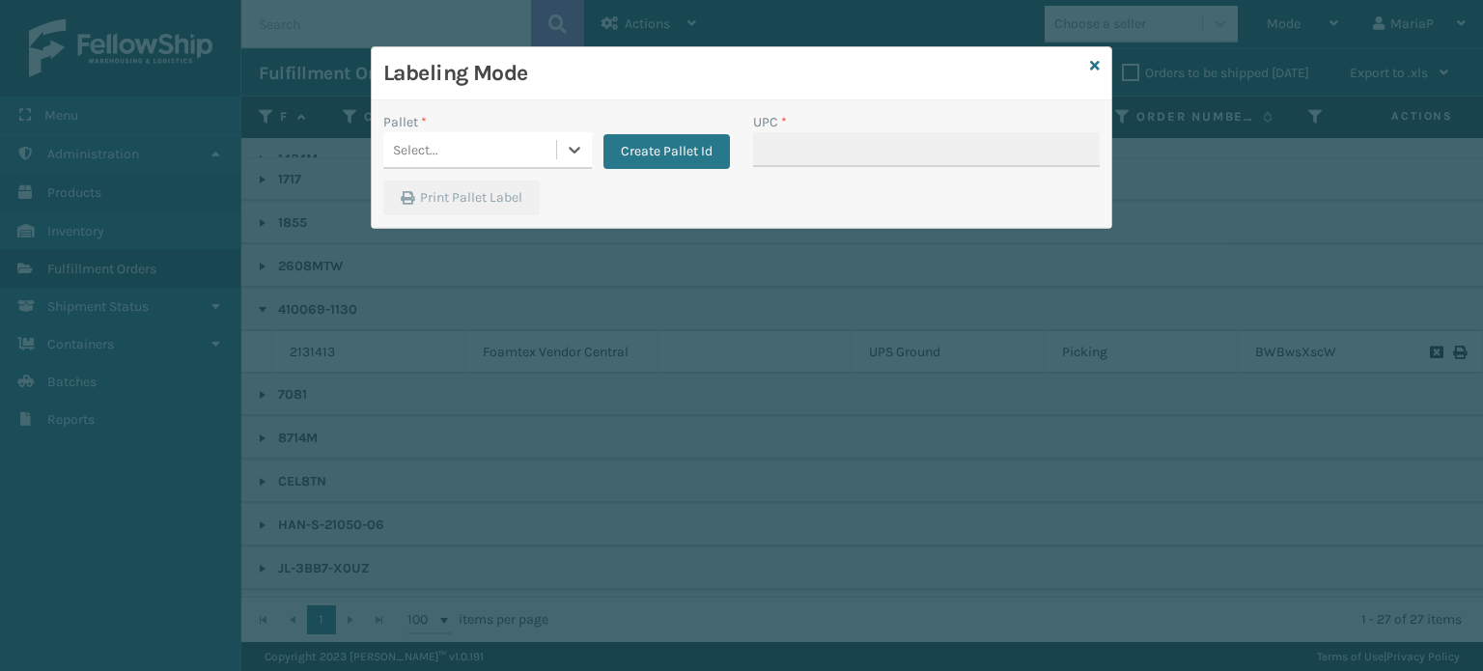
click at [483, 142] on div "Select..." at bounding box center [469, 150] width 173 height 32
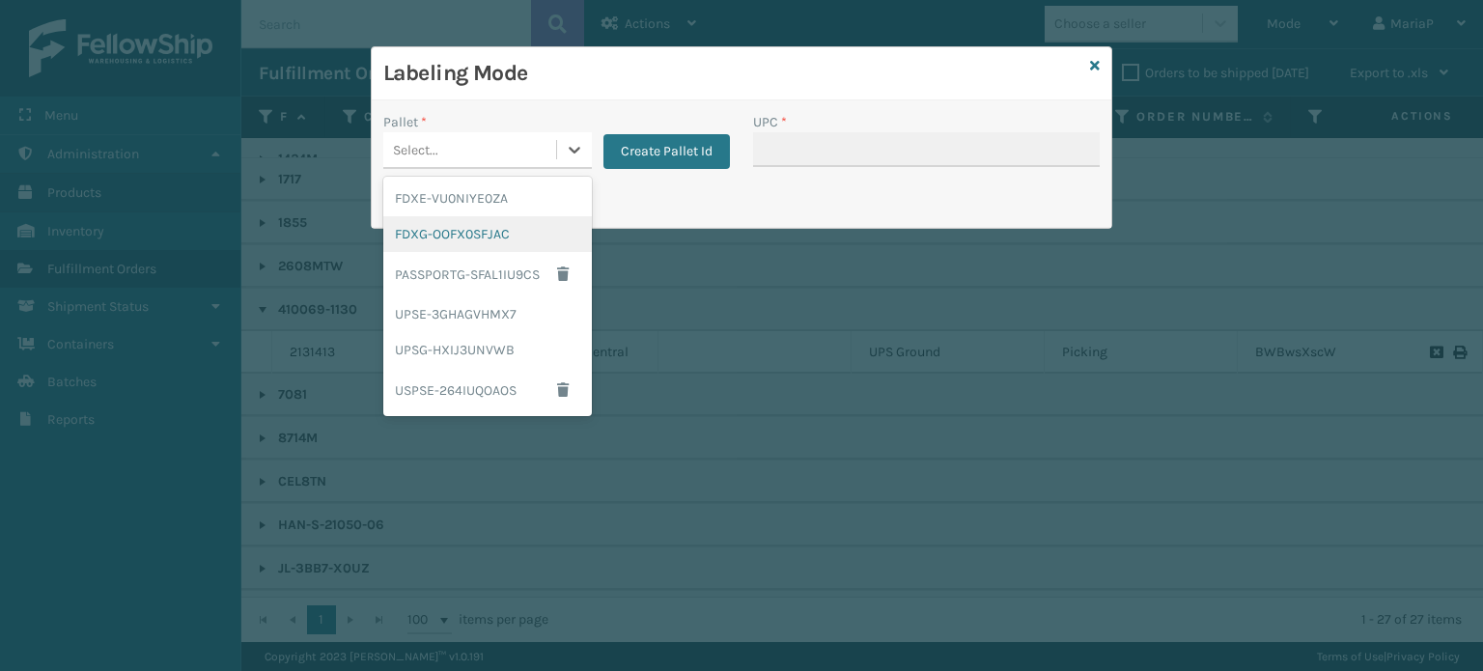
click at [499, 231] on div "FDXG-OOFX0SFJAC" at bounding box center [487, 234] width 209 height 36
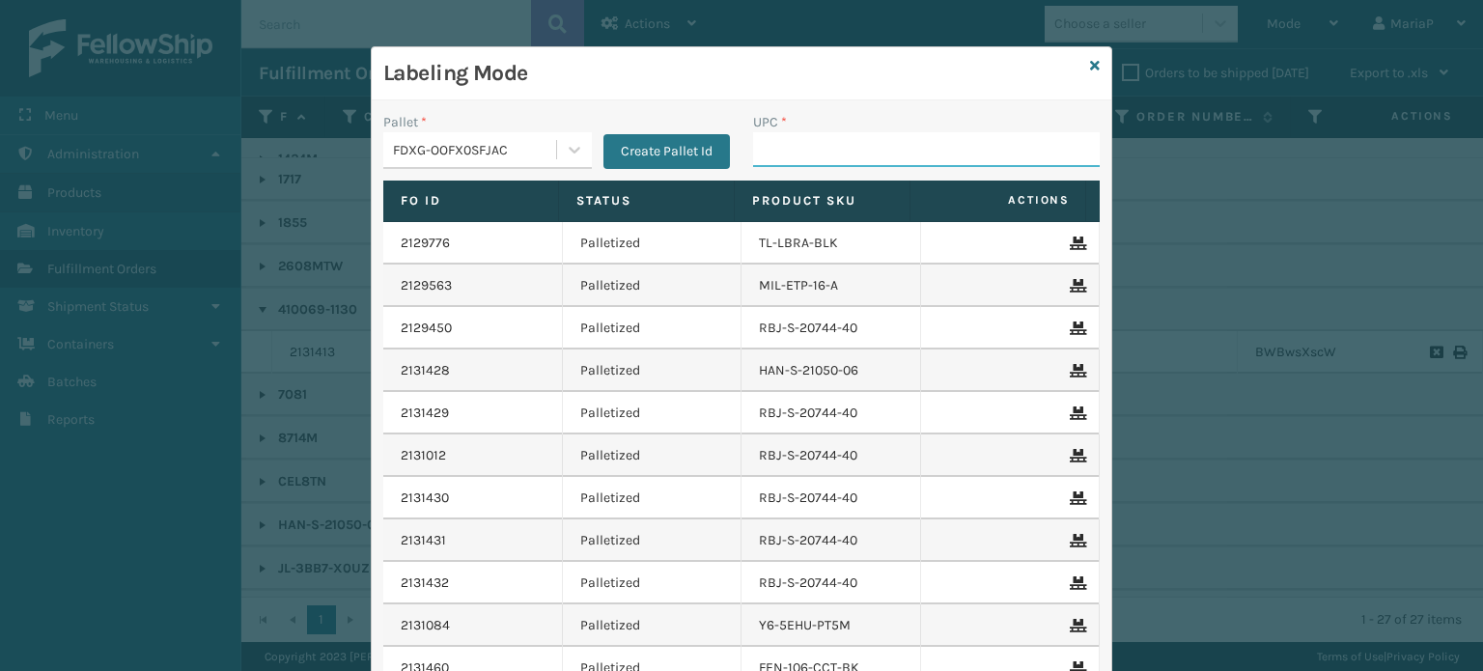
click at [857, 150] on input "UPC *" at bounding box center [926, 149] width 347 height 35
type input "10080313070812."
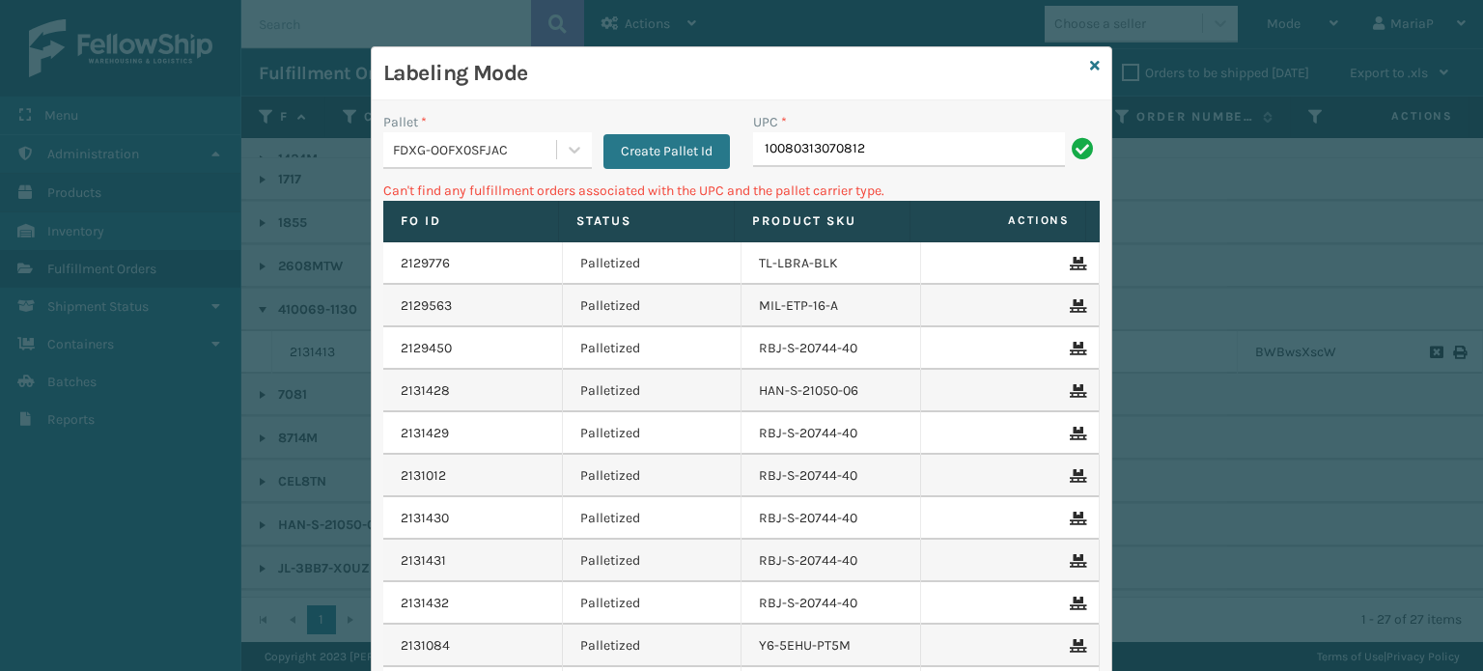
type input "10080313070812"
click at [902, 146] on input "08031301424" at bounding box center [909, 149] width 312 height 35
click at [904, 146] on input "08031301424" at bounding box center [909, 149] width 312 height 35
click at [464, 157] on div "FDXG-OOFX0SFJAC" at bounding box center [475, 150] width 165 height 20
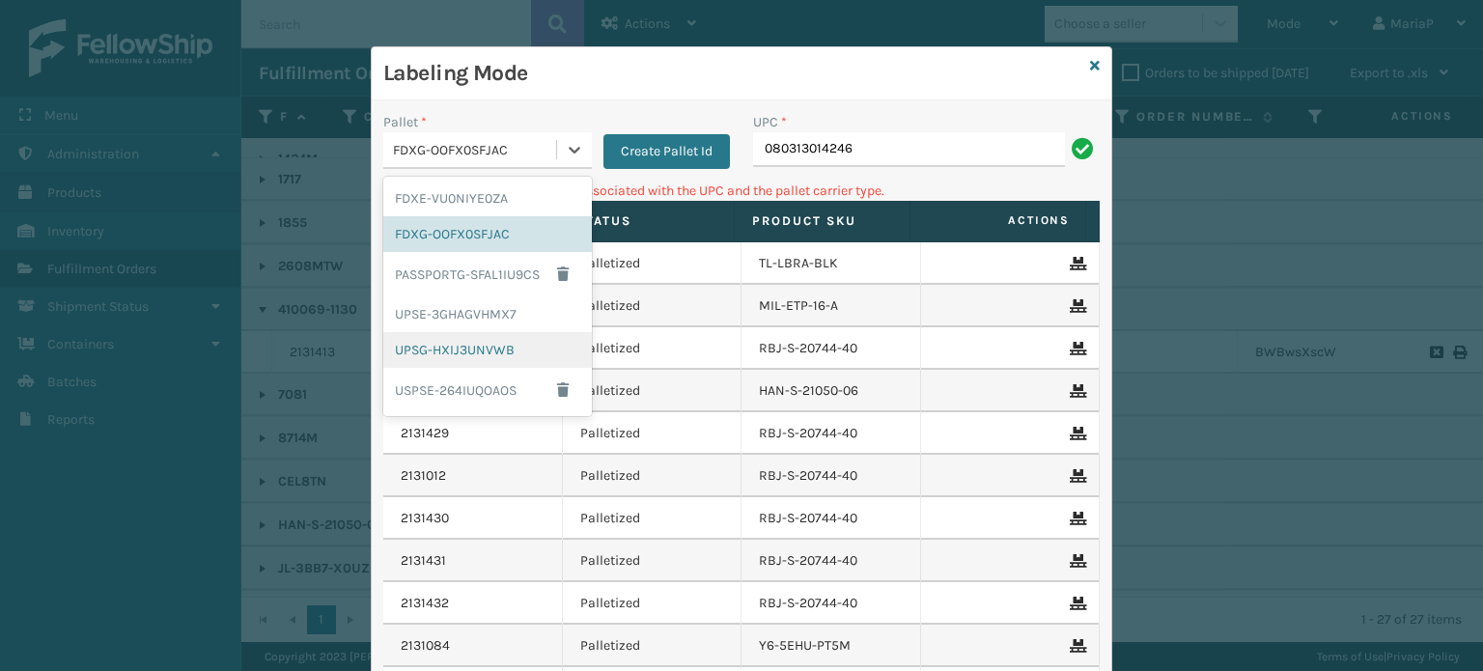
click at [415, 351] on div "UPSG-HXIJ3UNVWB" at bounding box center [487, 350] width 209 height 36
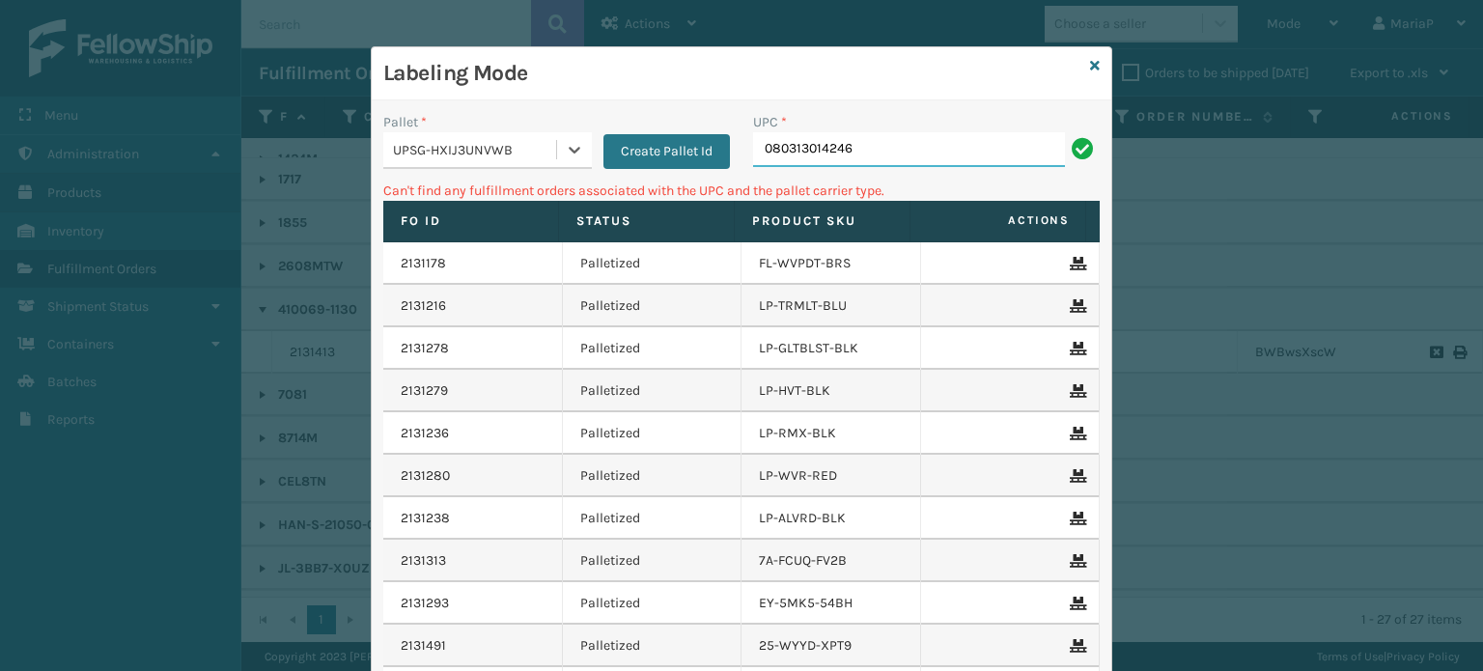
drag, startPoint x: 904, startPoint y: 154, endPoint x: 894, endPoint y: 150, distance: 10.4
click at [901, 153] on input "080313014246" at bounding box center [909, 149] width 312 height 35
drag, startPoint x: 657, startPoint y: 123, endPoint x: 659, endPoint y: 184, distance: 61.8
click at [657, 126] on div "Create Pallet Id" at bounding box center [661, 140] width 138 height 57
click at [663, 179] on div "Pallet * UPSG-HXIJ3UNVWB Create Pallet Id UPC * WWSLP Can't find any fulfillmen…" at bounding box center [742, 459] width 740 height 718
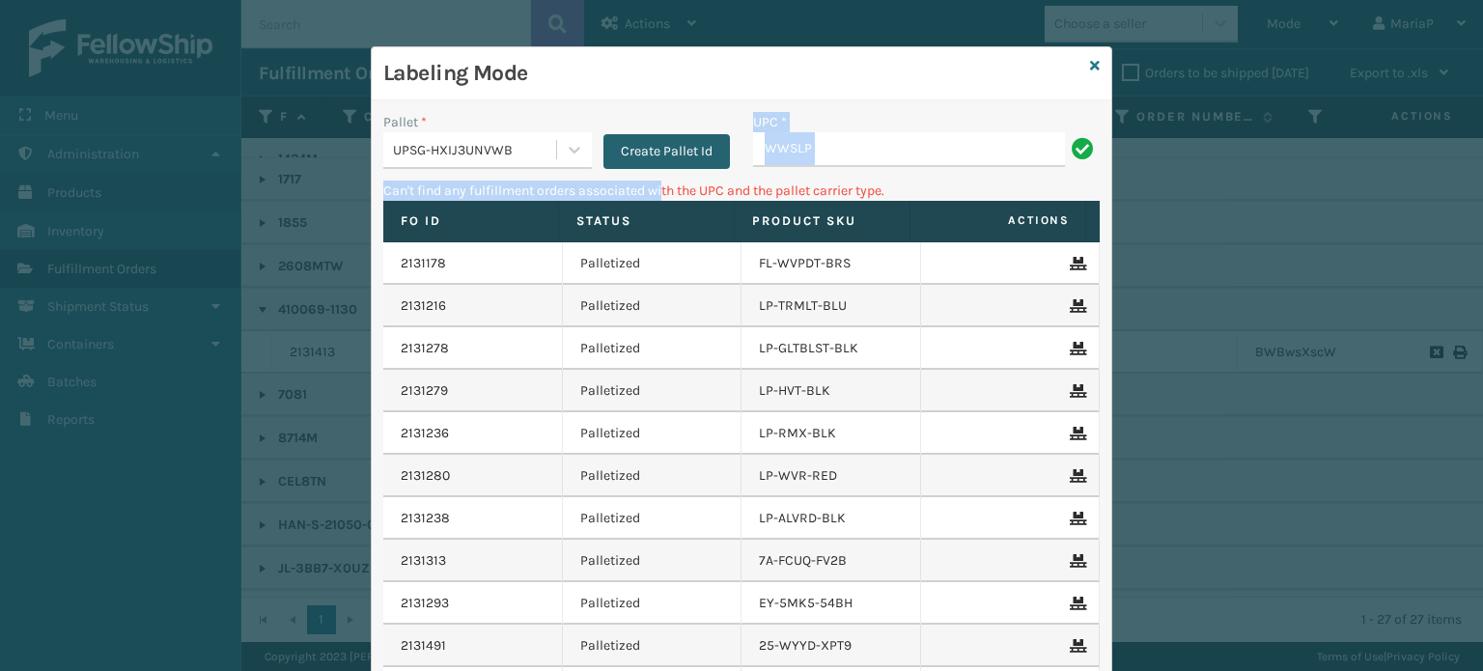
click at [651, 150] on button "Create Pallet Id" at bounding box center [667, 151] width 127 height 35
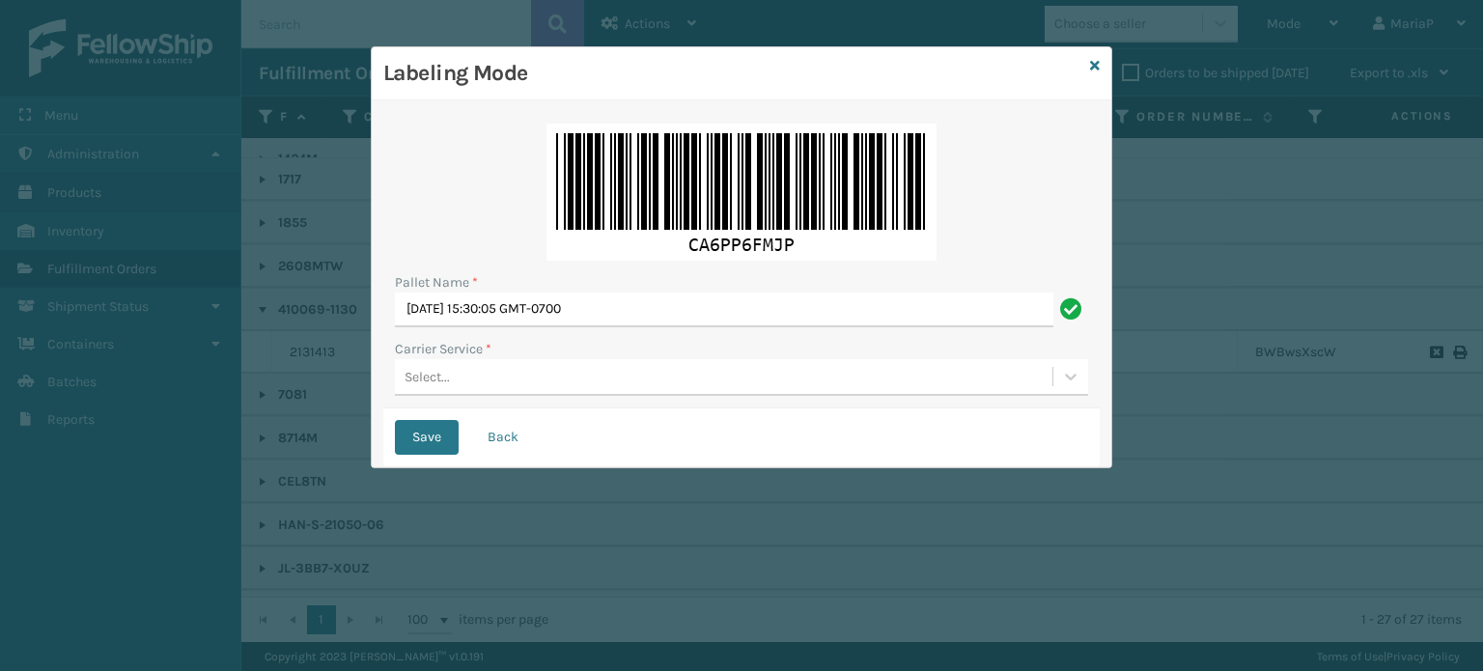
click at [1102, 65] on div "Labeling Mode" at bounding box center [742, 73] width 740 height 53
click at [1094, 61] on icon at bounding box center [1095, 66] width 10 height 14
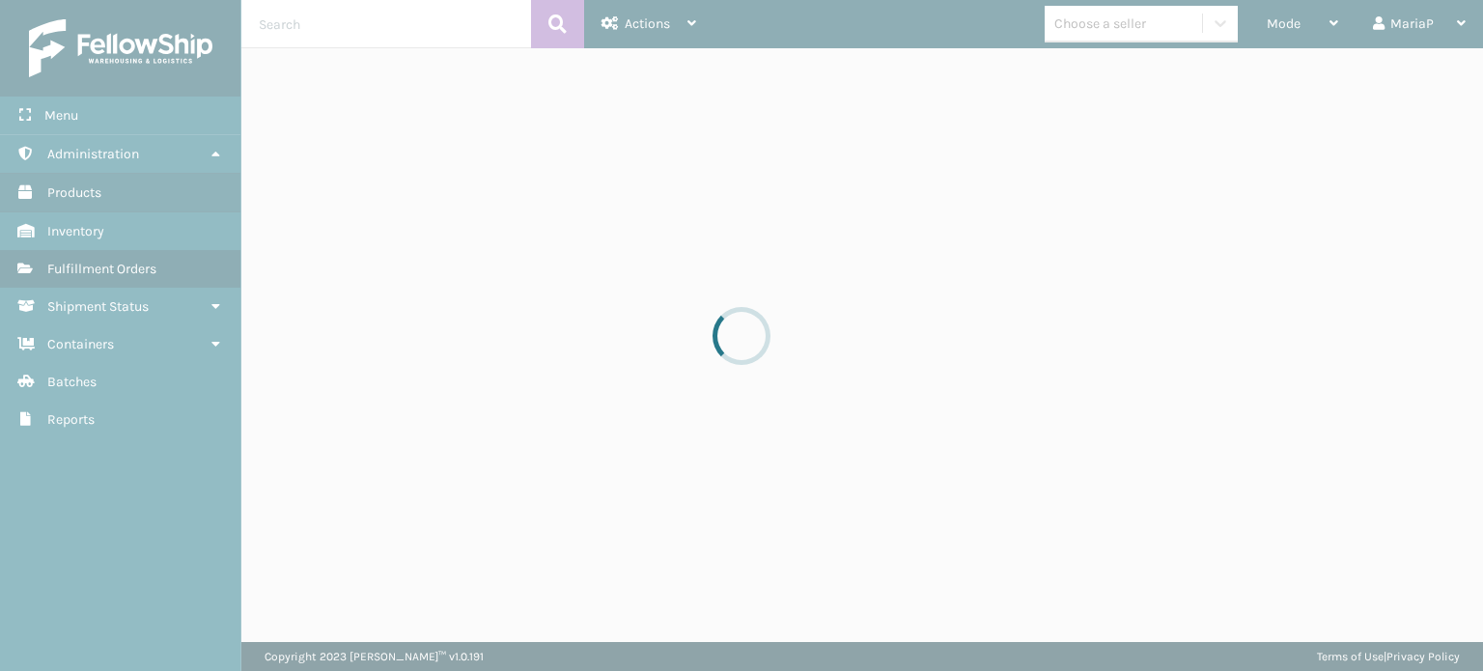
click at [1281, 23] on div at bounding box center [741, 335] width 1483 height 671
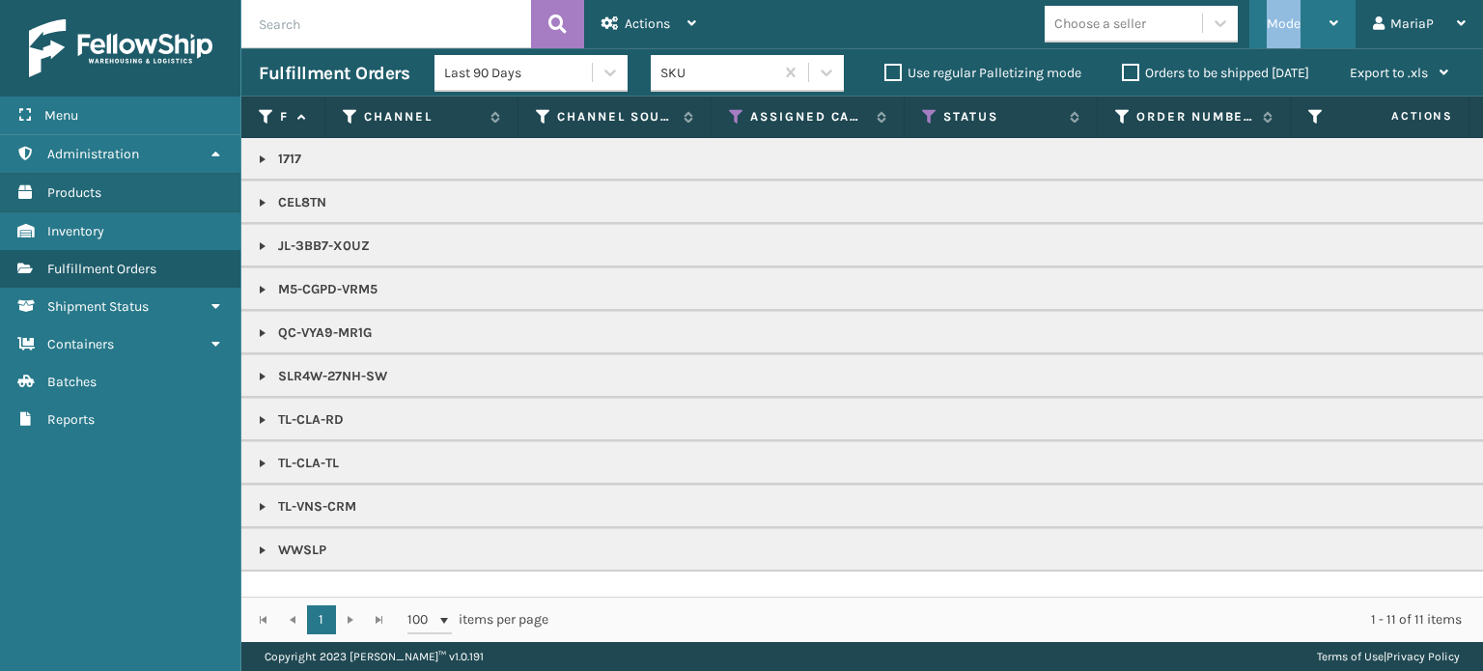
click at [1281, 22] on span "Mode" at bounding box center [1284, 23] width 34 height 16
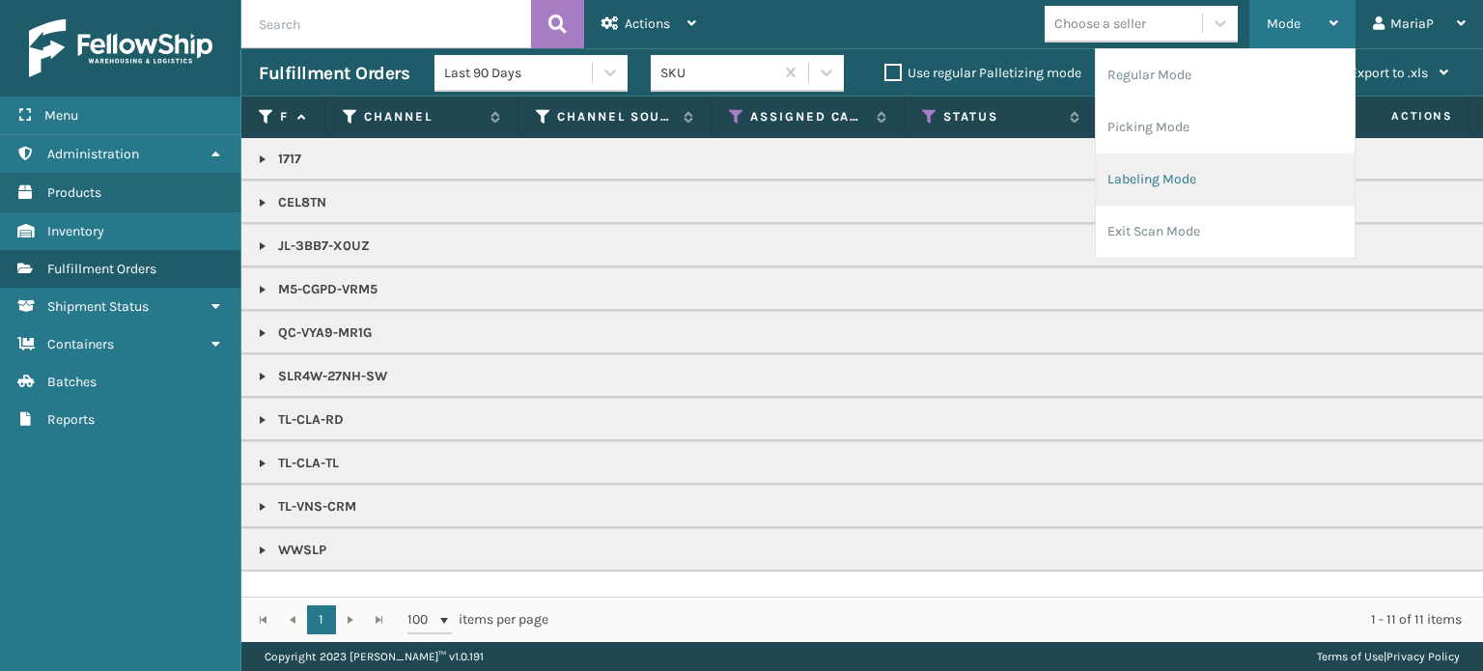
drag, startPoint x: 1166, startPoint y: 188, endPoint x: 1154, endPoint y: 182, distance: 13.4
click at [1154, 182] on li "Labeling Mode" at bounding box center [1225, 180] width 259 height 52
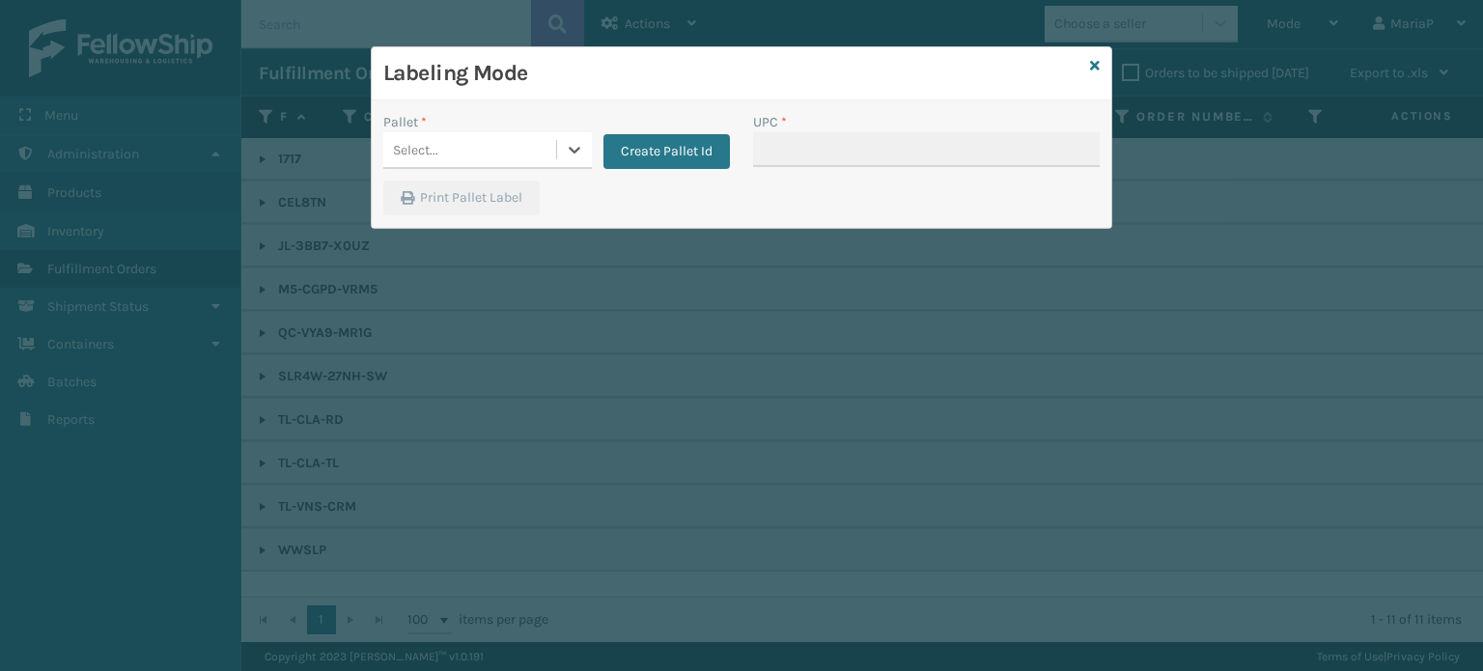
click at [498, 142] on div "Select..." at bounding box center [469, 150] width 173 height 32
click at [662, 165] on button "Create Pallet Id" at bounding box center [667, 151] width 127 height 35
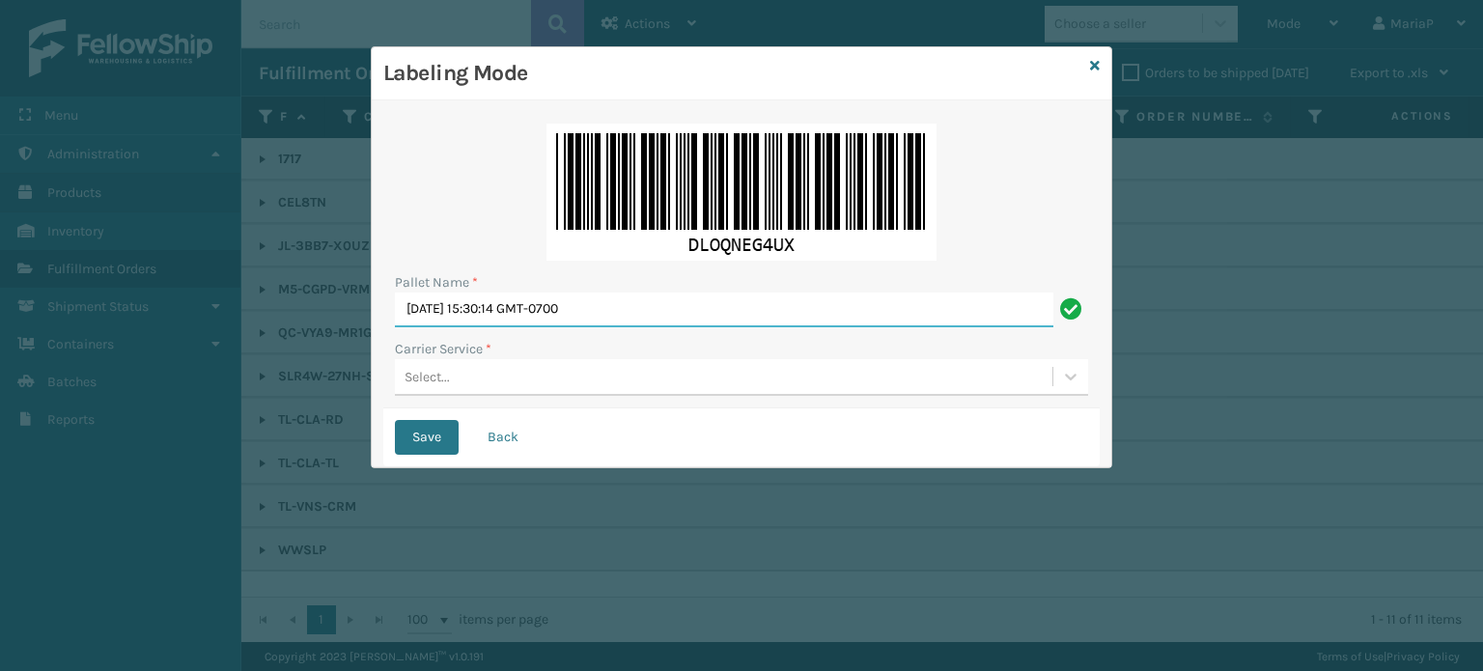
click at [664, 293] on input "[DATE] 15:30:14 GMT-0700" at bounding box center [724, 310] width 659 height 35
click at [663, 293] on input "[DATE] 15:30:14 GMT-0700" at bounding box center [724, 310] width 659 height 35
click at [493, 373] on div "Select..." at bounding box center [724, 377] width 658 height 32
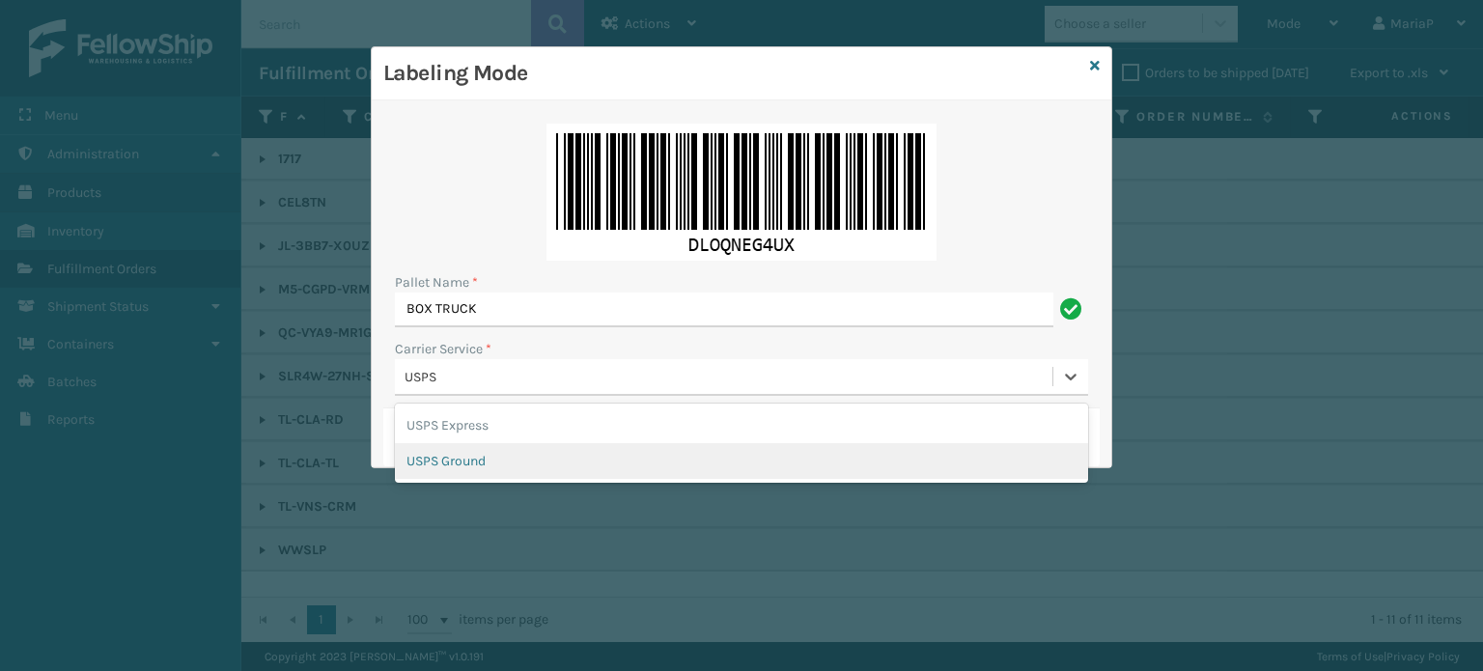
click at [493, 464] on div "USPS Ground" at bounding box center [741, 461] width 693 height 36
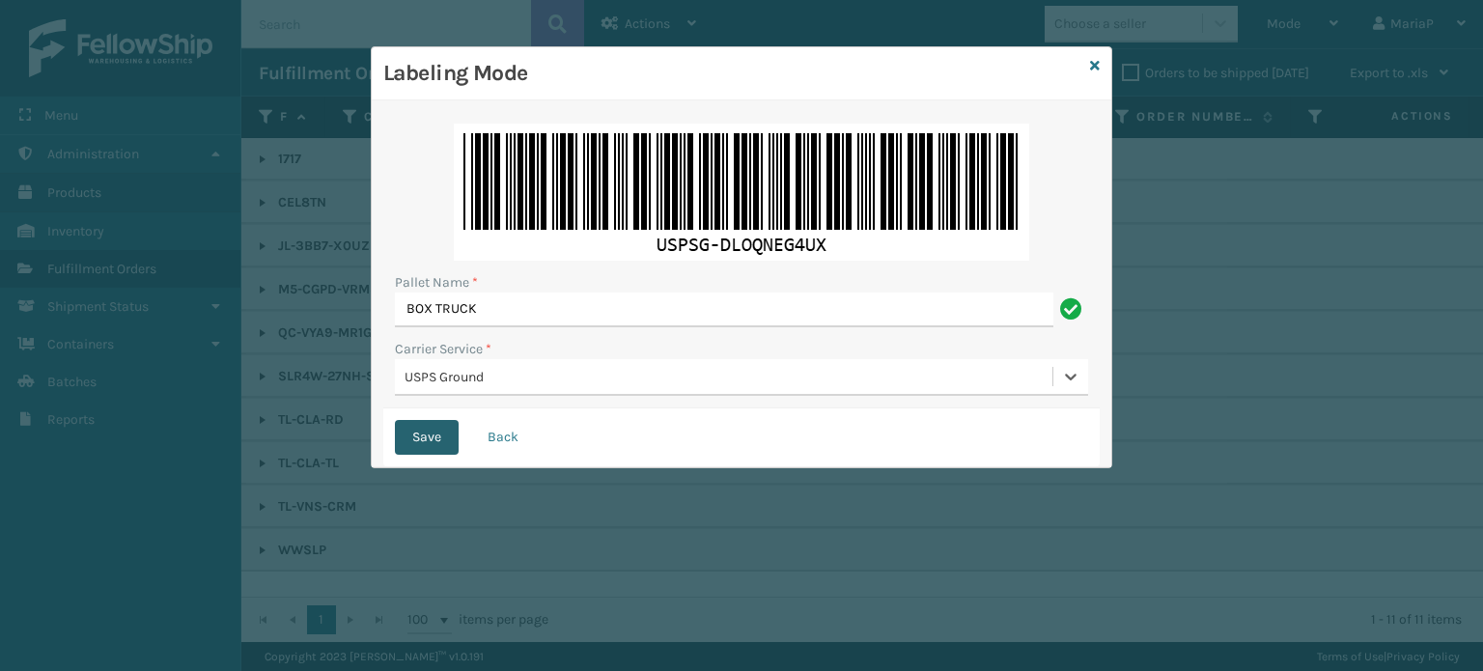
click at [437, 447] on button "Save" at bounding box center [427, 437] width 64 height 35
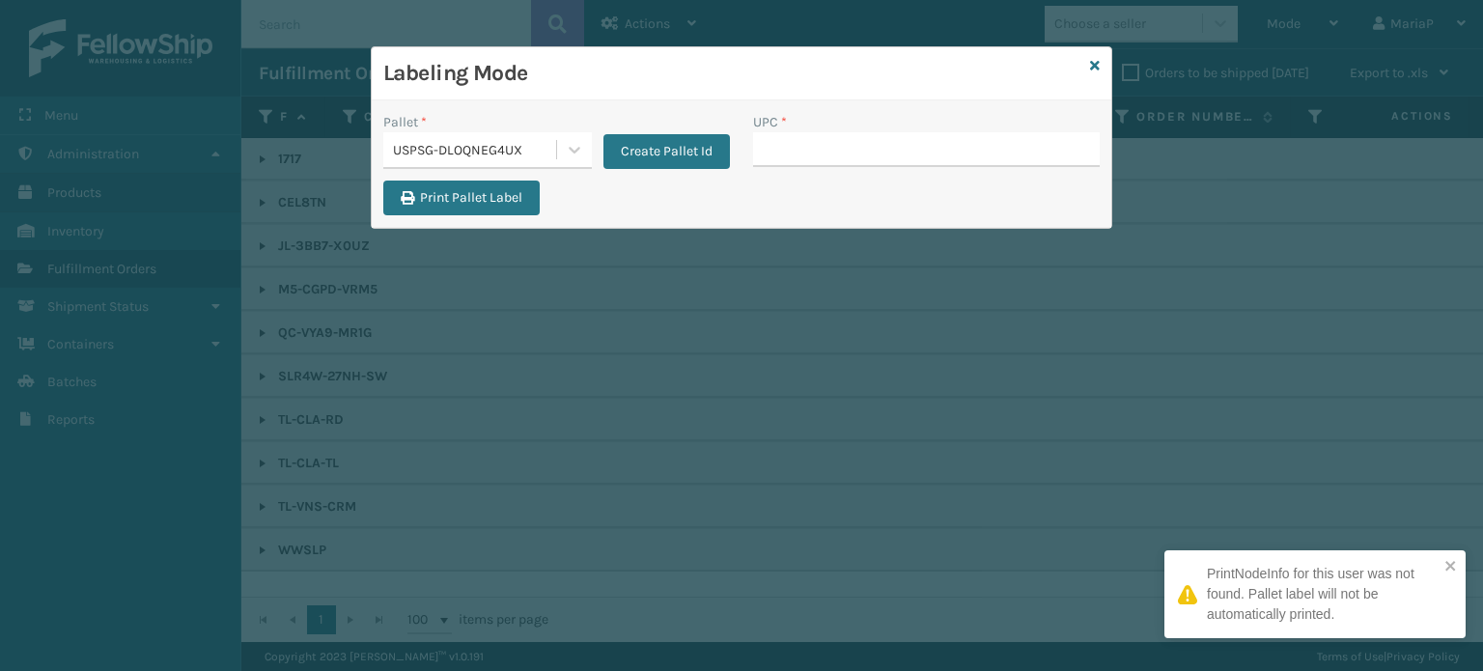
click at [842, 150] on input "UPC *" at bounding box center [926, 149] width 347 height 35
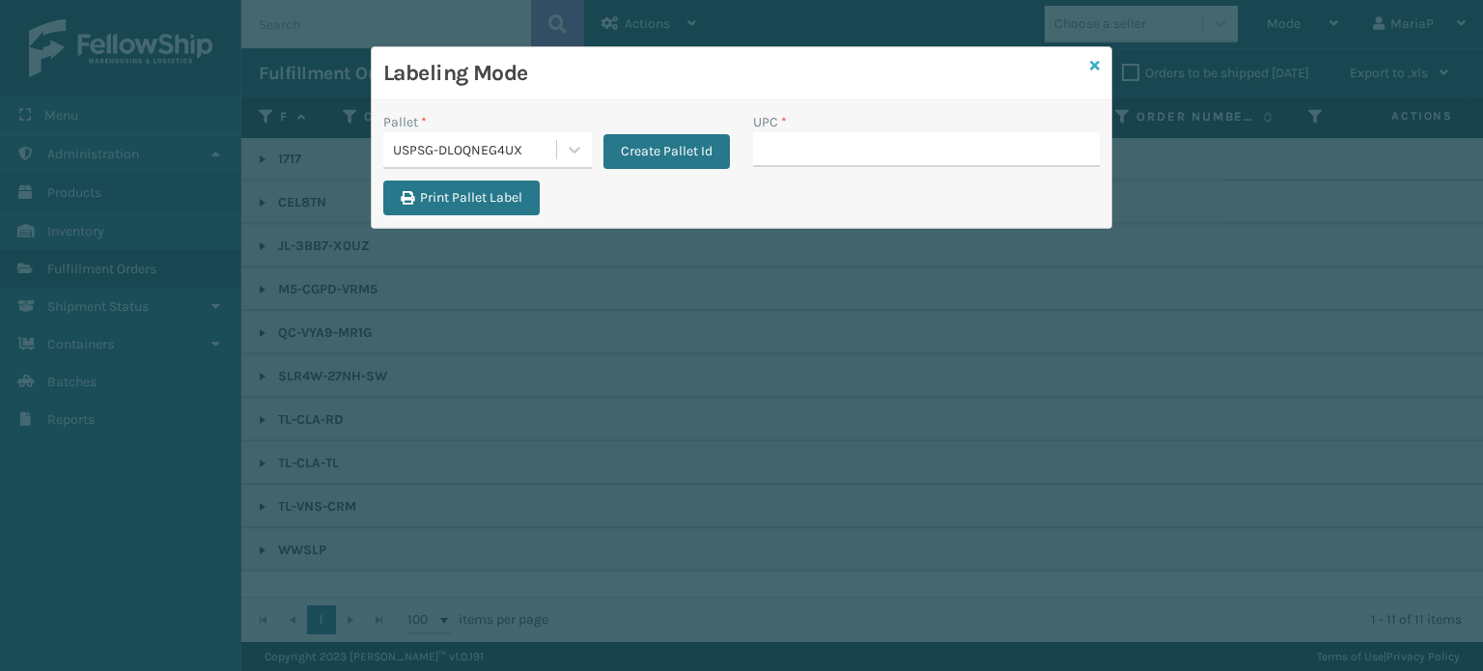
click at [1091, 65] on icon at bounding box center [1095, 66] width 10 height 14
